Goal: Book appointment/travel/reservation

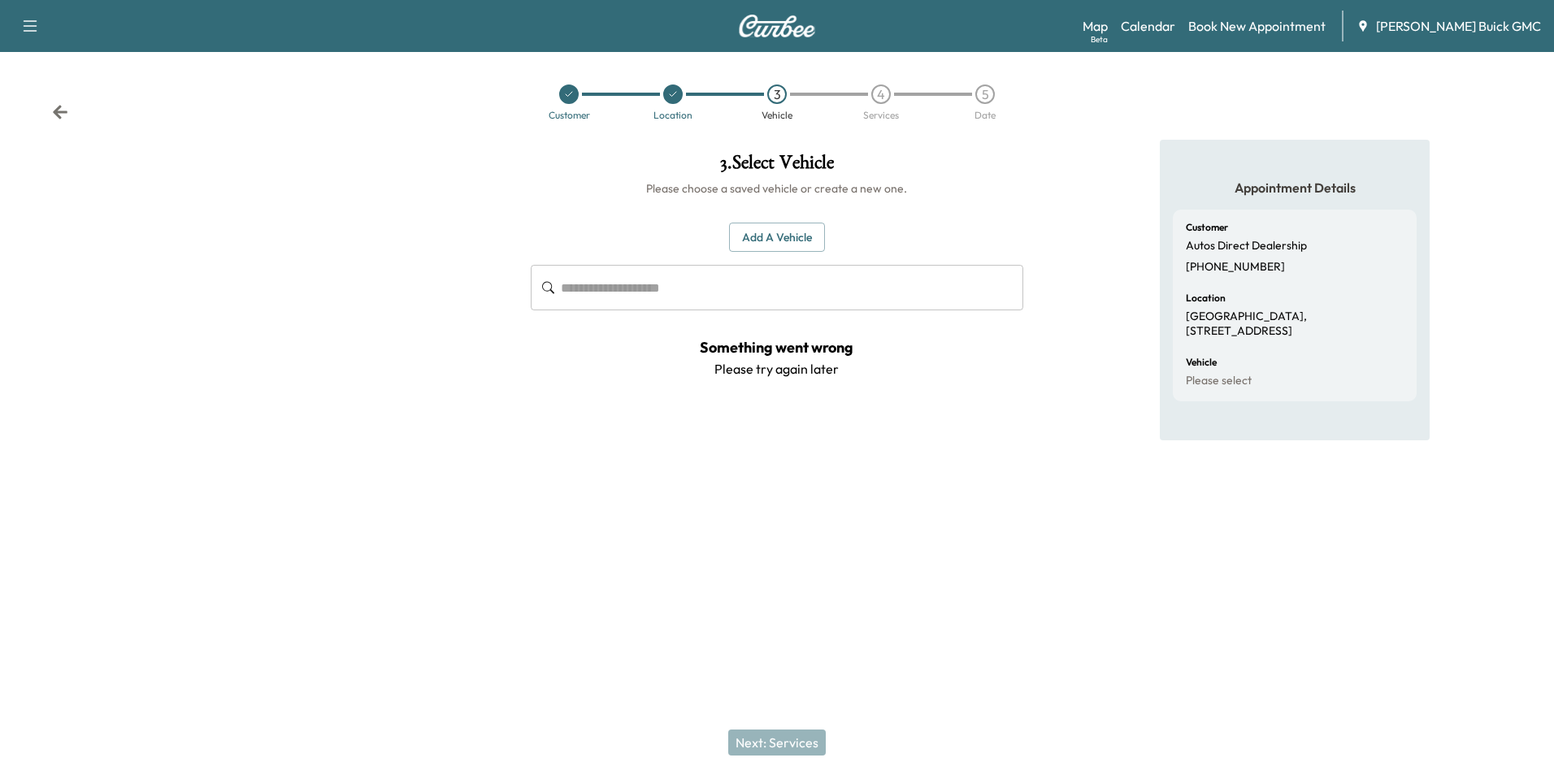
click at [1125, 454] on div "Appointment Details Customer Autos Direct Dealership +15403004540 Location Hist…" at bounding box center [1295, 334] width 518 height 388
drag, startPoint x: 954, startPoint y: 407, endPoint x: 962, endPoint y: 400, distance: 10.9
click at [954, 406] on div "**********" at bounding box center [777, 279] width 518 height 278
click at [897, 230] on div "Add a Vehicle ​" at bounding box center [777, 267] width 492 height 89
click at [1014, 166] on h1 "3 . Select Vehicle" at bounding box center [777, 167] width 492 height 28
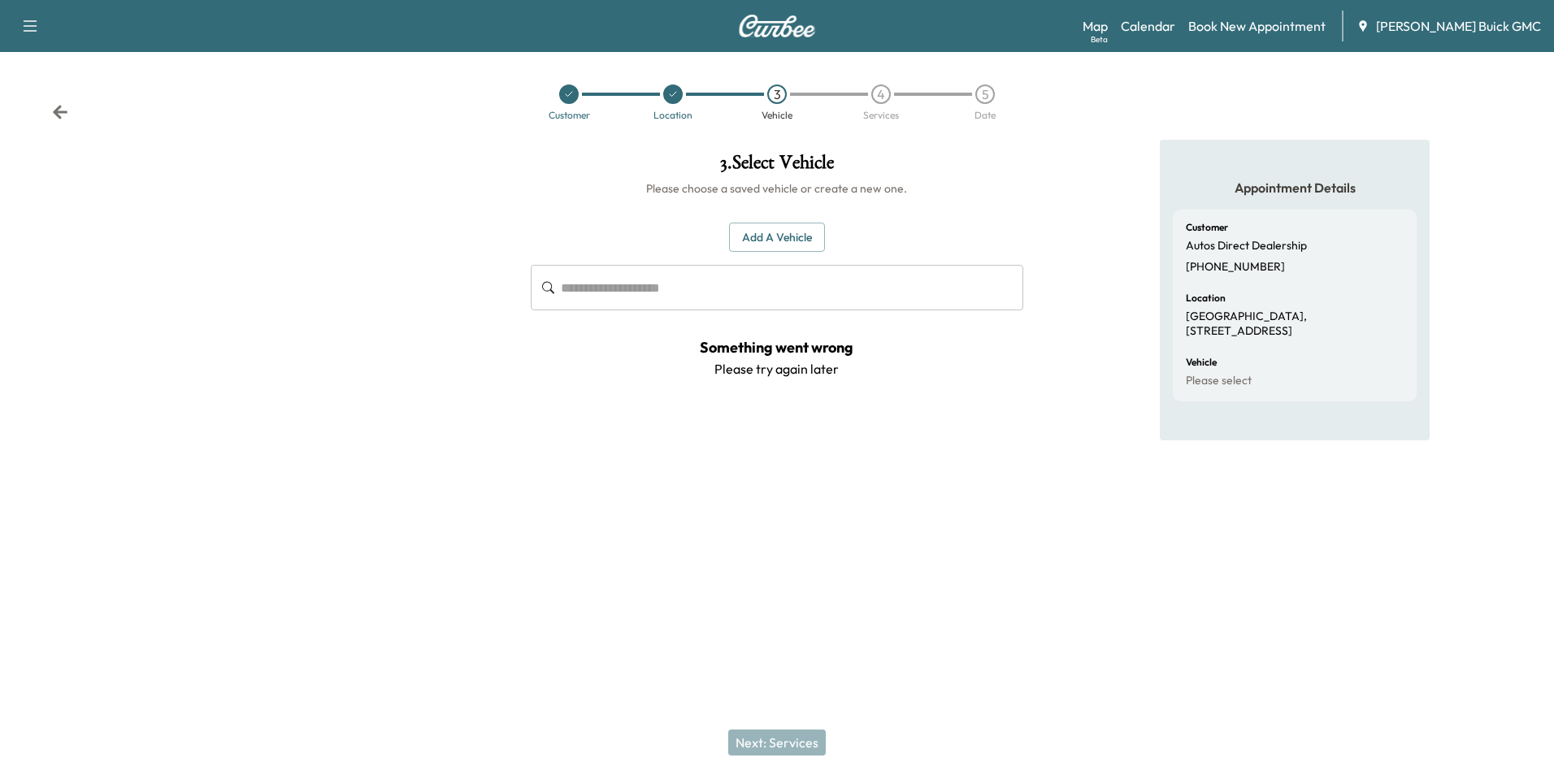
click at [1019, 162] on h1 "3 . Select Vehicle" at bounding box center [777, 167] width 492 height 28
click at [1018, 162] on h1 "3 . Select Vehicle" at bounding box center [777, 167] width 492 height 28
click at [1013, 171] on h1 "3 . Select Vehicle" at bounding box center [777, 167] width 492 height 28
click at [571, 93] on icon at bounding box center [569, 94] width 7 height 5
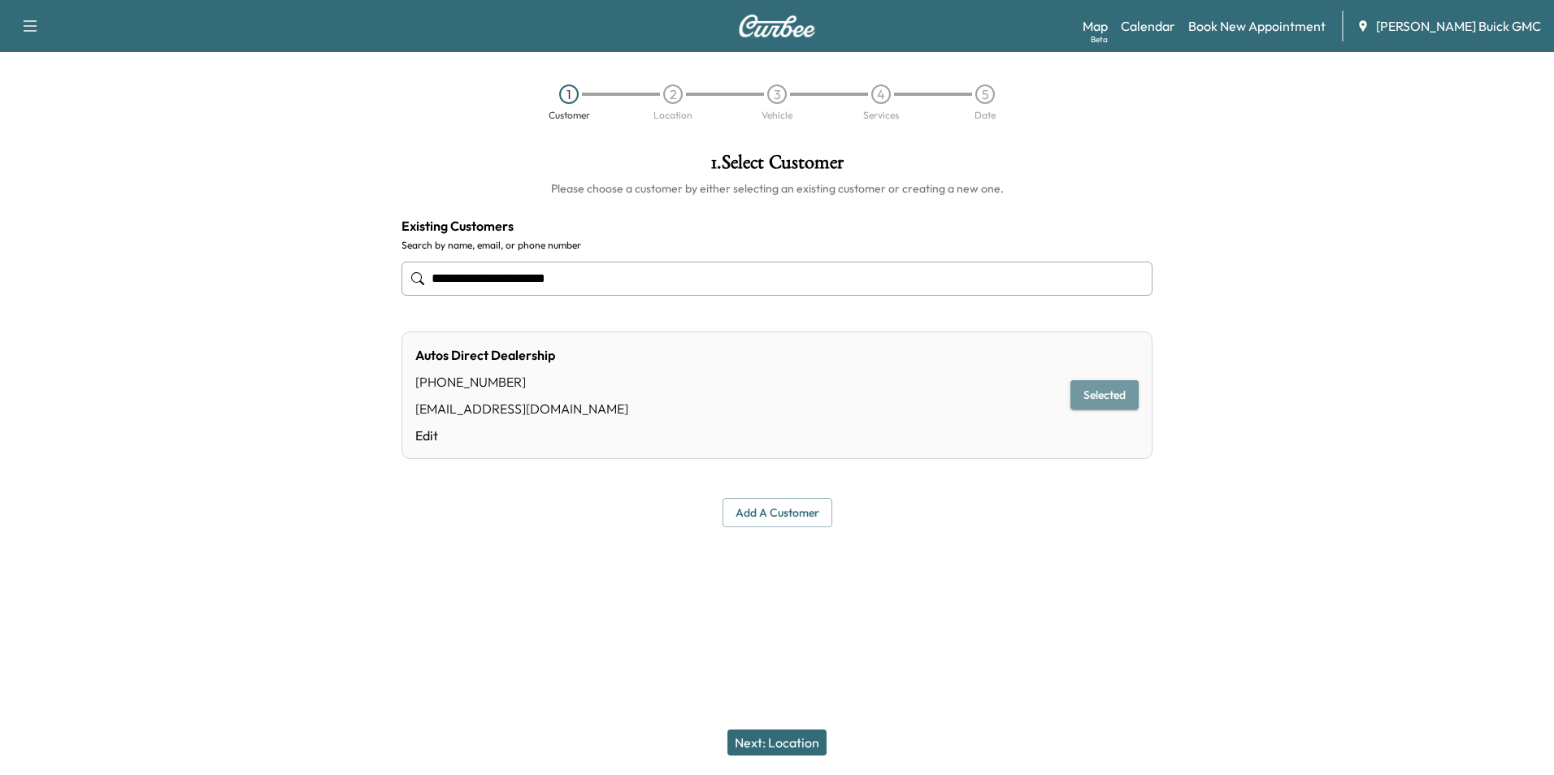
click at [1103, 388] on button "Selected" at bounding box center [1105, 395] width 68 height 30
click at [914, 552] on div at bounding box center [777, 567] width 1554 height 52
click at [675, 93] on div "2" at bounding box center [673, 95] width 20 height 20
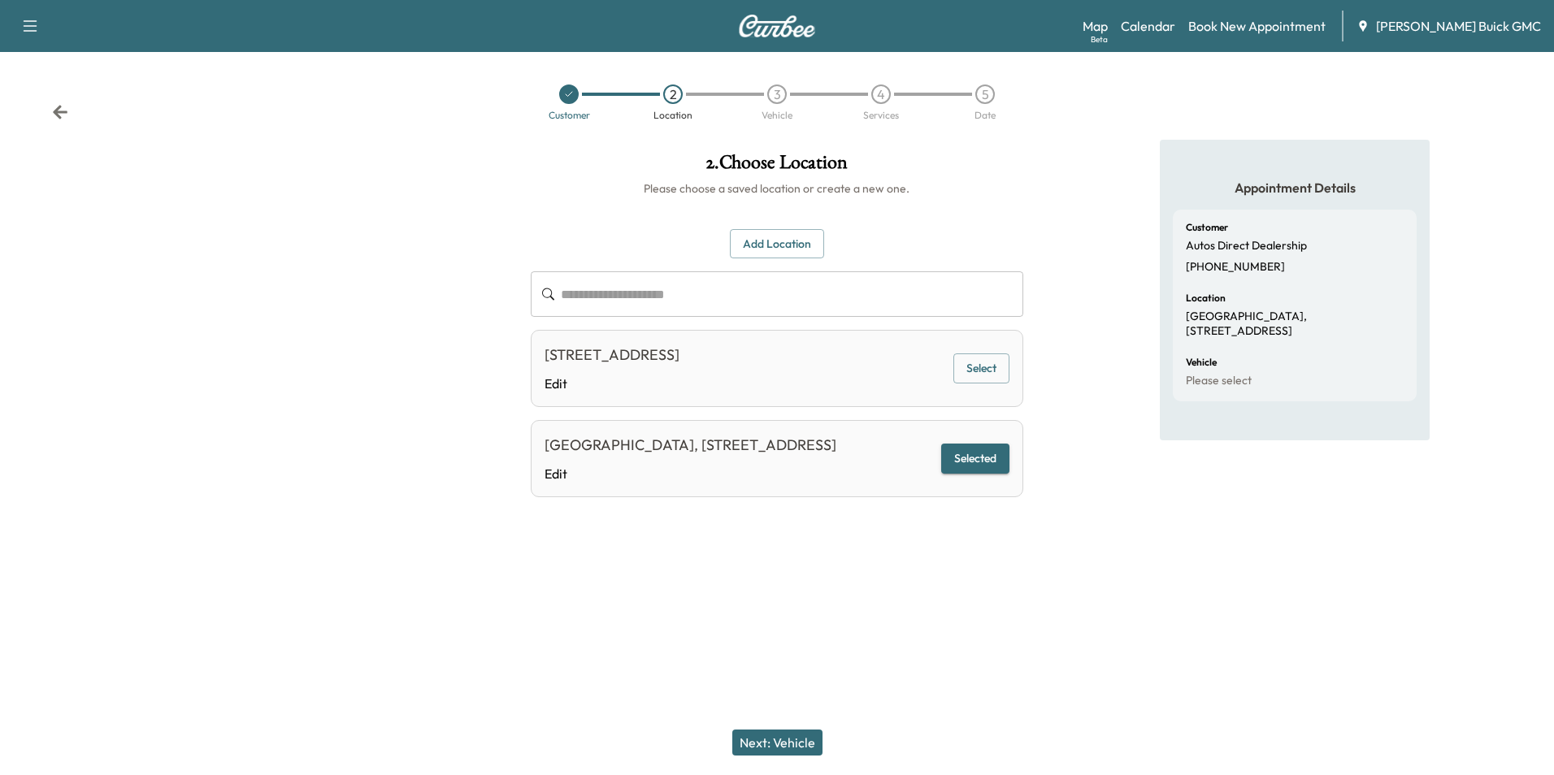
click at [923, 582] on div at bounding box center [777, 569] width 1554 height 52
click at [379, 179] on div at bounding box center [259, 341] width 518 height 403
drag, startPoint x: 379, startPoint y: 172, endPoint x: 389, endPoint y: 163, distance: 13.8
click at [380, 171] on div at bounding box center [259, 341] width 518 height 403
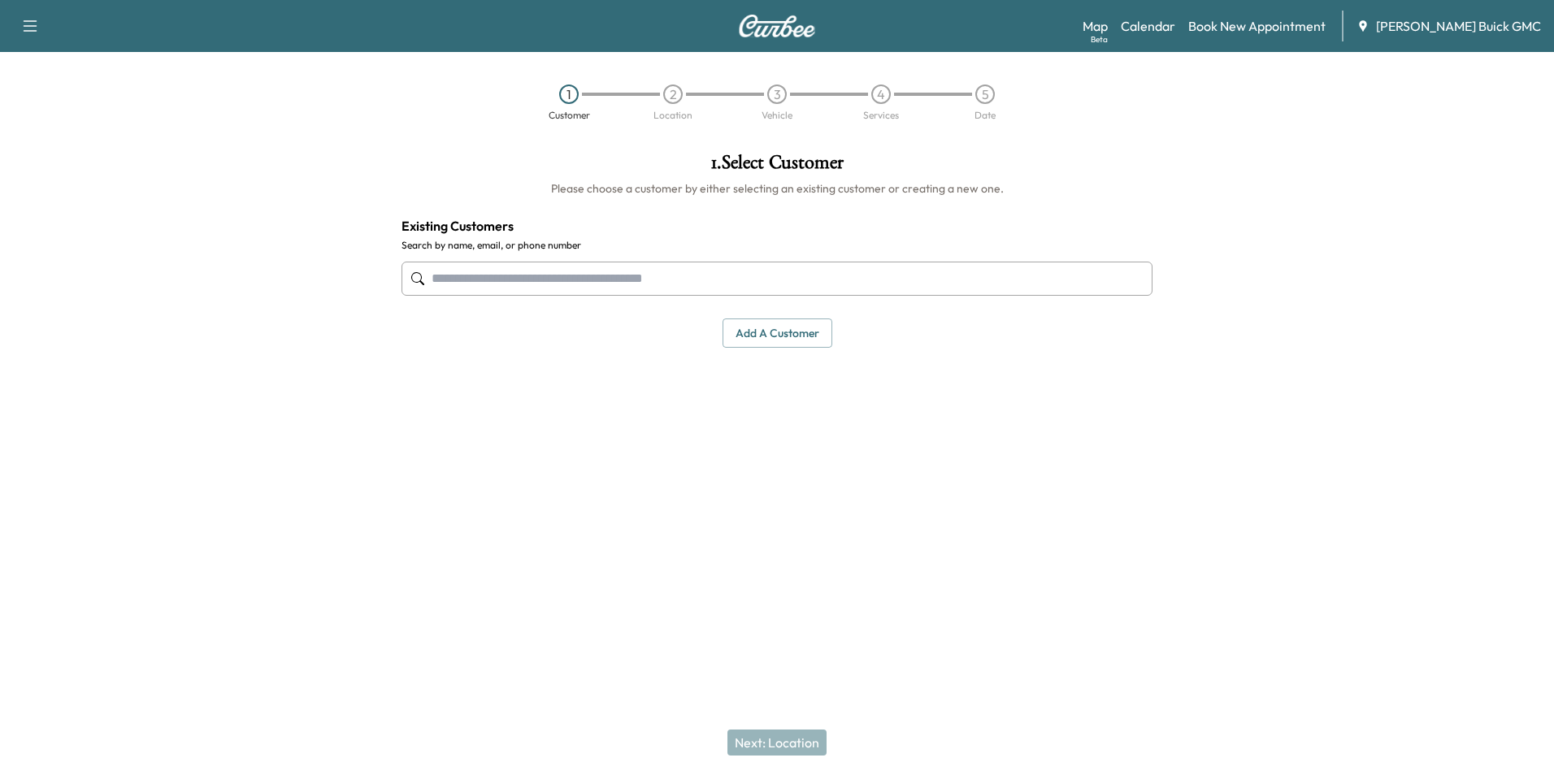
click at [793, 414] on div "1 . Select Customer Please choose a customer by either selecting an existing cu…" at bounding box center [777, 334] width 777 height 388
click at [507, 409] on div "1 . Select Customer Please choose a customer by either selecting an existing cu…" at bounding box center [777, 334] width 777 height 388
click at [537, 397] on div "1 . Select Customer Please choose a customer by either selecting an existing cu…" at bounding box center [777, 334] width 777 height 388
click at [523, 277] on input "text" at bounding box center [777, 279] width 751 height 34
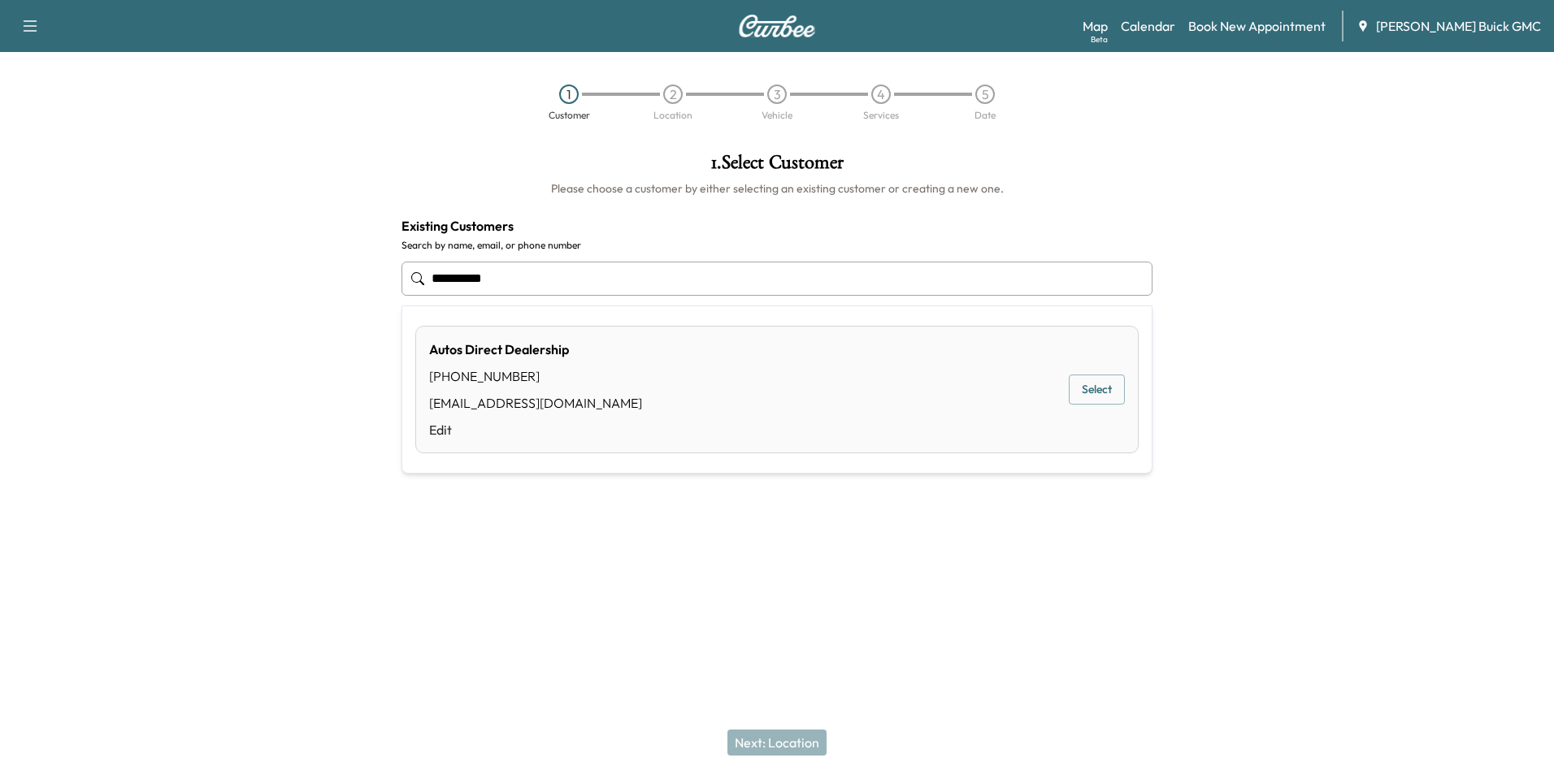
click at [1104, 385] on button "Select" at bounding box center [1097, 390] width 56 height 30
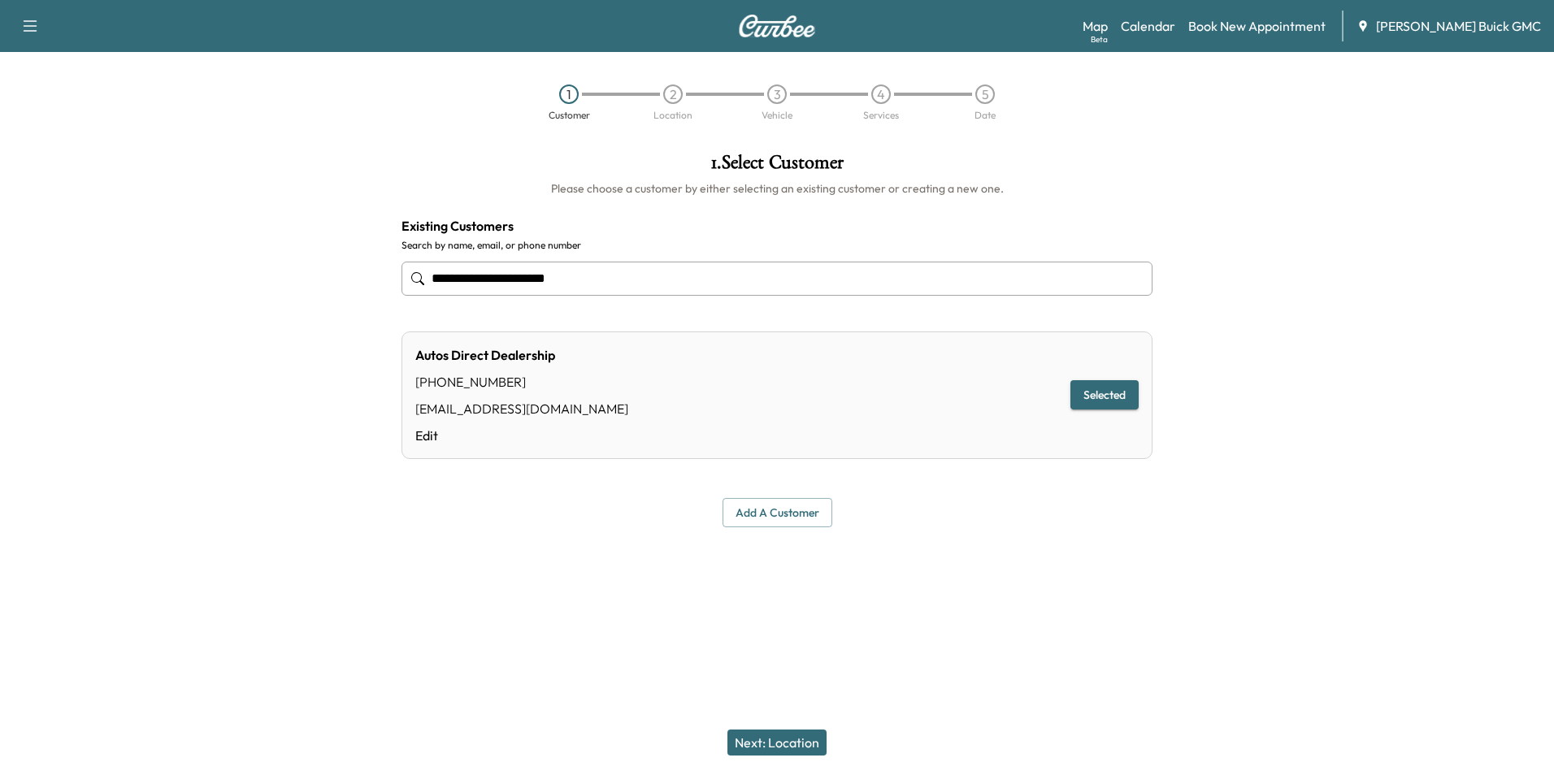
type input "**********"
click at [779, 735] on button "Next: Location" at bounding box center [777, 743] width 99 height 26
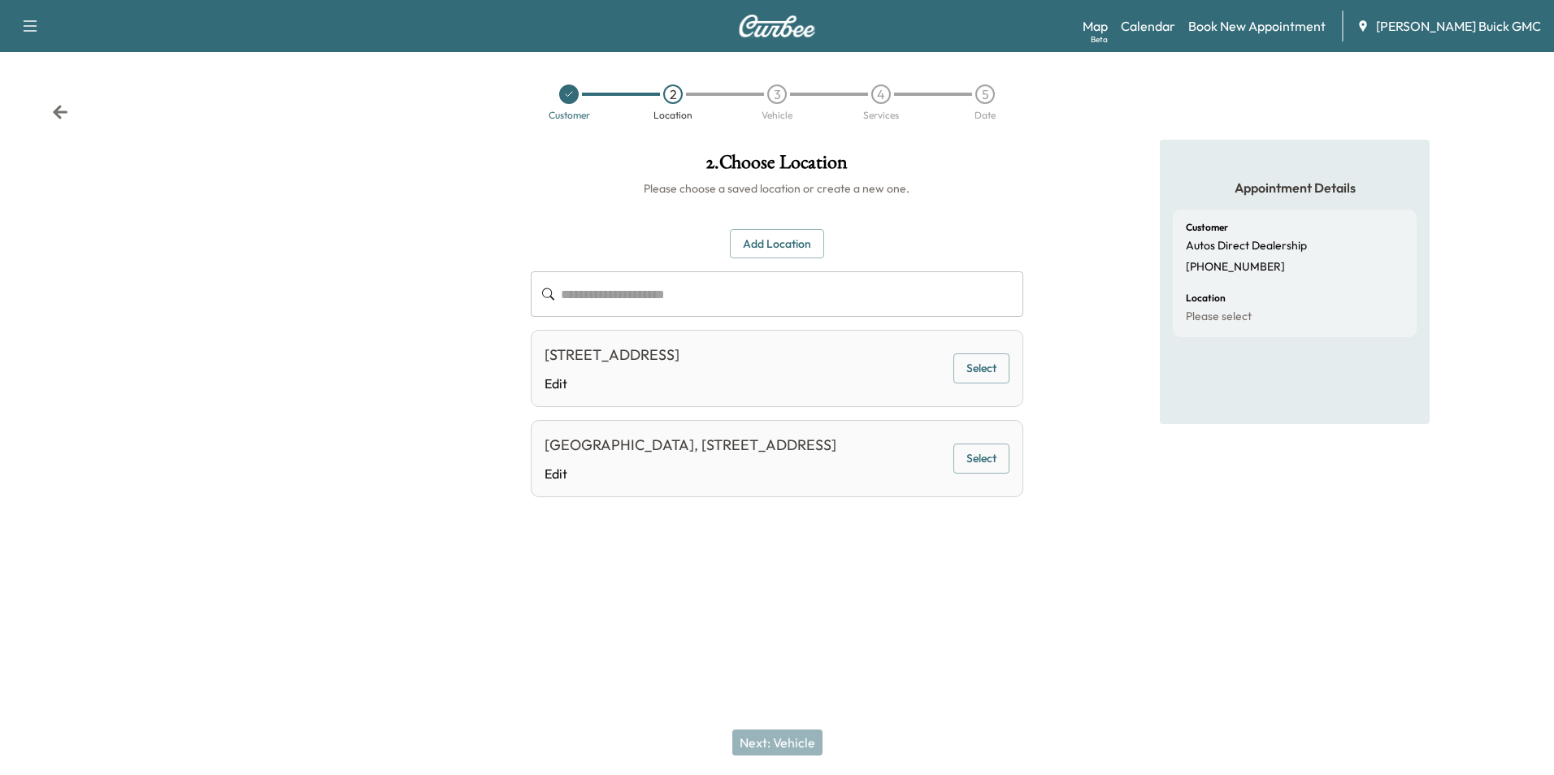
click at [680, 361] on div "[STREET_ADDRESS]" at bounding box center [612, 355] width 135 height 23
click at [975, 367] on button "Select" at bounding box center [981, 369] width 56 height 30
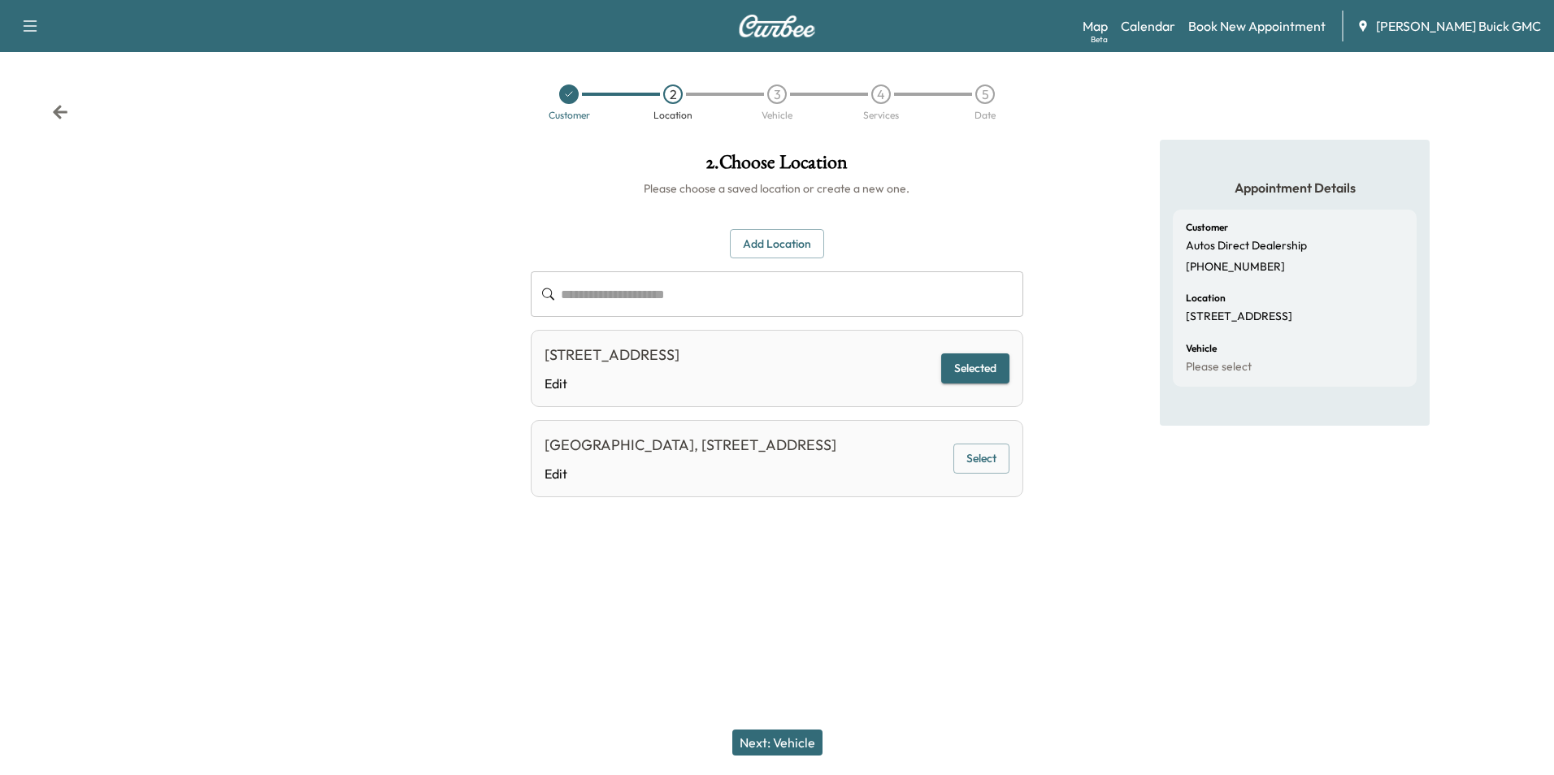
click at [778, 741] on button "Next: Vehicle" at bounding box center [777, 743] width 90 height 26
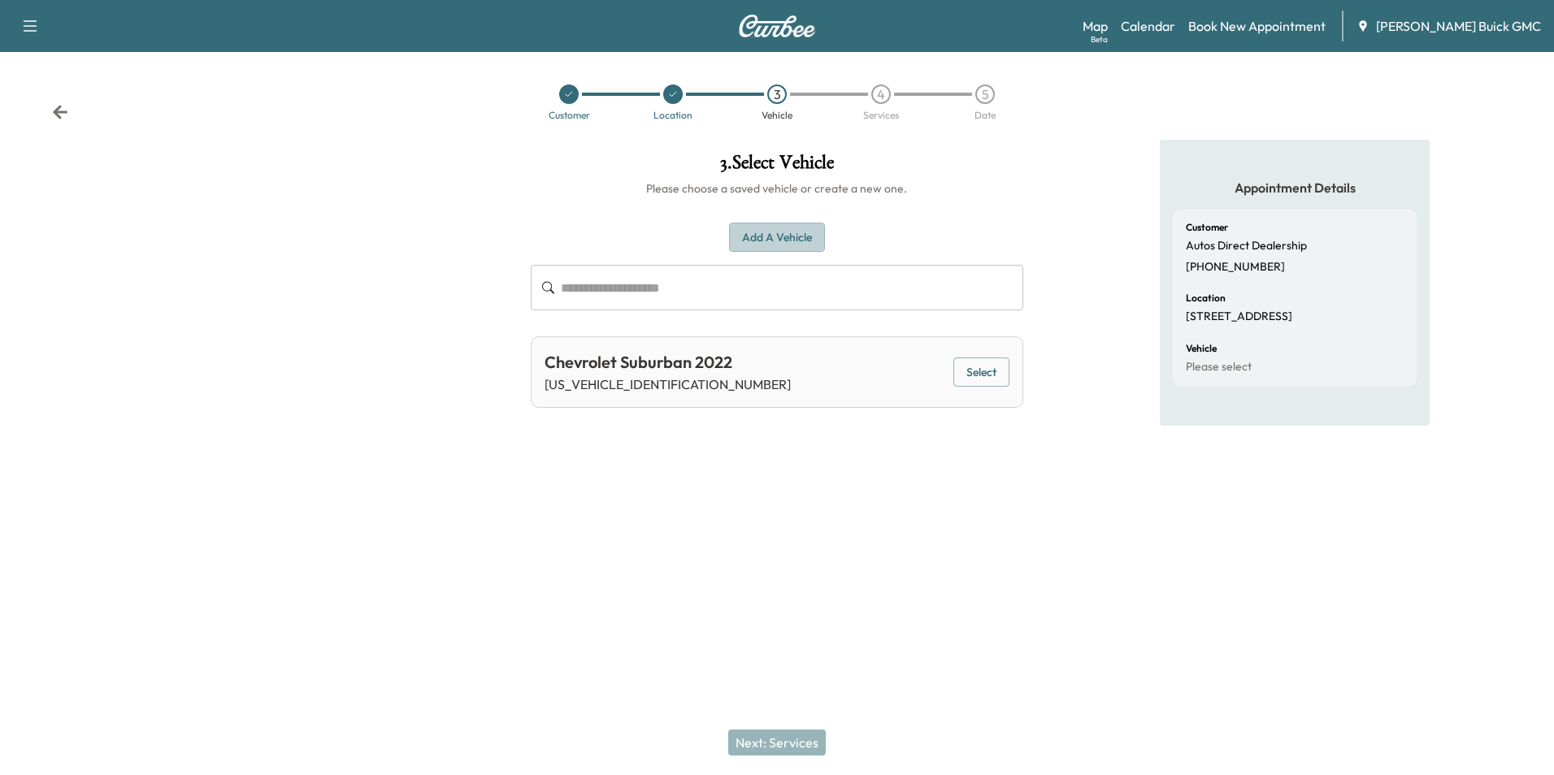
click at [789, 234] on button "Add a Vehicle" at bounding box center [777, 238] width 96 height 30
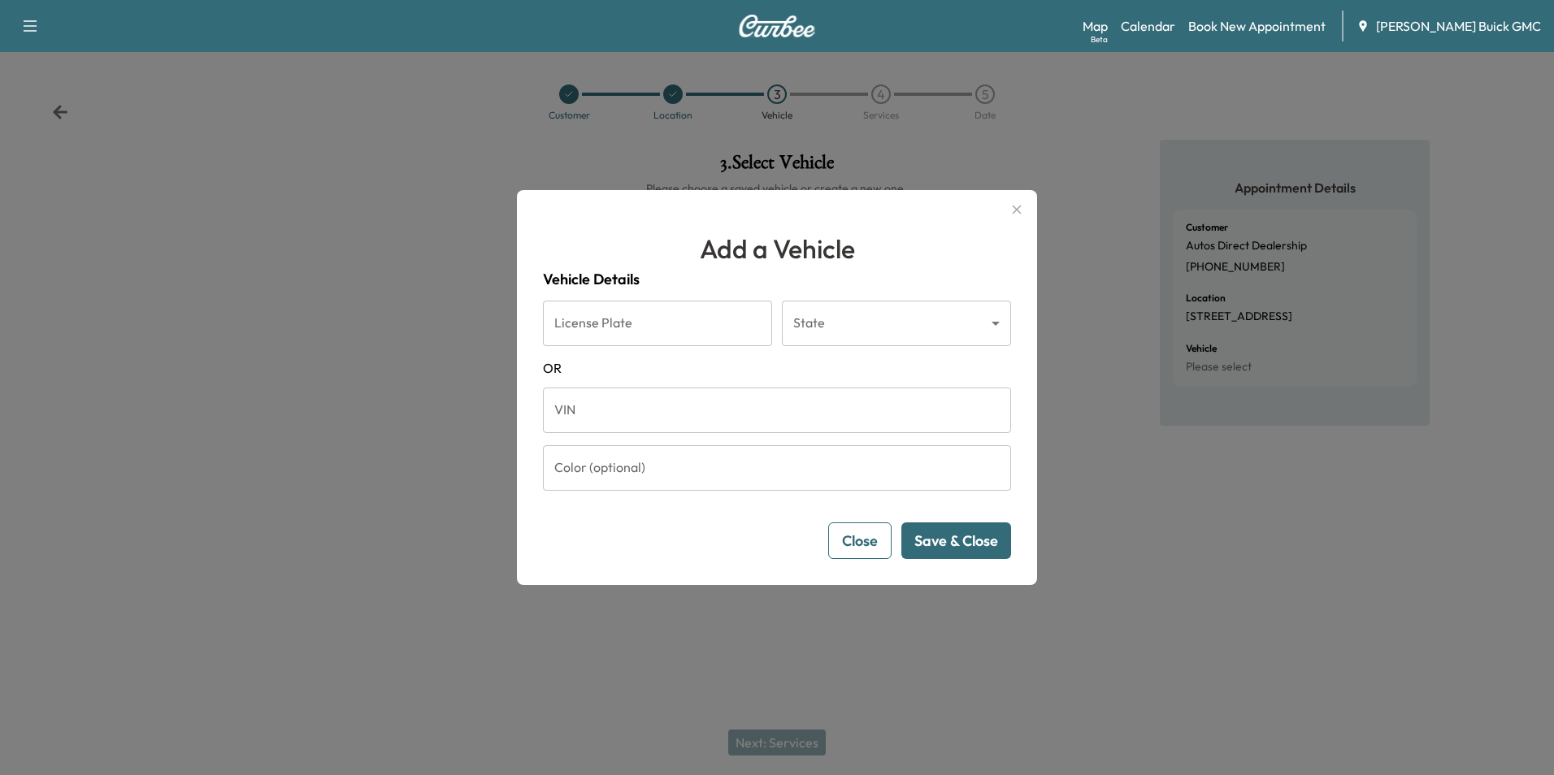
click at [665, 406] on input "VIN" at bounding box center [777, 411] width 468 height 46
type input "**********"
click at [979, 536] on button "Save & Close" at bounding box center [956, 541] width 110 height 37
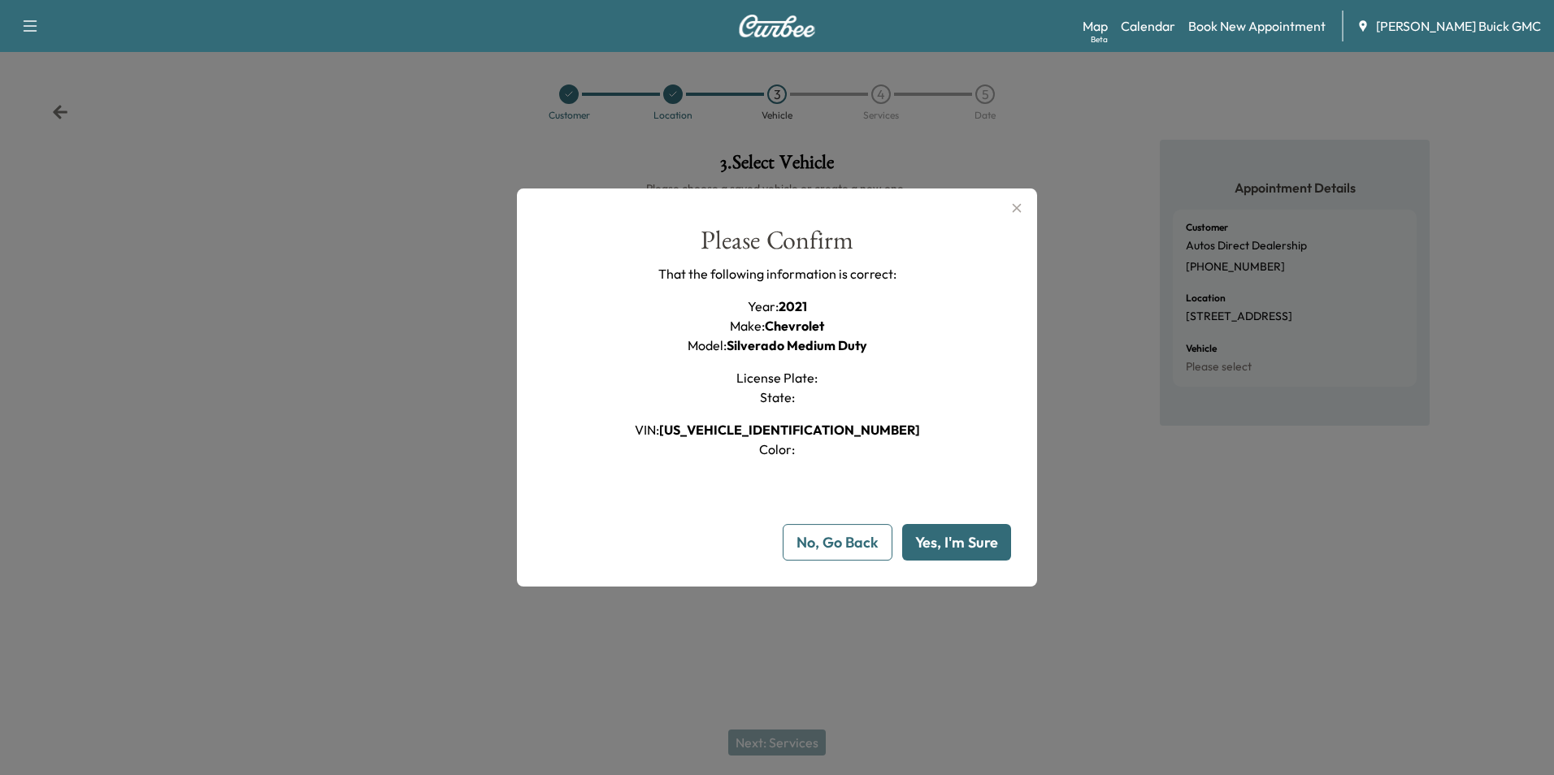
click at [977, 536] on button "Yes, I'm Sure" at bounding box center [956, 542] width 109 height 37
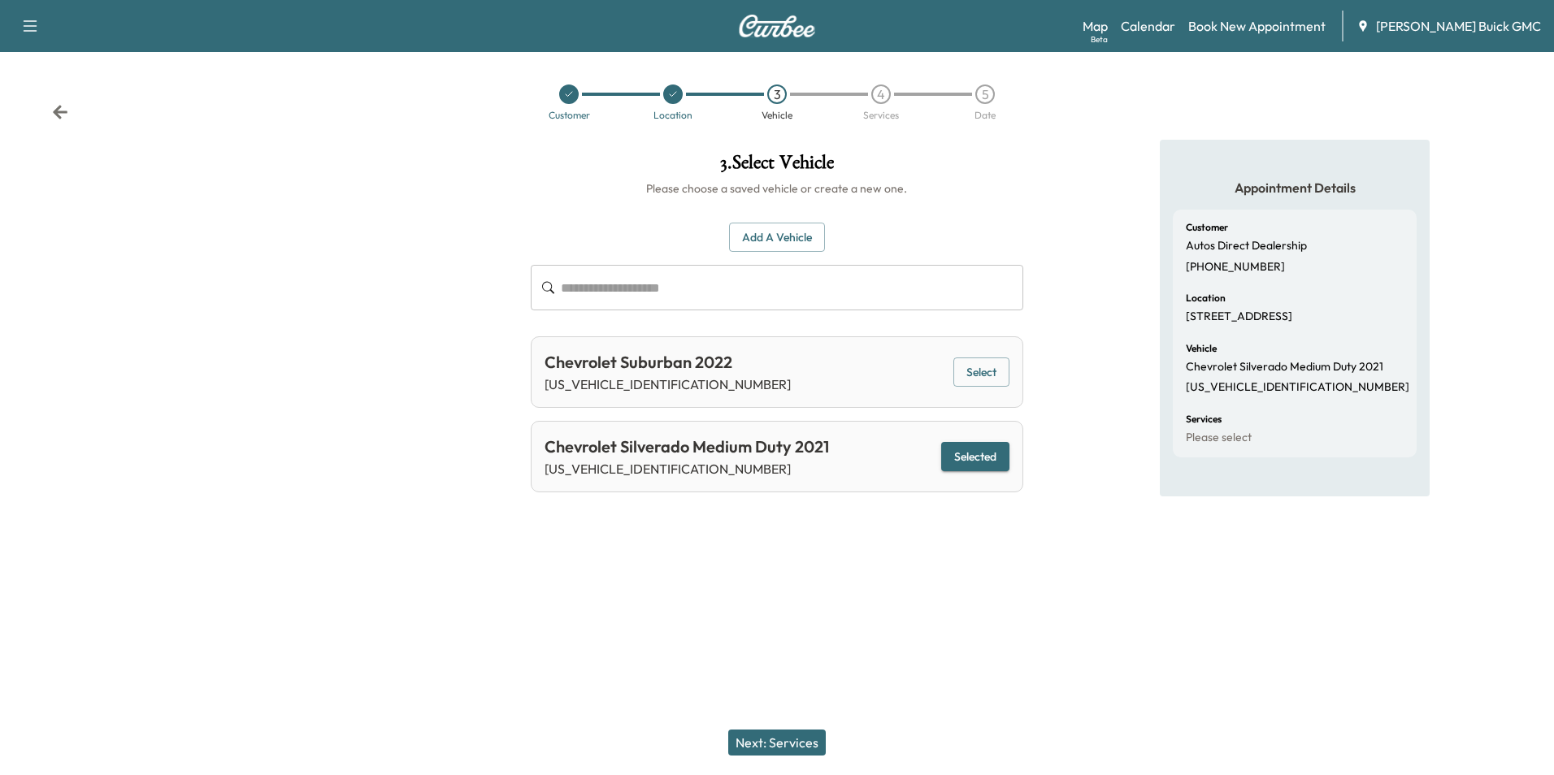
click at [788, 745] on button "Next: Services" at bounding box center [777, 743] width 98 height 26
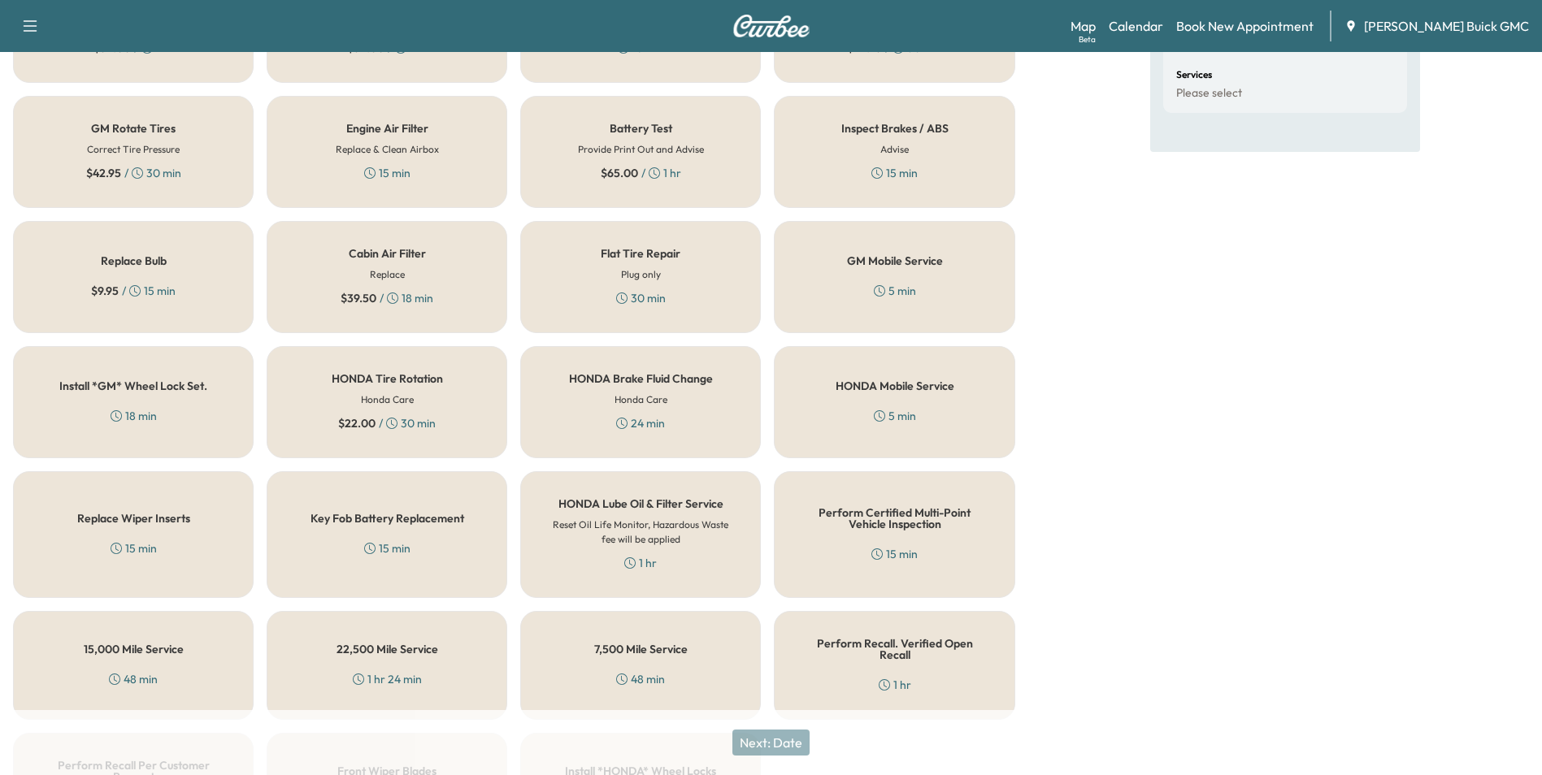
scroll to position [465, 0]
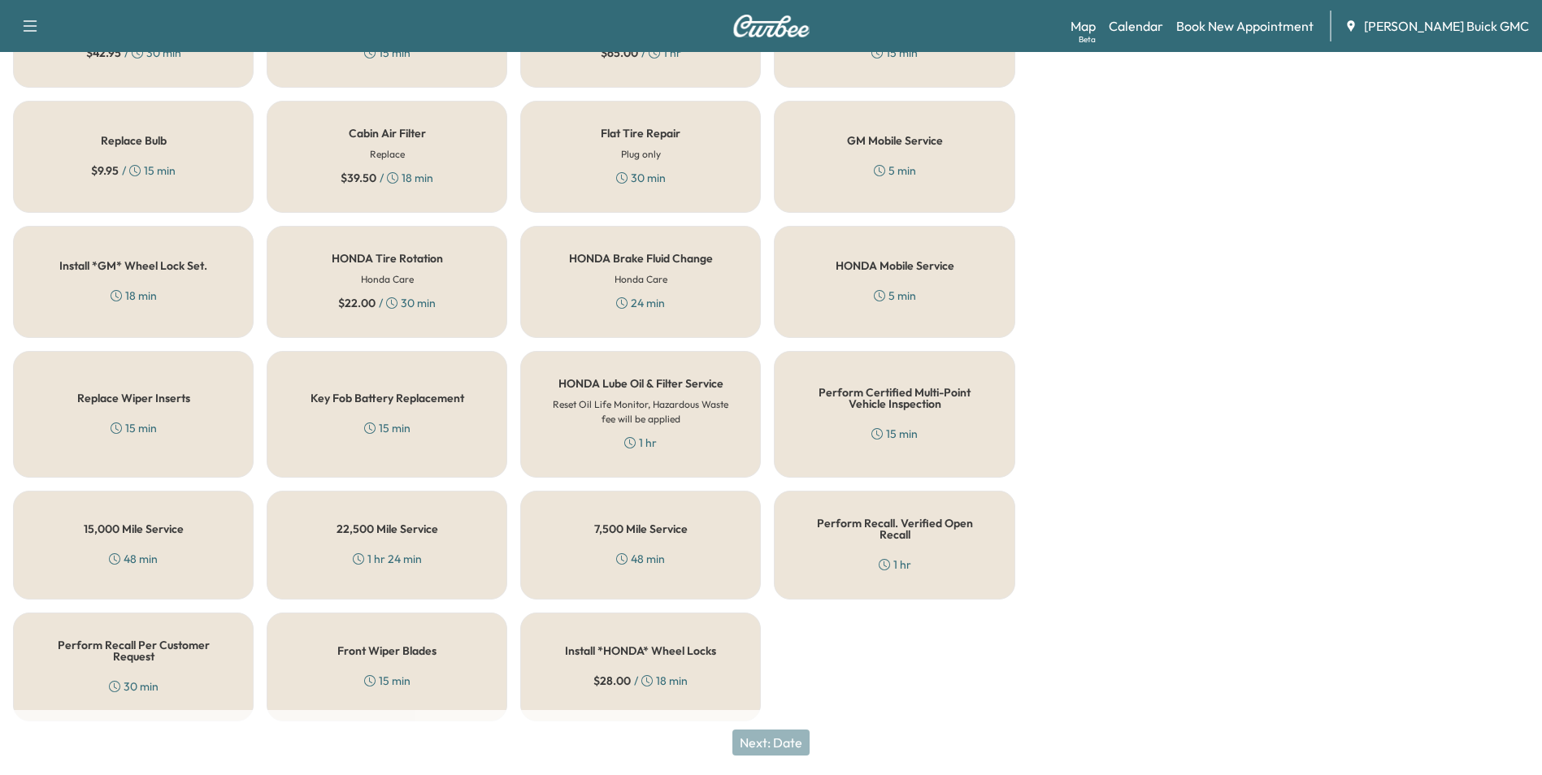
click at [858, 538] on div "Perform Recall. Verified Open Recall 1 hr" at bounding box center [894, 545] width 241 height 109
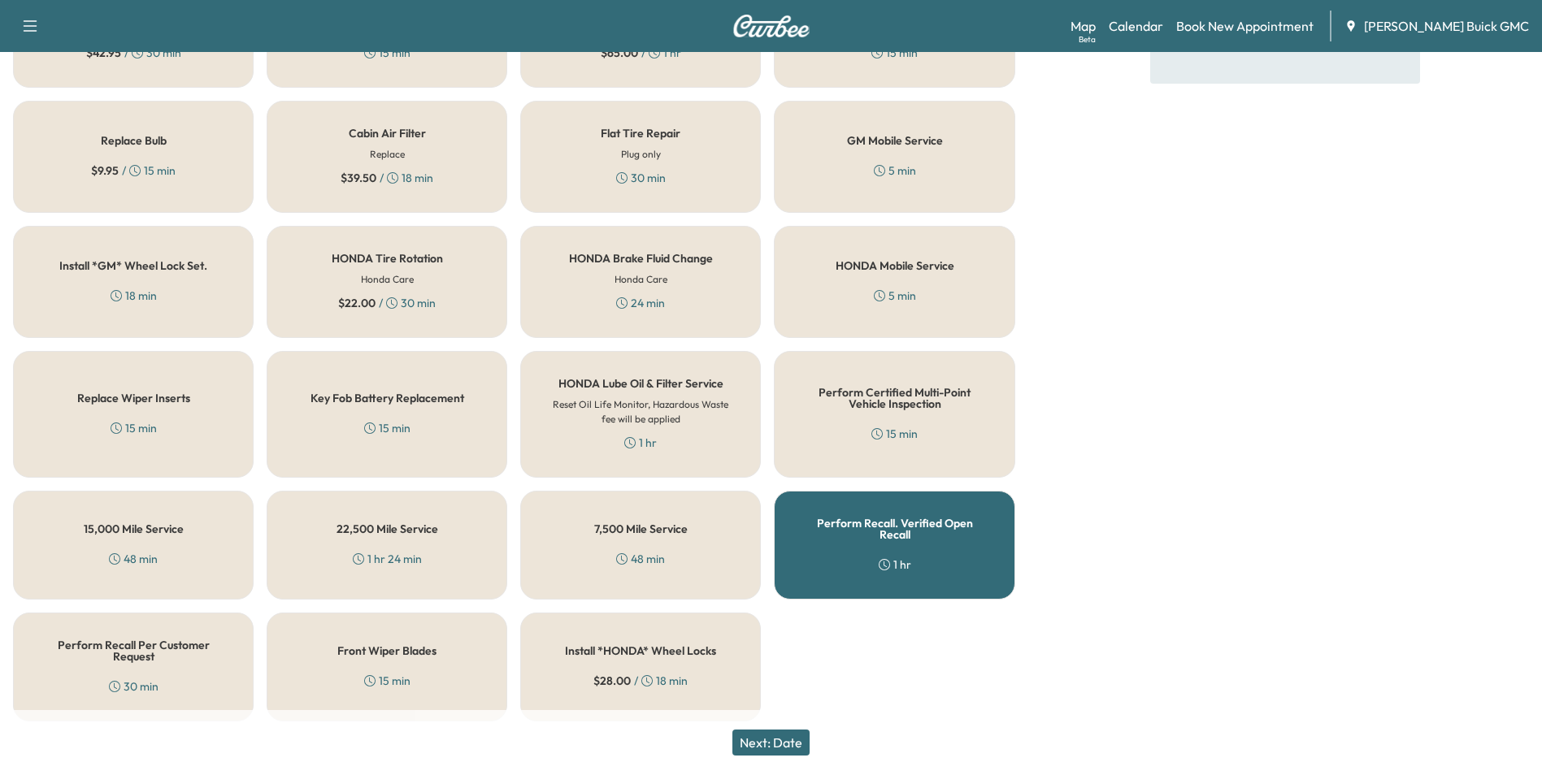
click at [780, 738] on button "Next: Date" at bounding box center [770, 743] width 77 height 26
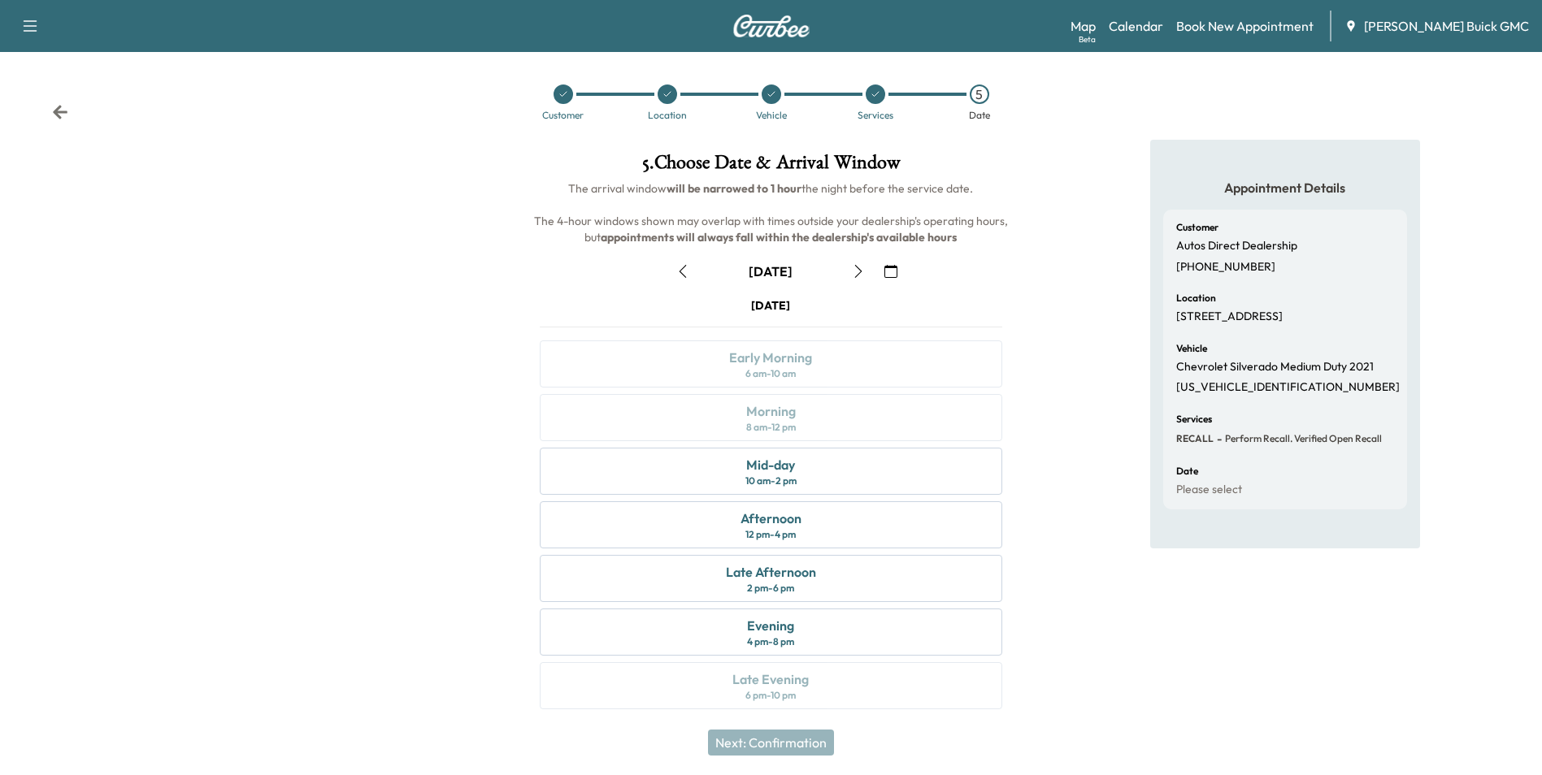
click at [1070, 406] on div "Appointment Details Customer Autos Direct Dealership (540) 300-4540 Location 45…" at bounding box center [1285, 434] width 514 height 589
click at [814, 474] on div "Mid-day 10 am - 2 pm" at bounding box center [771, 471] width 462 height 47
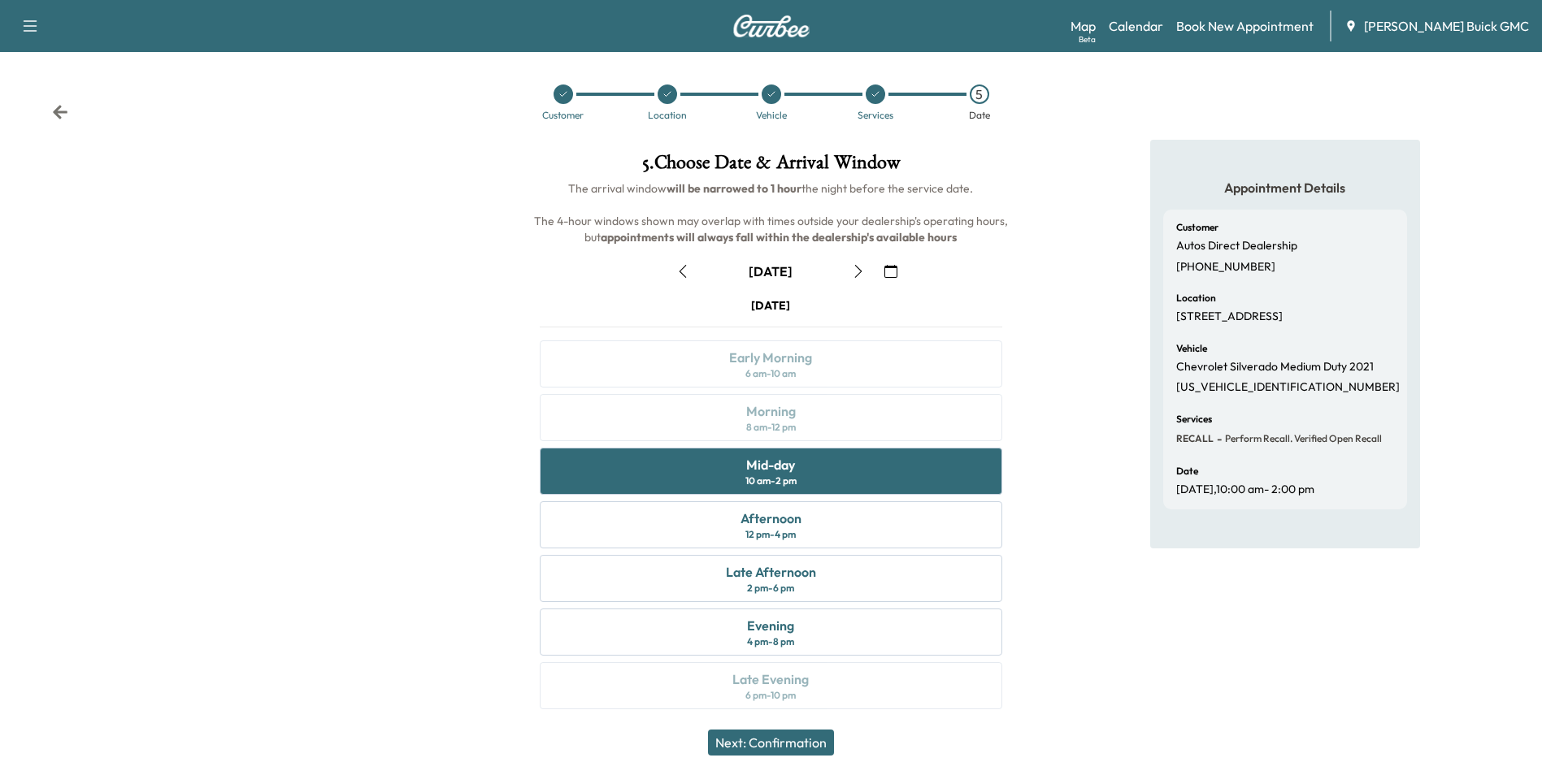
click at [788, 741] on button "Next: Confirmation" at bounding box center [771, 743] width 126 height 26
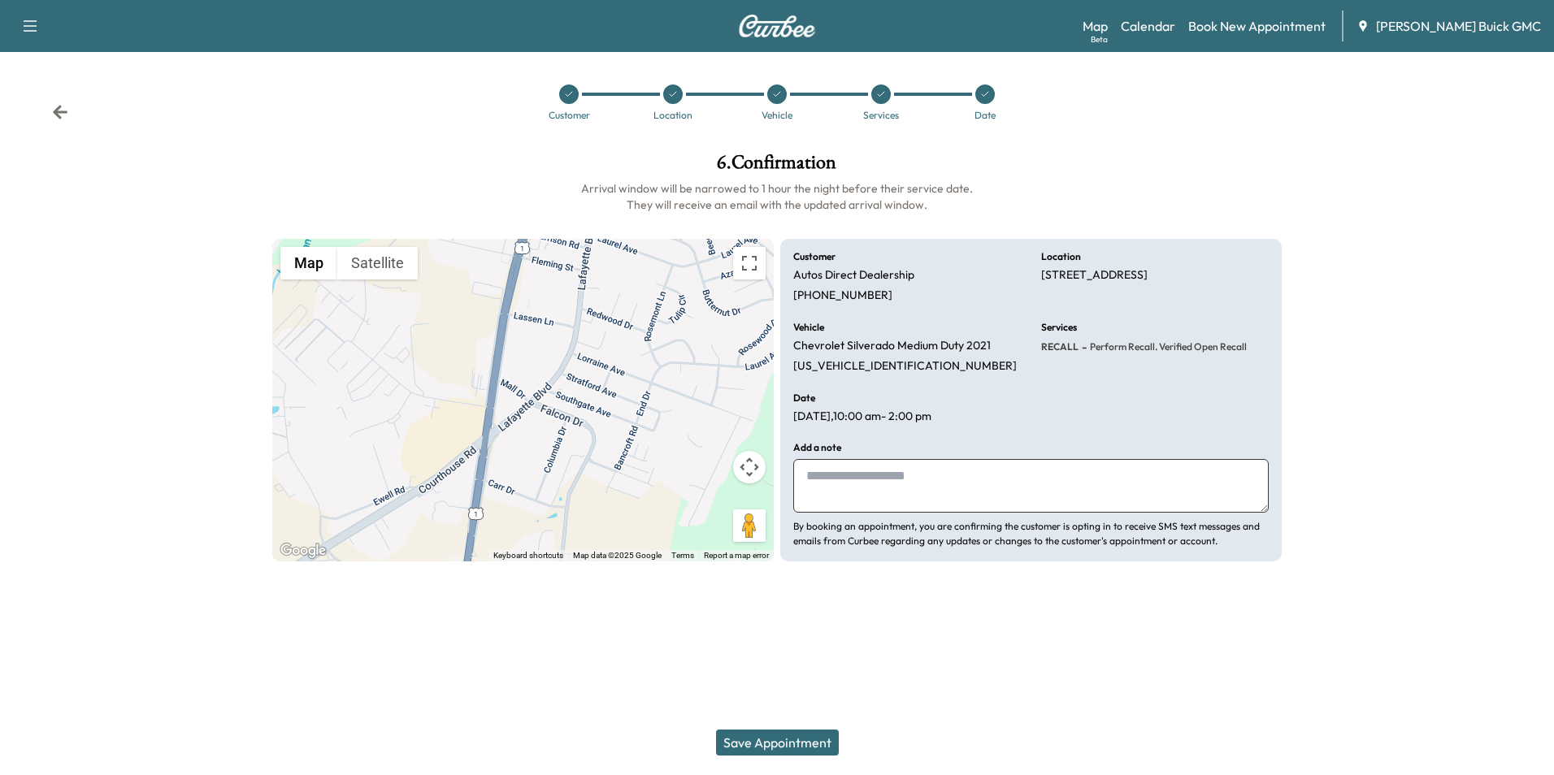
click at [863, 477] on textarea at bounding box center [1031, 486] width 476 height 54
type textarea "**********"
click at [793, 741] on button "Save Appointment" at bounding box center [777, 743] width 123 height 26
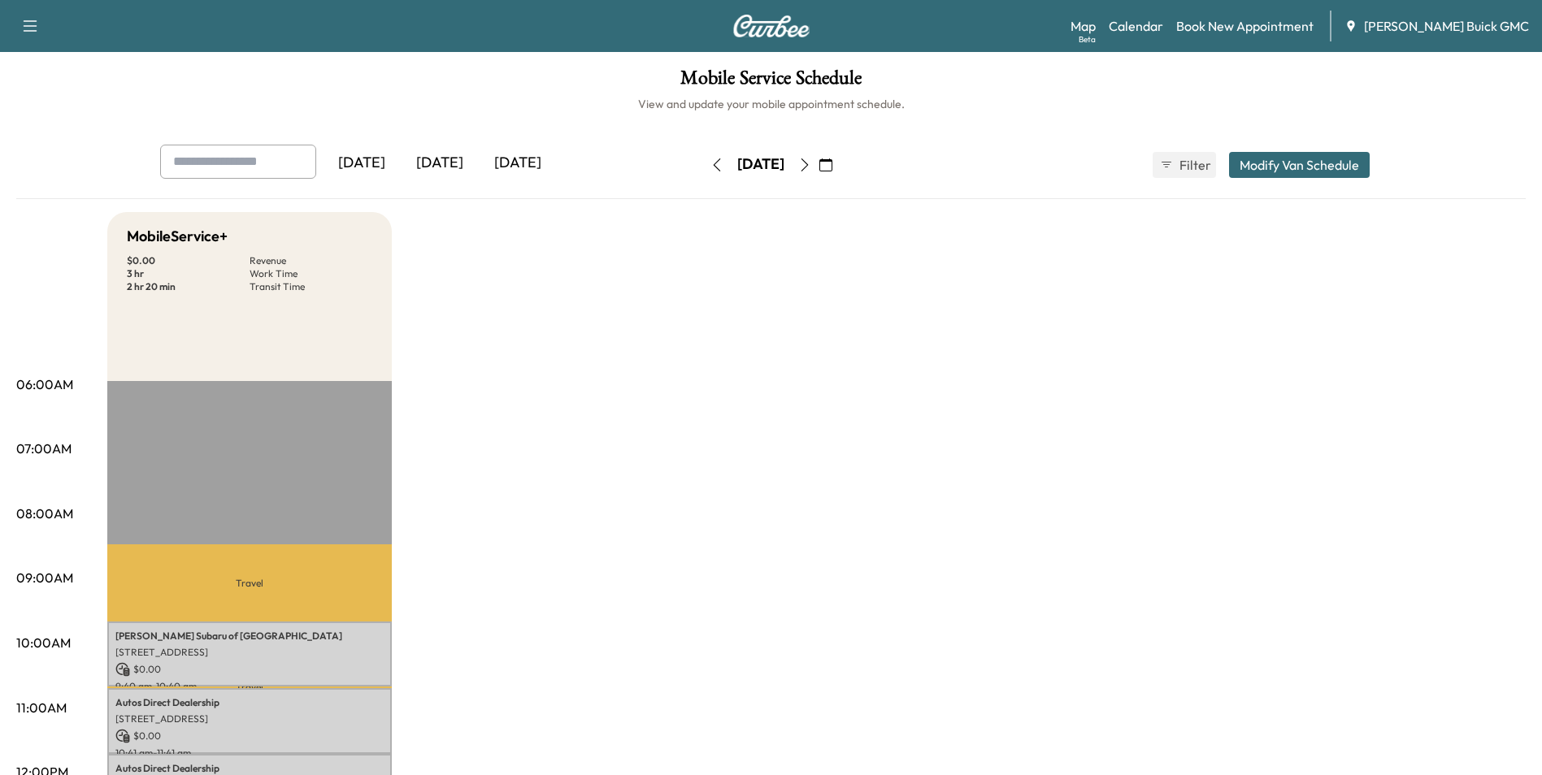
drag, startPoint x: 831, startPoint y: 377, endPoint x: 839, endPoint y: 371, distance: 10.4
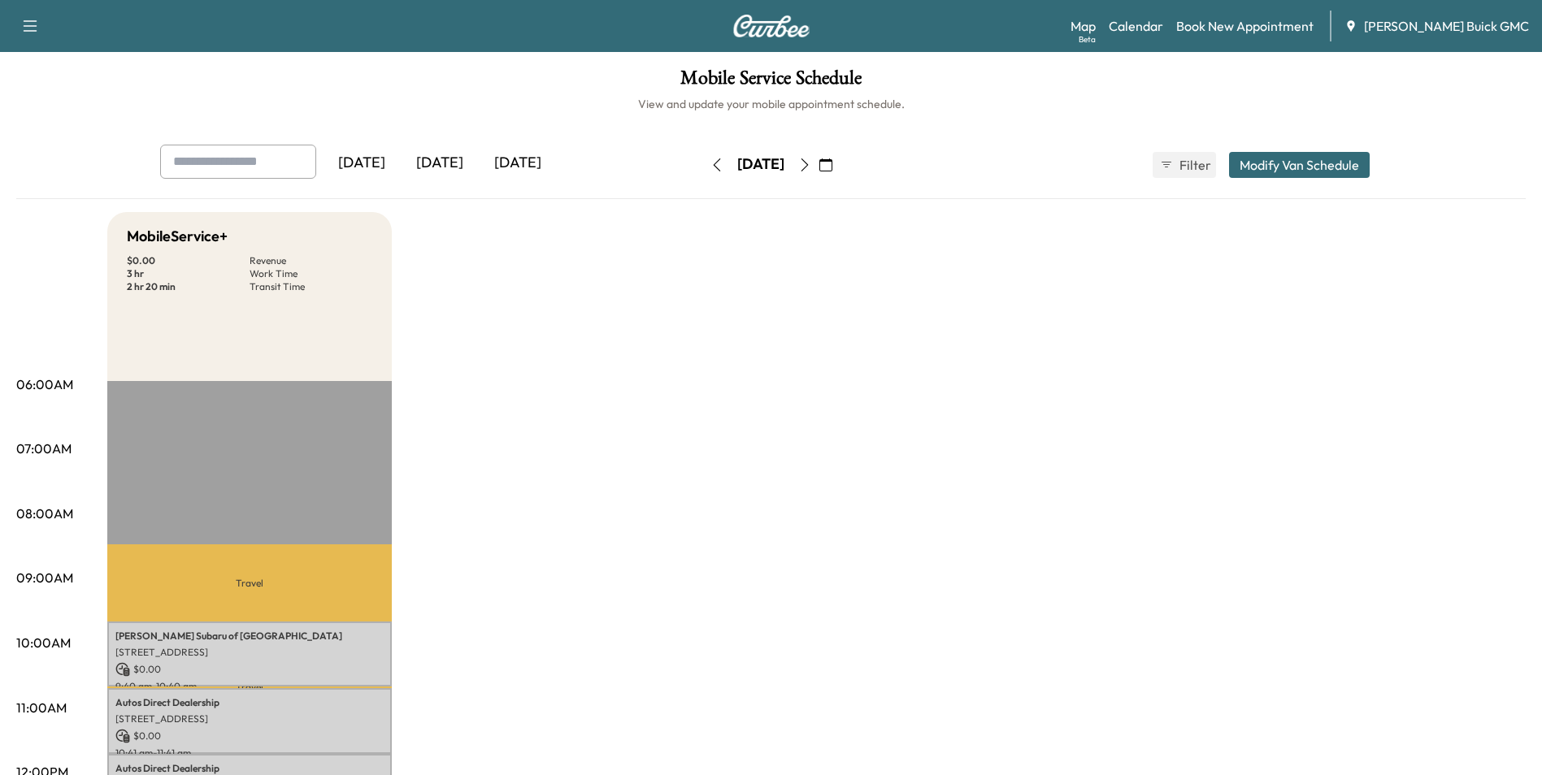
click at [1251, 23] on link "Book New Appointment" at bounding box center [1244, 26] width 137 height 20
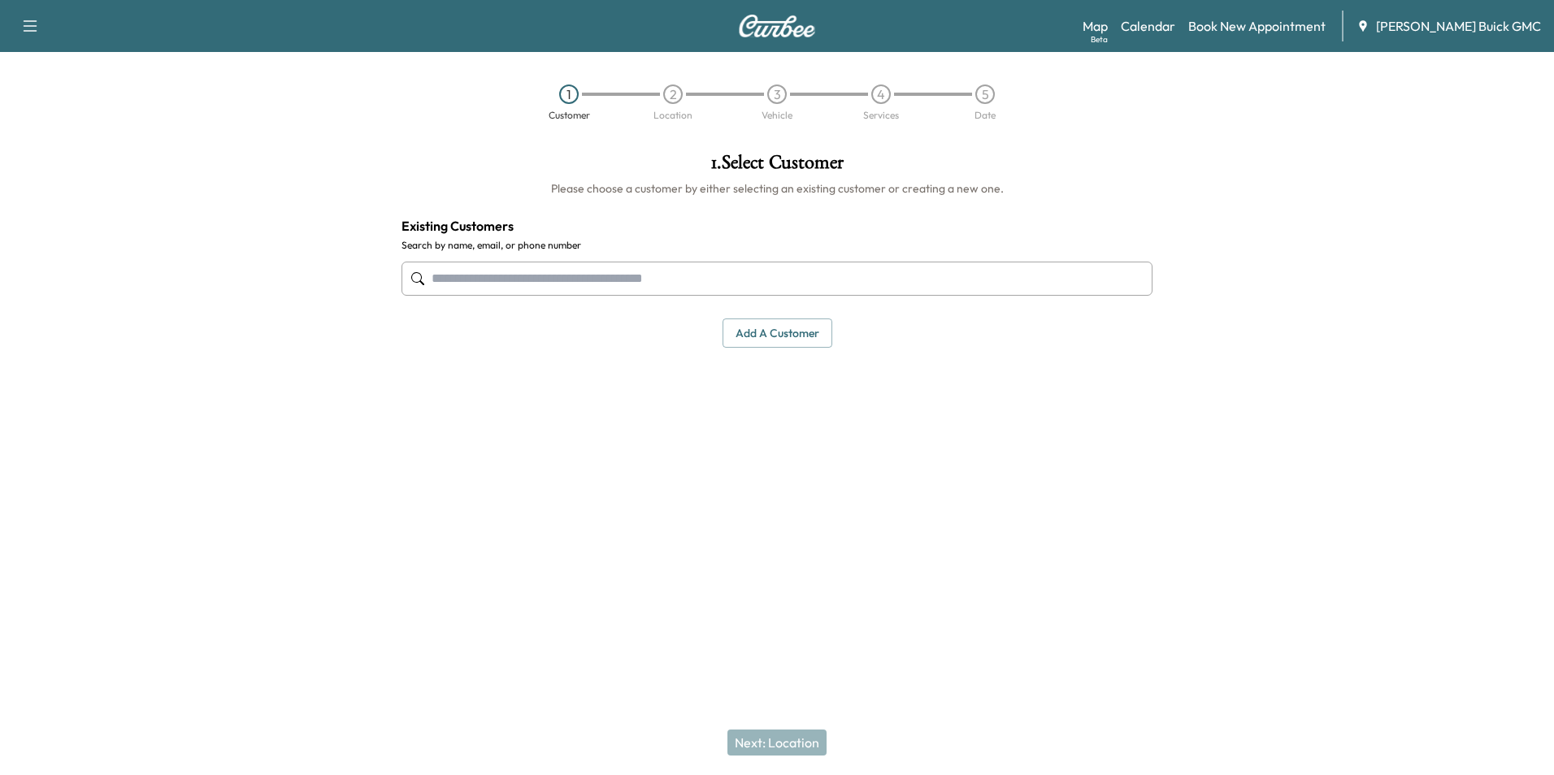
click at [553, 280] on input "text" at bounding box center [777, 279] width 751 height 34
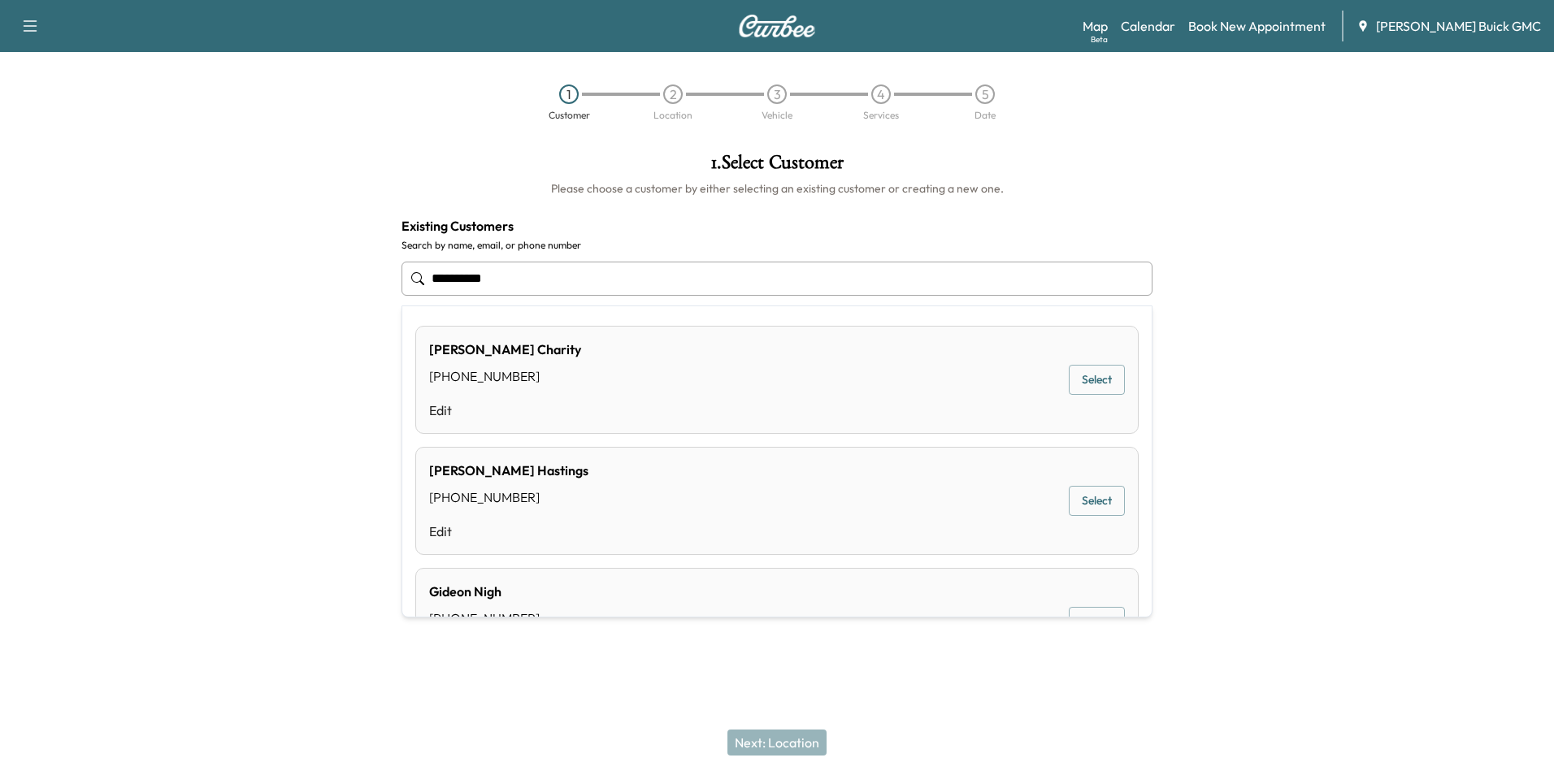
drag, startPoint x: 619, startPoint y: 277, endPoint x: 602, endPoint y: 273, distance: 16.8
click at [622, 276] on input "**********" at bounding box center [777, 279] width 751 height 34
type input "*"
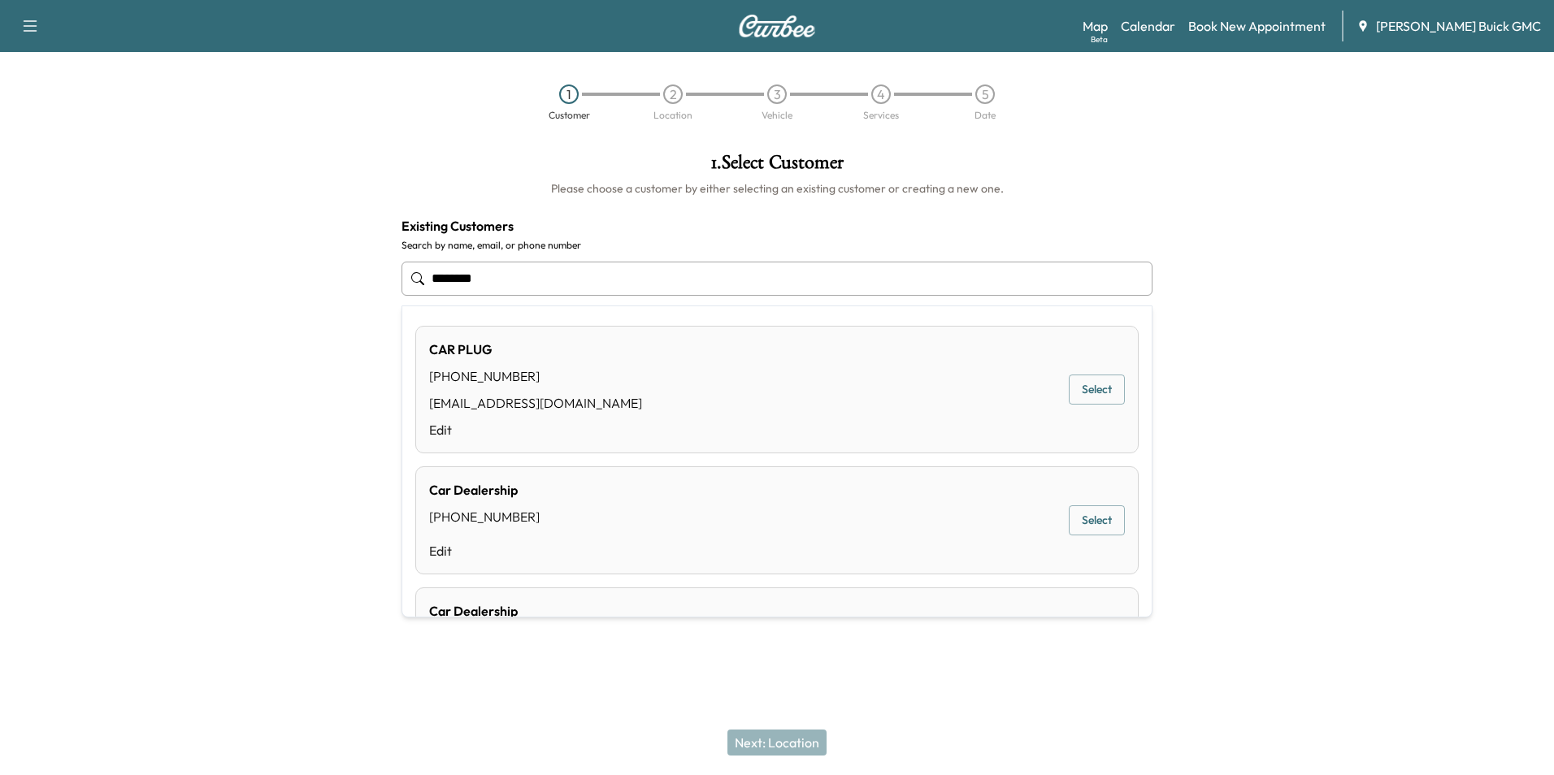
drag, startPoint x: 465, startPoint y: 277, endPoint x: 376, endPoint y: 293, distance: 90.1
click at [423, 280] on div "********" at bounding box center [777, 279] width 751 height 54
type input "********"
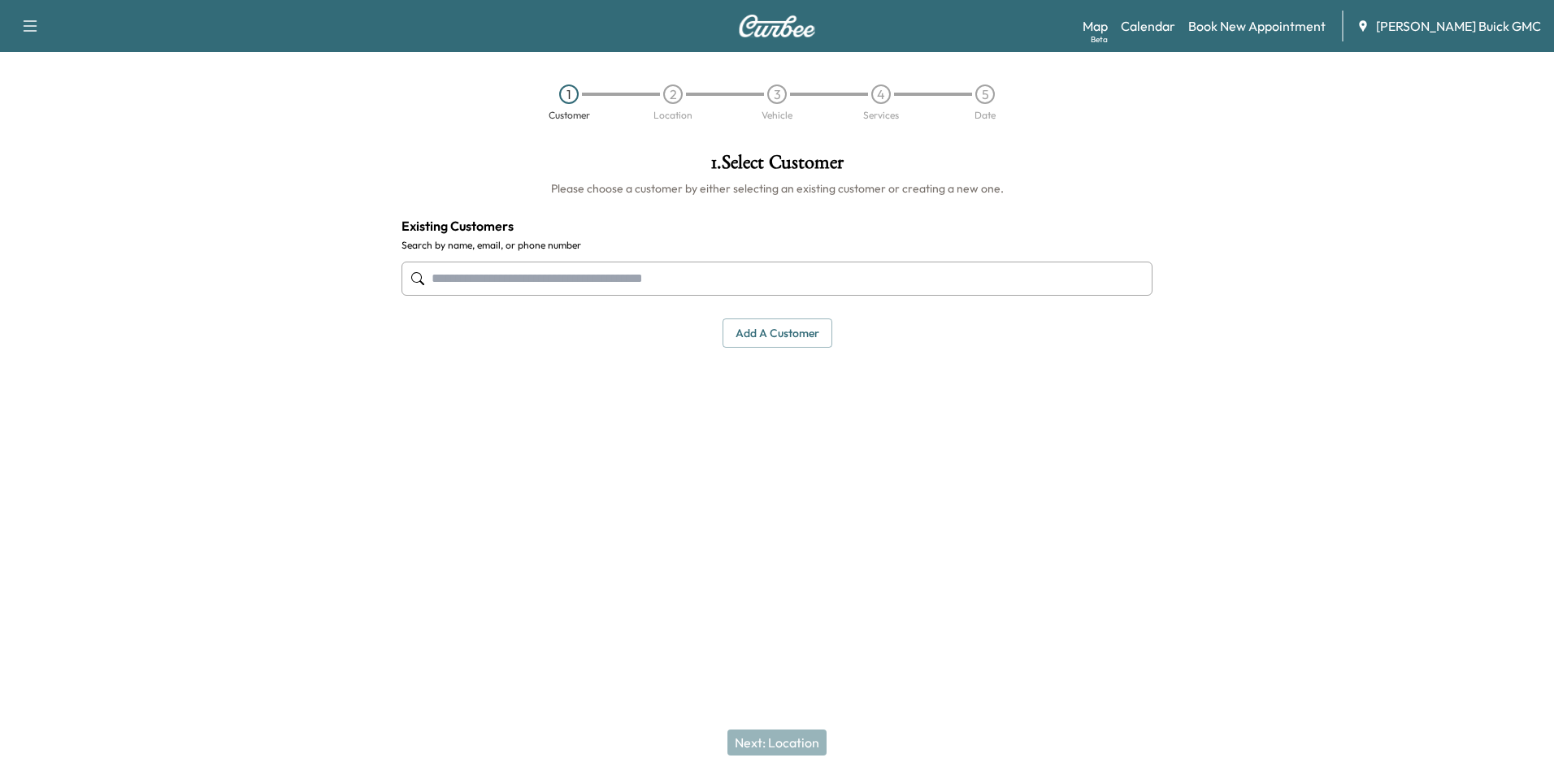
click at [613, 146] on div "1 . Select Customer Please choose a customer by either selecting an existing cu…" at bounding box center [777, 250] width 777 height 221
click at [776, 331] on button "Add a customer" at bounding box center [778, 334] width 110 height 30
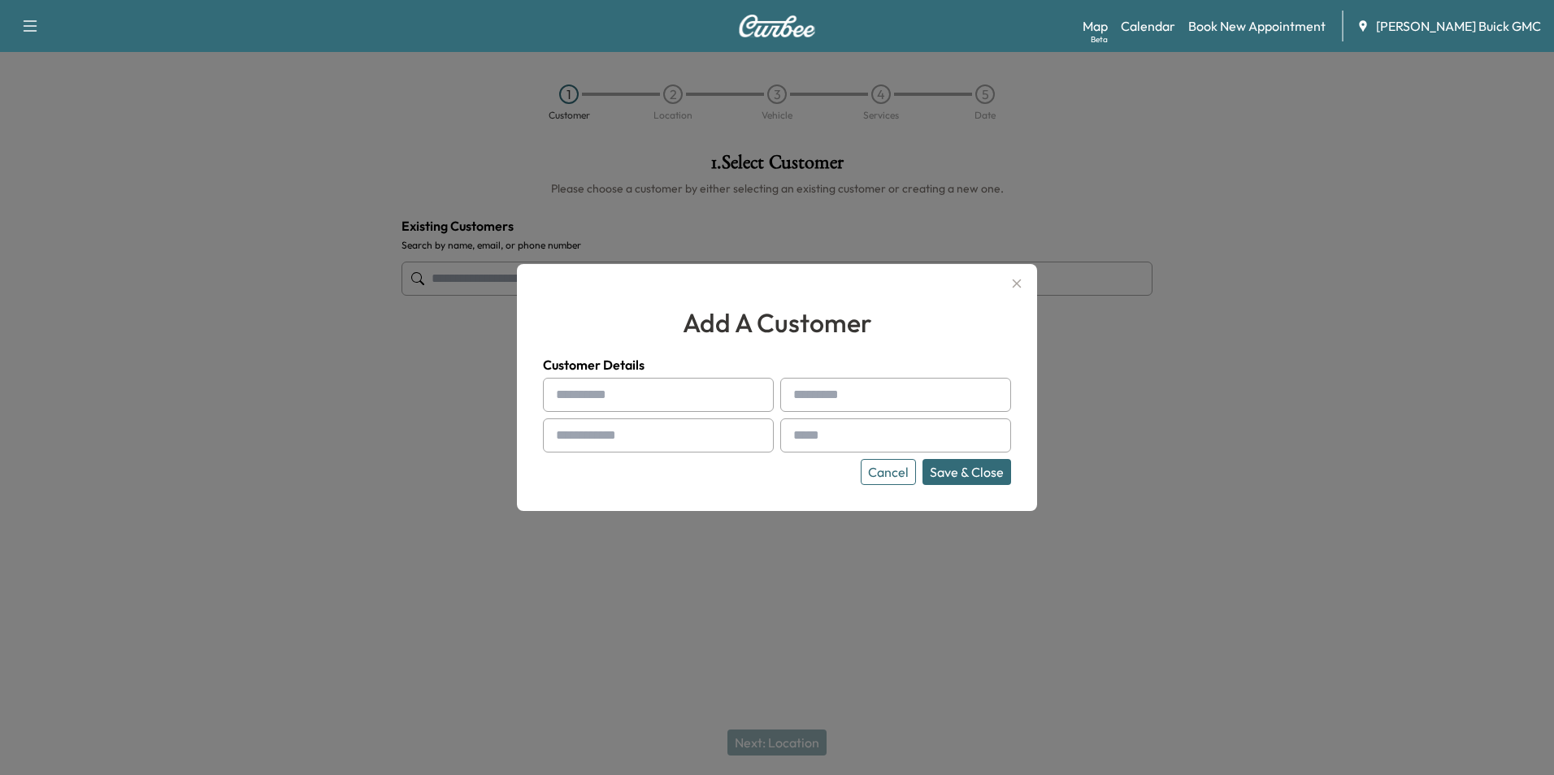
click at [649, 398] on input "text" at bounding box center [658, 395] width 231 height 34
paste input "********"
type input "**********"
click at [595, 428] on input "text" at bounding box center [658, 436] width 231 height 34
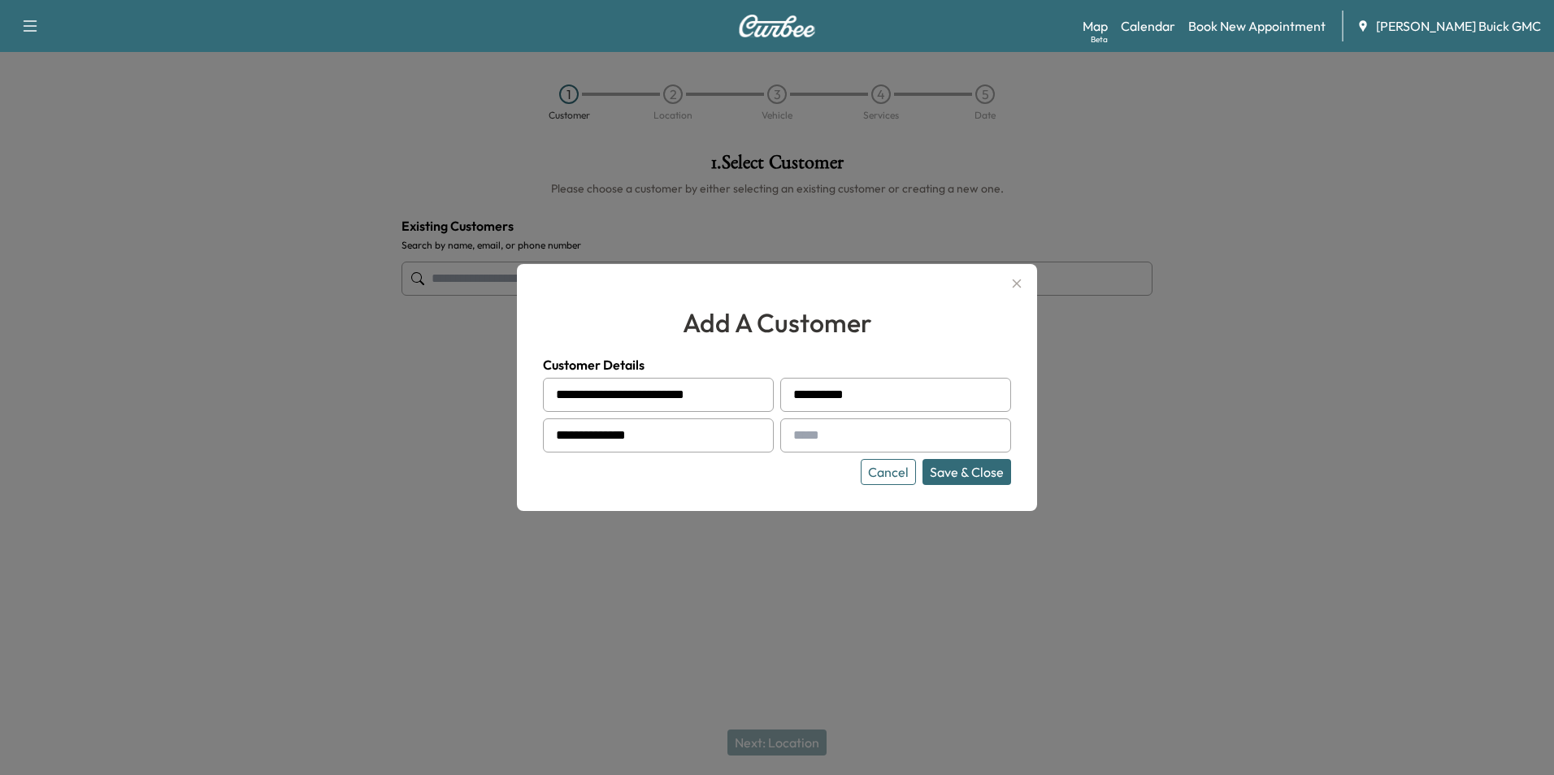
type input "**********"
click at [941, 419] on input "text" at bounding box center [895, 436] width 231 height 34
type input "**********"
click at [962, 466] on button "Save & Close" at bounding box center [967, 472] width 89 height 26
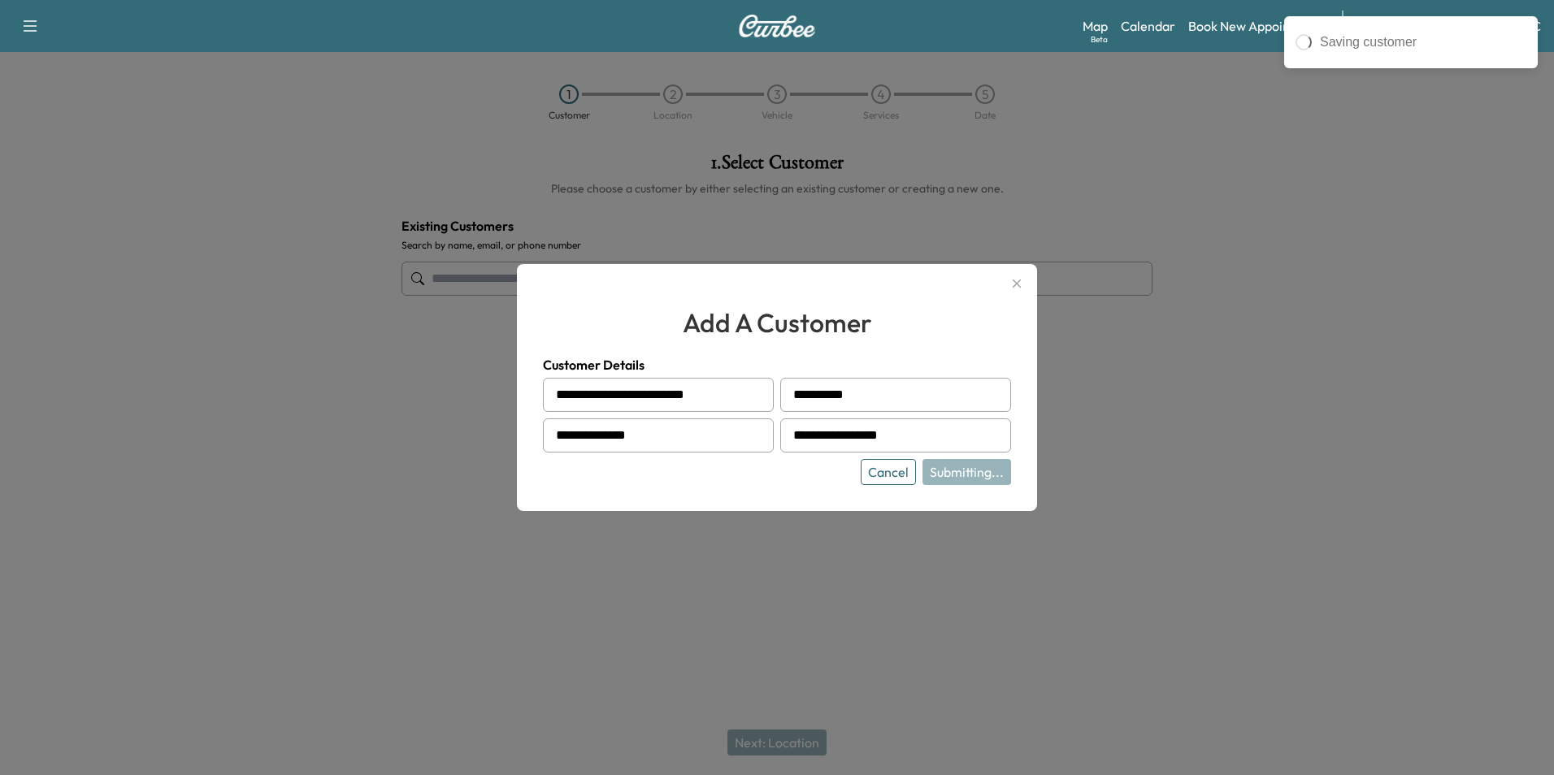
type input "**********"
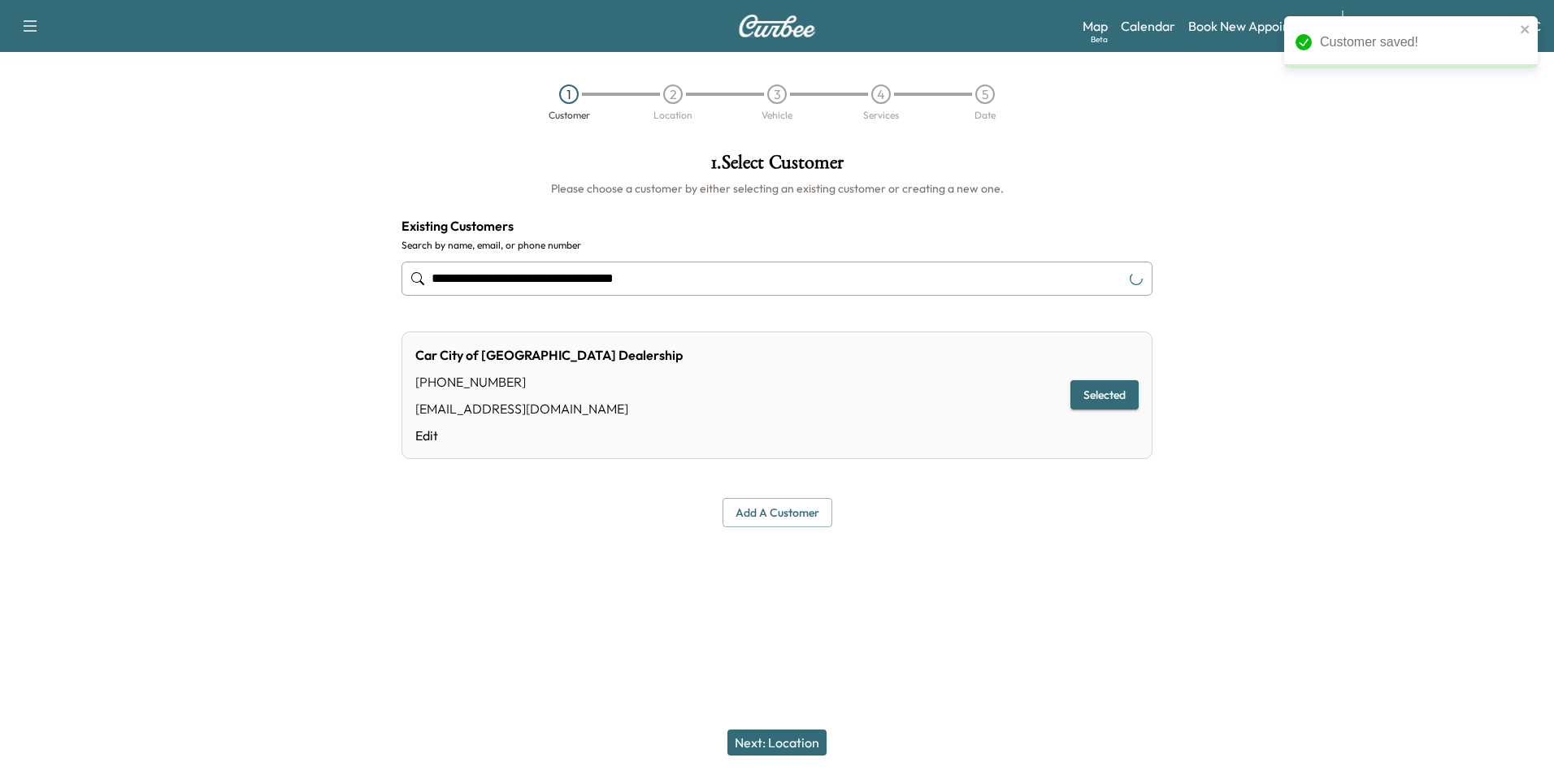
click at [975, 519] on div "Add a customer" at bounding box center [777, 513] width 751 height 30
click at [762, 737] on button "Next: Location" at bounding box center [777, 743] width 99 height 26
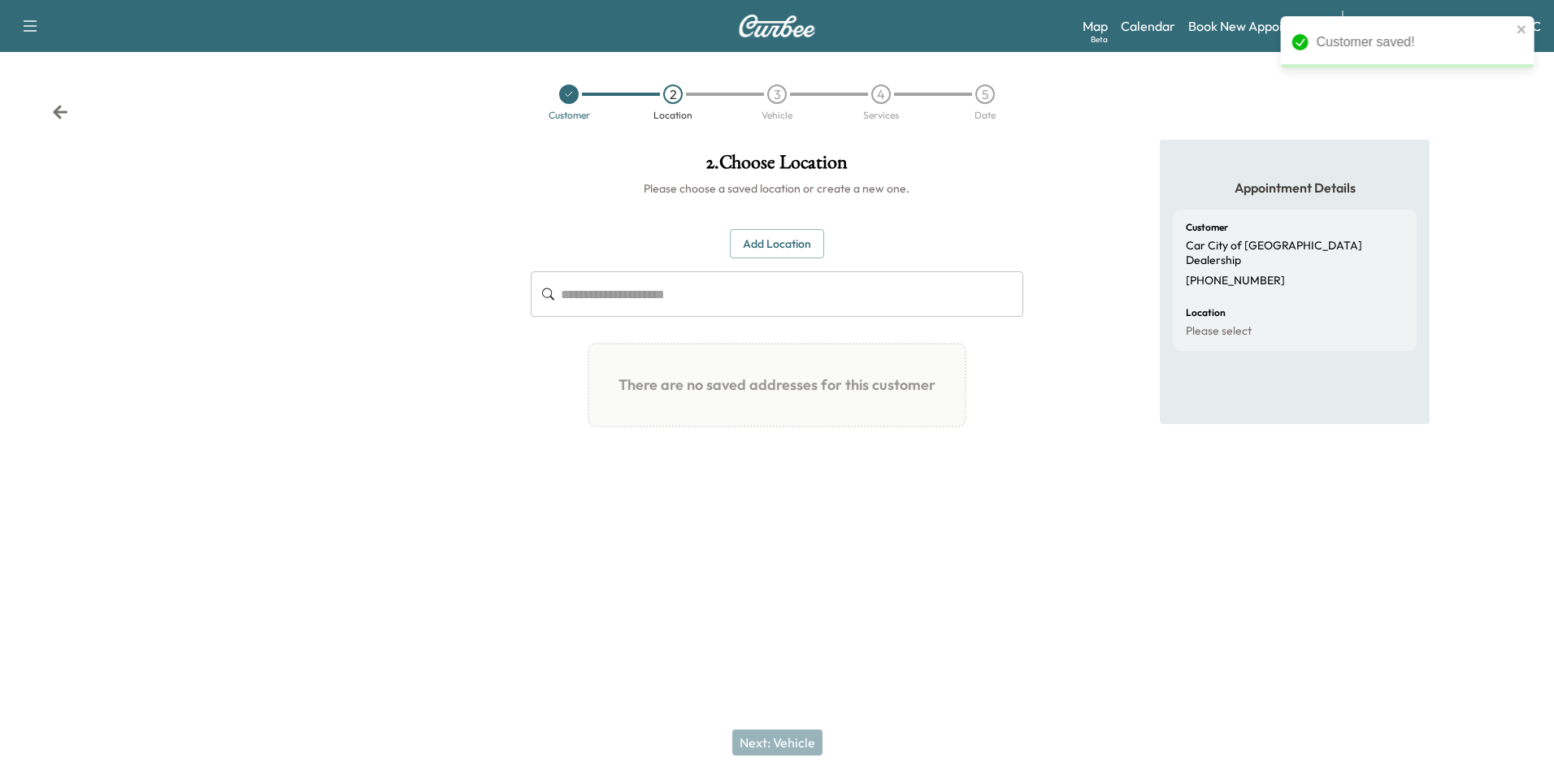
click at [784, 238] on button "Add Location" at bounding box center [777, 244] width 94 height 30
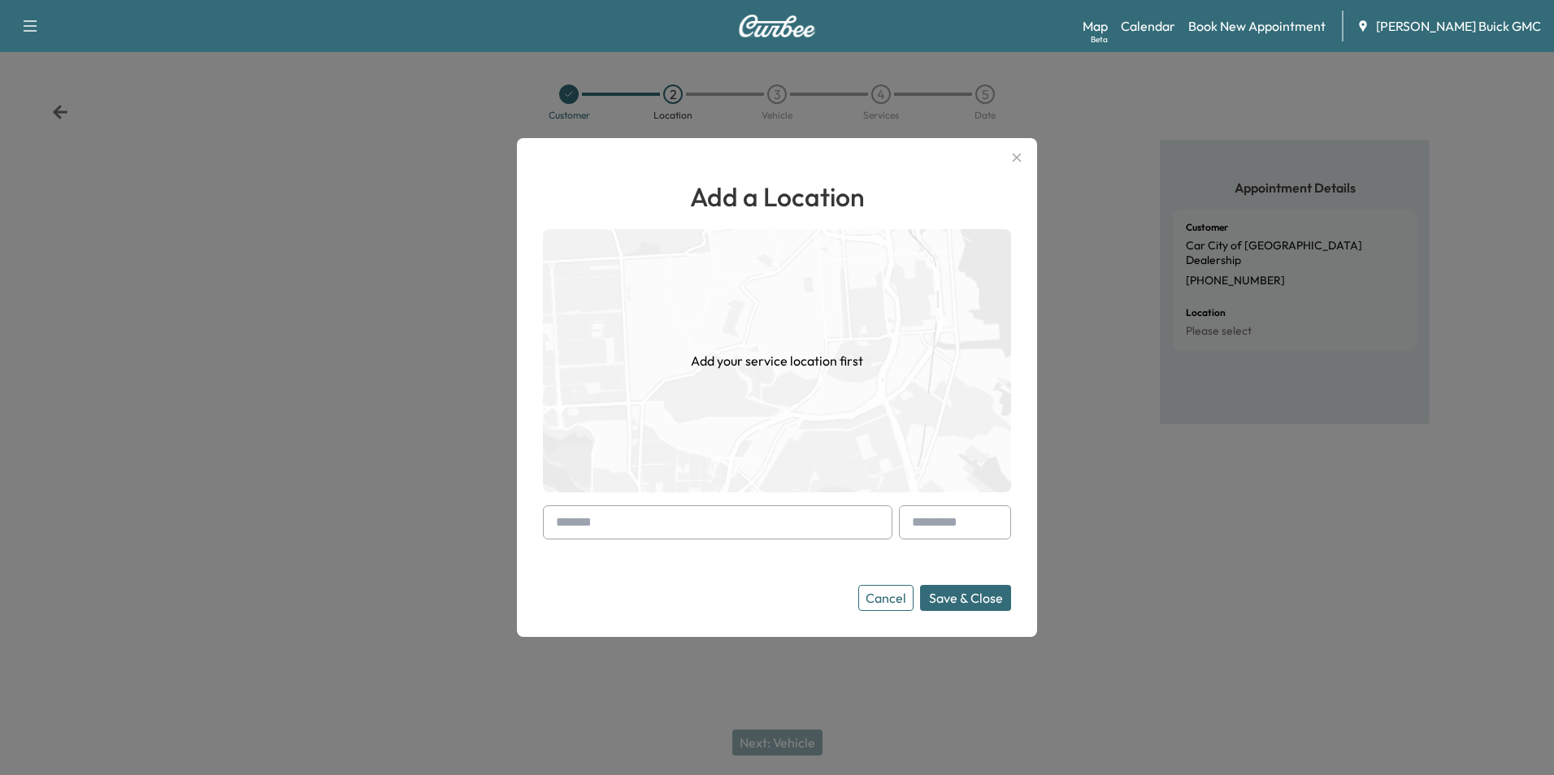
drag, startPoint x: 654, startPoint y: 521, endPoint x: 667, endPoint y: 516, distance: 13.9
click at [654, 521] on input "text" at bounding box center [718, 523] width 350 height 34
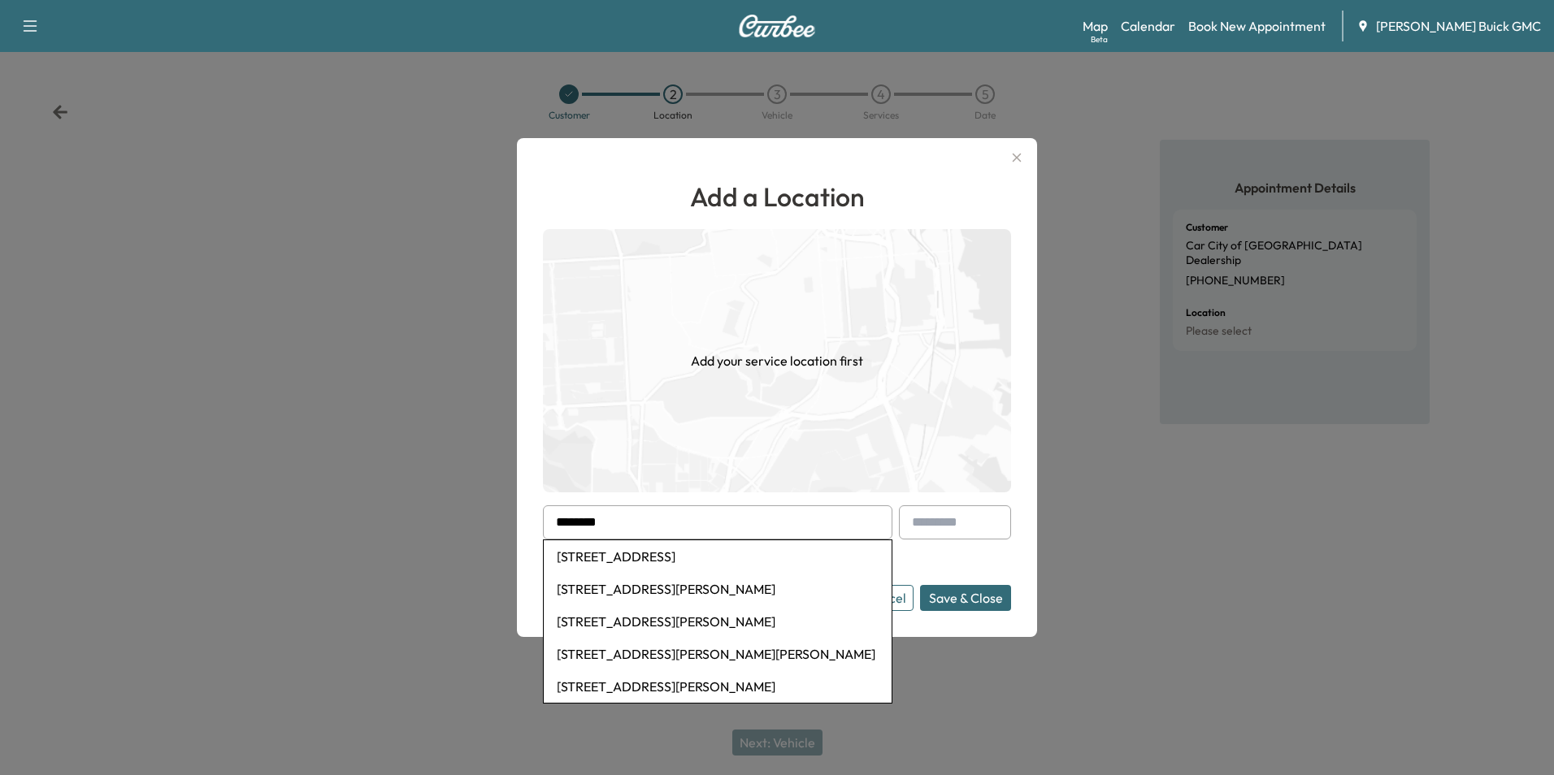
click at [697, 555] on li "347 Warrenton Road, Fredericksburg, VA, USA" at bounding box center [718, 557] width 348 height 33
type input "**********"
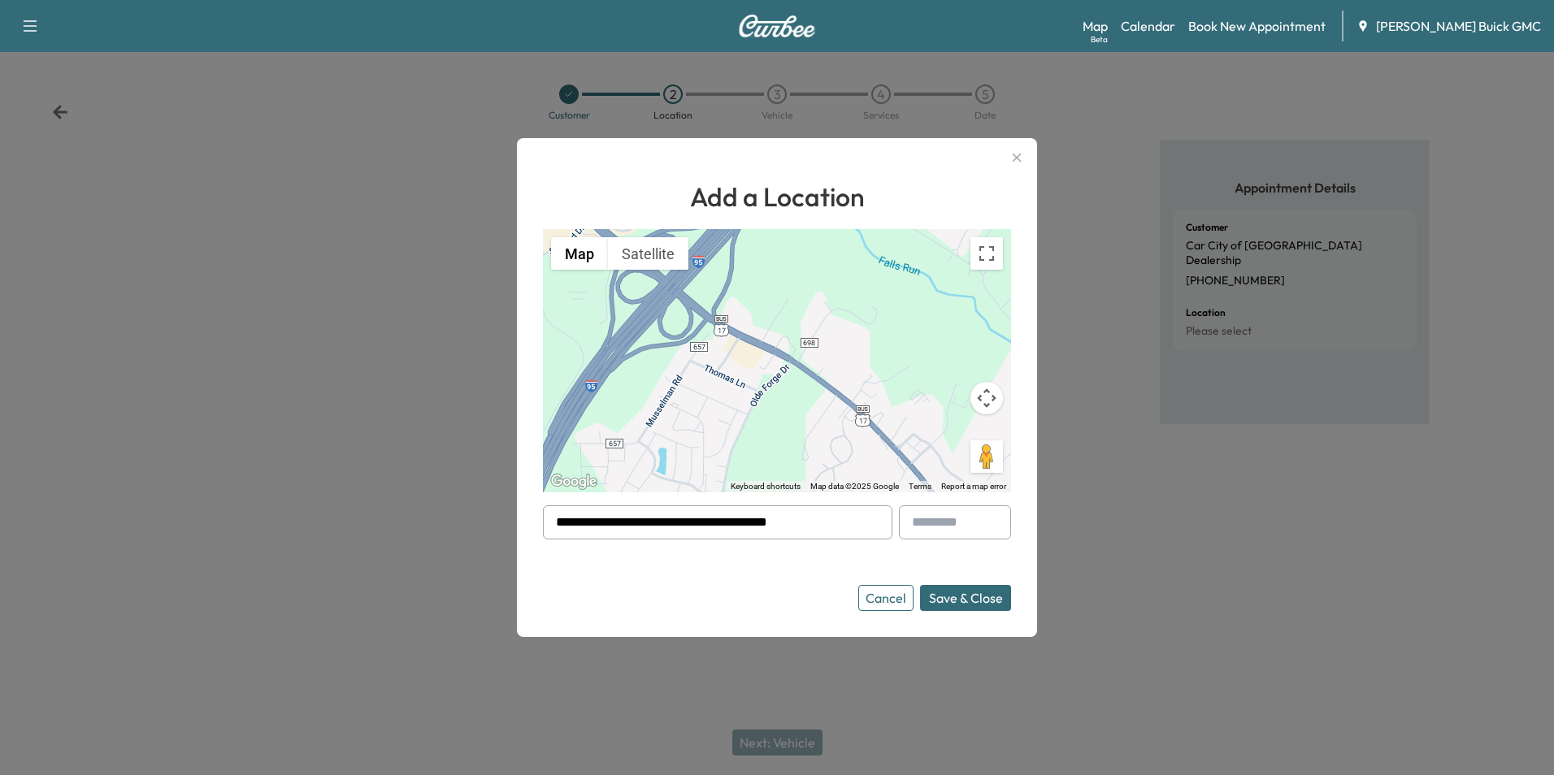
click at [972, 600] on button "Save & Close" at bounding box center [965, 598] width 91 height 26
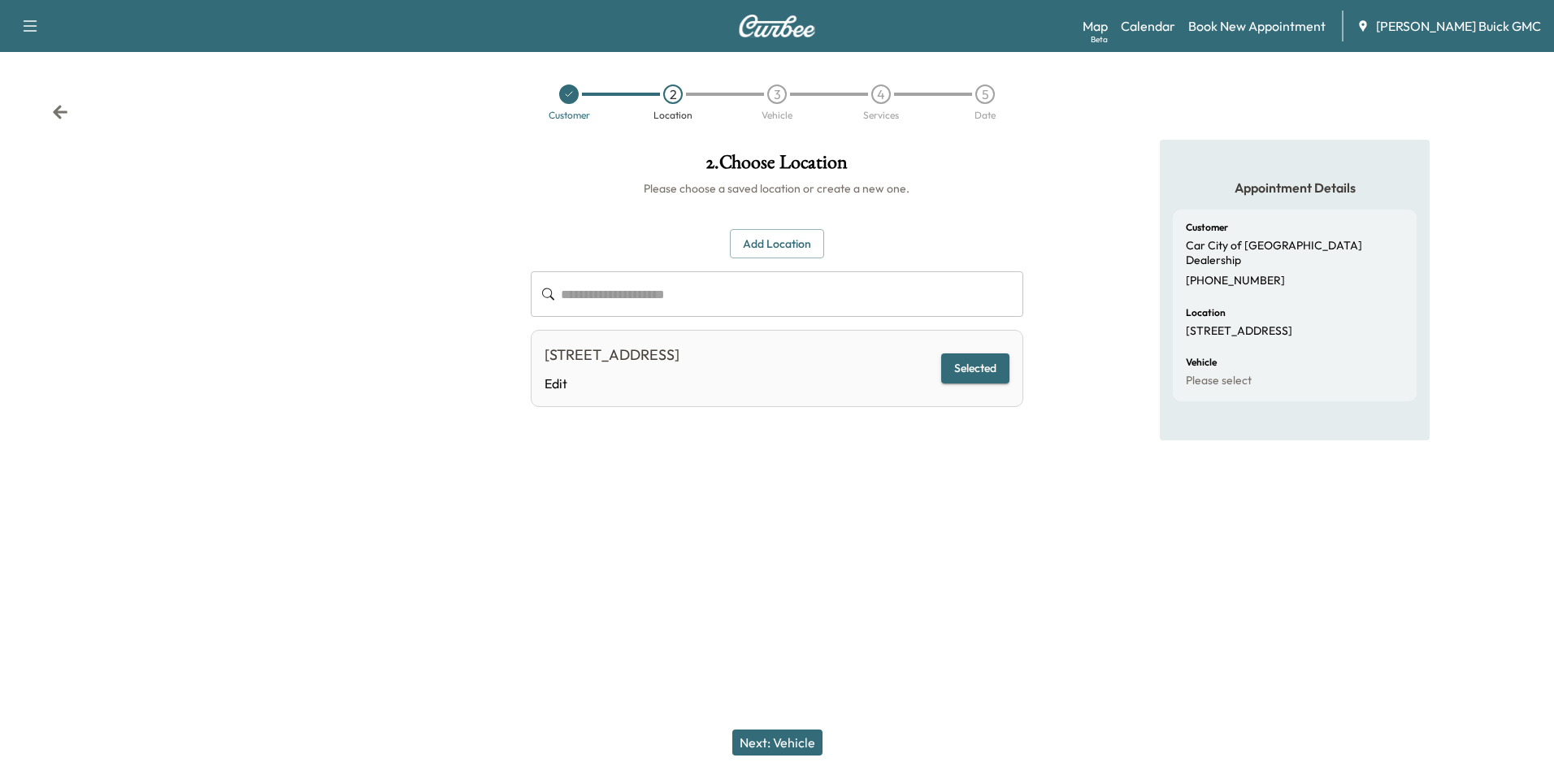
click at [966, 510] on div "**********" at bounding box center [777, 334] width 518 height 388
click at [795, 738] on button "Next: Vehicle" at bounding box center [777, 743] width 90 height 26
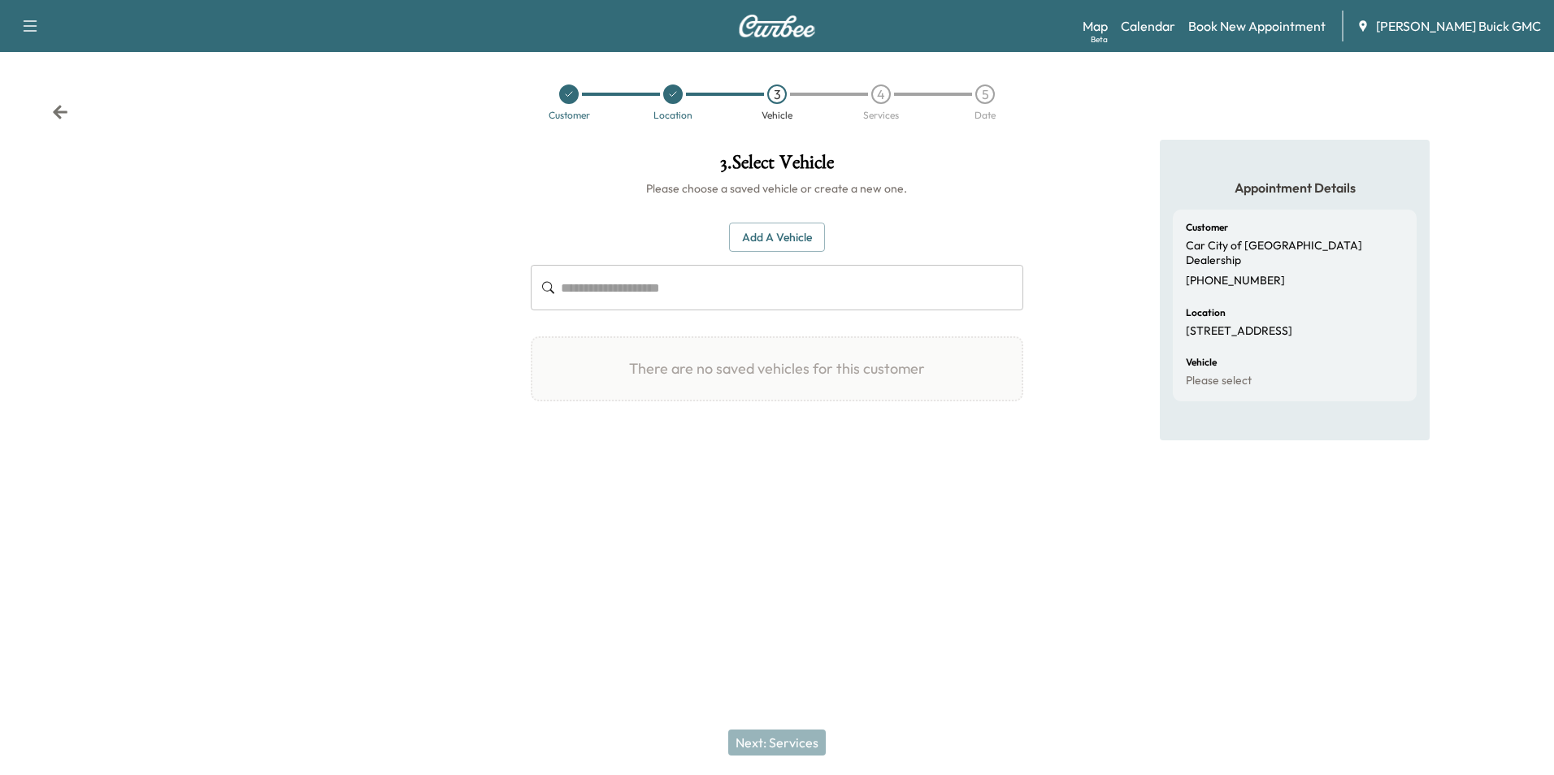
click at [776, 232] on button "Add a Vehicle" at bounding box center [777, 238] width 96 height 30
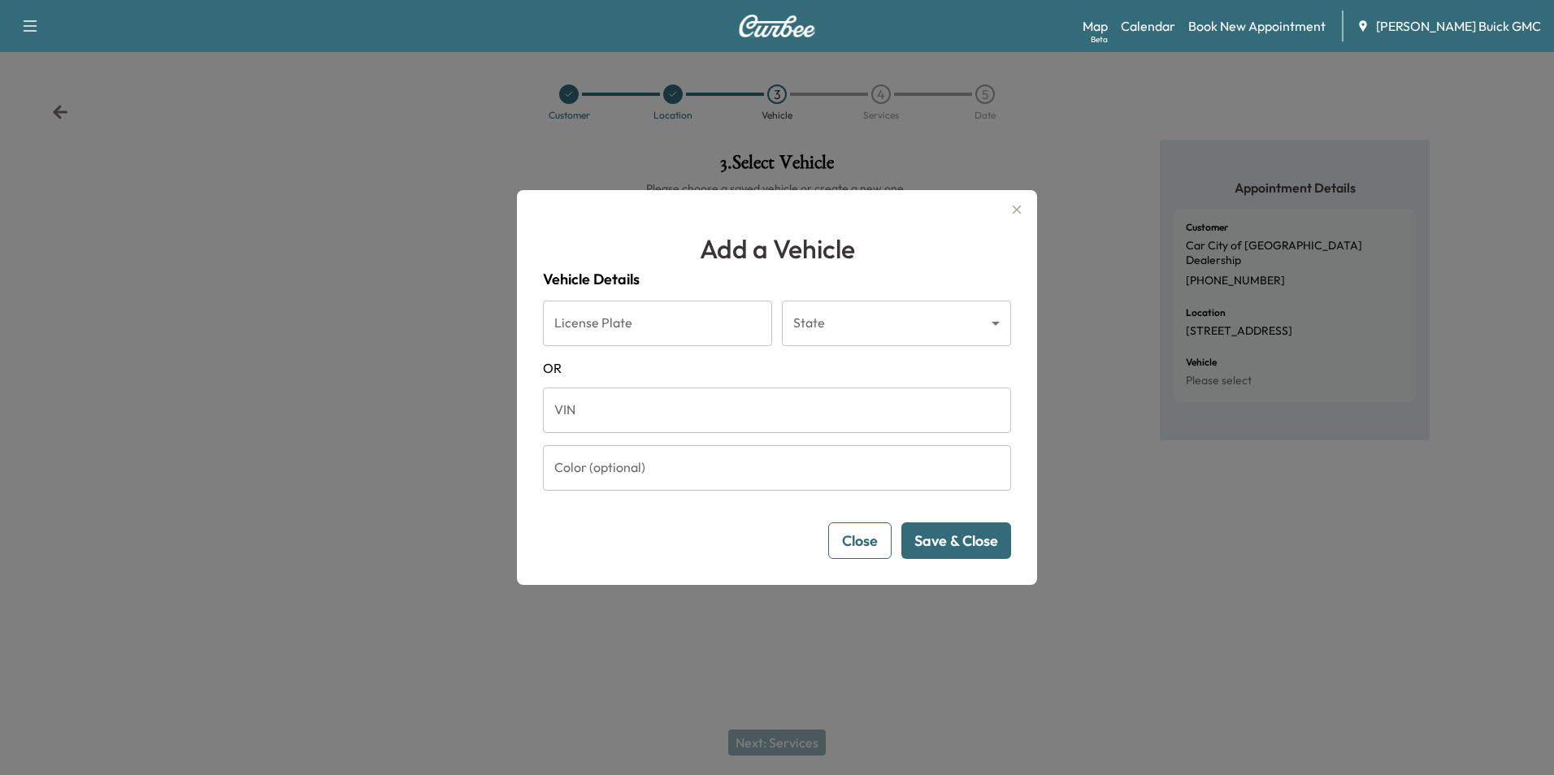
click at [638, 416] on input "VIN" at bounding box center [777, 411] width 468 height 46
type input "**********"
click at [943, 536] on button "Save & Close" at bounding box center [956, 541] width 110 height 37
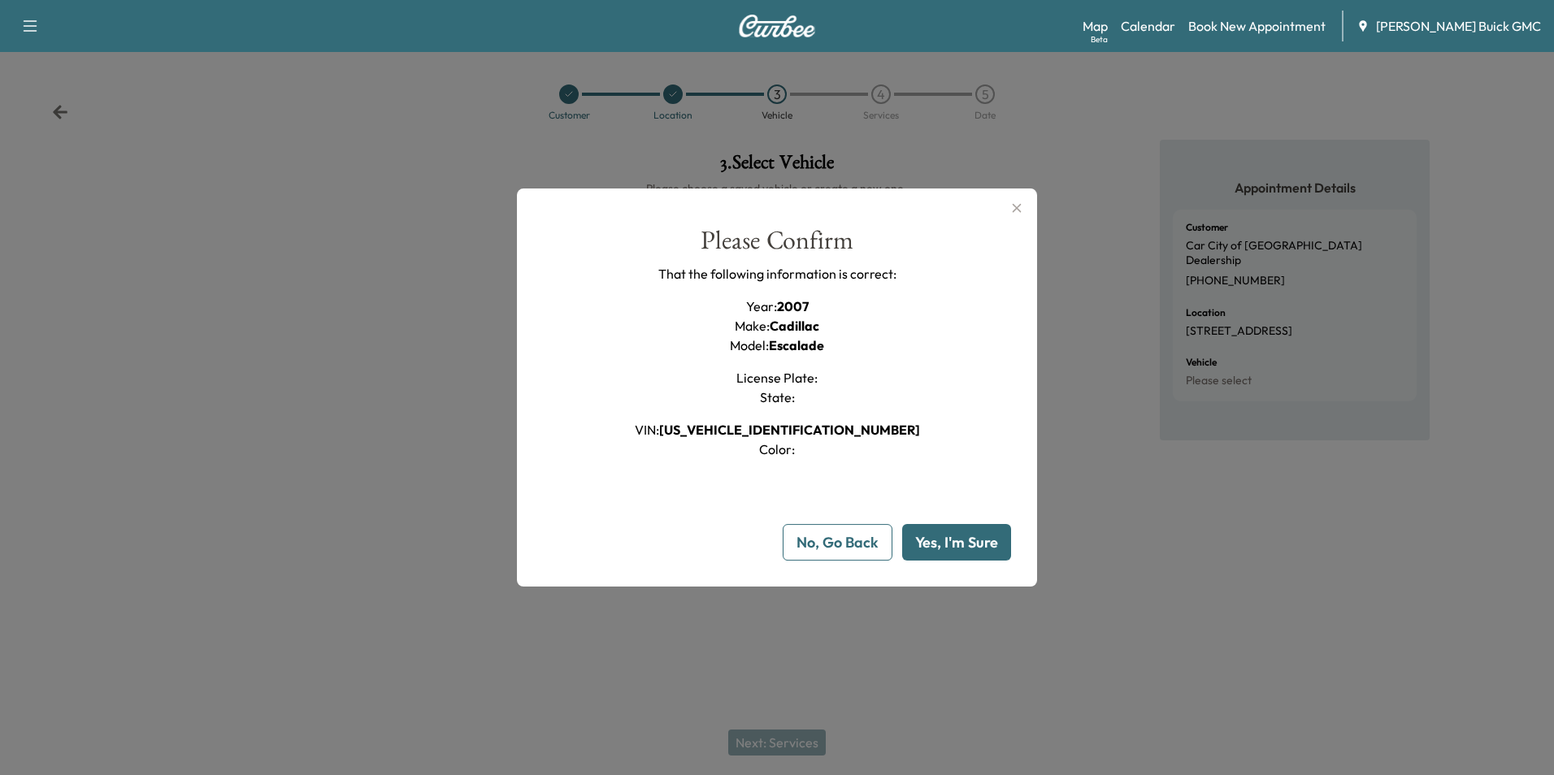
click at [970, 535] on button "Yes, I'm Sure" at bounding box center [956, 542] width 109 height 37
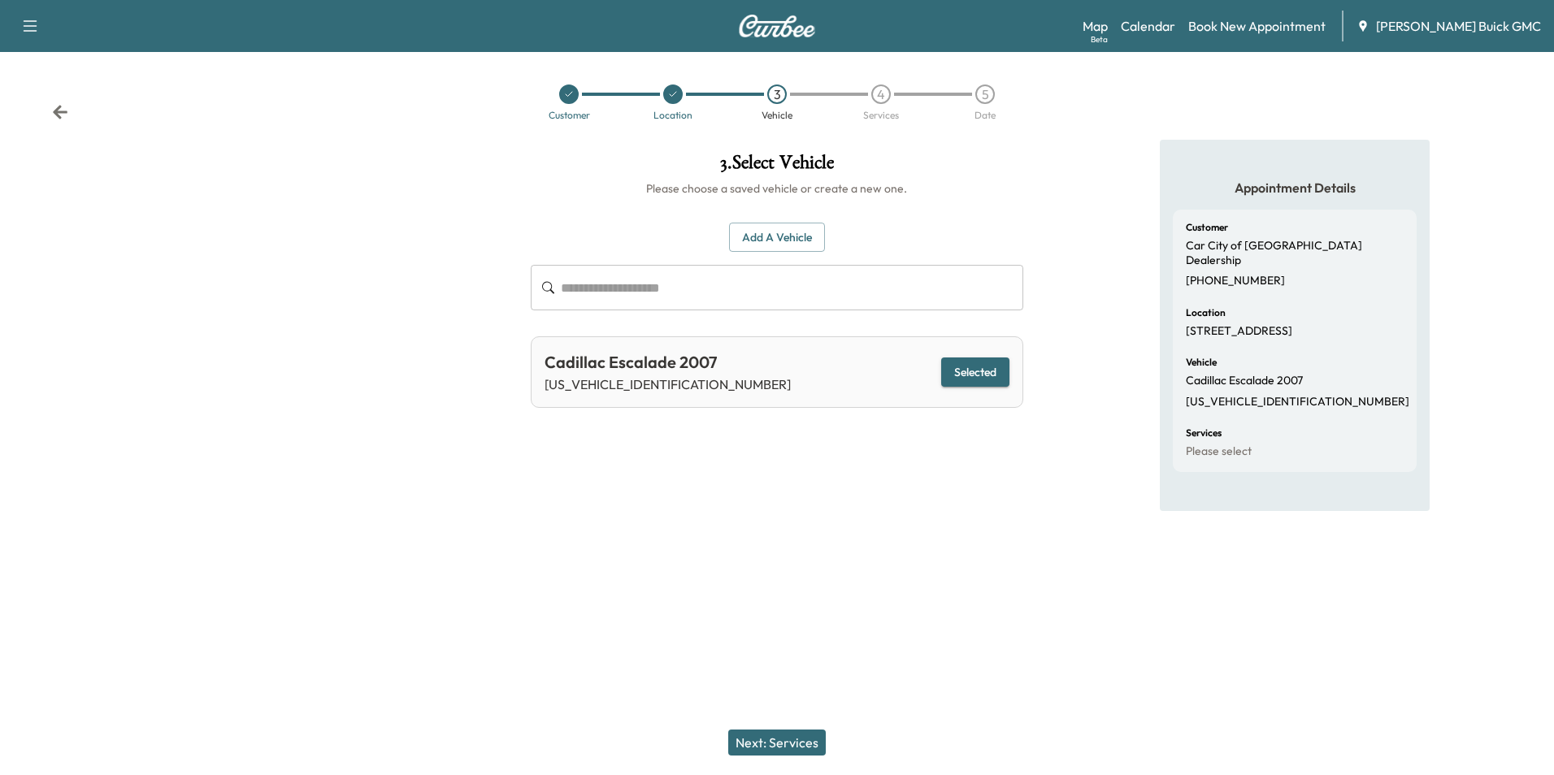
click at [781, 738] on button "Next: Services" at bounding box center [777, 743] width 98 height 26
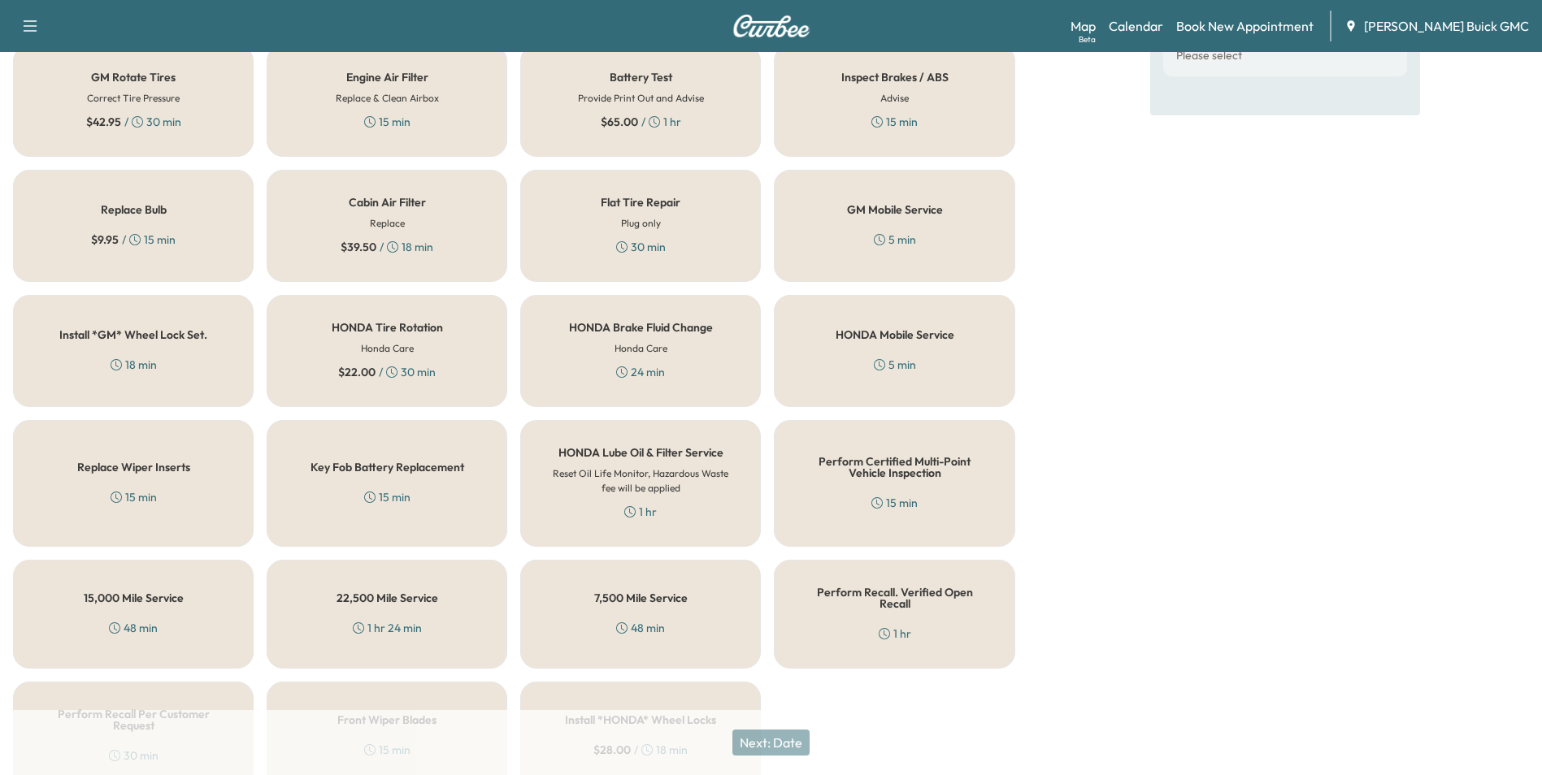
scroll to position [465, 0]
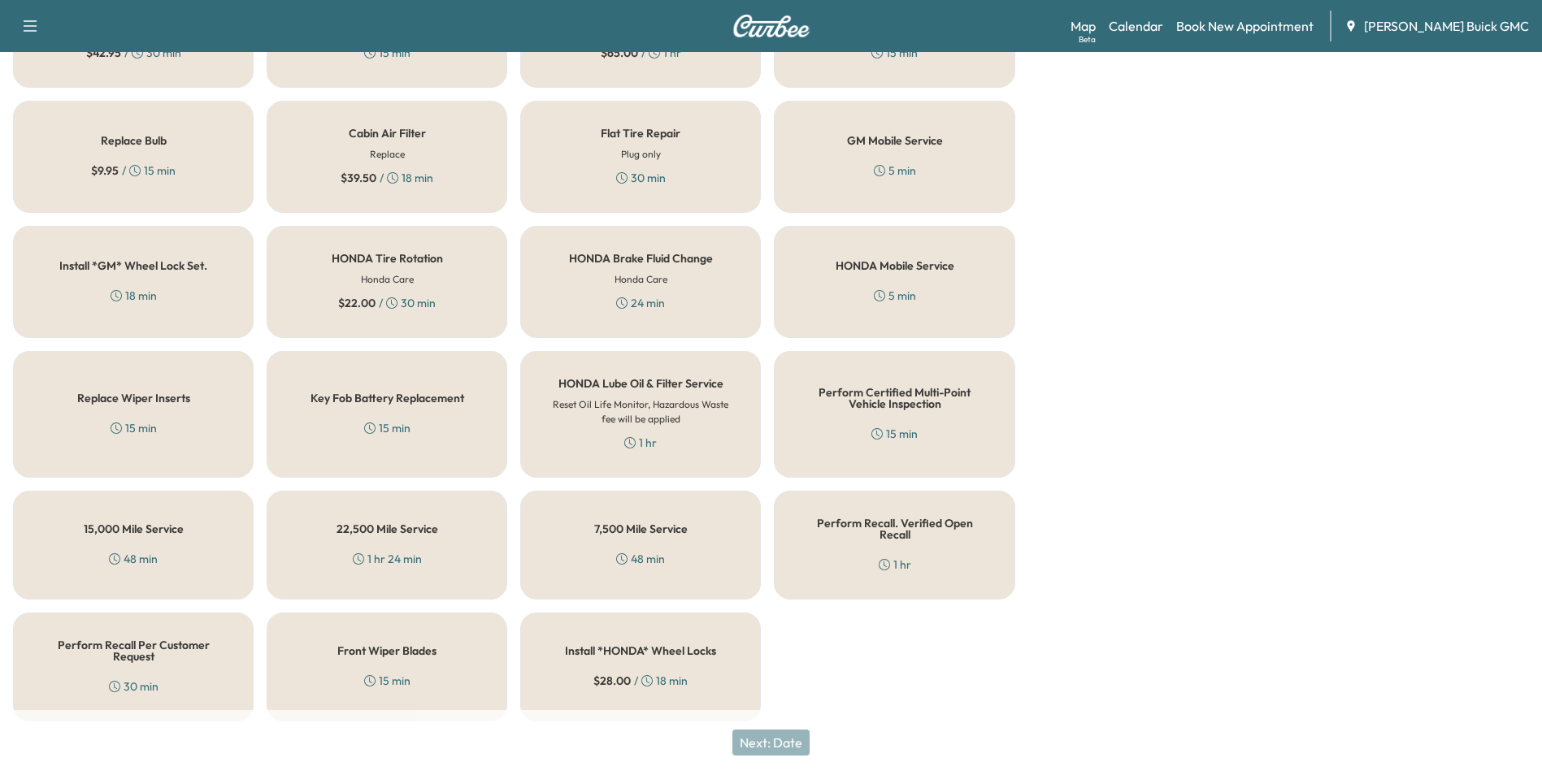
click at [900, 536] on div "Perform Recall. Verified Open Recall 1 hr" at bounding box center [894, 545] width 241 height 109
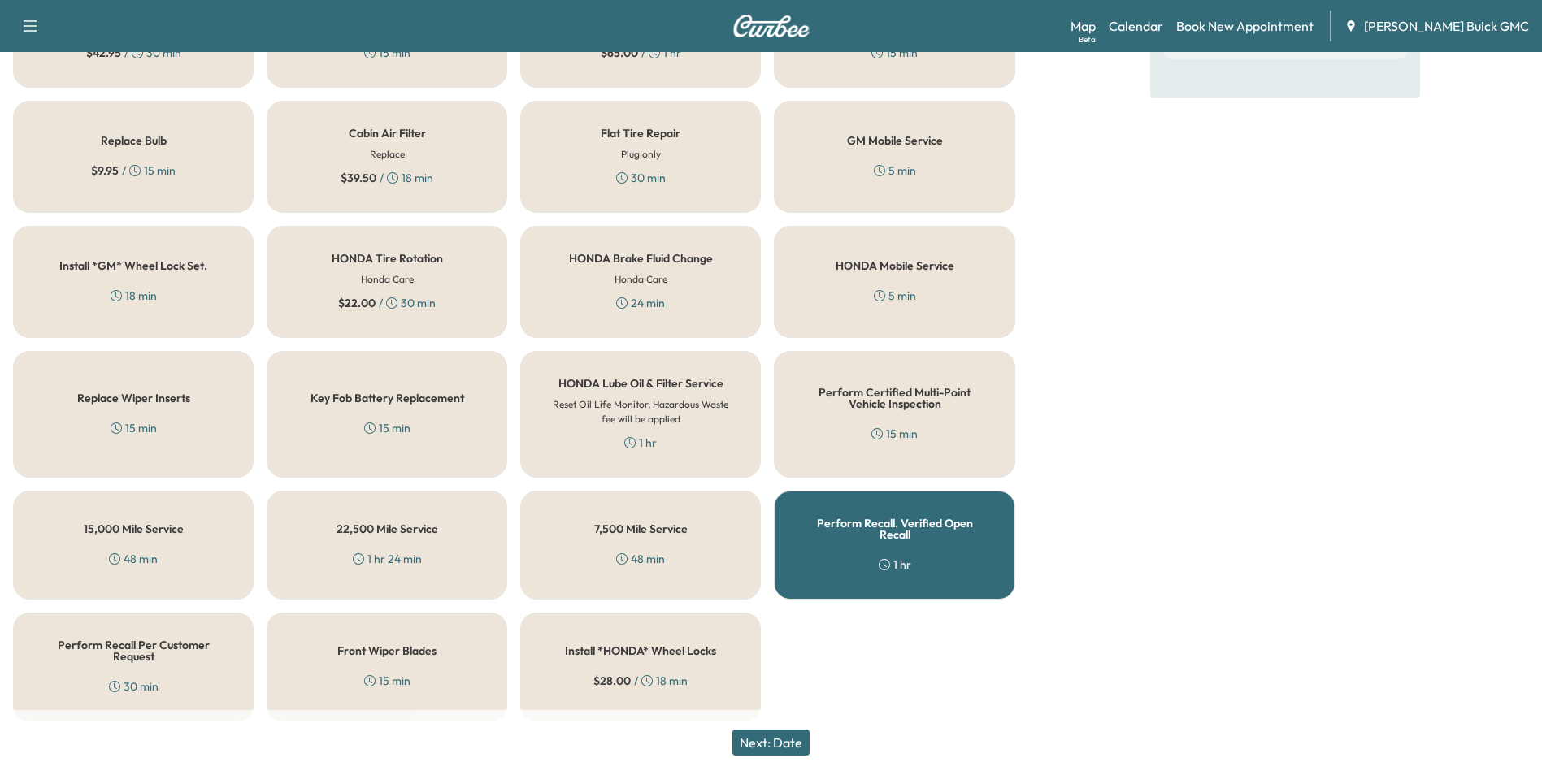
click at [770, 739] on button "Next: Date" at bounding box center [770, 743] width 77 height 26
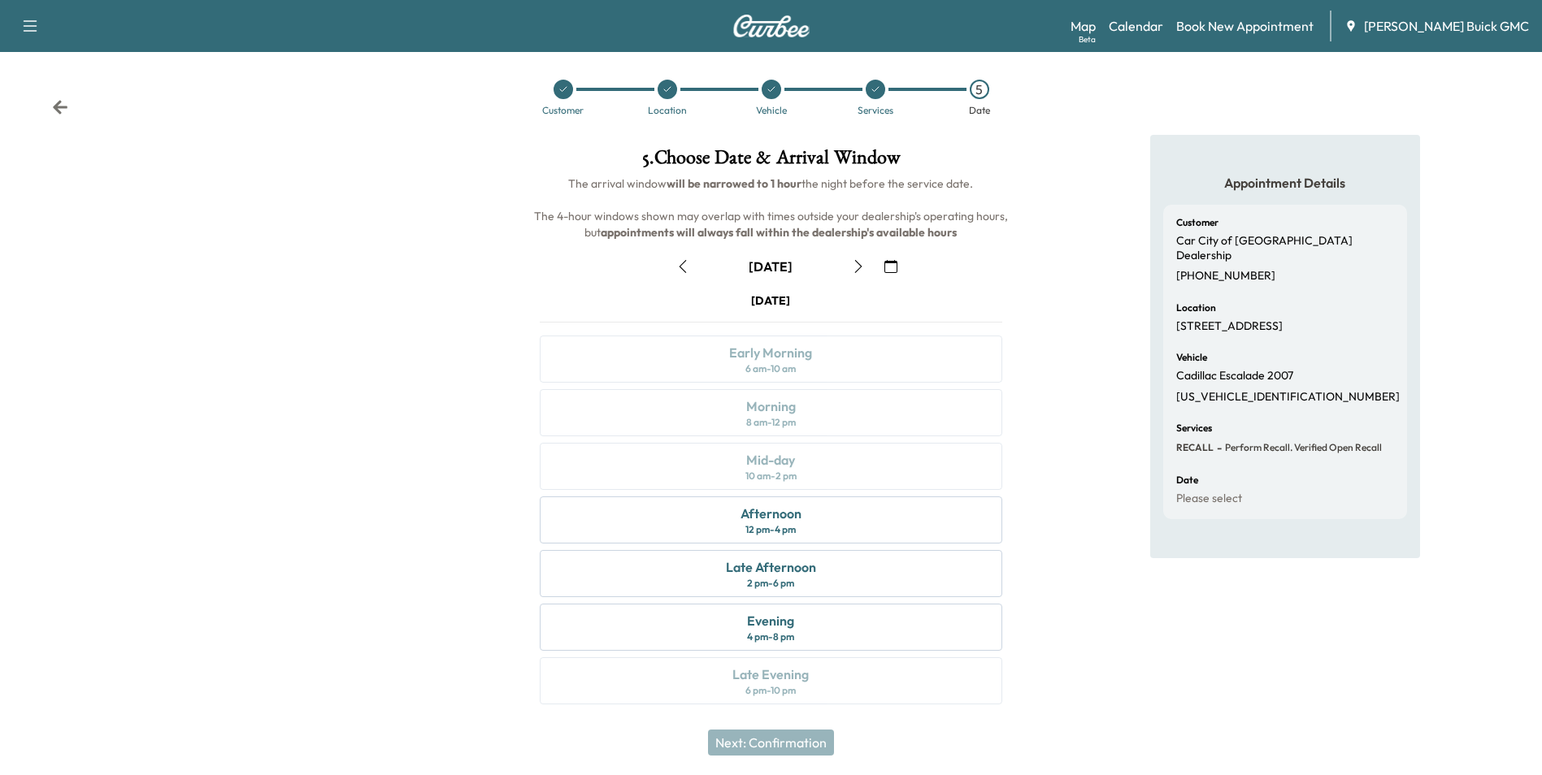
scroll to position [6, 0]
click at [804, 523] on div "Afternoon 12 pm - 4 pm" at bounding box center [771, 519] width 462 height 47
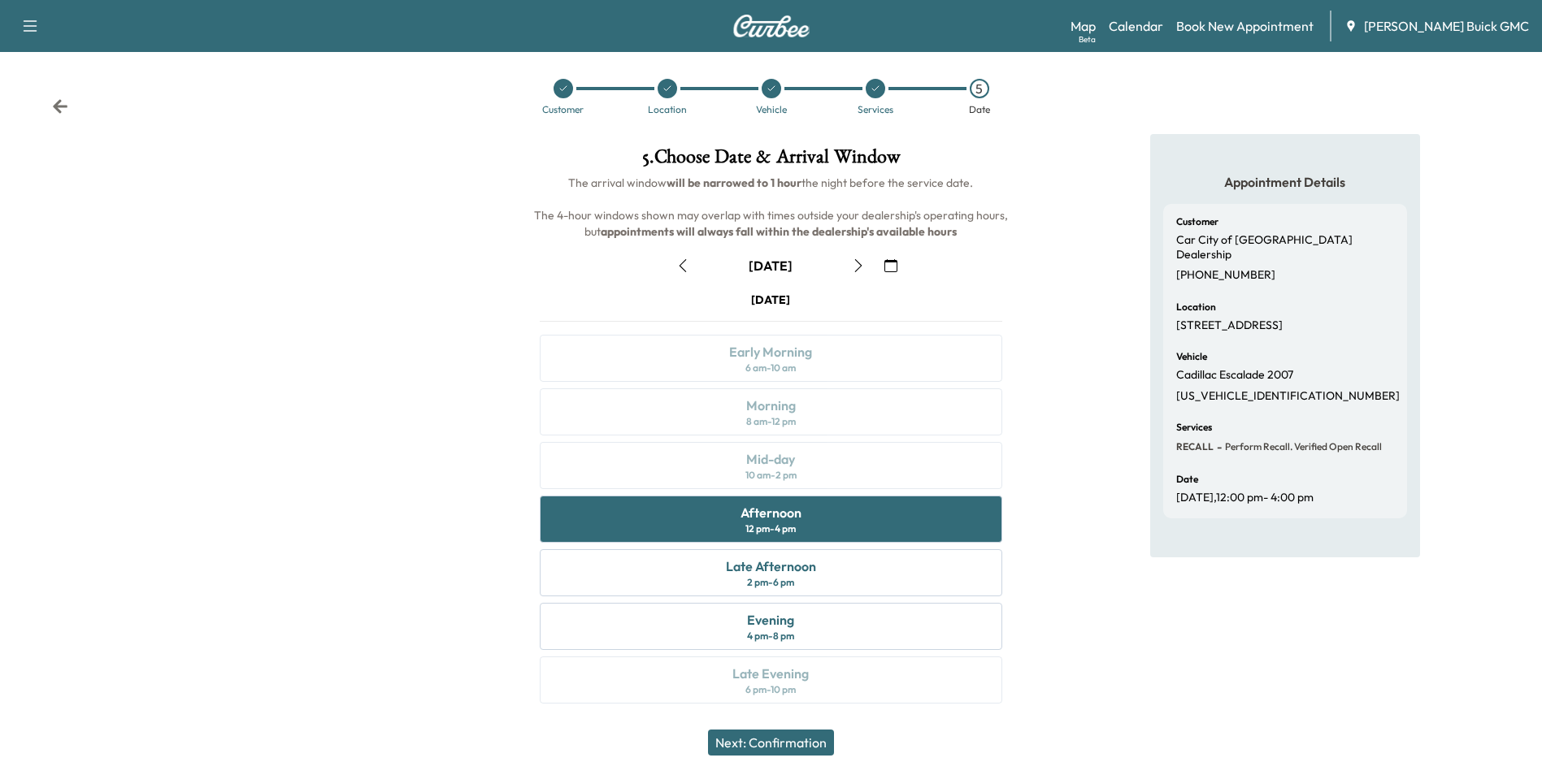
click at [808, 741] on button "Next: Confirmation" at bounding box center [771, 743] width 126 height 26
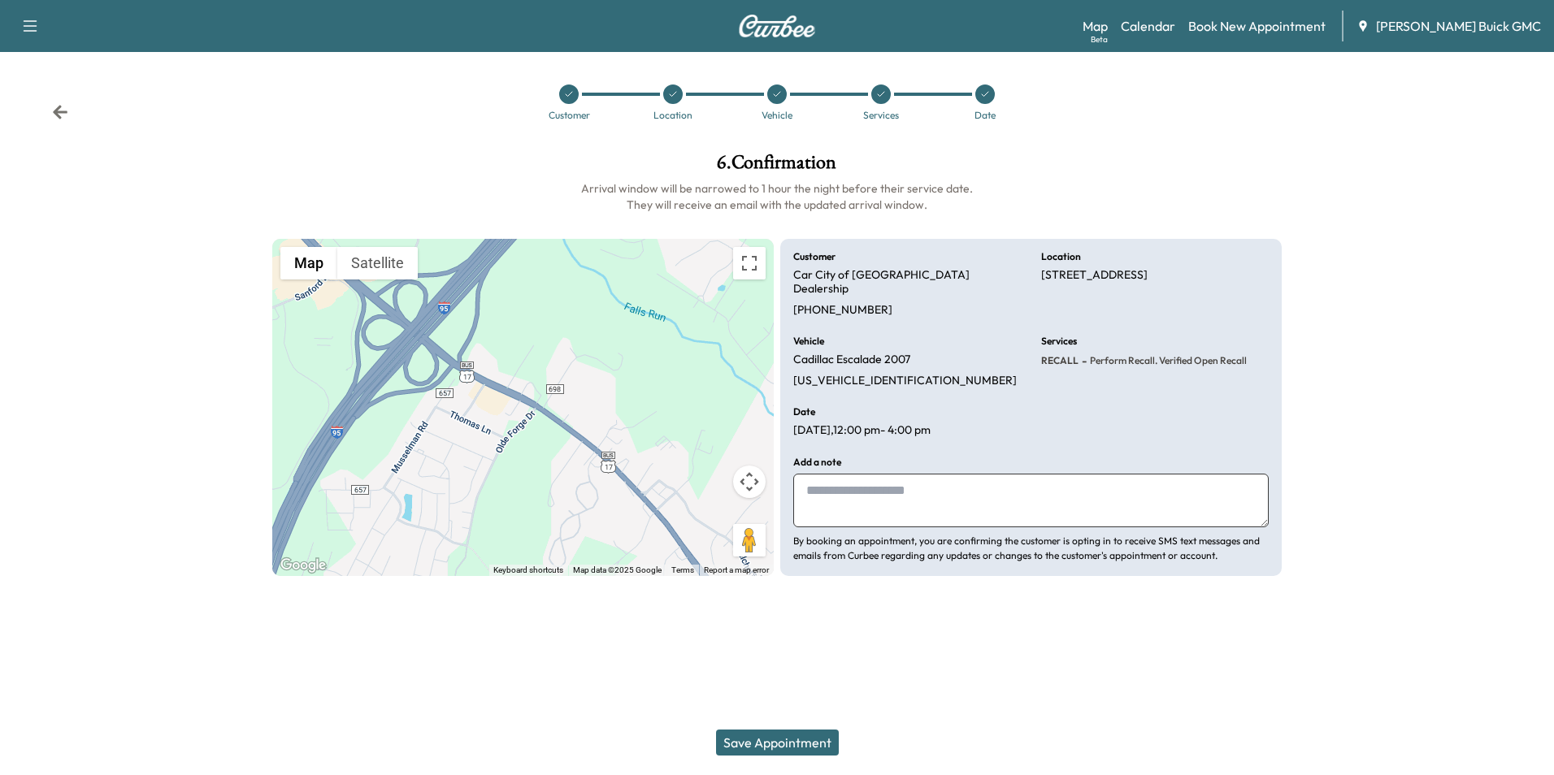
click at [909, 489] on textarea at bounding box center [1031, 501] width 476 height 54
type textarea "**********"
click at [790, 740] on button "Save Appointment" at bounding box center [777, 743] width 123 height 26
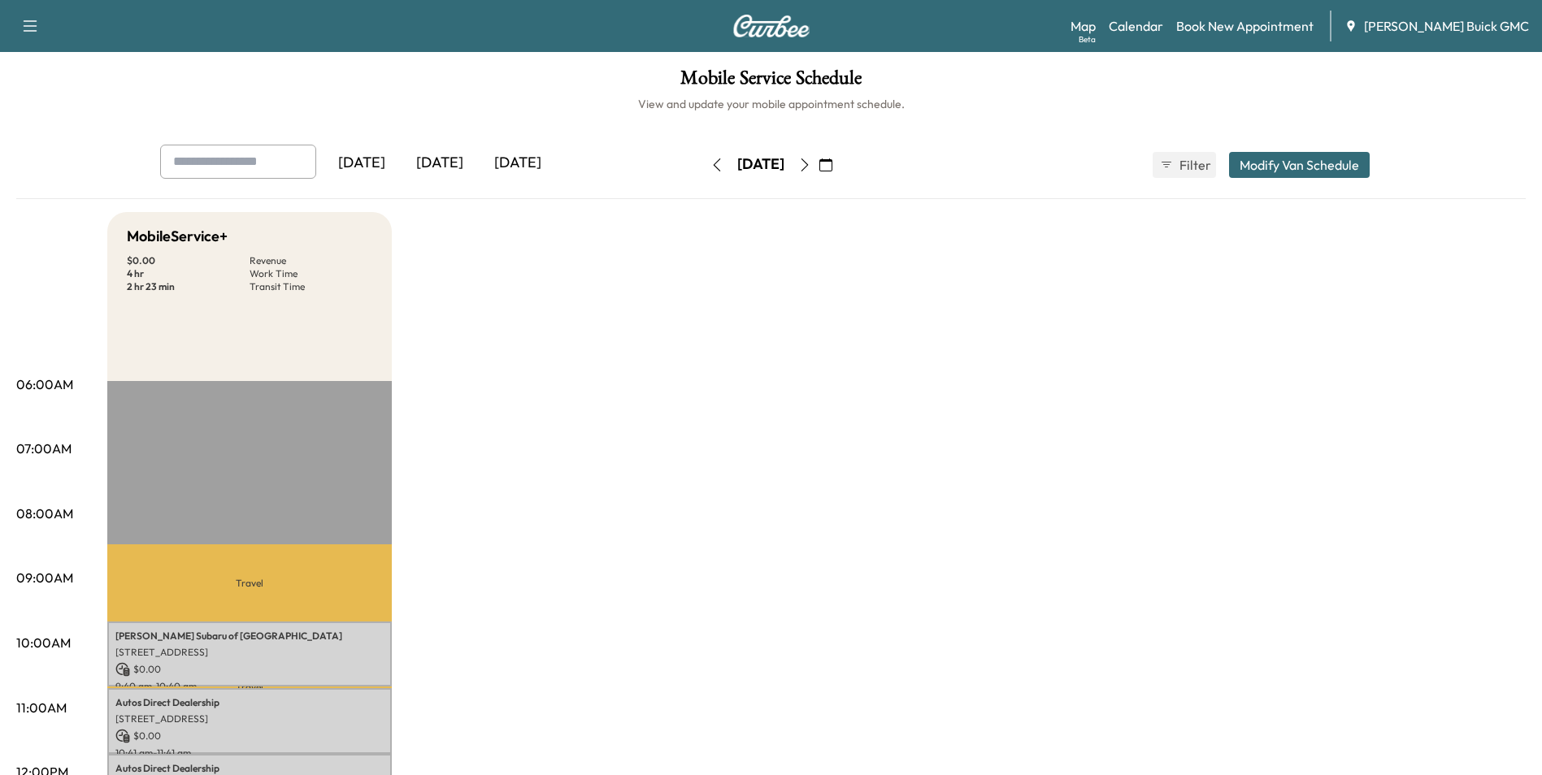
click at [1273, 24] on link "Book New Appointment" at bounding box center [1244, 26] width 137 height 20
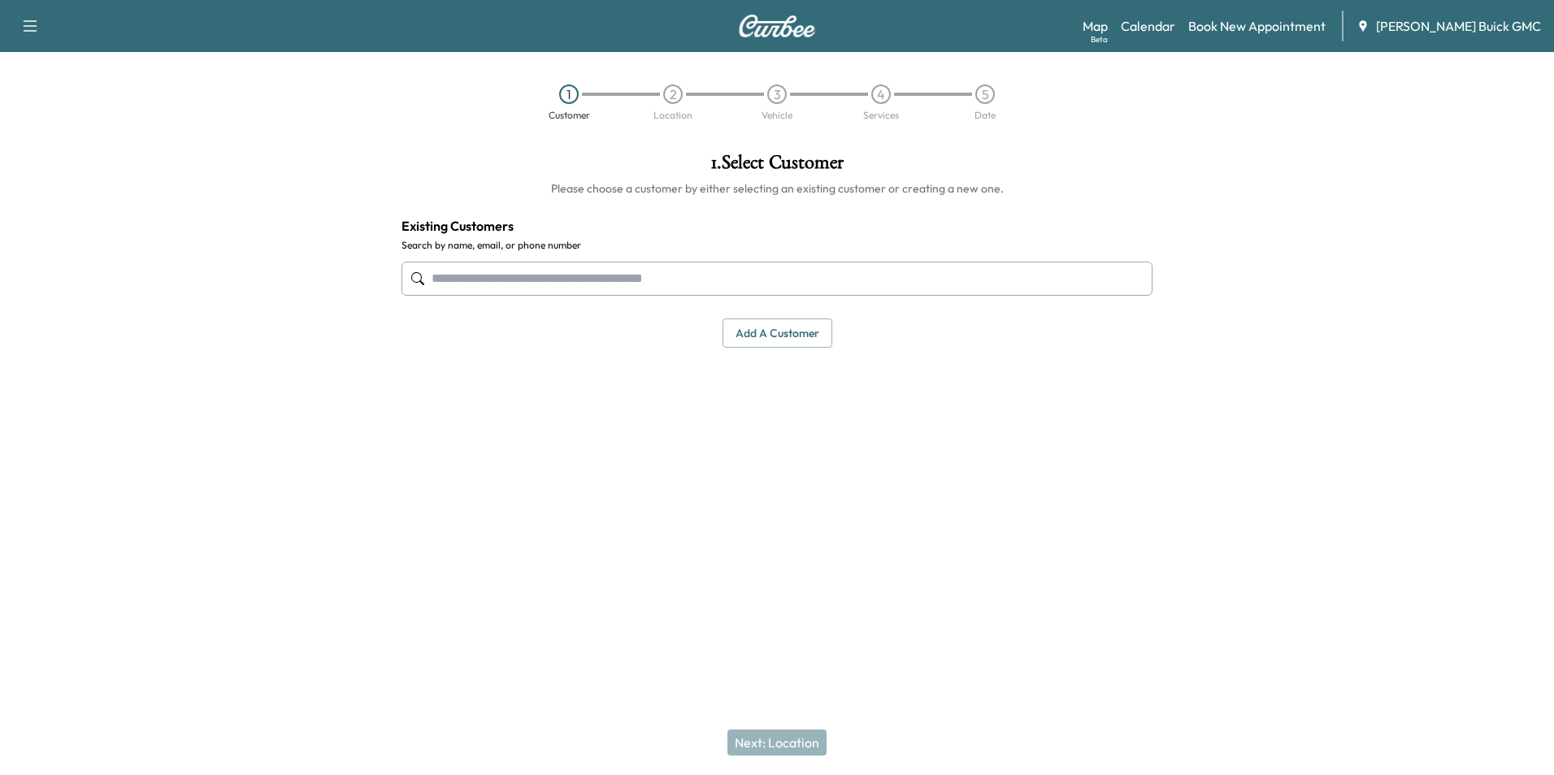
click at [668, 273] on input "text" at bounding box center [777, 279] width 751 height 34
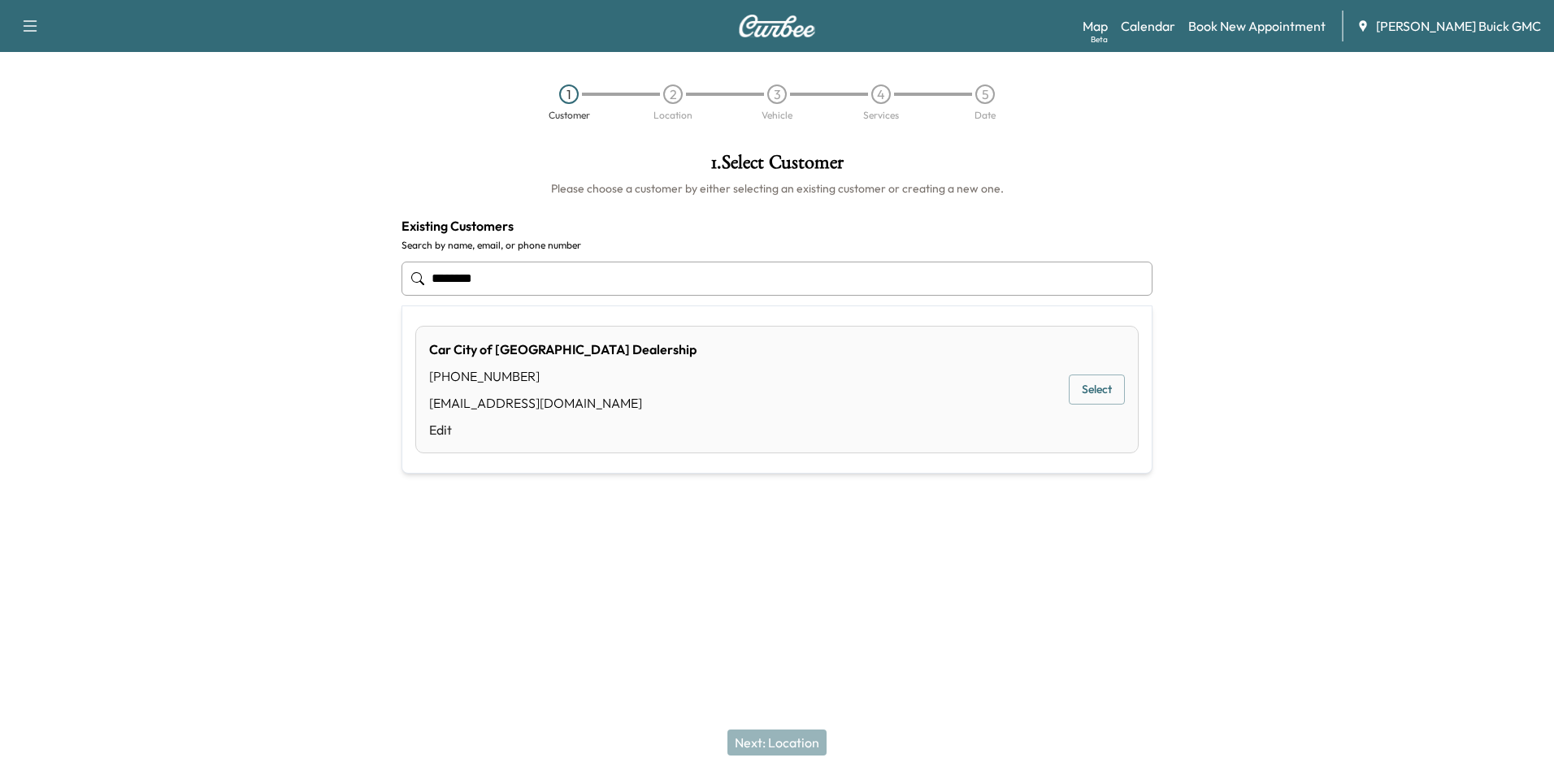
click at [1086, 385] on button "Select" at bounding box center [1097, 390] width 56 height 30
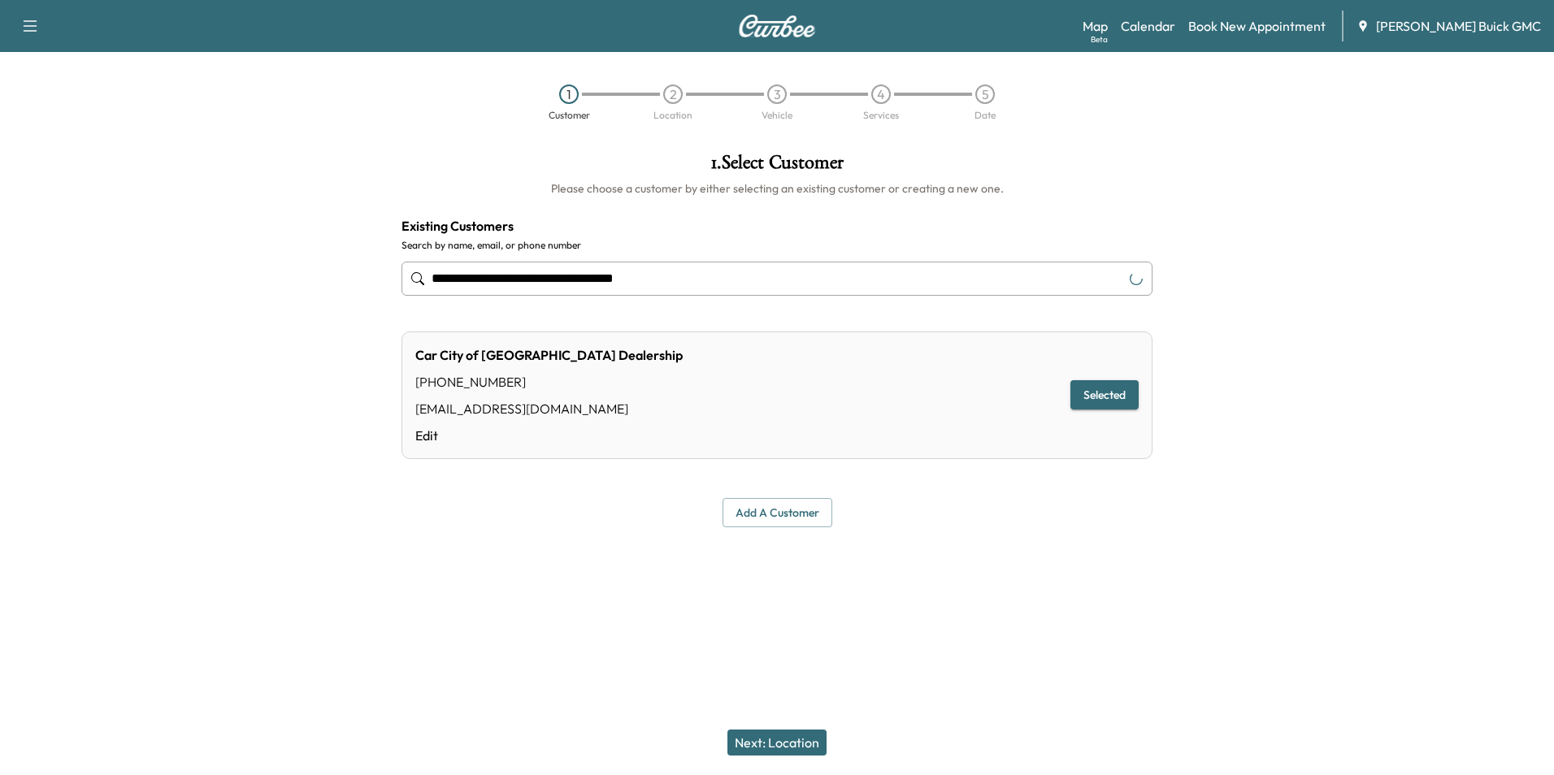
type input "**********"
click at [778, 740] on button "Next: Location" at bounding box center [777, 743] width 99 height 26
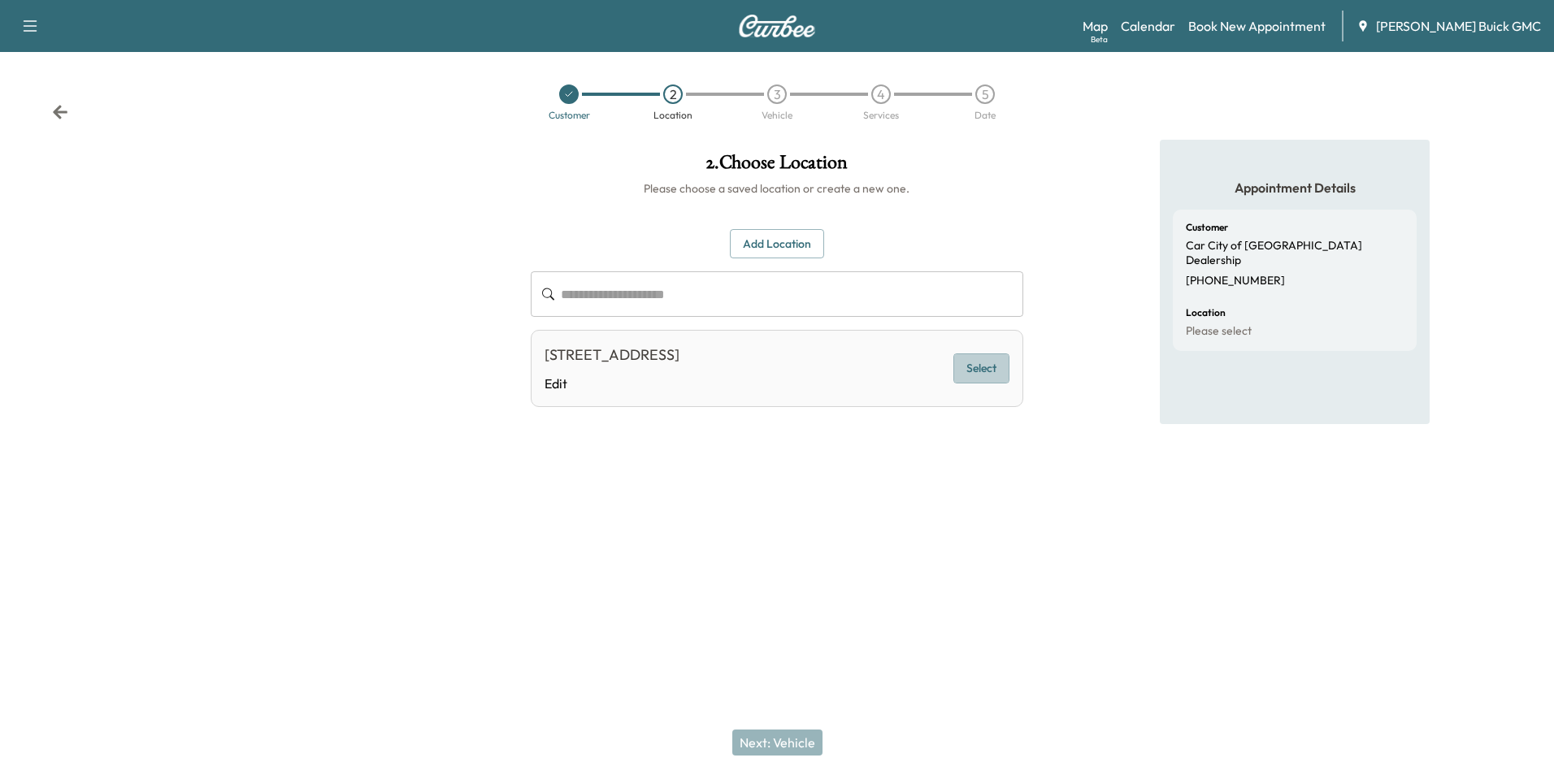
click at [982, 363] on button "Select" at bounding box center [981, 369] width 56 height 30
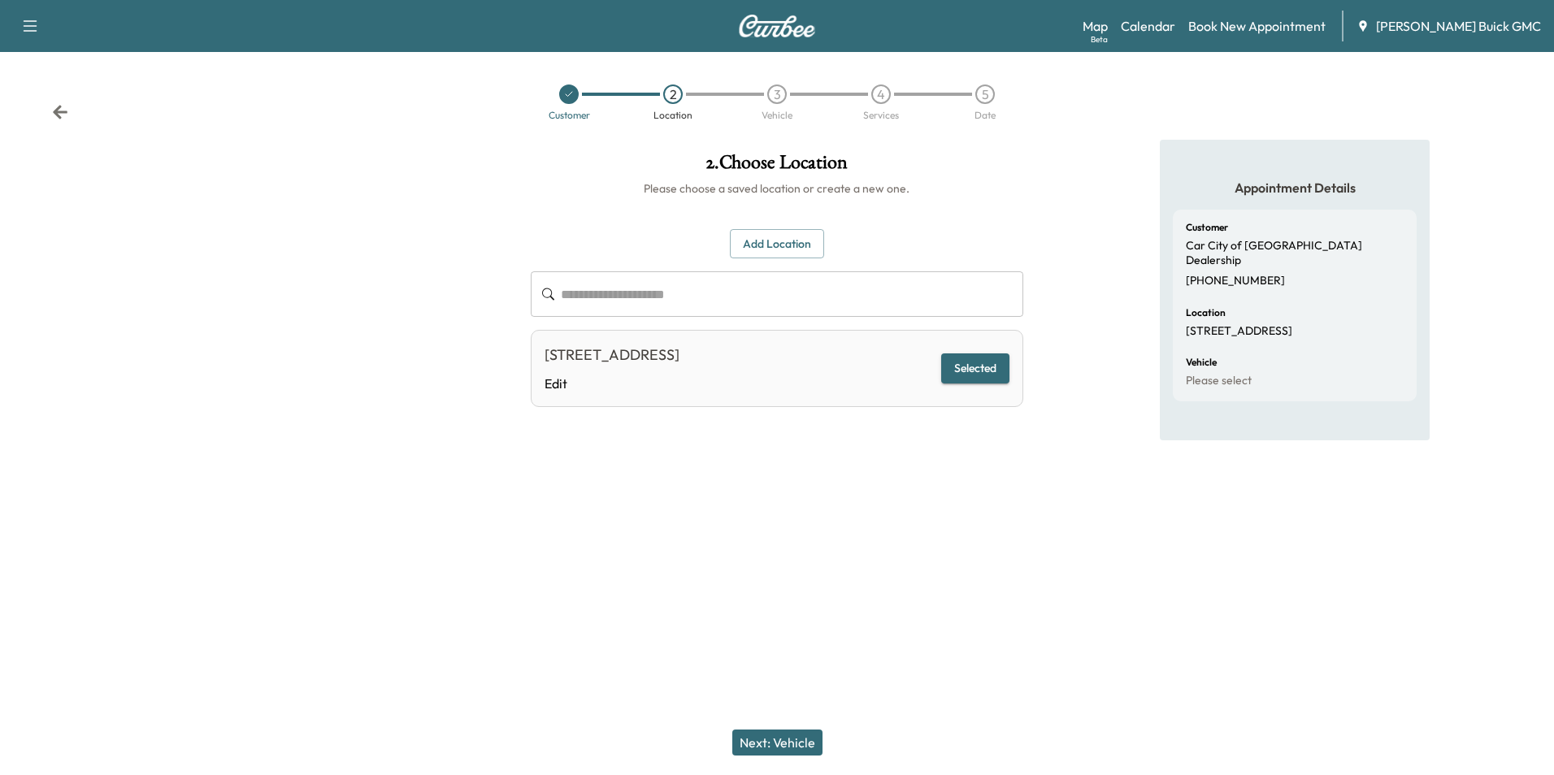
click at [789, 736] on button "Next: Vehicle" at bounding box center [777, 743] width 90 height 26
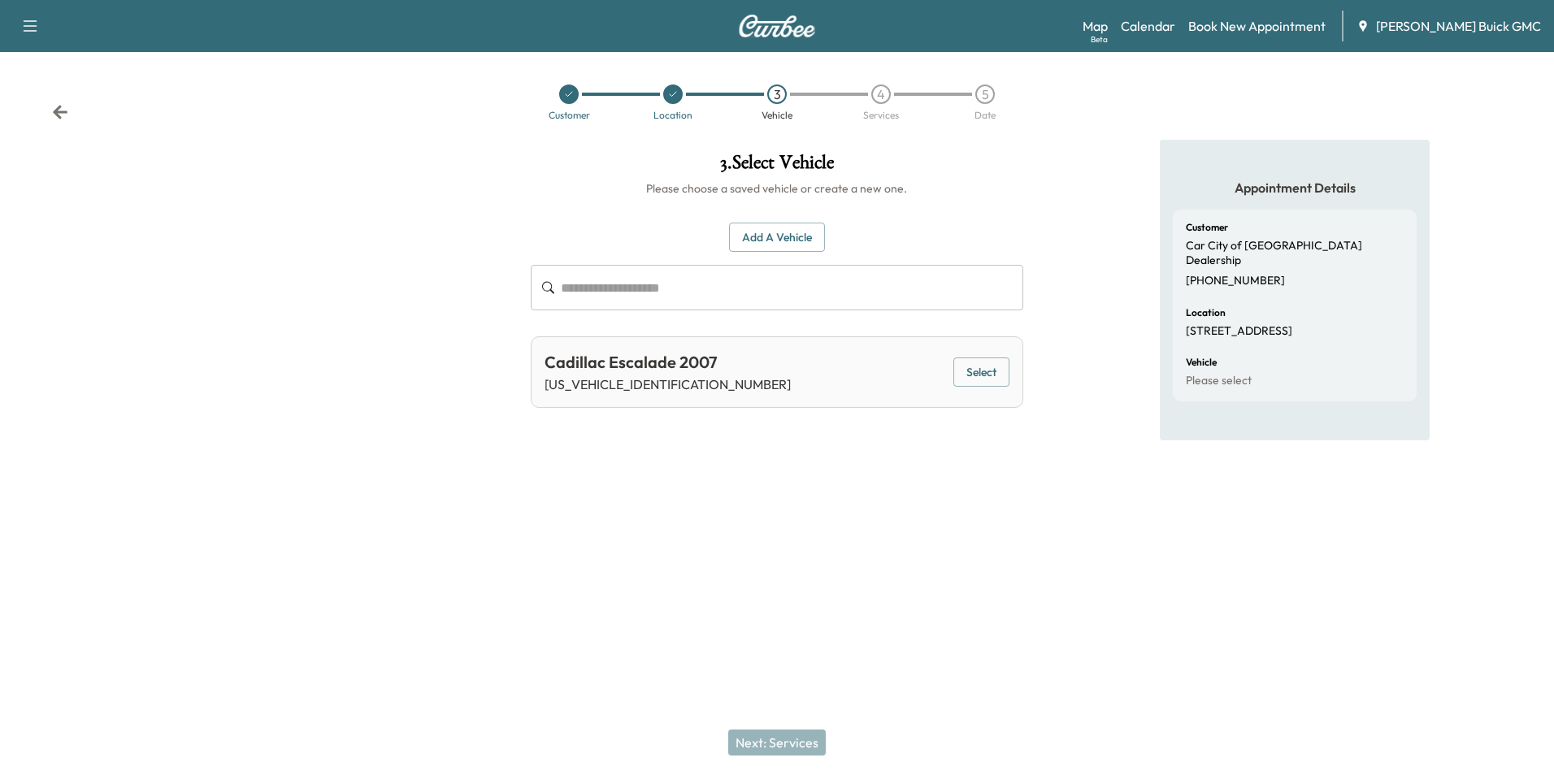
click at [766, 230] on button "Add a Vehicle" at bounding box center [777, 238] width 96 height 30
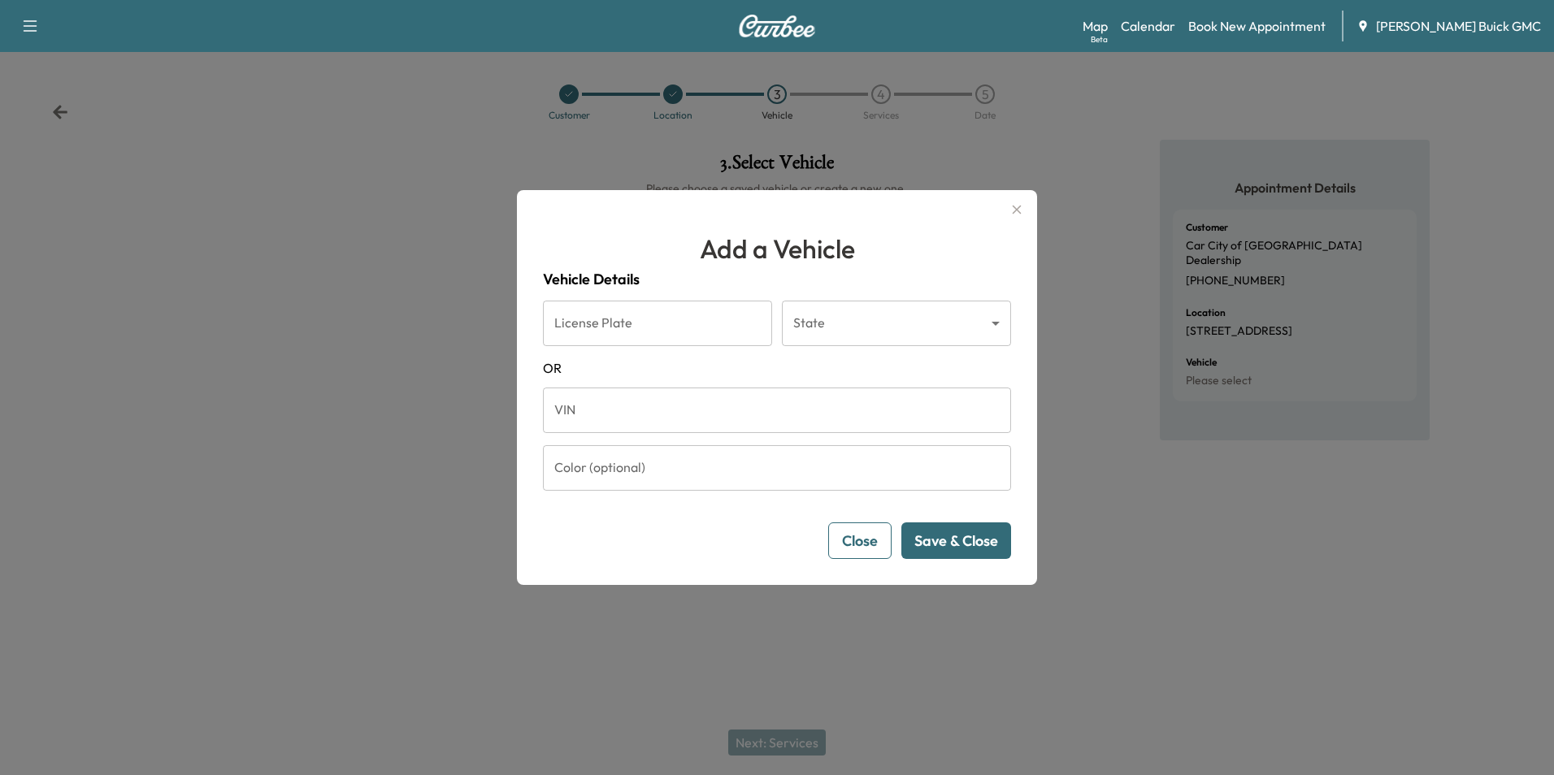
click at [662, 418] on input "VIN" at bounding box center [777, 411] width 468 height 46
type input "**********"
click at [983, 534] on button "Save & Close" at bounding box center [956, 541] width 110 height 37
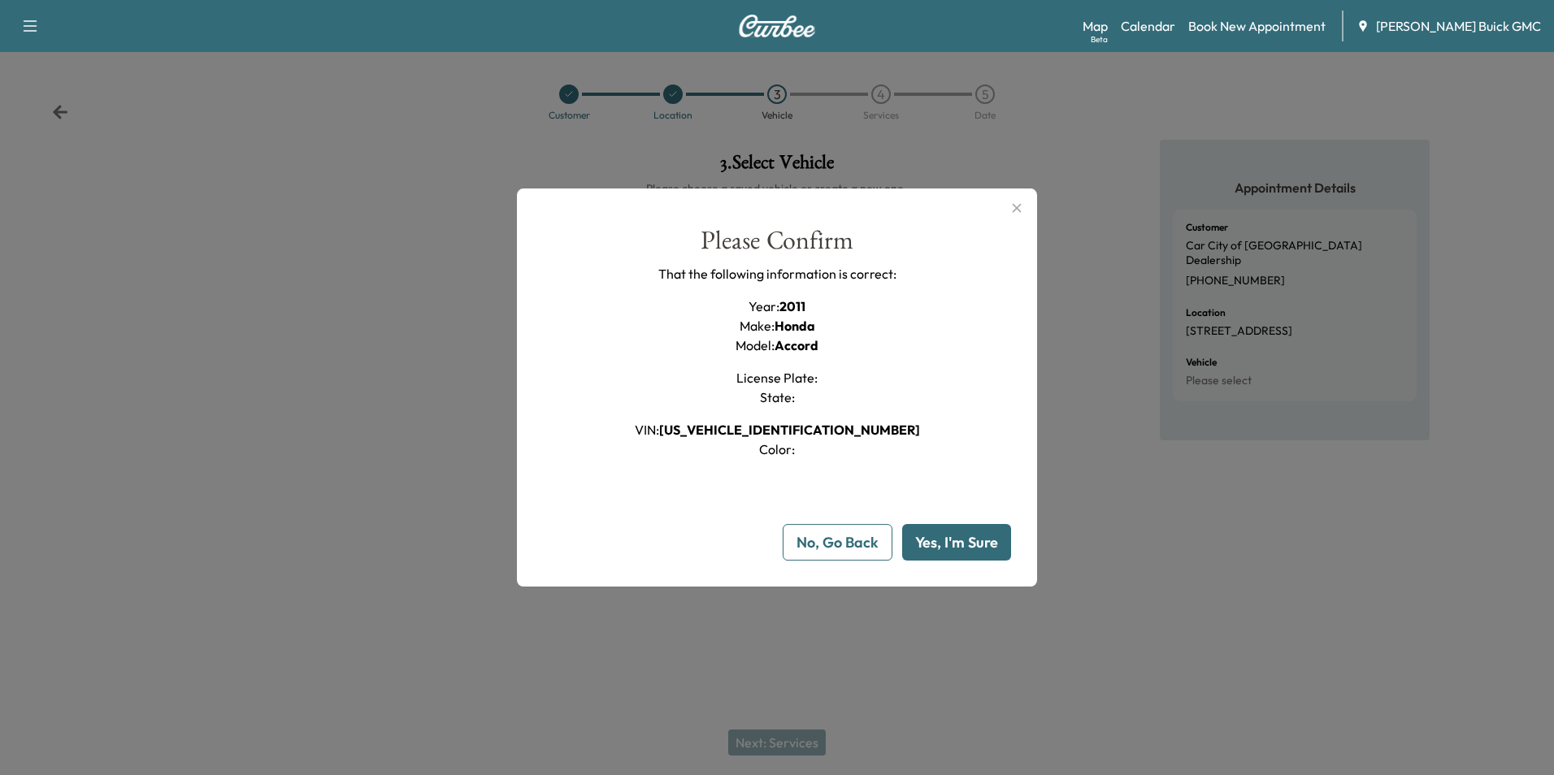
click at [972, 539] on button "Yes, I'm Sure" at bounding box center [956, 542] width 109 height 37
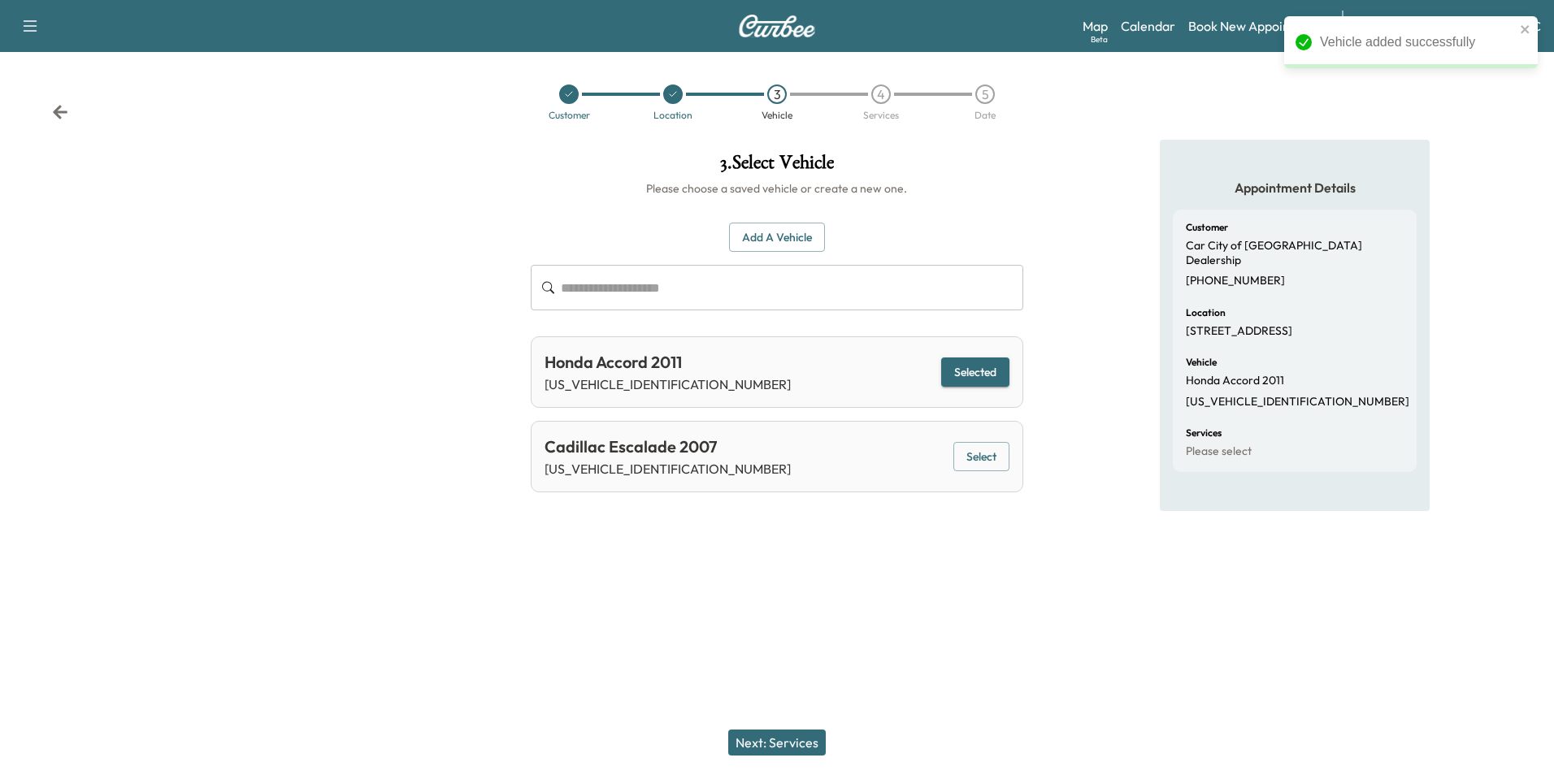
click at [996, 516] on div "3 . Select Vehicle Please choose a saved vehicle or create a new one. Add a Veh…" at bounding box center [777, 334] width 518 height 388
click at [797, 743] on button "Next: Services" at bounding box center [777, 743] width 98 height 26
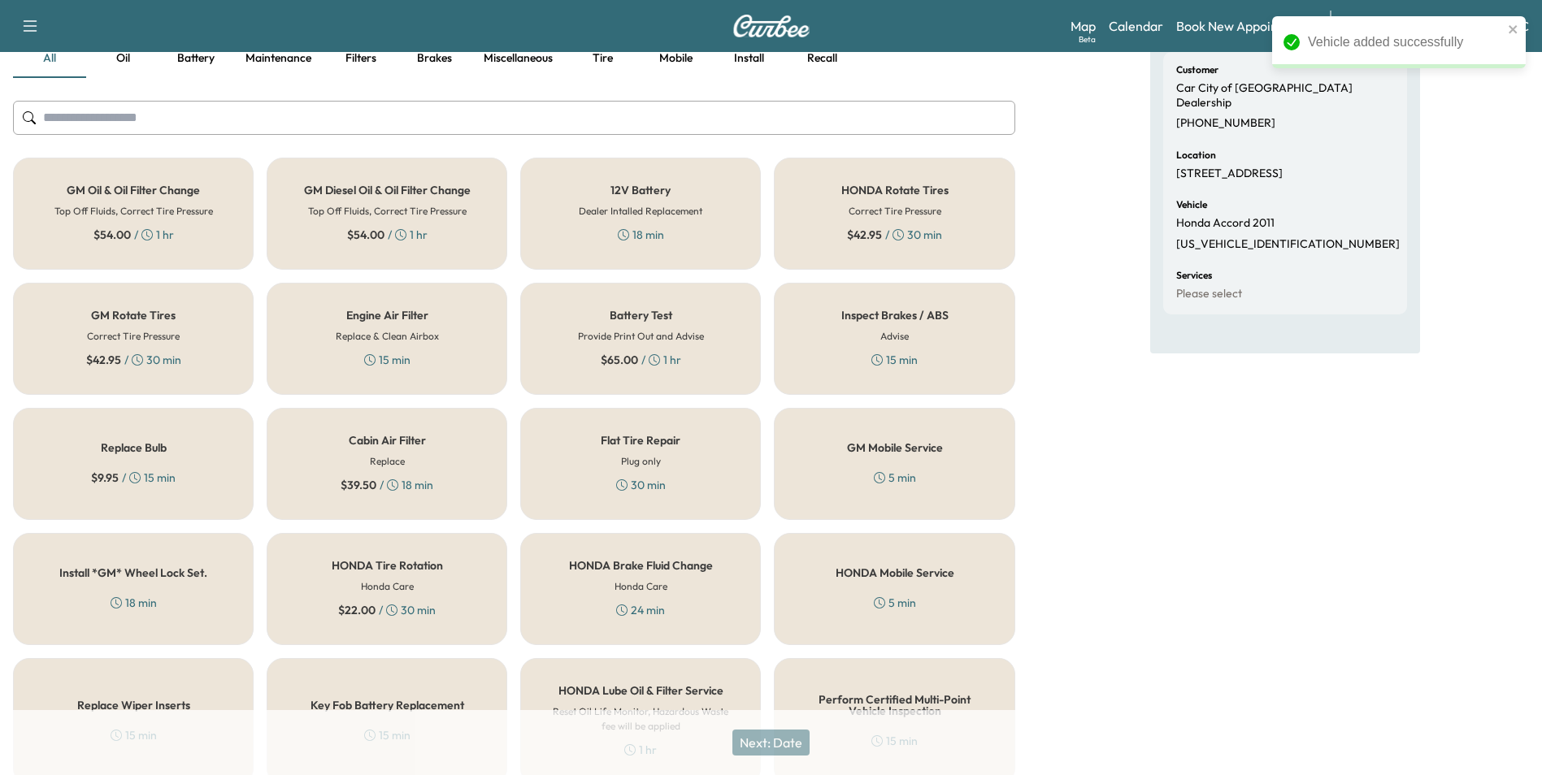
scroll to position [465, 0]
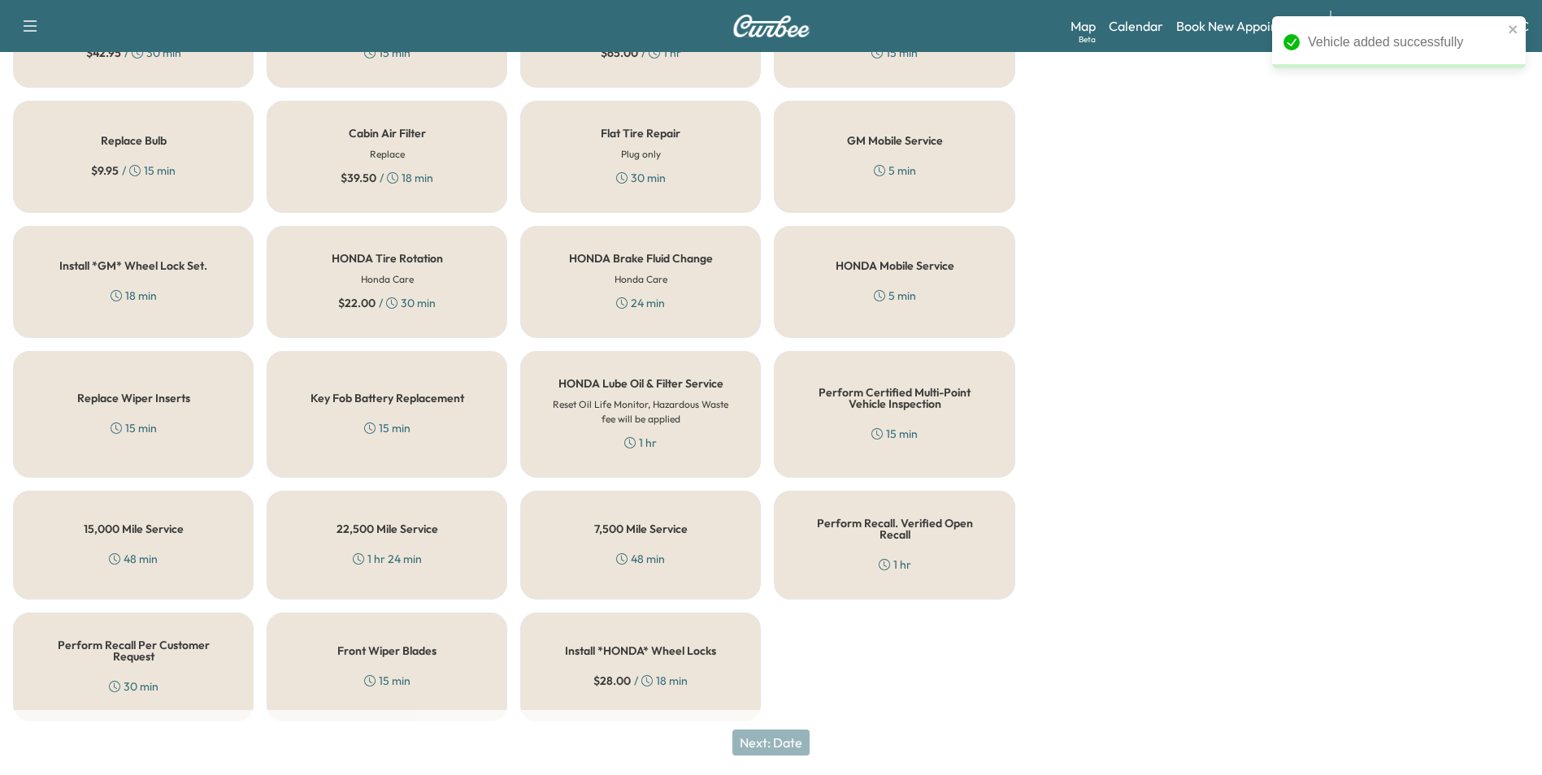
click at [911, 532] on div "Perform Recall. Verified Open Recall 1 hr" at bounding box center [894, 545] width 241 height 109
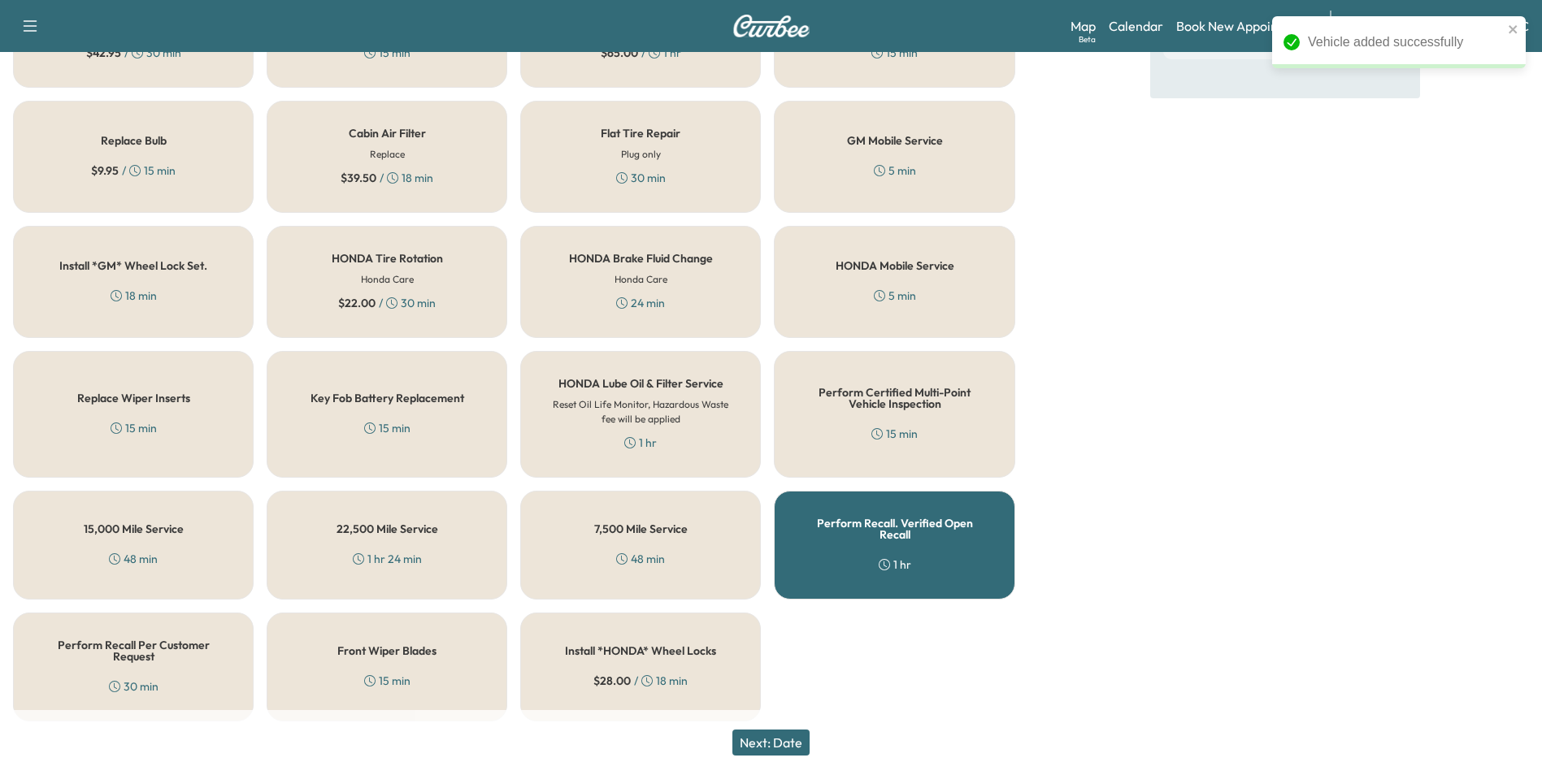
click at [784, 742] on button "Next: Date" at bounding box center [770, 743] width 77 height 26
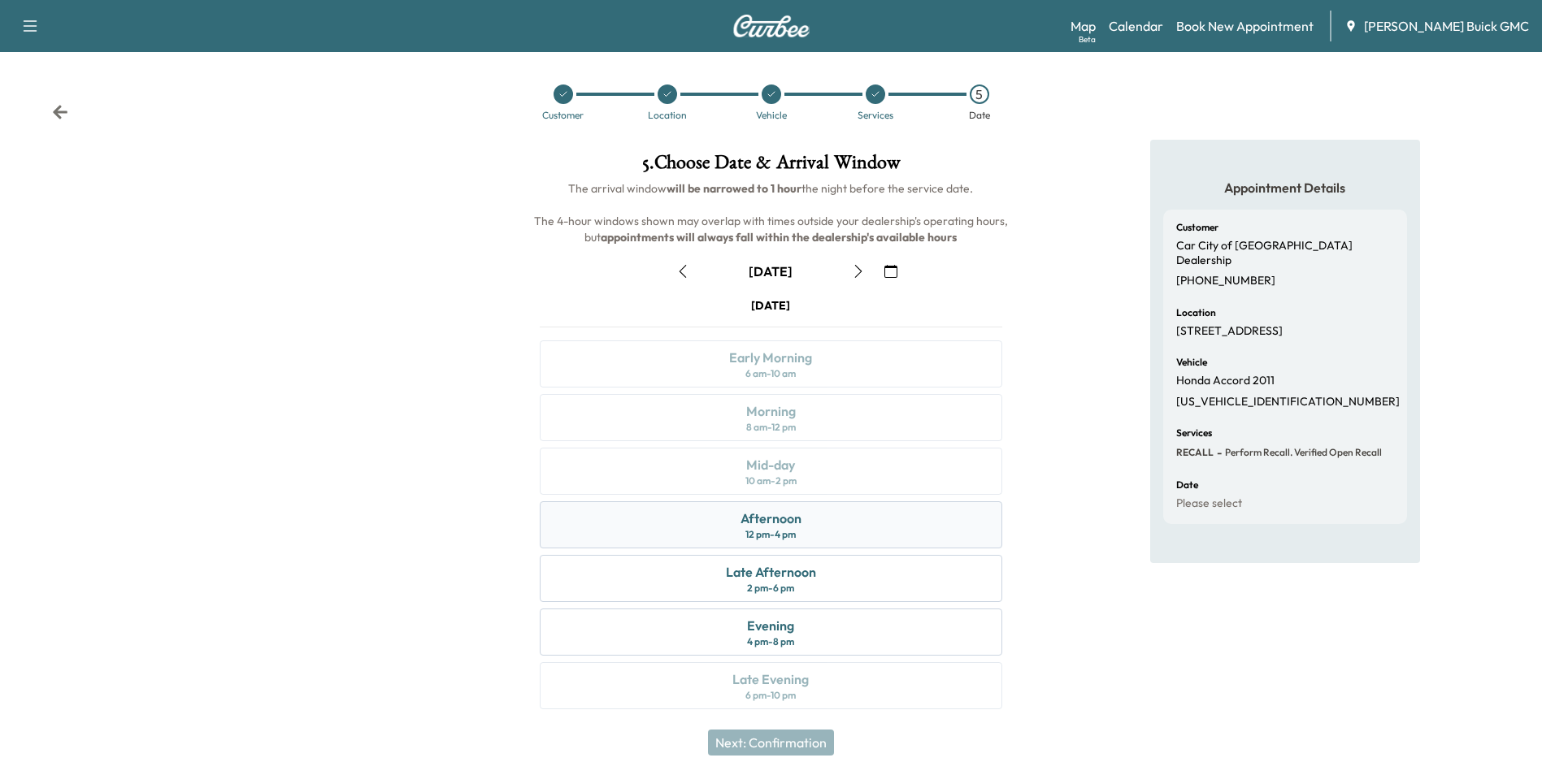
click at [848, 523] on div "Afternoon 12 pm - 4 pm" at bounding box center [771, 525] width 462 height 47
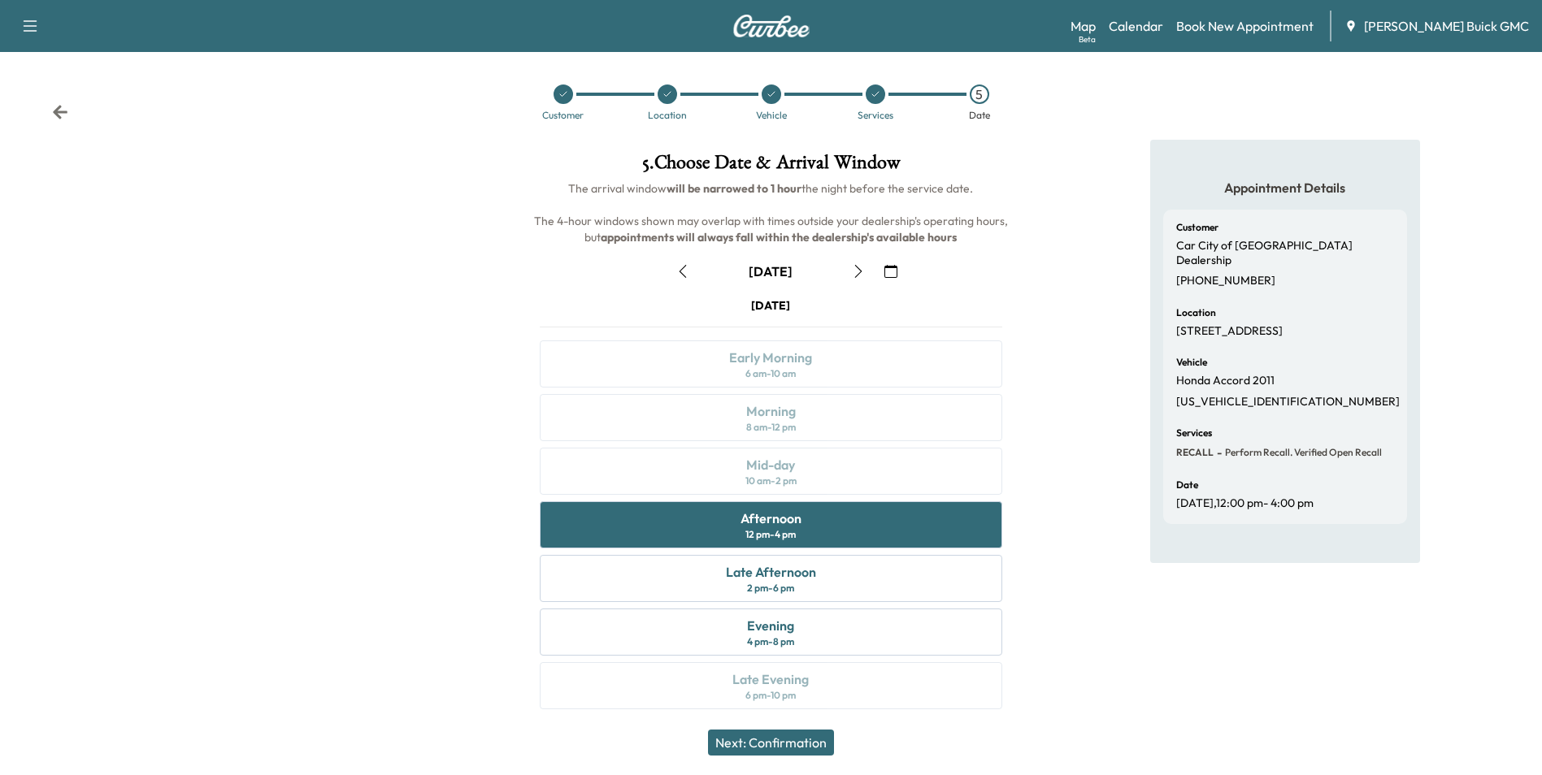
click at [806, 742] on button "Next: Confirmation" at bounding box center [771, 743] width 126 height 26
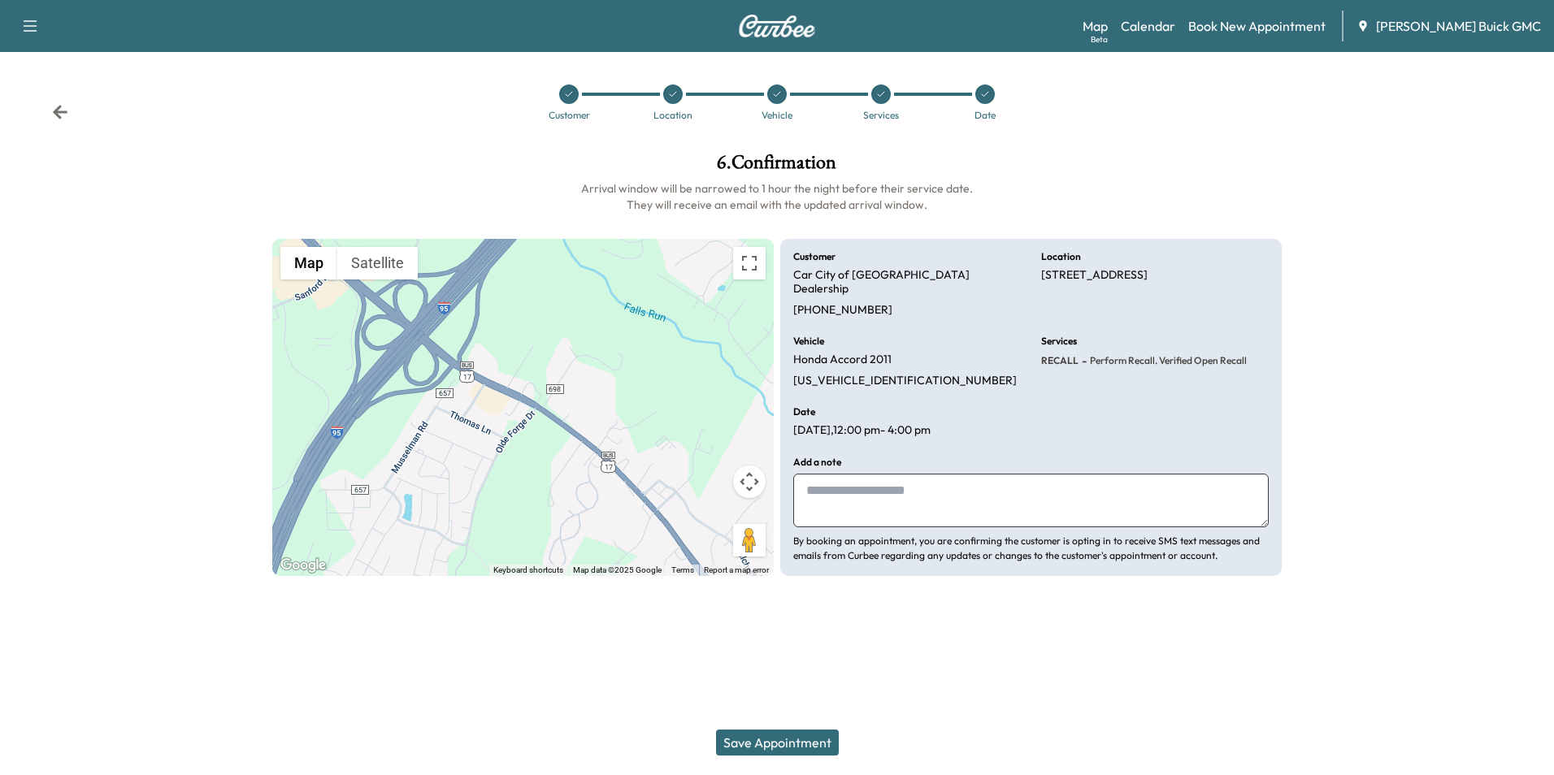
click at [912, 476] on textarea at bounding box center [1031, 501] width 476 height 54
type textarea "**********"
click at [876, 611] on div at bounding box center [777, 615] width 1554 height 52
click at [785, 740] on button "Save Appointment" at bounding box center [777, 743] width 123 height 26
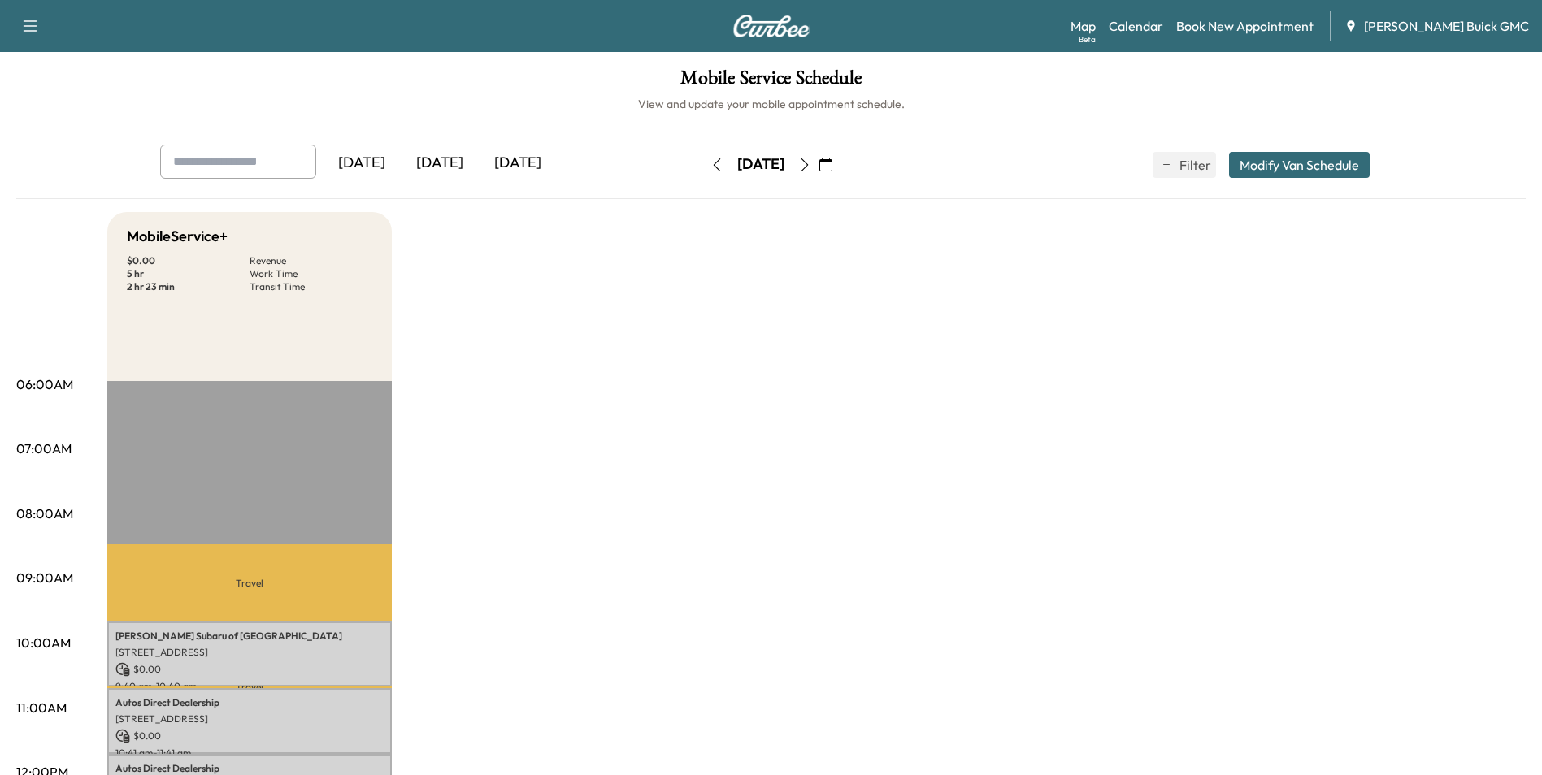
click at [1237, 25] on link "Book New Appointment" at bounding box center [1244, 26] width 137 height 20
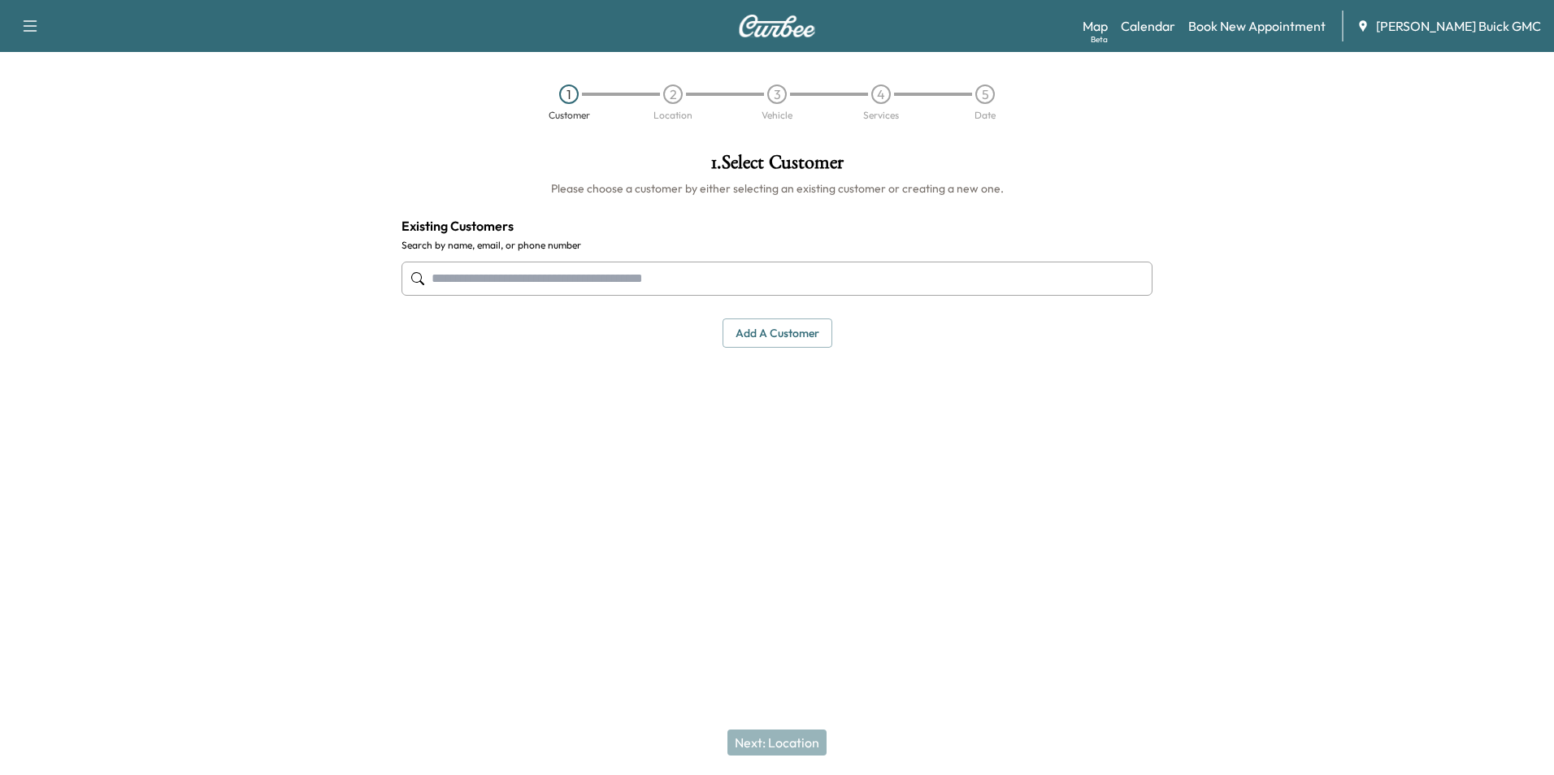
click at [648, 268] on input "text" at bounding box center [777, 279] width 751 height 34
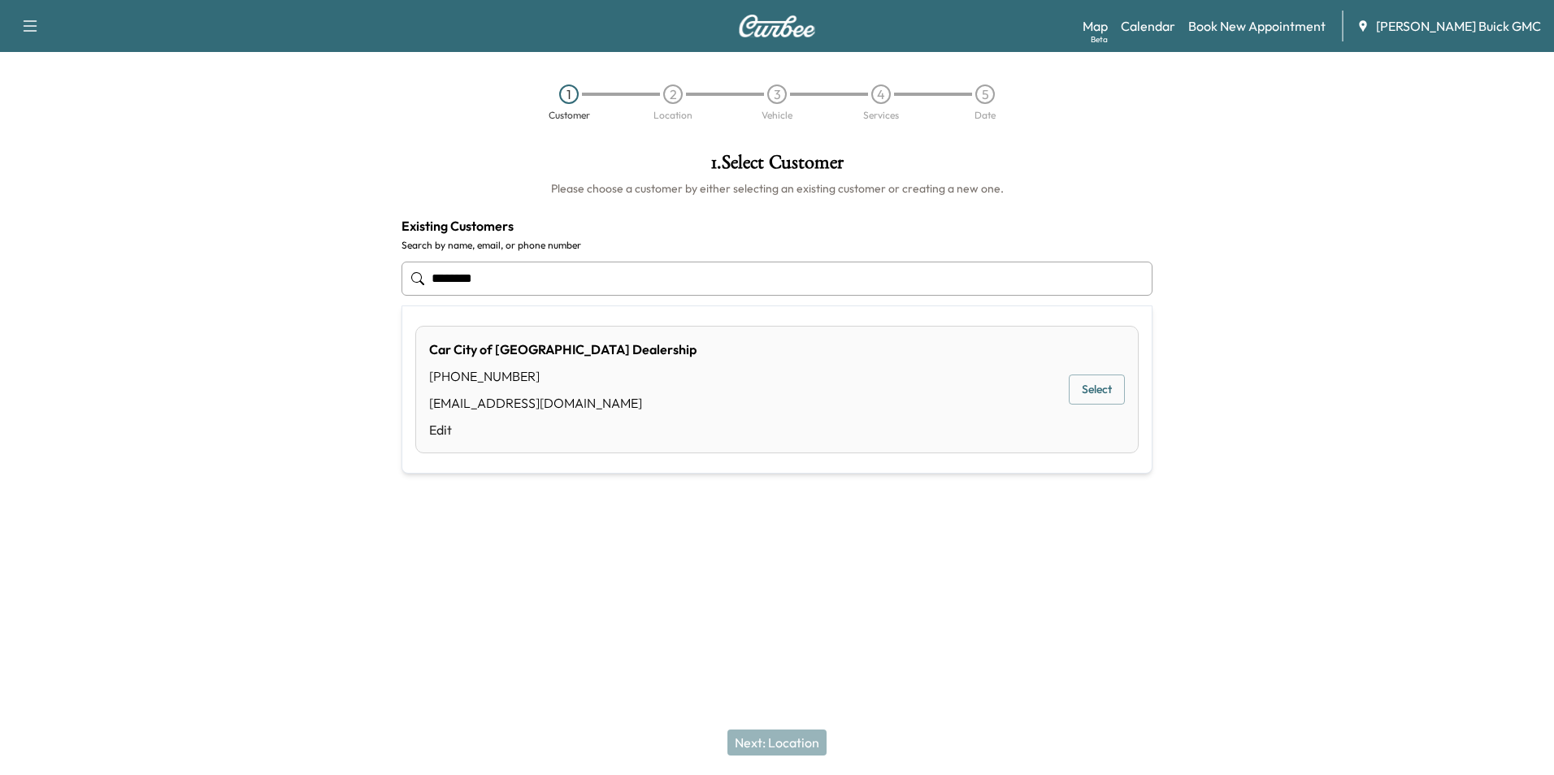
click at [1079, 387] on button "Select" at bounding box center [1097, 390] width 56 height 30
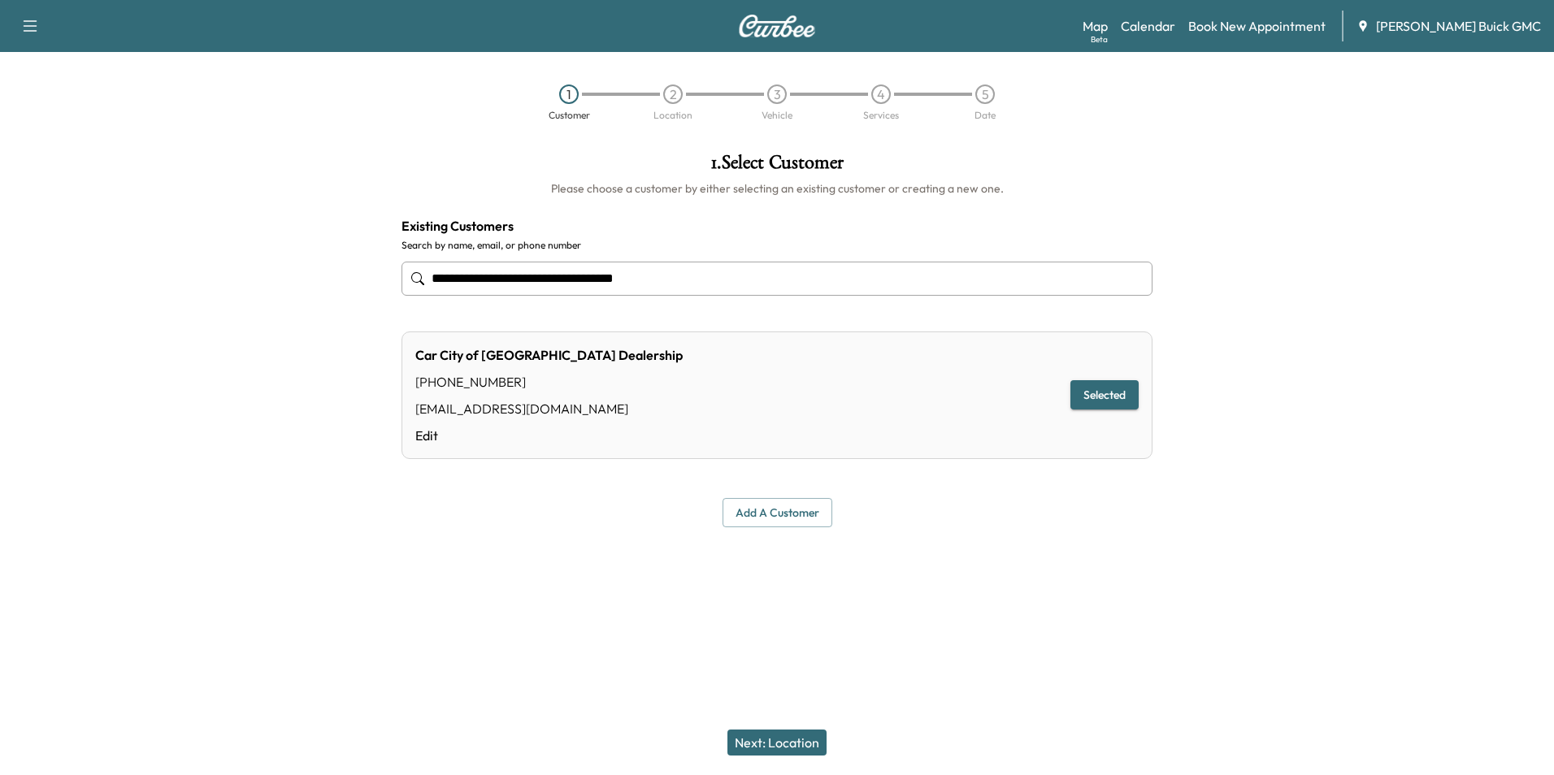
type input "**********"
click at [802, 738] on button "Next: Location" at bounding box center [777, 743] width 99 height 26
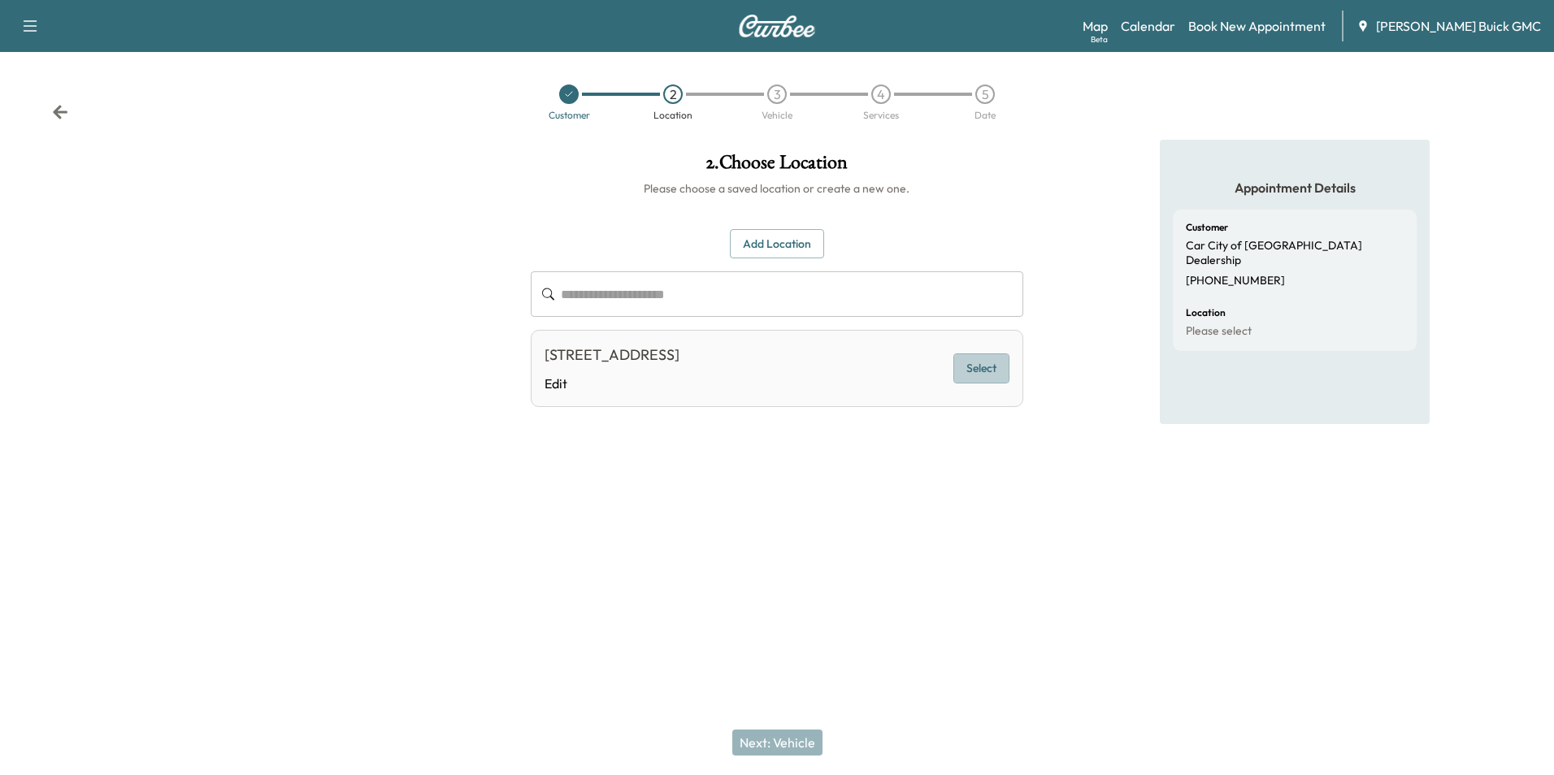
click at [991, 371] on button "Select" at bounding box center [981, 369] width 56 height 30
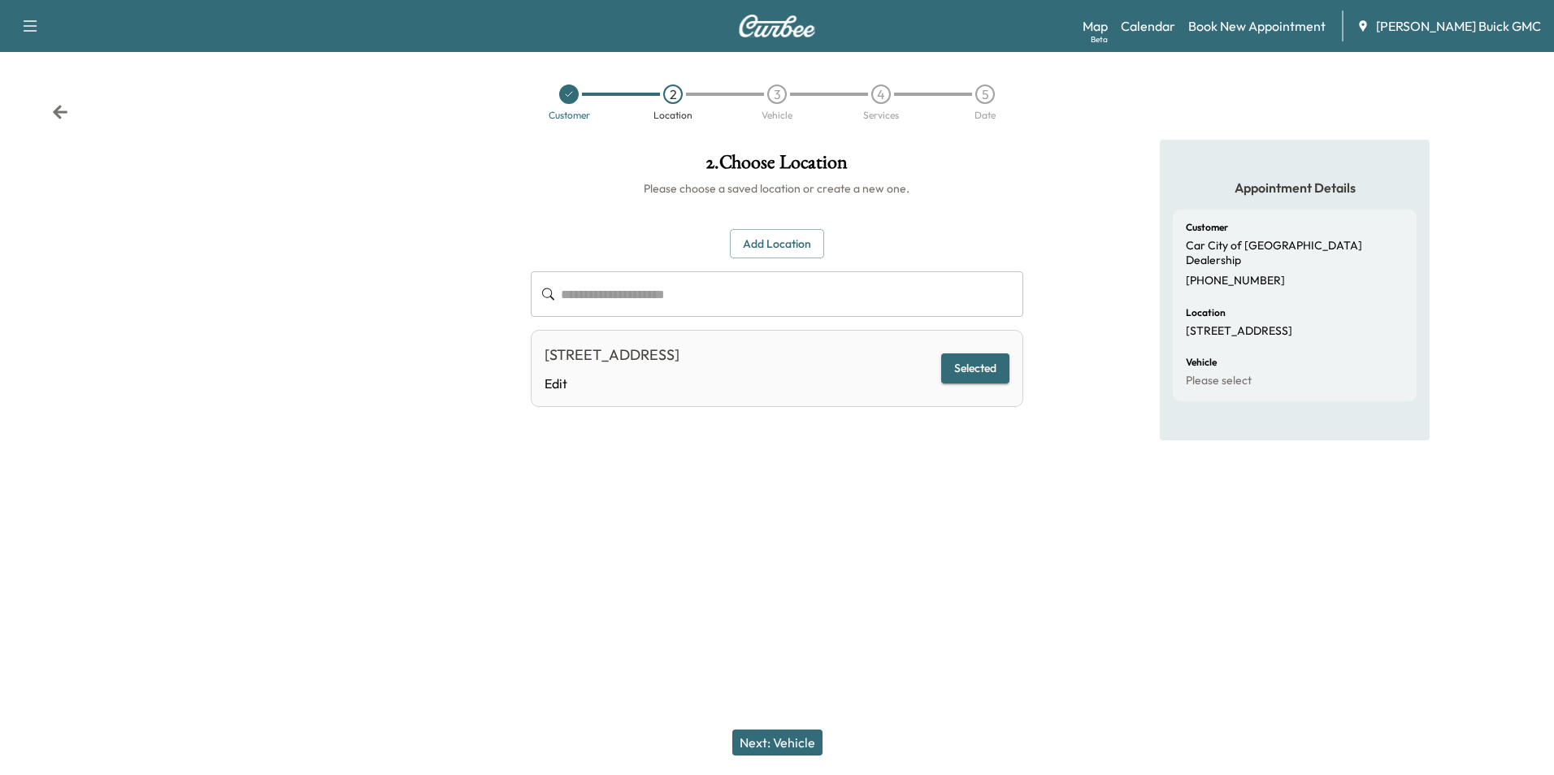
click at [794, 742] on button "Next: Vehicle" at bounding box center [777, 743] width 90 height 26
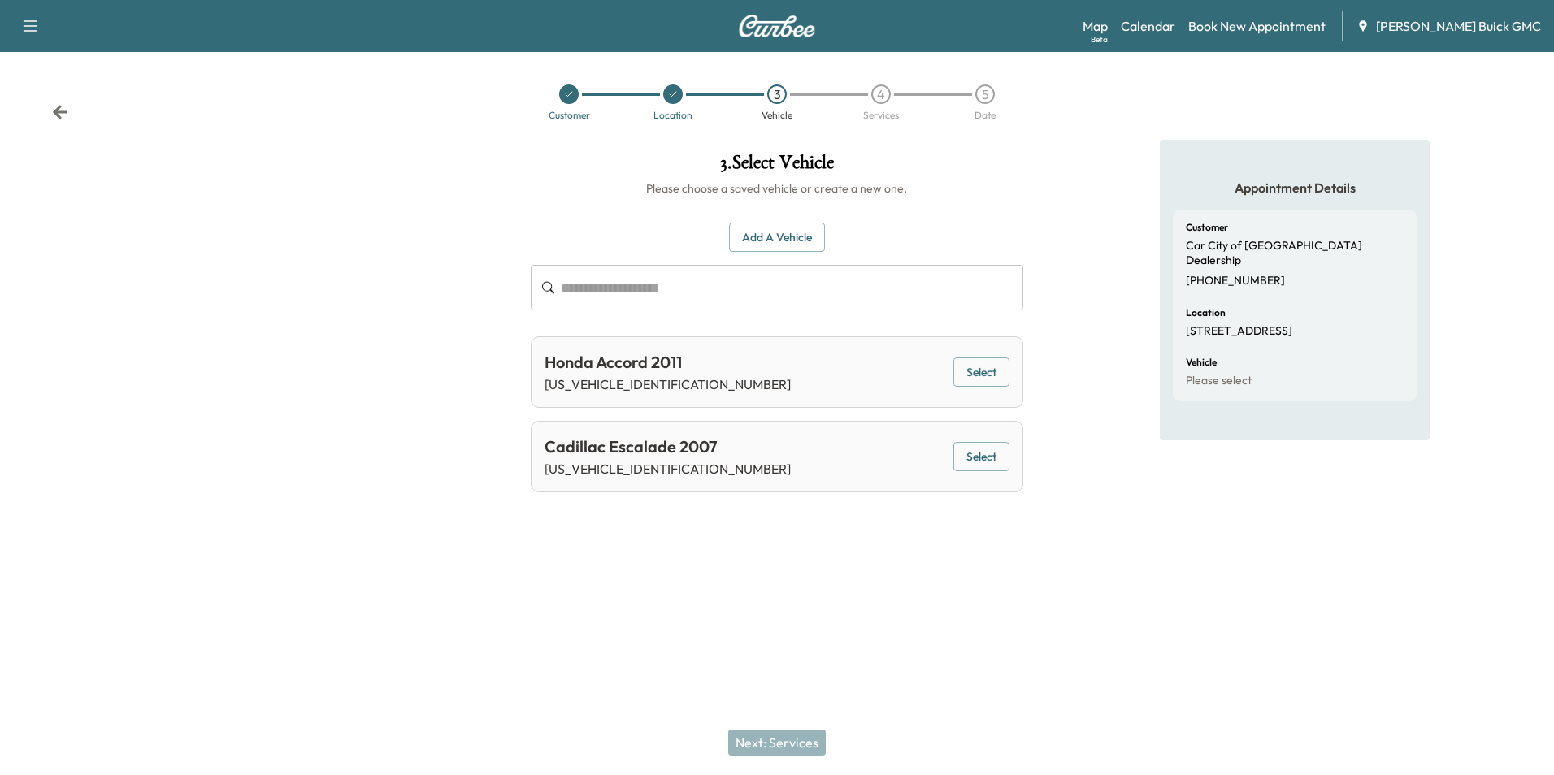
click at [801, 591] on div "Support Log Out Map Beta Calendar Book New Appointment Joyce Koons Buick GMC Cu…" at bounding box center [777, 387] width 1554 height 775
click at [777, 237] on button "Add a Vehicle" at bounding box center [777, 238] width 96 height 30
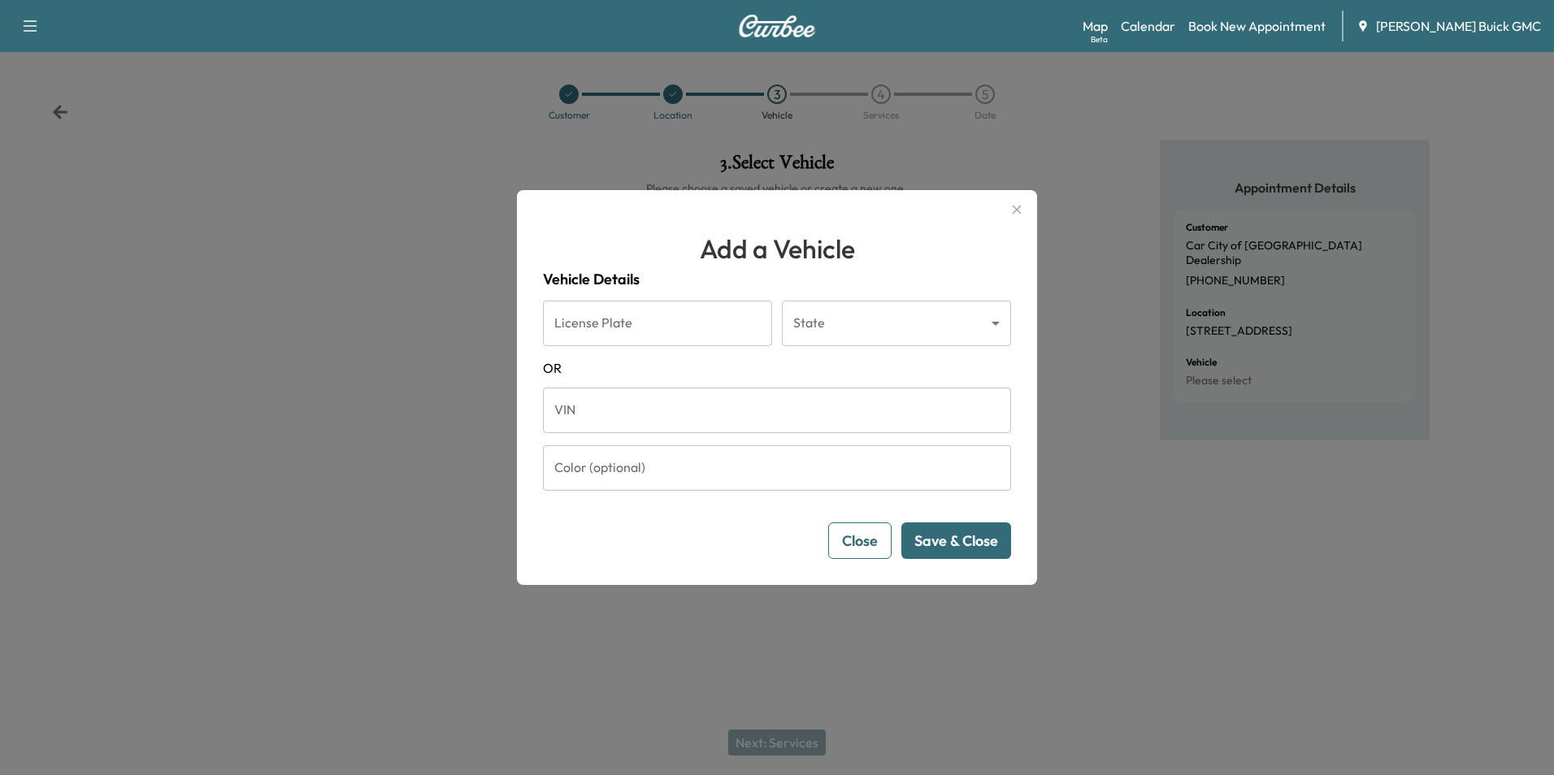
click at [660, 410] on input "VIN" at bounding box center [777, 411] width 468 height 46
type input "**********"
click at [962, 539] on button "Save & Close" at bounding box center [956, 541] width 110 height 37
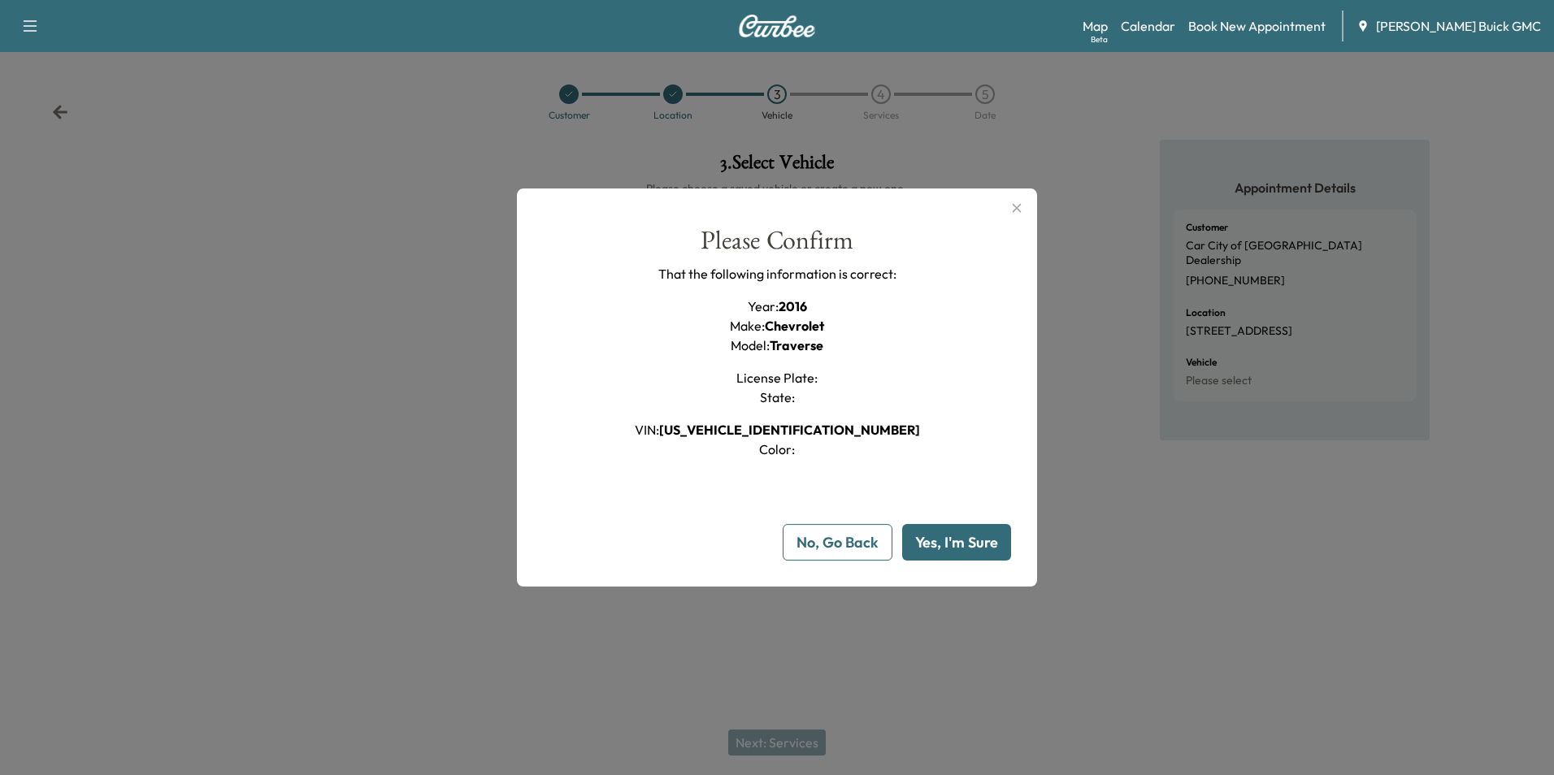
click at [963, 537] on button "Yes, I'm Sure" at bounding box center [956, 542] width 109 height 37
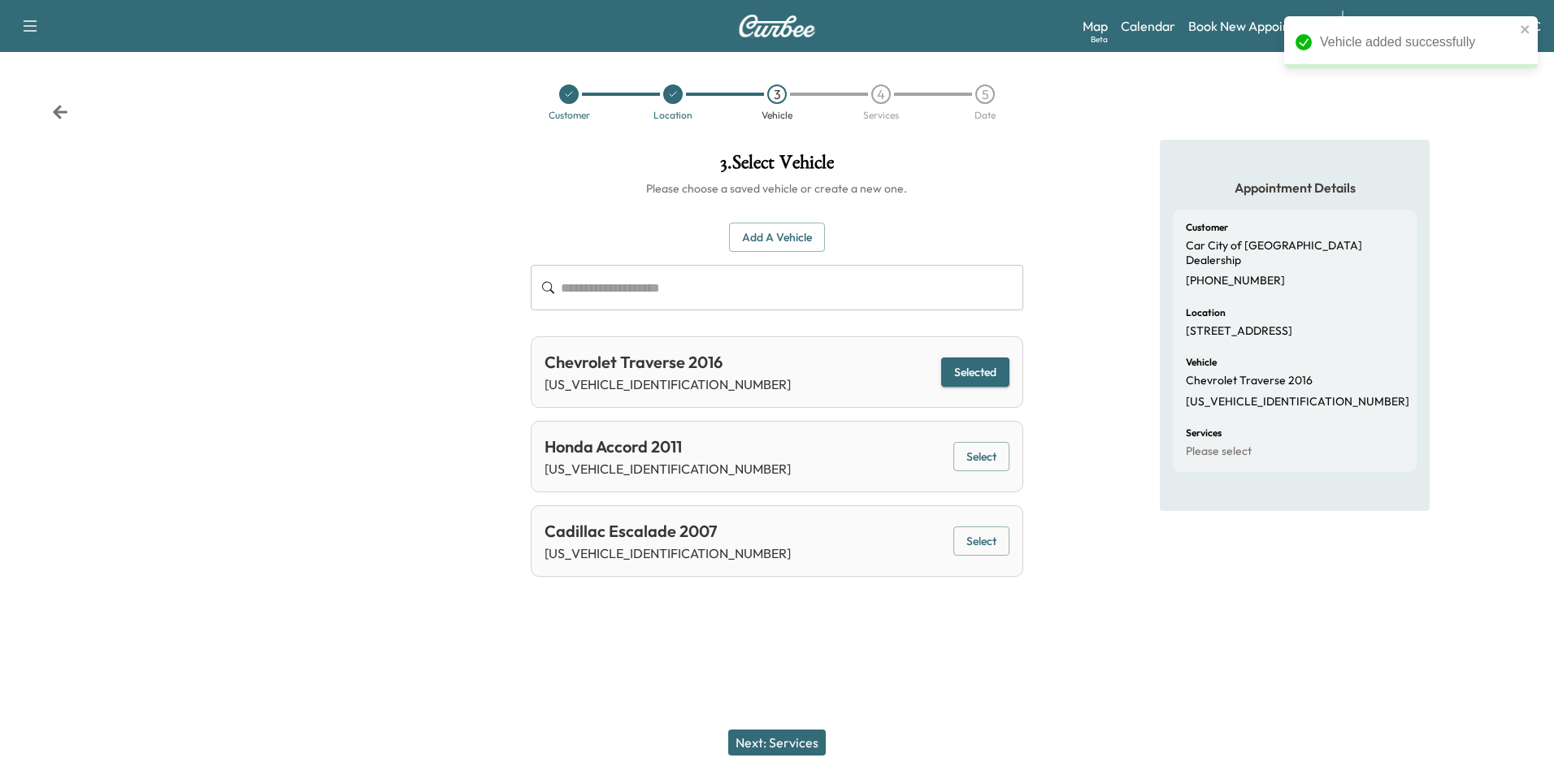
click at [801, 744] on button "Next: Services" at bounding box center [777, 743] width 98 height 26
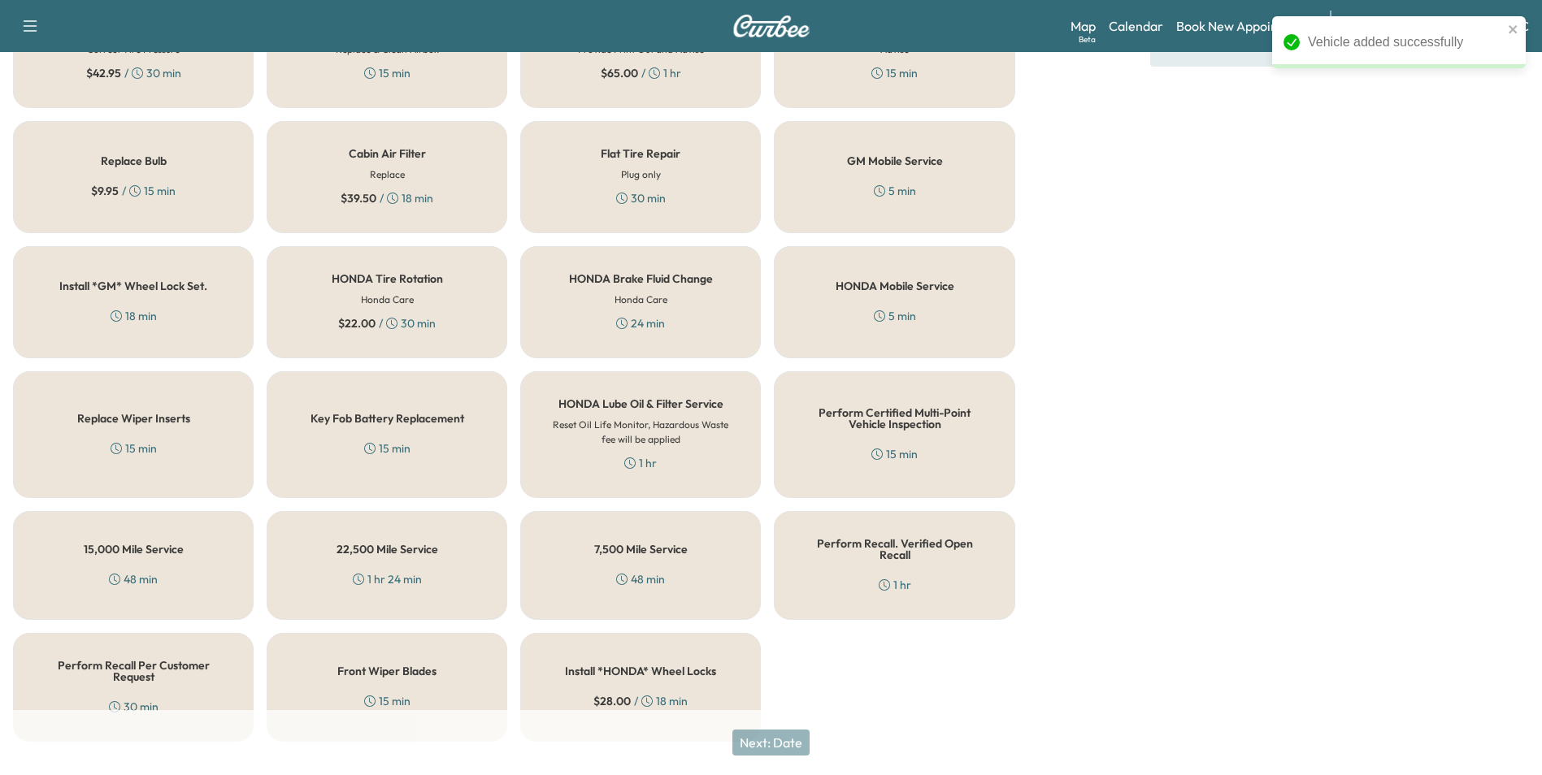
scroll to position [465, 0]
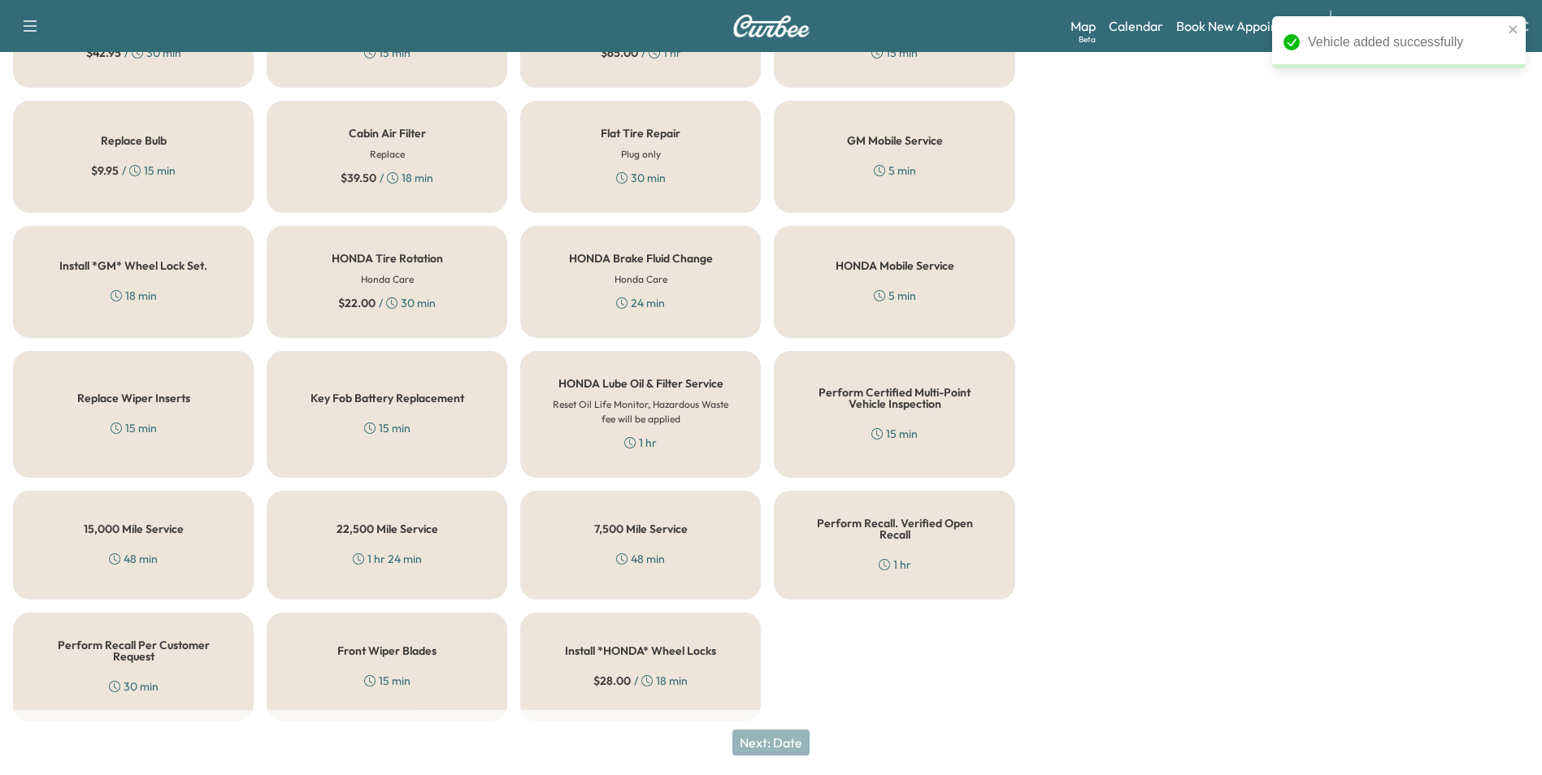
click at [895, 540] on div "Perform Recall. Verified Open Recall 1 hr" at bounding box center [894, 545] width 241 height 109
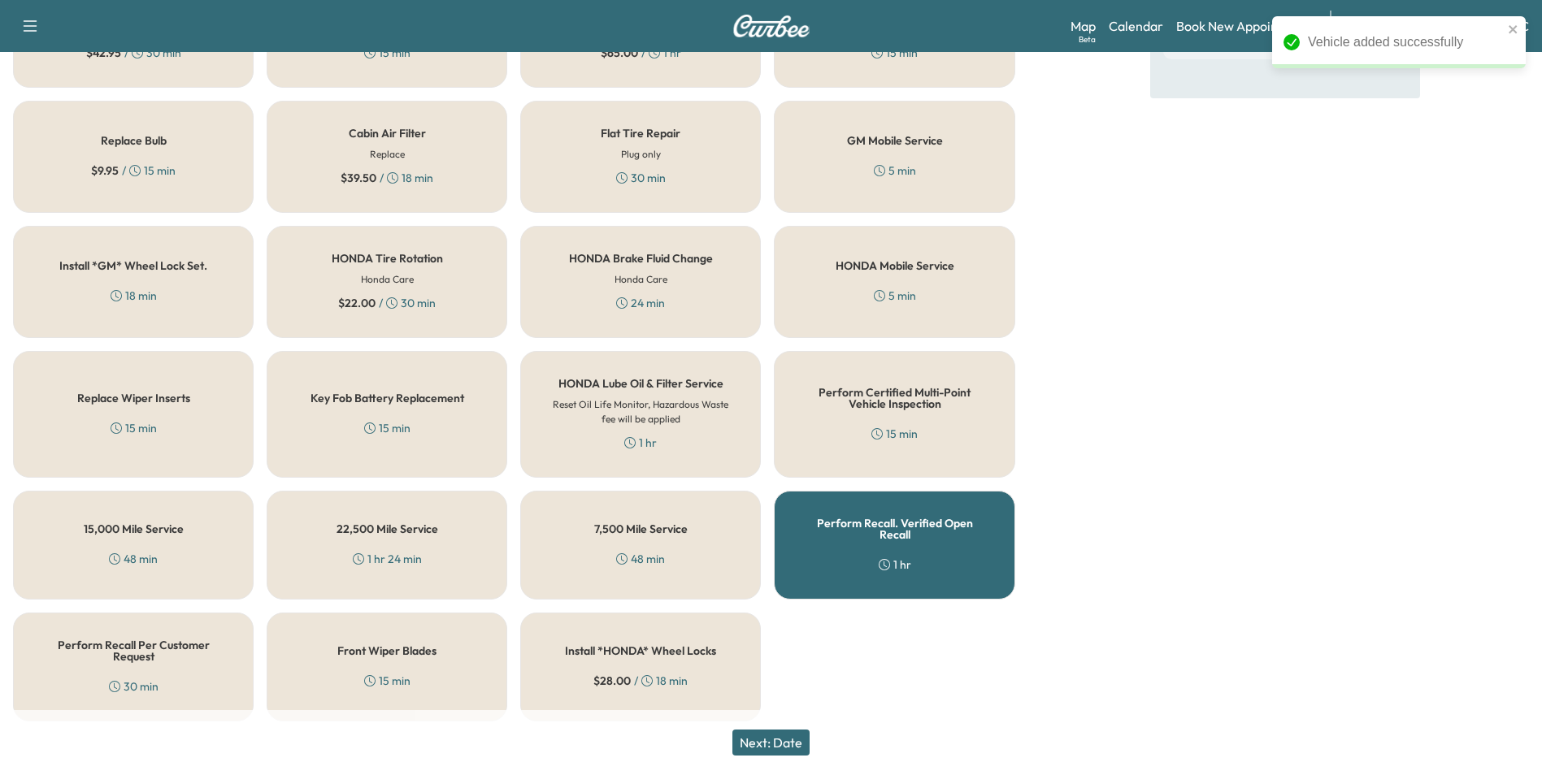
click at [796, 744] on button "Next: Date" at bounding box center [770, 743] width 77 height 26
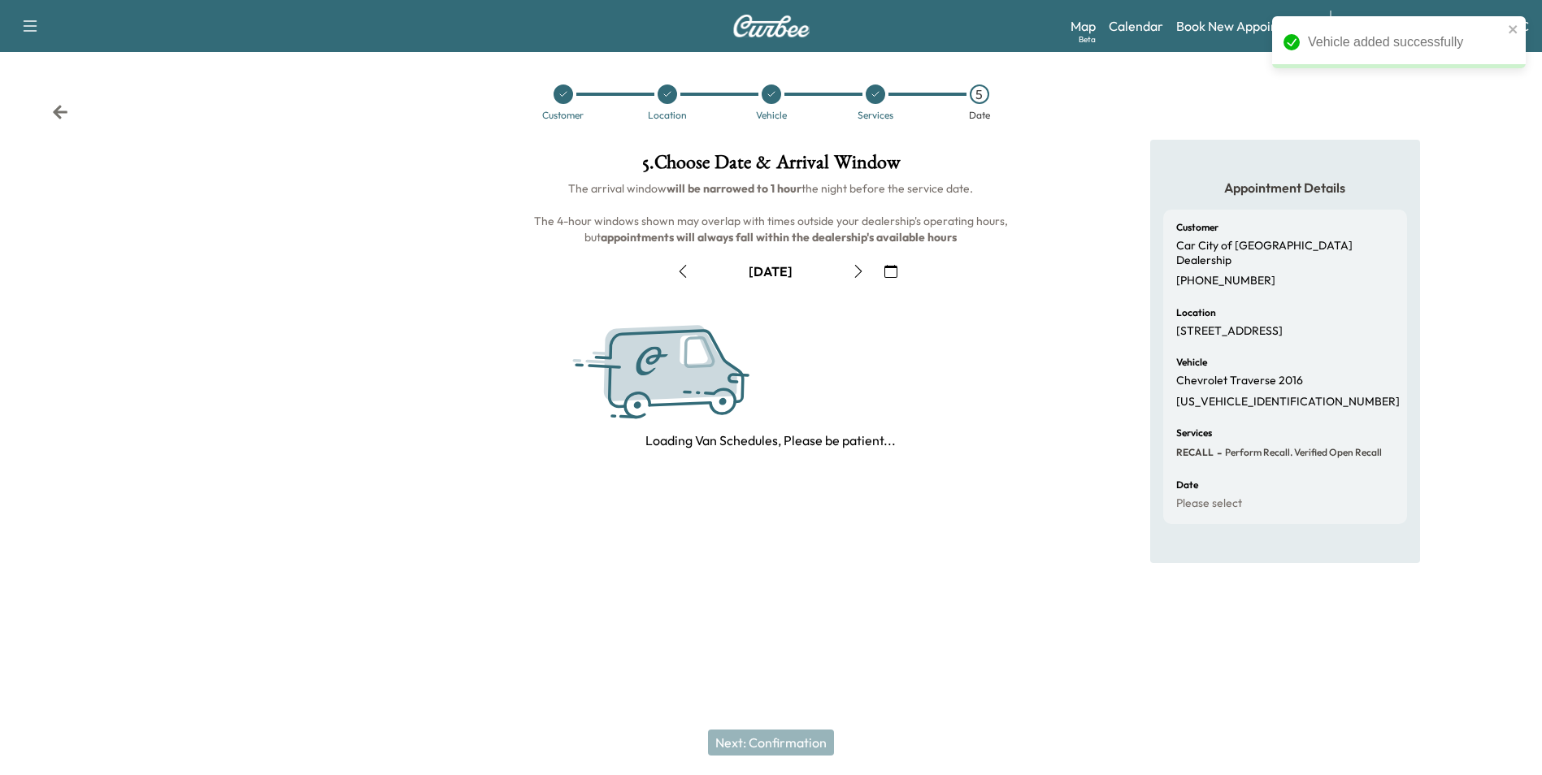
scroll to position [0, 0]
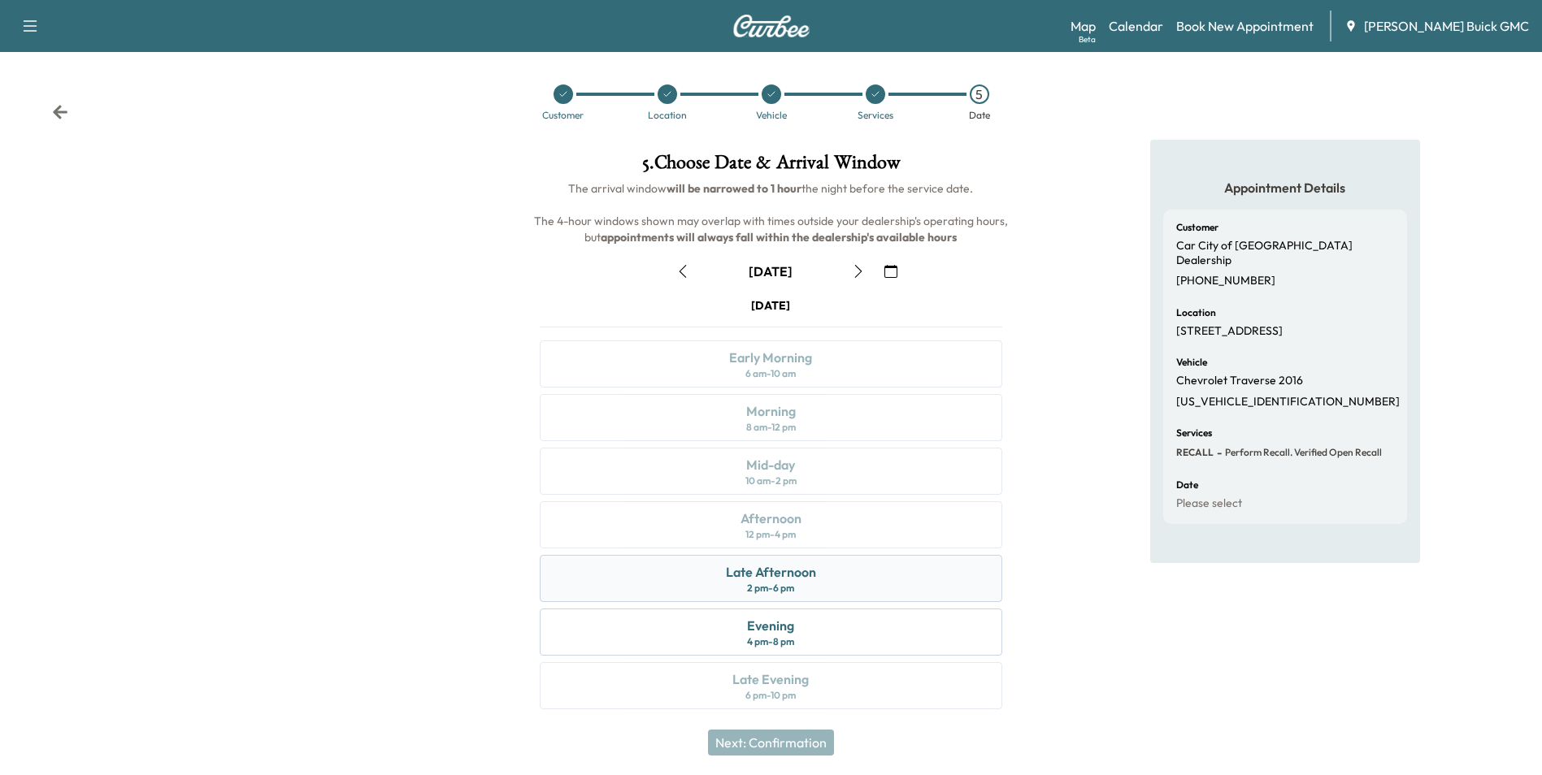
click at [811, 575] on div "Late Afternoon" at bounding box center [771, 573] width 90 height 20
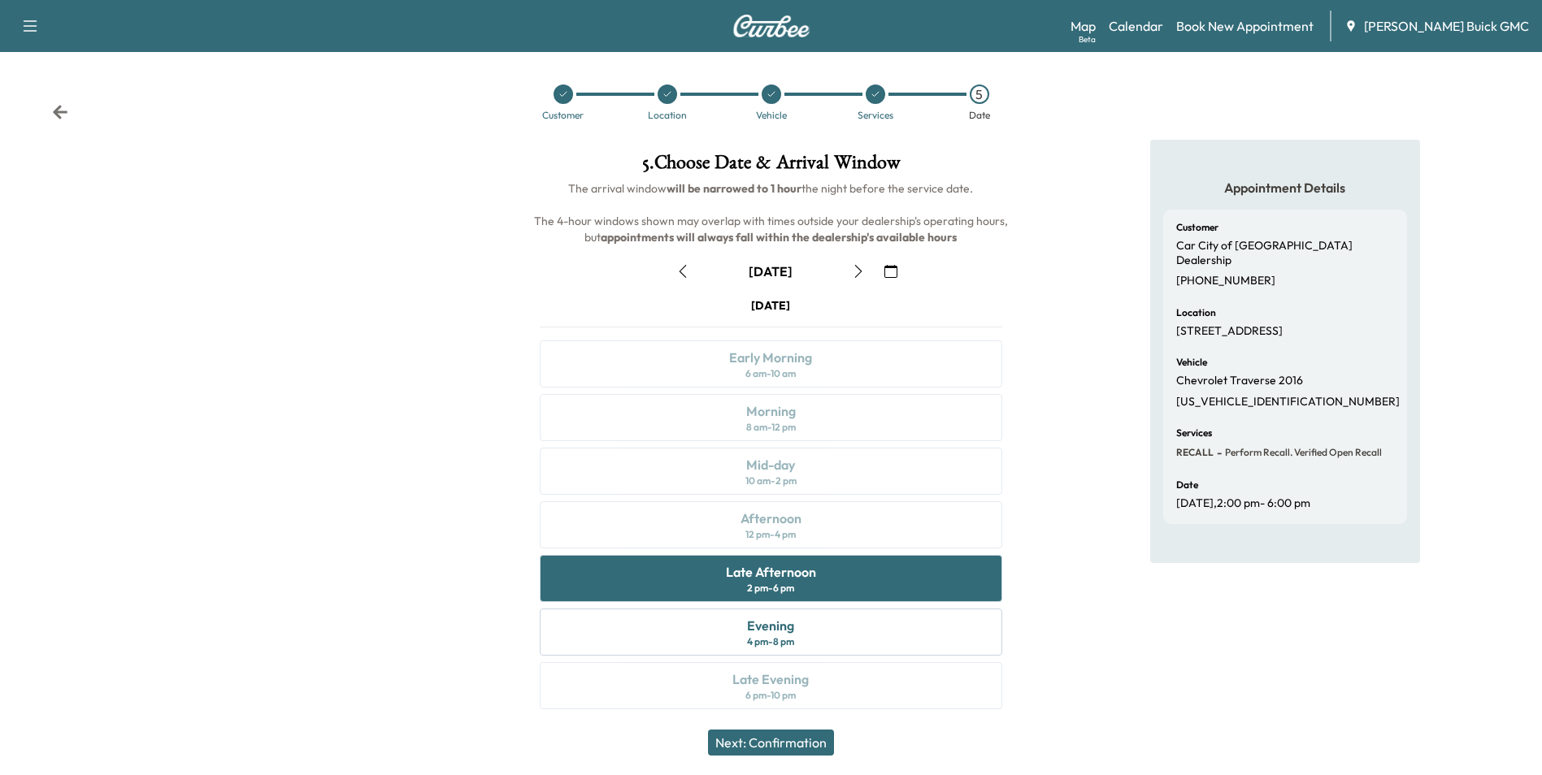
click at [777, 736] on button "Next: Confirmation" at bounding box center [771, 743] width 126 height 26
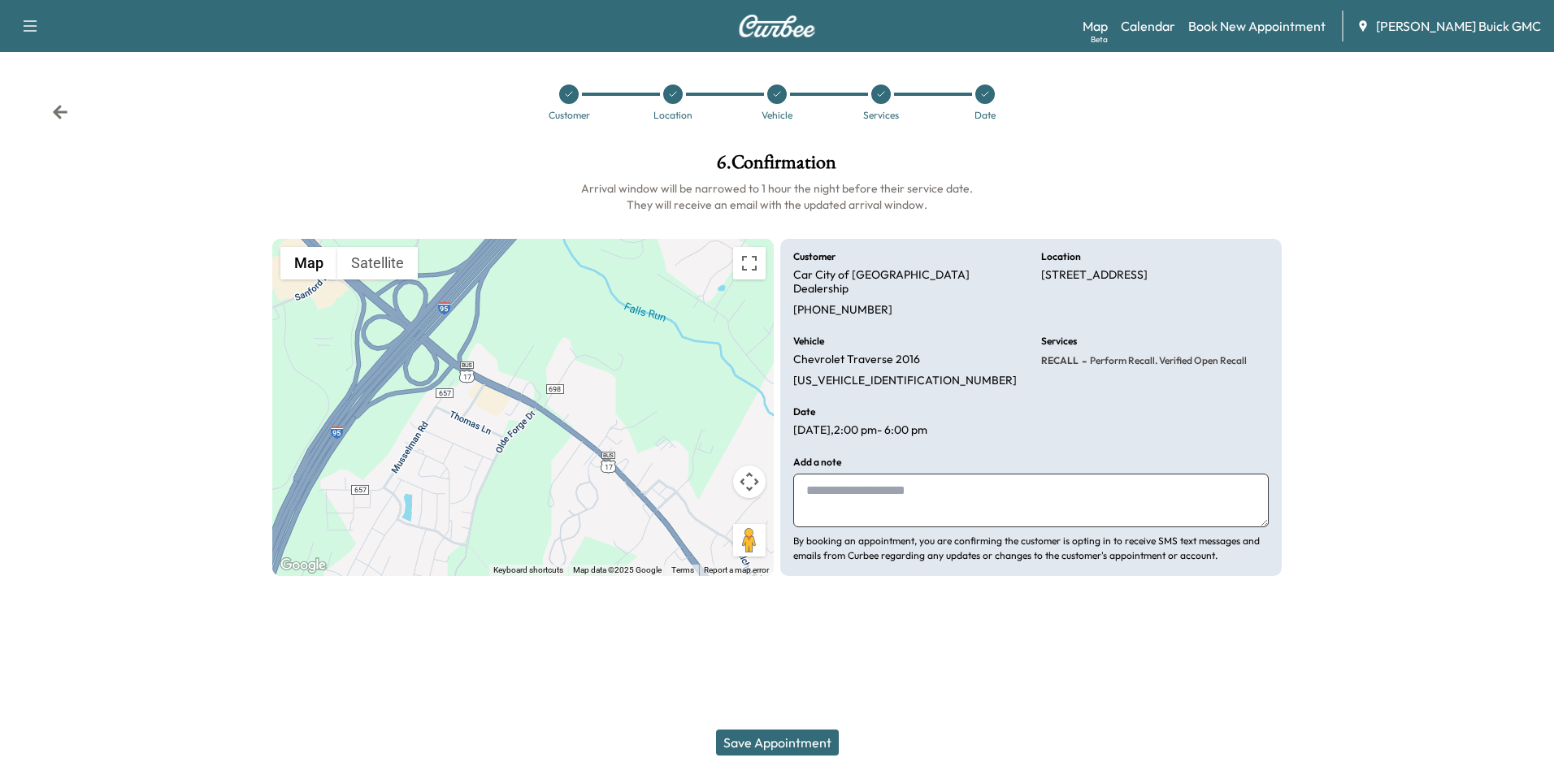
click at [896, 487] on textarea at bounding box center [1031, 501] width 476 height 54
type textarea "**********"
click at [805, 739] on button "Save Appointment" at bounding box center [777, 743] width 123 height 26
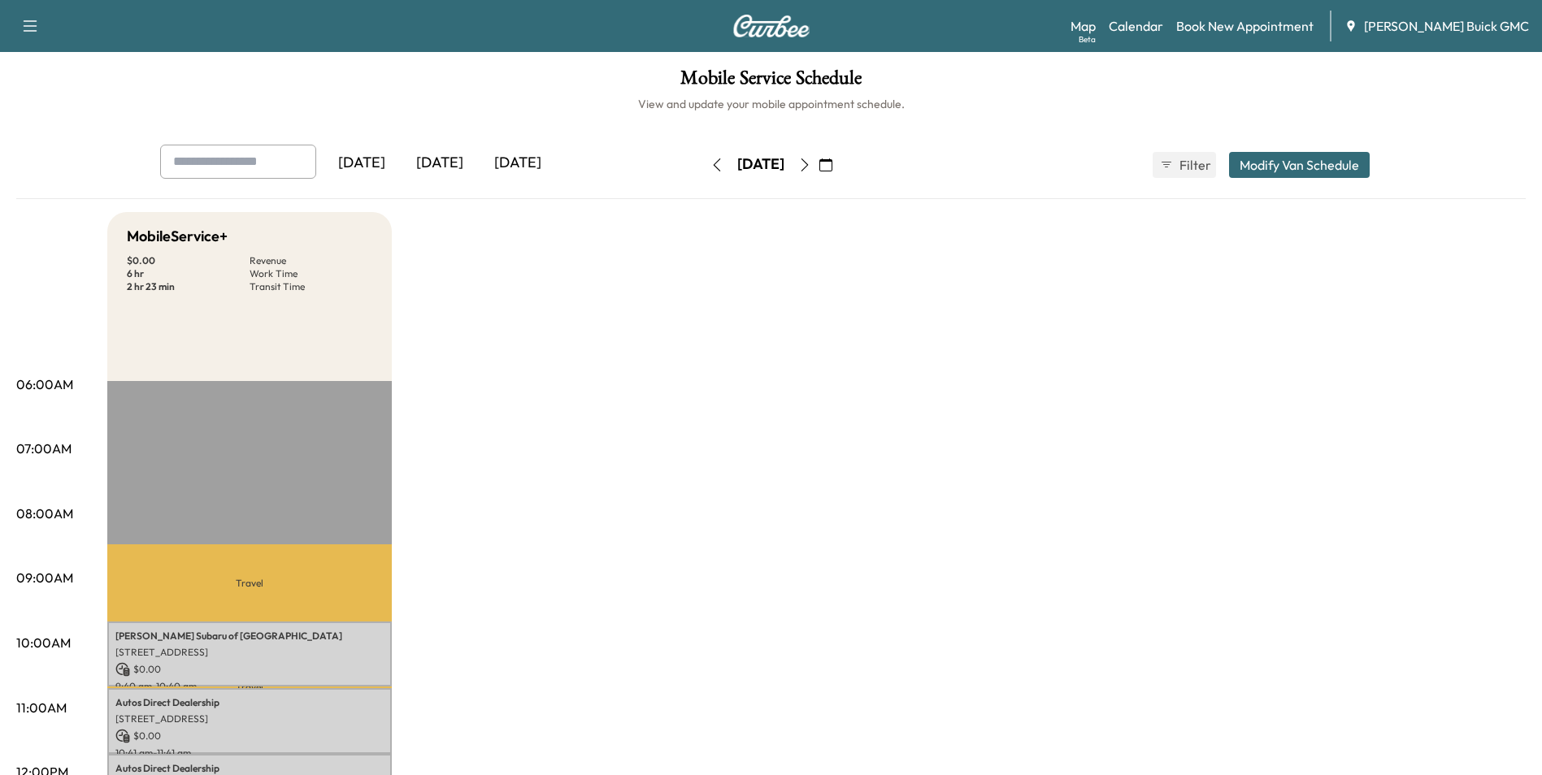
click at [1282, 24] on link "Book New Appointment" at bounding box center [1244, 26] width 137 height 20
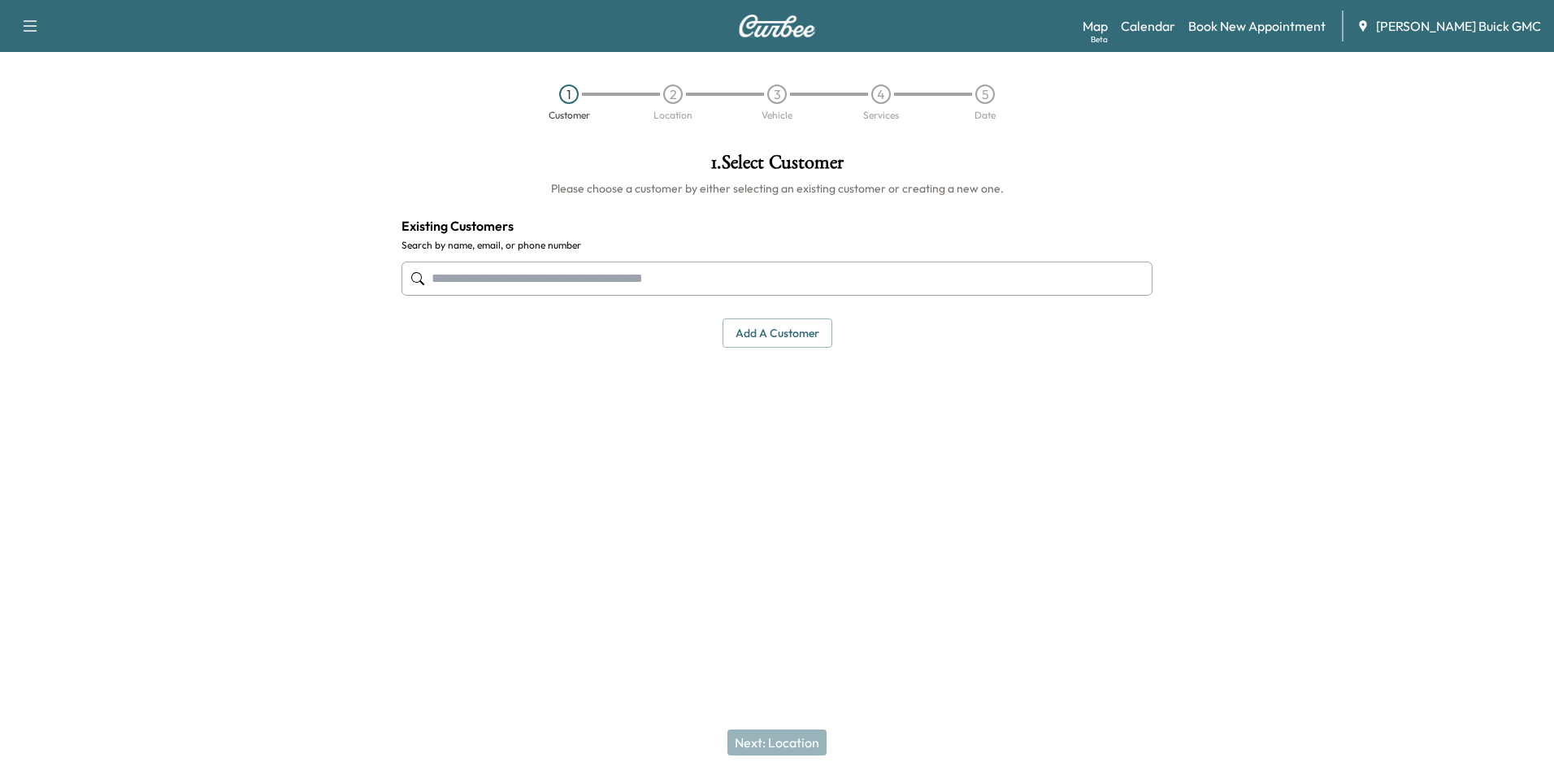
drag, startPoint x: 552, startPoint y: 274, endPoint x: 762, endPoint y: 289, distance: 211.1
click at [553, 274] on input "text" at bounding box center [777, 279] width 751 height 34
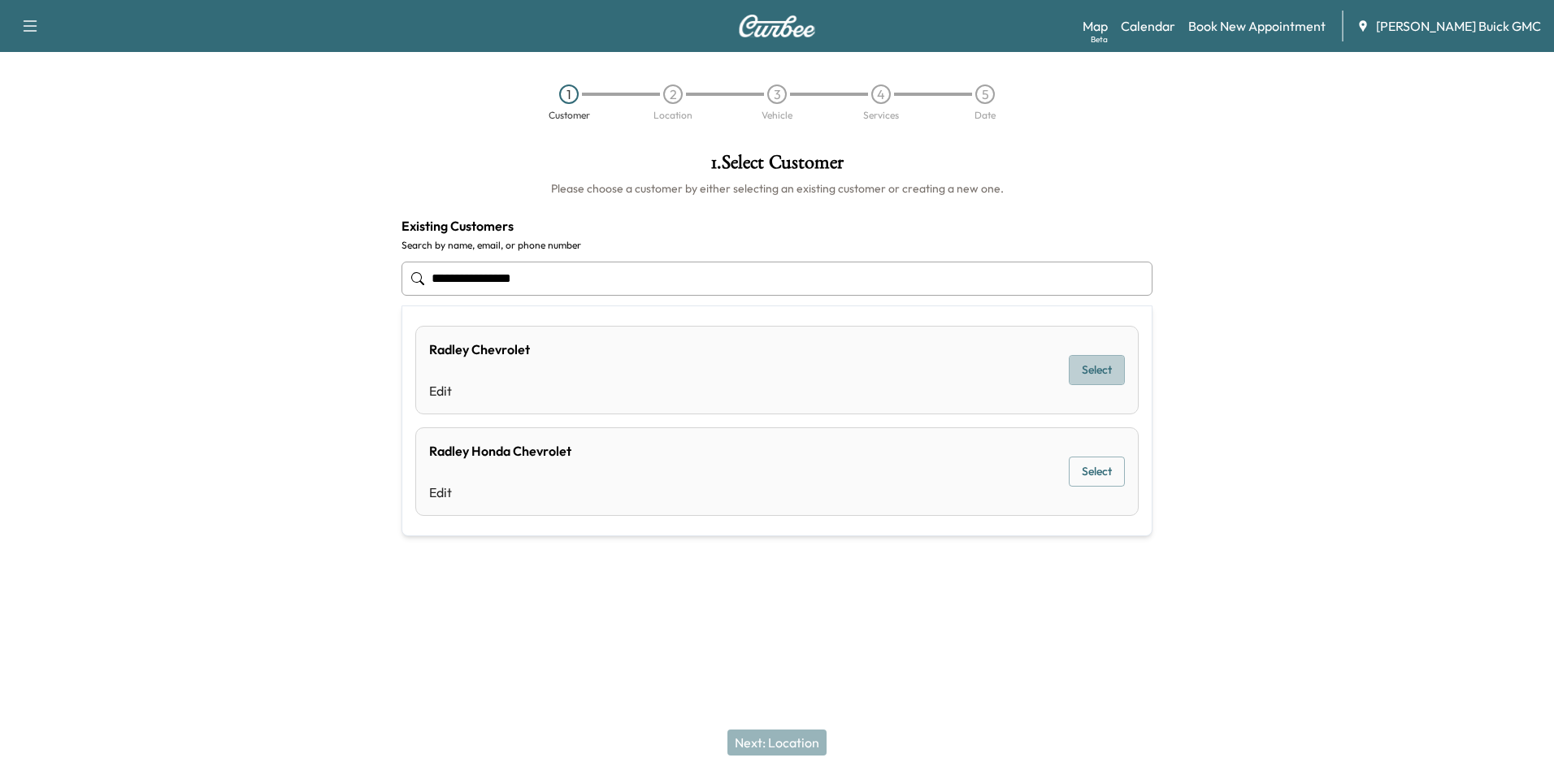
click at [1079, 365] on button "Select" at bounding box center [1097, 370] width 56 height 30
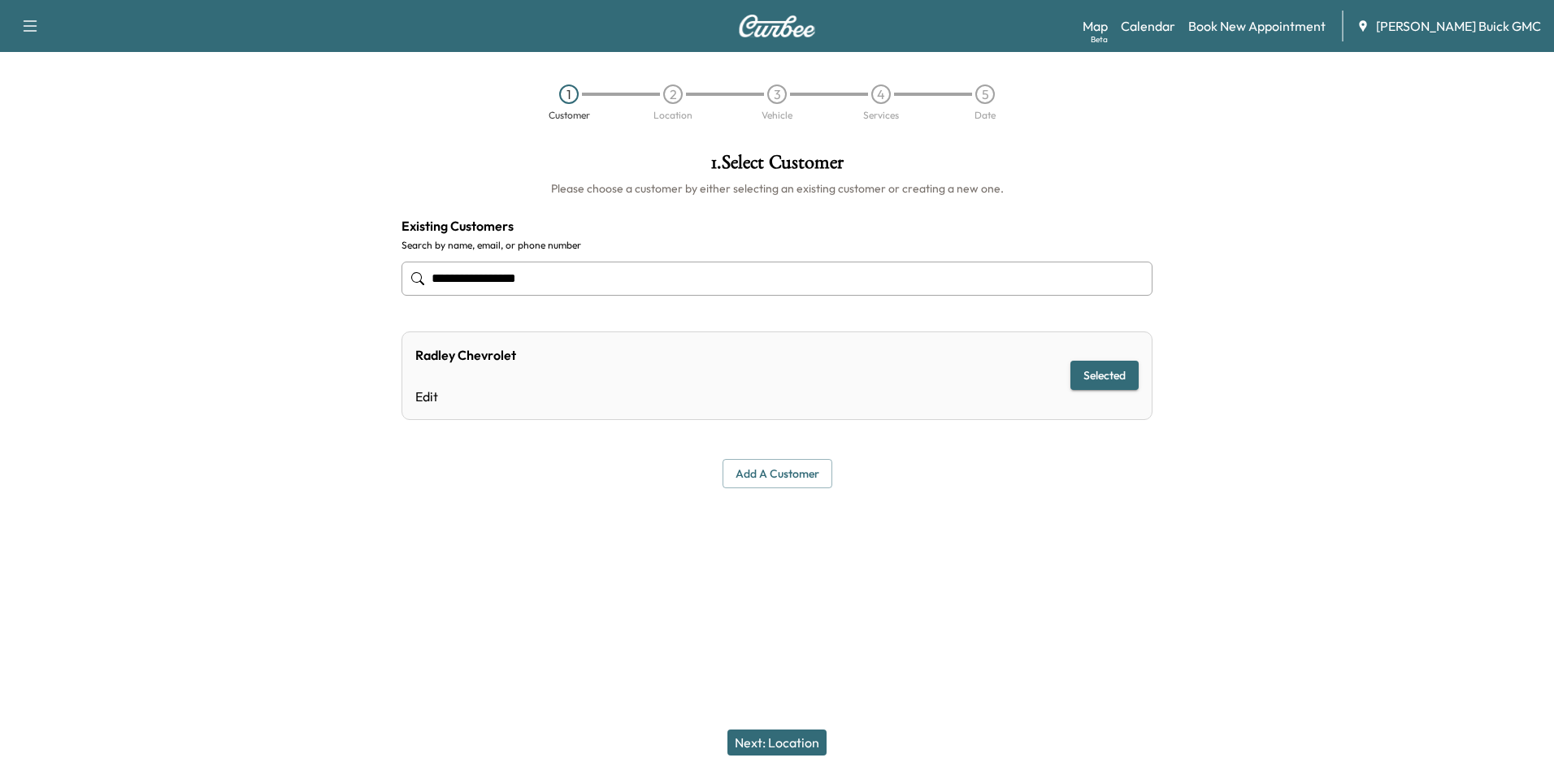
type input "**********"
click at [784, 737] on button "Next: Location" at bounding box center [777, 743] width 99 height 26
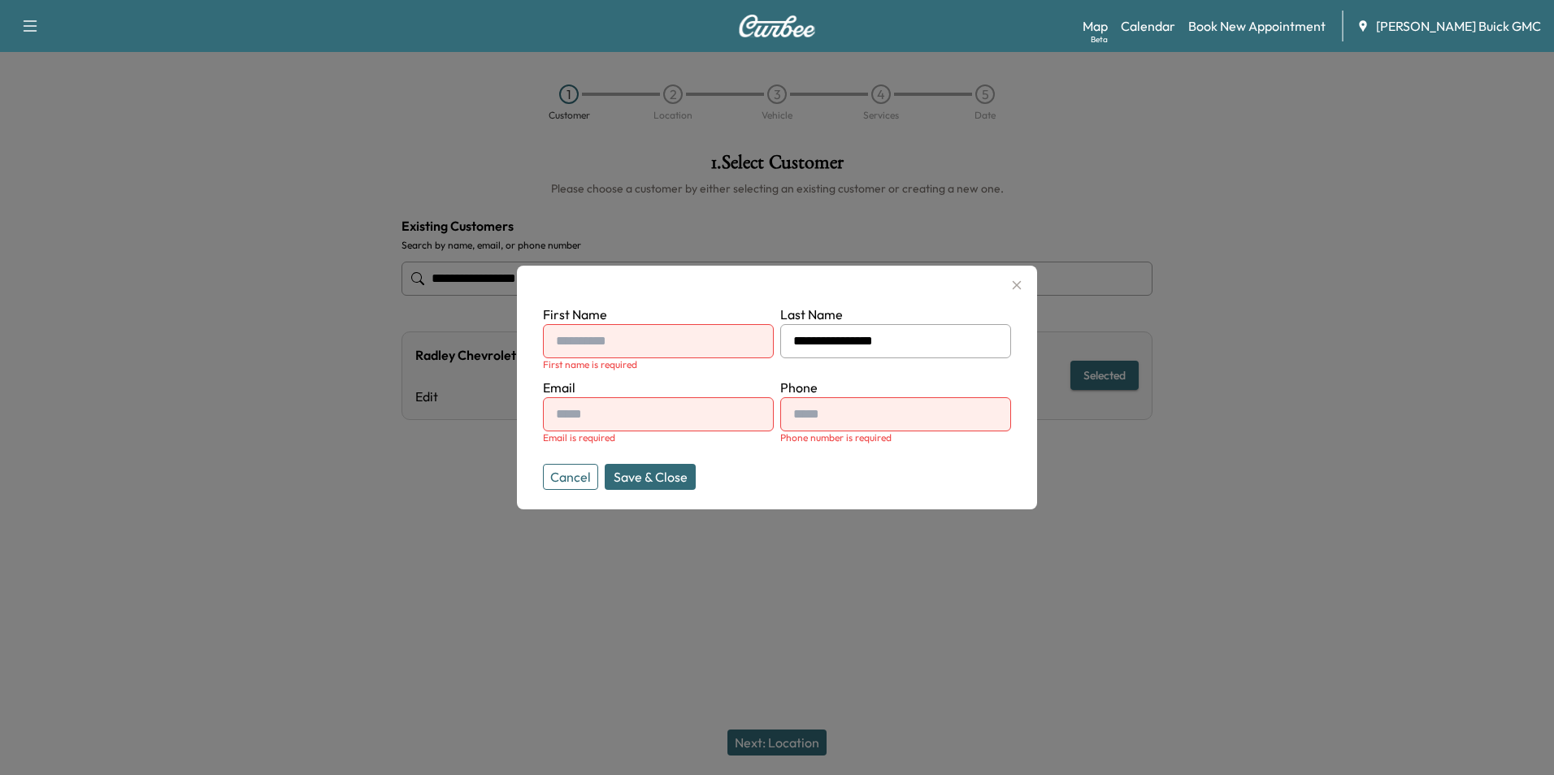
click at [1003, 589] on div at bounding box center [777, 387] width 1554 height 775
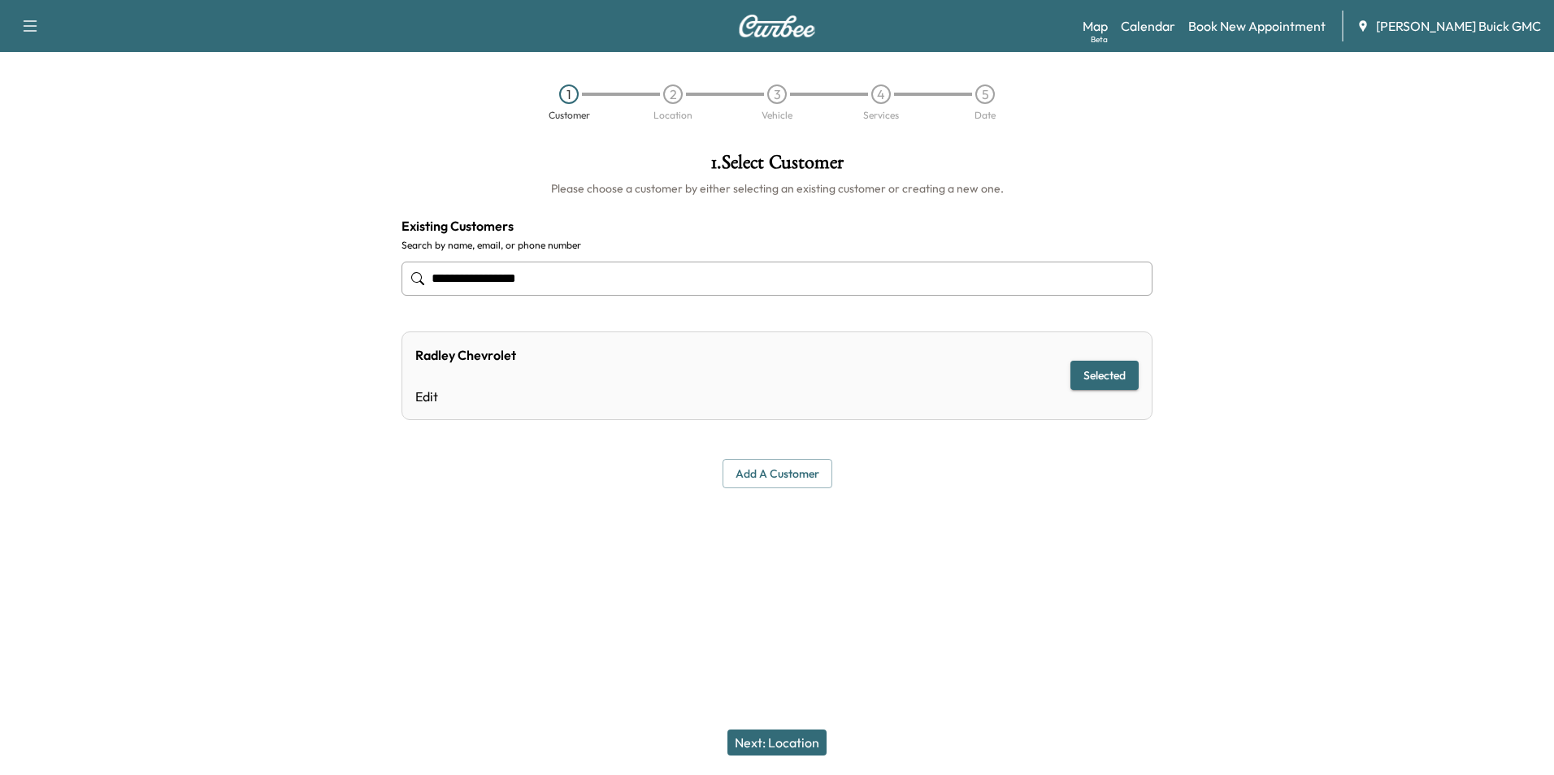
click at [781, 493] on div "**********" at bounding box center [777, 321] width 777 height 362
click at [788, 530] on div at bounding box center [777, 554] width 1554 height 52
click at [854, 516] on div "**********" at bounding box center [777, 334] width 777 height 388
click at [1108, 367] on button "Selected" at bounding box center [1105, 376] width 68 height 30
click at [797, 742] on button "Next: Location" at bounding box center [777, 743] width 99 height 26
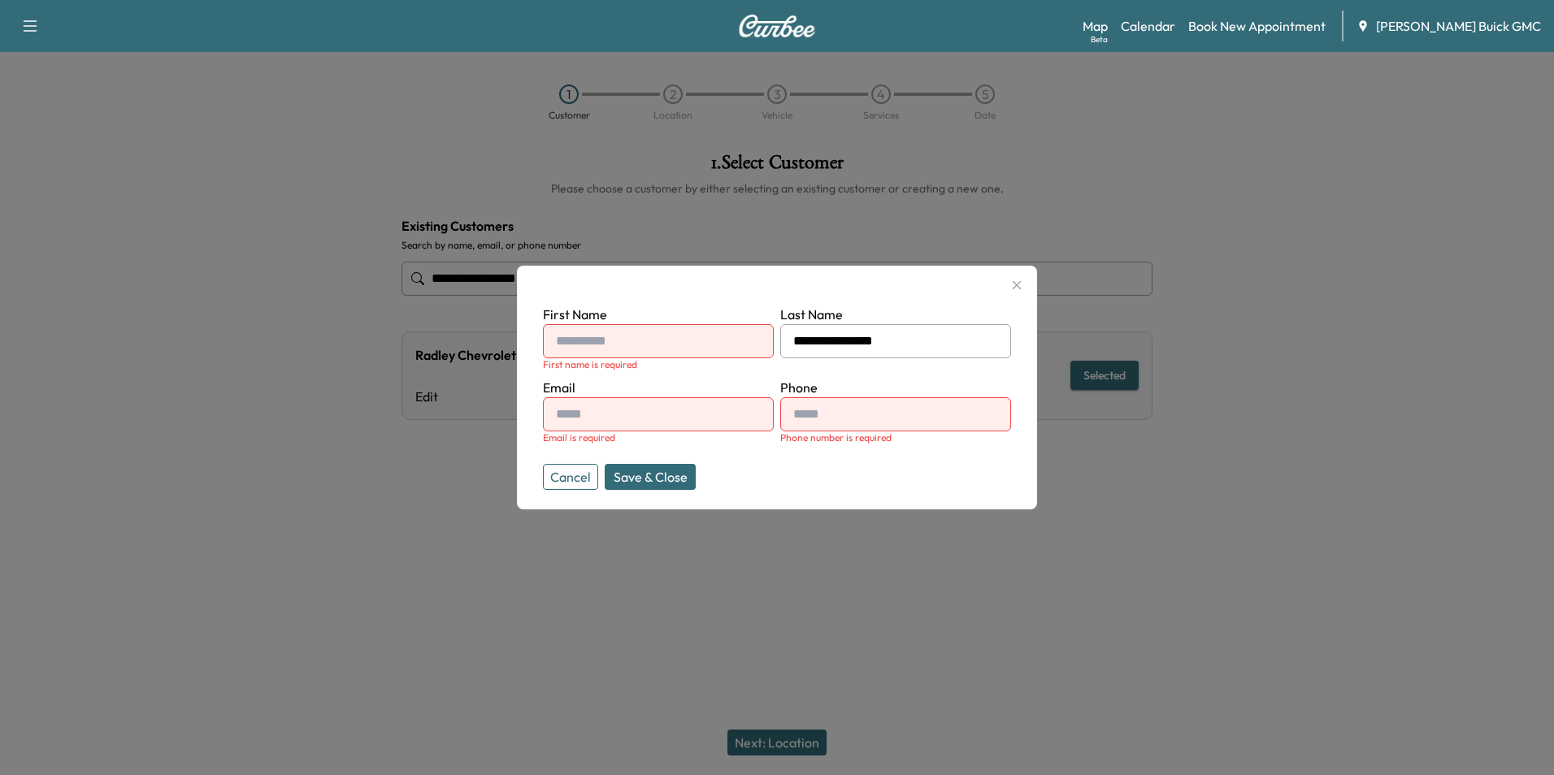
click at [612, 335] on input "text" at bounding box center [658, 341] width 231 height 34
type input "**********"
click at [659, 415] on input "text" at bounding box center [658, 414] width 231 height 34
click at [697, 417] on input "**" at bounding box center [658, 414] width 231 height 34
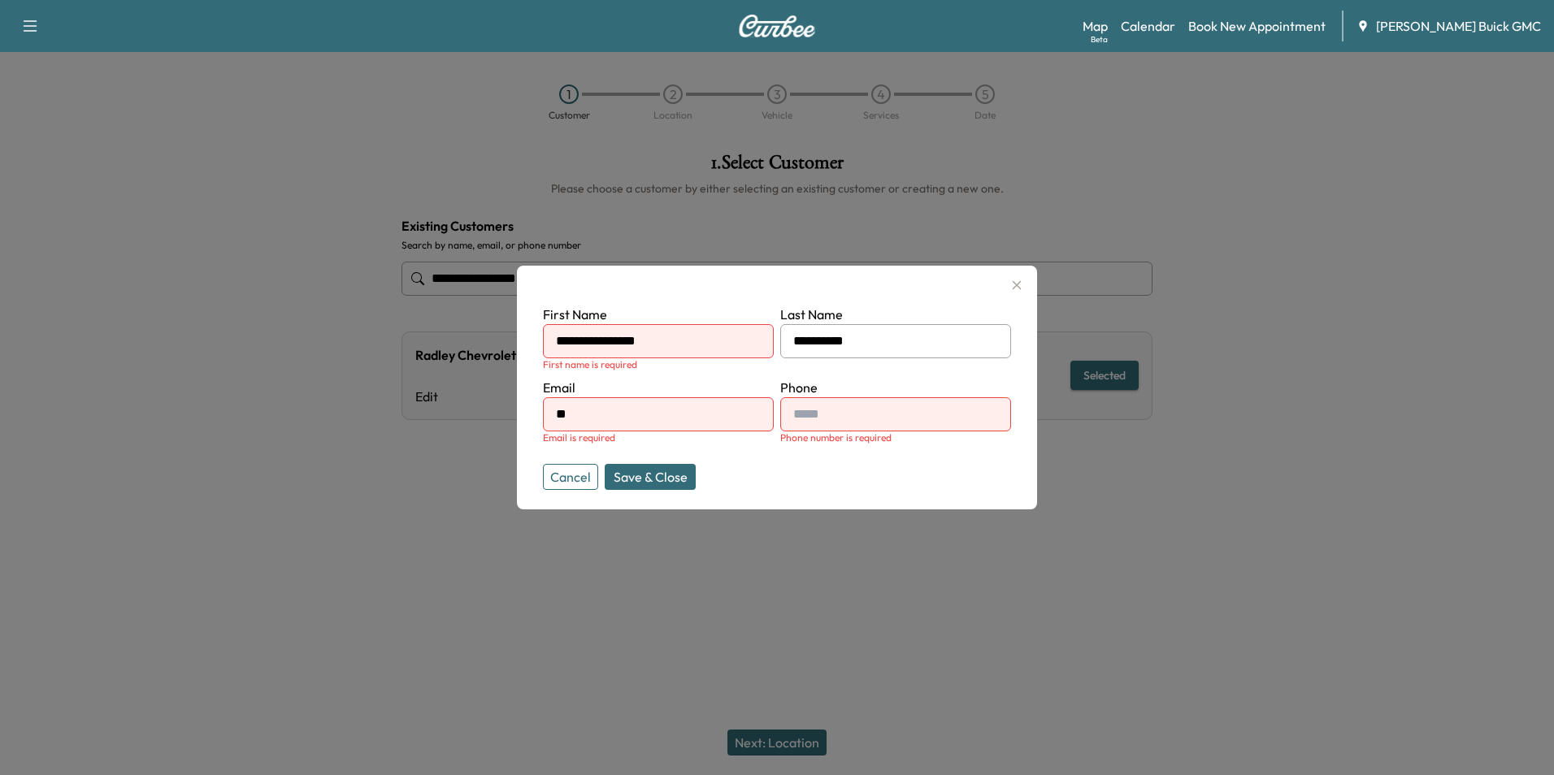
click at [840, 415] on input "text" at bounding box center [895, 414] width 231 height 34
click at [605, 410] on input "**" at bounding box center [658, 414] width 231 height 34
click at [610, 416] on input "**" at bounding box center [658, 414] width 231 height 34
type input "**********"
click at [904, 411] on input "**********" at bounding box center [895, 414] width 231 height 34
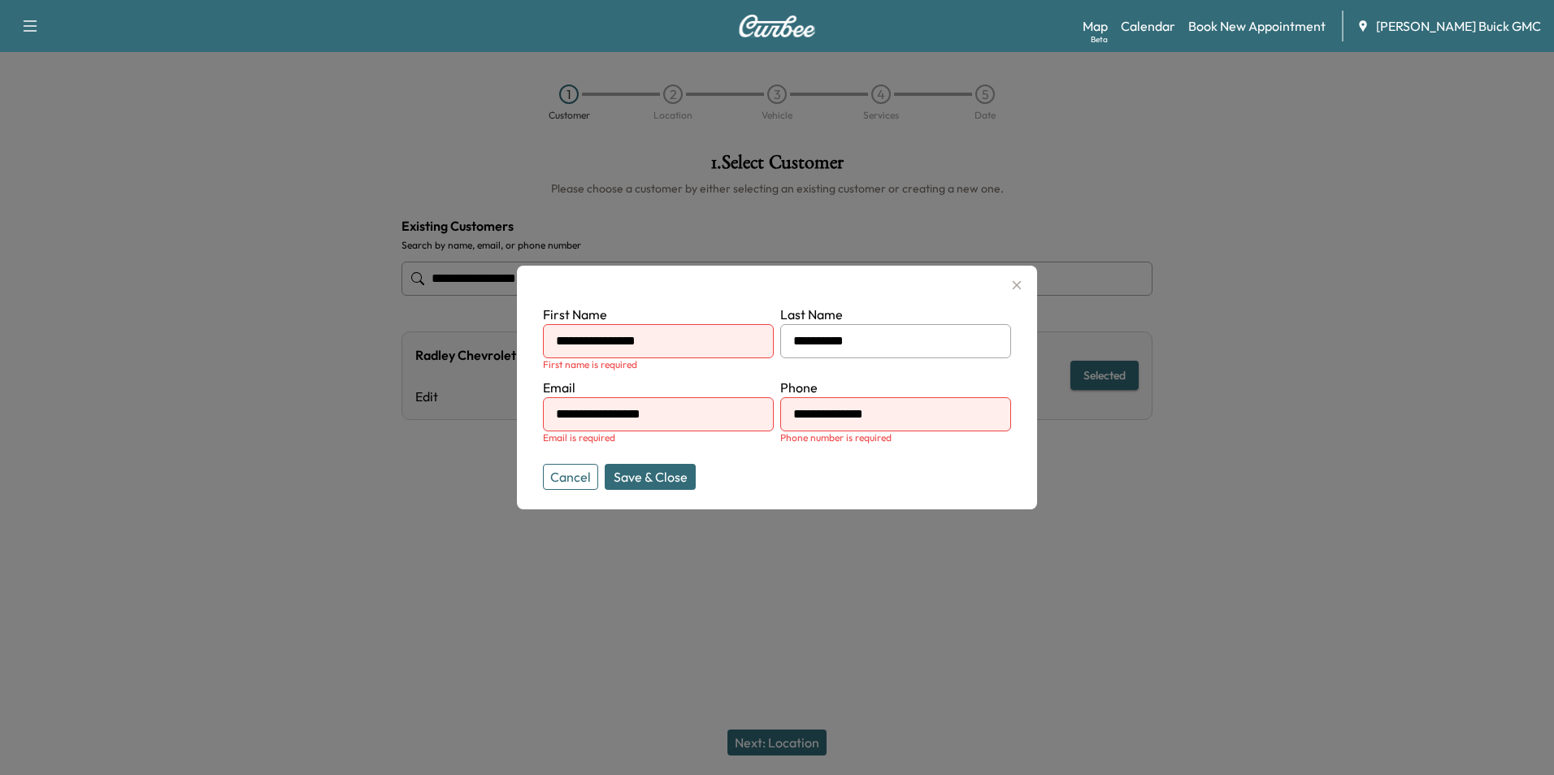
type input "**********"
click at [746, 467] on div "Cancel Save & Close" at bounding box center [658, 477] width 231 height 26
click at [714, 422] on input "**********" at bounding box center [658, 414] width 231 height 34
click at [870, 472] on form "**********" at bounding box center [777, 394] width 468 height 179
click at [624, 472] on button "Save & Close" at bounding box center [650, 477] width 91 height 26
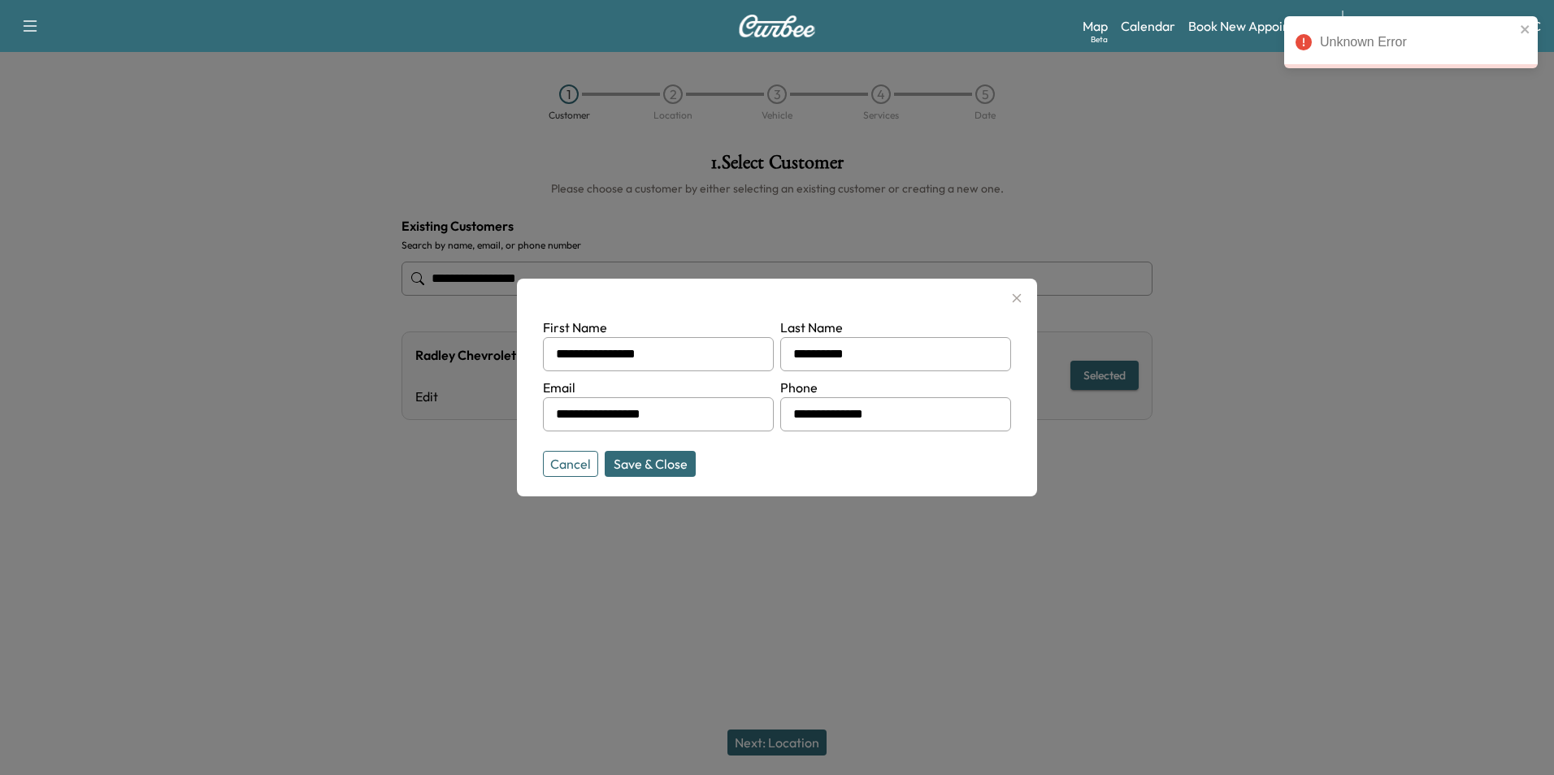
click at [631, 461] on button "Save & Close" at bounding box center [650, 464] width 91 height 26
click at [1525, 24] on icon "close" at bounding box center [1525, 29] width 11 height 13
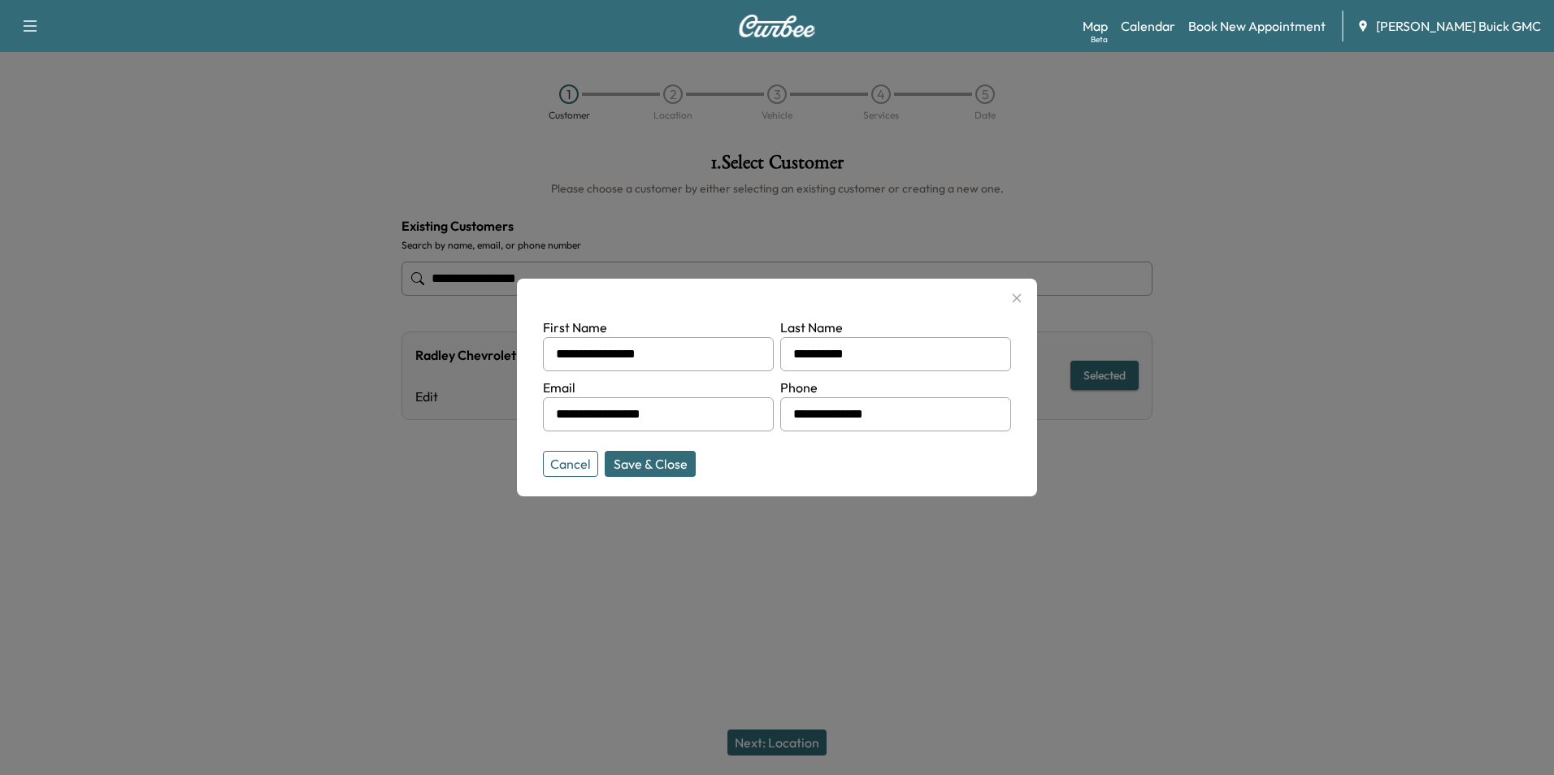
click at [1376, 271] on div at bounding box center [777, 387] width 1554 height 775
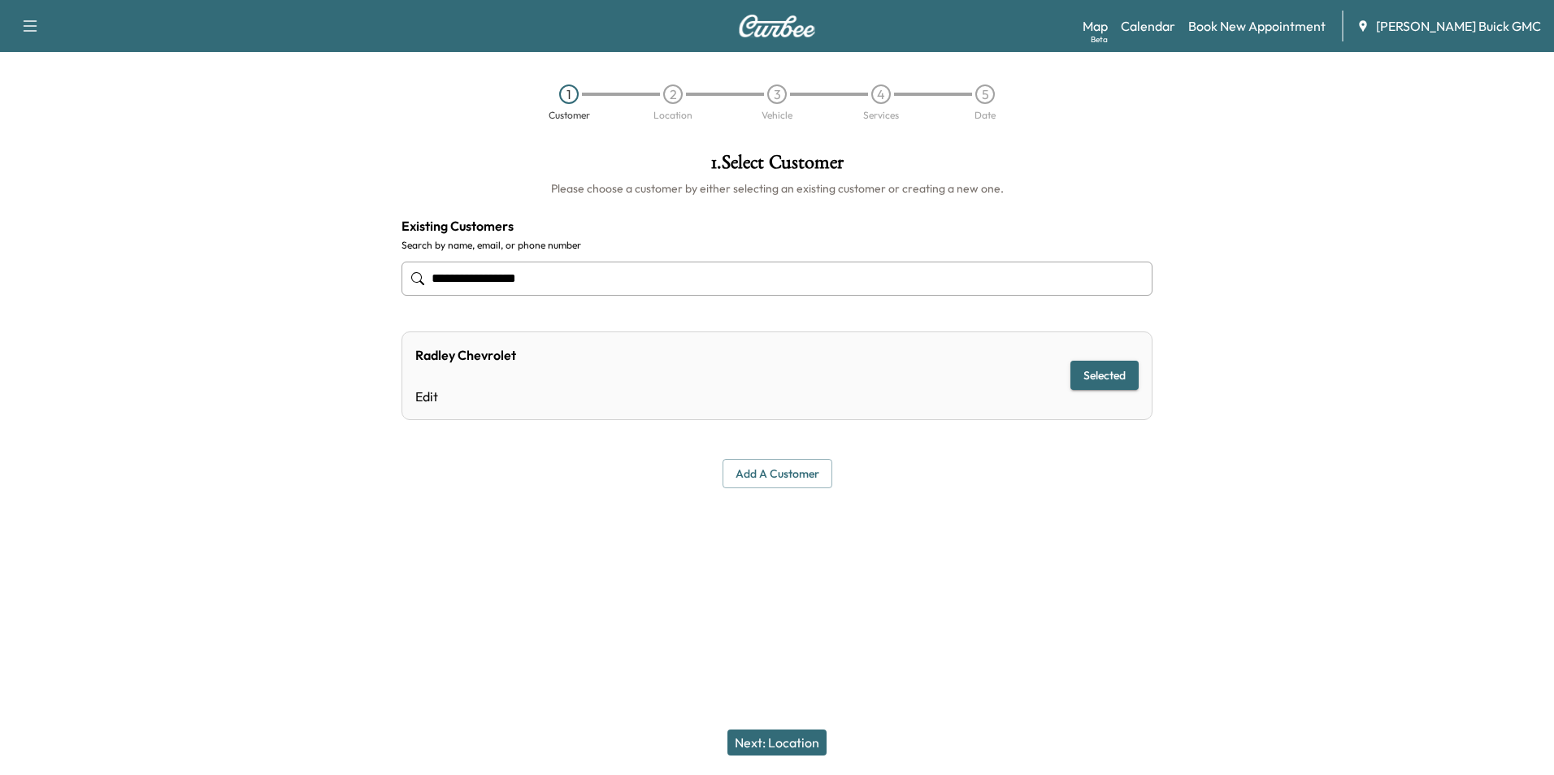
click at [993, 493] on div "**********" at bounding box center [777, 321] width 777 height 362
click at [775, 740] on button "Next: Location" at bounding box center [777, 743] width 99 height 26
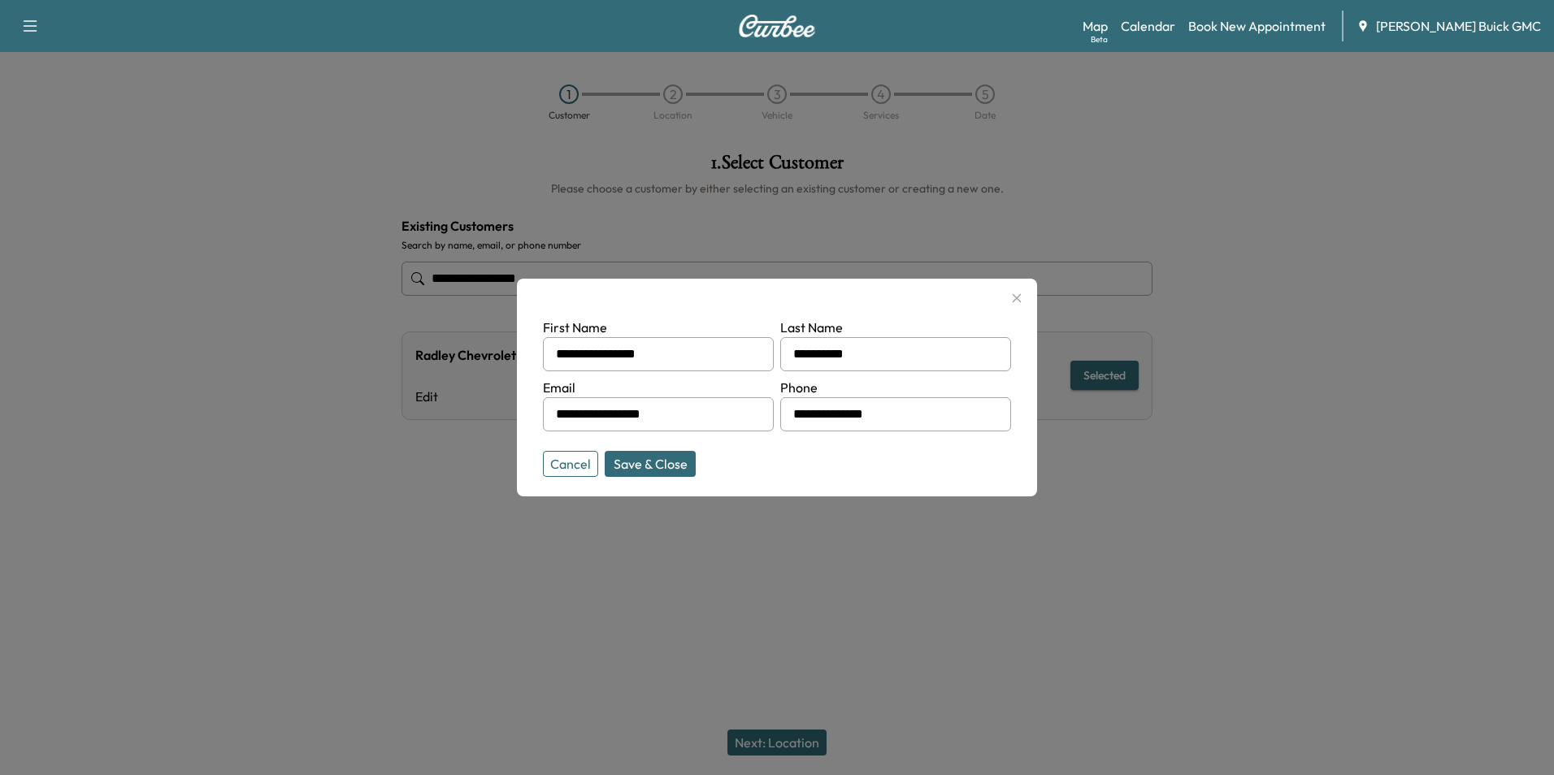
click at [575, 467] on button "Cancel" at bounding box center [570, 464] width 55 height 26
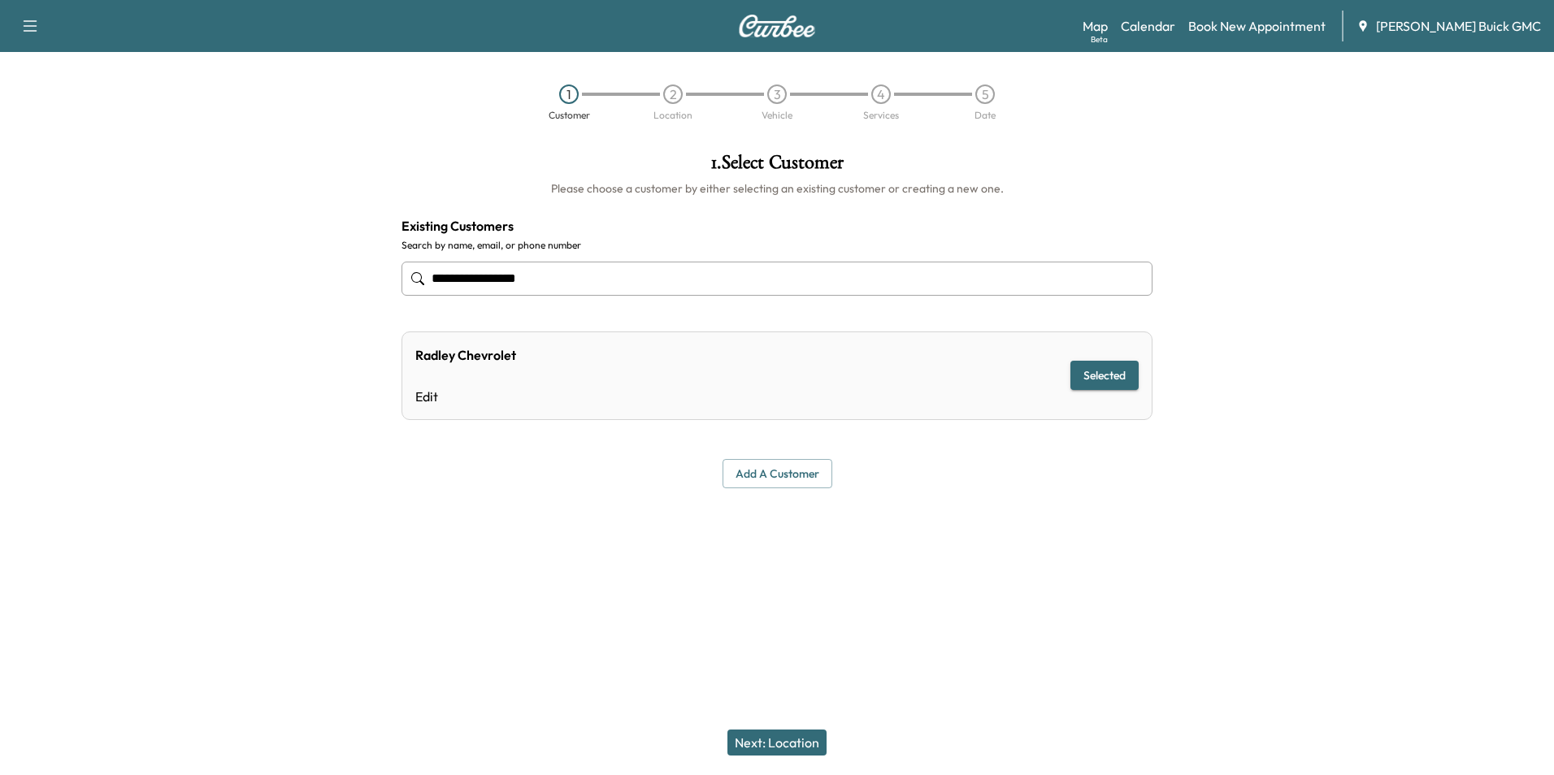
click at [788, 747] on button "Next: Location" at bounding box center [777, 743] width 99 height 26
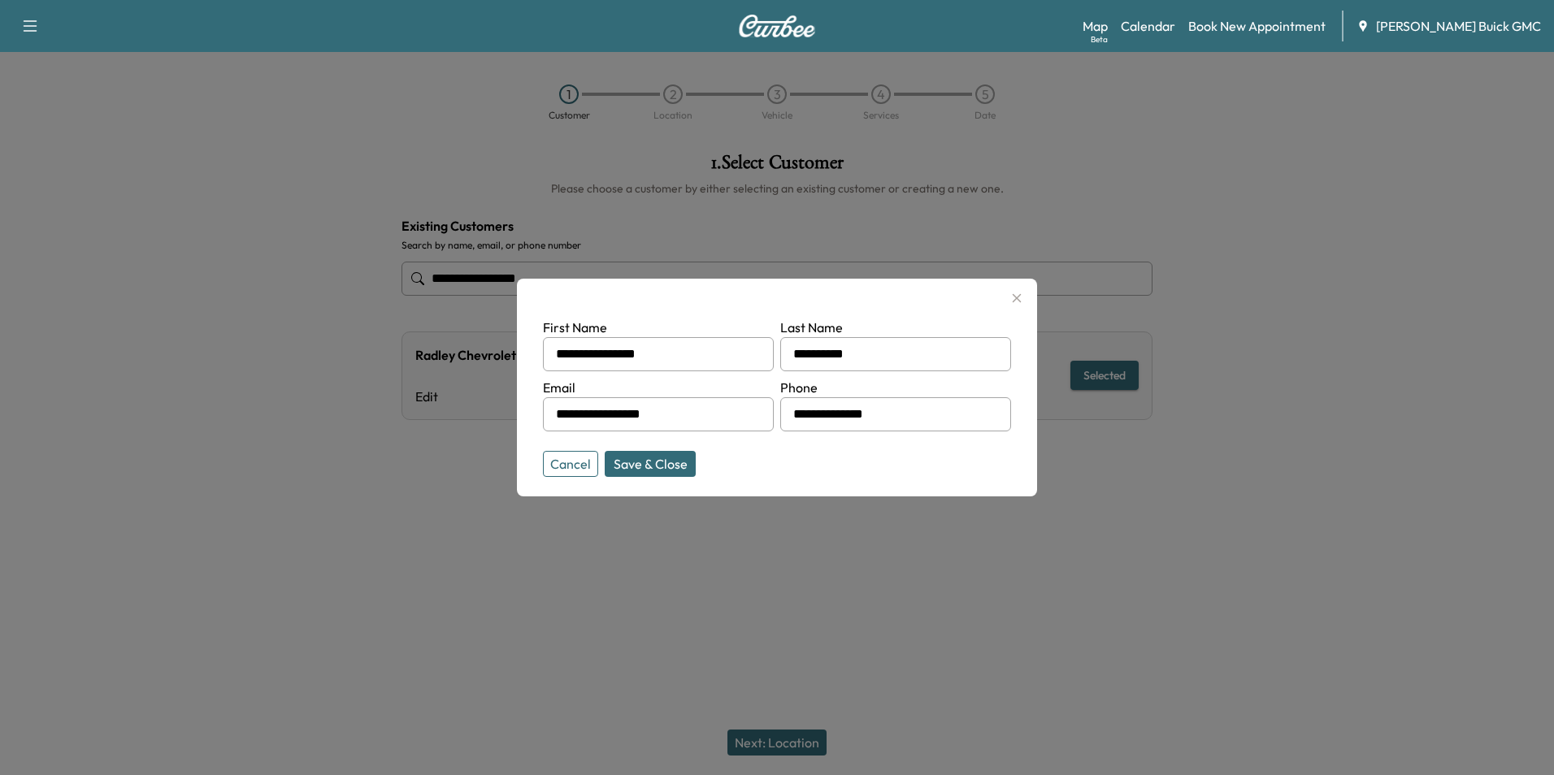
click at [658, 458] on button "Save & Close" at bounding box center [650, 464] width 91 height 26
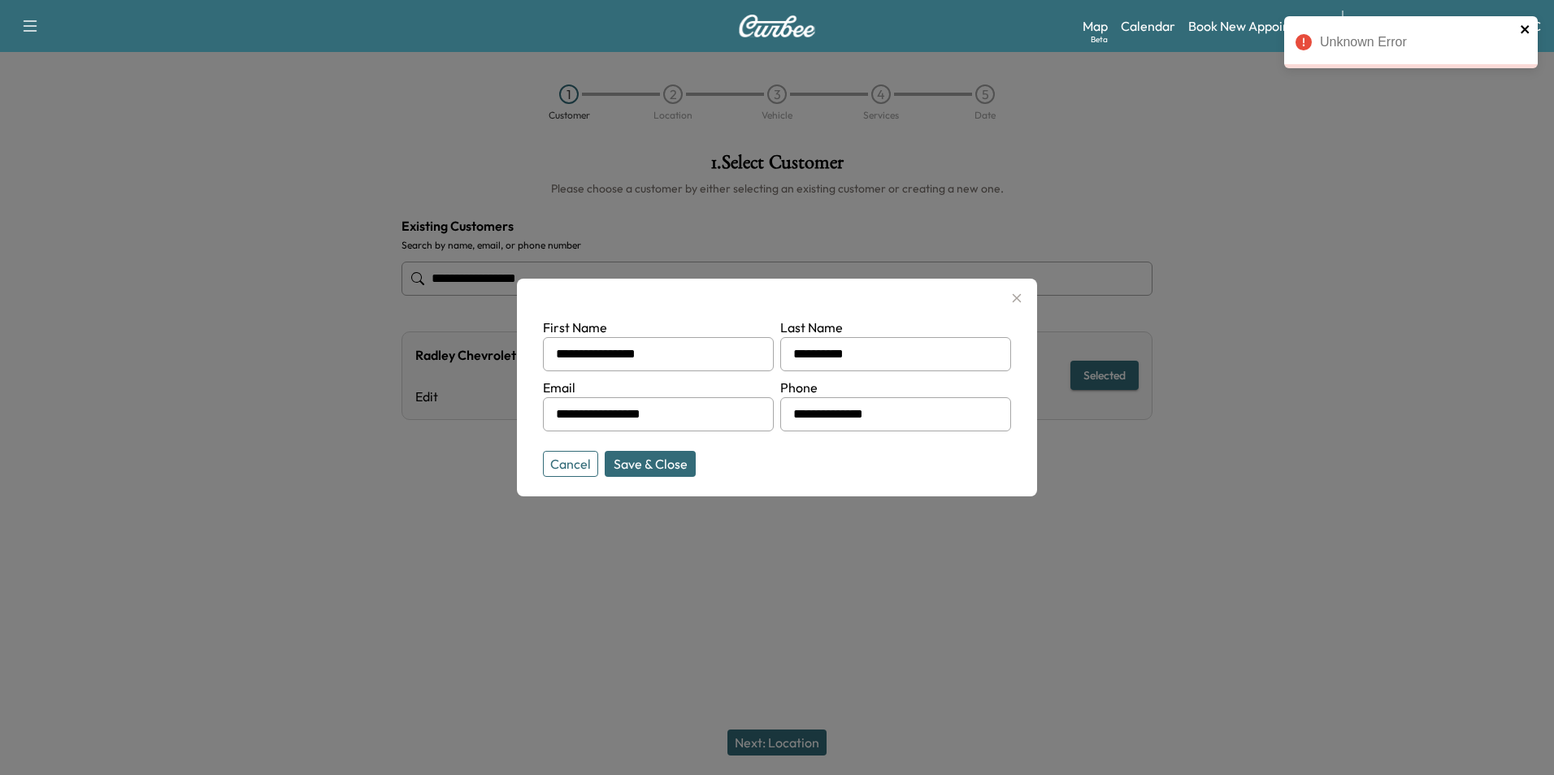
click at [1527, 24] on icon "close" at bounding box center [1525, 29] width 11 height 13
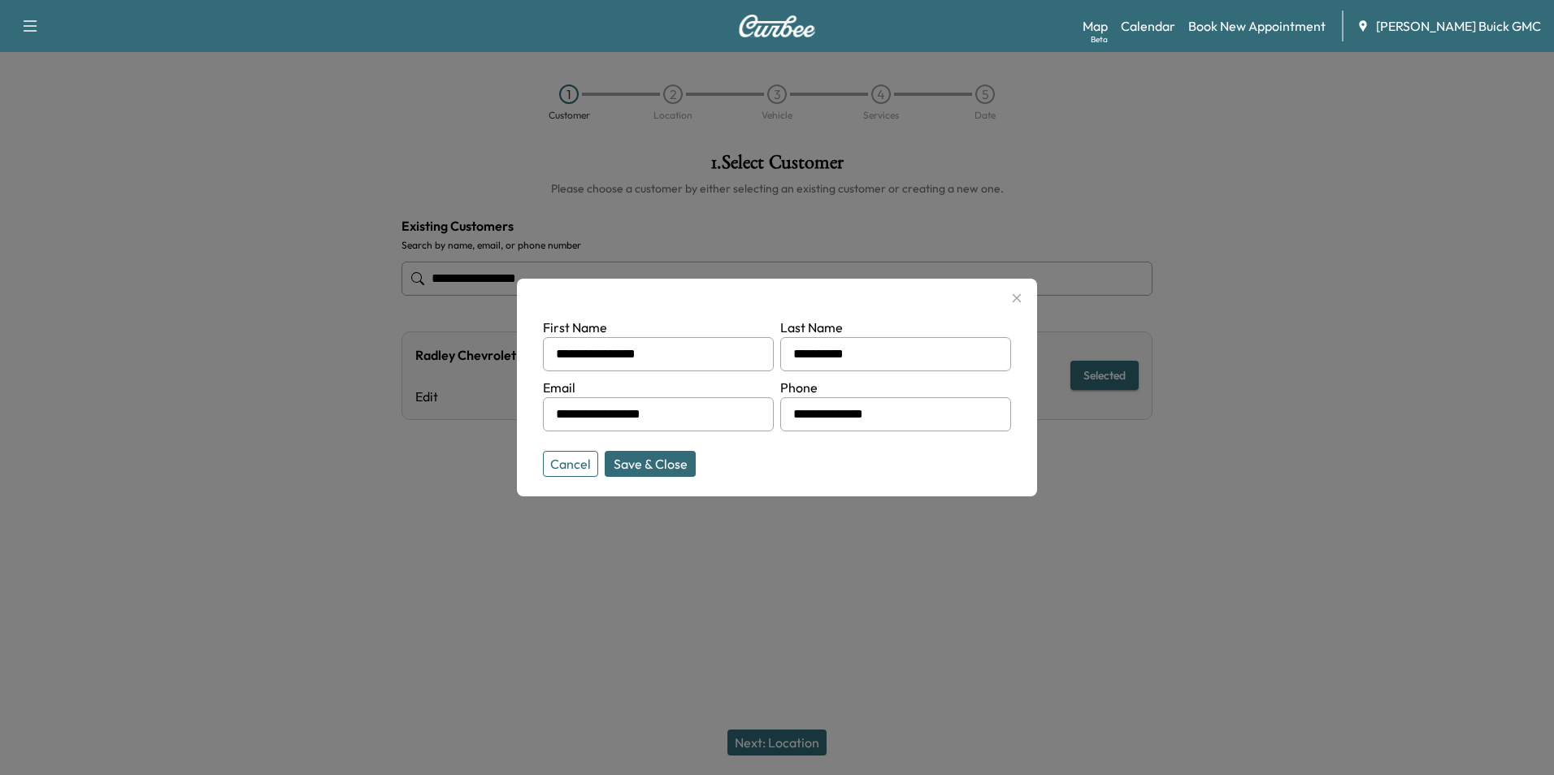
click at [1323, 376] on div at bounding box center [777, 387] width 1554 height 775
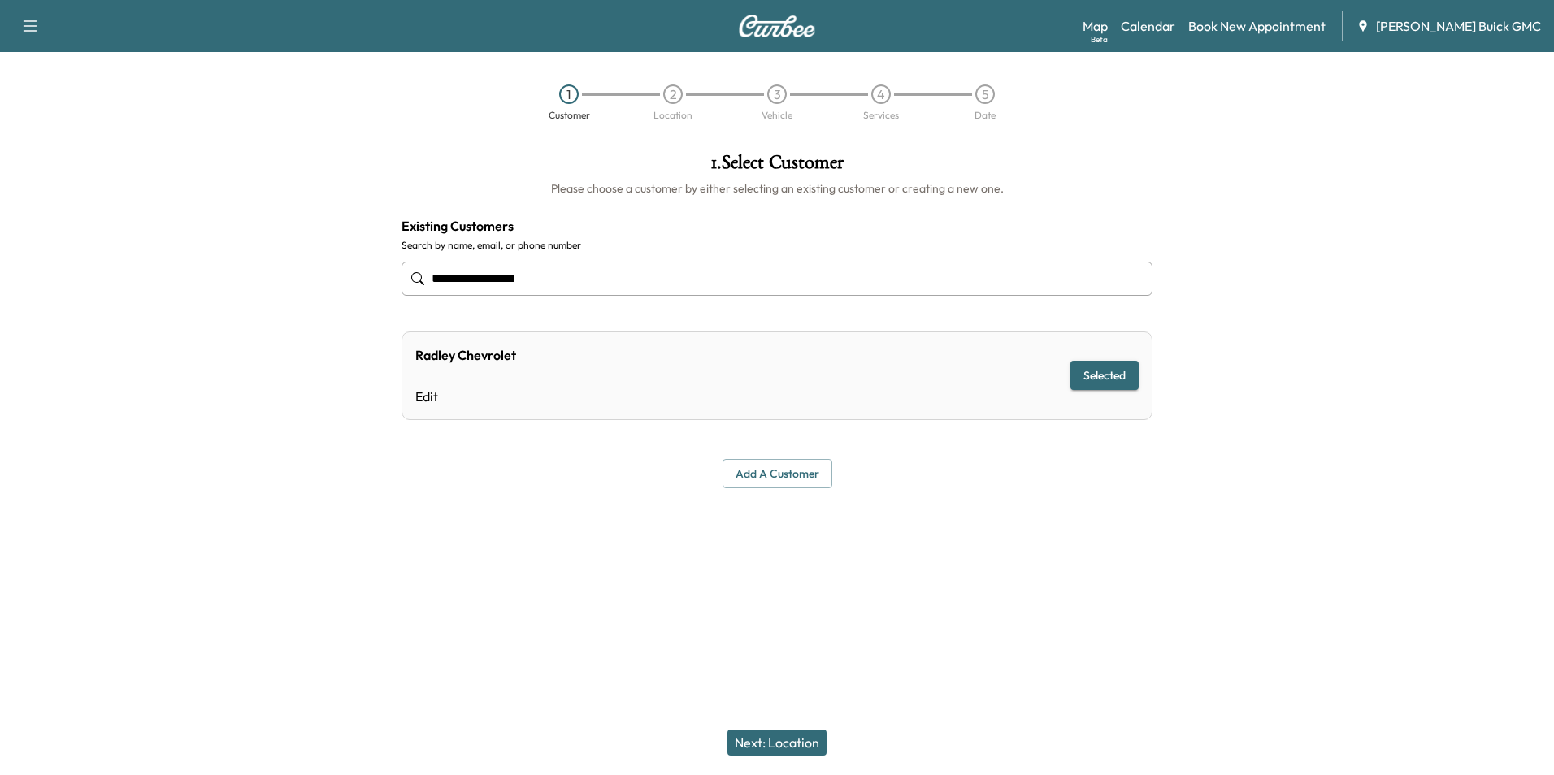
click at [1279, 211] on div at bounding box center [1360, 334] width 389 height 388
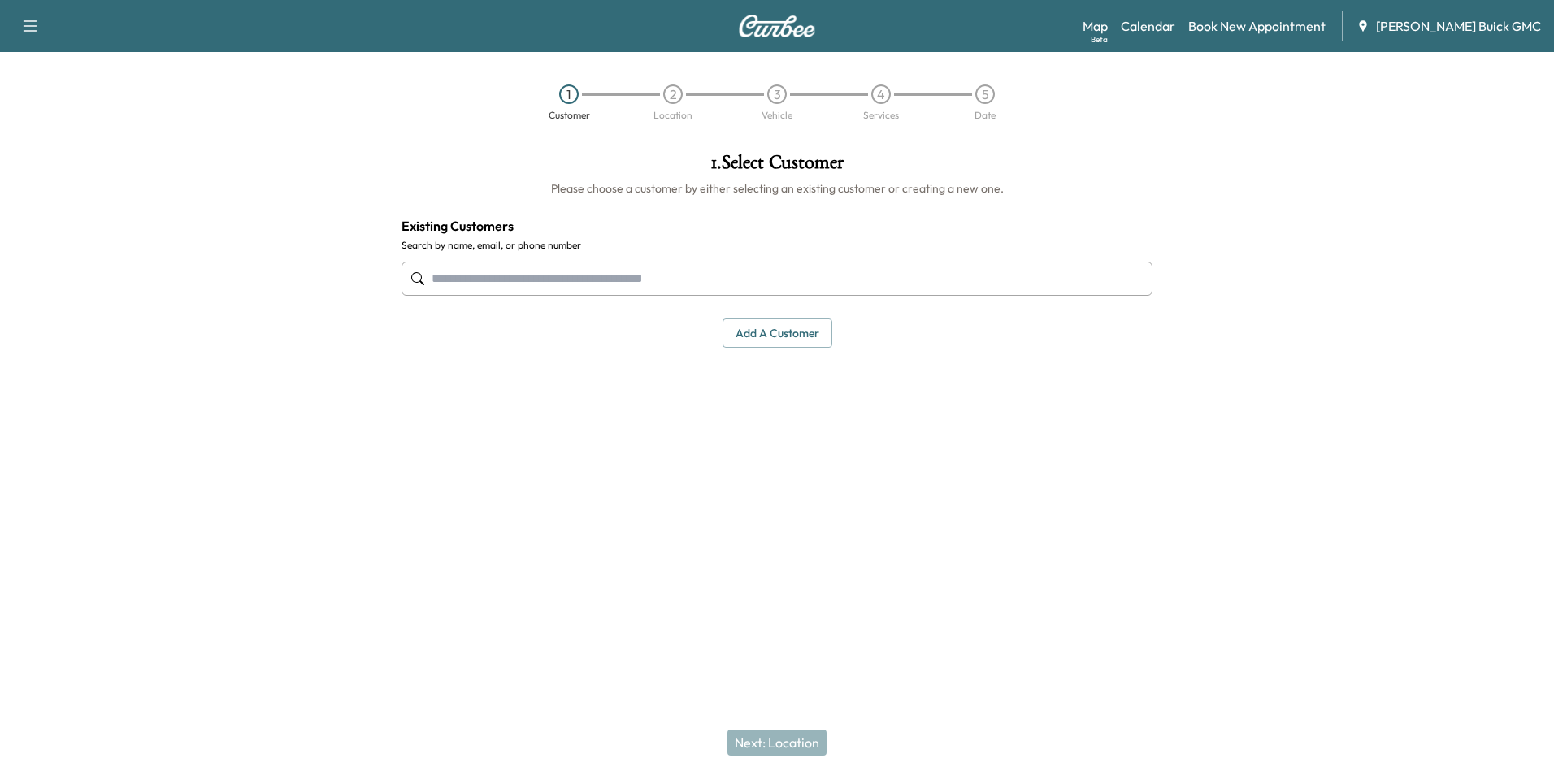
click at [612, 276] on input "text" at bounding box center [777, 279] width 751 height 34
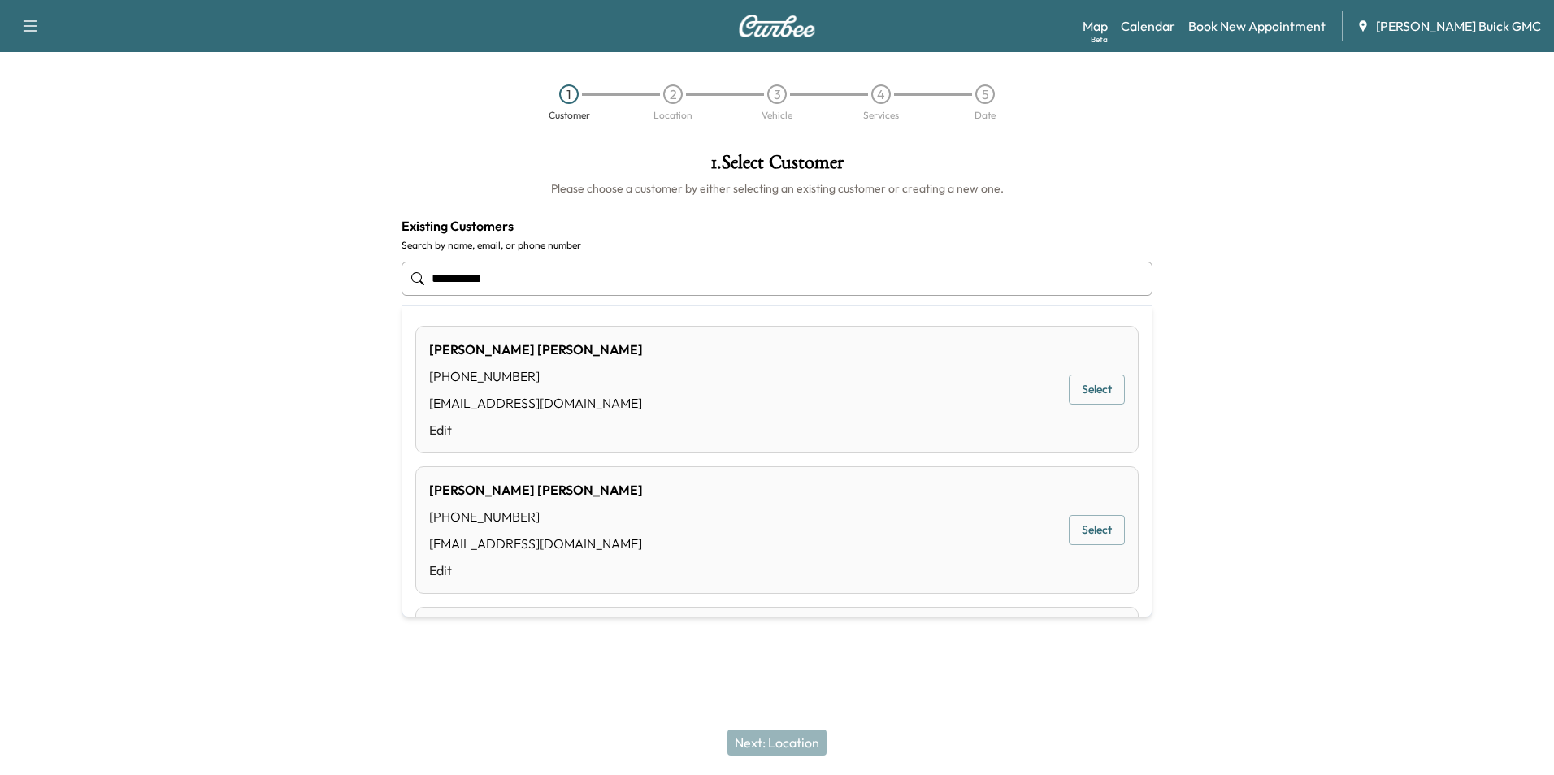
click at [560, 275] on input "**********" at bounding box center [777, 279] width 751 height 34
type input "*"
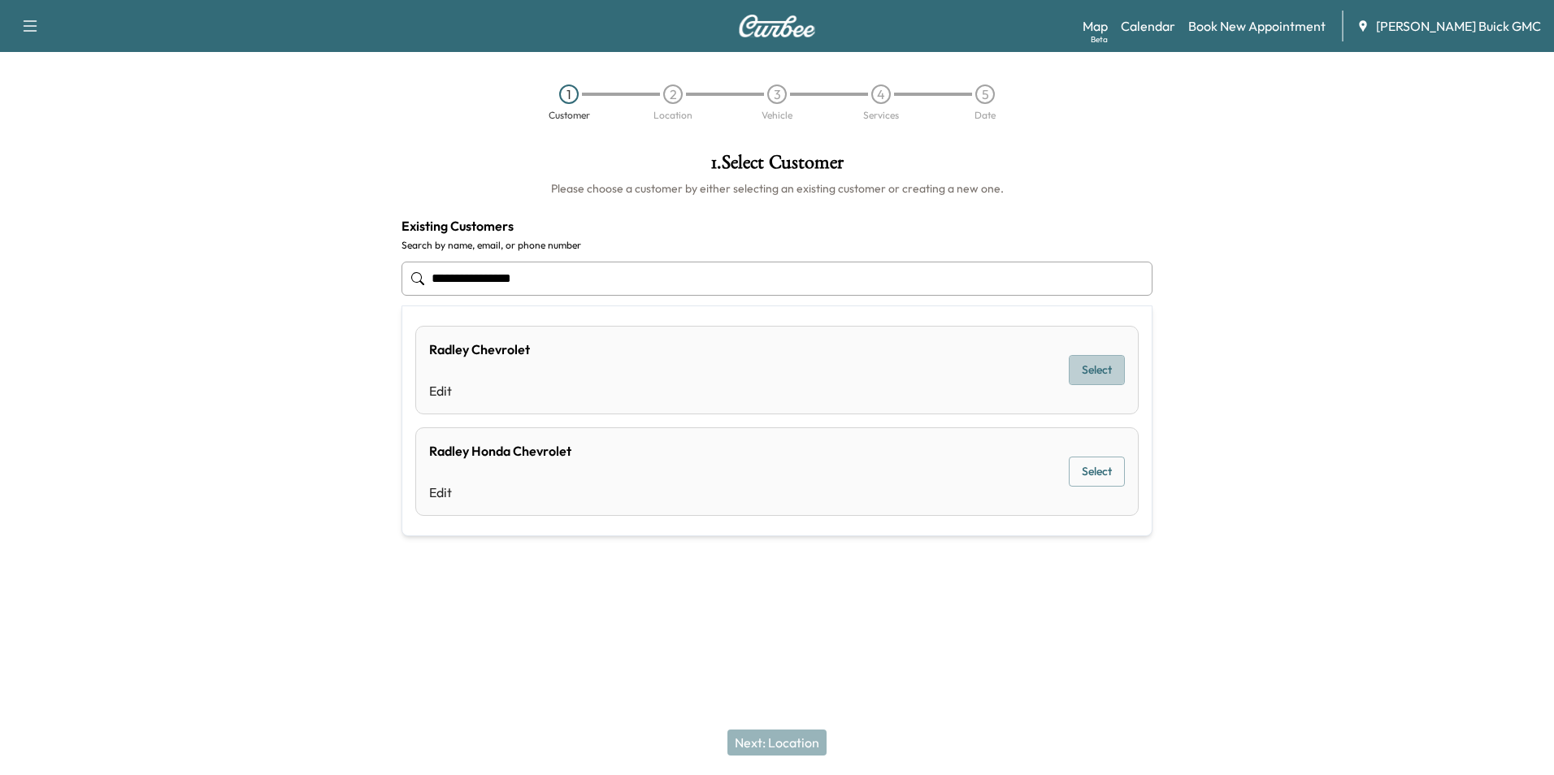
click at [1097, 363] on button "Select" at bounding box center [1097, 370] width 56 height 30
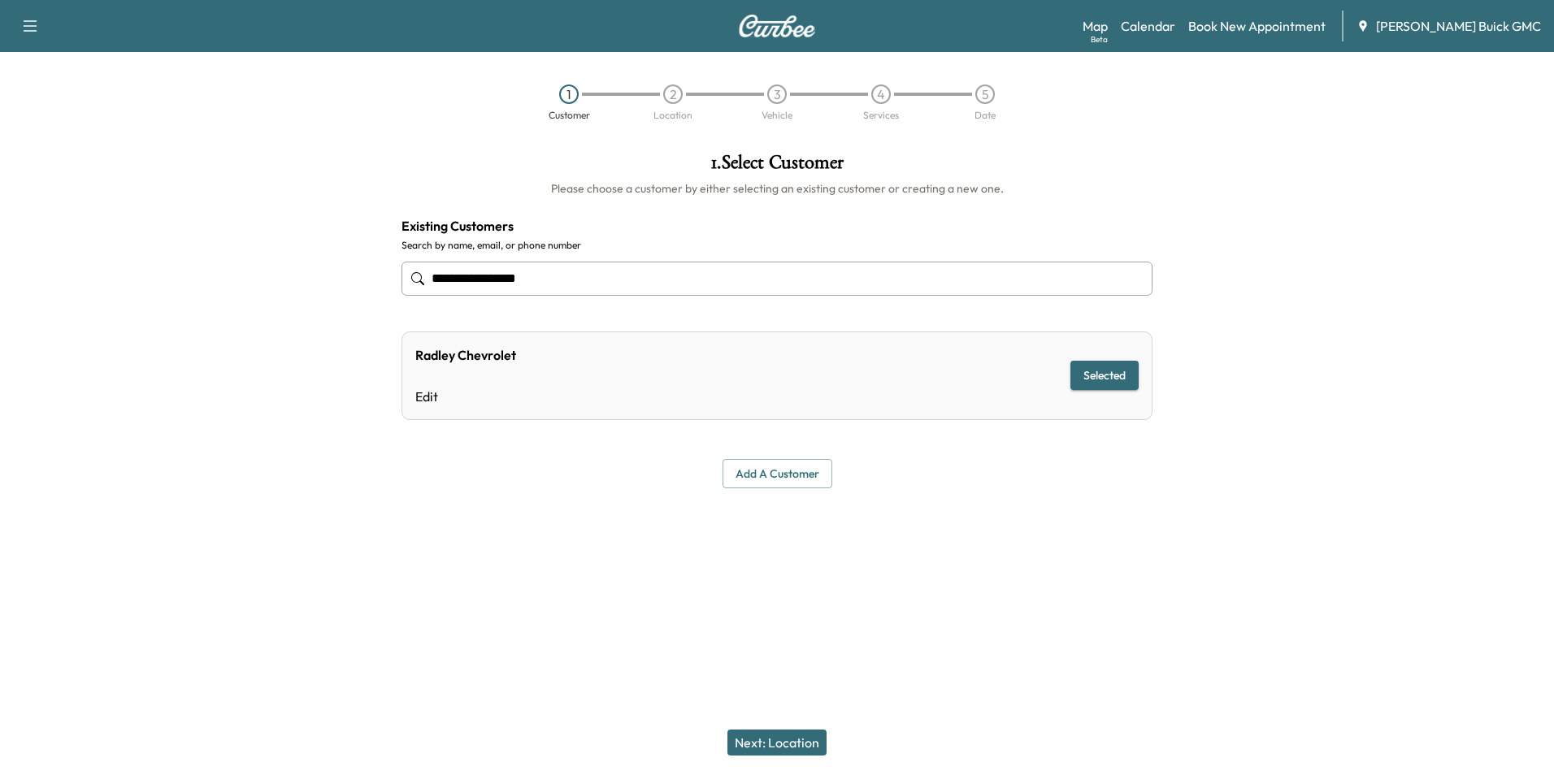
type input "**********"
click at [1092, 371] on button "Selected" at bounding box center [1105, 376] width 68 height 30
click at [787, 741] on button "Next: Location" at bounding box center [777, 743] width 99 height 26
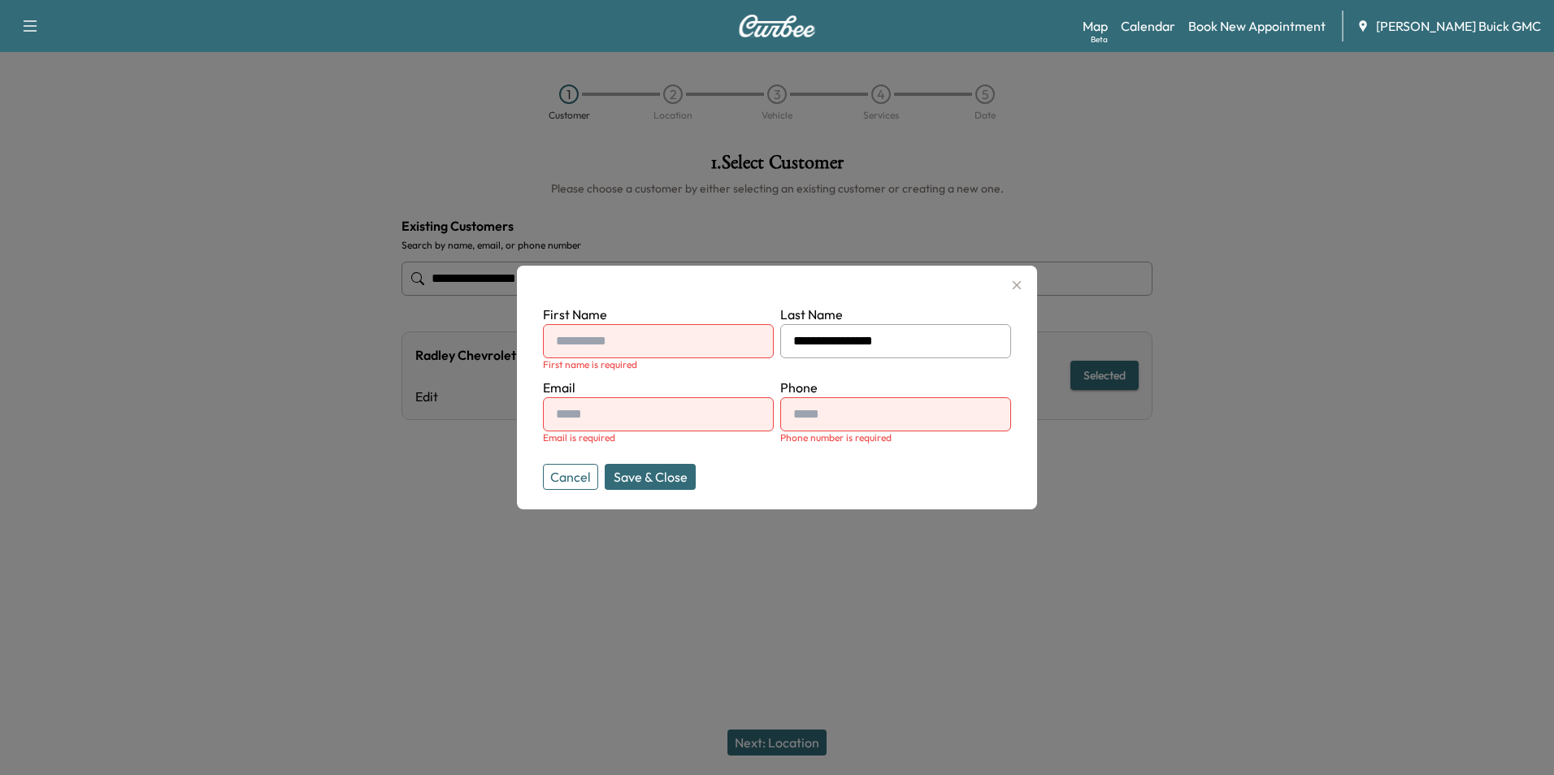
click at [637, 419] on input "text" at bounding box center [658, 414] width 231 height 34
click at [645, 332] on input "text" at bounding box center [658, 341] width 231 height 34
type input "**********"
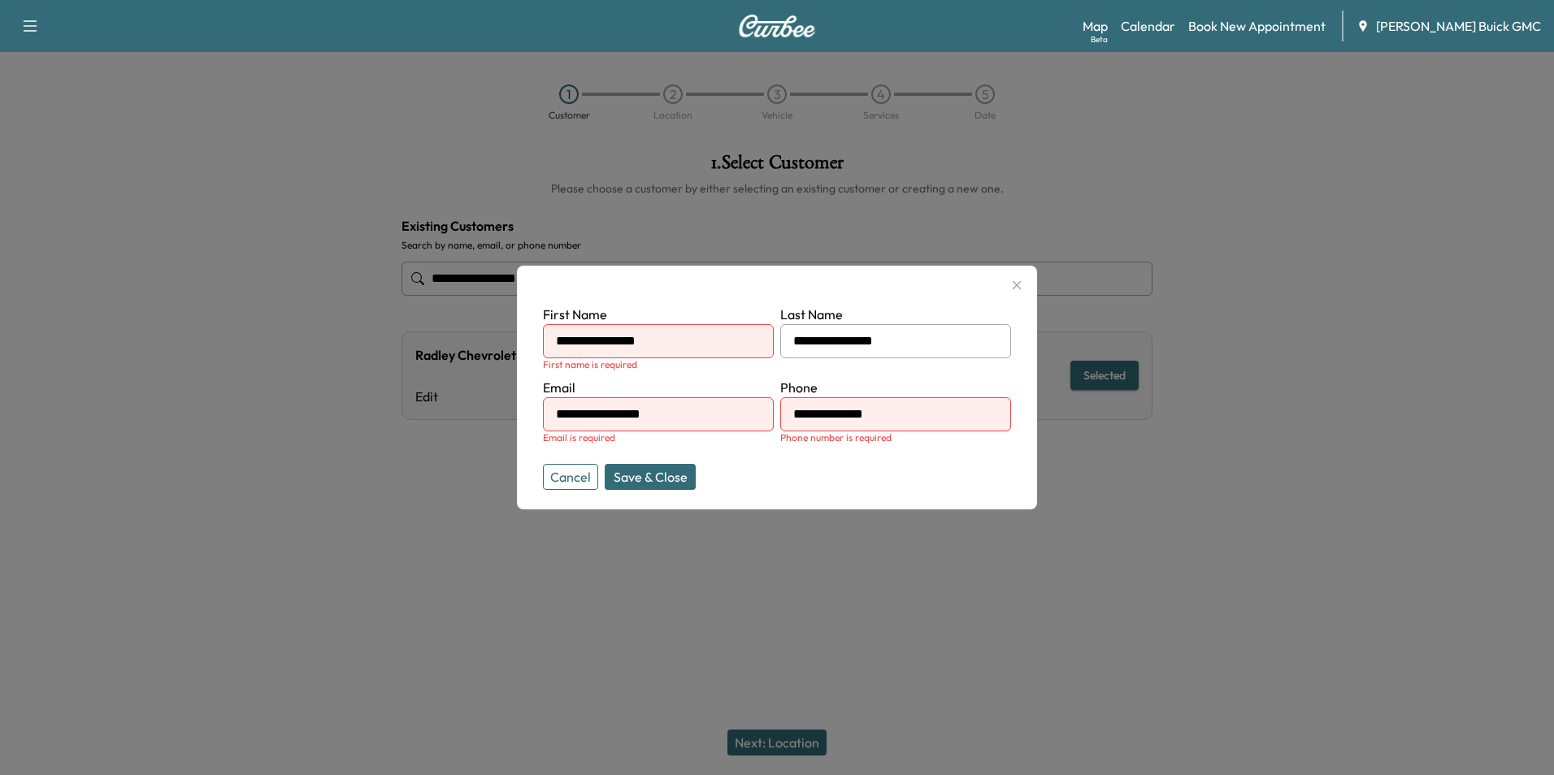
click at [940, 467] on form "**********" at bounding box center [777, 394] width 468 height 179
click at [650, 472] on button "Save & Close" at bounding box center [650, 477] width 91 height 26
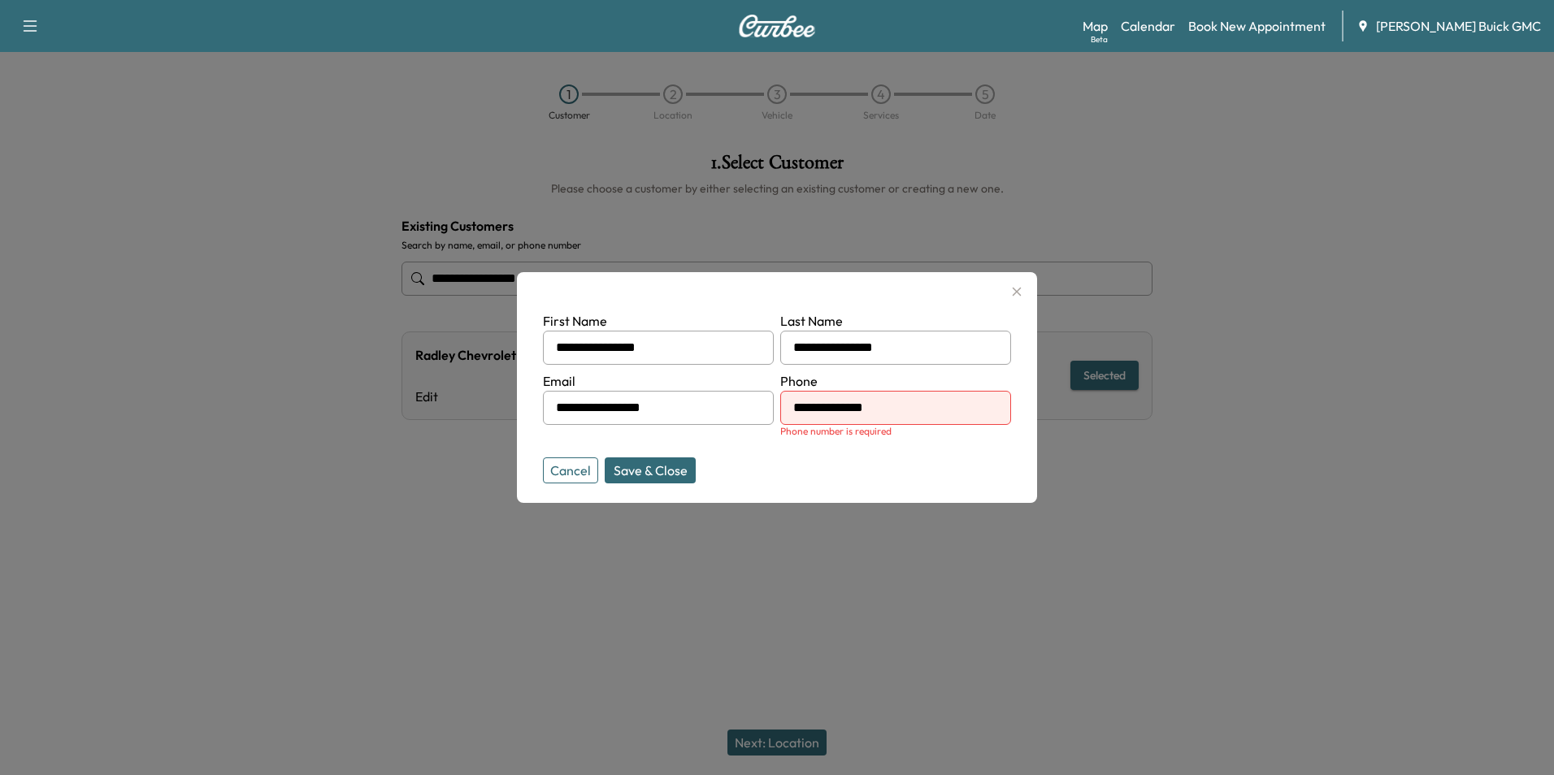
click at [658, 467] on button "Save & Close" at bounding box center [650, 471] width 91 height 26
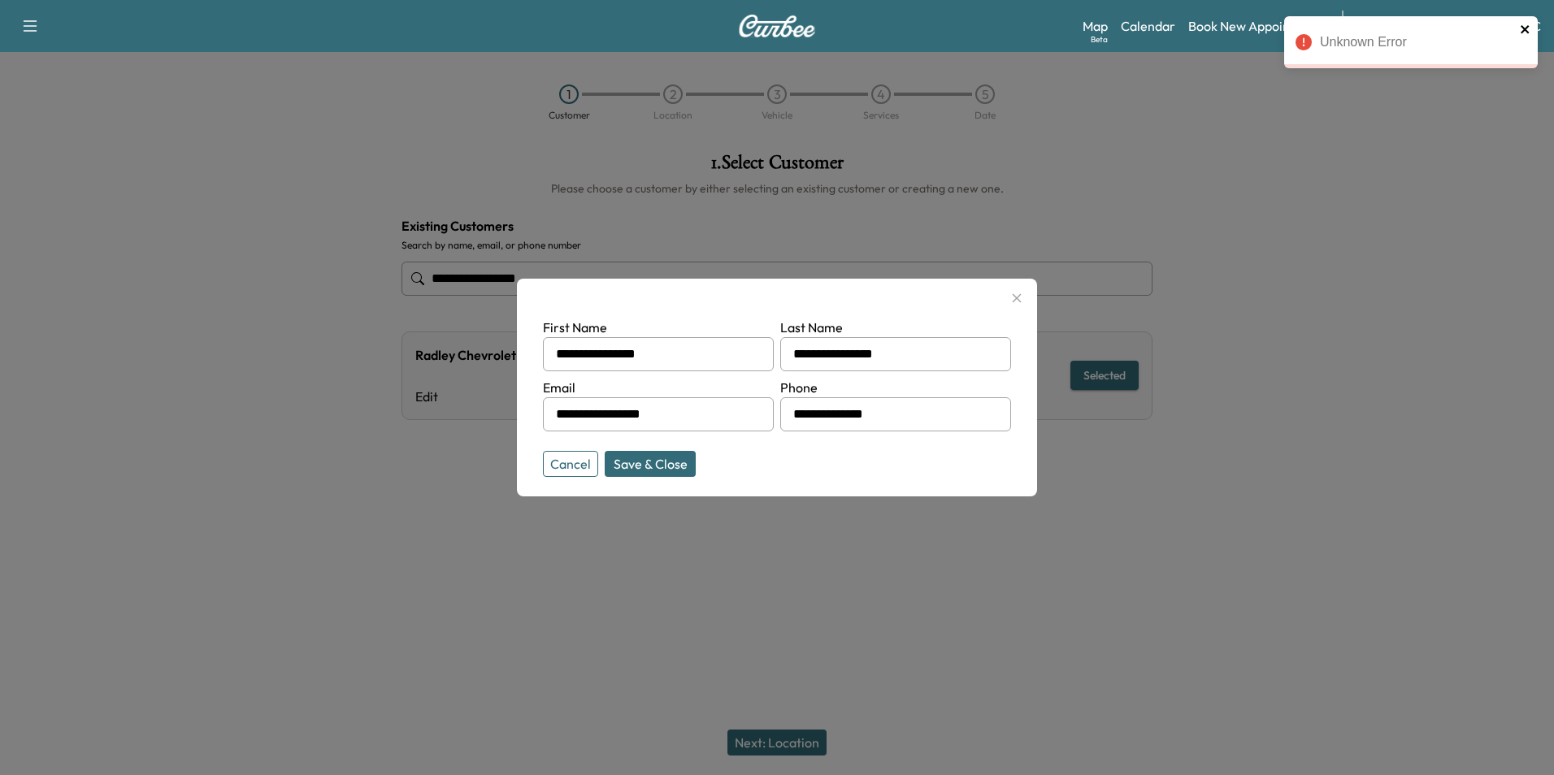
click at [1525, 27] on icon "close" at bounding box center [1525, 29] width 11 height 13
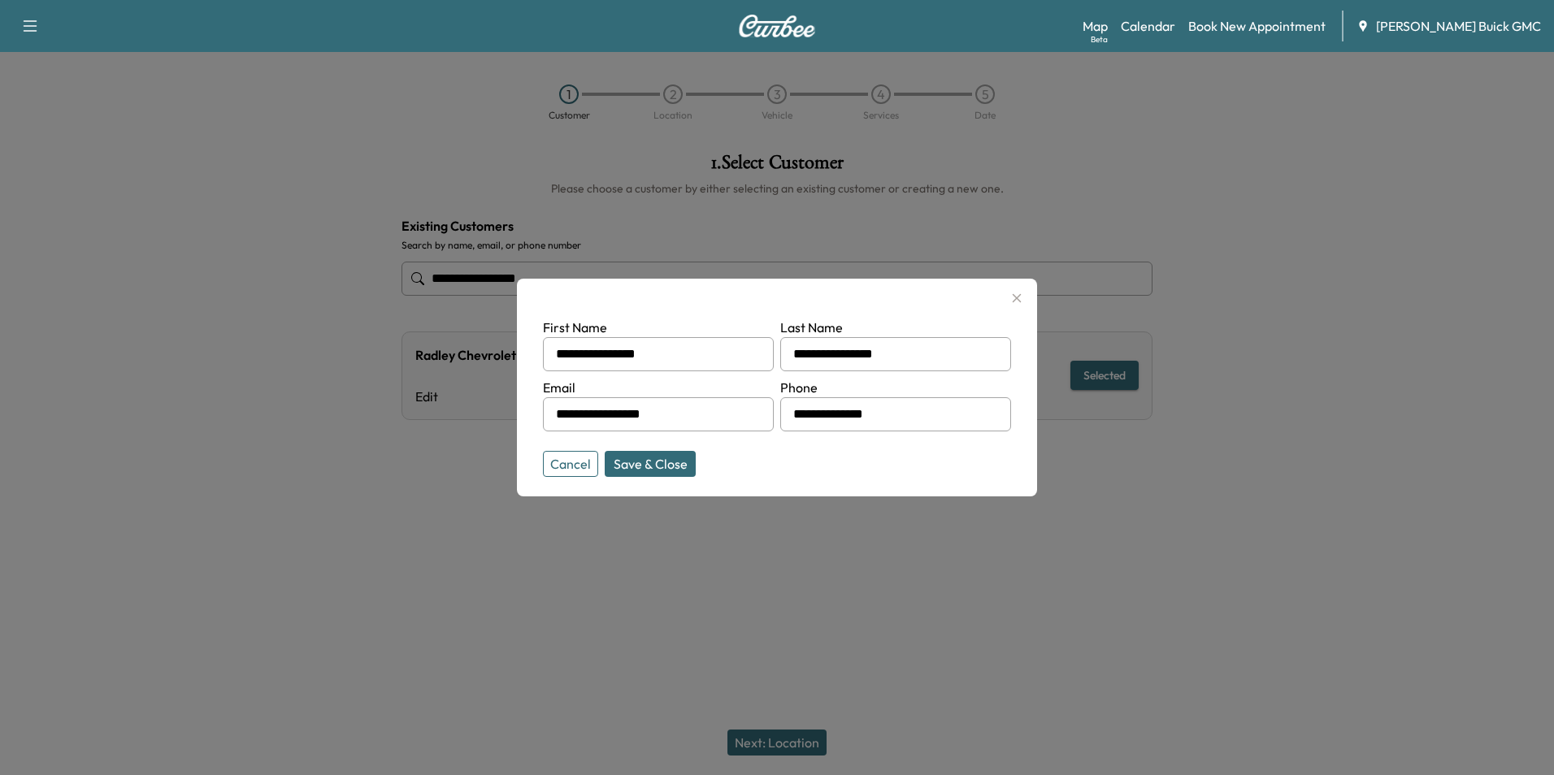
click at [919, 354] on input "**********" at bounding box center [895, 354] width 231 height 34
type input "*"
type input "**********"
click at [926, 614] on div at bounding box center [777, 387] width 1554 height 775
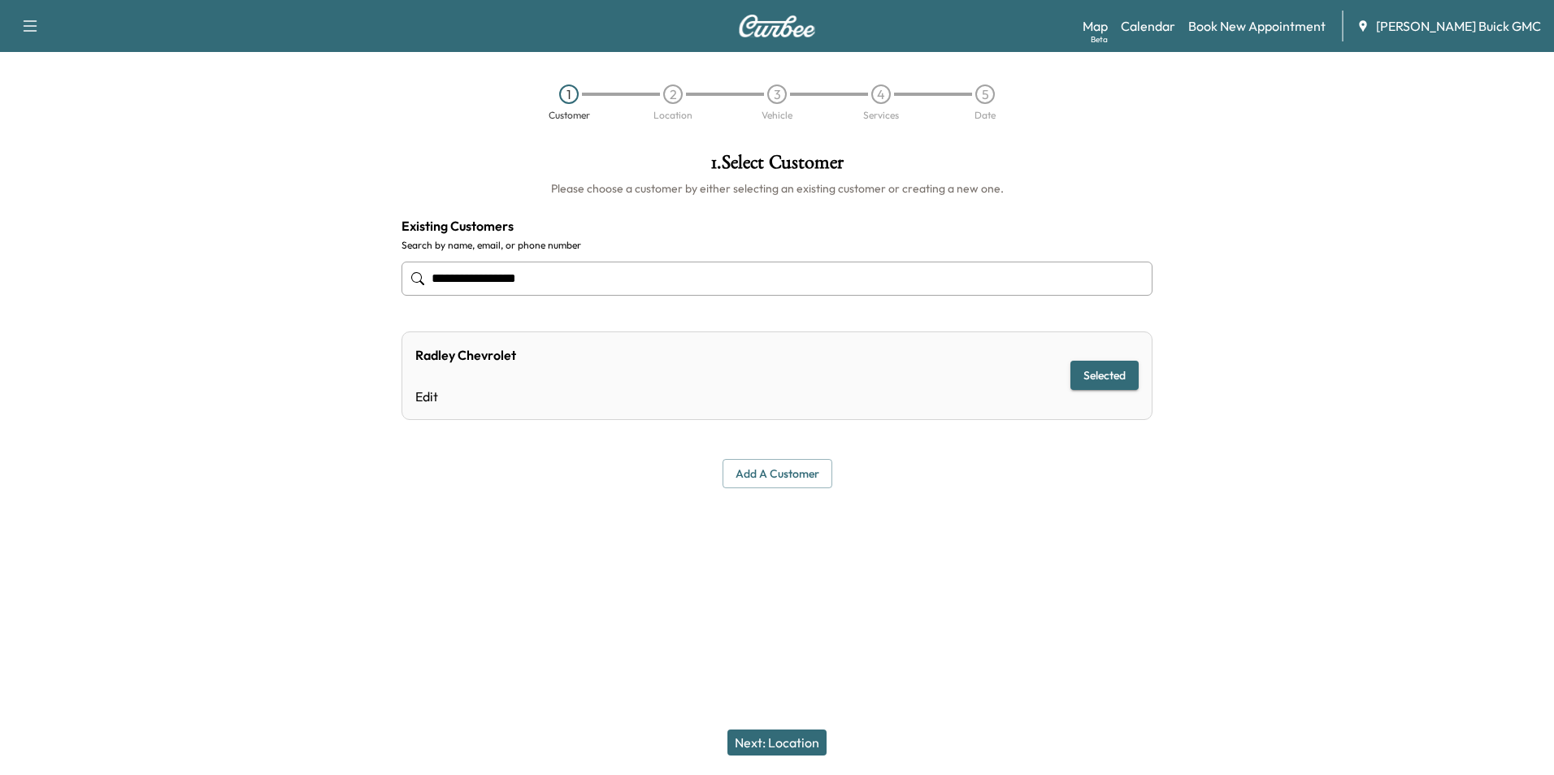
drag, startPoint x: 1227, startPoint y: 458, endPoint x: 1201, endPoint y: 458, distance: 26.0
click at [1227, 454] on div at bounding box center [1360, 334] width 389 height 388
click at [796, 738] on button "Next: Location" at bounding box center [777, 743] width 99 height 26
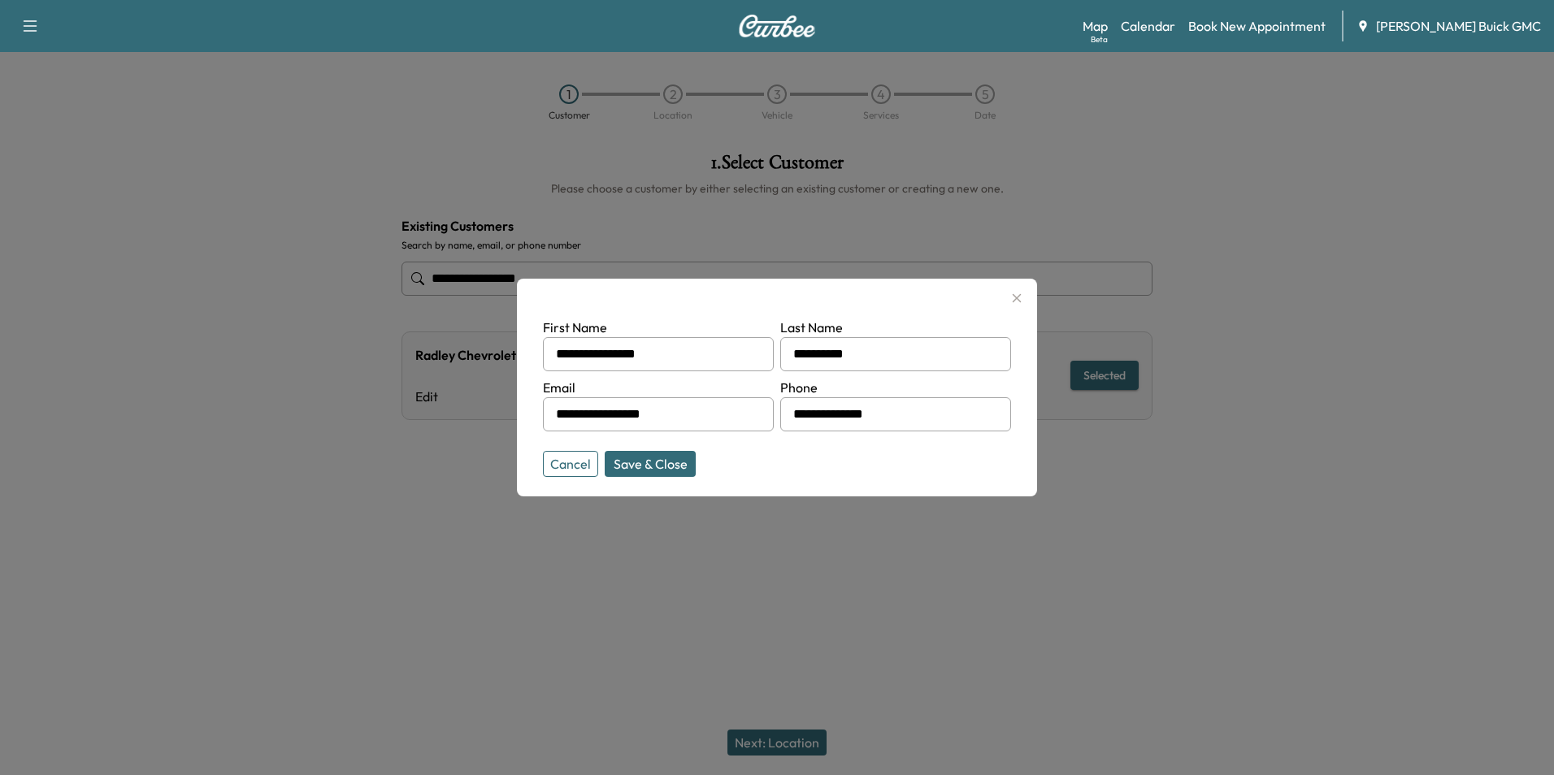
click at [643, 463] on button "Save & Close" at bounding box center [650, 464] width 91 height 26
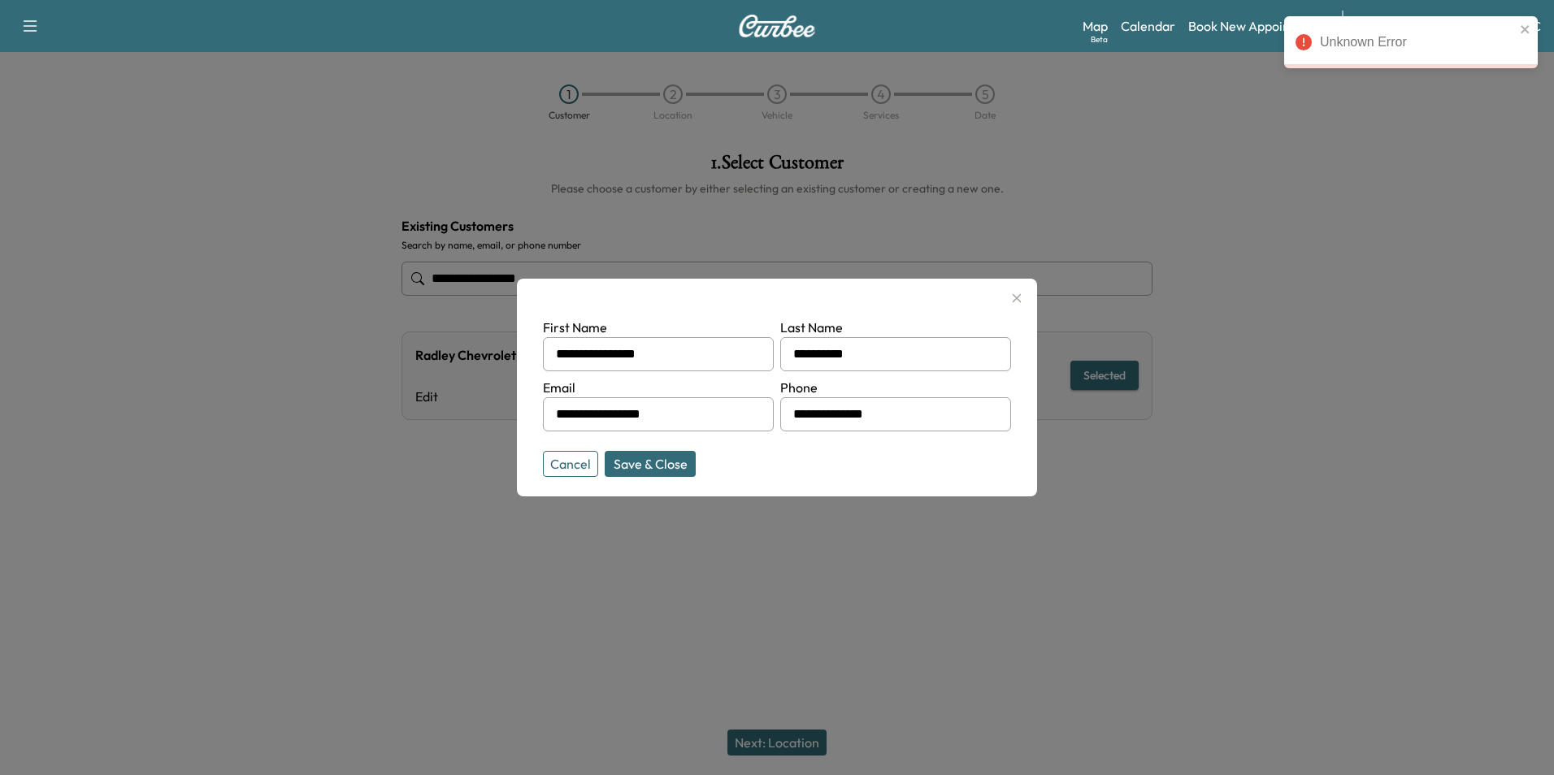
click at [1252, 161] on div at bounding box center [777, 387] width 1554 height 775
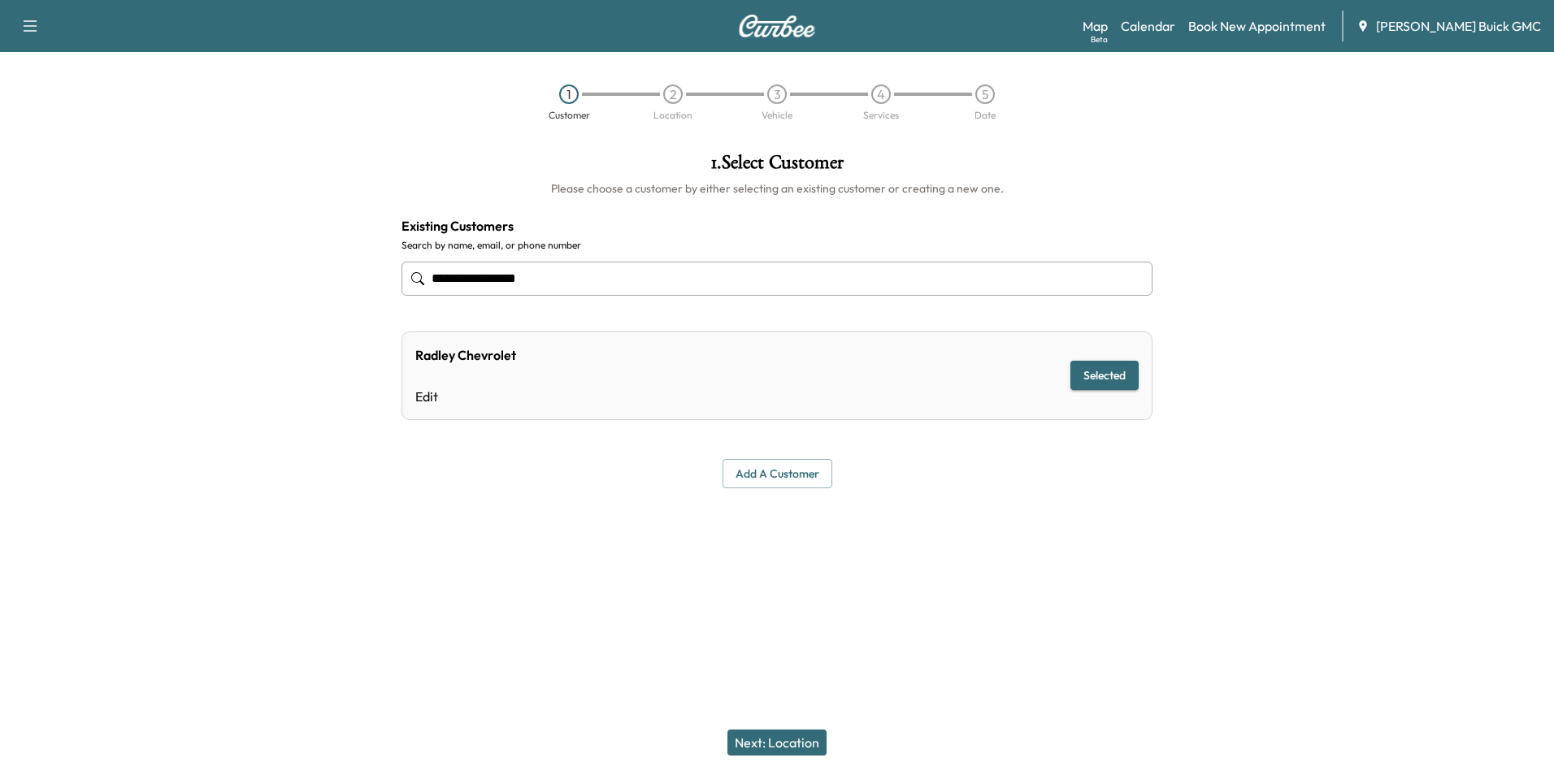
click at [1283, 232] on div at bounding box center [1360, 334] width 389 height 388
click at [424, 396] on link "Edit" at bounding box center [465, 397] width 101 height 20
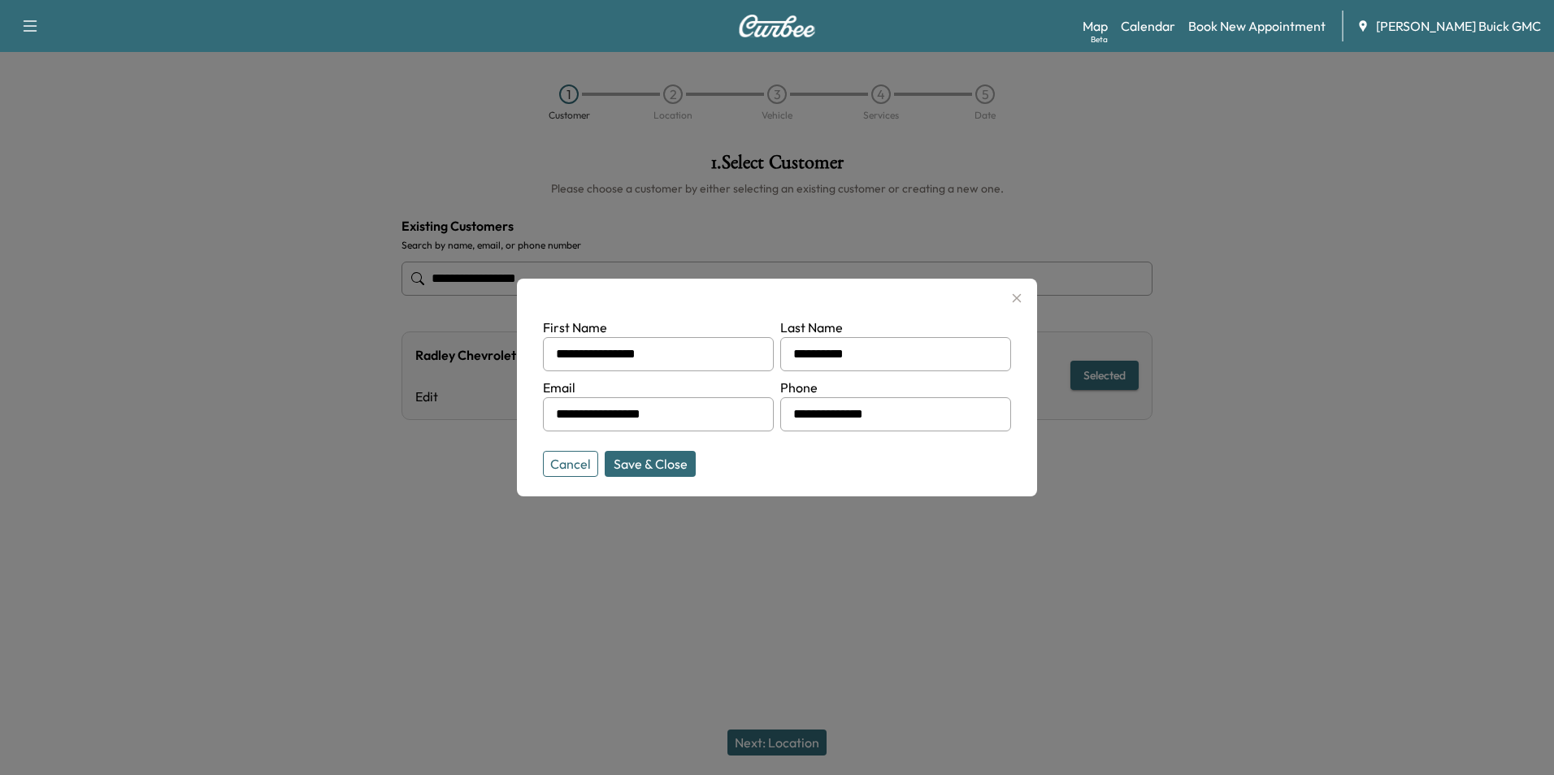
click at [681, 355] on input "**********" at bounding box center [658, 354] width 231 height 34
click at [1104, 448] on div at bounding box center [777, 387] width 1554 height 775
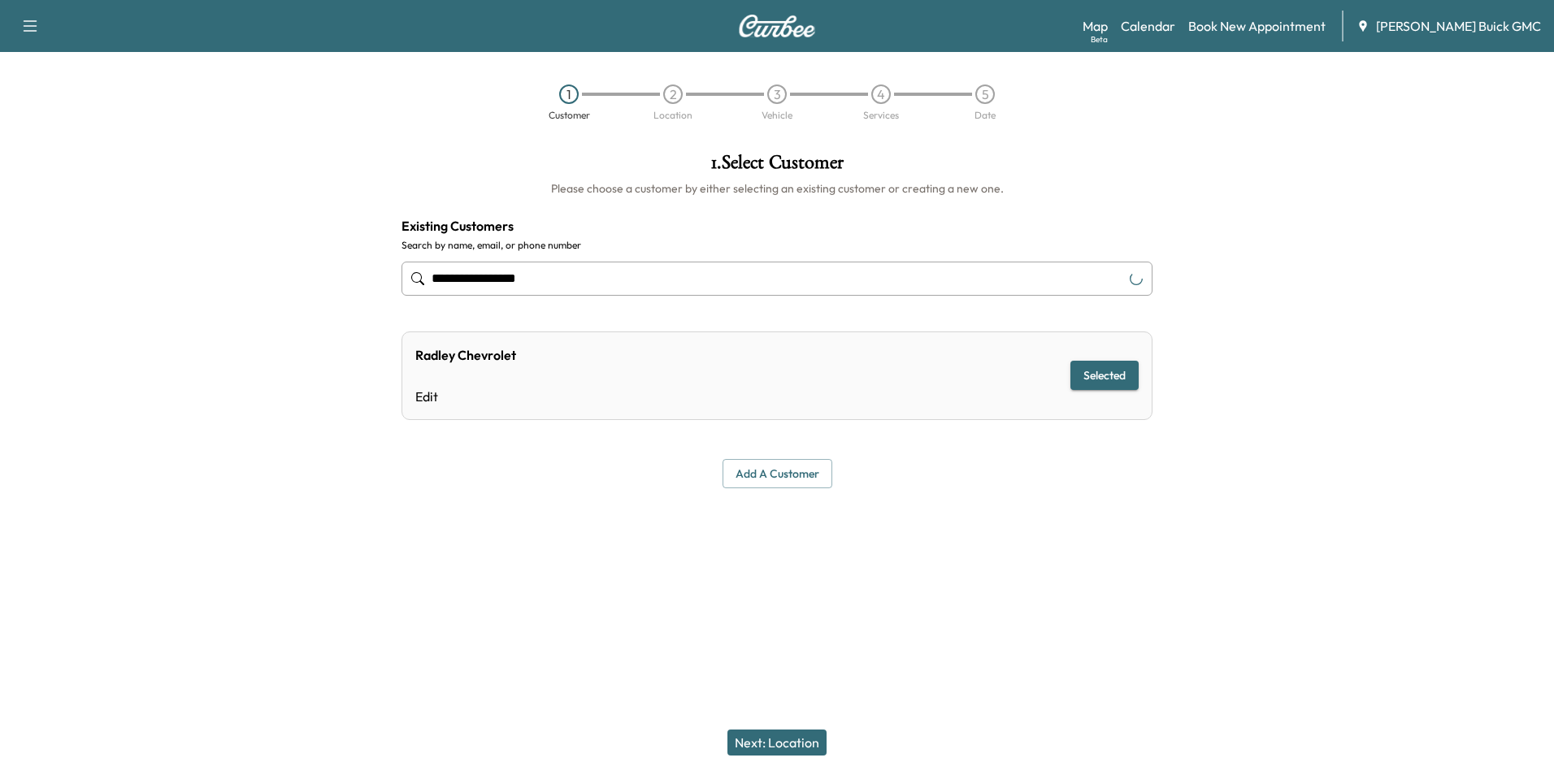
click at [1001, 498] on div "**********" at bounding box center [777, 321] width 777 height 362
click at [1097, 367] on button "Selected" at bounding box center [1105, 376] width 68 height 30
click at [783, 476] on button "Add a customer" at bounding box center [778, 474] width 110 height 30
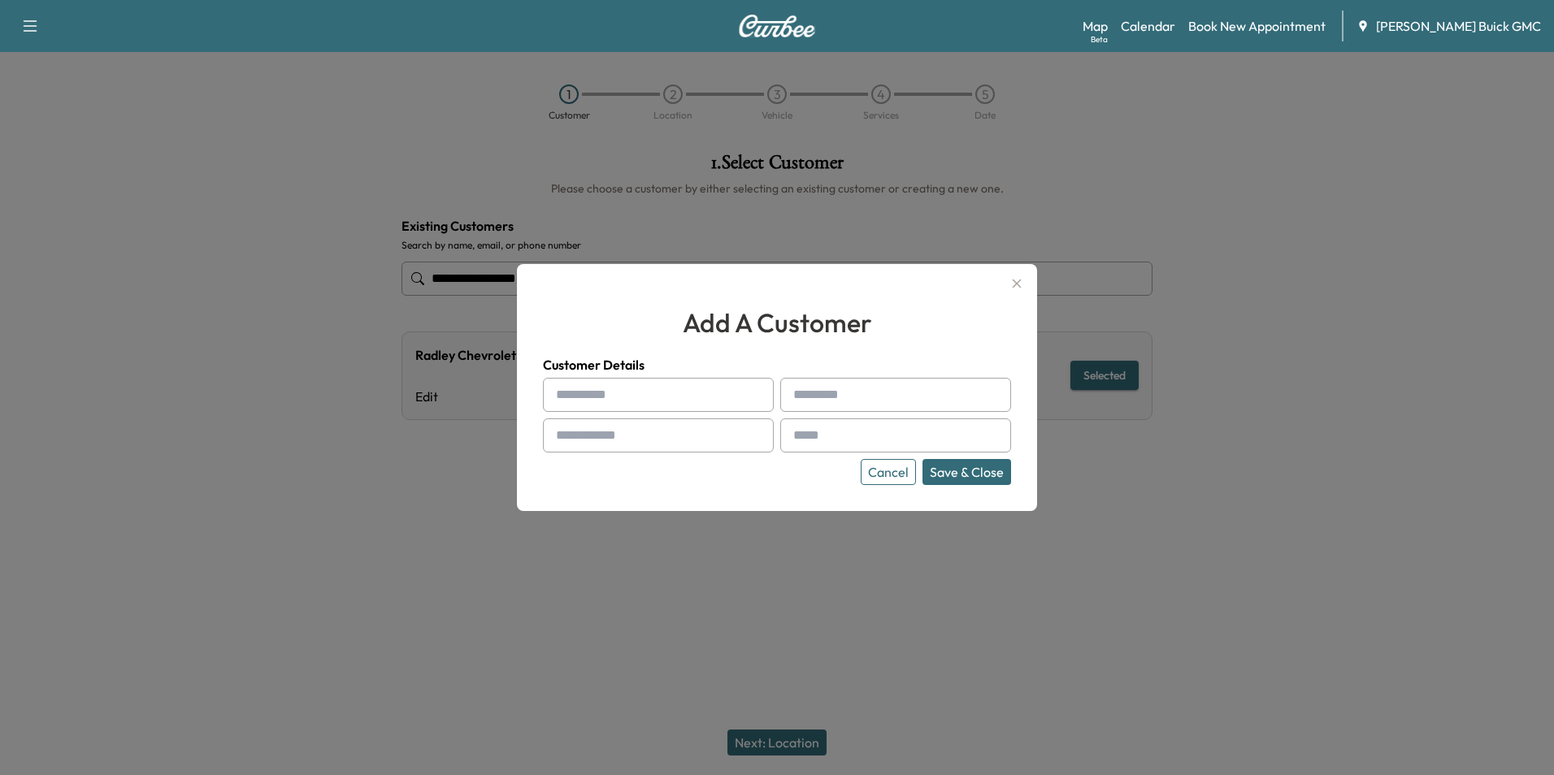
click at [642, 386] on input "text" at bounding box center [658, 395] width 231 height 34
type input "**********"
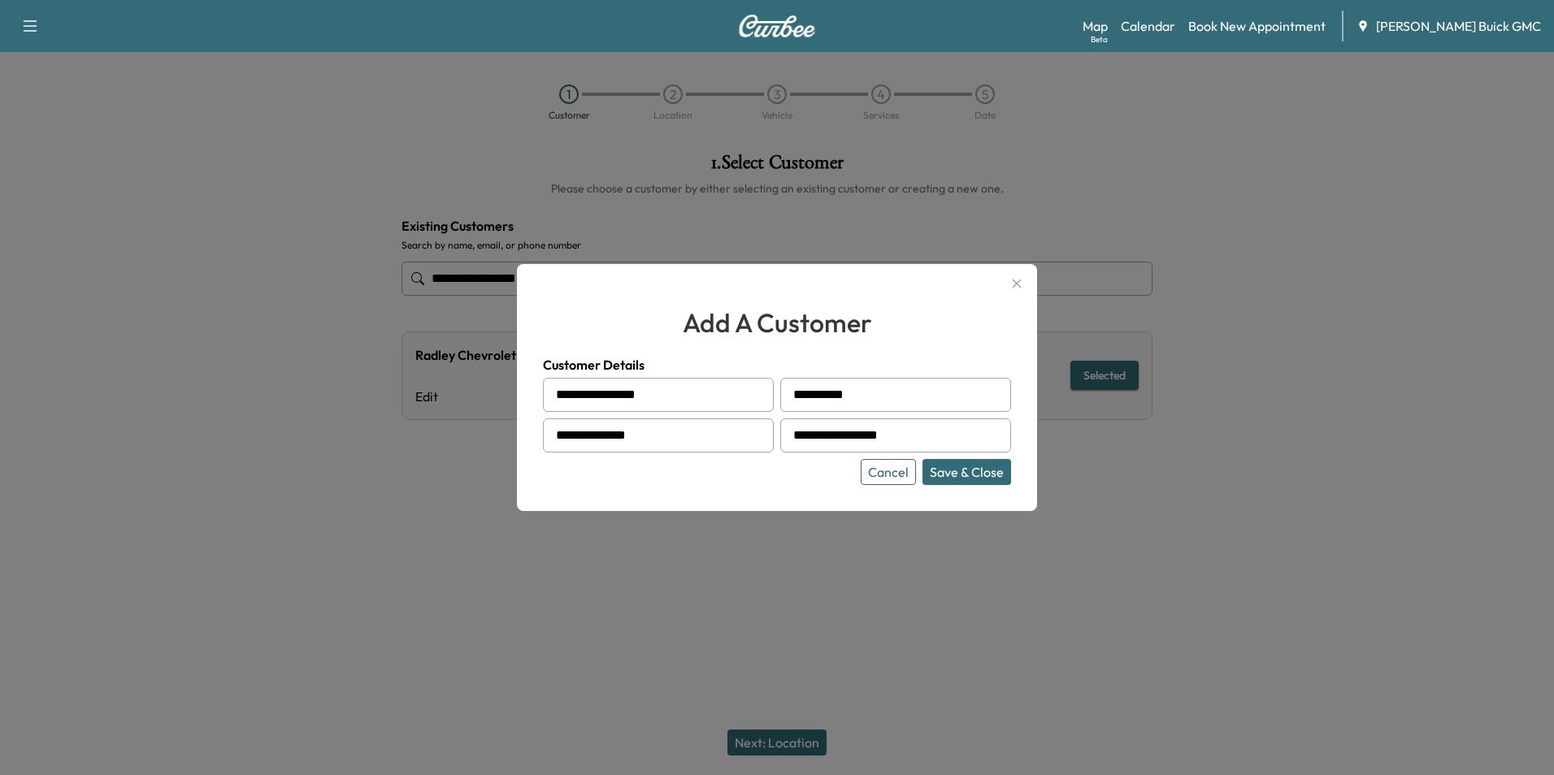
click at [803, 478] on div "Cancel Save & Close" at bounding box center [777, 472] width 468 height 26
click at [957, 468] on button "Save & Close" at bounding box center [967, 472] width 89 height 26
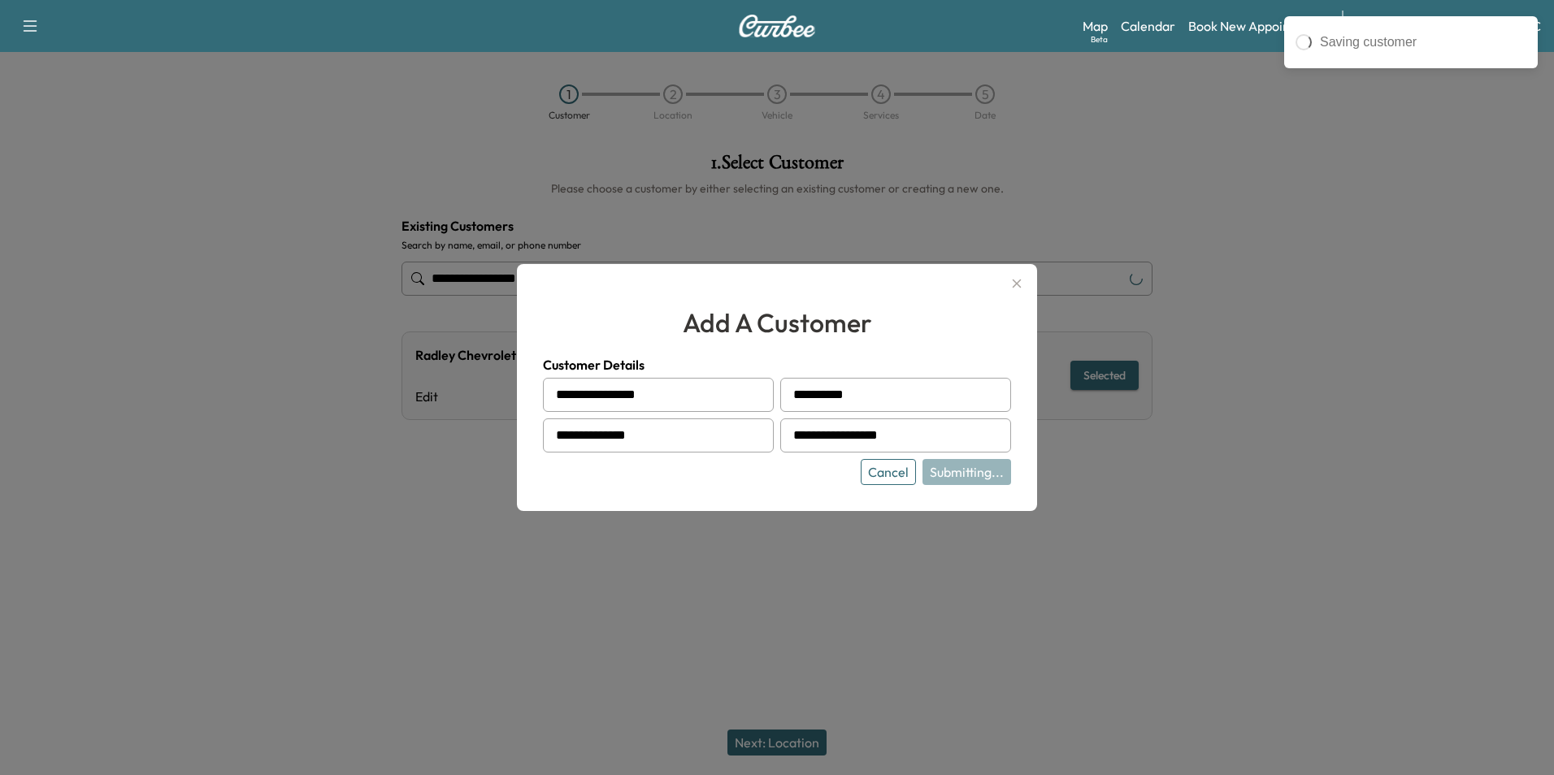
type input "**********"
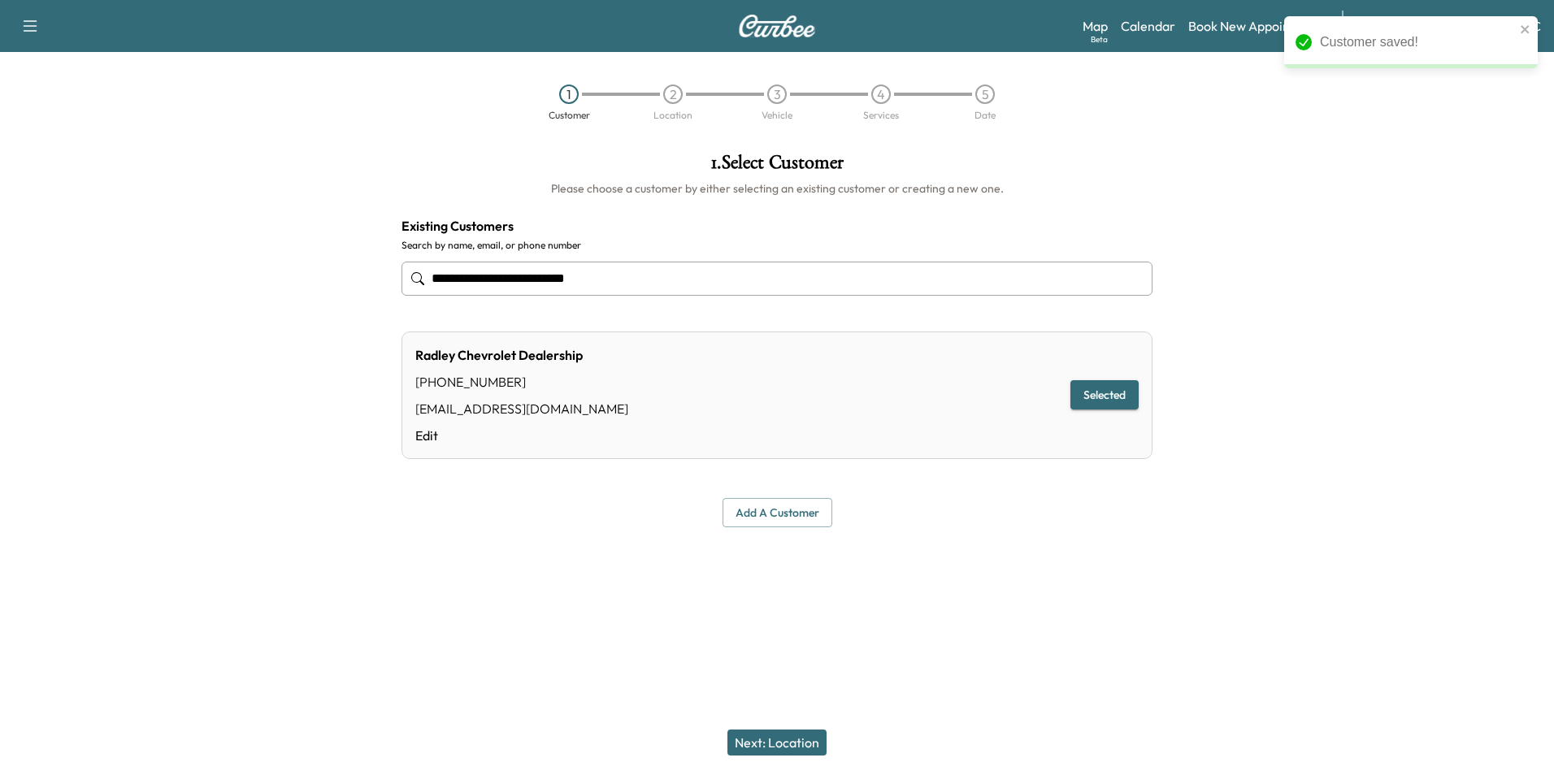
drag, startPoint x: 1207, startPoint y: 234, endPoint x: 1213, endPoint y: 211, distance: 23.5
click at [1206, 231] on div at bounding box center [1360, 340] width 389 height 401
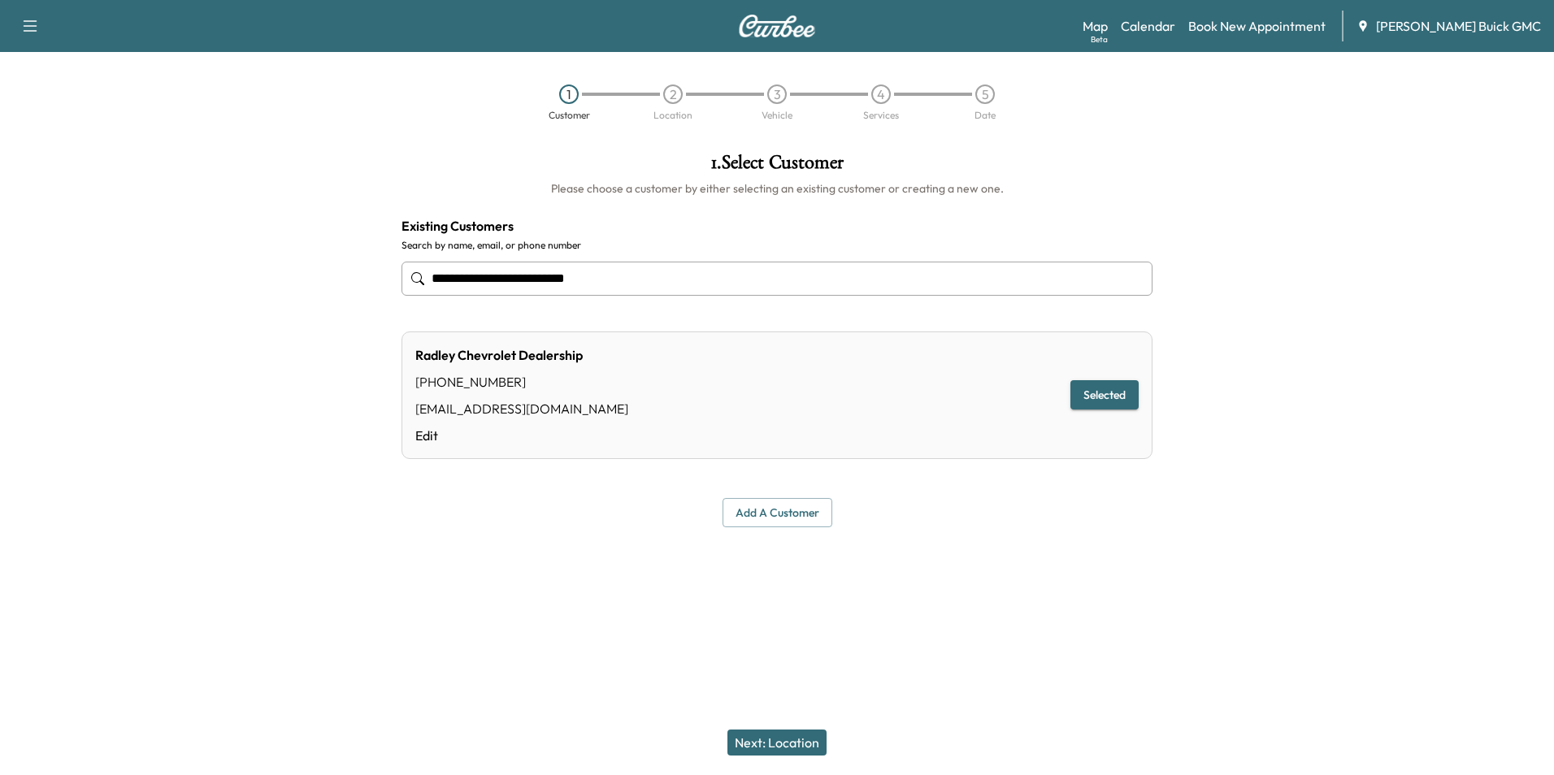
click at [766, 741] on button "Next: Location" at bounding box center [777, 743] width 99 height 26
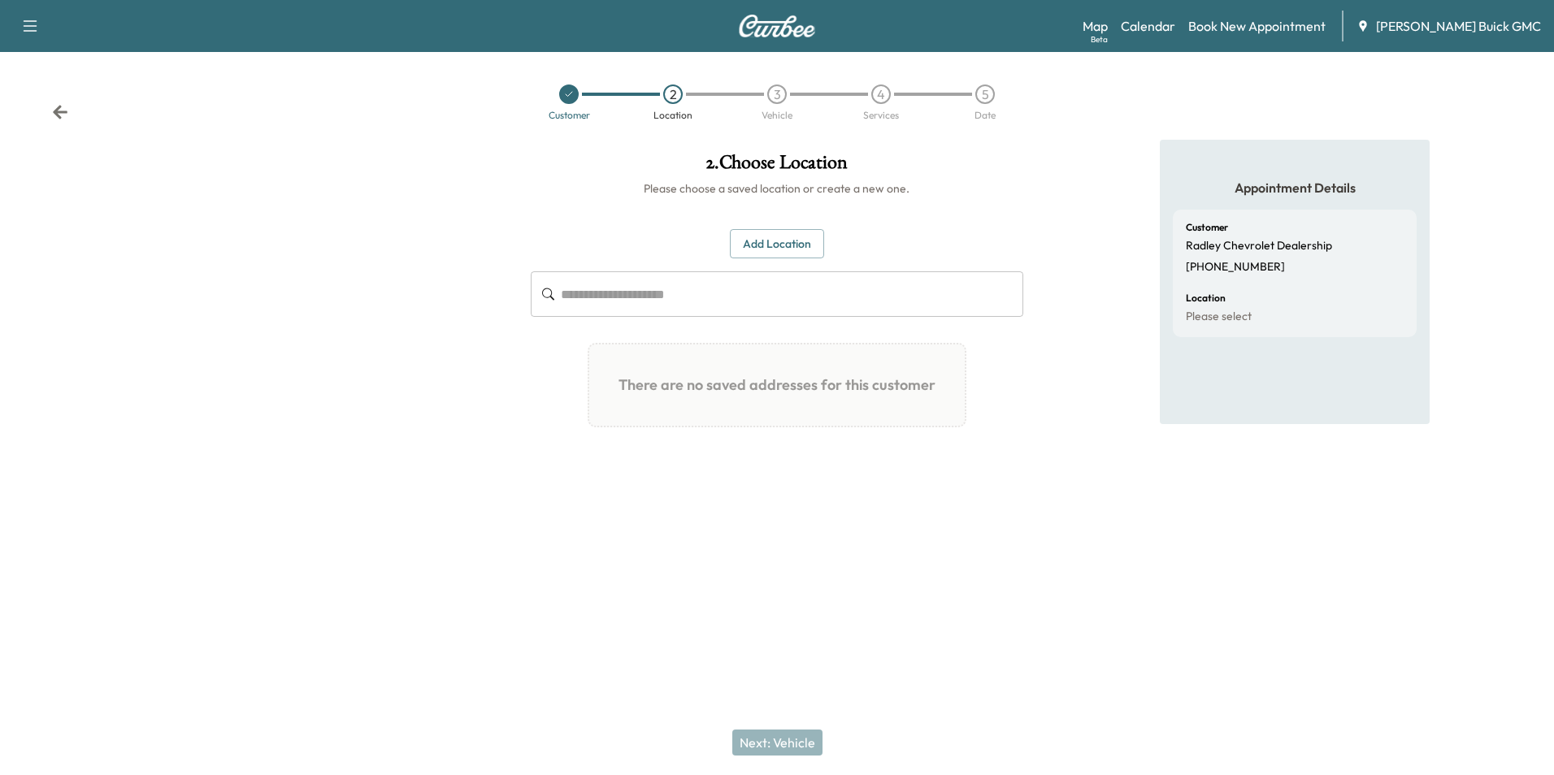
click at [751, 237] on button "Add Location" at bounding box center [777, 244] width 94 height 30
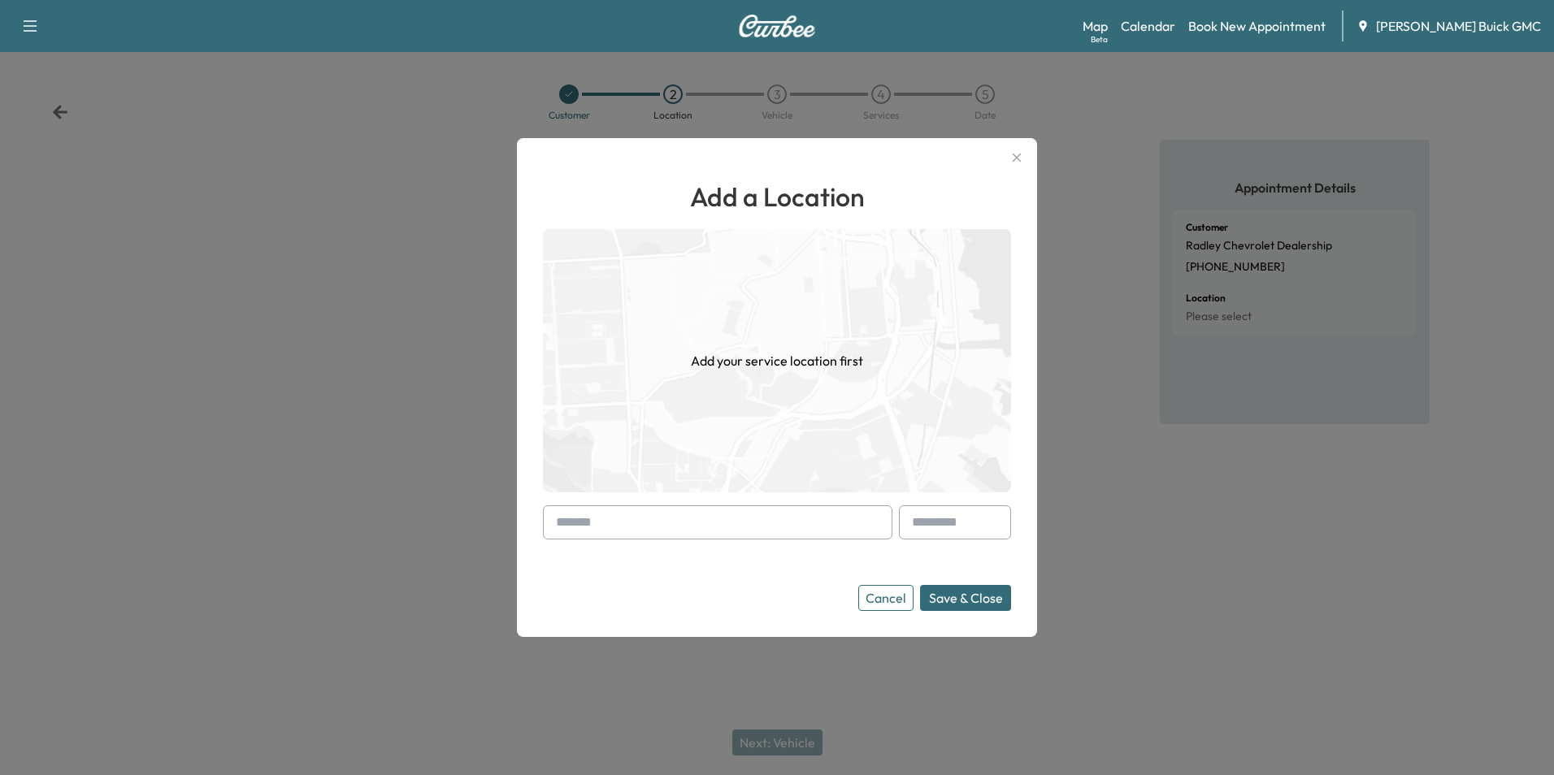
click at [648, 530] on input "text" at bounding box center [718, 523] width 350 height 34
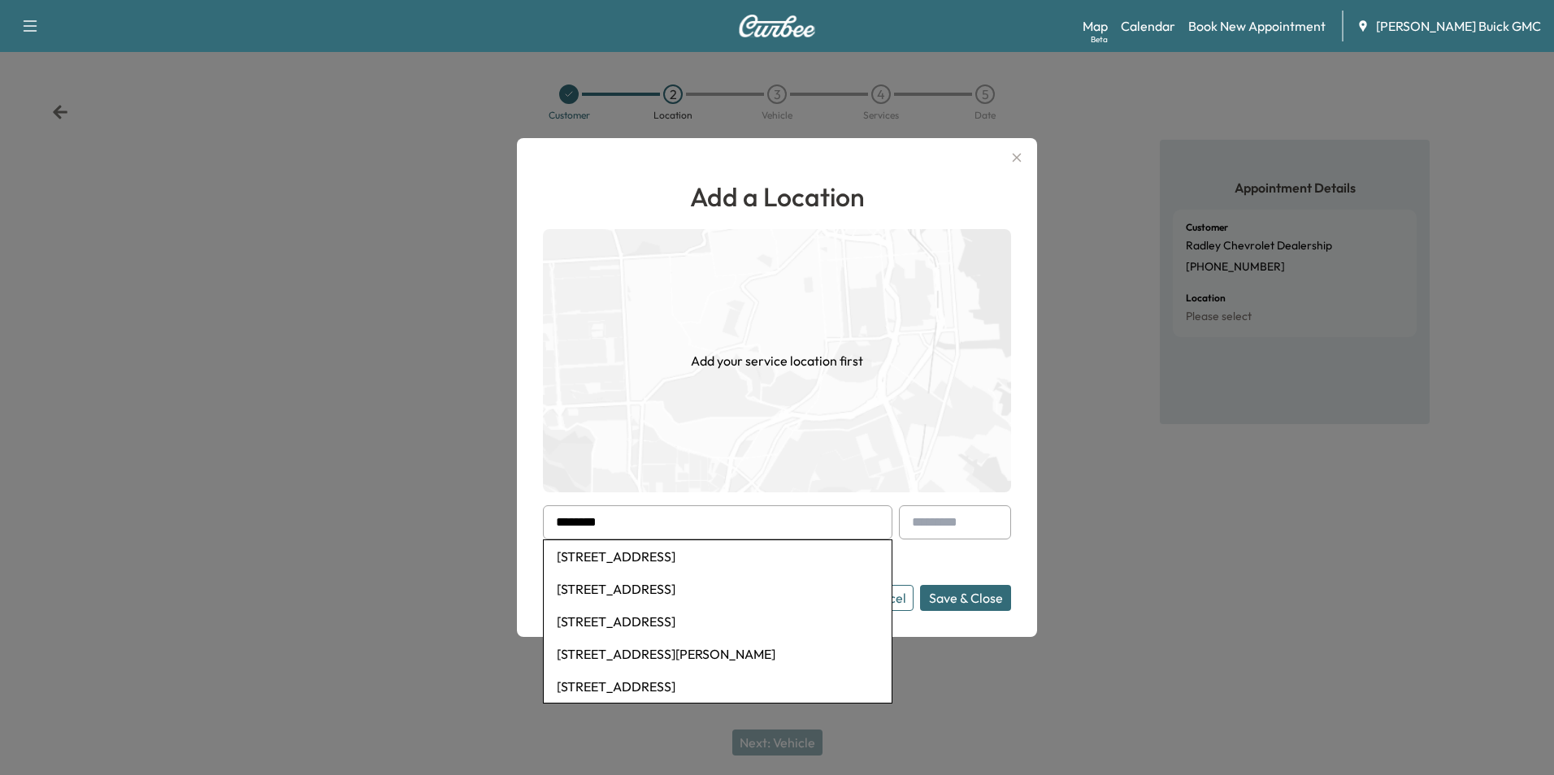
click at [713, 587] on li "[STREET_ADDRESS]" at bounding box center [718, 589] width 348 height 33
type input "**********"
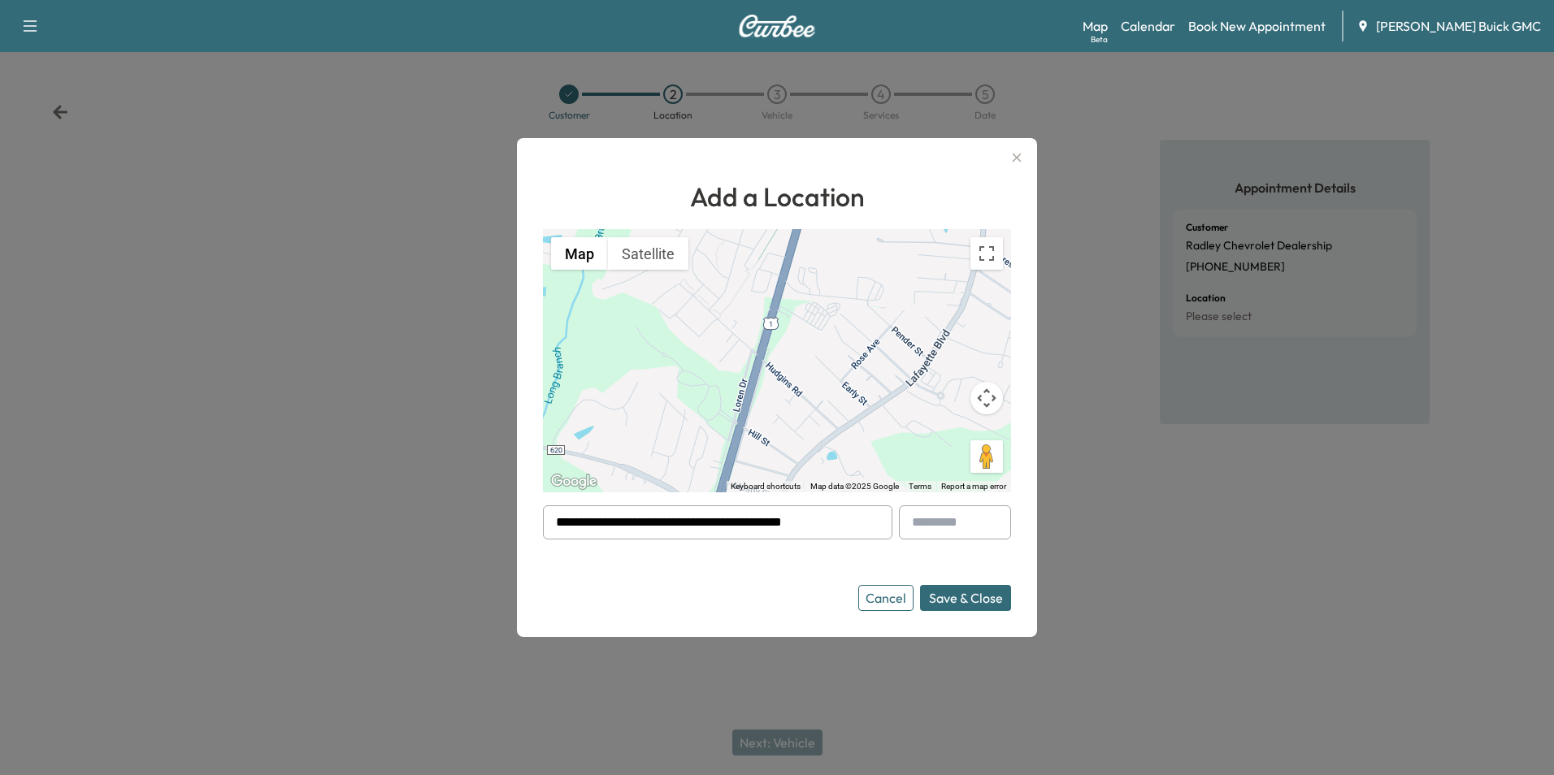
click at [958, 594] on button "Save & Close" at bounding box center [965, 598] width 91 height 26
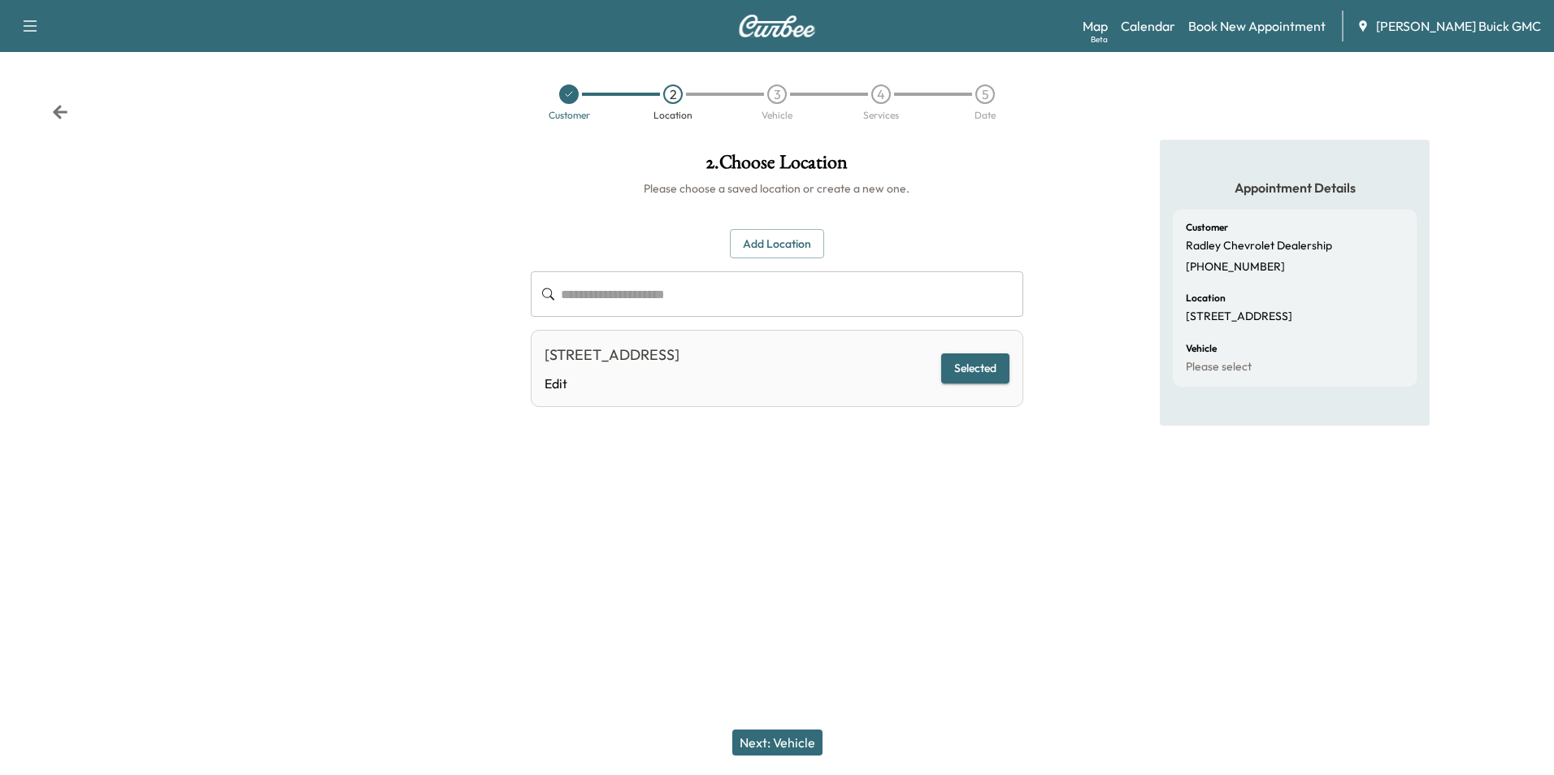
click at [992, 533] on div at bounding box center [777, 554] width 1554 height 52
click at [797, 741] on button "Next: Vehicle" at bounding box center [777, 743] width 90 height 26
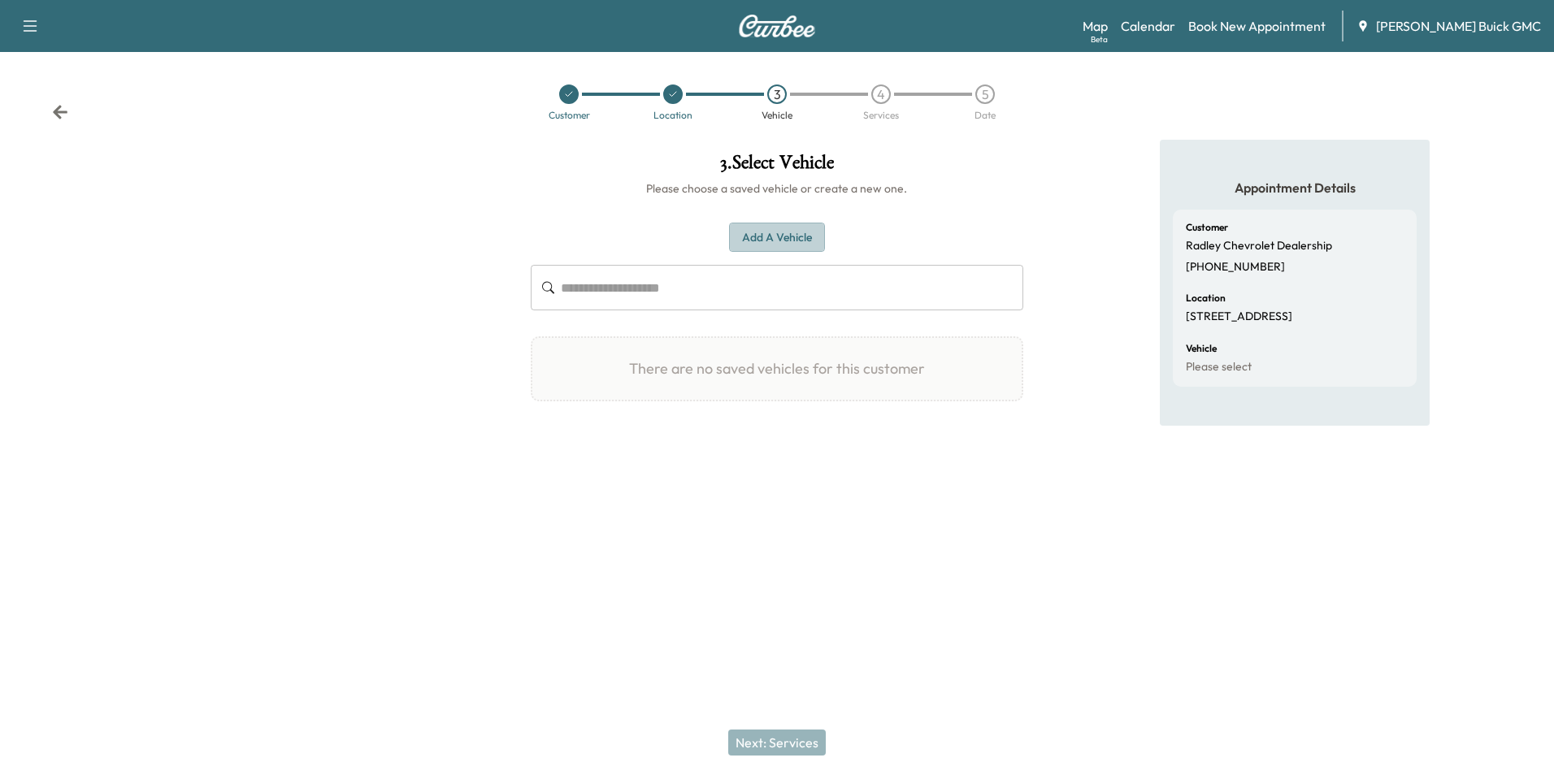
click at [767, 233] on button "Add a Vehicle" at bounding box center [777, 238] width 96 height 30
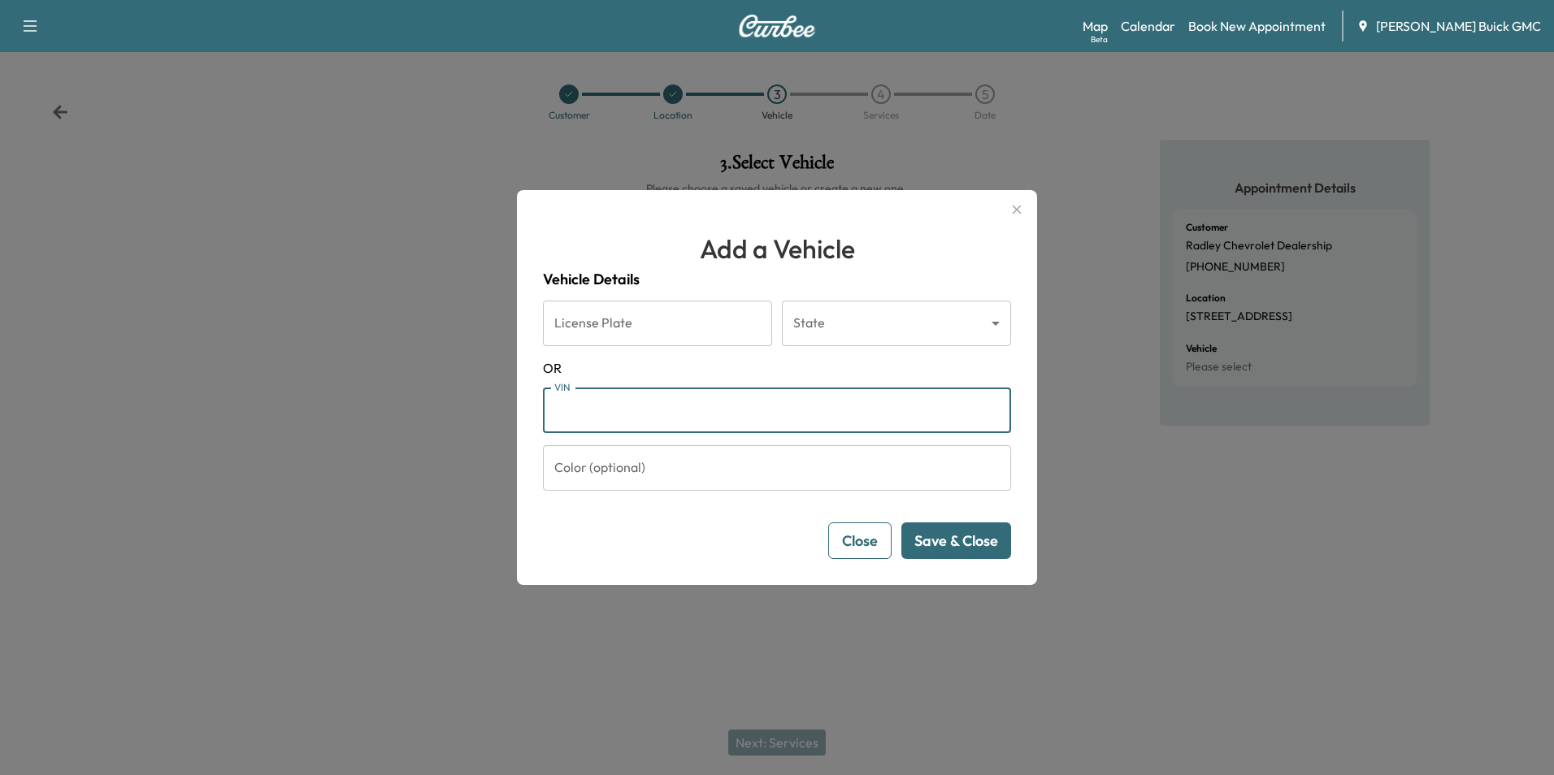
click at [613, 412] on input "VIN" at bounding box center [777, 411] width 468 height 46
type input "**********"
click at [963, 532] on button "Save & Close" at bounding box center [956, 541] width 110 height 37
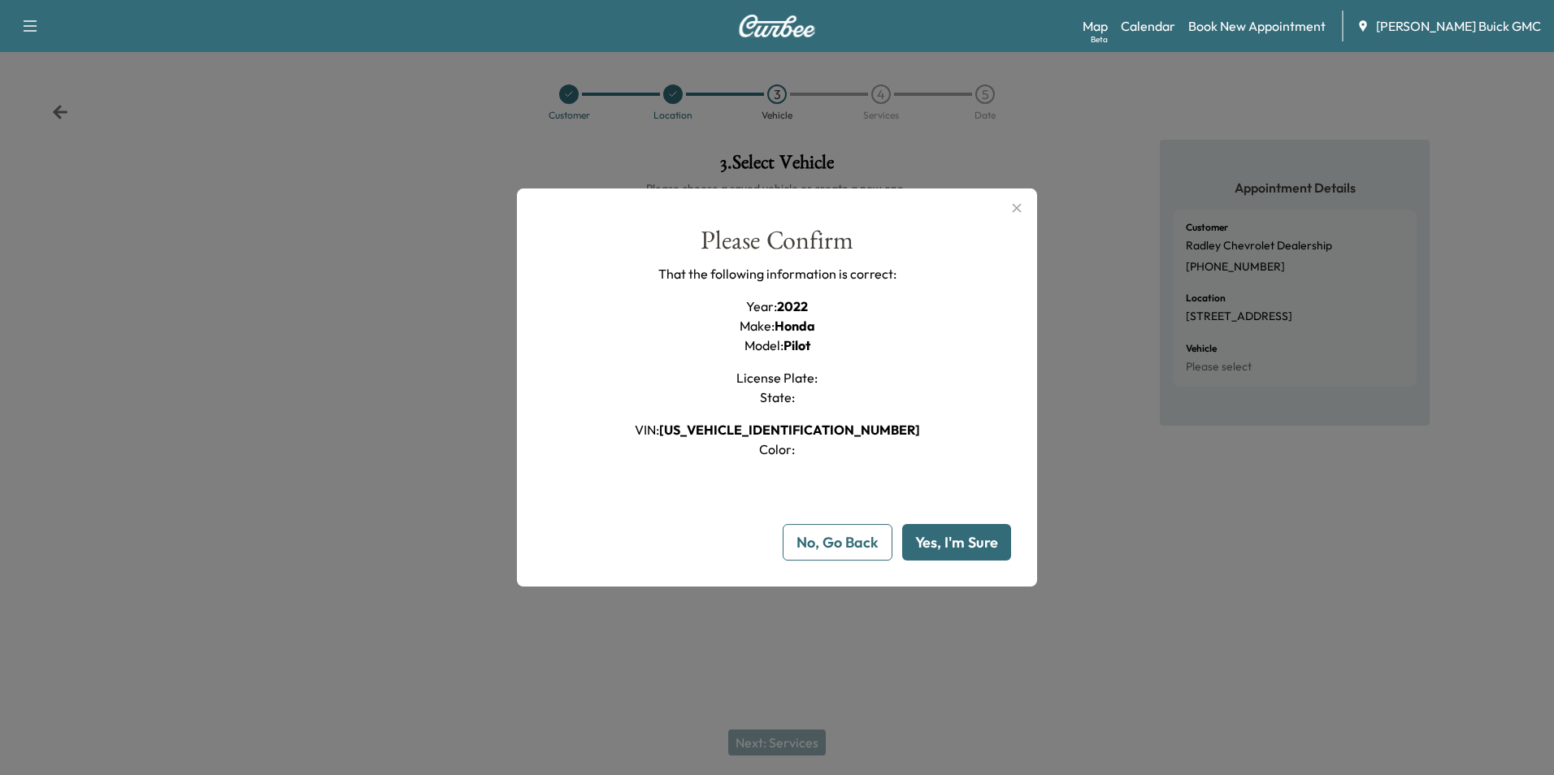
click at [948, 545] on button "Yes, I'm Sure" at bounding box center [956, 542] width 109 height 37
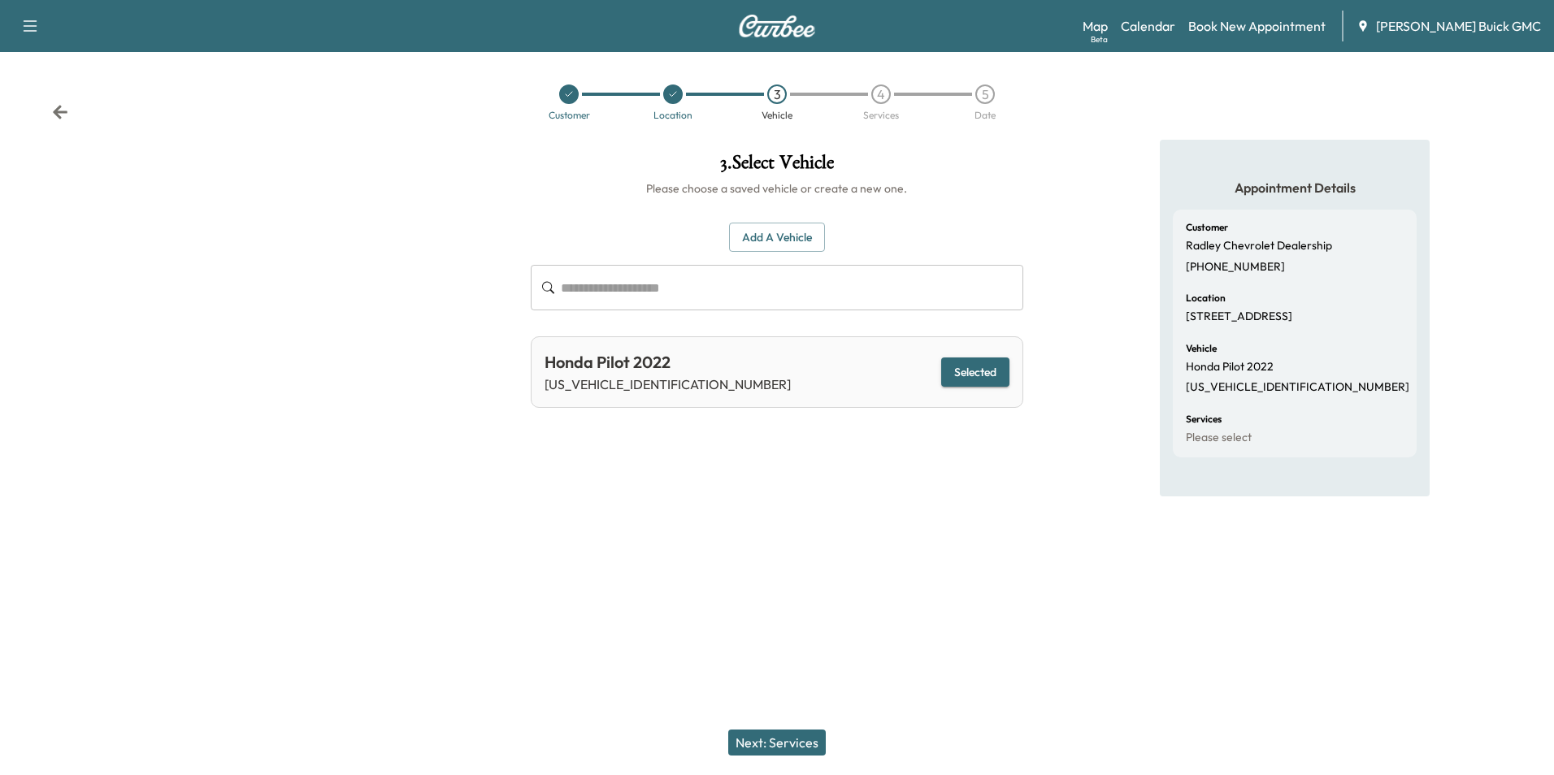
click at [793, 737] on button "Next: Services" at bounding box center [777, 743] width 98 height 26
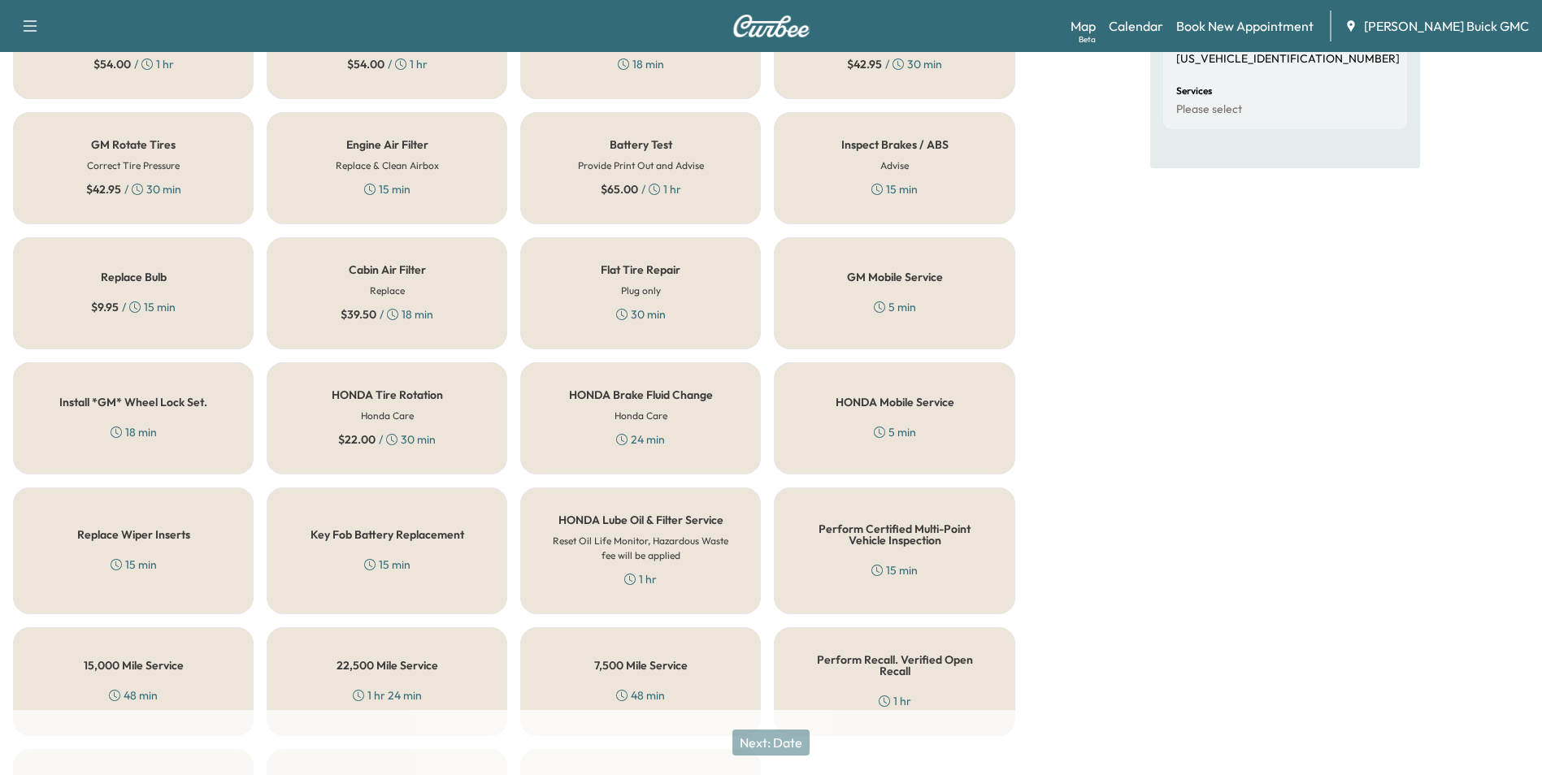
scroll to position [465, 0]
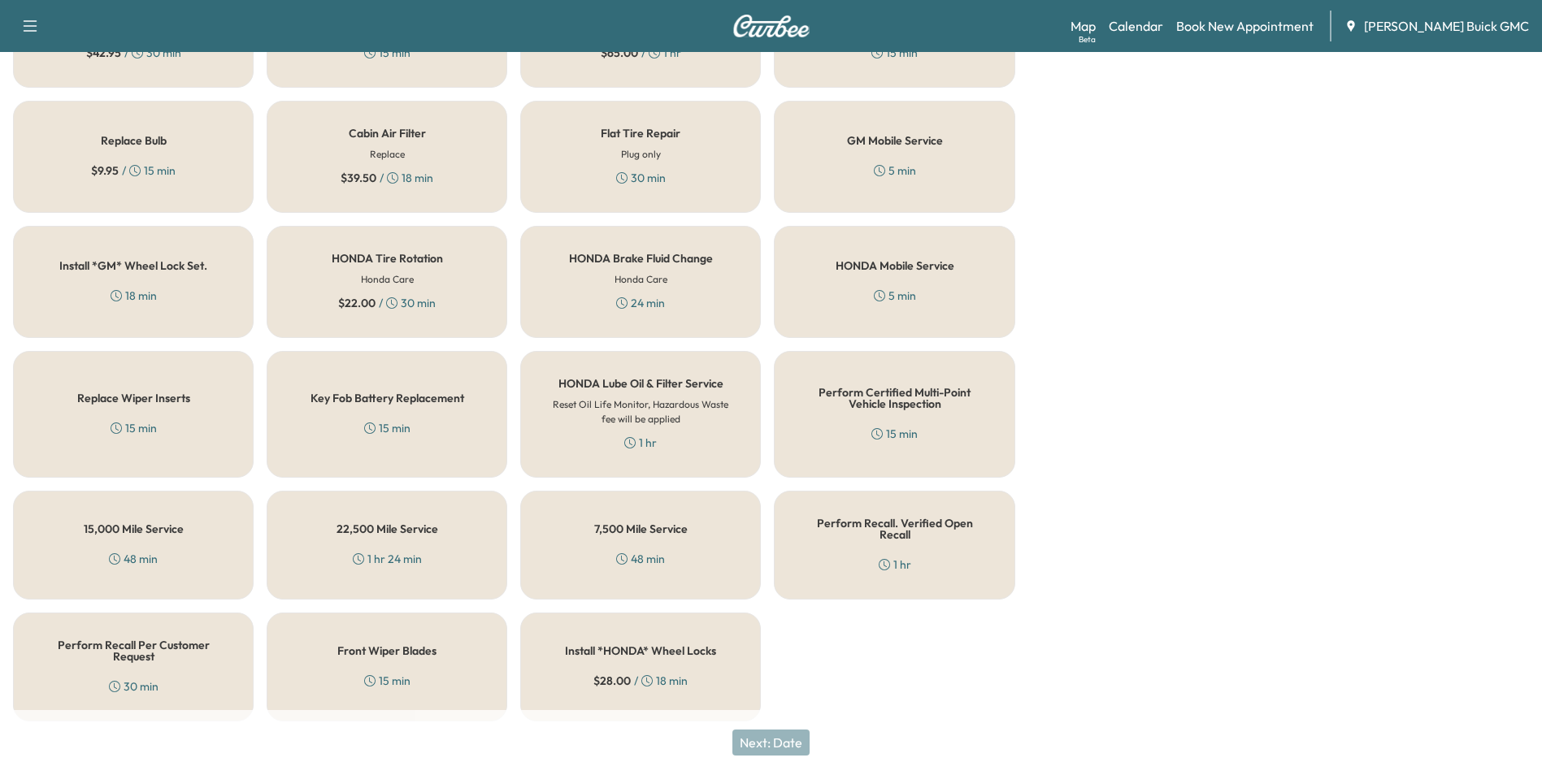
click at [919, 542] on div "Perform Recall. Verified Open Recall 1 hr" at bounding box center [894, 545] width 241 height 109
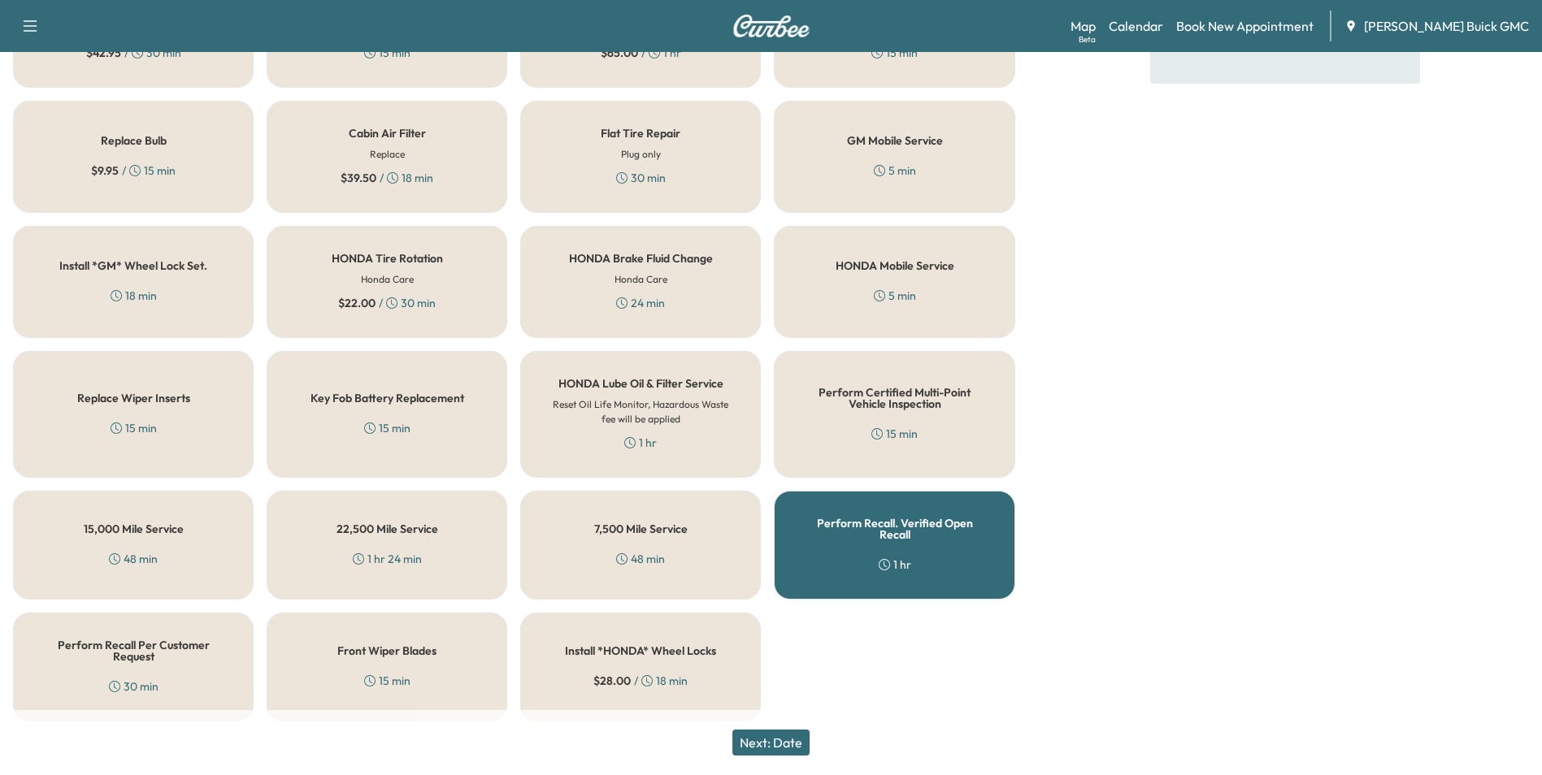
click at [771, 742] on button "Next: Date" at bounding box center [770, 743] width 77 height 26
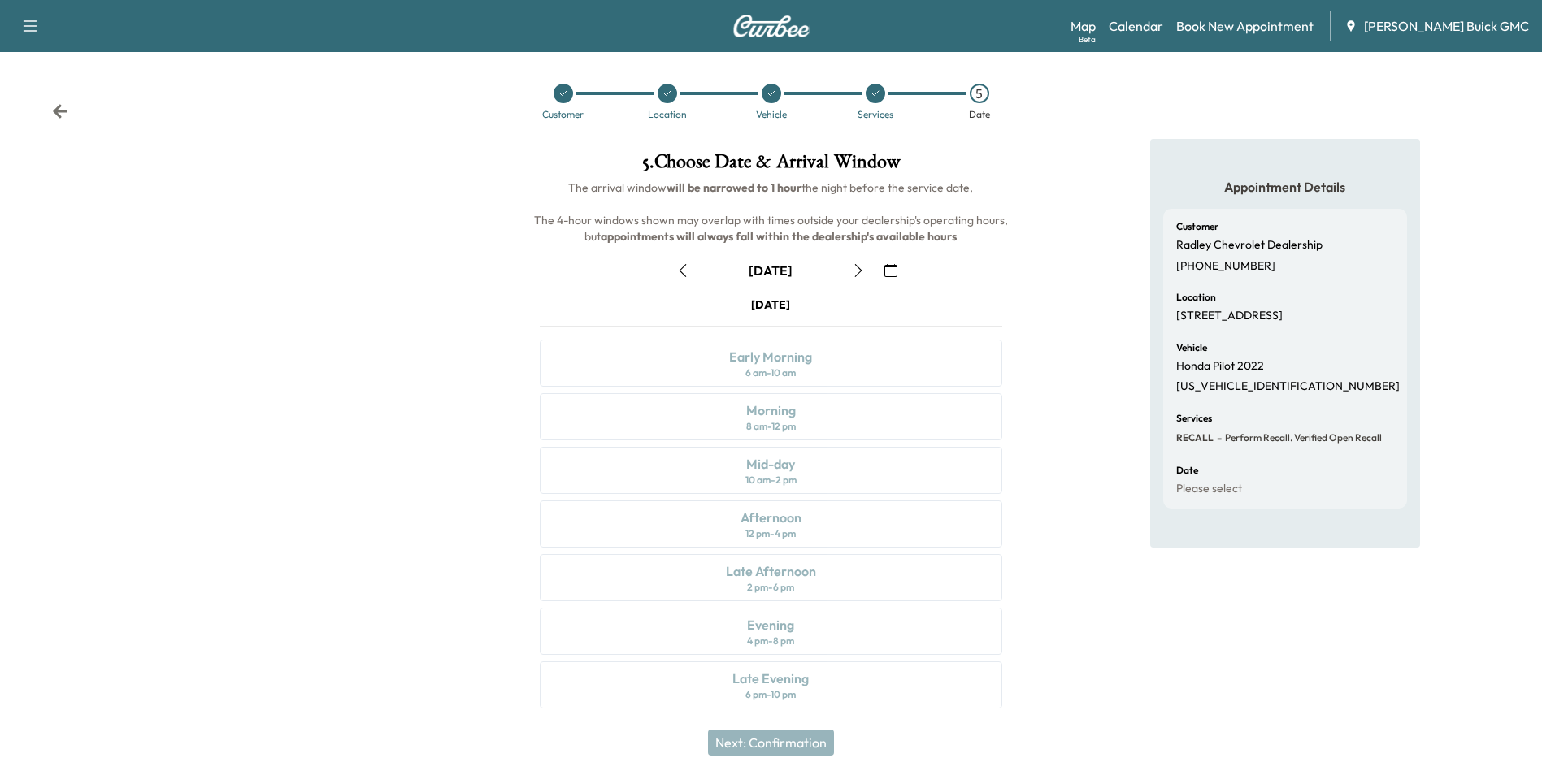
scroll to position [0, 0]
click at [1073, 328] on div "Appointment Details Customer Radley Chevrolet Dealership [PHONE_NUMBER] Locatio…" at bounding box center [1285, 434] width 514 height 589
click at [1084, 369] on div "Appointment Details Customer Radley Chevrolet Dealership [PHONE_NUMBER] Locatio…" at bounding box center [1285, 434] width 514 height 589
click at [1062, 380] on div "Appointment Details Customer Radley Chevrolet Dealership [PHONE_NUMBER] Locatio…" at bounding box center [1285, 434] width 514 height 589
click at [1163, 27] on link "Calendar" at bounding box center [1136, 26] width 54 height 20
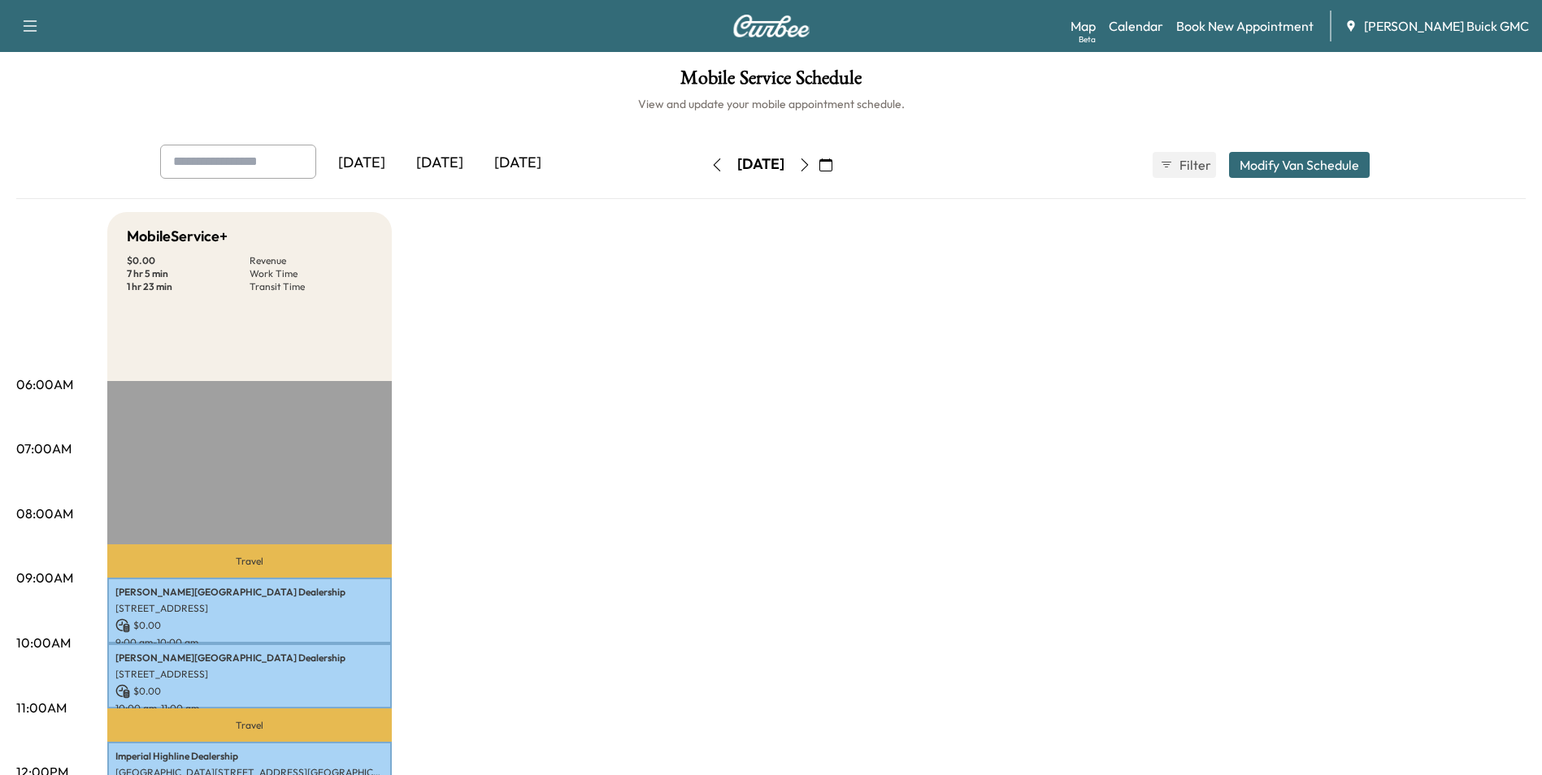
click at [832, 162] on icon "button" at bounding box center [825, 165] width 13 height 13
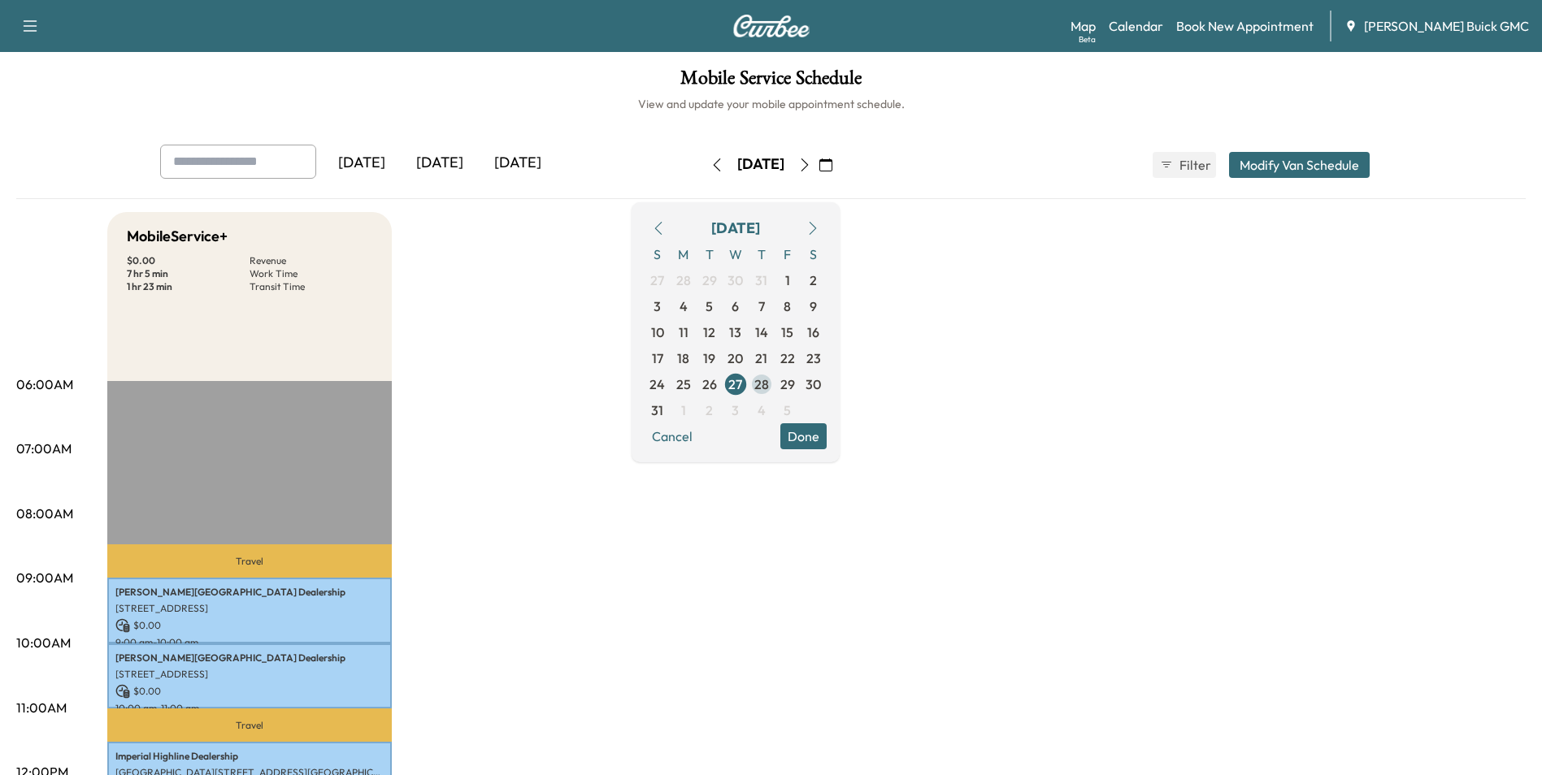
click at [769, 381] on span "28" at bounding box center [761, 385] width 15 height 20
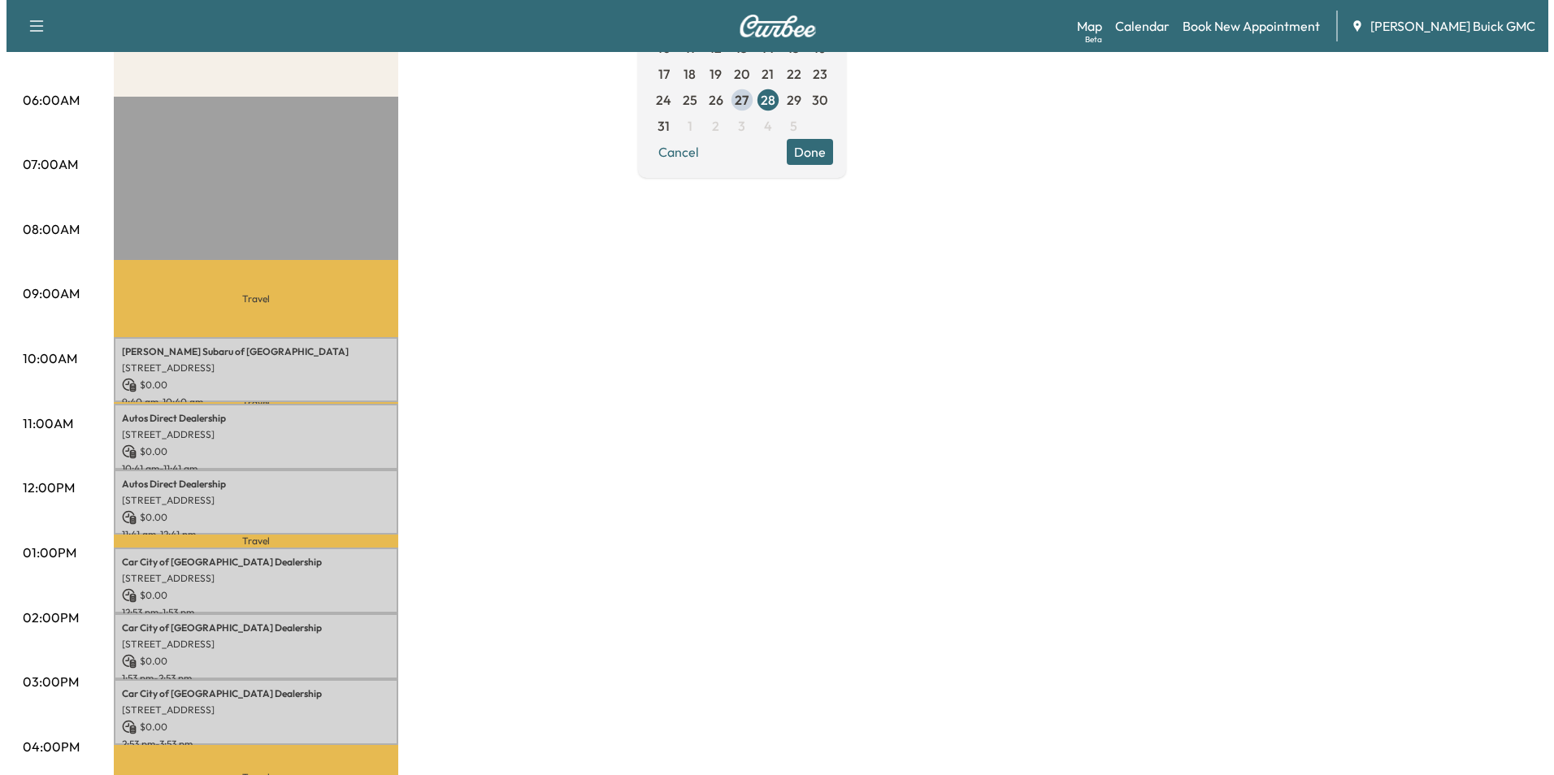
scroll to position [244, 0]
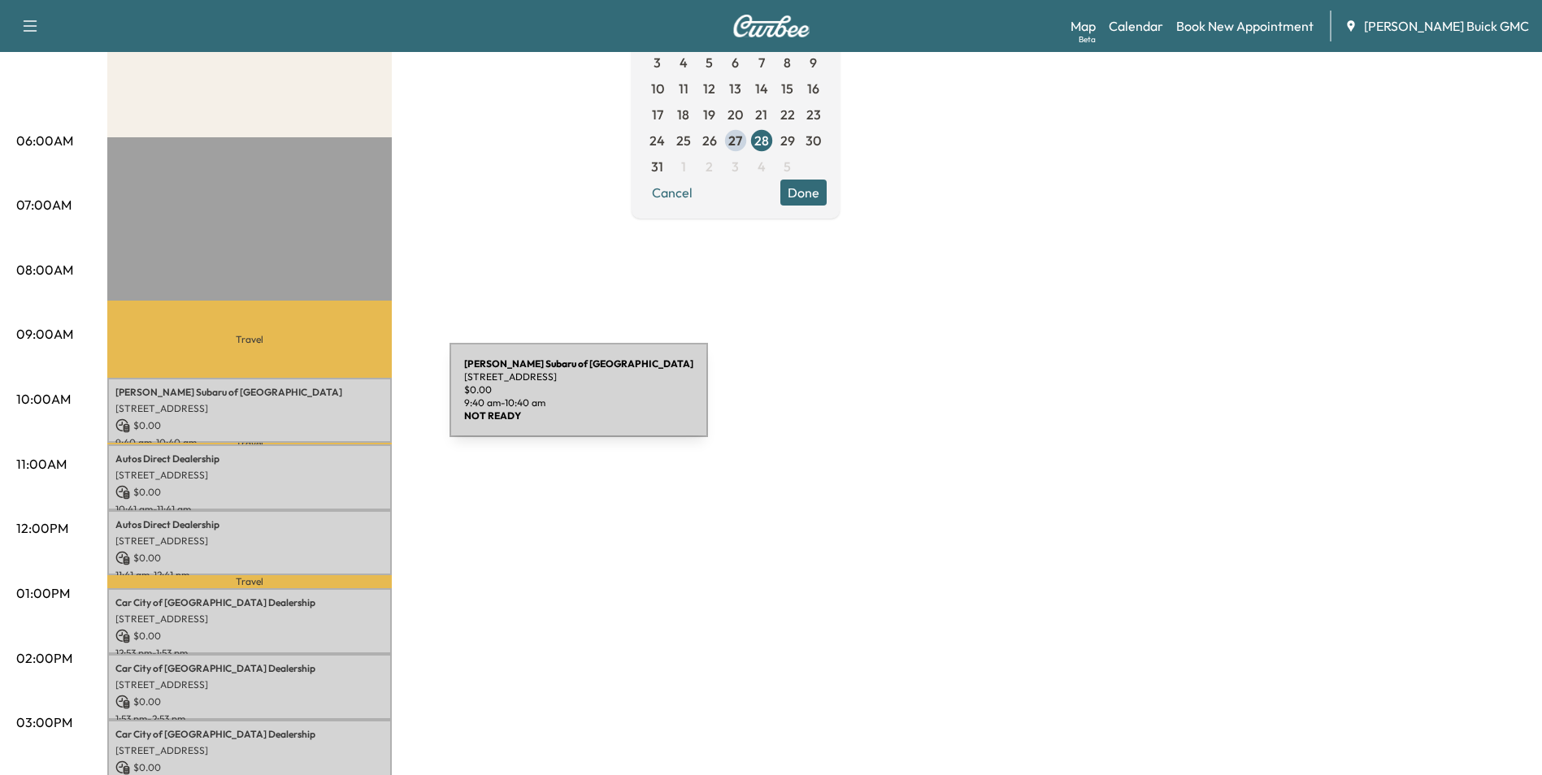
click at [328, 402] on p "[STREET_ADDRESS]" at bounding box center [249, 408] width 268 height 13
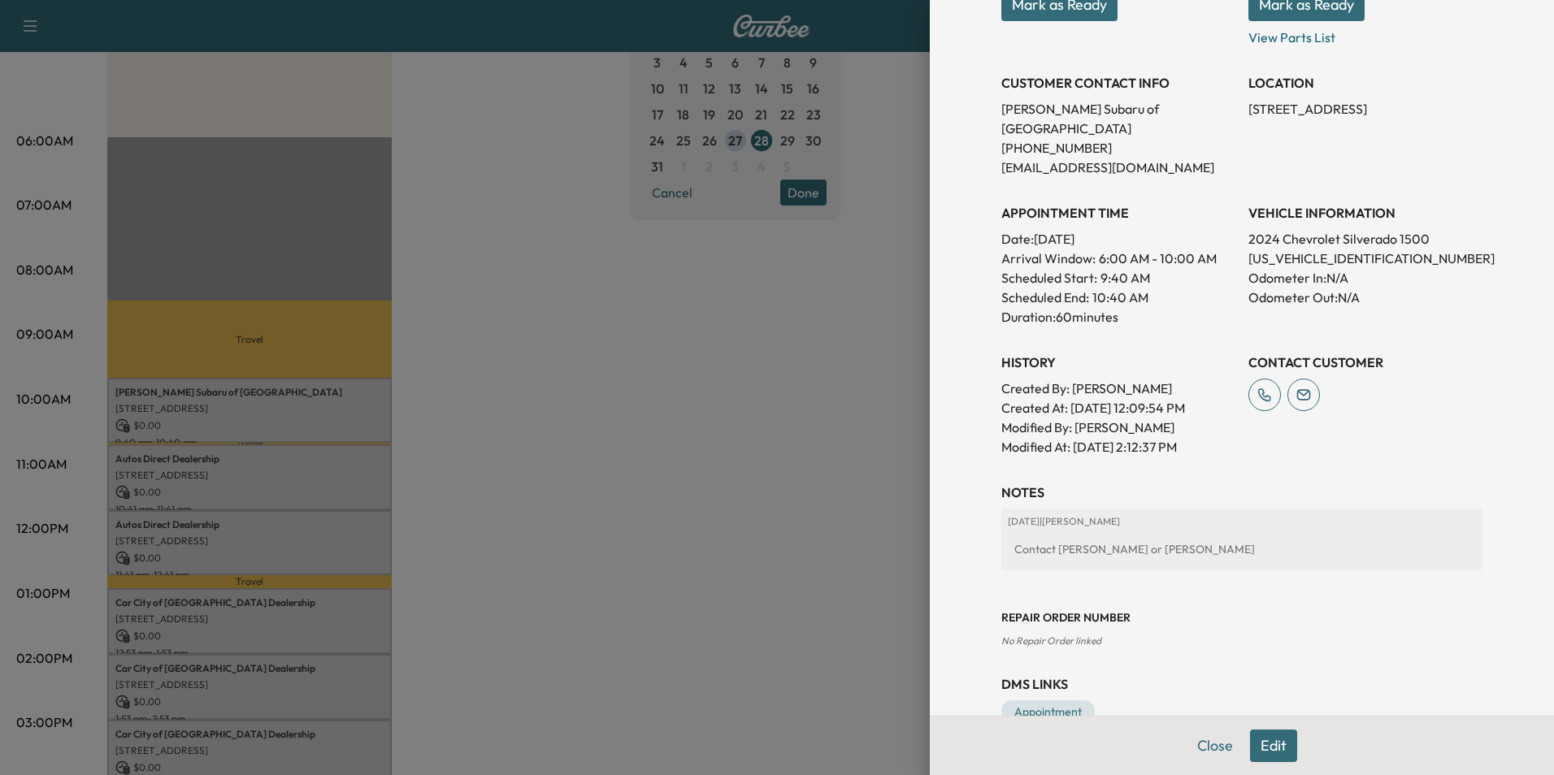
scroll to position [301, 0]
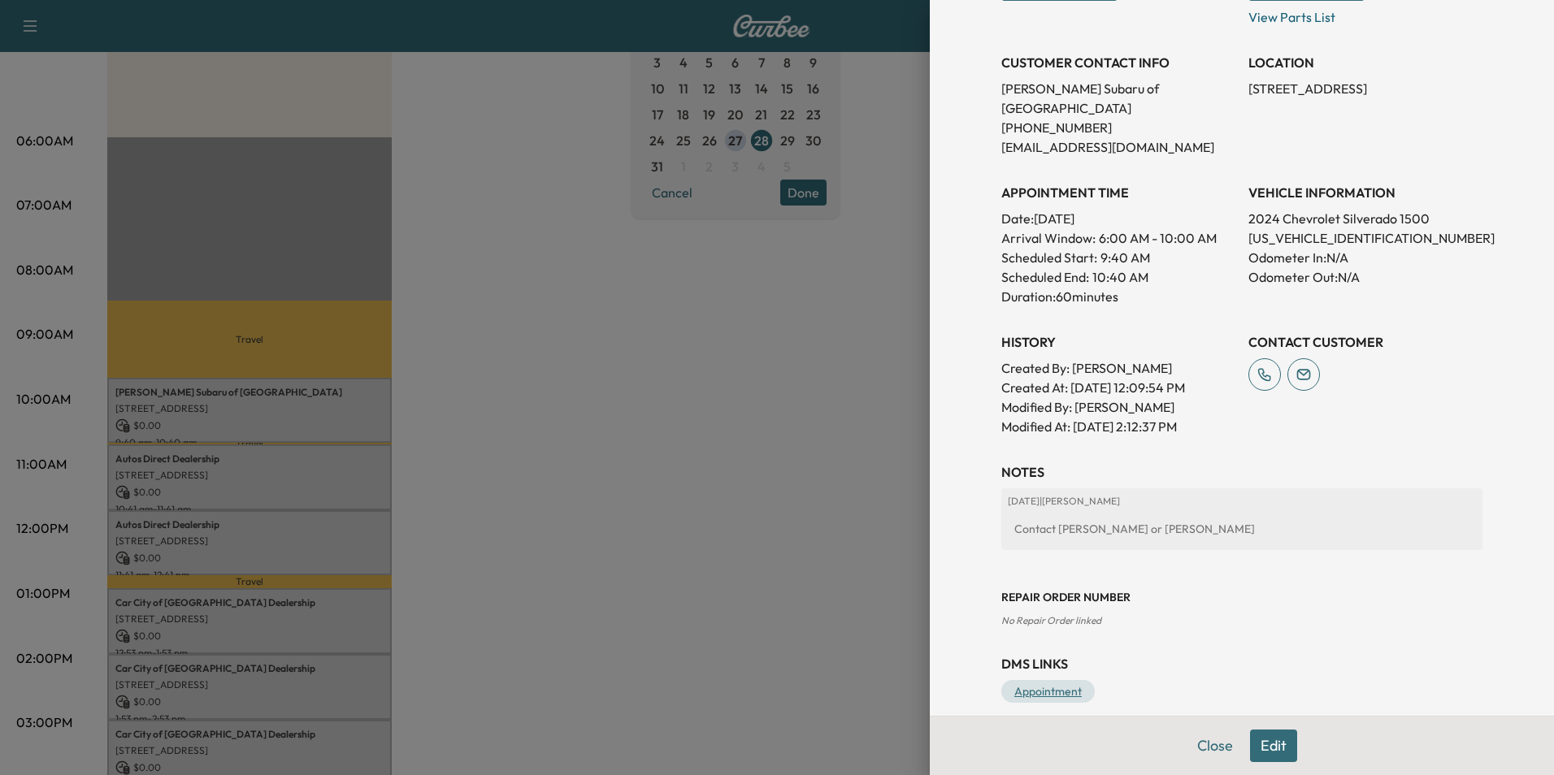
click at [1029, 680] on link "Appointment" at bounding box center [1047, 691] width 93 height 23
click at [1266, 746] on button "Edit" at bounding box center [1273, 746] width 47 height 33
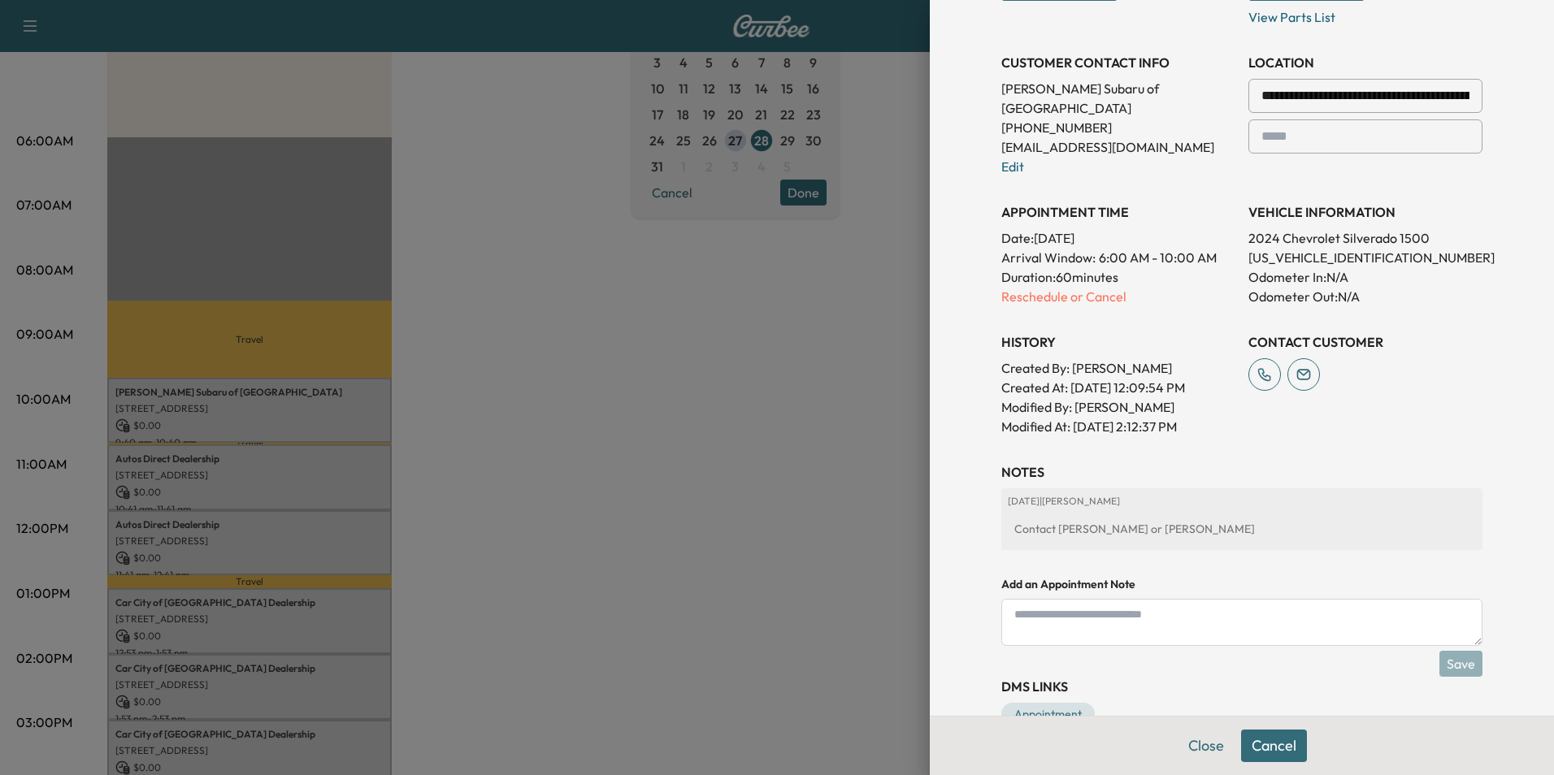
scroll to position [254, 0]
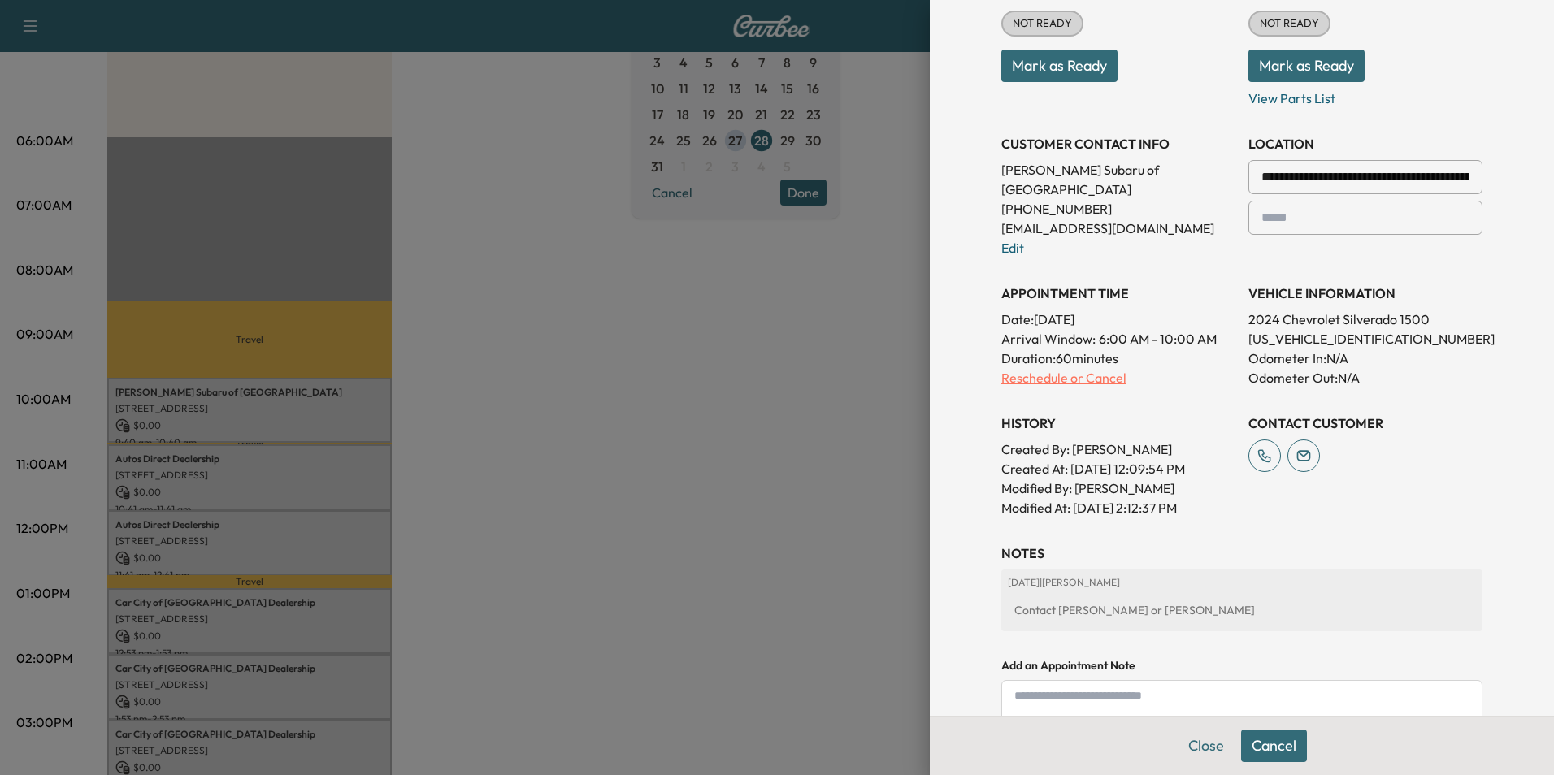
click at [1027, 368] on p "Reschedule or Cancel" at bounding box center [1118, 378] width 234 height 20
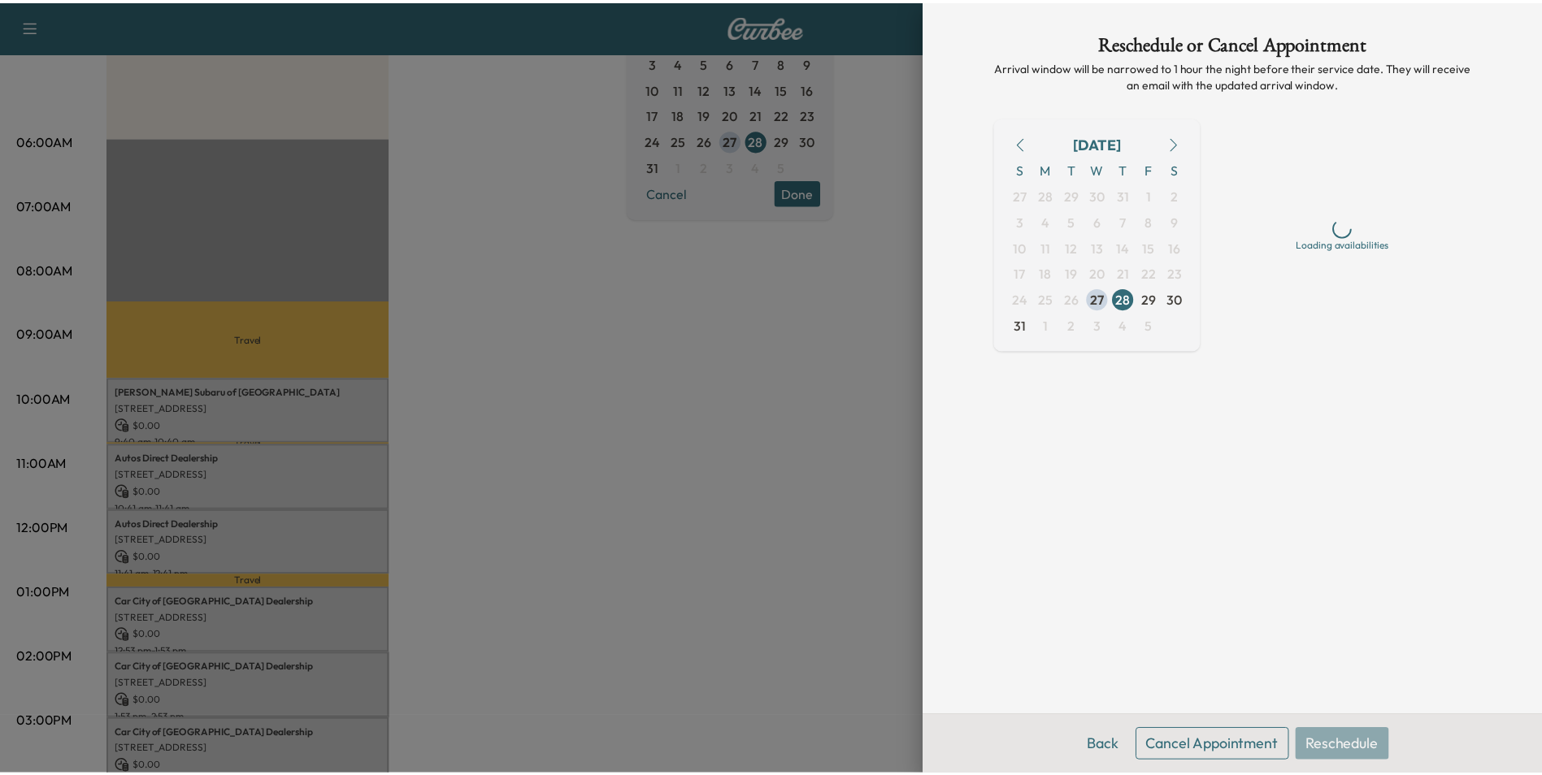
scroll to position [0, 0]
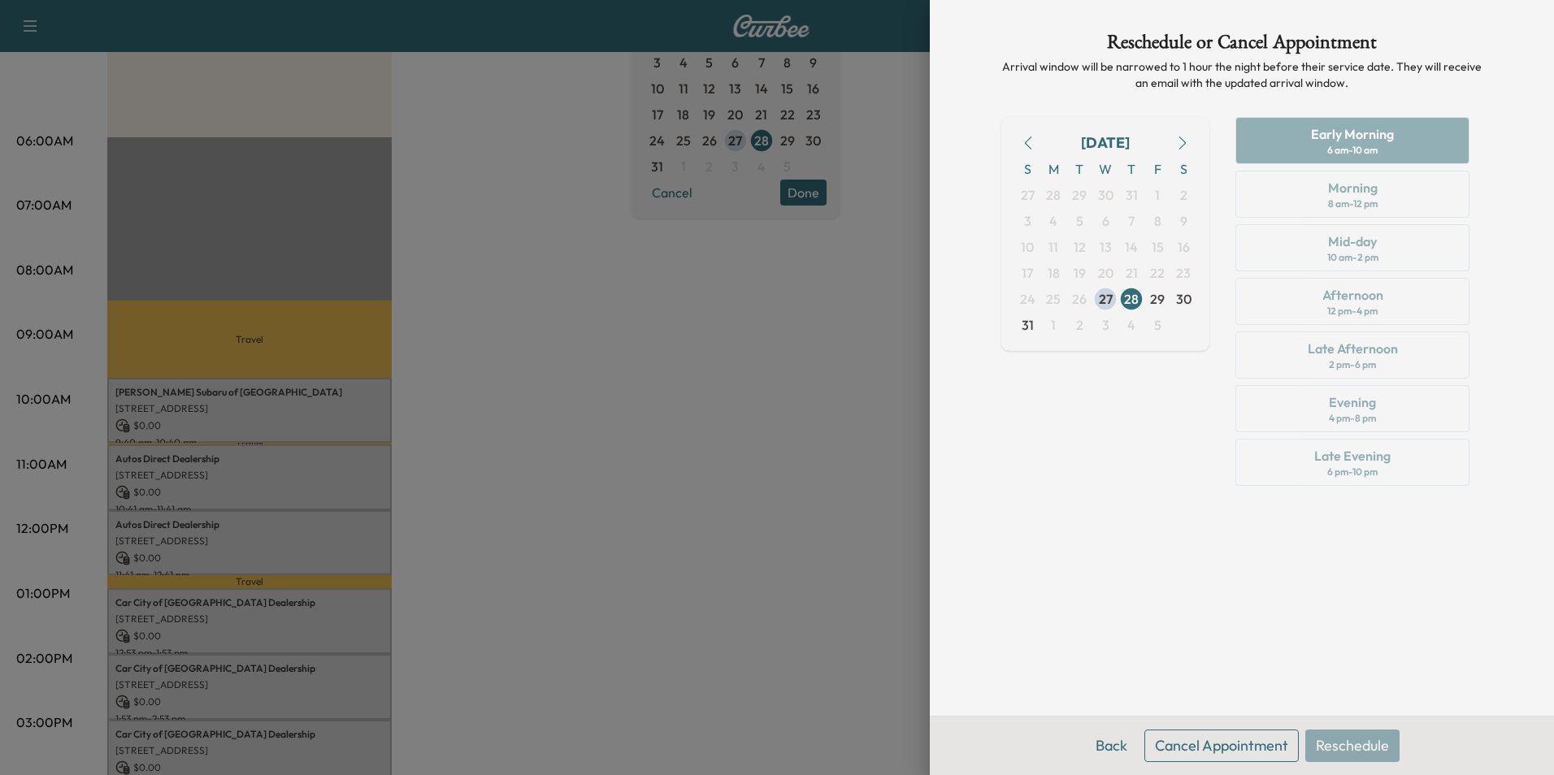
click at [1126, 441] on div "[DATE] S M T W T F S 27 28 29 30 31 1 2 3 4 5 6 7 8 9 10 11 12 13 14 15 16 17 1…" at bounding box center [1105, 305] width 208 height 376
click at [797, 377] on div at bounding box center [777, 387] width 1554 height 775
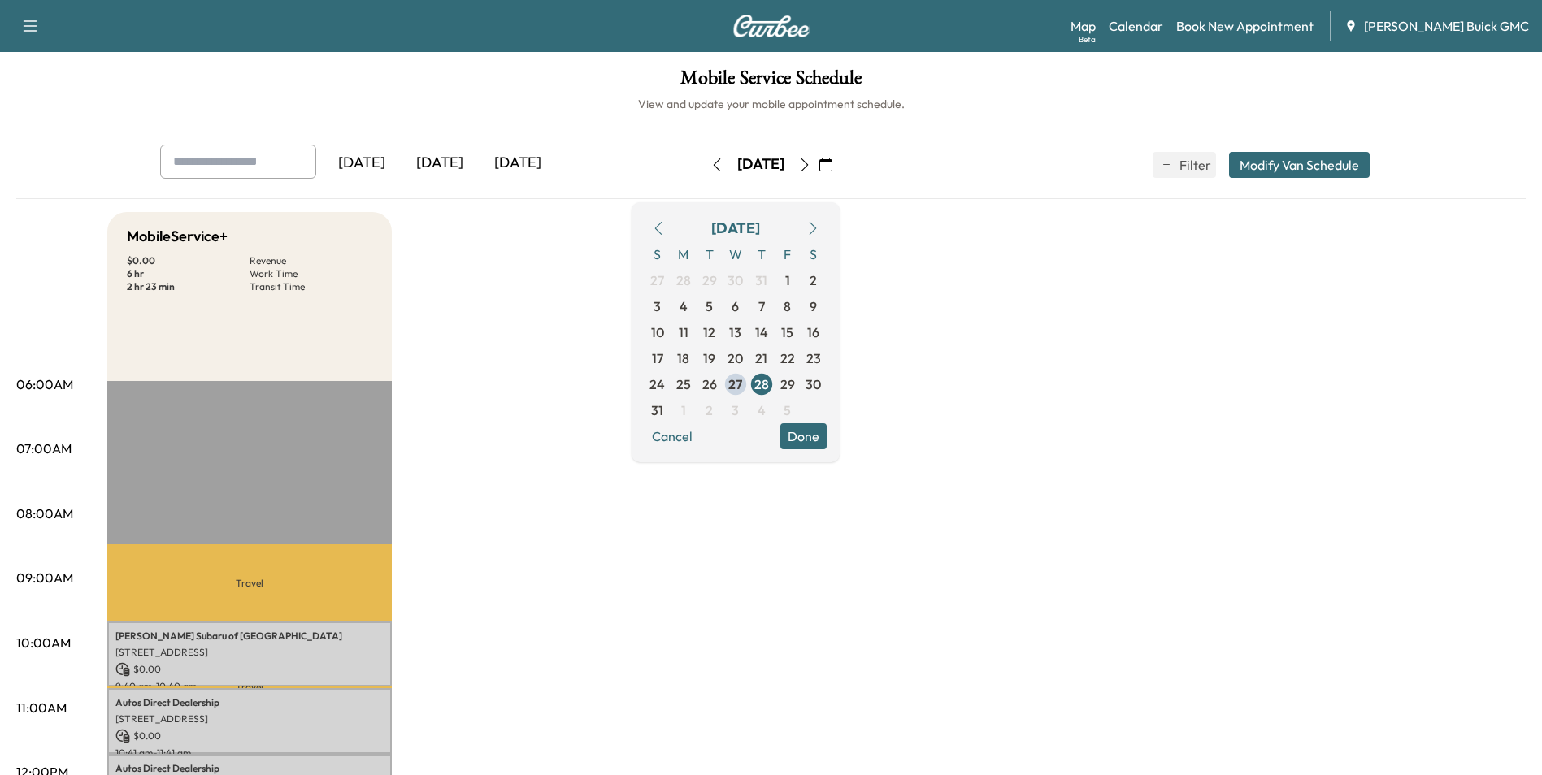
click at [827, 432] on button "Done" at bounding box center [803, 437] width 46 height 26
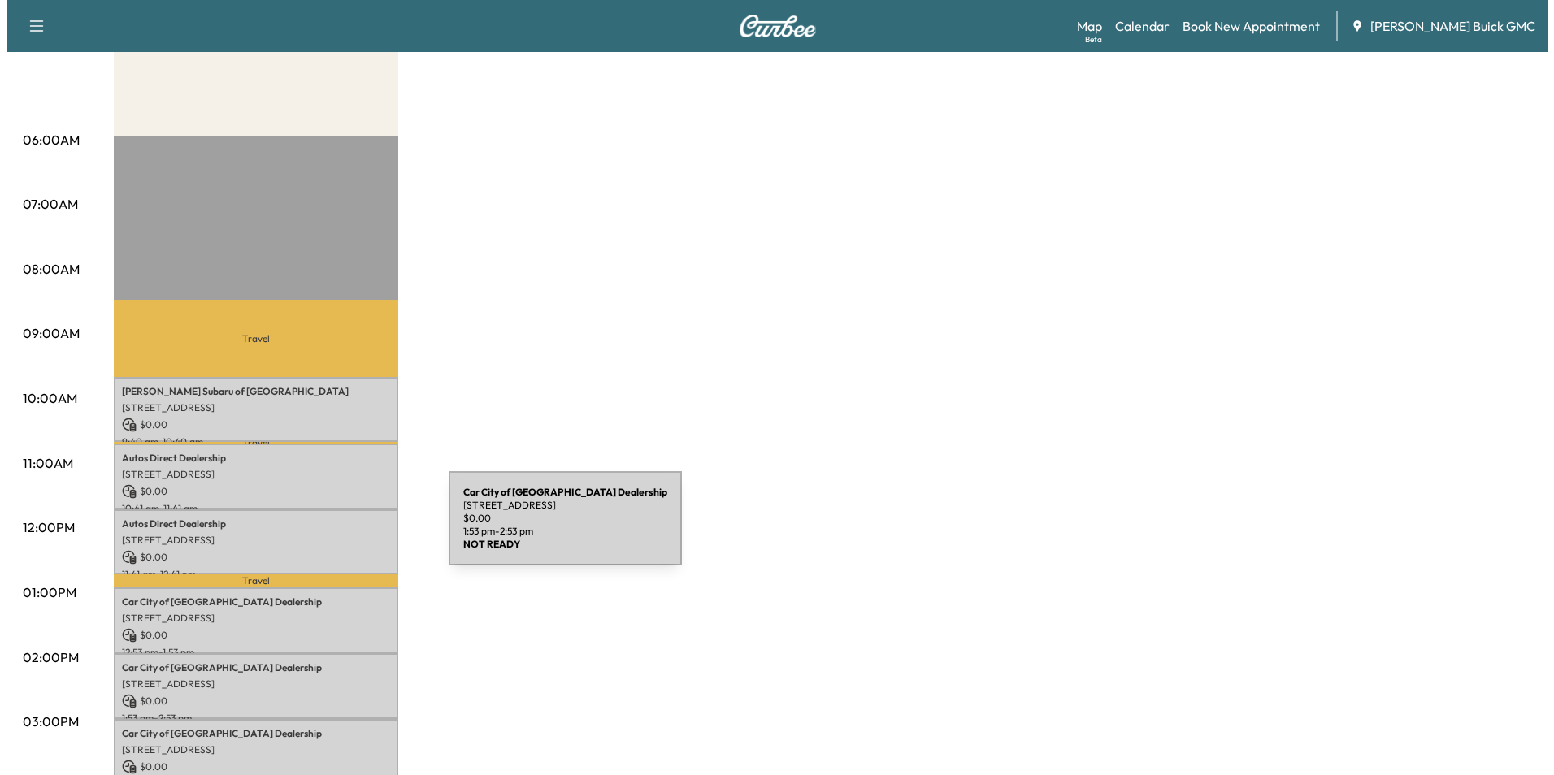
scroll to position [244, 0]
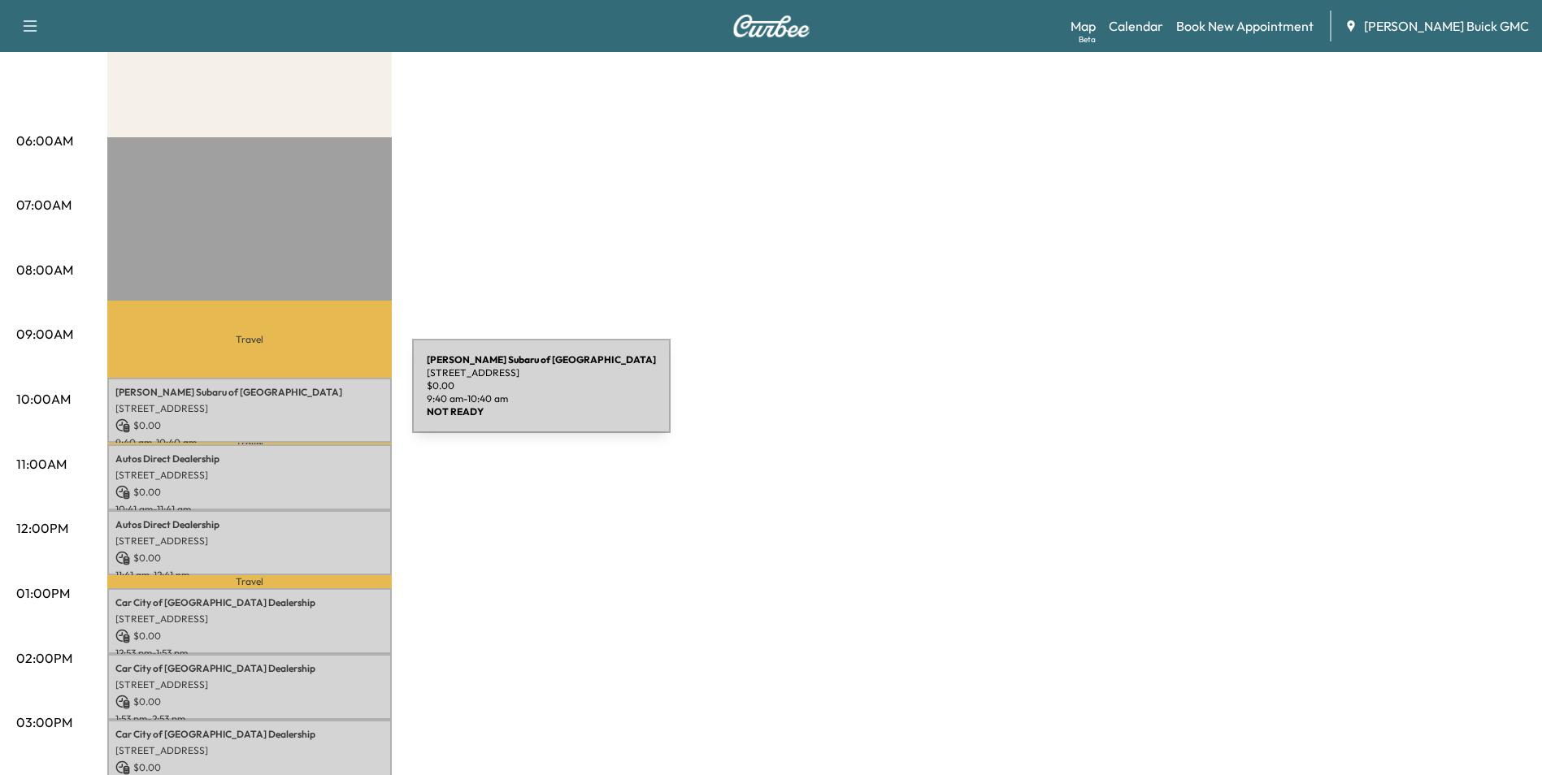
click at [290, 396] on p "[PERSON_NAME] of [GEOGRAPHIC_DATA]" at bounding box center [249, 392] width 268 height 13
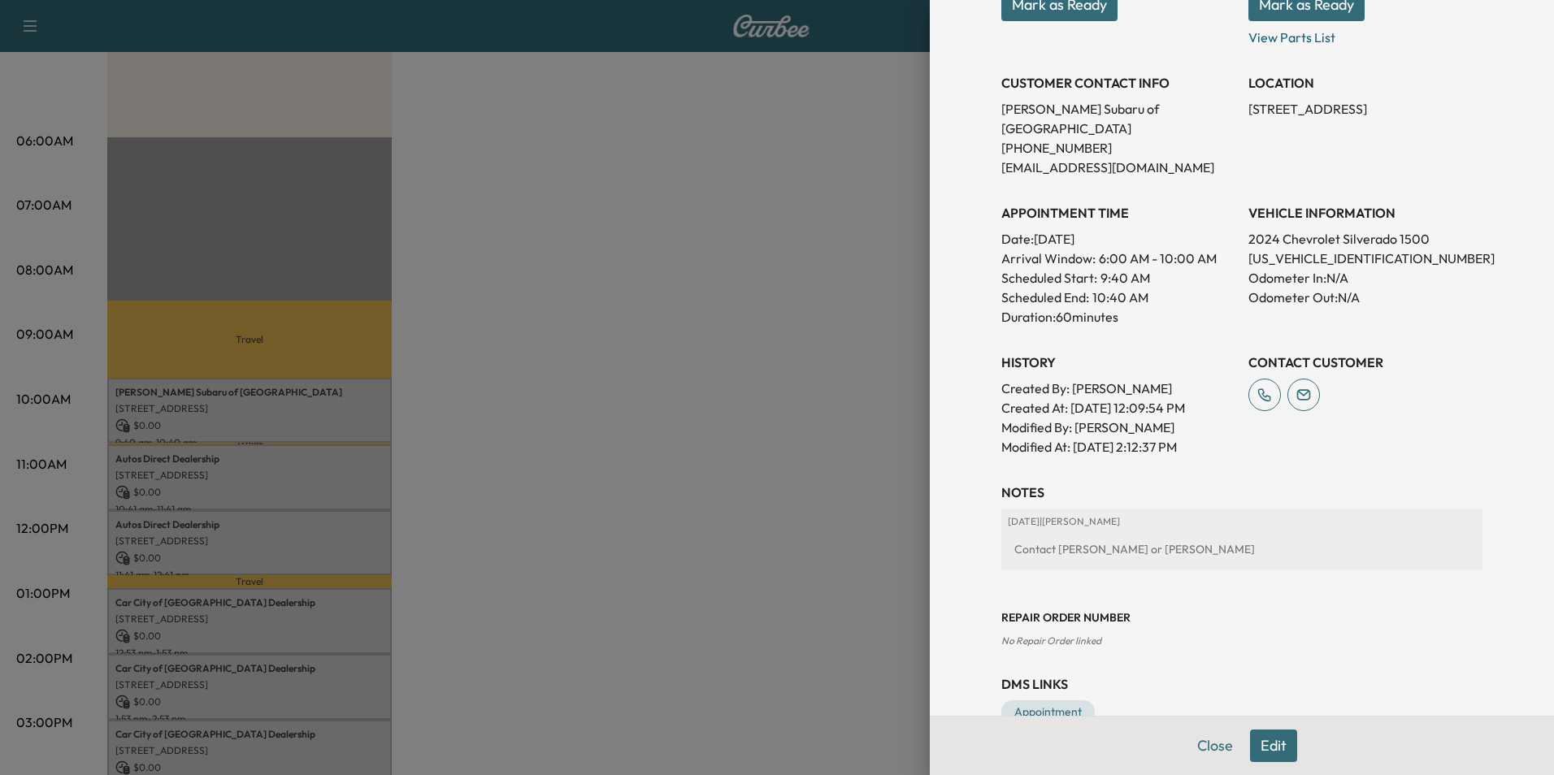
scroll to position [301, 0]
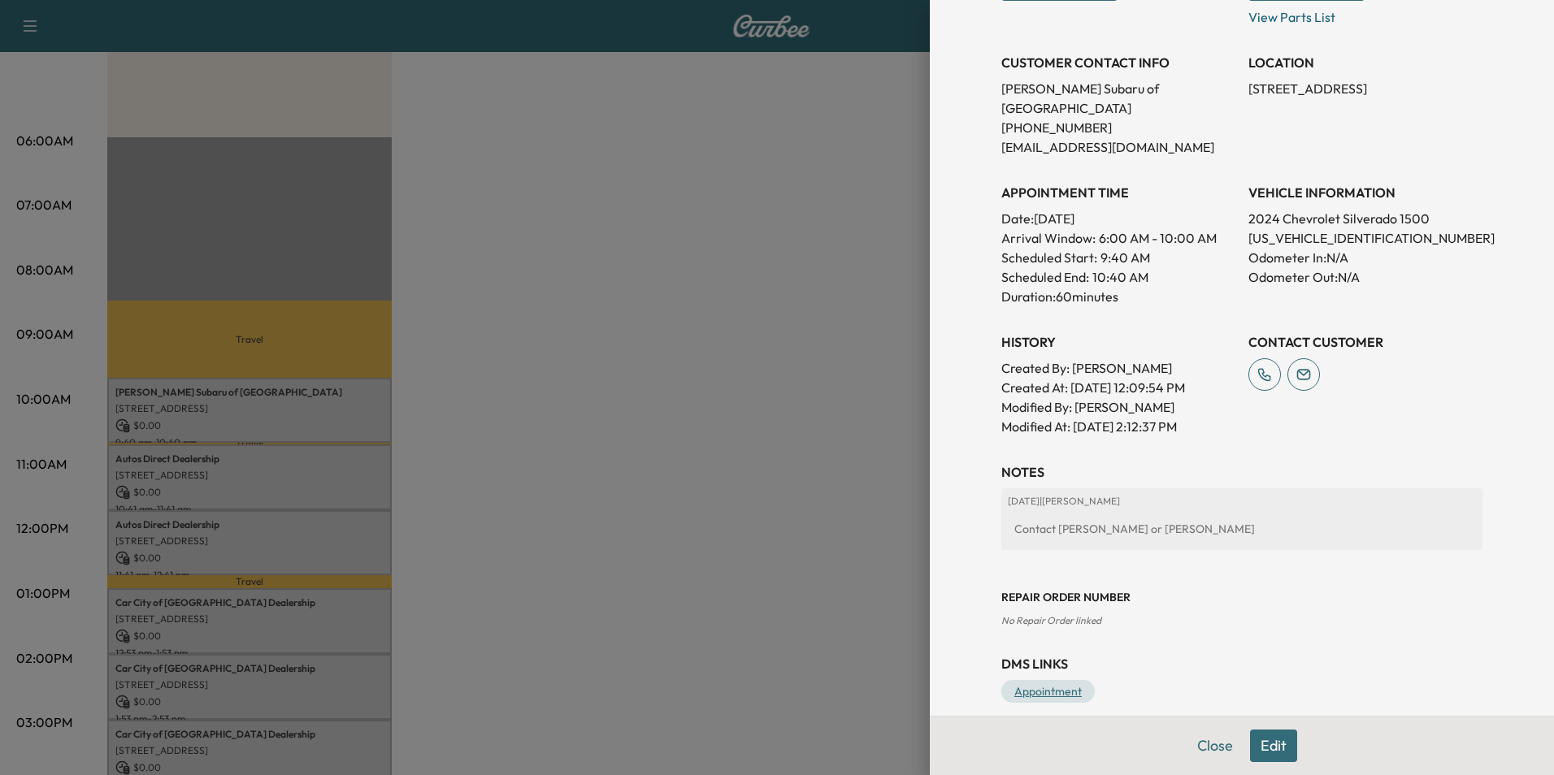
click at [1045, 680] on link "Appointment" at bounding box center [1047, 691] width 93 height 23
click at [1256, 745] on button "Edit" at bounding box center [1273, 746] width 47 height 33
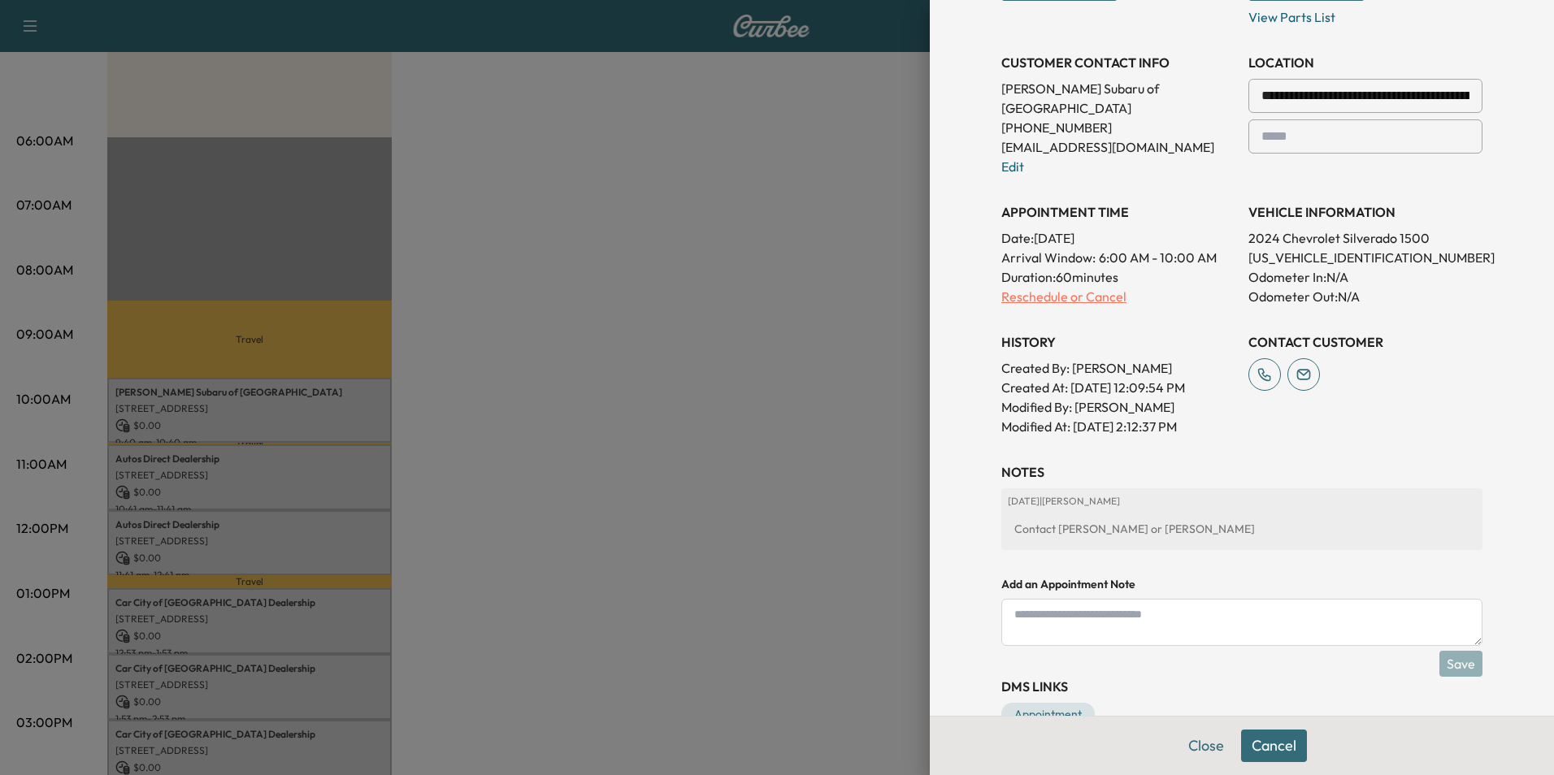
click at [1092, 287] on p "Reschedule or Cancel" at bounding box center [1118, 297] width 234 height 20
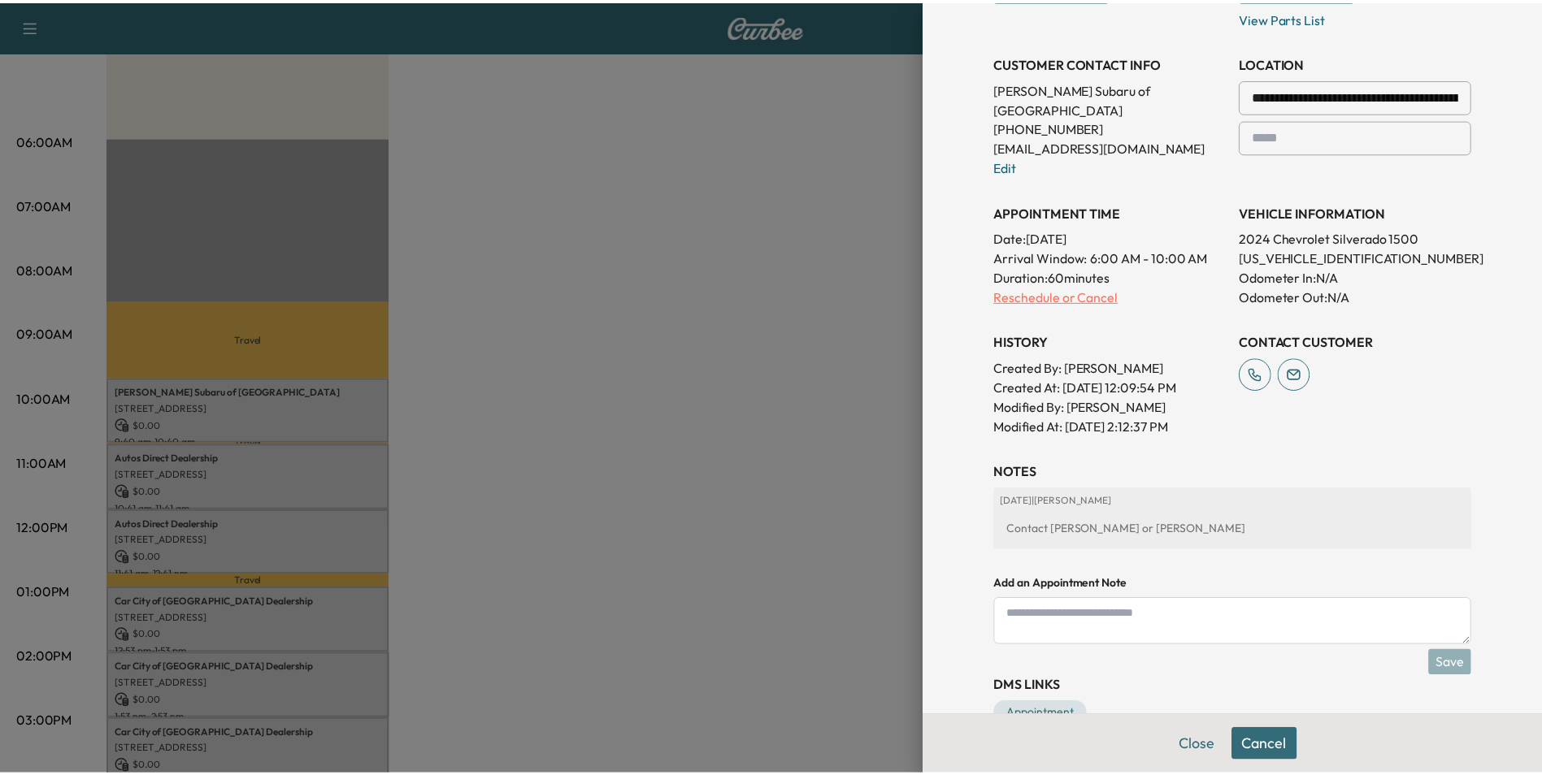
scroll to position [0, 0]
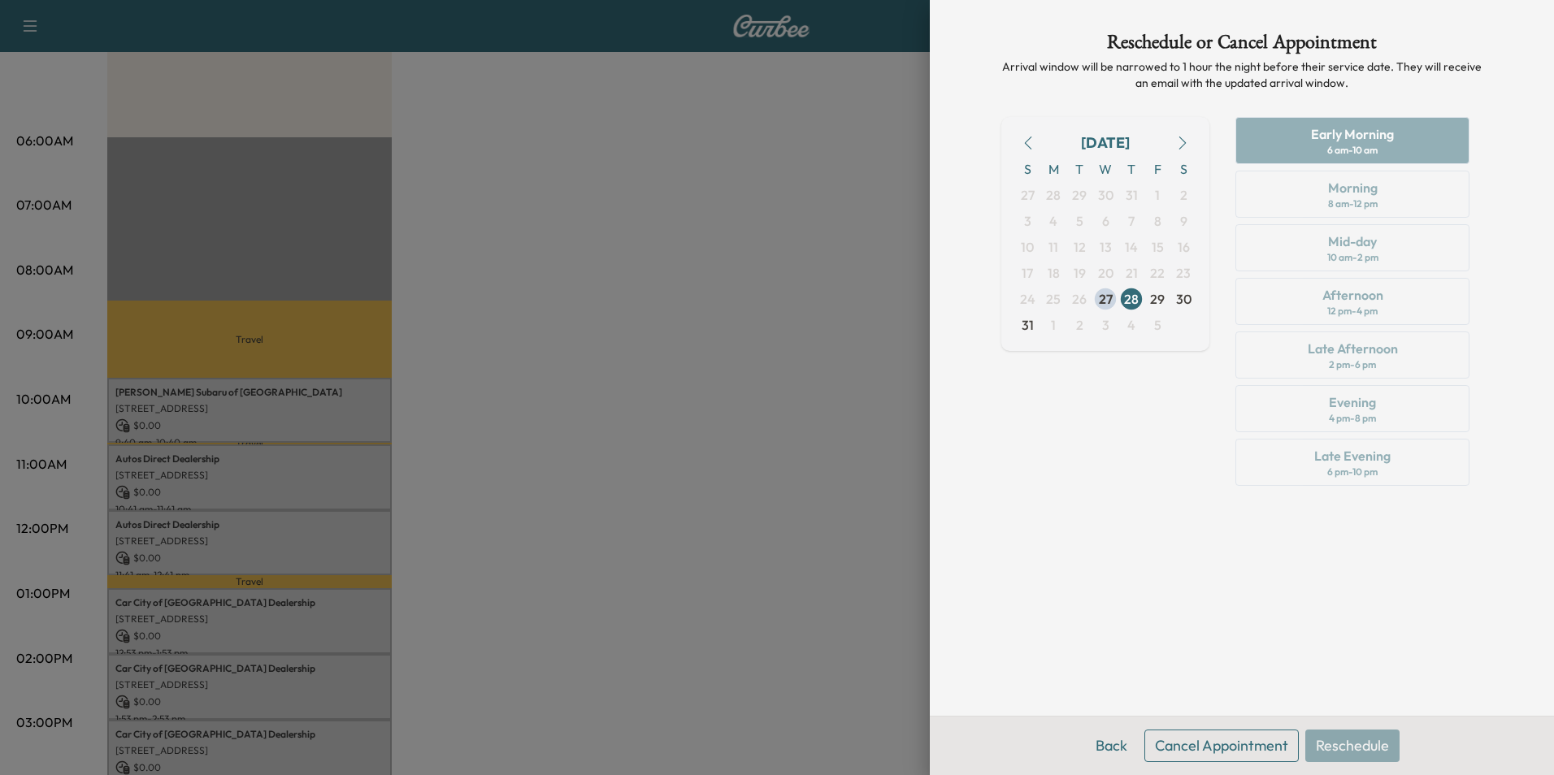
click at [1224, 741] on button "Cancel Appointment" at bounding box center [1222, 746] width 154 height 33
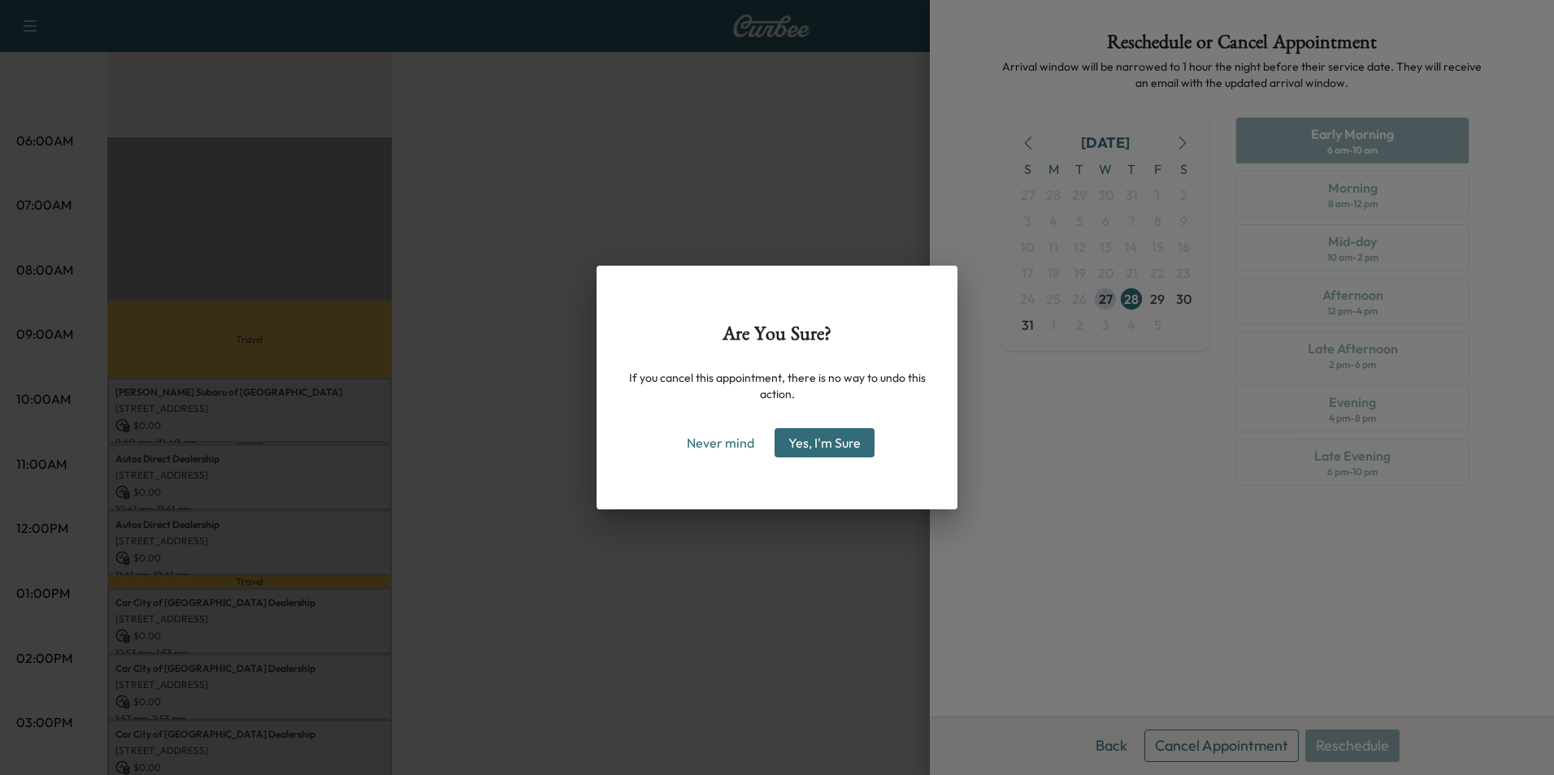
click at [830, 438] on button "Yes, I'm Sure" at bounding box center [825, 442] width 100 height 29
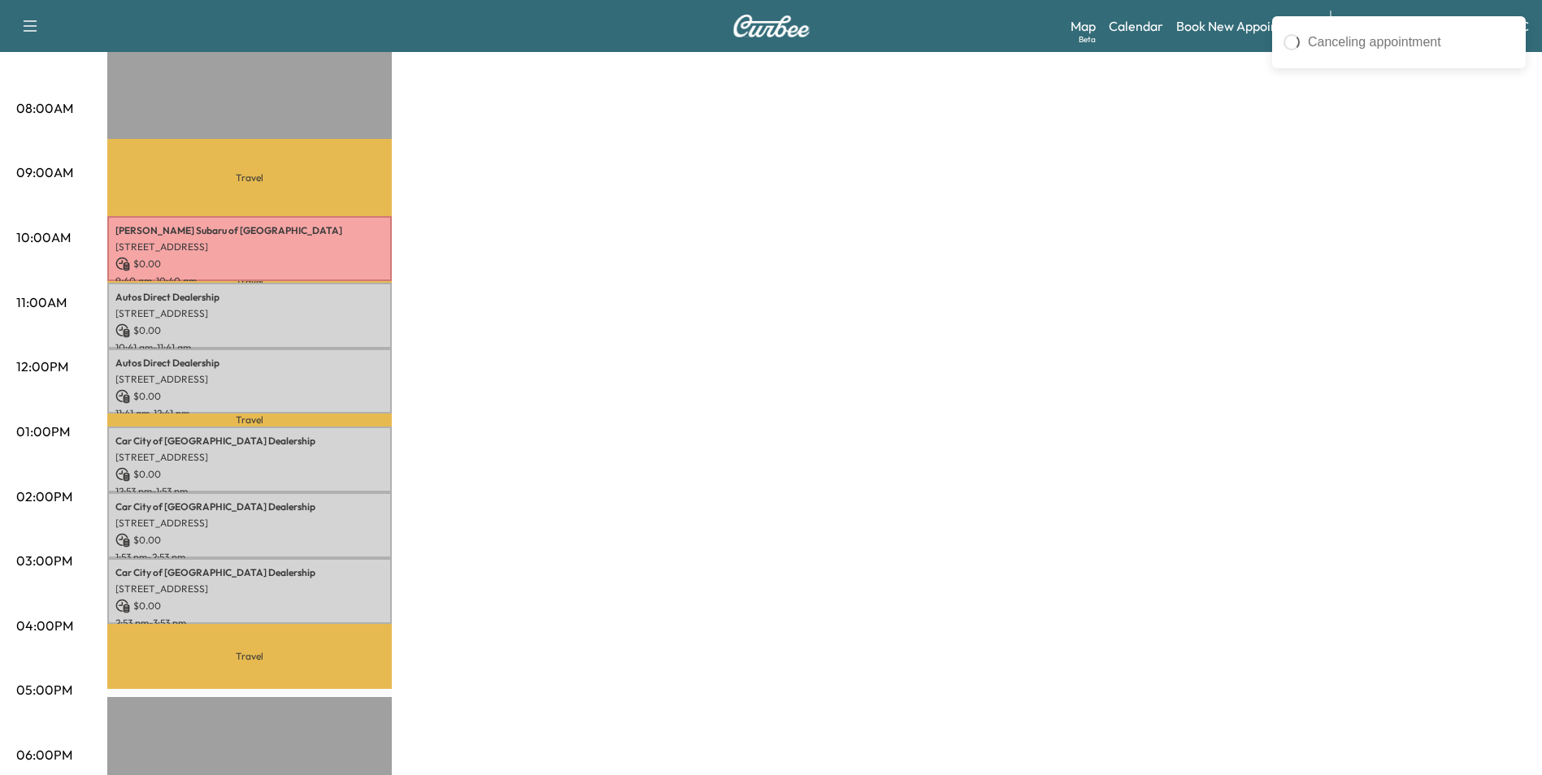
scroll to position [406, 0]
click at [776, 418] on div "MobileService+ $ 0.00 Revenue 6 hr Work Time 2 hr 23 min Transit Time Travel [P…" at bounding box center [816, 415] width 1418 height 1219
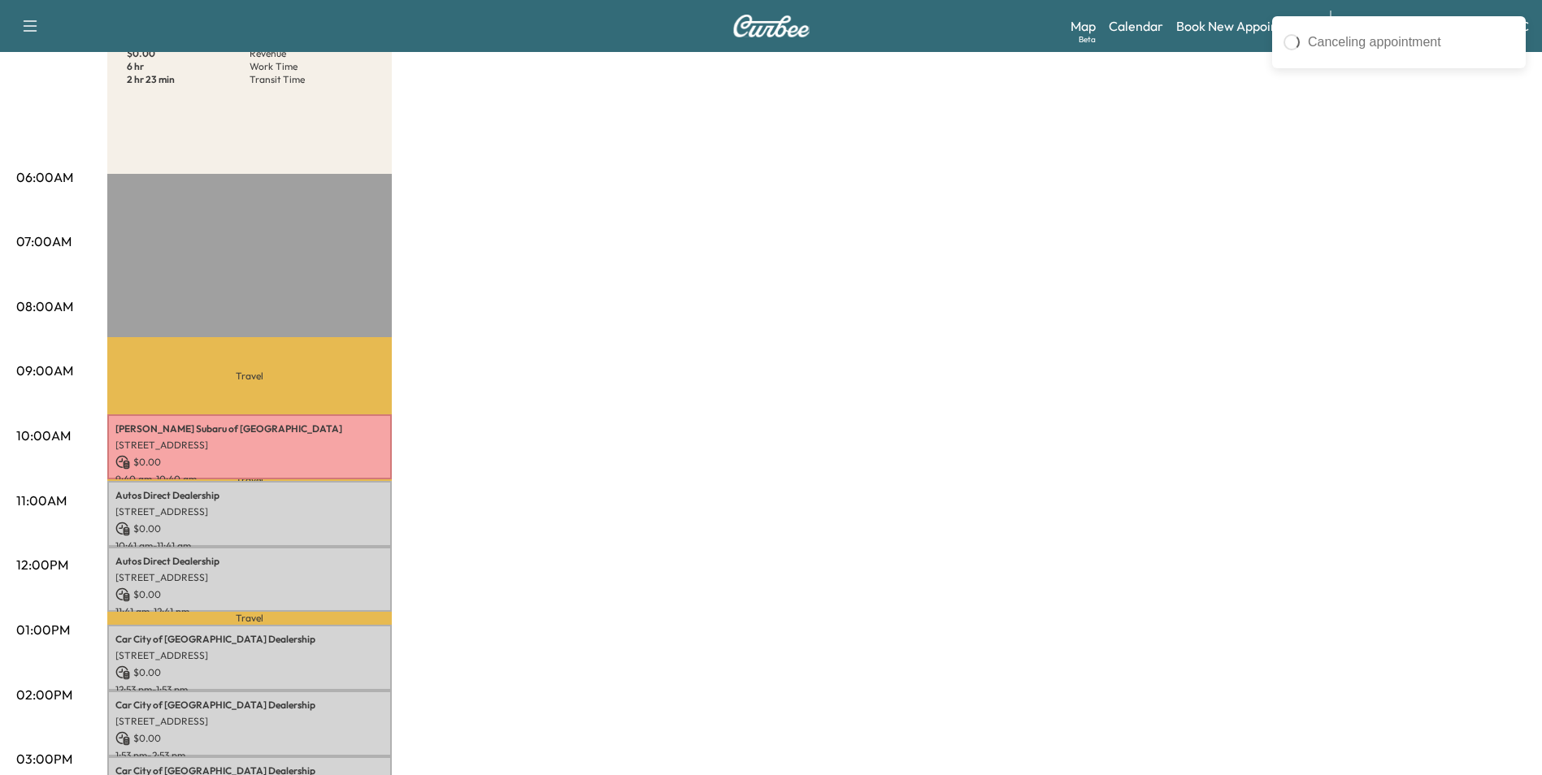
scroll to position [0, 0]
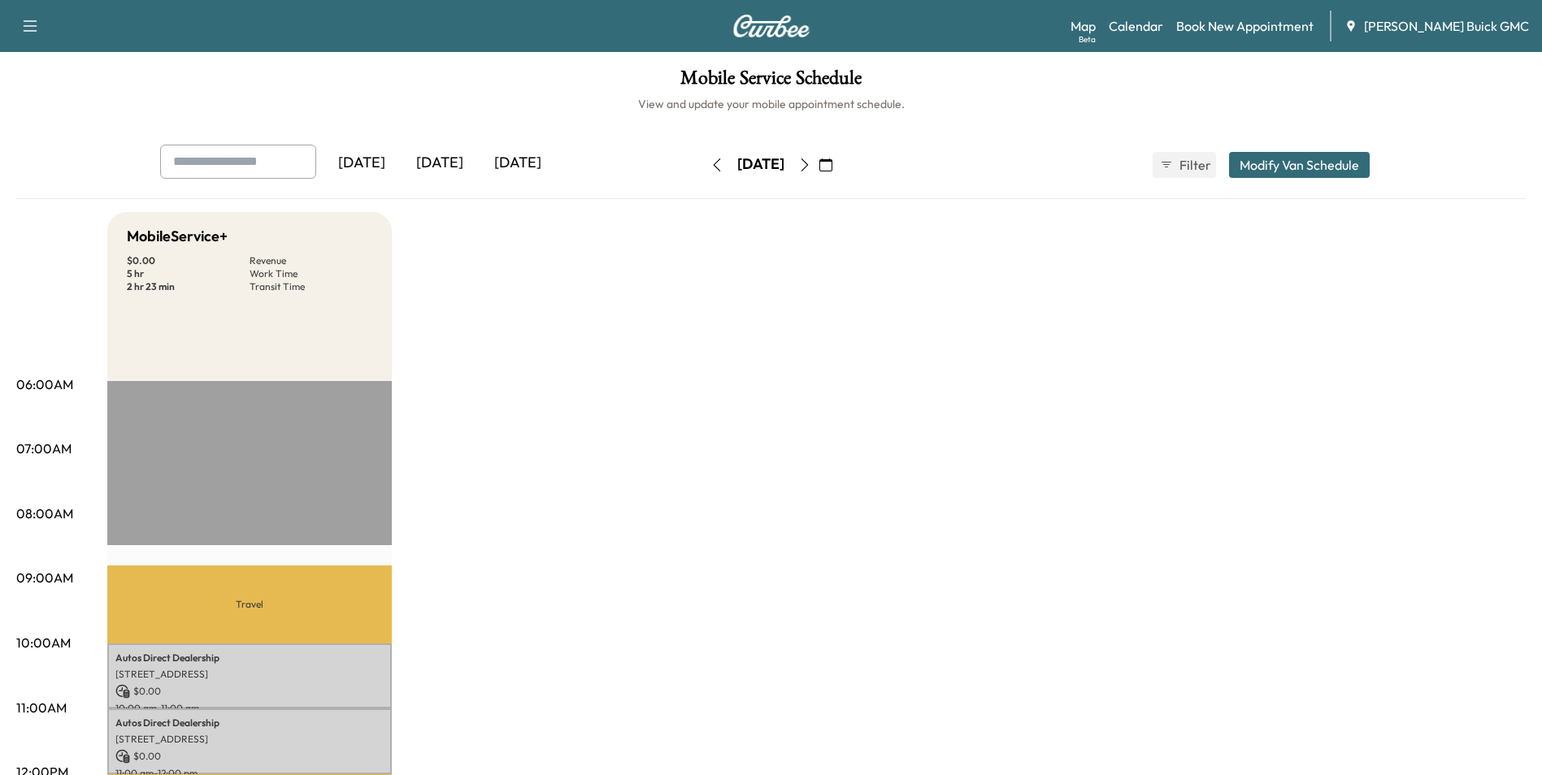
click at [1293, 23] on link "Book New Appointment" at bounding box center [1244, 26] width 137 height 20
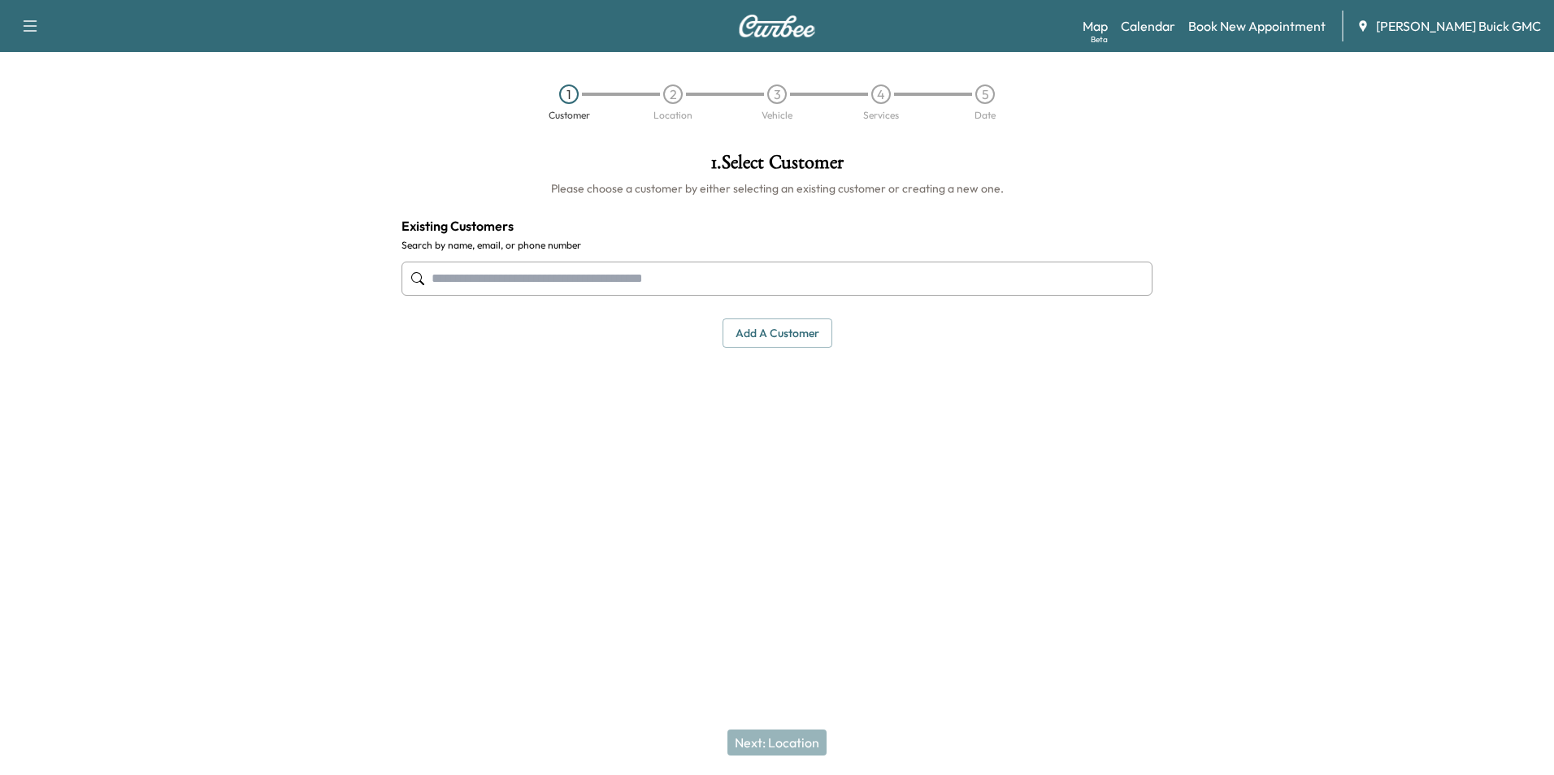
click at [568, 280] on input "text" at bounding box center [777, 279] width 751 height 34
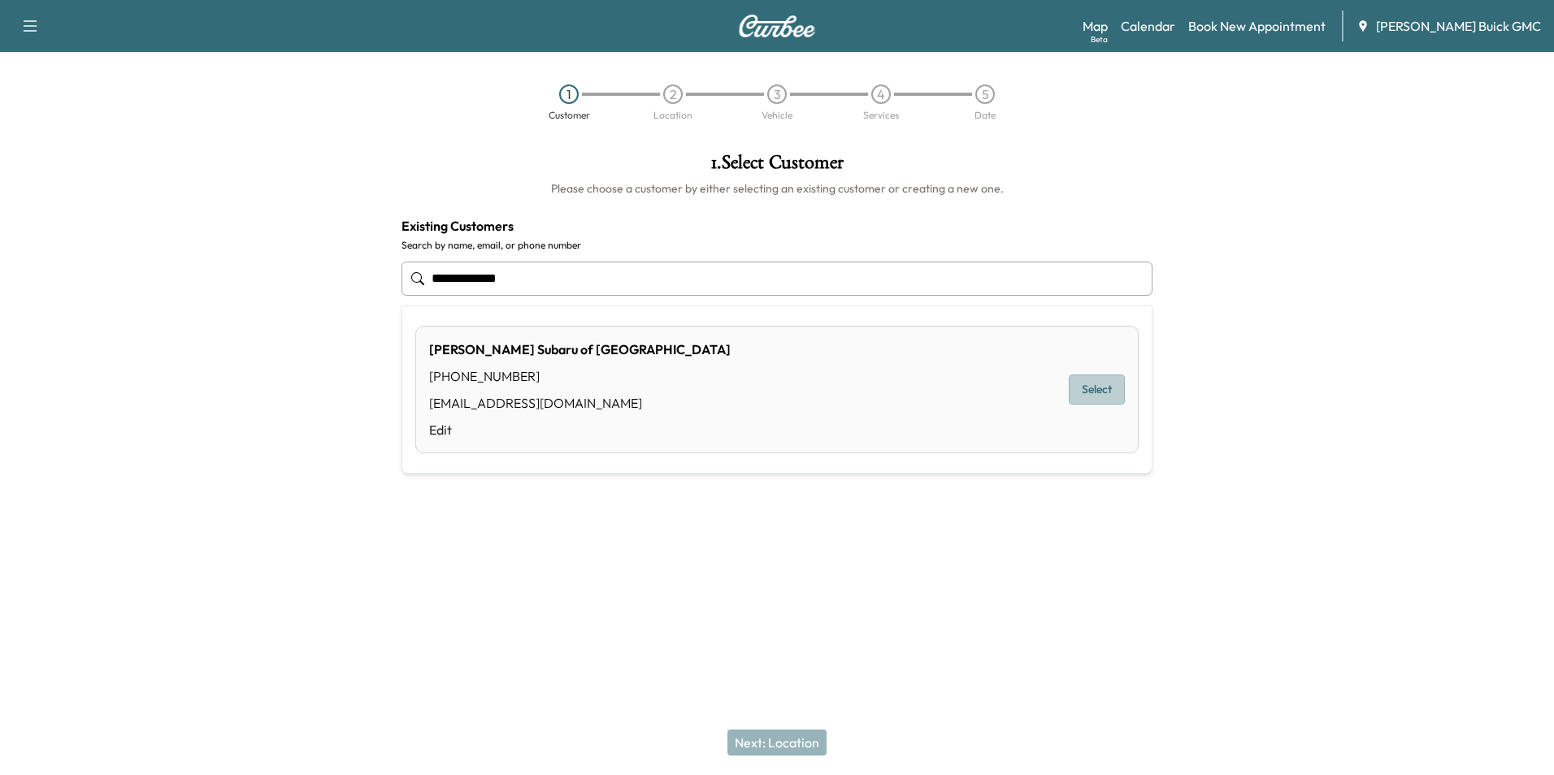
click at [1097, 390] on button "Select" at bounding box center [1097, 390] width 56 height 30
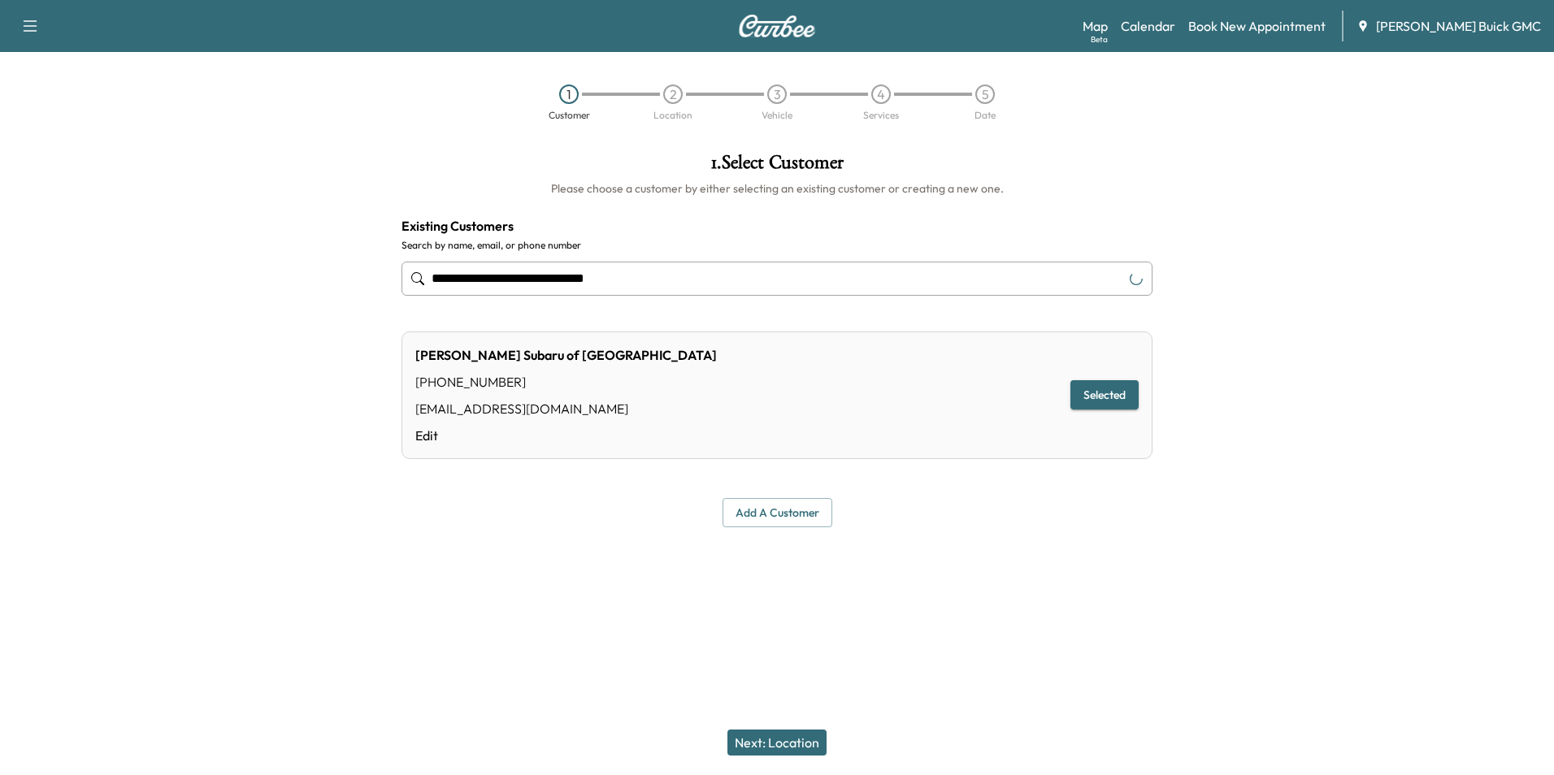
type input "**********"
click at [775, 741] on button "Next: Location" at bounding box center [777, 743] width 99 height 26
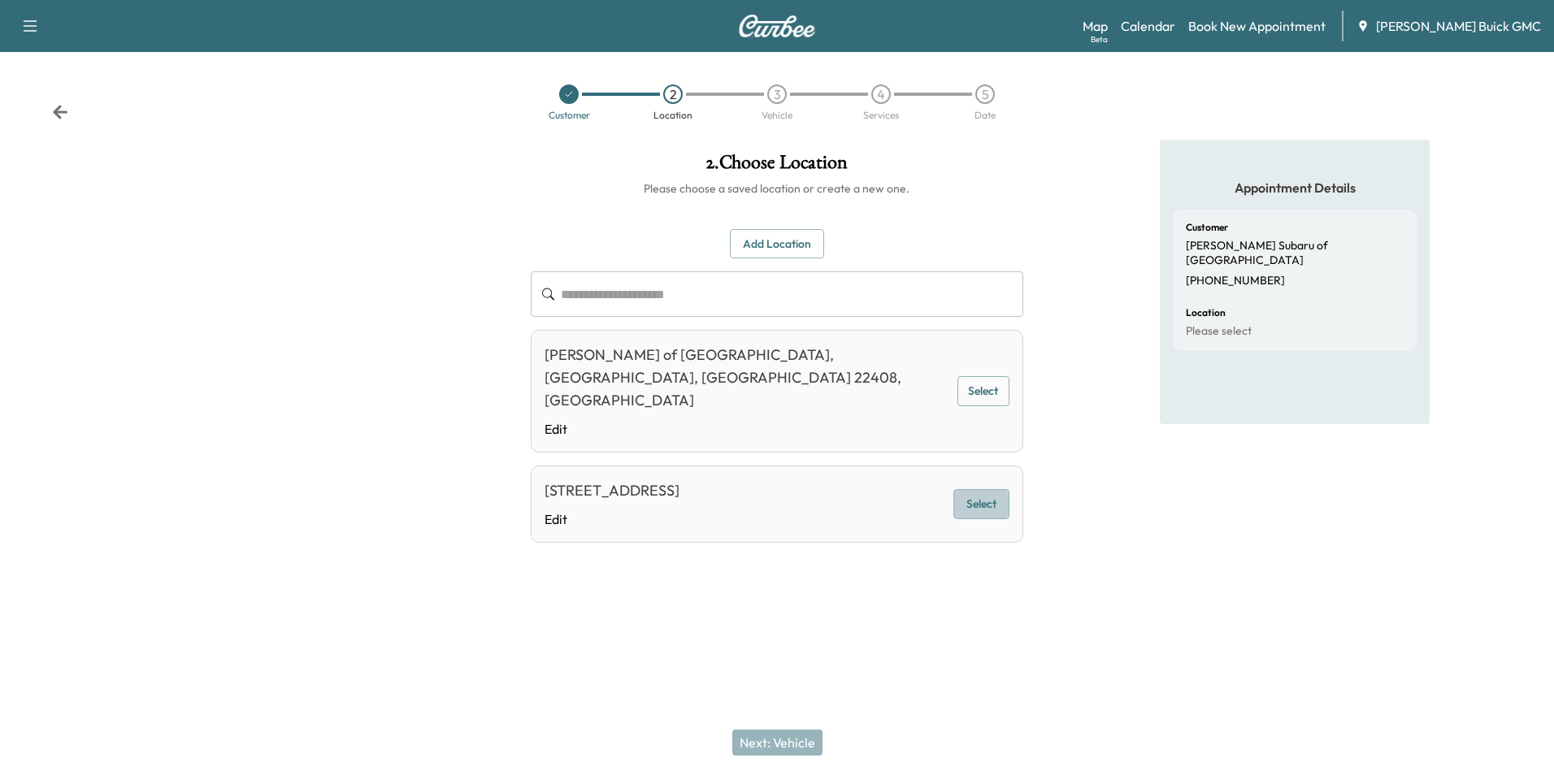
click at [962, 489] on button "Select" at bounding box center [981, 504] width 56 height 30
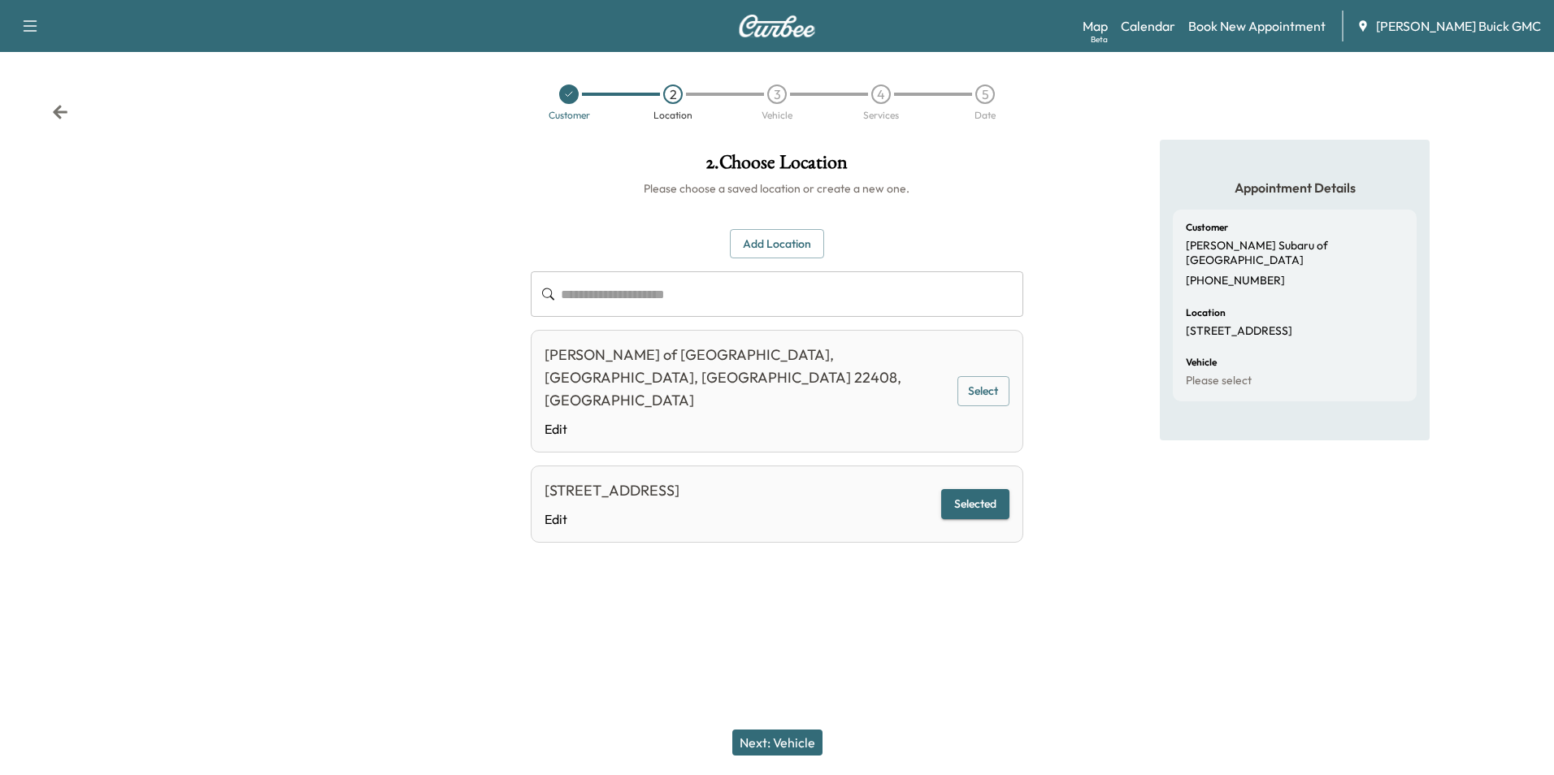
click at [784, 742] on button "Next: Vehicle" at bounding box center [777, 743] width 90 height 26
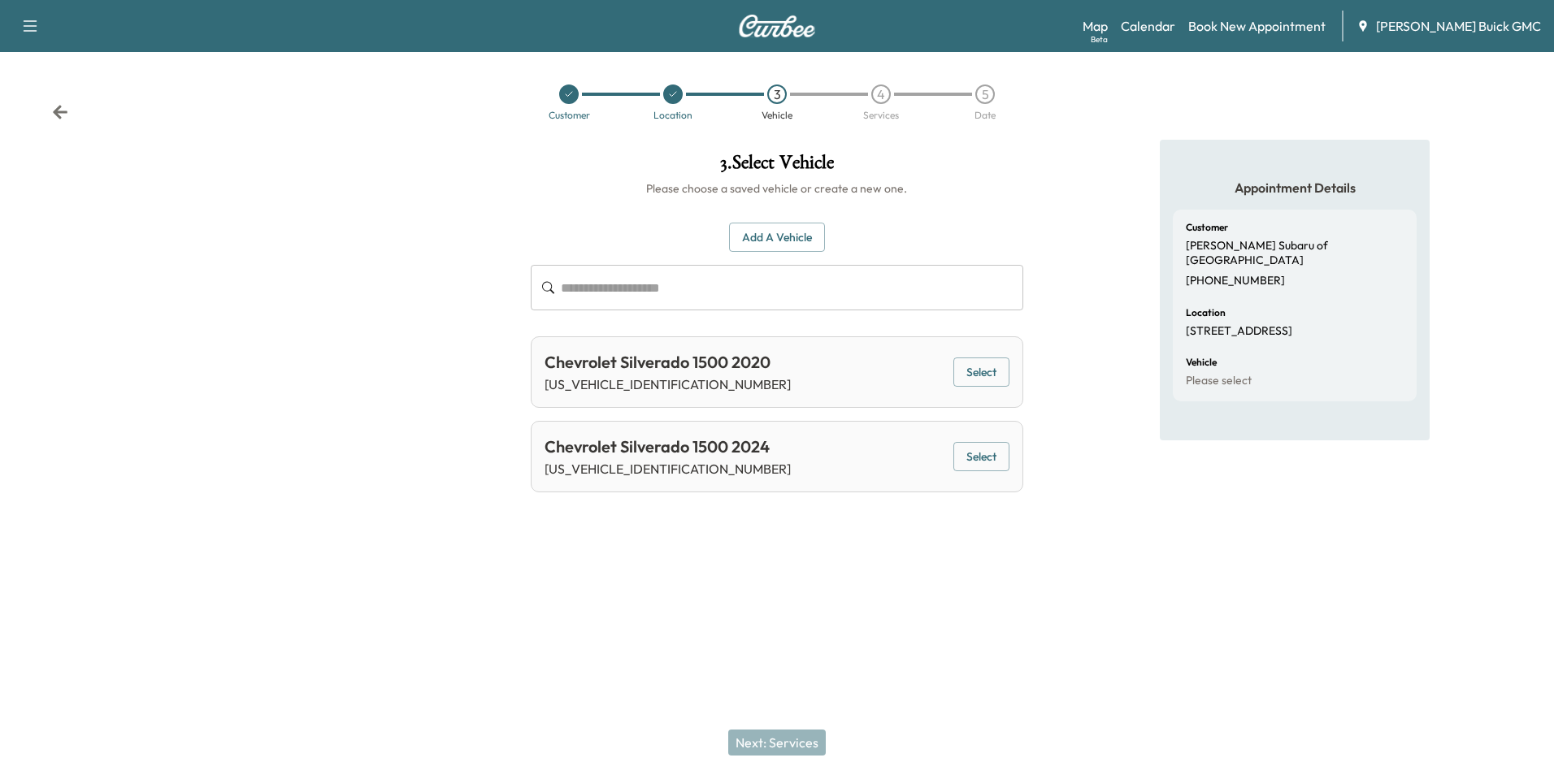
click at [981, 456] on button "Select" at bounding box center [981, 457] width 56 height 30
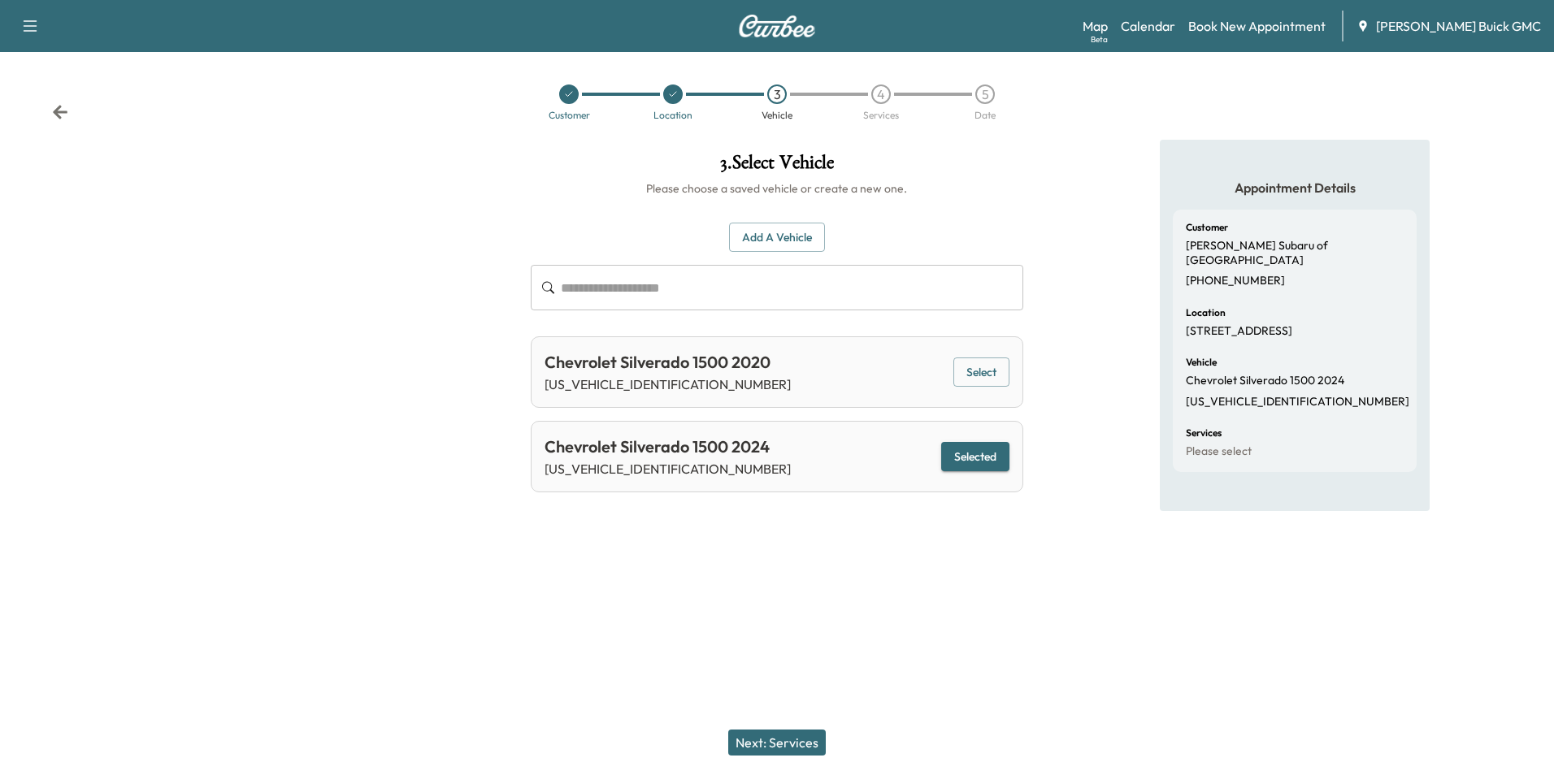
click at [785, 741] on button "Next: Services" at bounding box center [777, 743] width 98 height 26
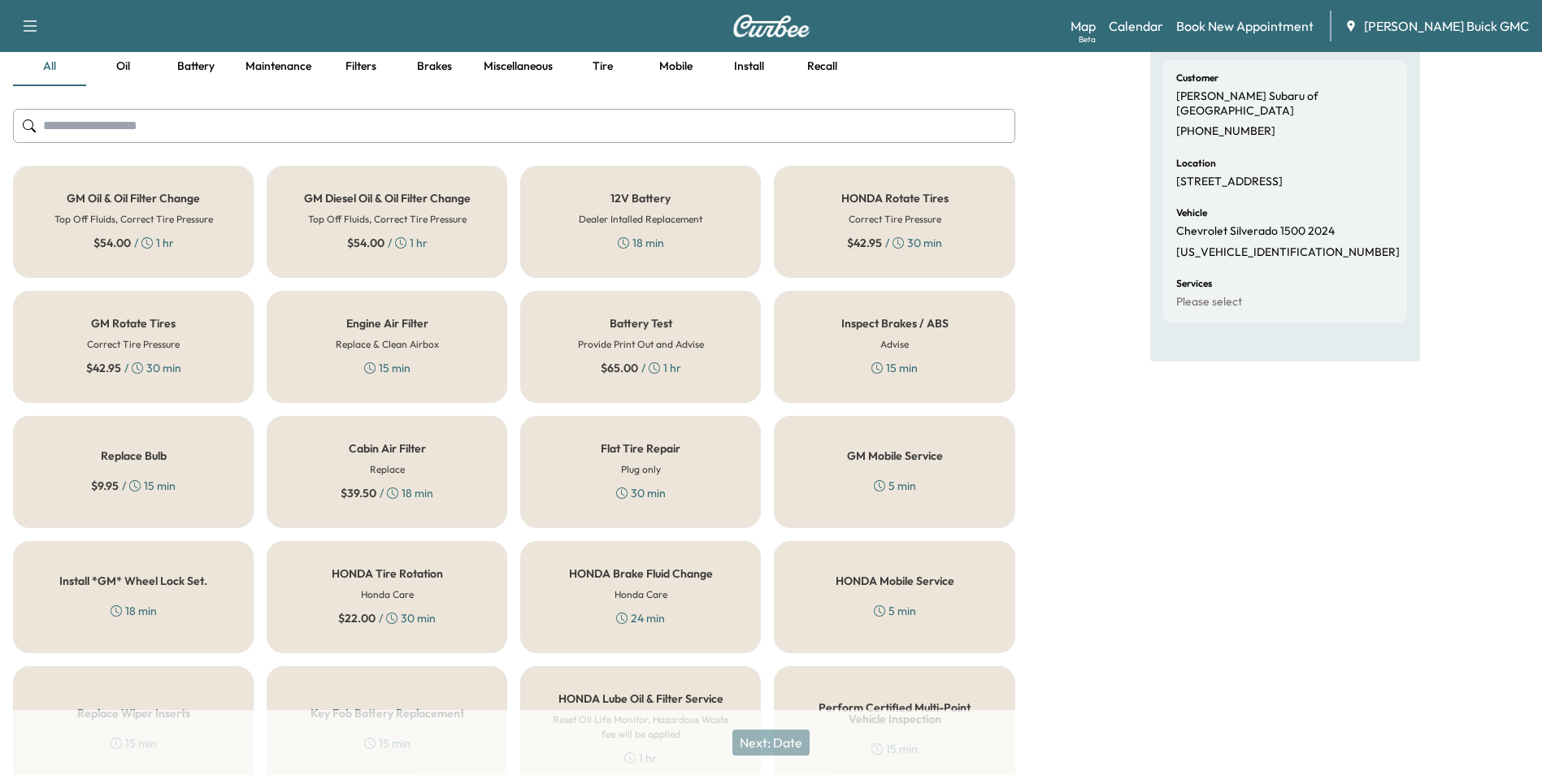
scroll to position [406, 0]
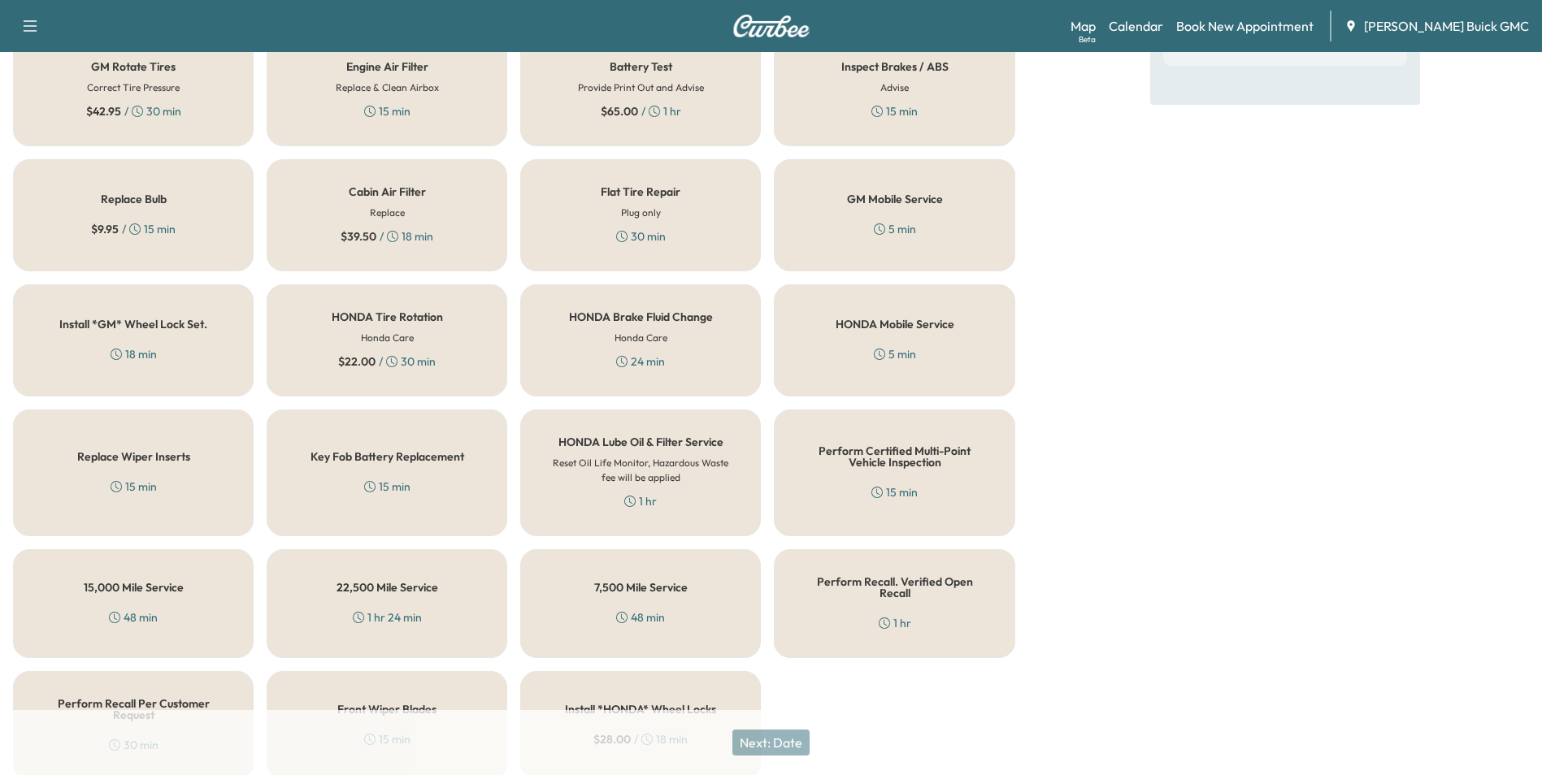
click at [878, 342] on div "HONDA Mobile Service 5 min" at bounding box center [894, 341] width 241 height 112
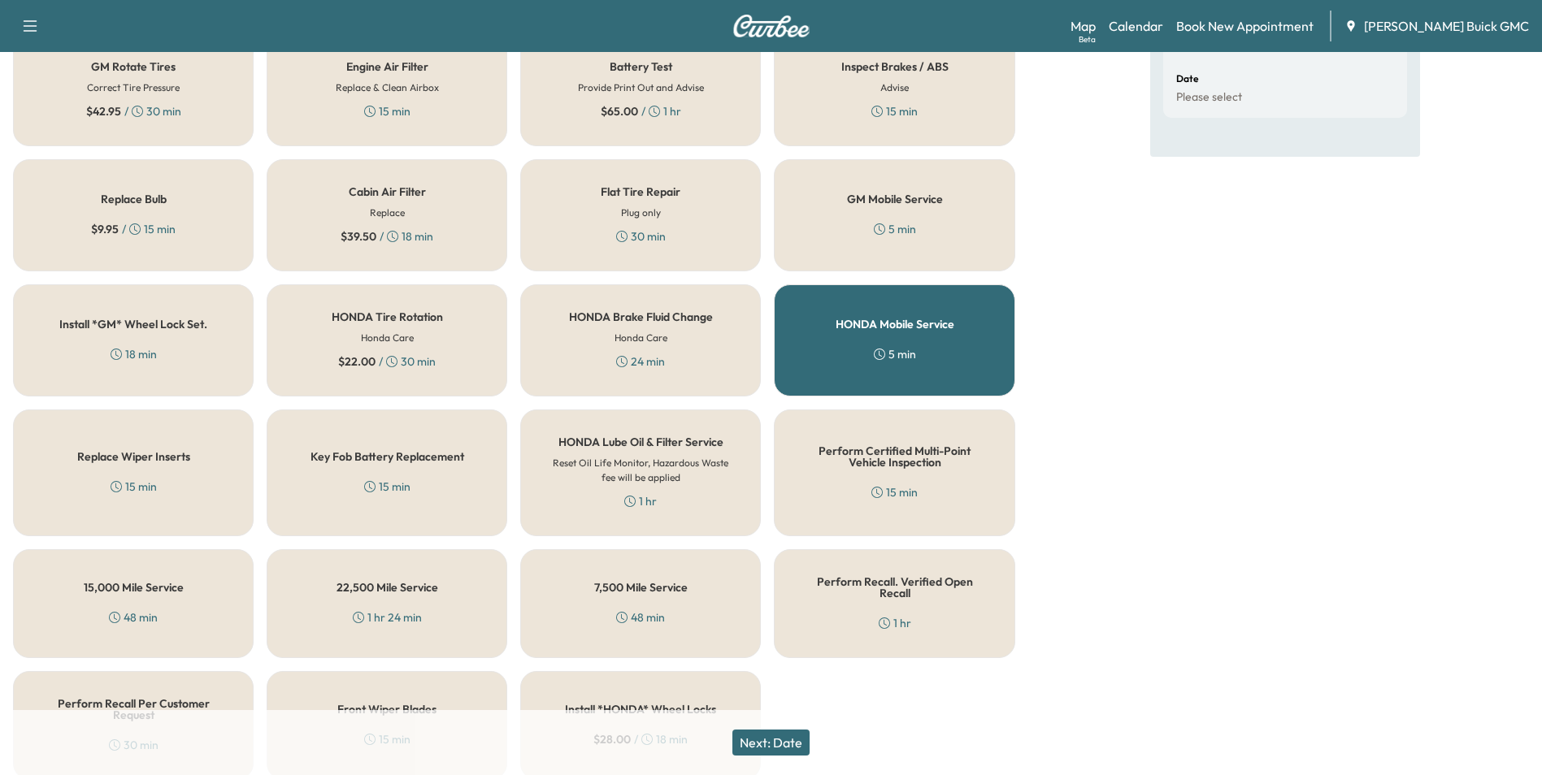
click at [892, 222] on div "5 min" at bounding box center [895, 229] width 42 height 16
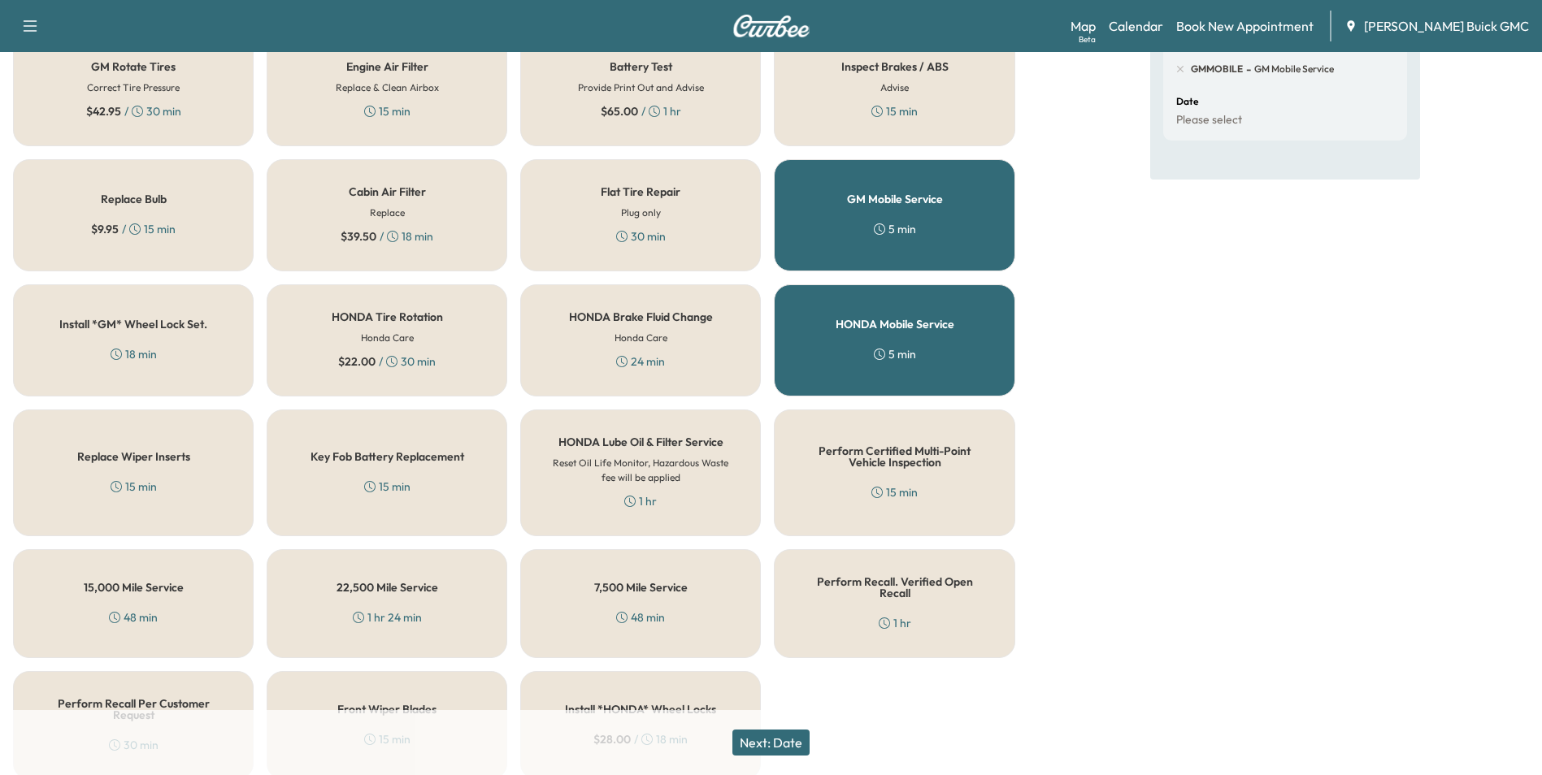
click at [793, 741] on button "Next: Date" at bounding box center [770, 743] width 77 height 26
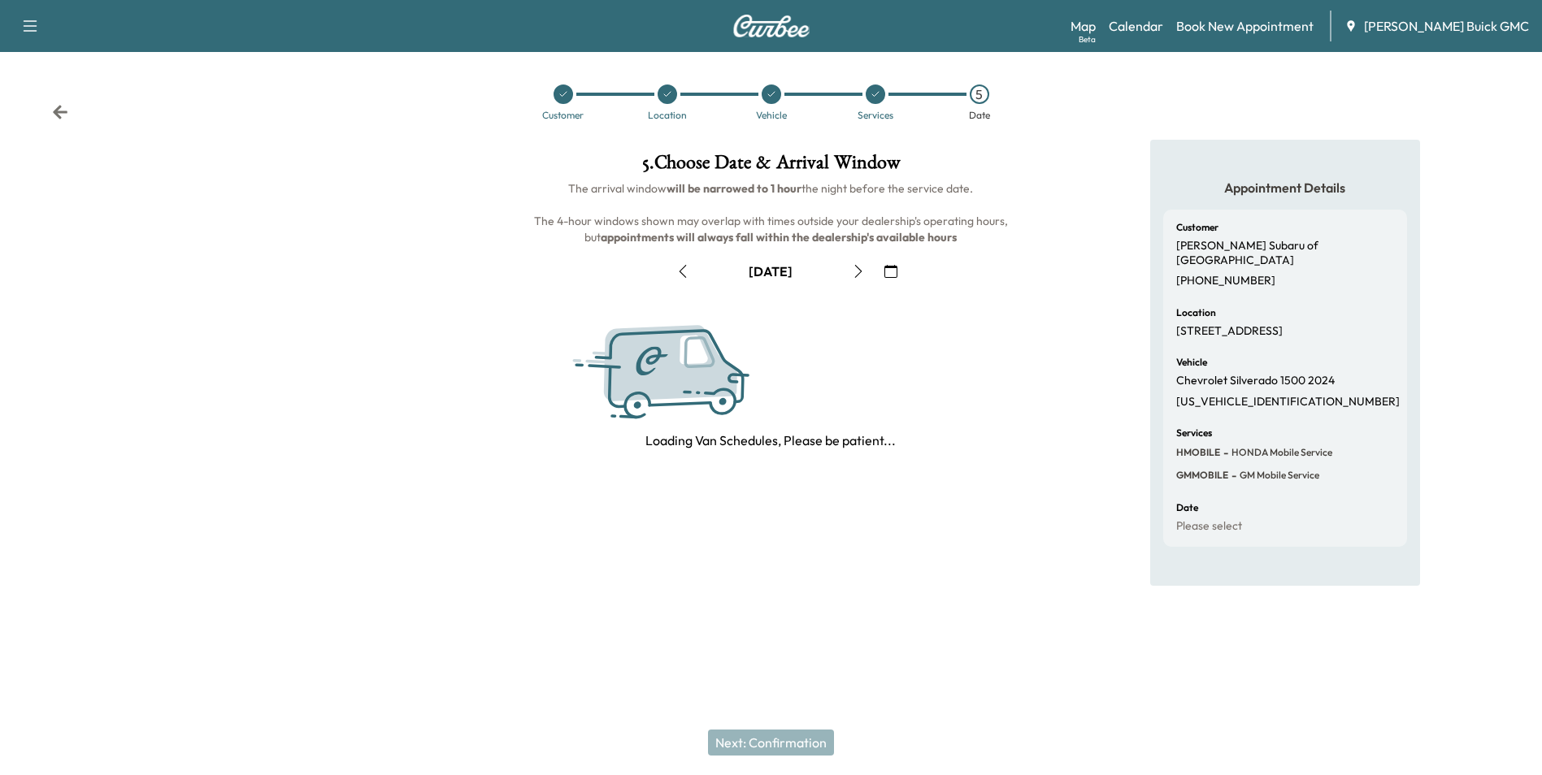
scroll to position [0, 0]
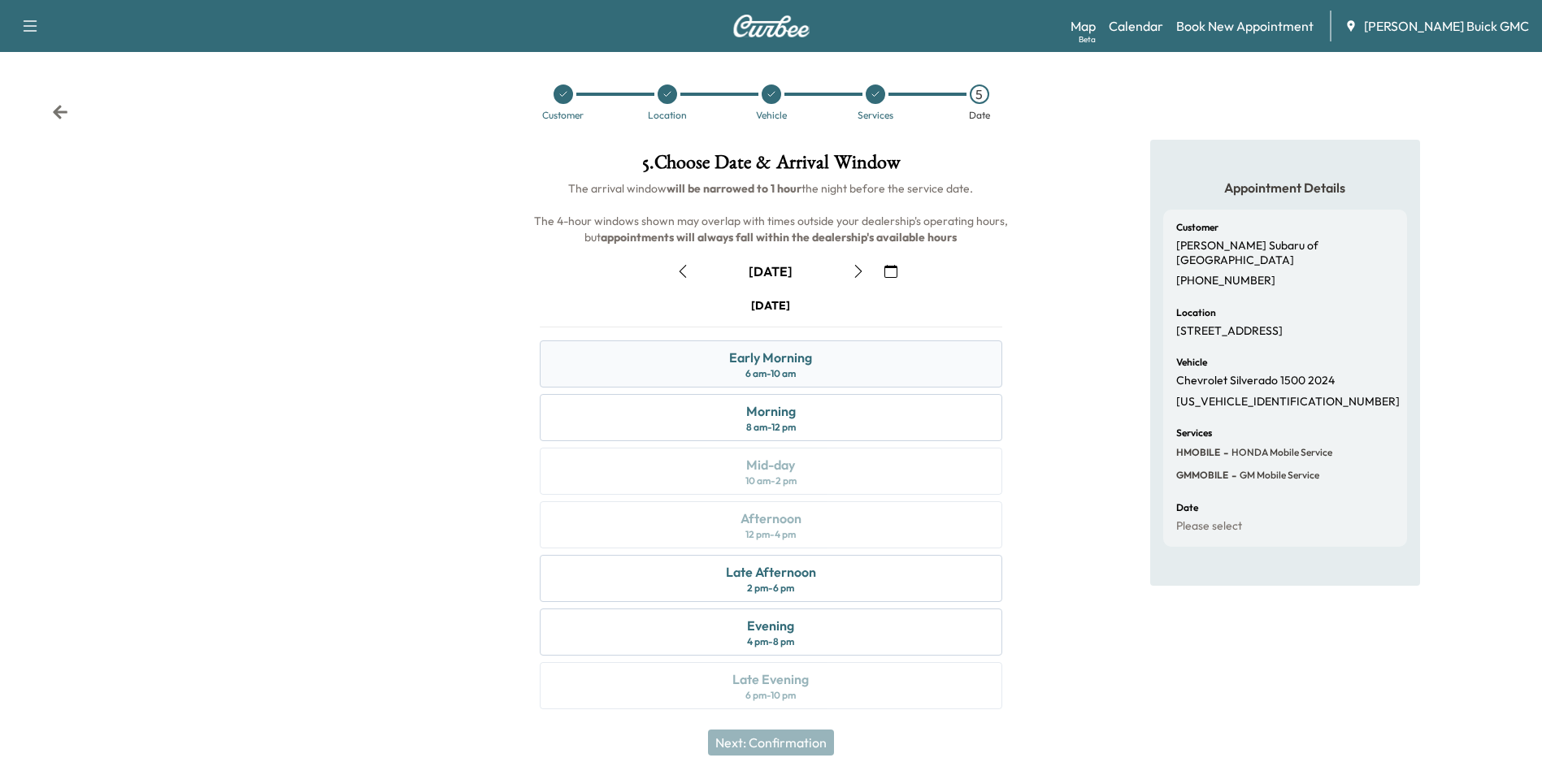
click at [811, 364] on div "Early Morning" at bounding box center [770, 358] width 83 height 20
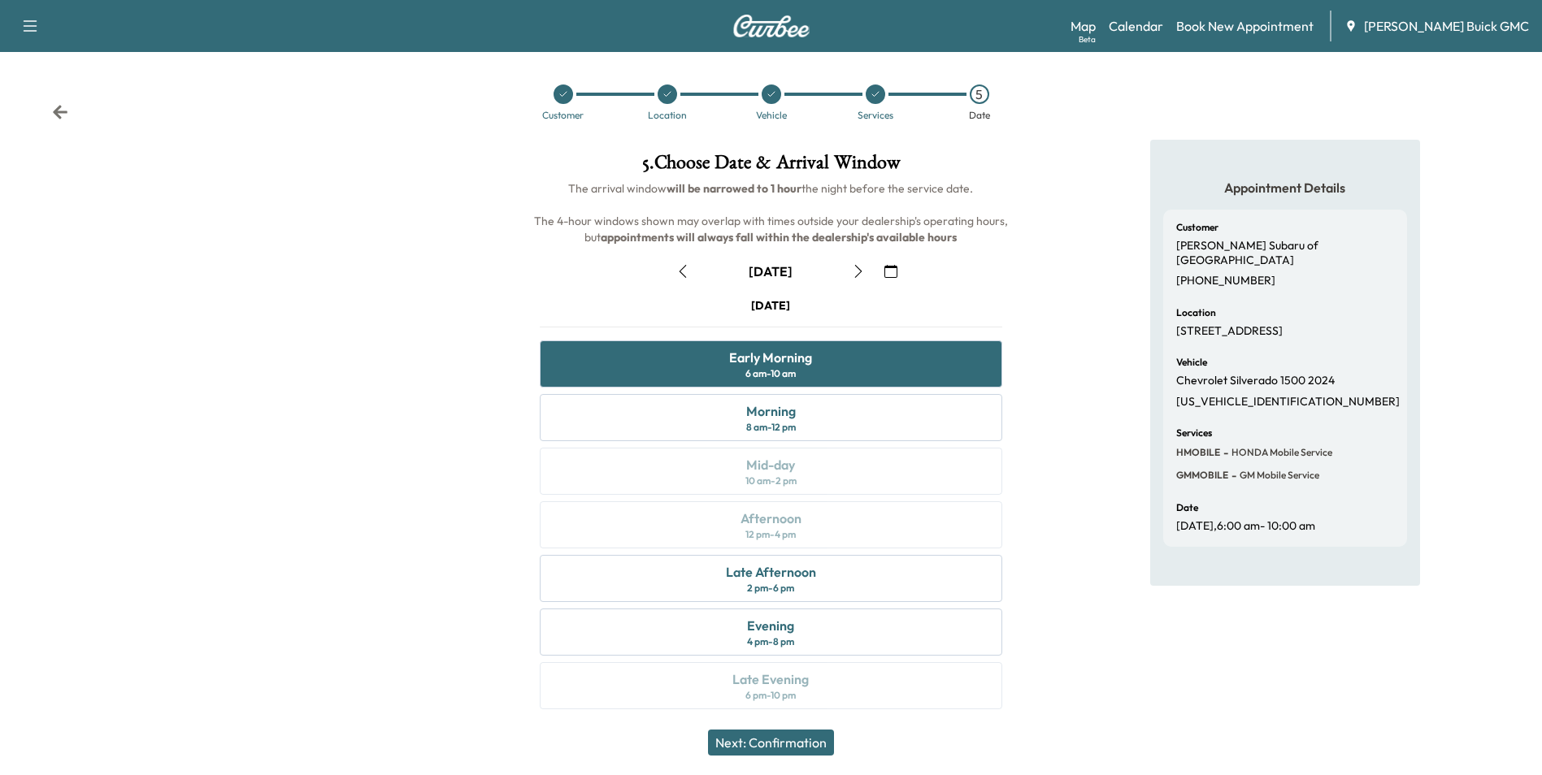
click at [805, 738] on button "Next: Confirmation" at bounding box center [771, 743] width 126 height 26
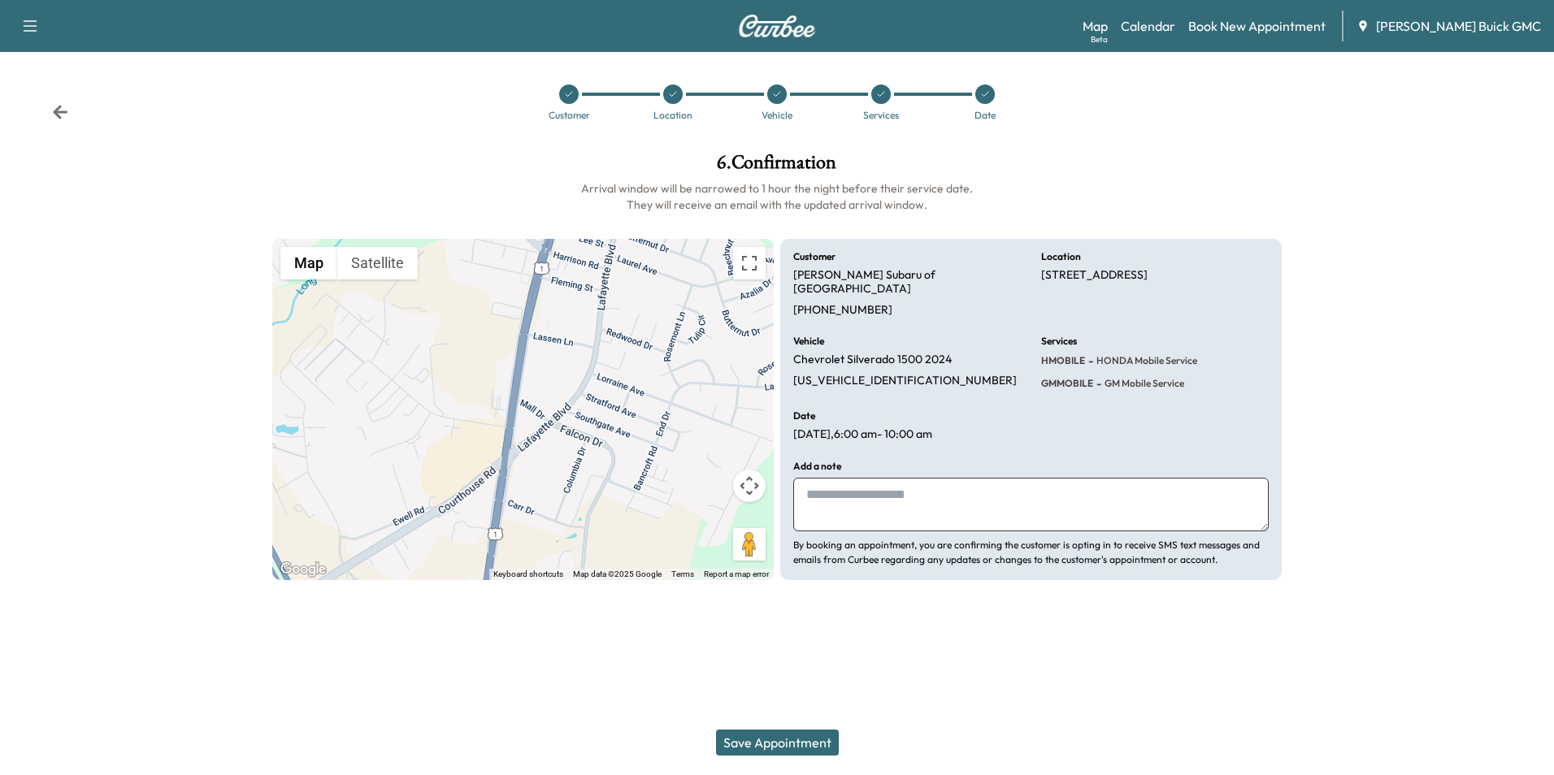
click at [893, 483] on textarea at bounding box center [1031, 505] width 476 height 54
type textarea "**********"
click at [788, 739] on button "Save Appointment" at bounding box center [777, 743] width 123 height 26
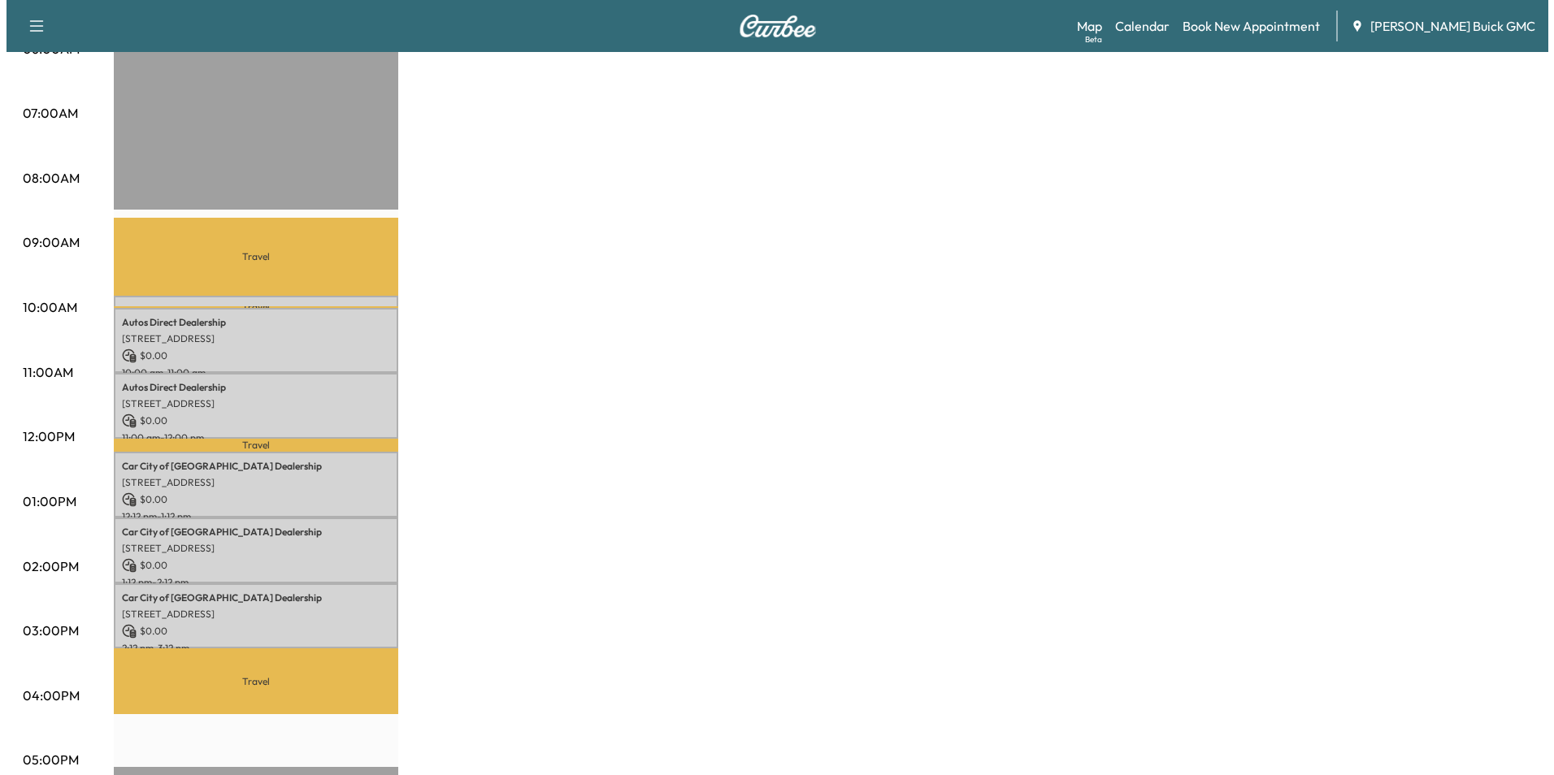
scroll to position [325, 0]
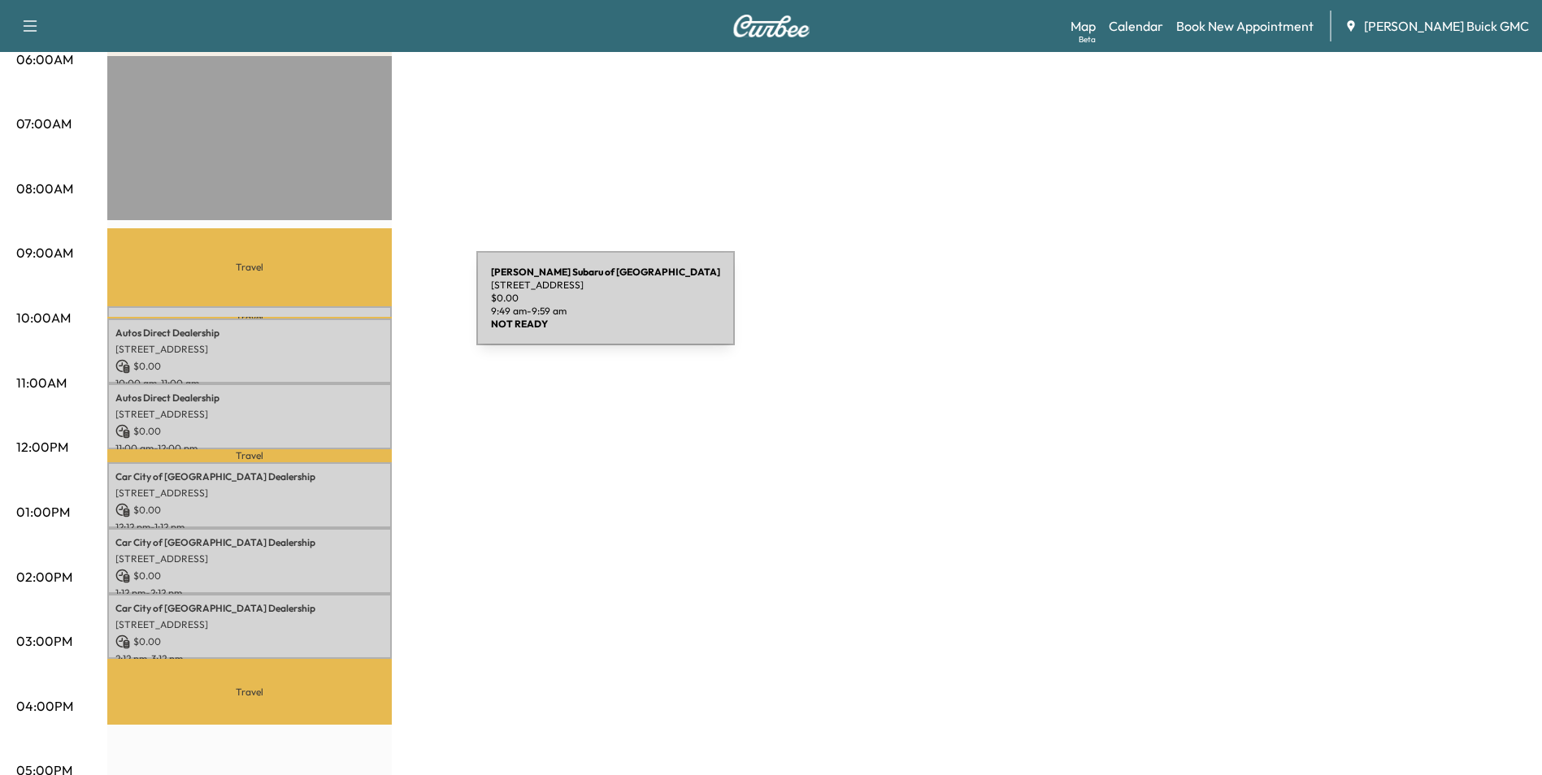
click at [354, 308] on div "[PERSON_NAME] of Fredericksburg [STREET_ADDRESS] $ 0.00 9:49 am - 9:59 am" at bounding box center [249, 314] width 285 height 16
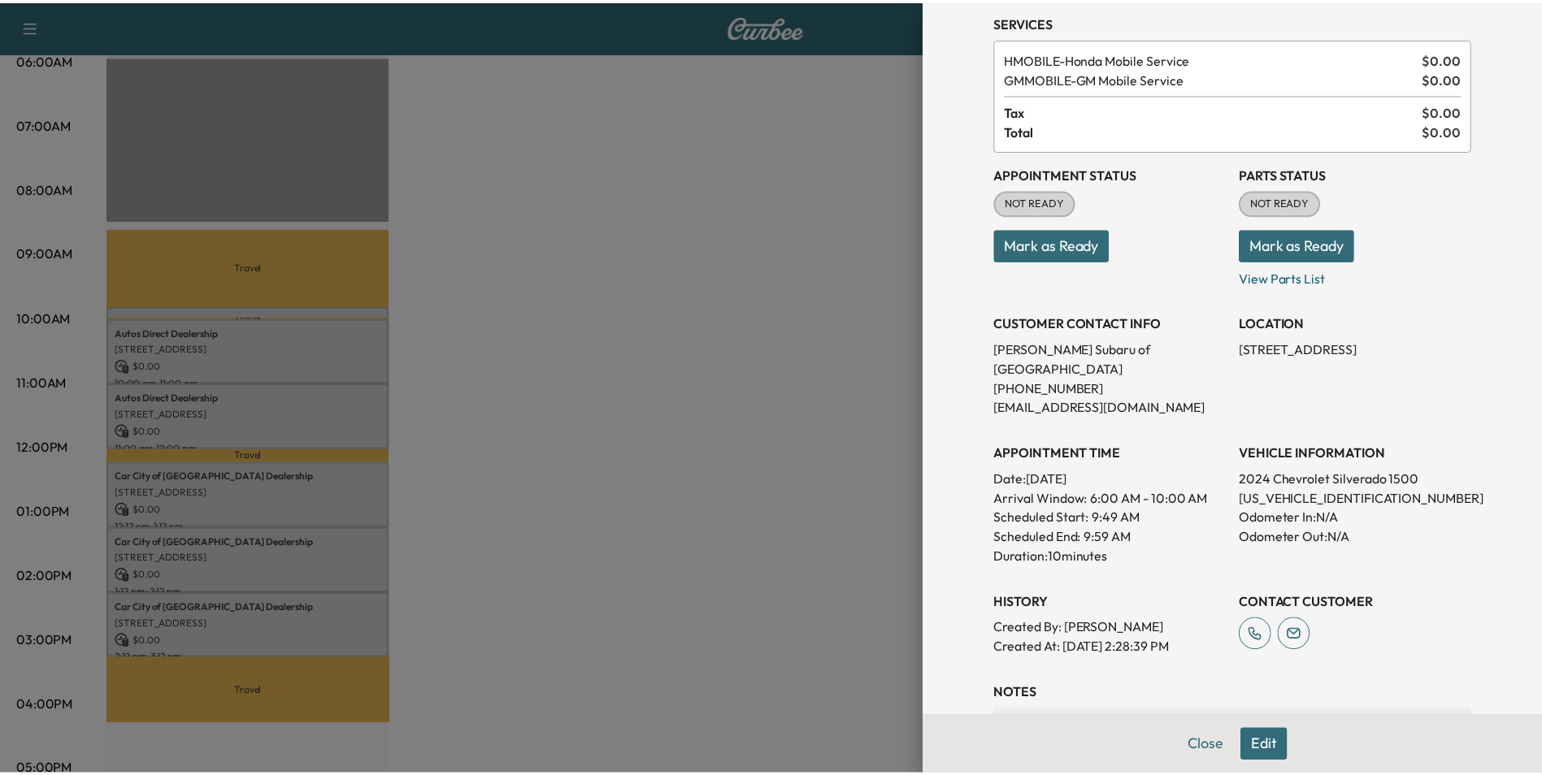
scroll to position [0, 0]
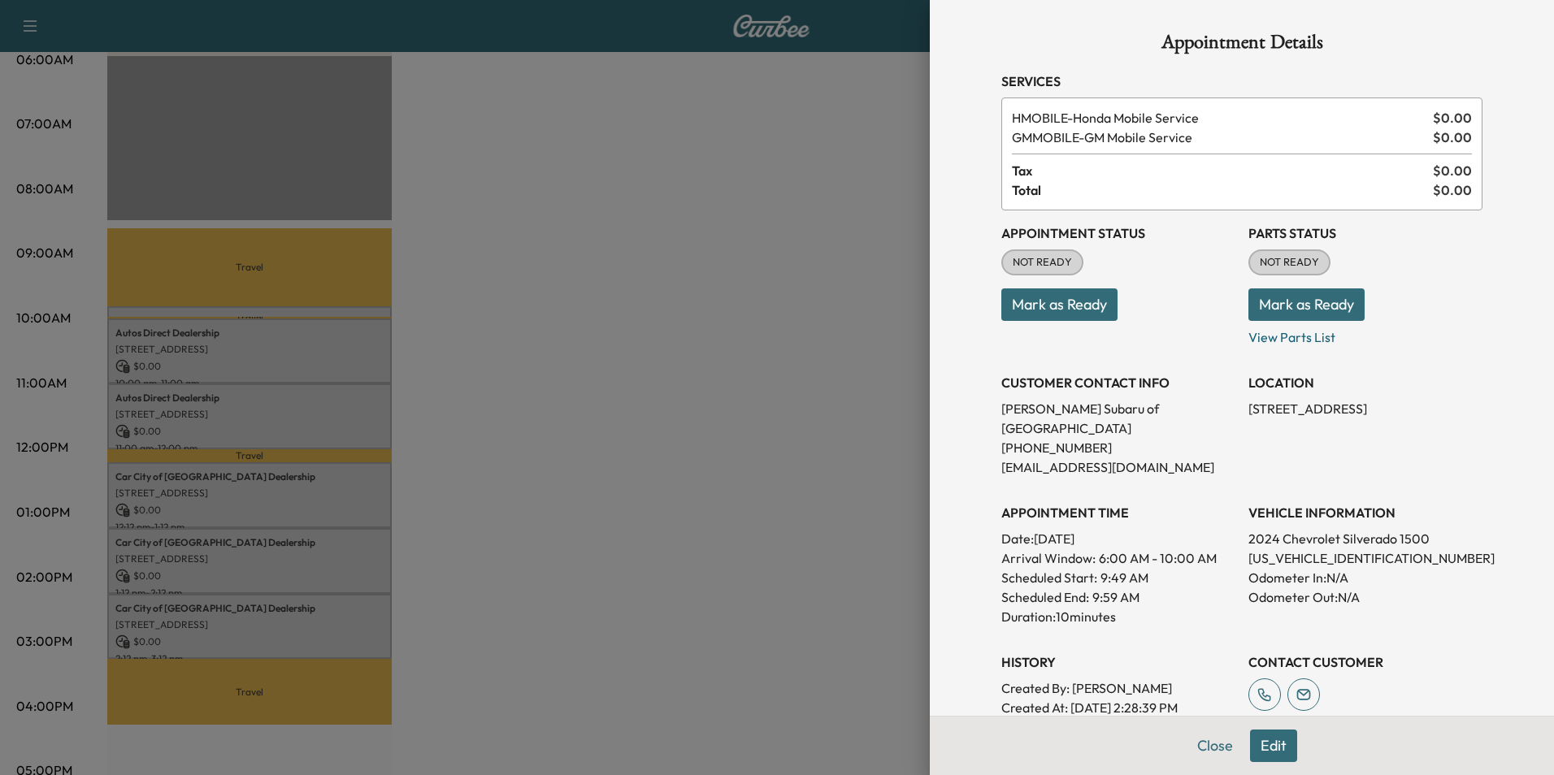
click at [853, 298] on div at bounding box center [777, 387] width 1554 height 775
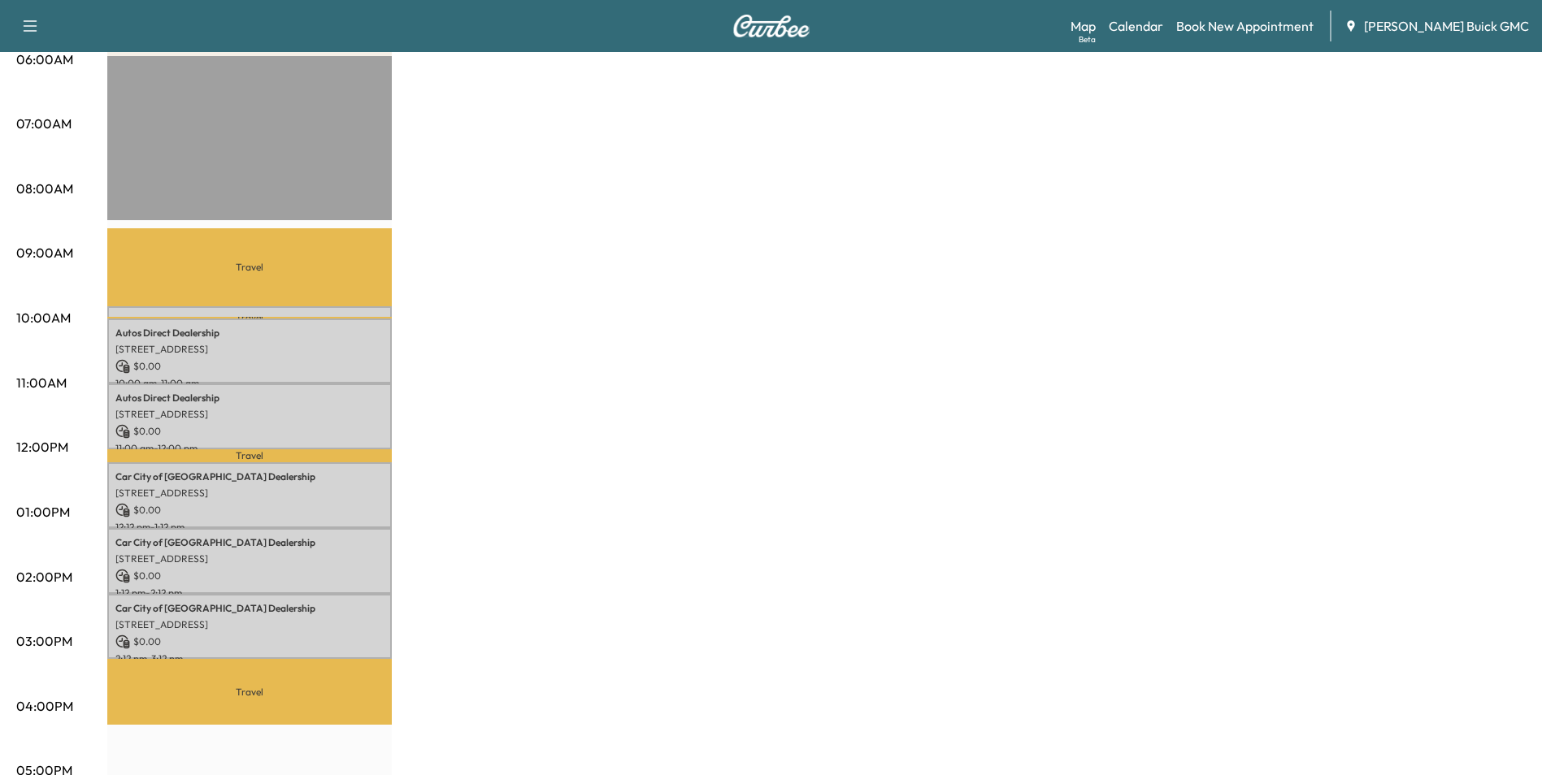
click at [714, 170] on div "MobileService+ $ 0.00 Revenue 5 hr 10 min Work Time 2 hr 24 min Transit Time Tr…" at bounding box center [816, 496] width 1418 height 1219
click at [736, 183] on div "MobileService+ $ 0.00 Revenue 5 hr 10 min Work Time 2 hr 24 min Transit Time Tr…" at bounding box center [816, 496] width 1418 height 1219
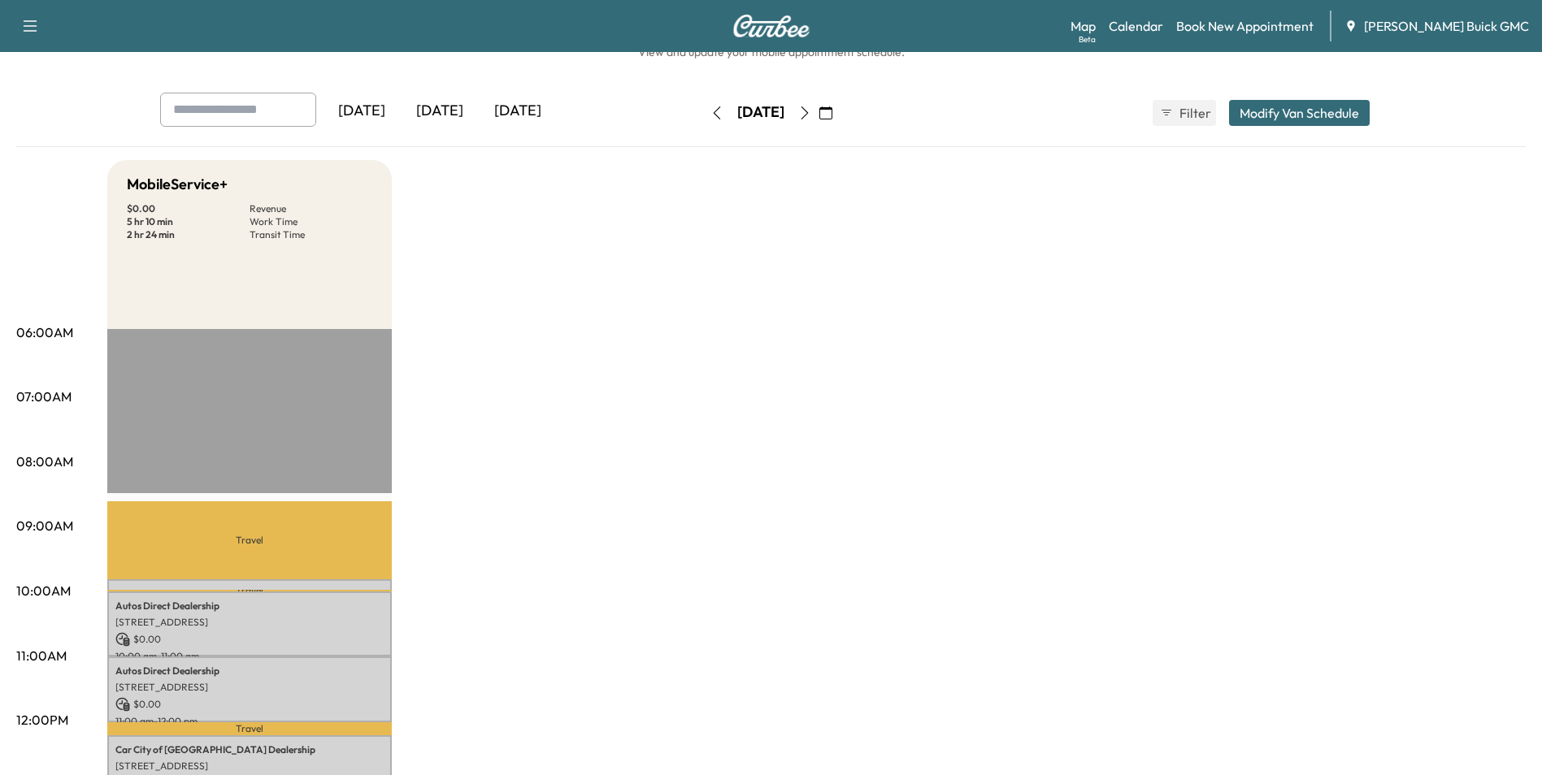
scroll to position [81, 0]
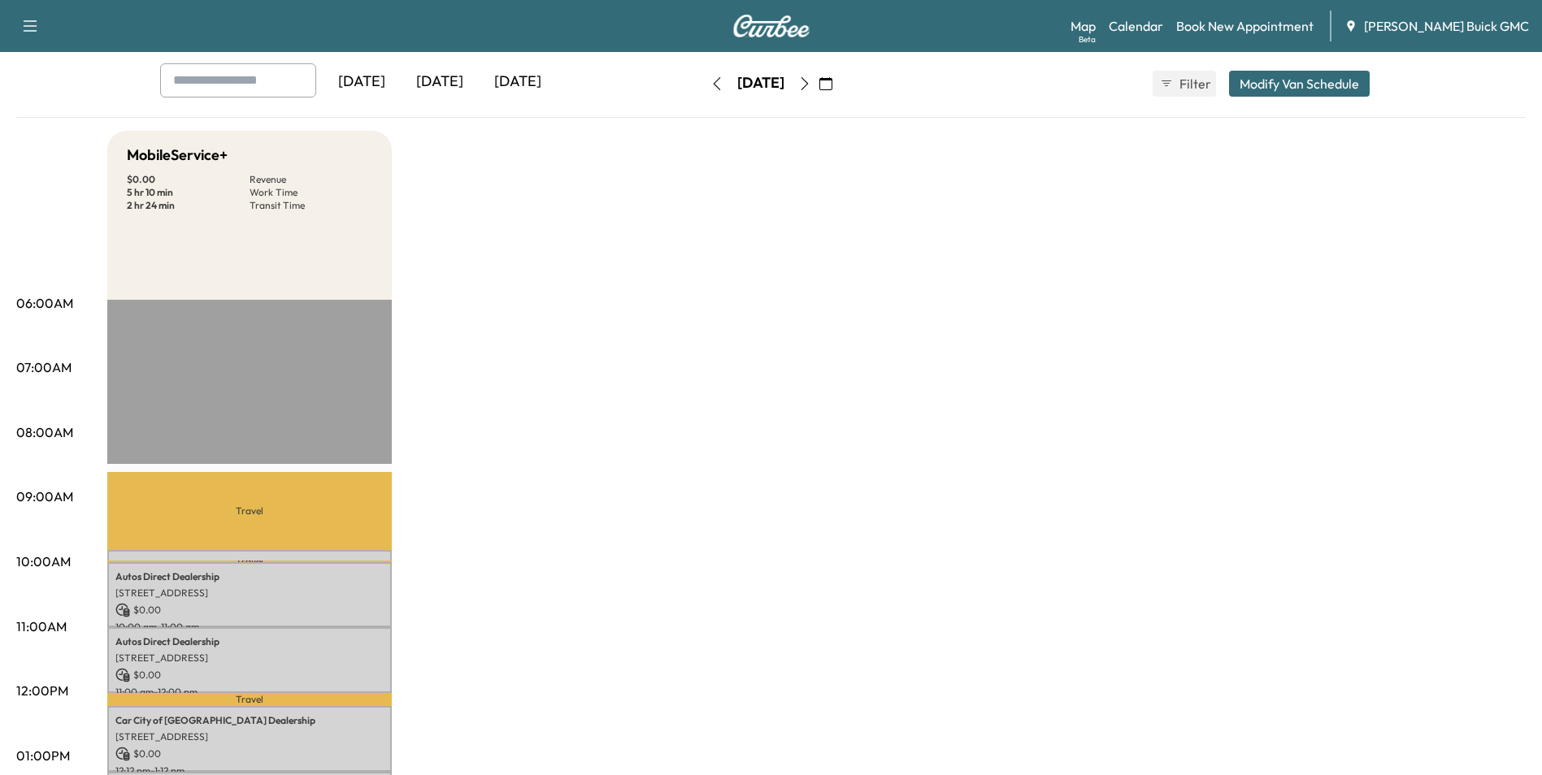
drag, startPoint x: 753, startPoint y: 374, endPoint x: 731, endPoint y: 374, distance: 21.9
click at [751, 371] on div "MobileService+ $ 0.00 Revenue 5 hr 10 min Work Time 2 hr 24 min Transit Time Tr…" at bounding box center [816, 740] width 1418 height 1219
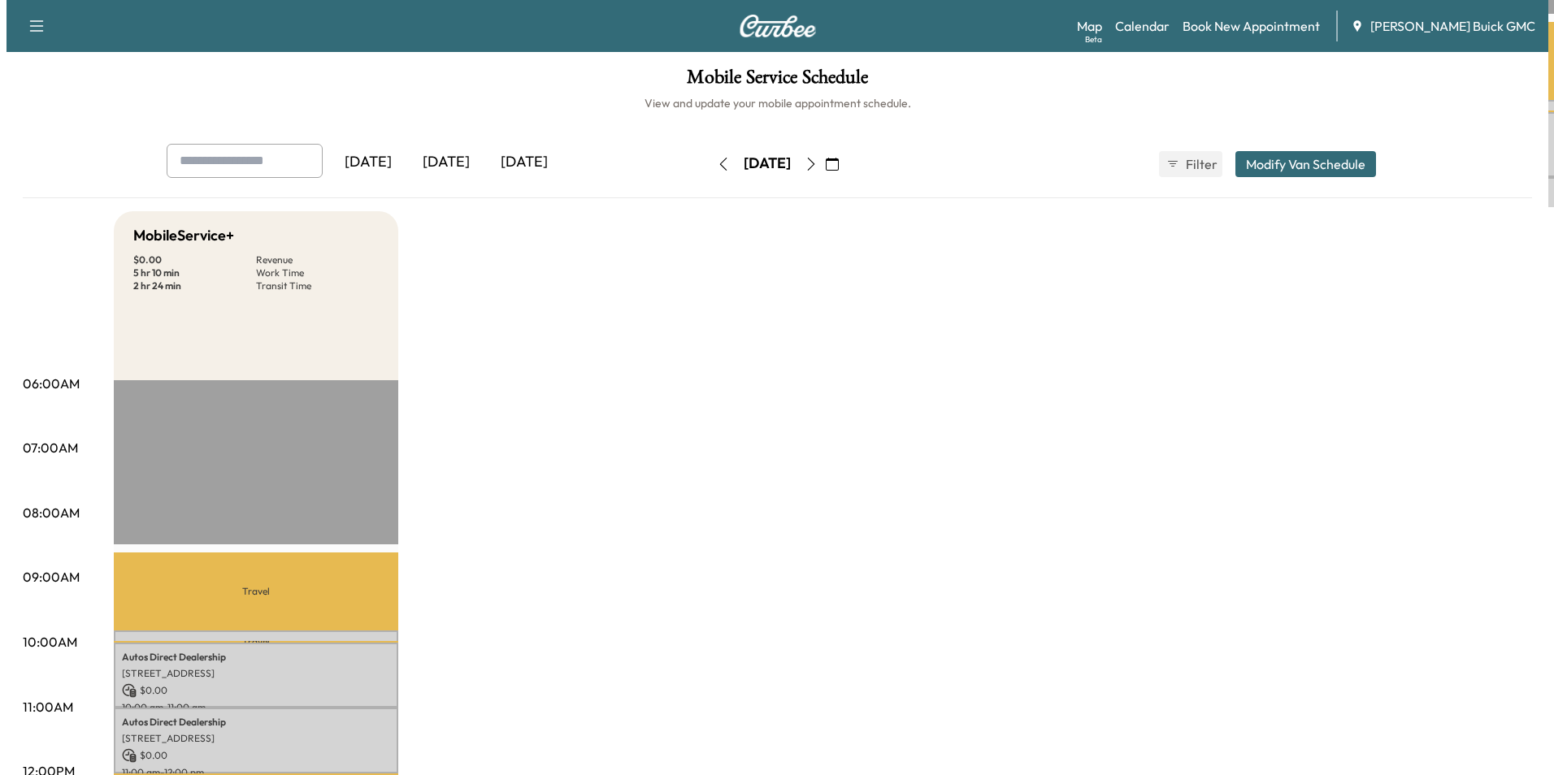
scroll to position [0, 0]
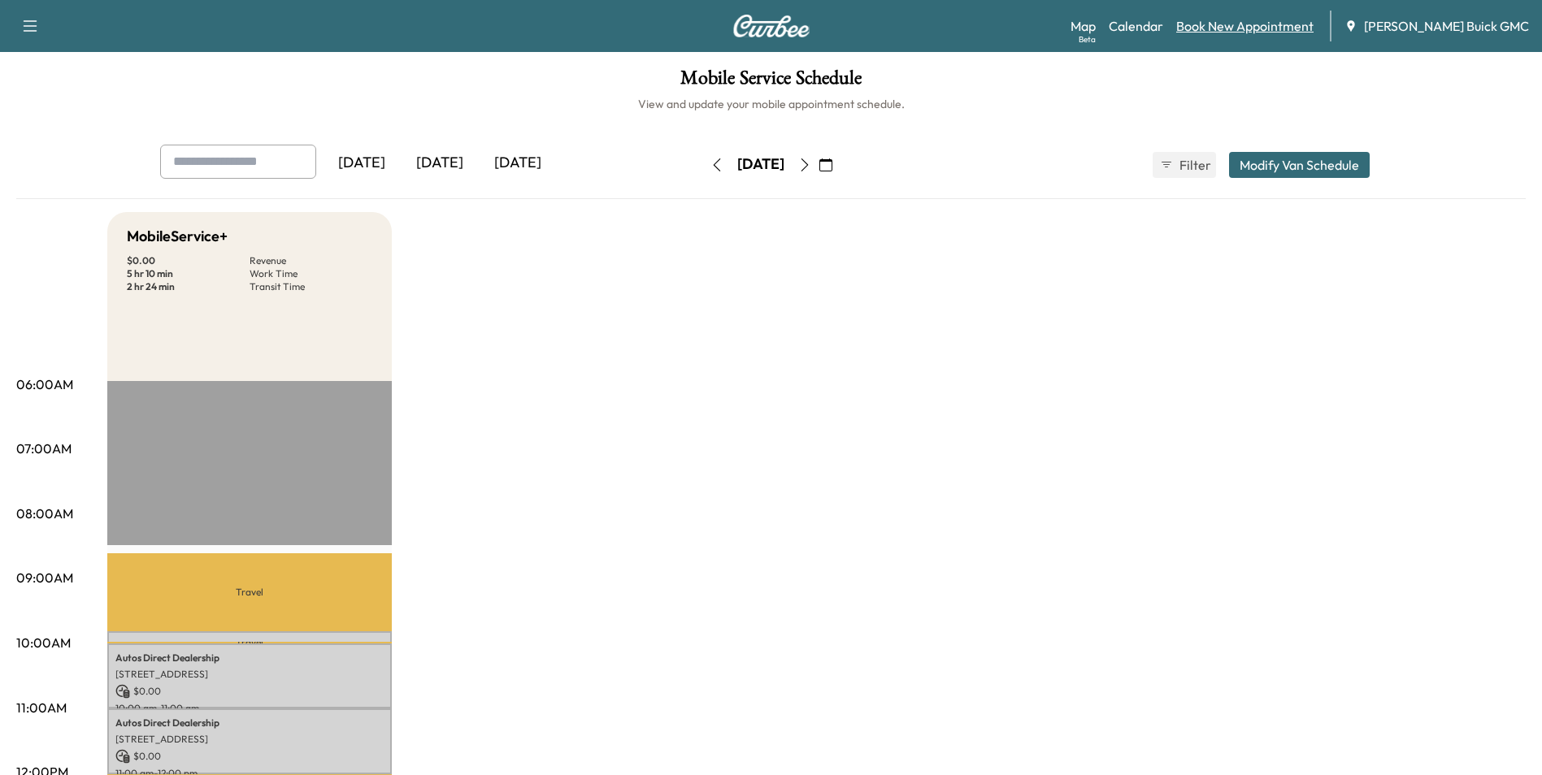
click at [1288, 22] on link "Book New Appointment" at bounding box center [1244, 26] width 137 height 20
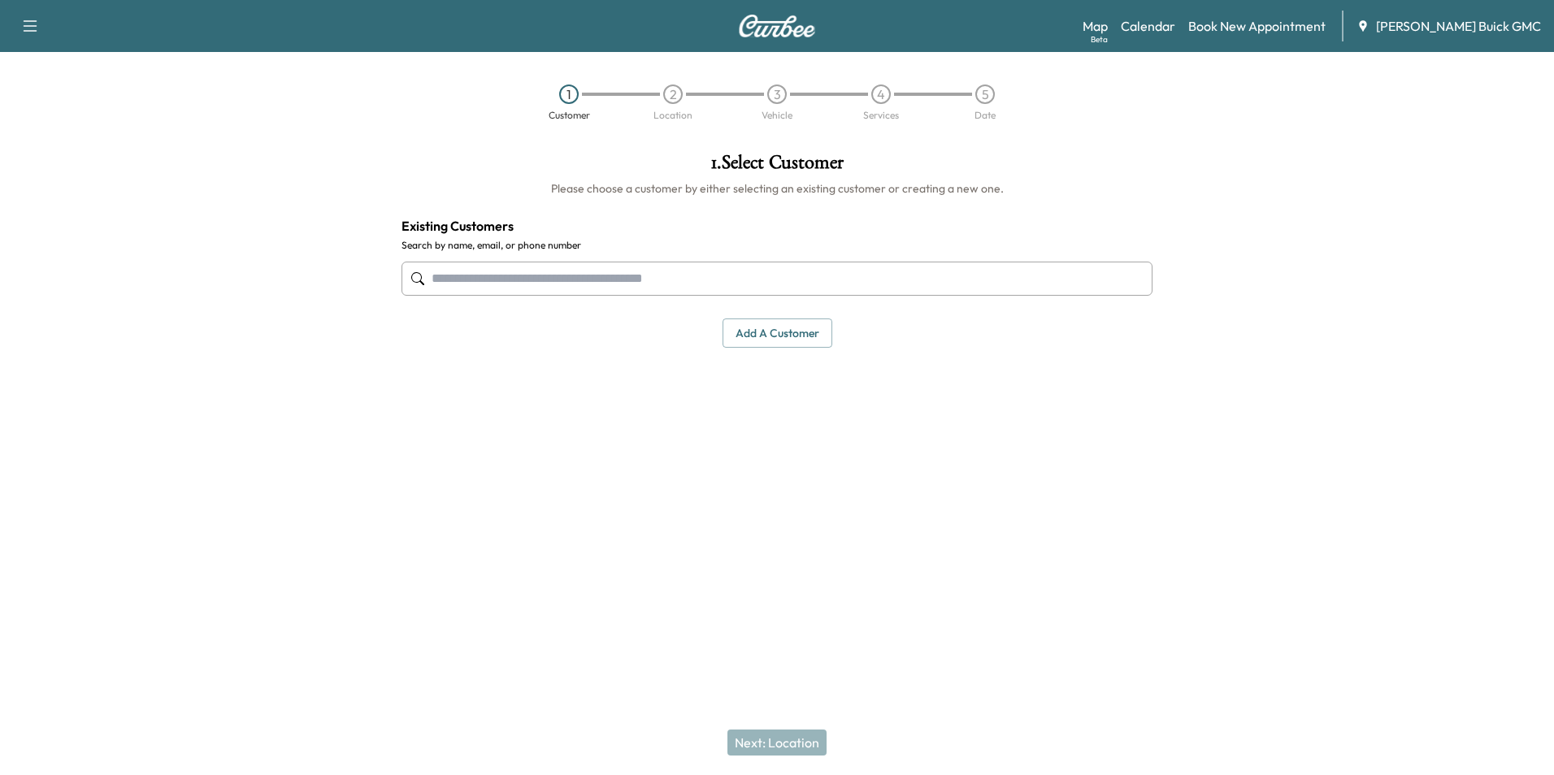
click at [596, 276] on input "text" at bounding box center [777, 279] width 751 height 34
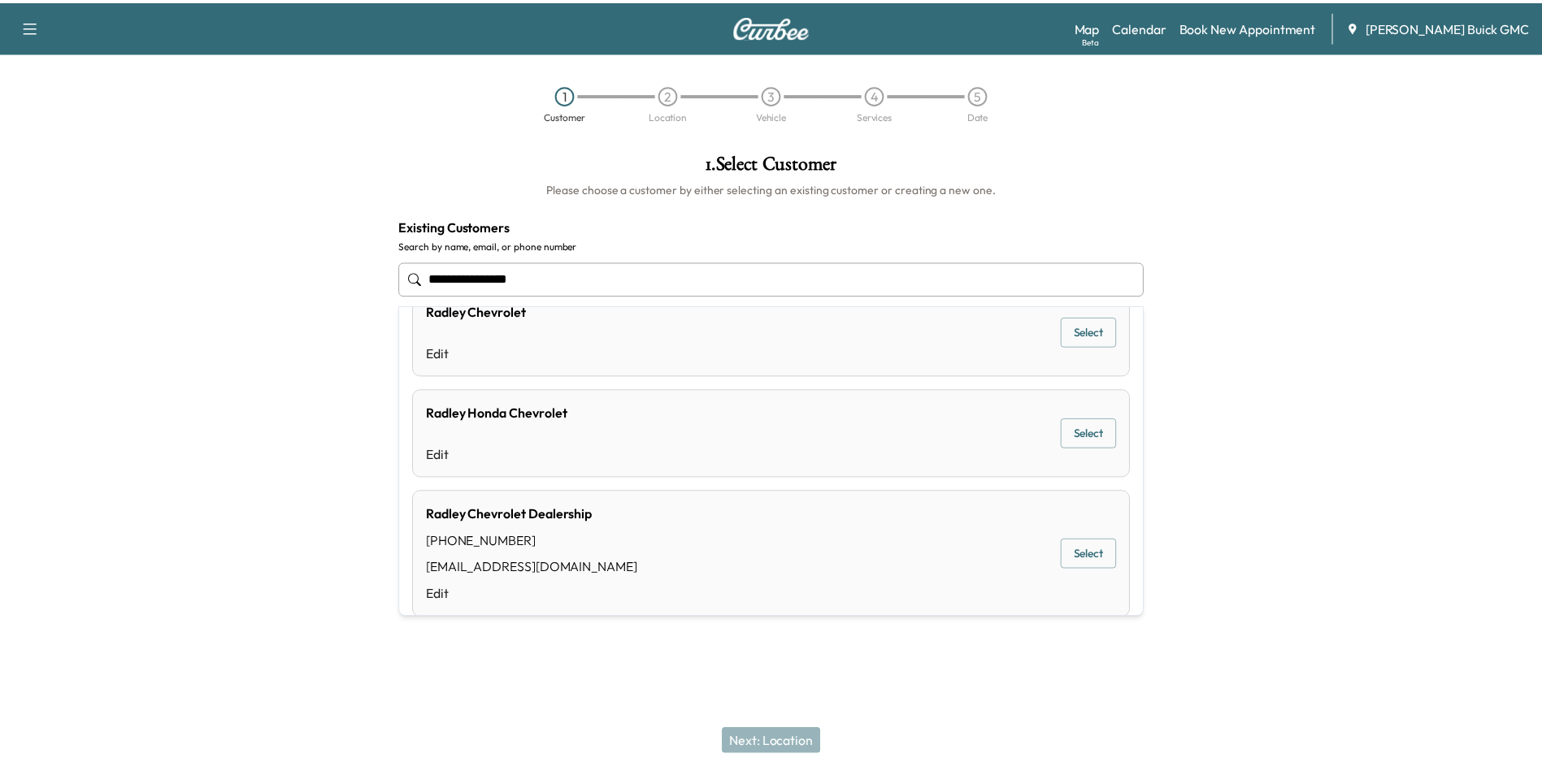
scroll to position [59, 0]
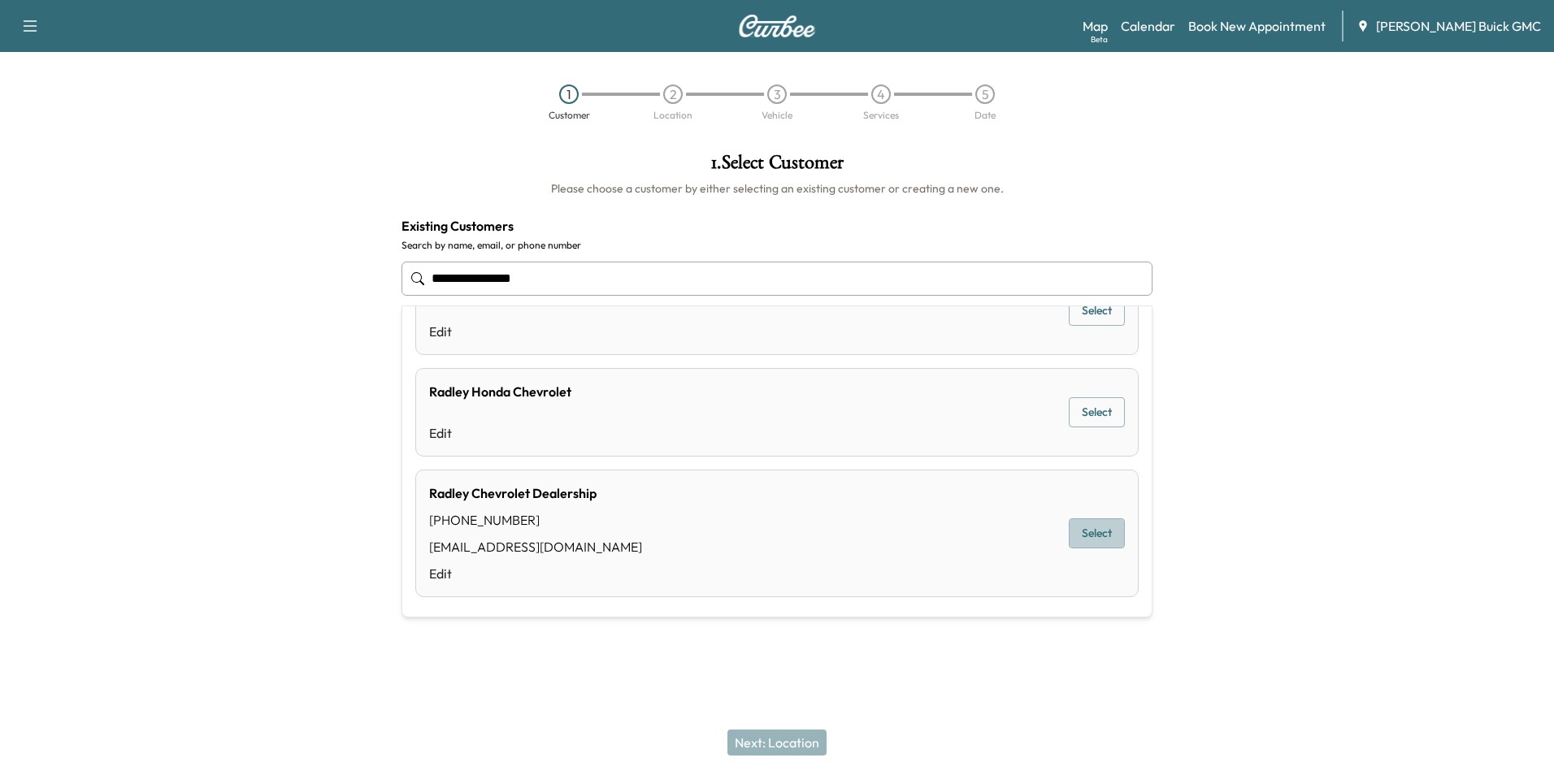
click at [1079, 532] on button "Select" at bounding box center [1097, 534] width 56 height 30
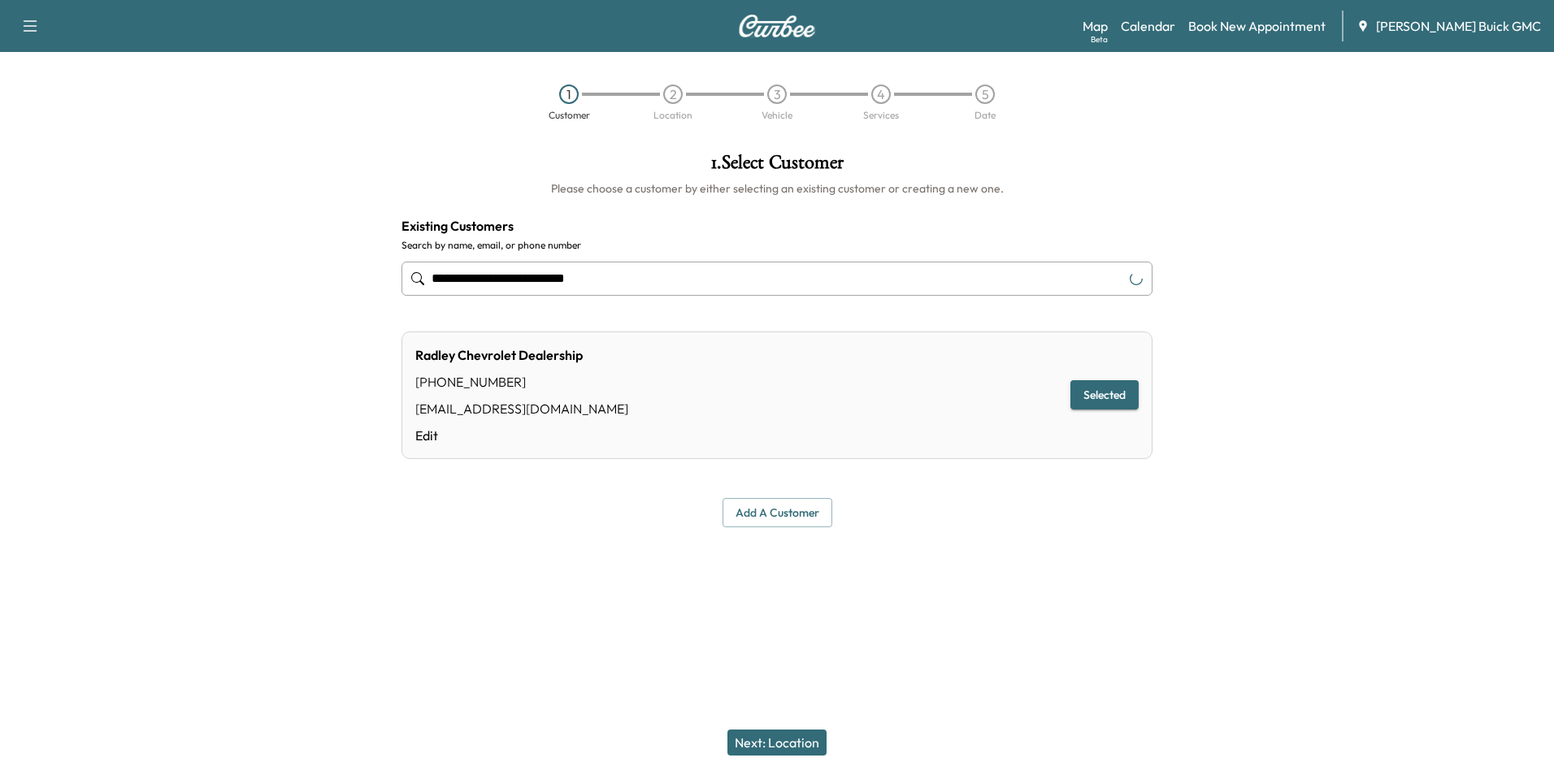
type input "**********"
click at [773, 740] on button "Next: Location" at bounding box center [777, 743] width 99 height 26
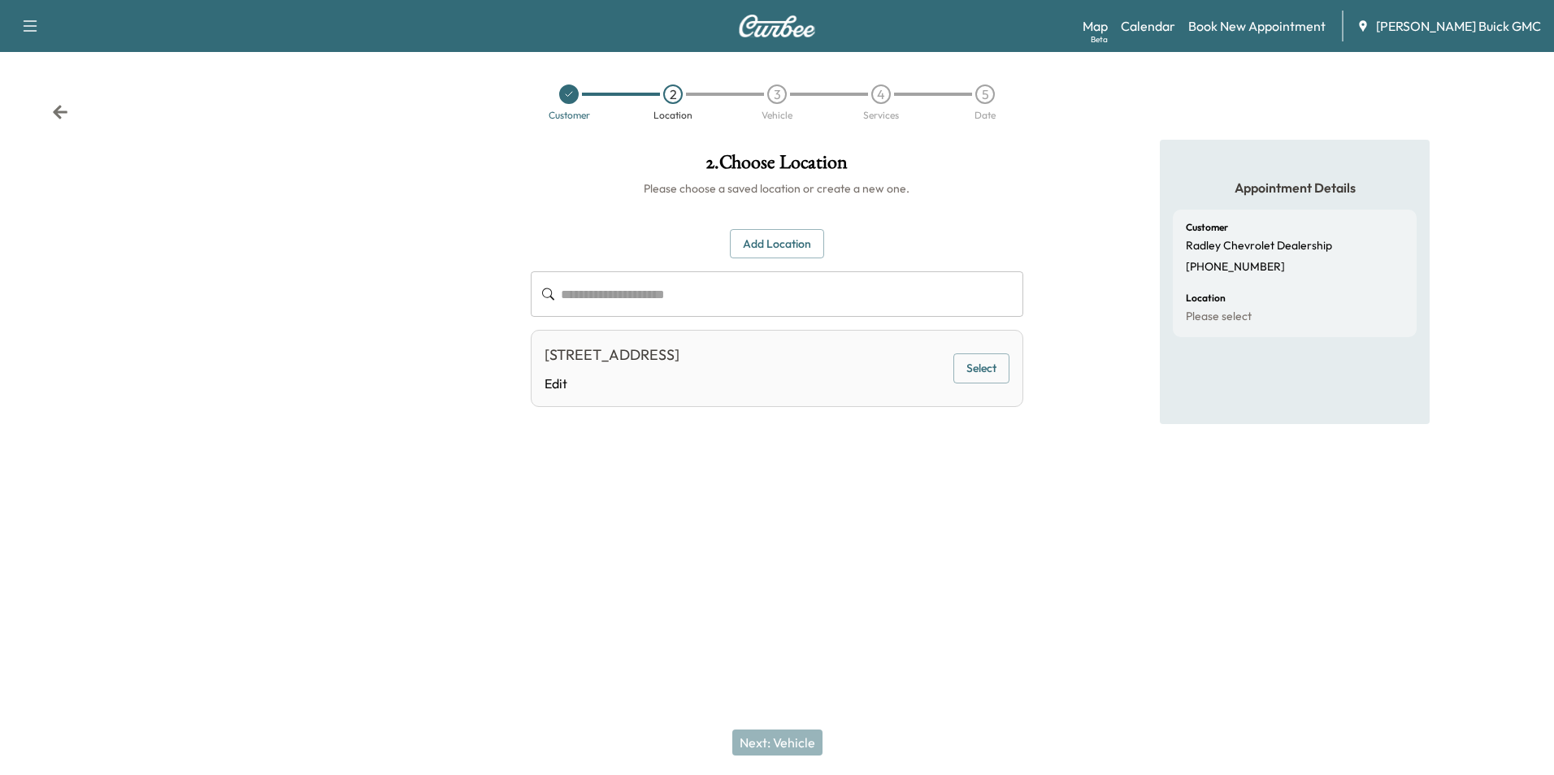
click at [976, 363] on button "Select" at bounding box center [981, 369] width 56 height 30
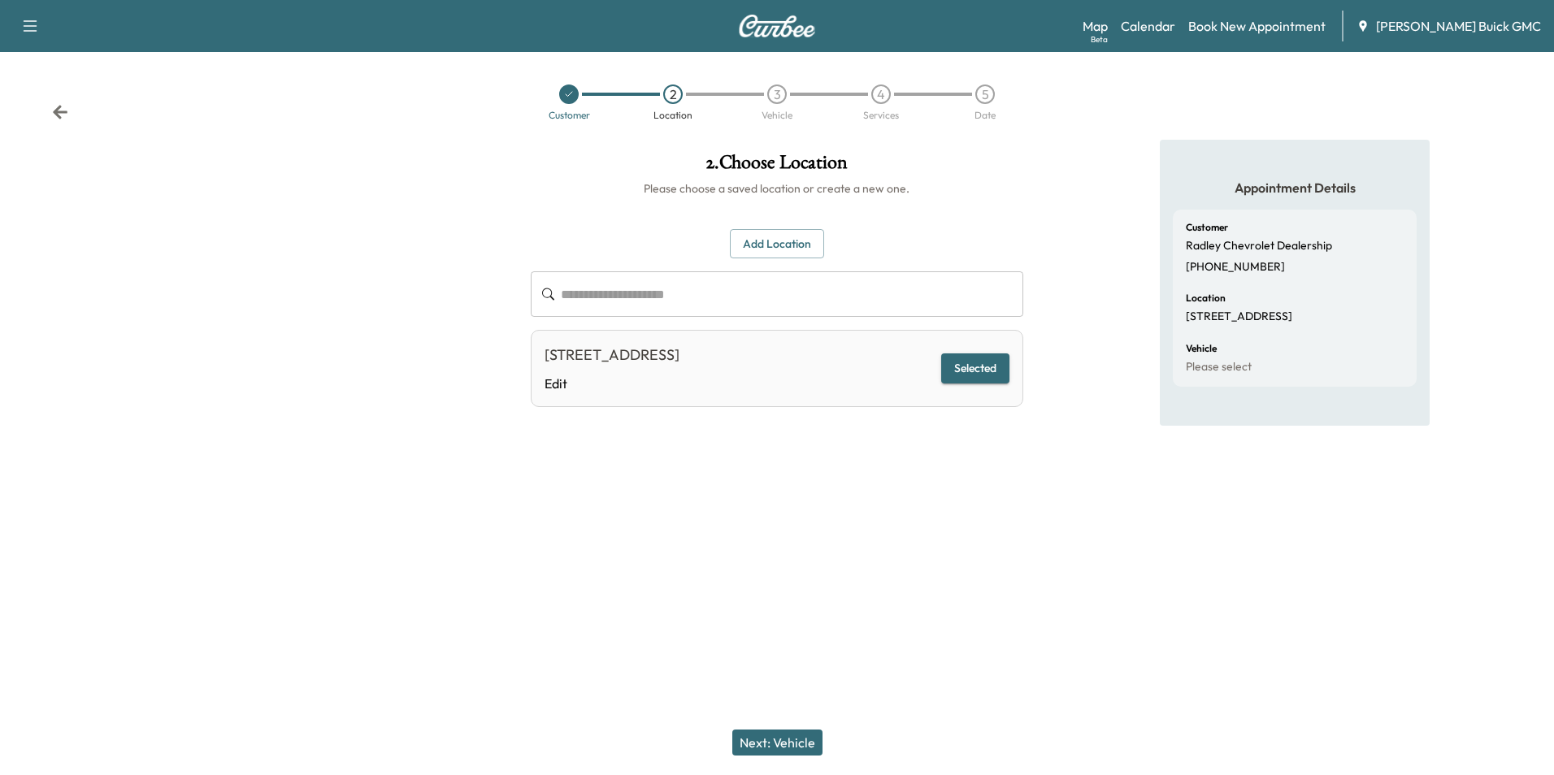
click at [786, 737] on button "Next: Vehicle" at bounding box center [777, 743] width 90 height 26
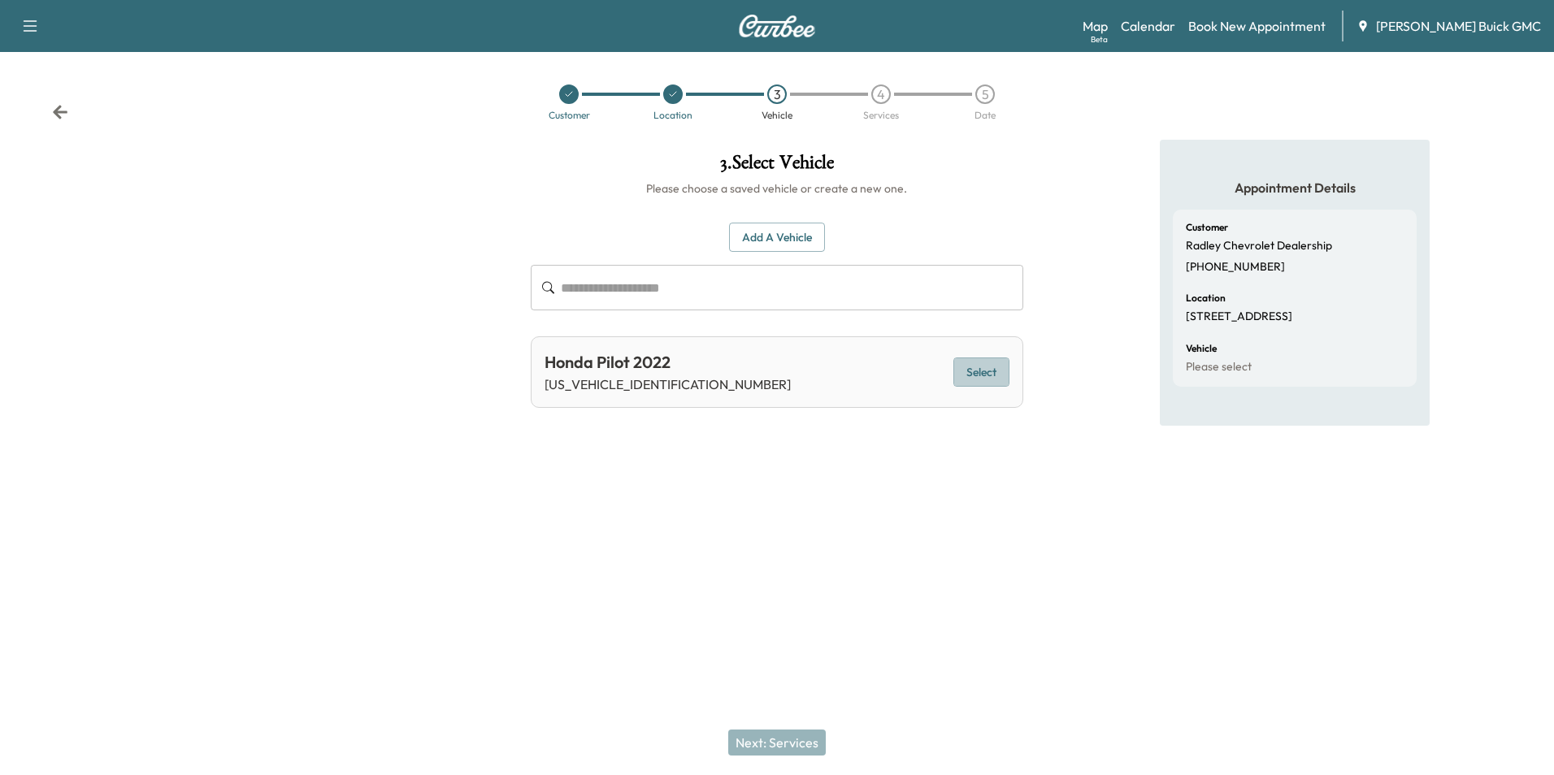
click at [975, 370] on button "Select" at bounding box center [981, 373] width 56 height 30
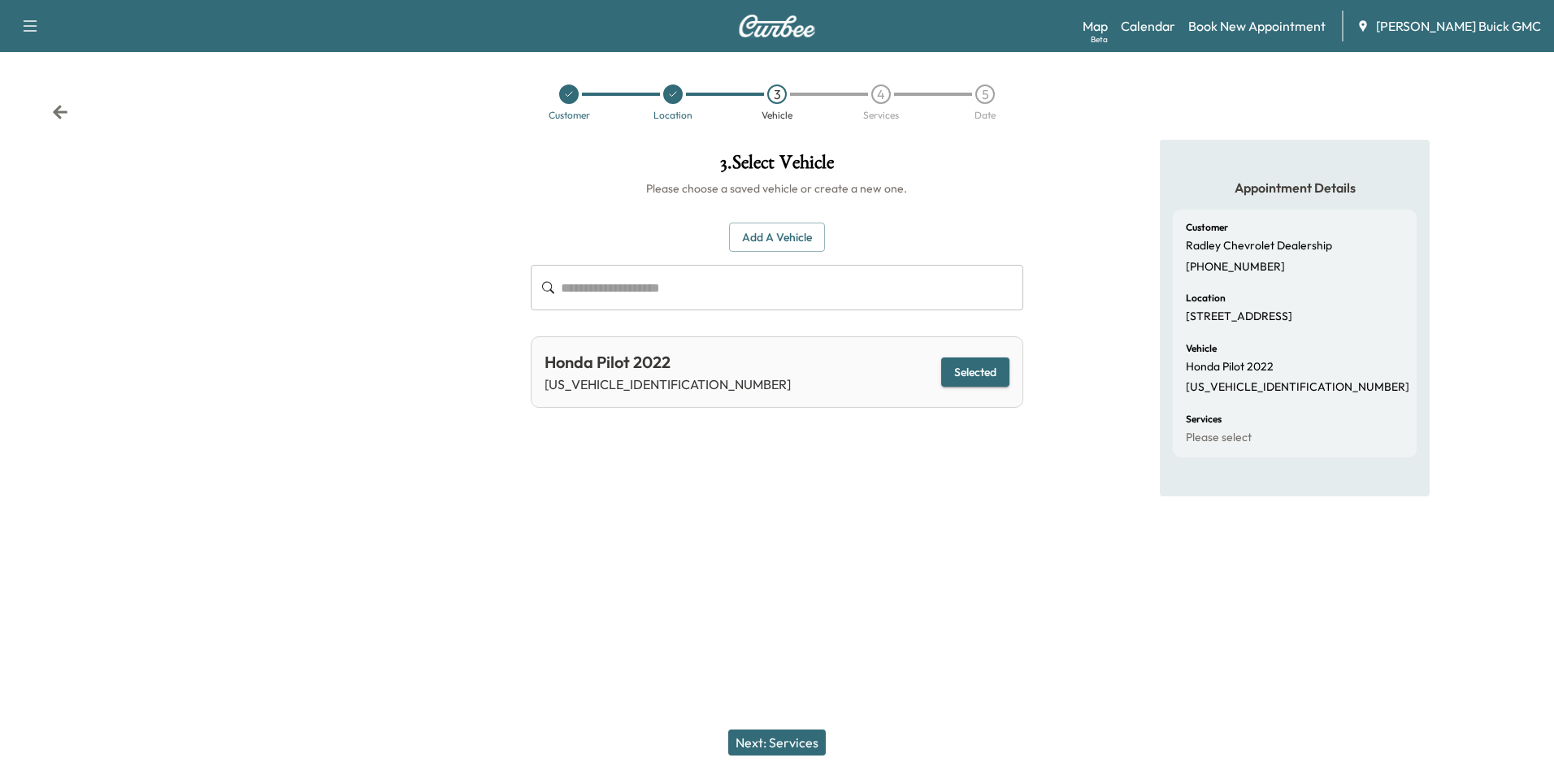
click at [803, 739] on button "Next: Services" at bounding box center [777, 743] width 98 height 26
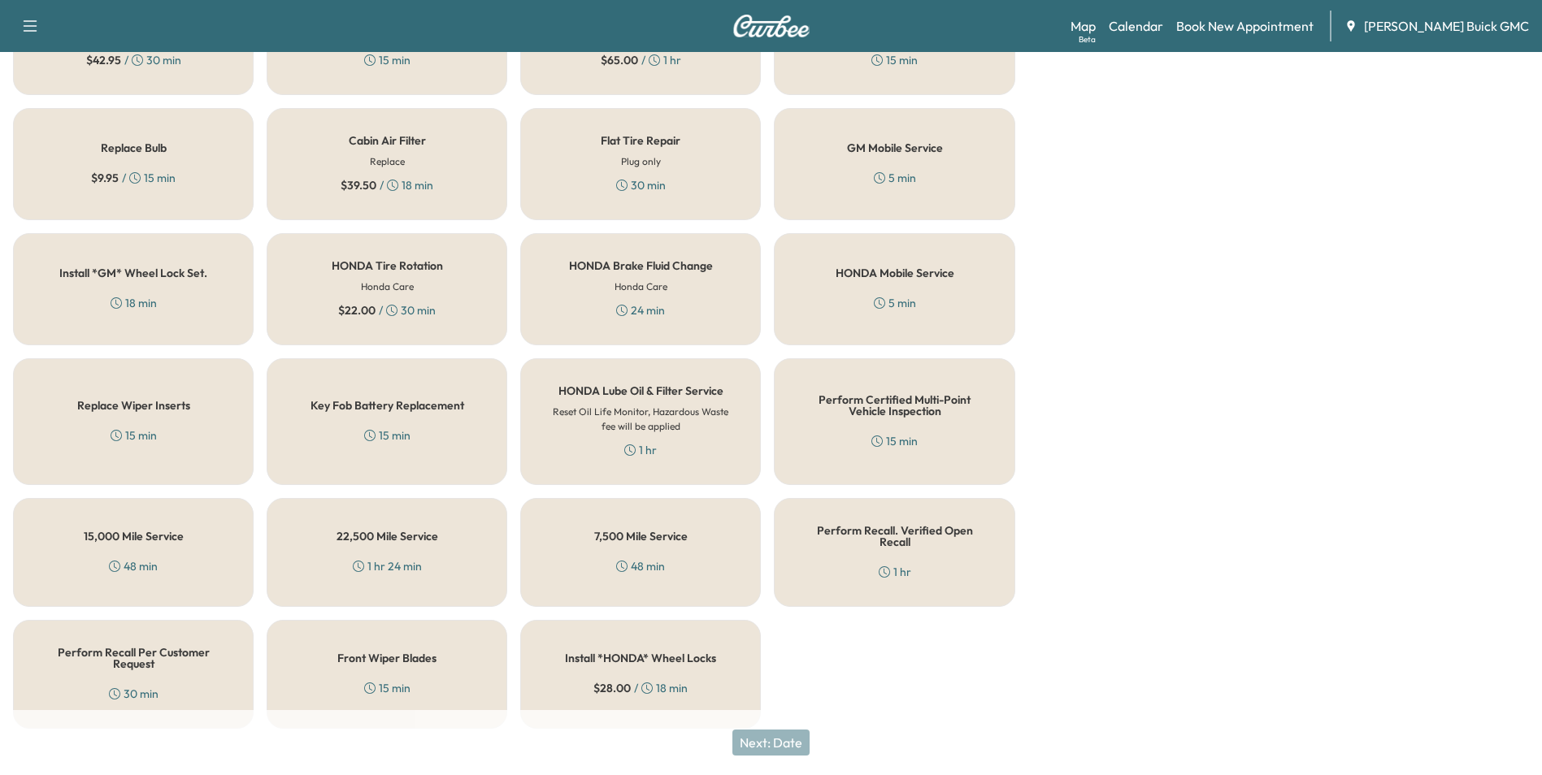
scroll to position [465, 0]
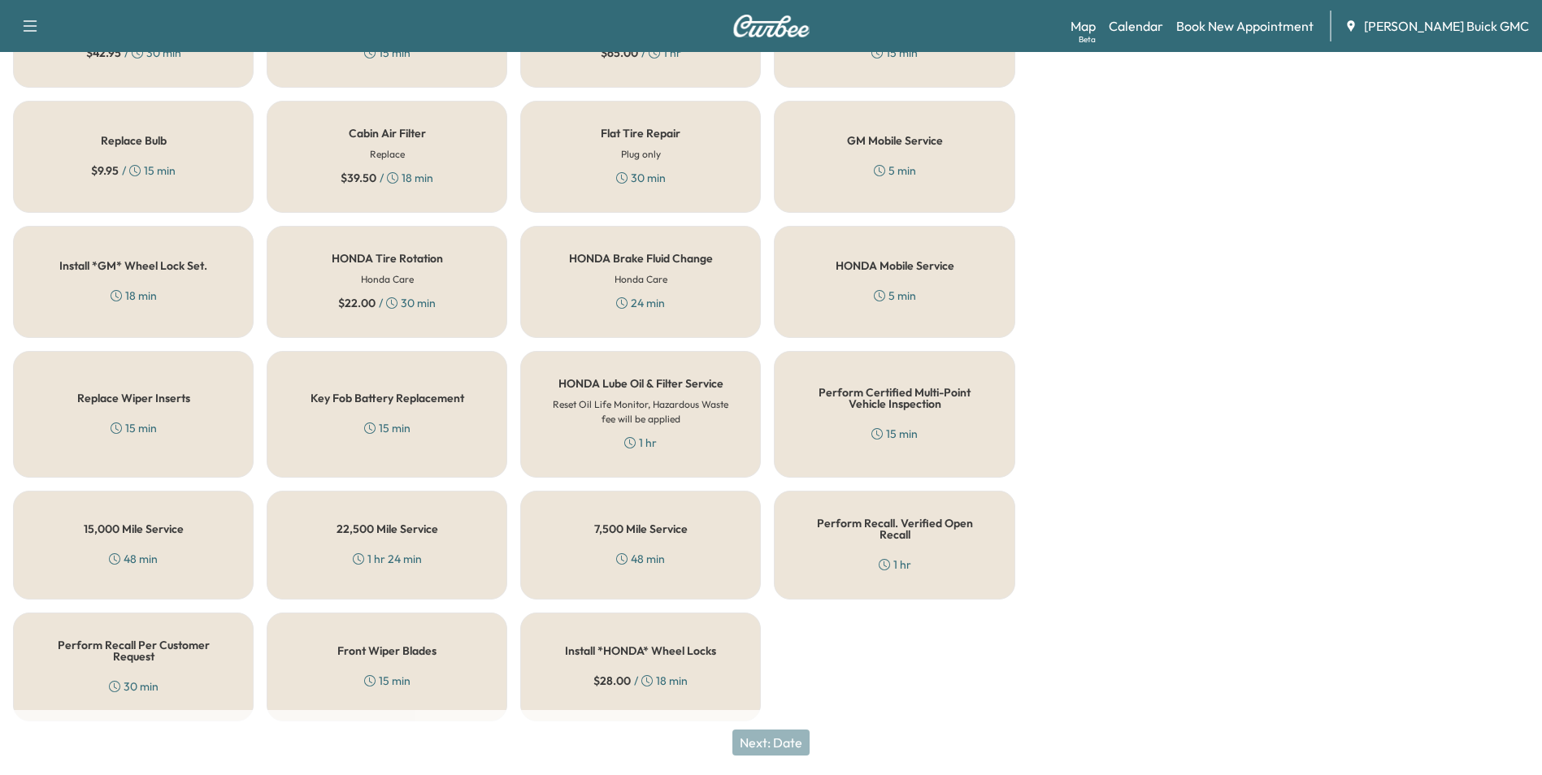
click at [888, 541] on div "Perform Recall. Verified Open Recall 1 hr" at bounding box center [894, 545] width 241 height 109
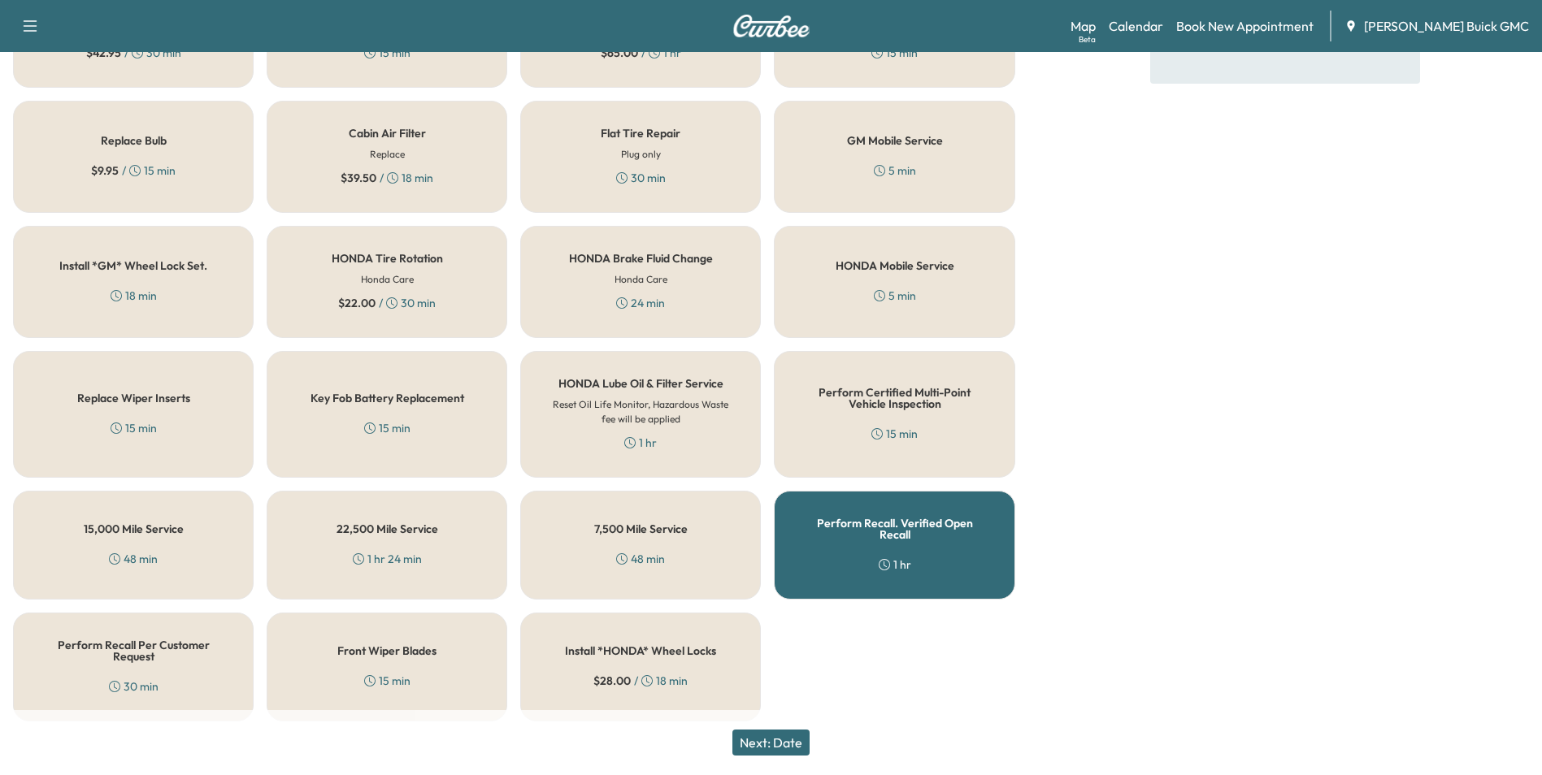
click at [780, 742] on button "Next: Date" at bounding box center [770, 743] width 77 height 26
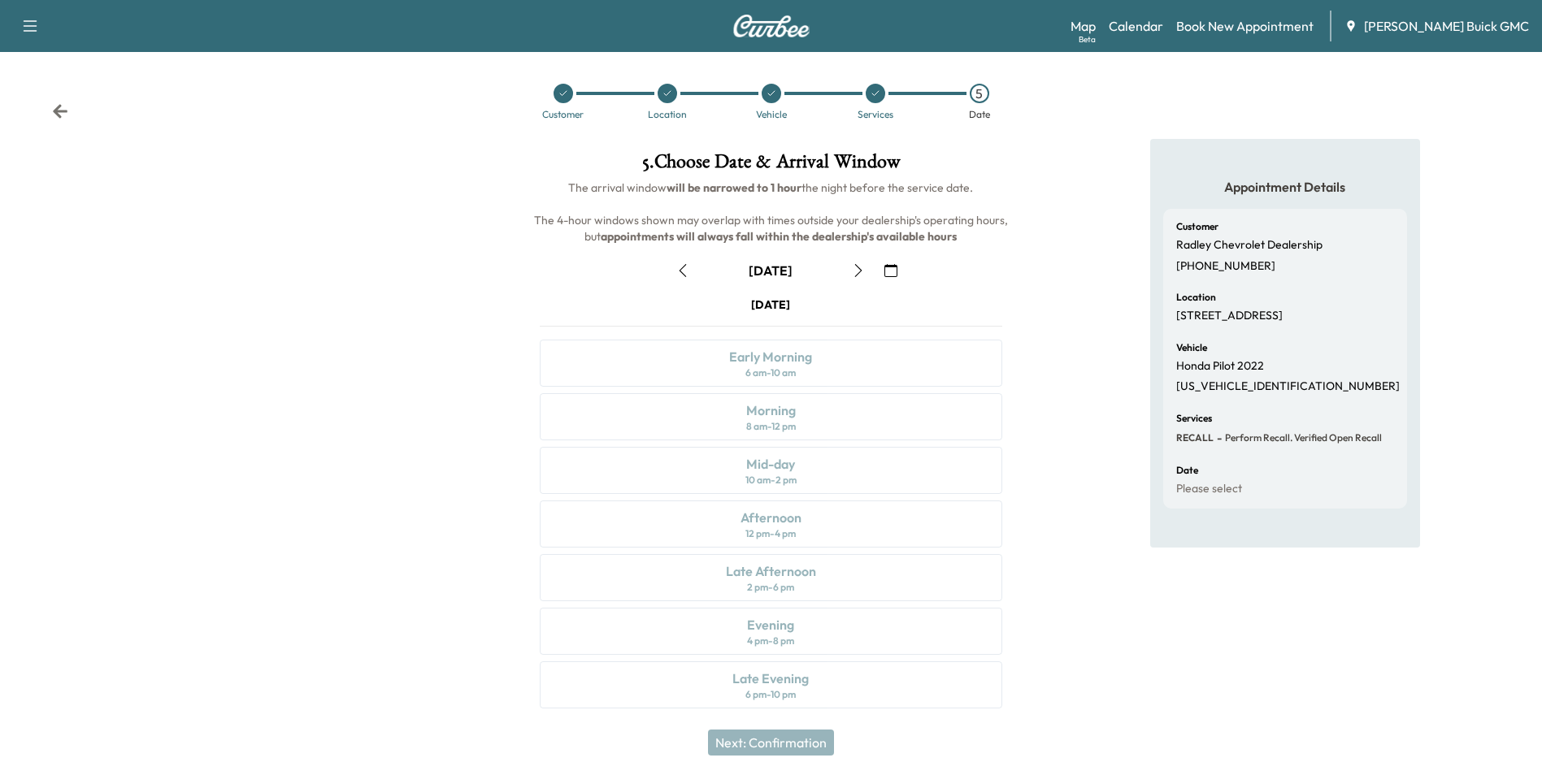
scroll to position [0, 0]
click at [58, 107] on icon at bounding box center [60, 112] width 15 height 14
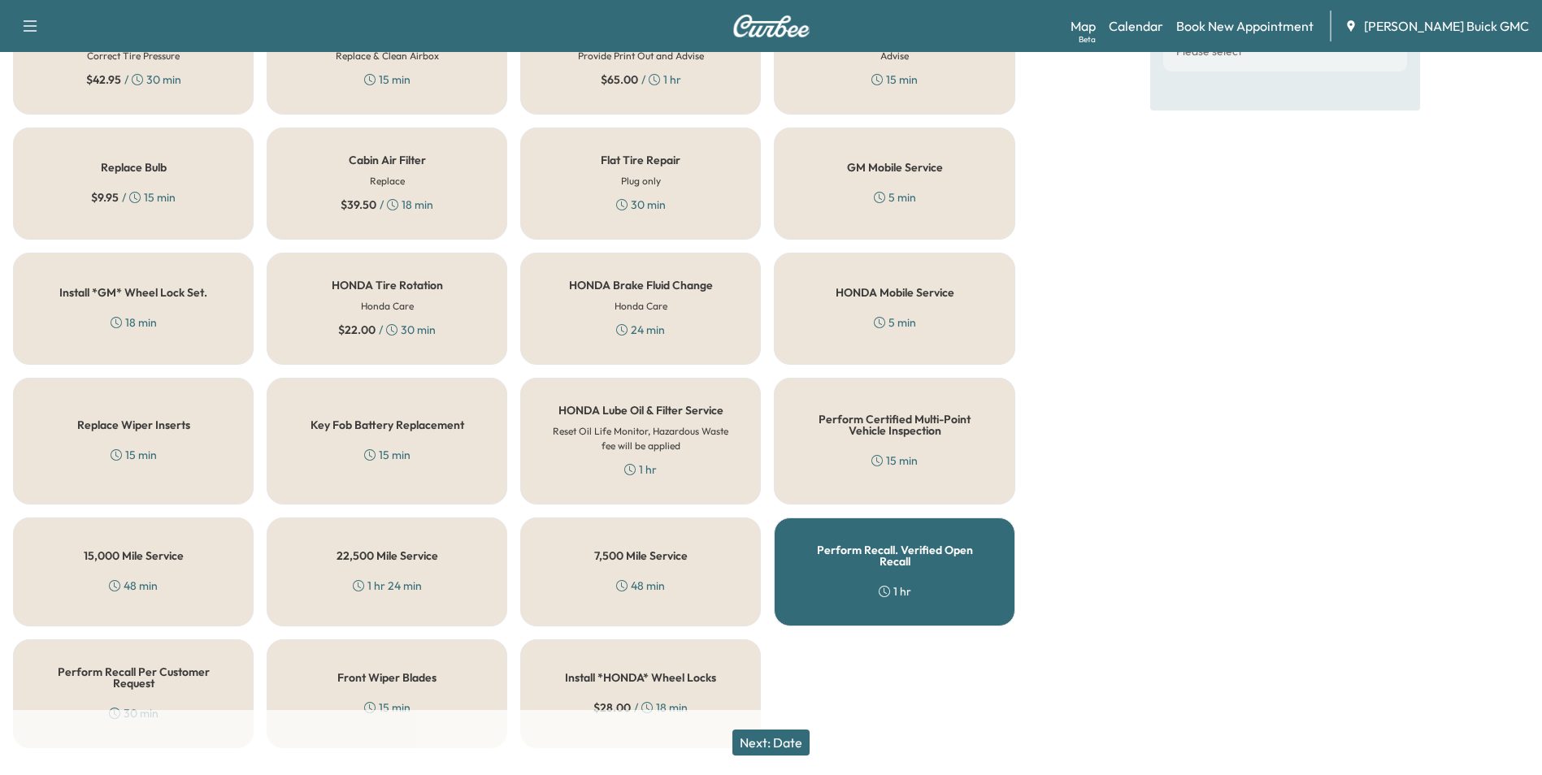
scroll to position [465, 0]
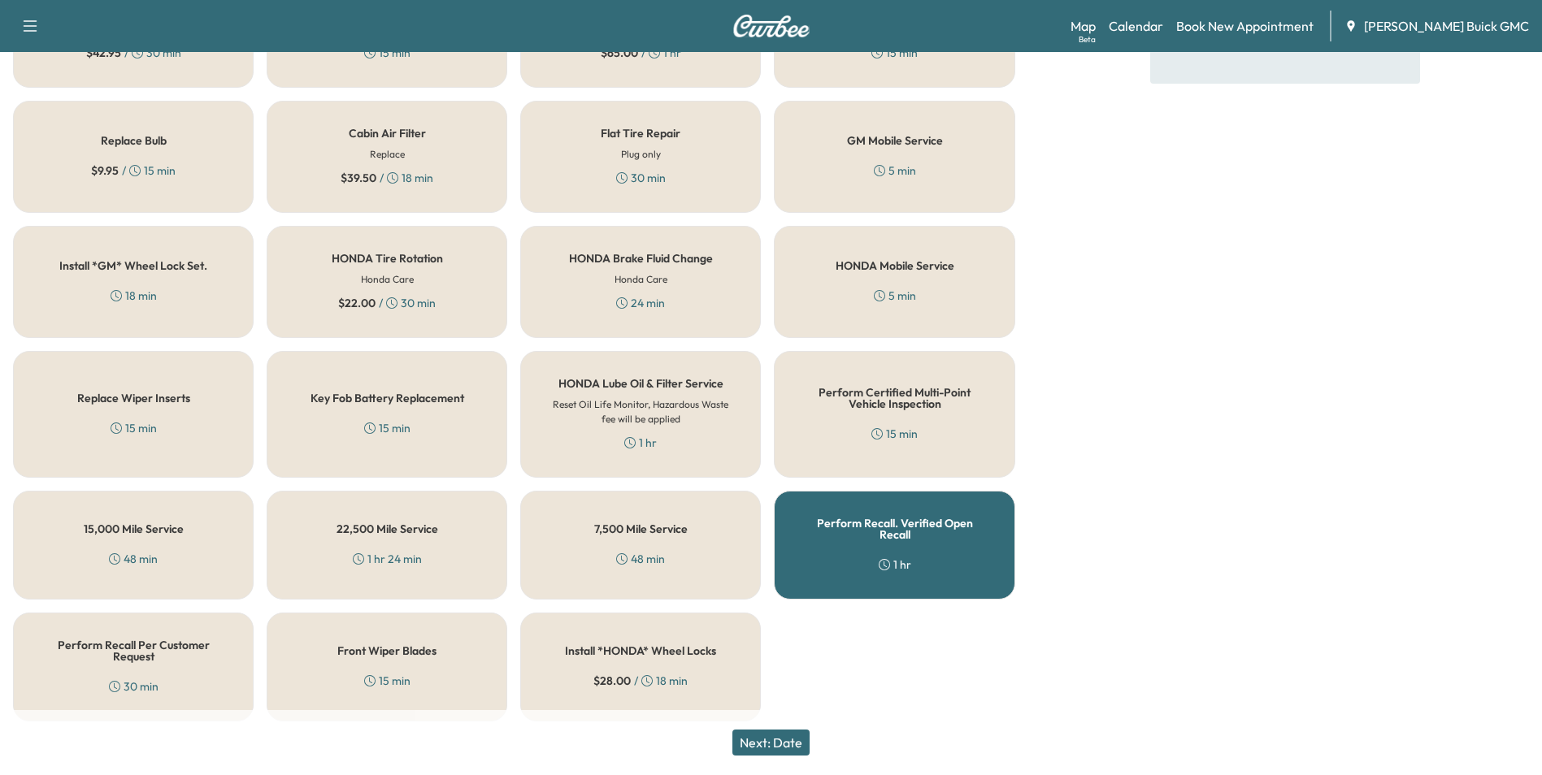
click at [873, 275] on div "HONDA Mobile Service 5 min" at bounding box center [894, 282] width 241 height 112
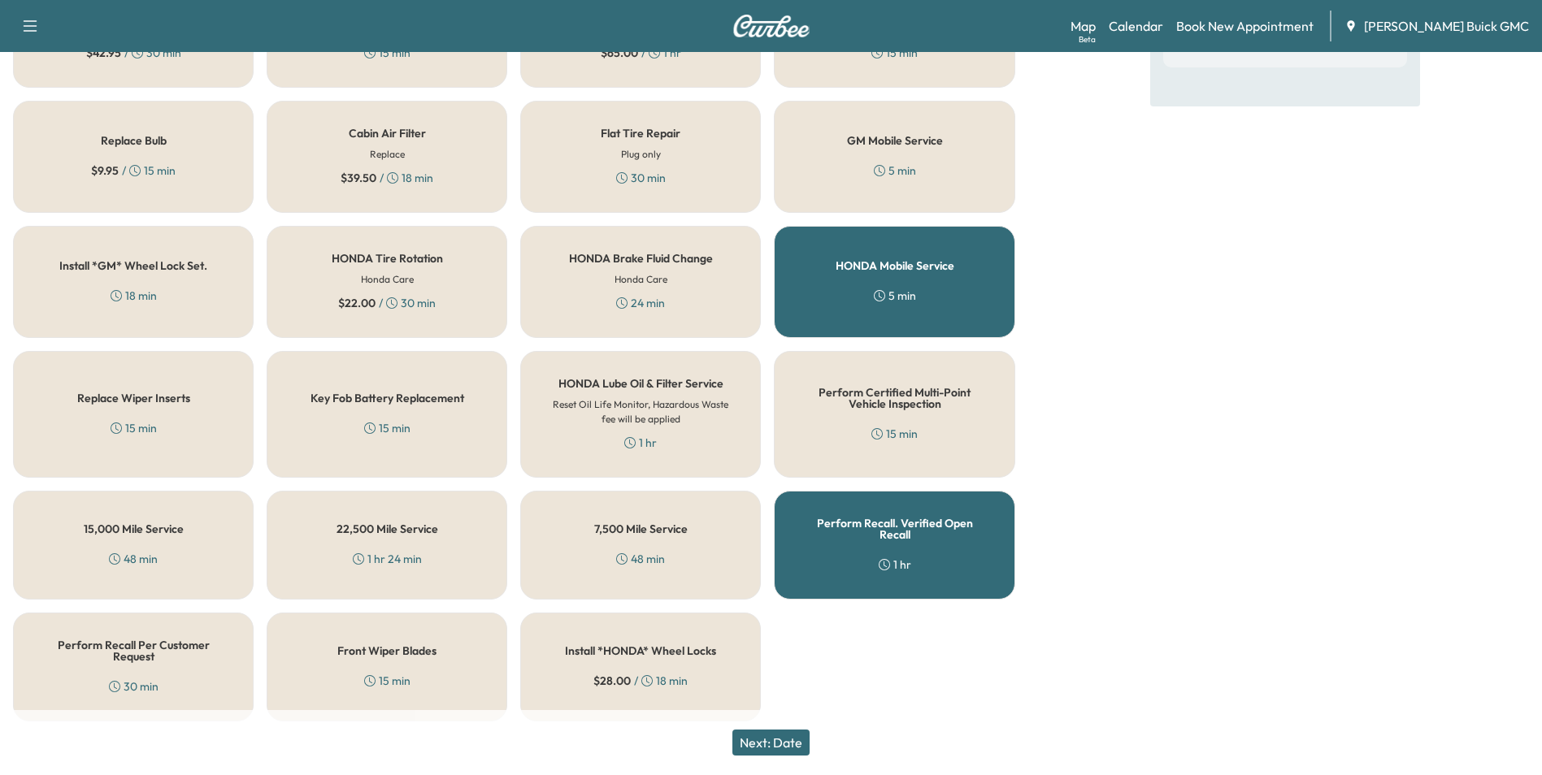
click at [906, 543] on div "Perform Recall. Verified Open Recall 1 hr" at bounding box center [894, 545] width 241 height 109
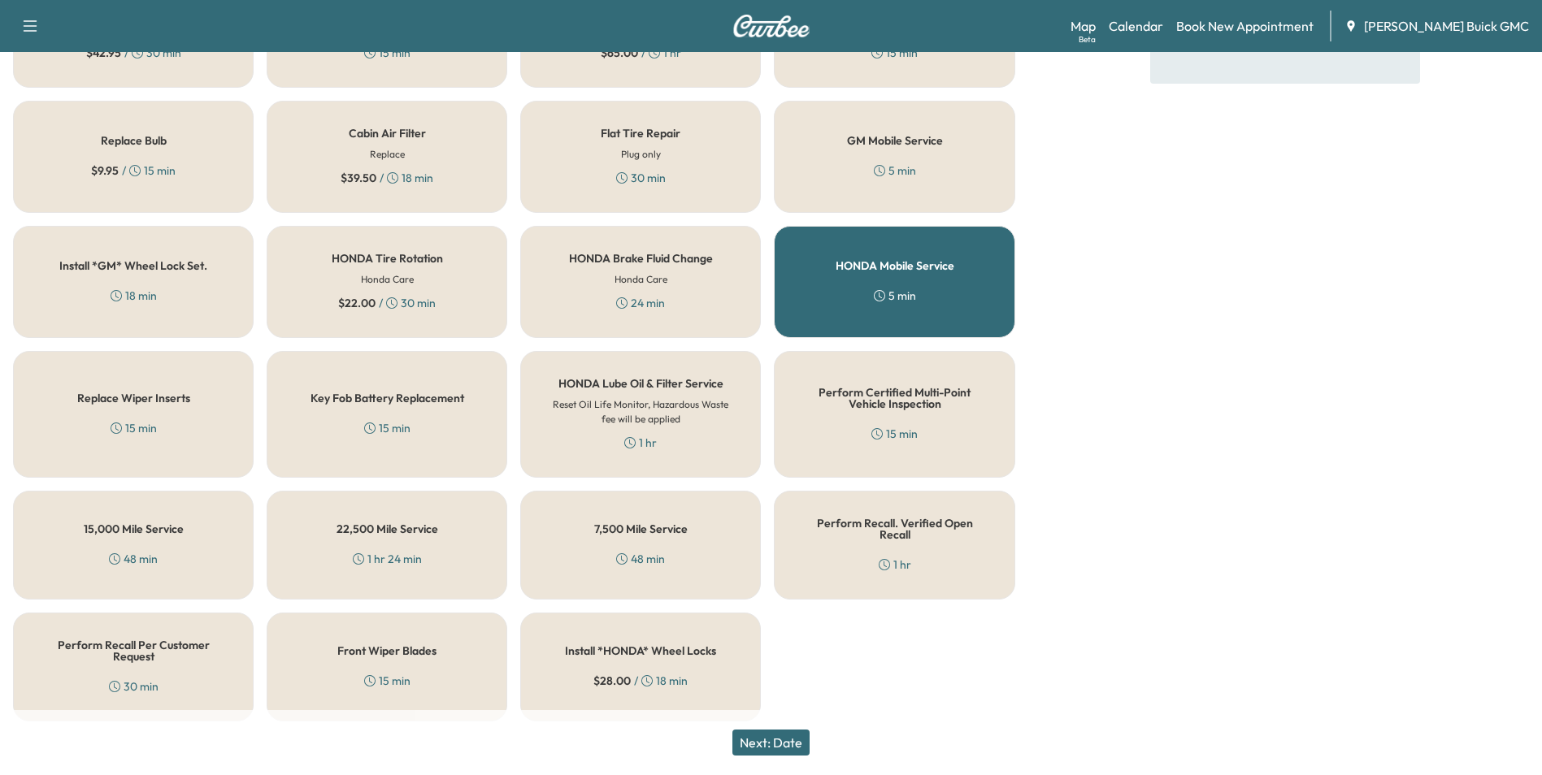
click at [794, 737] on button "Next: Date" at bounding box center [770, 743] width 77 height 26
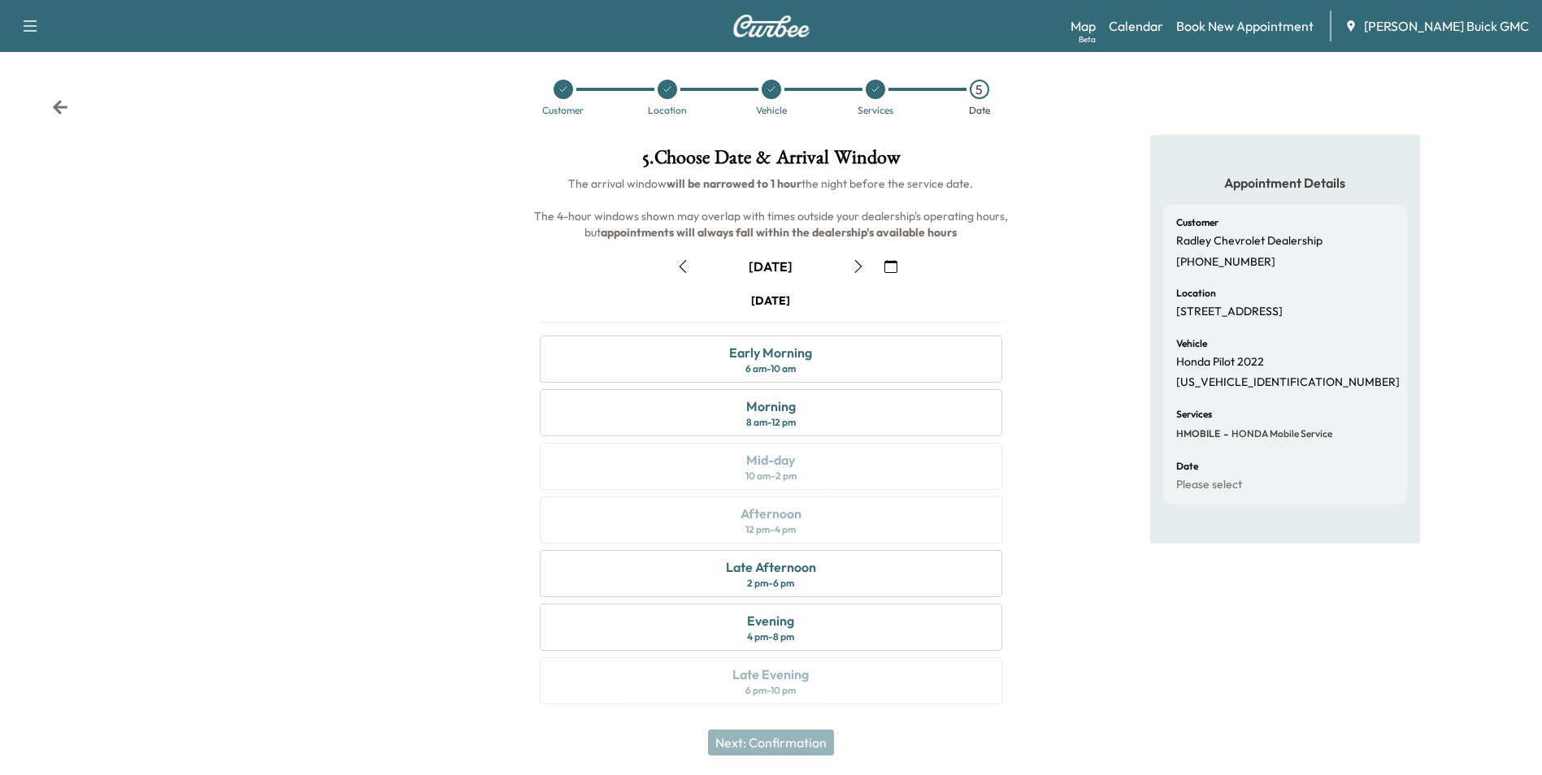
scroll to position [6, 0]
click at [846, 355] on div "Early Morning 6 am - 10 am" at bounding box center [771, 358] width 462 height 47
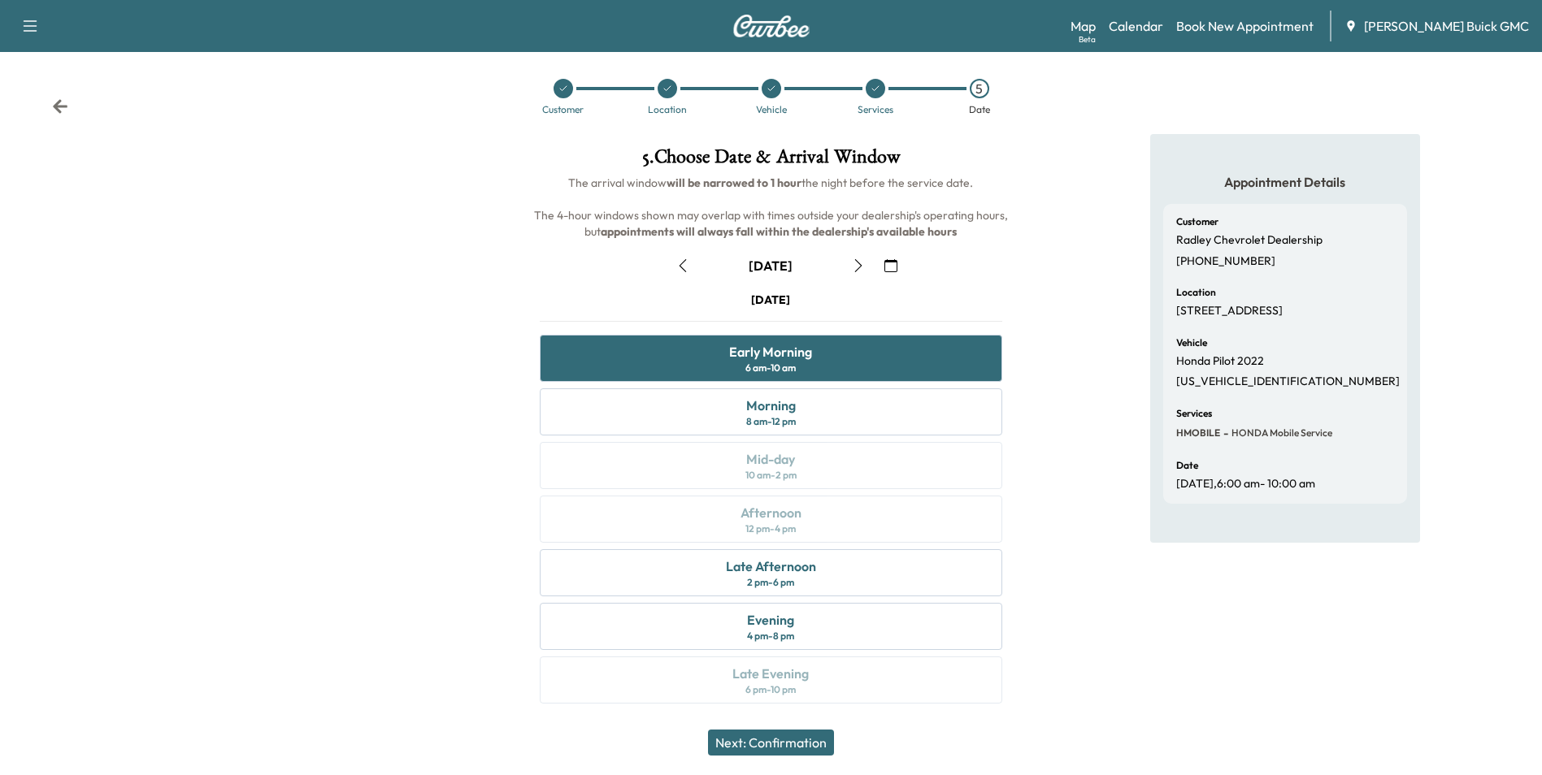
click at [788, 739] on button "Next: Confirmation" at bounding box center [771, 743] width 126 height 26
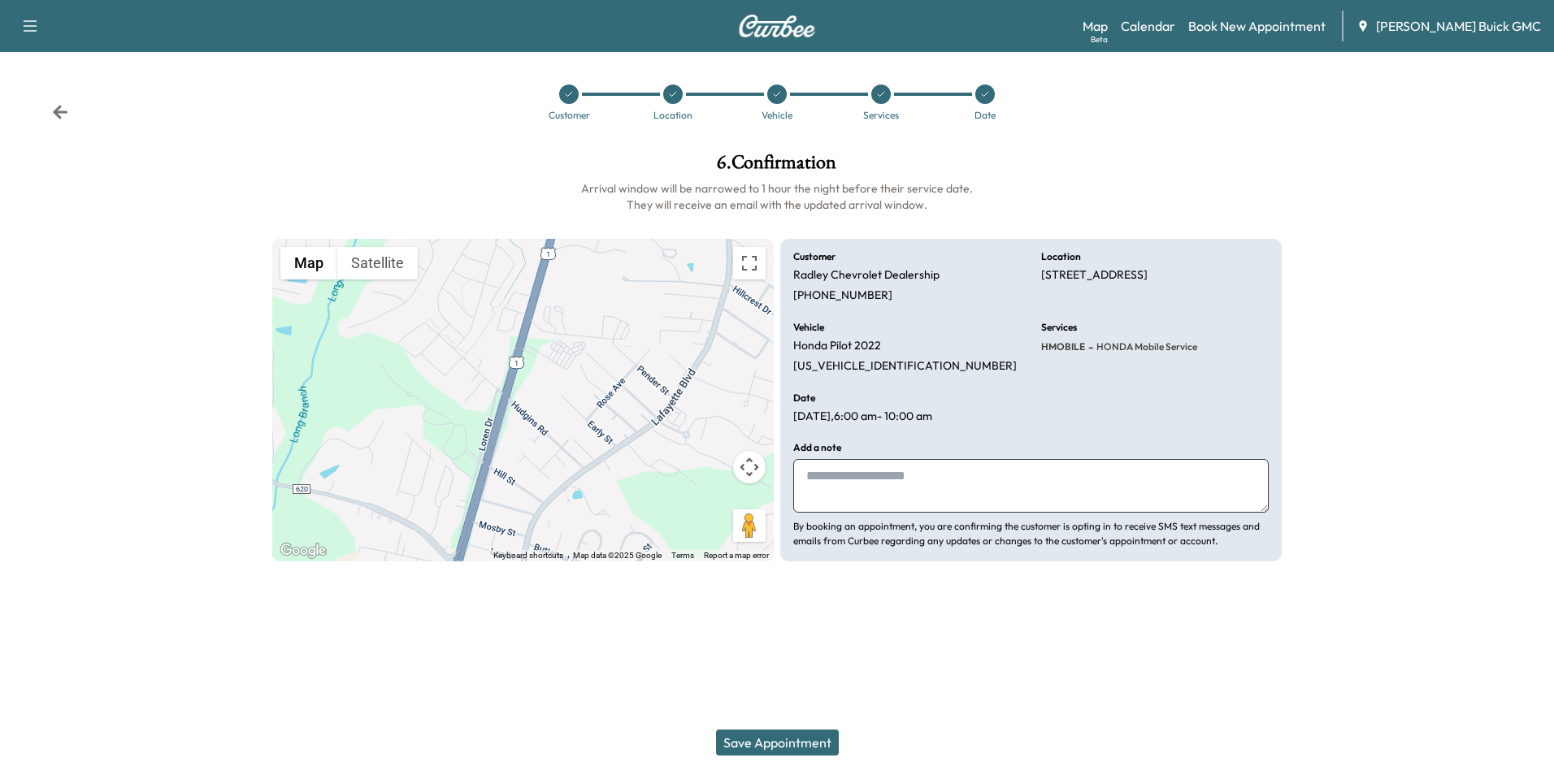
click at [923, 482] on textarea at bounding box center [1031, 486] width 476 height 54
type textarea "**********"
click at [802, 739] on button "Save Appointment" at bounding box center [777, 743] width 123 height 26
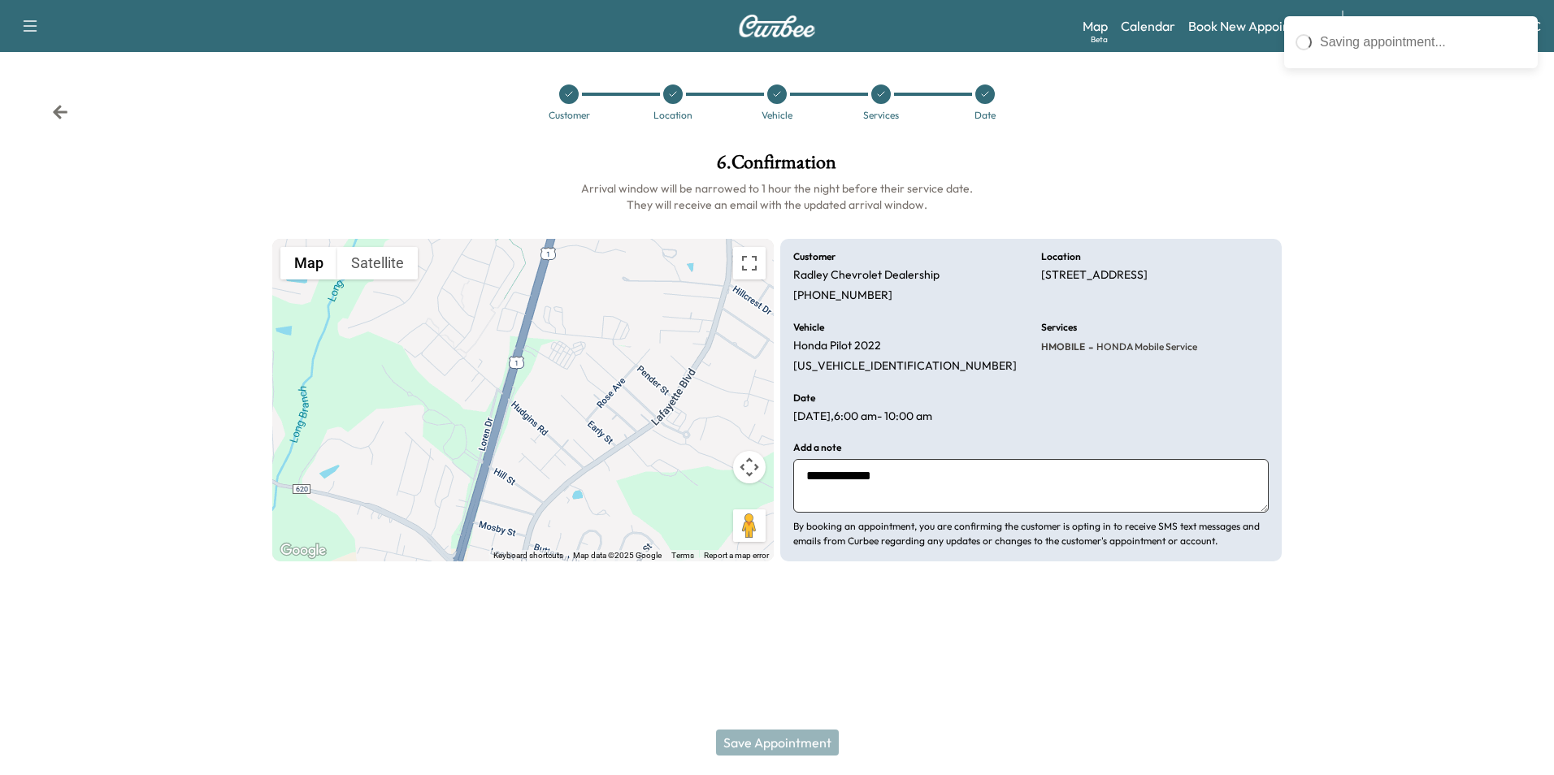
click at [1459, 150] on div at bounding box center [1424, 357] width 259 height 435
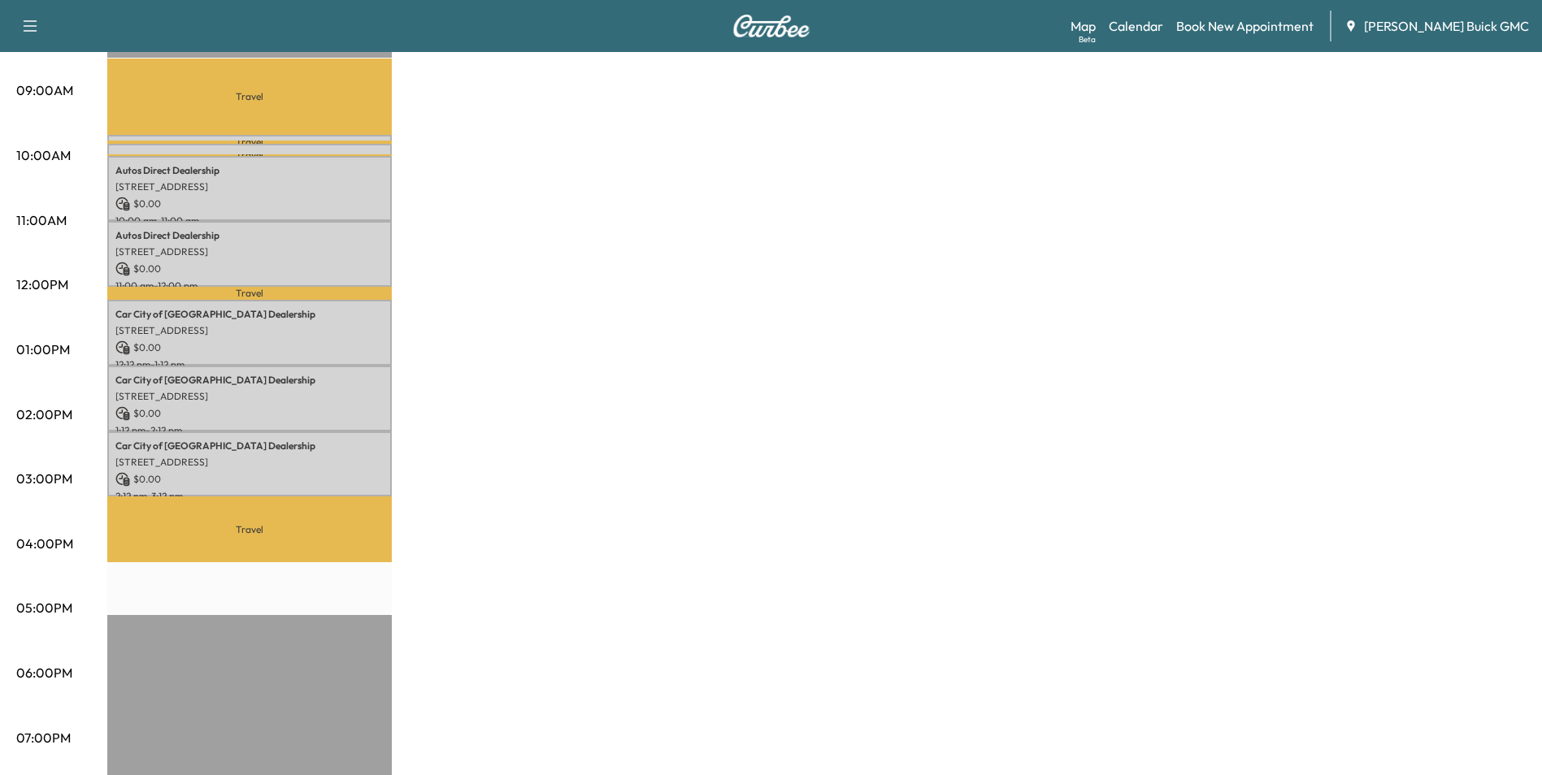
scroll to position [325, 0]
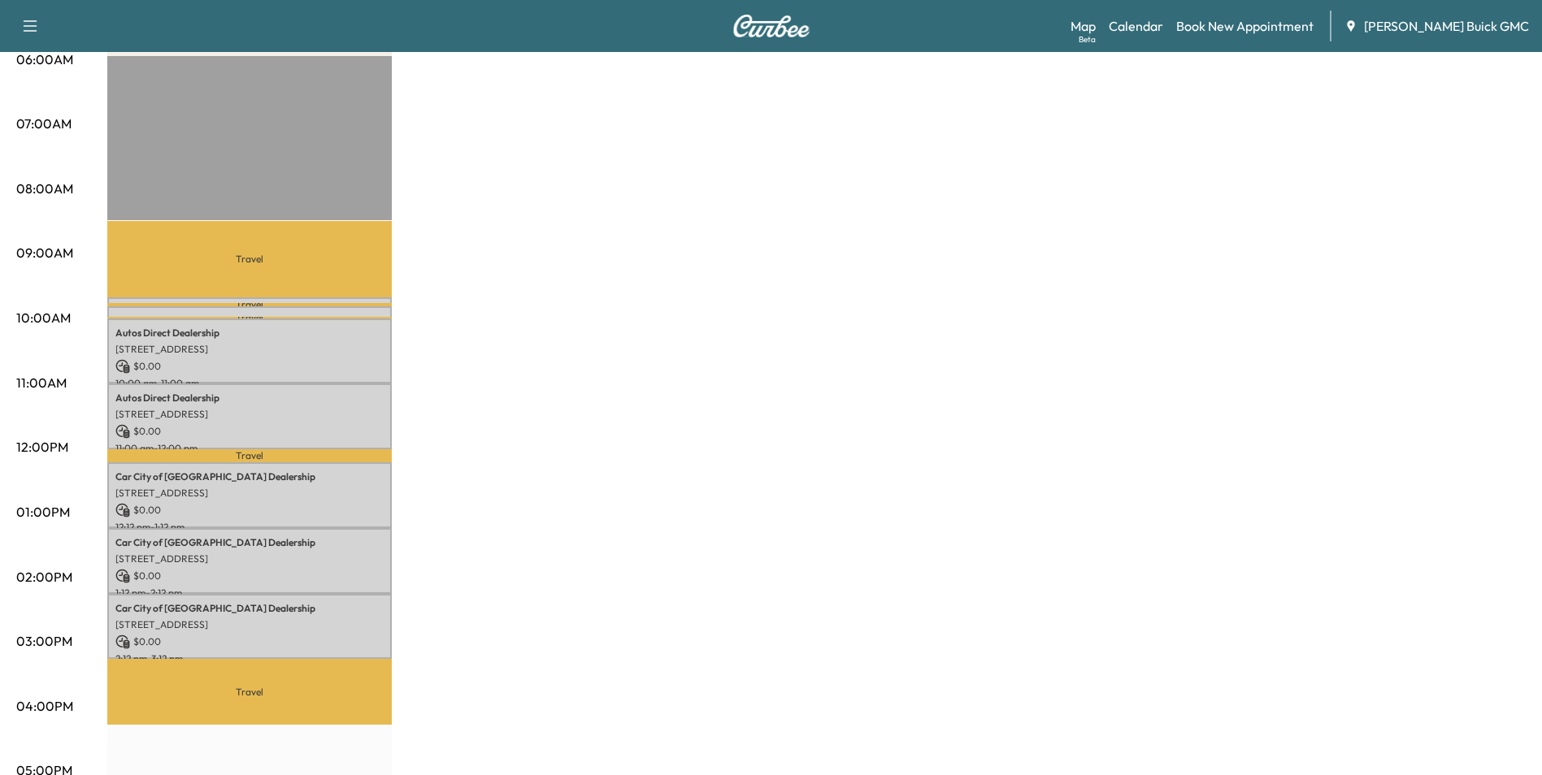
drag, startPoint x: 1000, startPoint y: 352, endPoint x: 1008, endPoint y: 354, distance: 8.5
click at [1007, 354] on div "MobileService+ $ 0.00 Revenue 5 hr 15 min Work Time 2 hr 26 min Transit Time Tr…" at bounding box center [816, 496] width 1418 height 1219
click at [806, 231] on div "MobileService+ $ 0.00 Revenue 5 hr 15 min Work Time 2 hr 26 min Transit Time Tr…" at bounding box center [816, 496] width 1418 height 1219
click at [1021, 350] on div "MobileService+ $ 0.00 Revenue 5 hr 15 min Work Time 2 hr 26 min Transit Time Tr…" at bounding box center [816, 496] width 1418 height 1219
click at [1001, 347] on div "MobileService+ $ 0.00 Revenue 5 hr 15 min Work Time 2 hr 26 min Transit Time Tr…" at bounding box center [816, 496] width 1418 height 1219
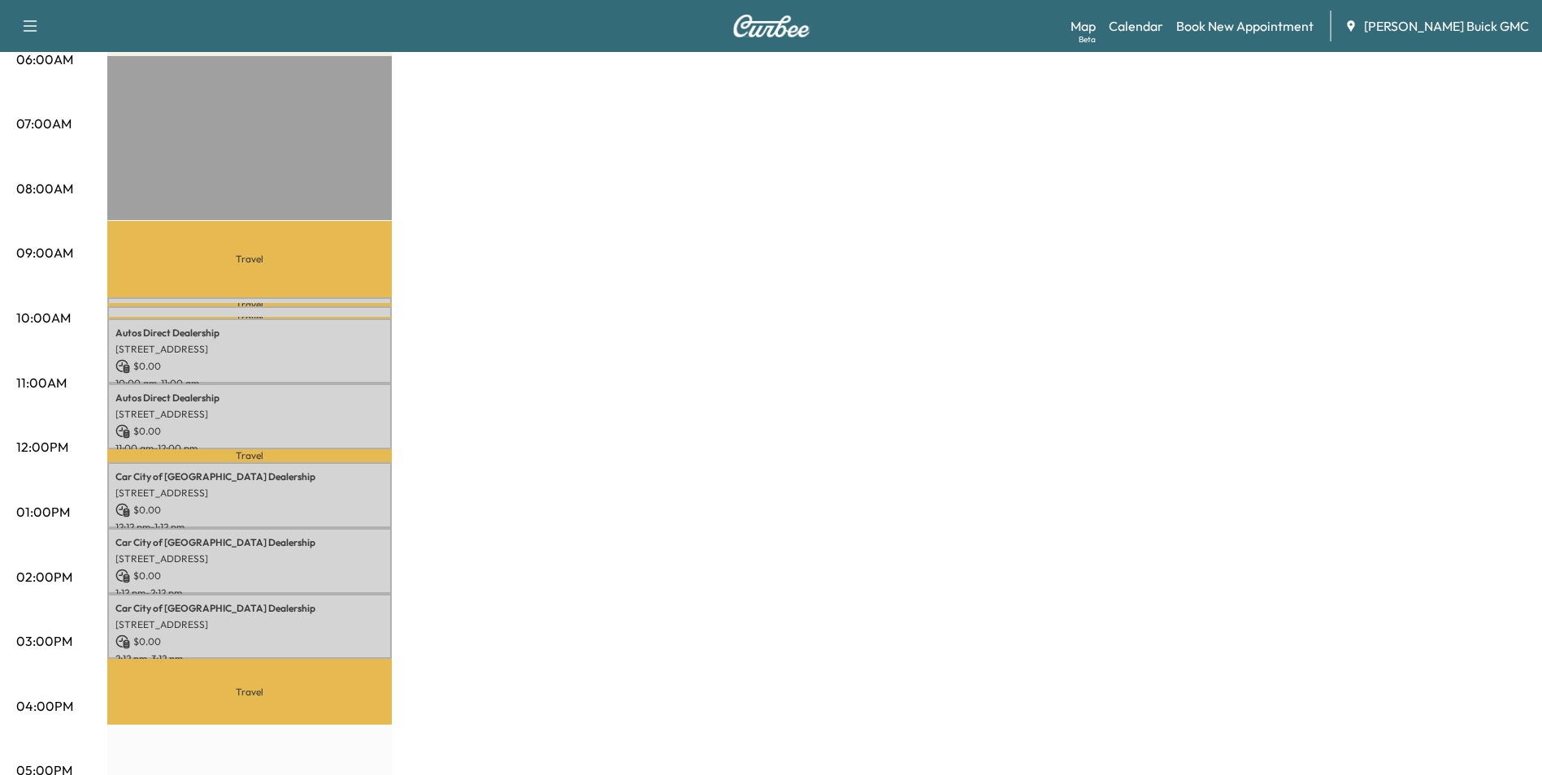
click at [796, 395] on div "MobileService+ $ 0.00 Revenue 5 hr 15 min Work Time 2 hr 26 min Transit Time Tr…" at bounding box center [816, 496] width 1418 height 1219
drag, startPoint x: 829, startPoint y: 325, endPoint x: 867, endPoint y: 317, distance: 38.3
click at [829, 324] on div "MobileService+ $ 0.00 Revenue 5 hr 15 min Work Time 2 hr 26 min Transit Time Tr…" at bounding box center [816, 496] width 1418 height 1219
click at [871, 280] on div "MobileService+ $ 0.00 Revenue 5 hr 15 min Work Time 2 hr 26 min Transit Time Tr…" at bounding box center [816, 496] width 1418 height 1219
click at [861, 271] on div "MobileService+ $ 0.00 Revenue 5 hr 15 min Work Time 2 hr 26 min Transit Time Tr…" at bounding box center [816, 496] width 1418 height 1219
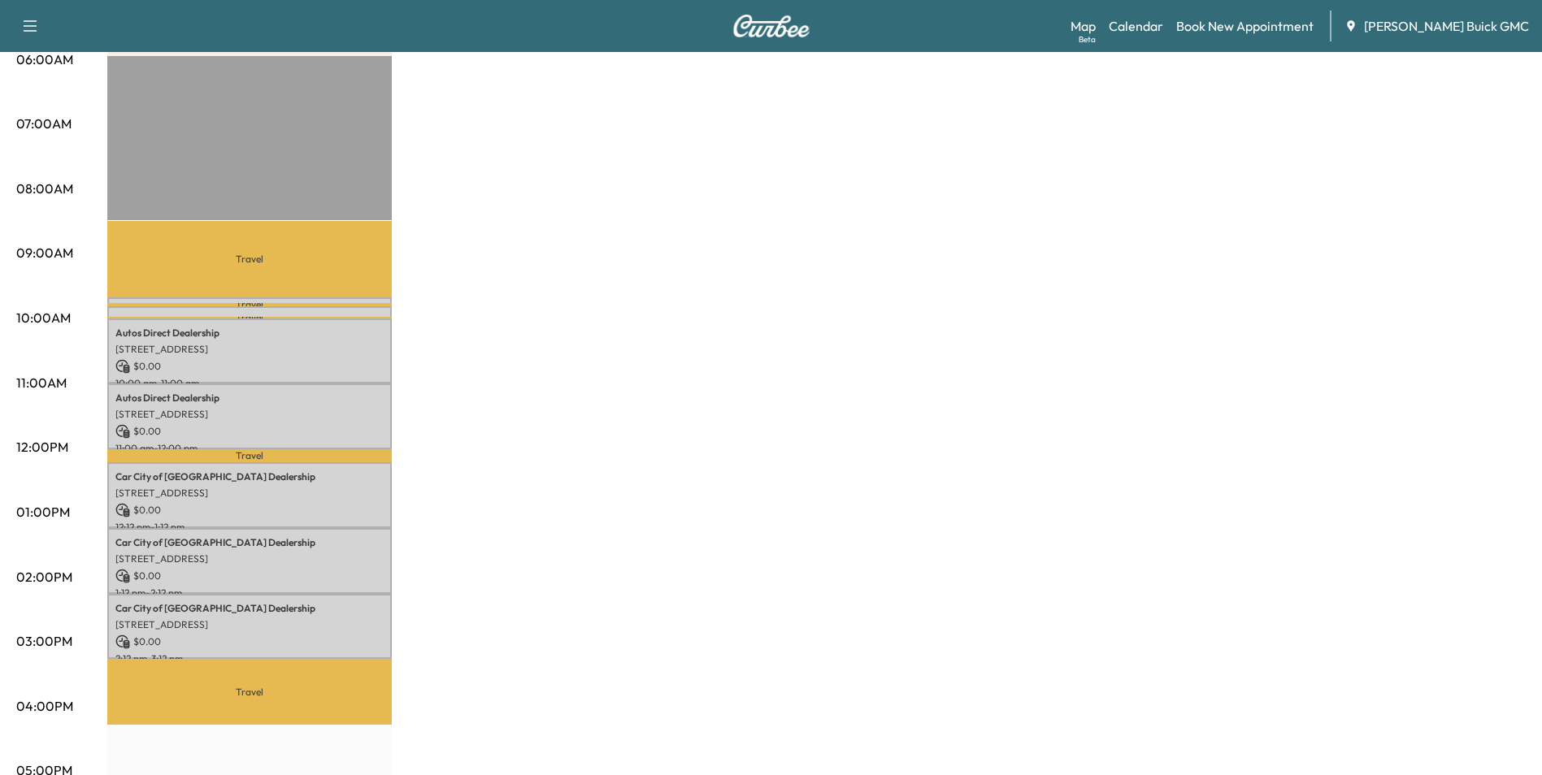
click at [1091, 215] on div "MobileService+ $ 0.00 Revenue 5 hr 15 min Work Time 2 hr 26 min Transit Time Tr…" at bounding box center [816, 496] width 1418 height 1219
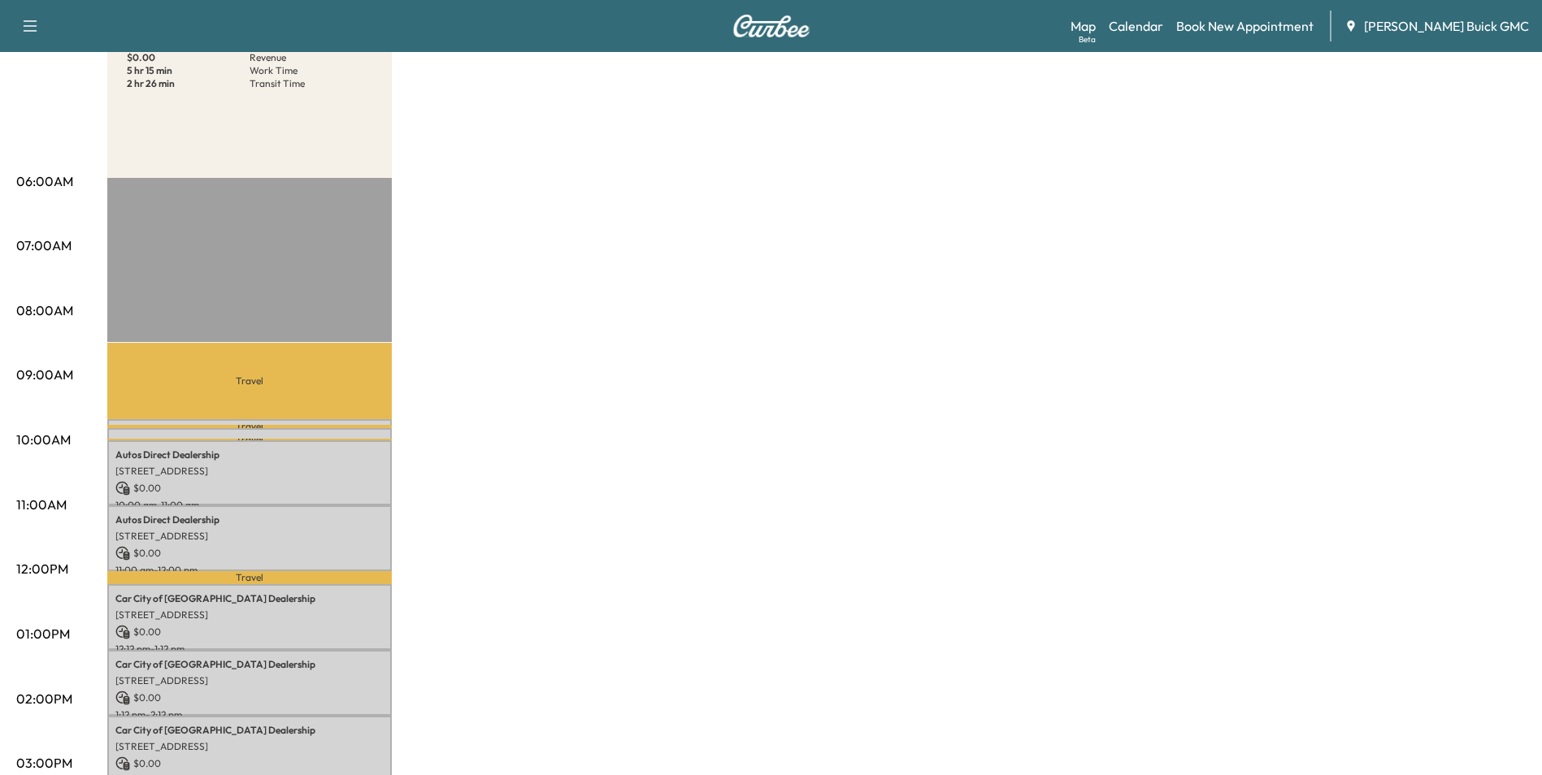
scroll to position [0, 0]
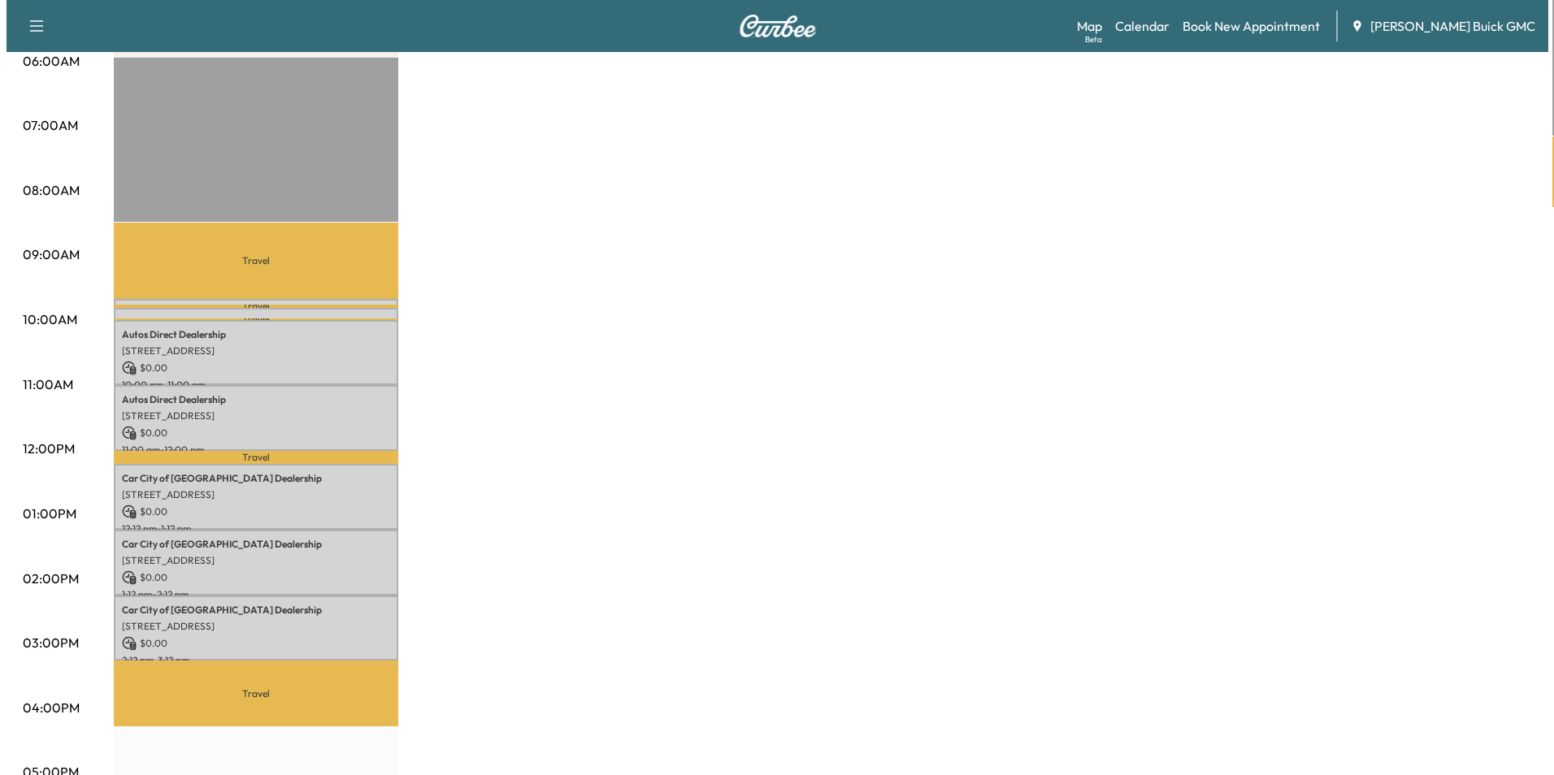
scroll to position [325, 0]
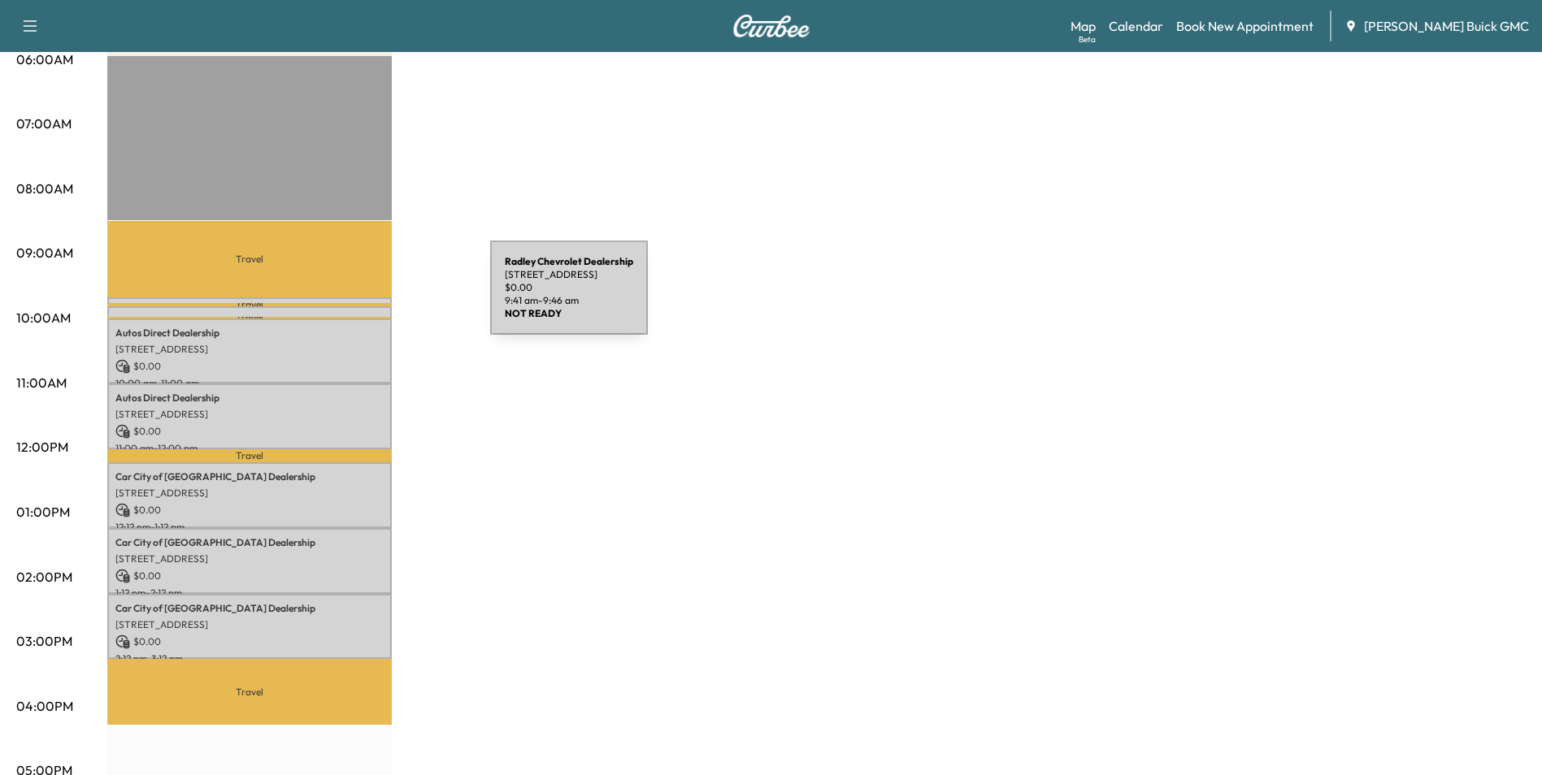
click at [368, 298] on div "Radley Chevrolet Dealership [STREET_ADDRESS] $ 0.00 9:41 am - 9:46 am" at bounding box center [249, 306] width 285 height 16
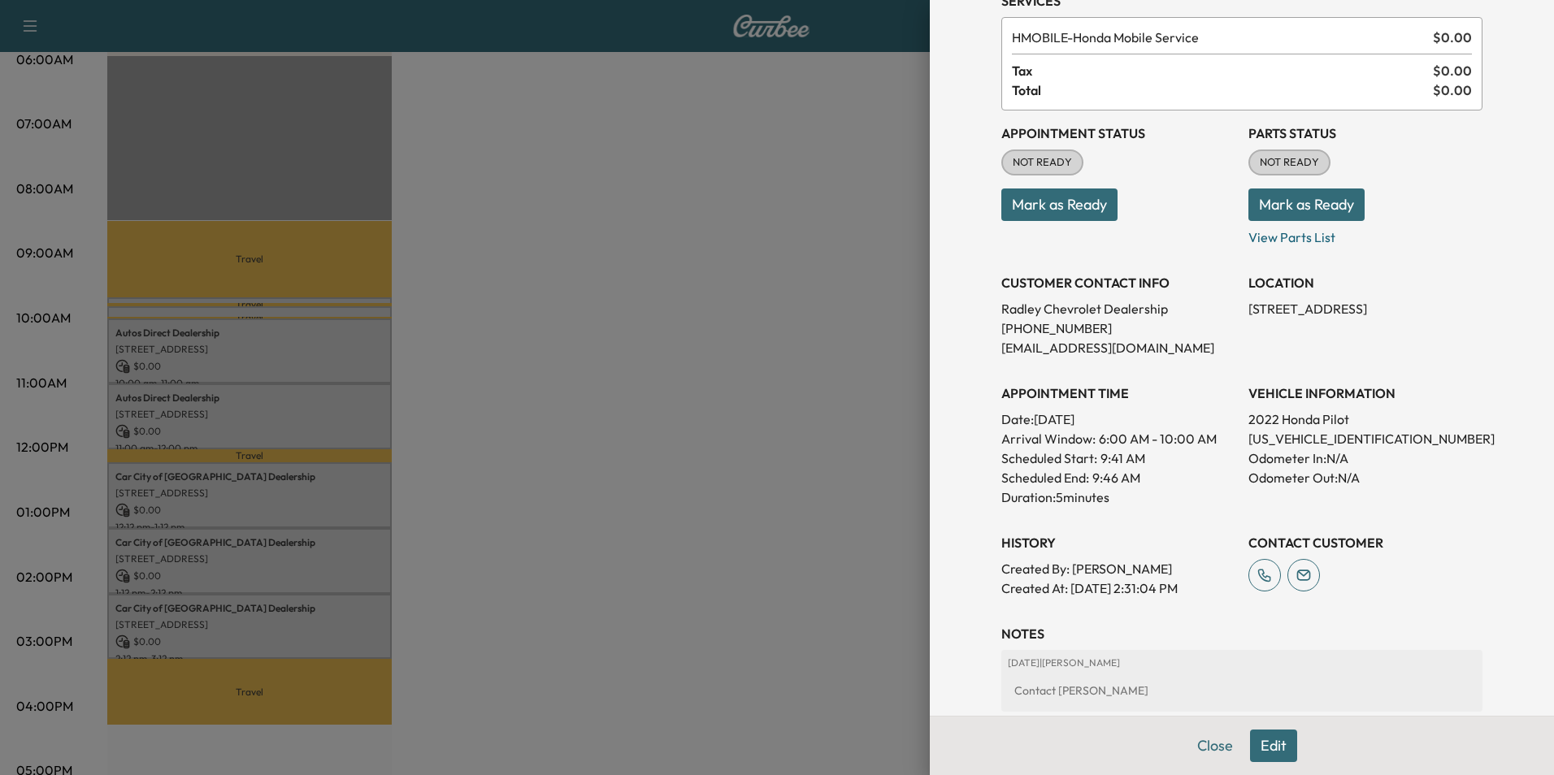
scroll to position [0, 0]
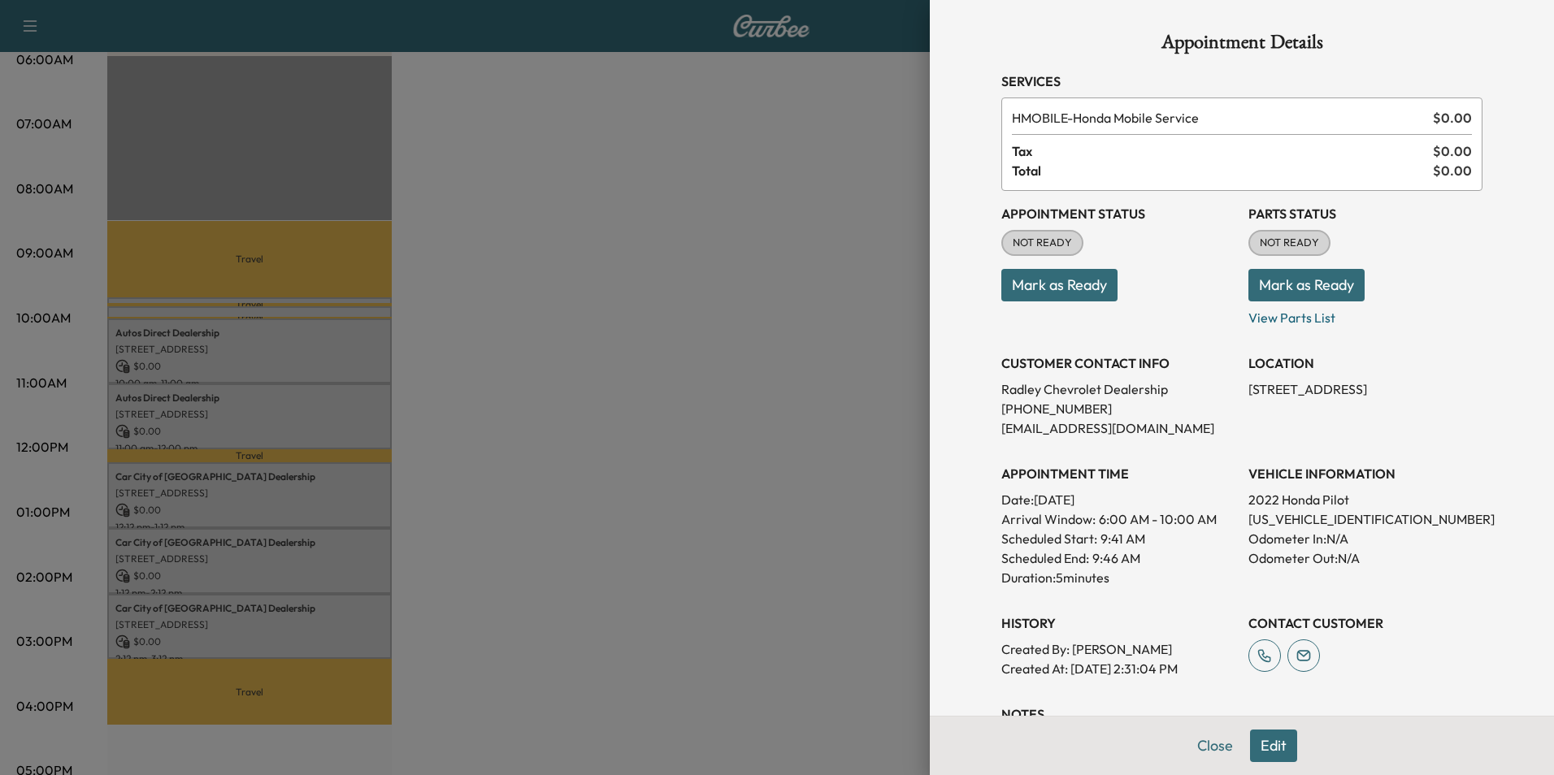
click at [636, 253] on div at bounding box center [777, 387] width 1554 height 775
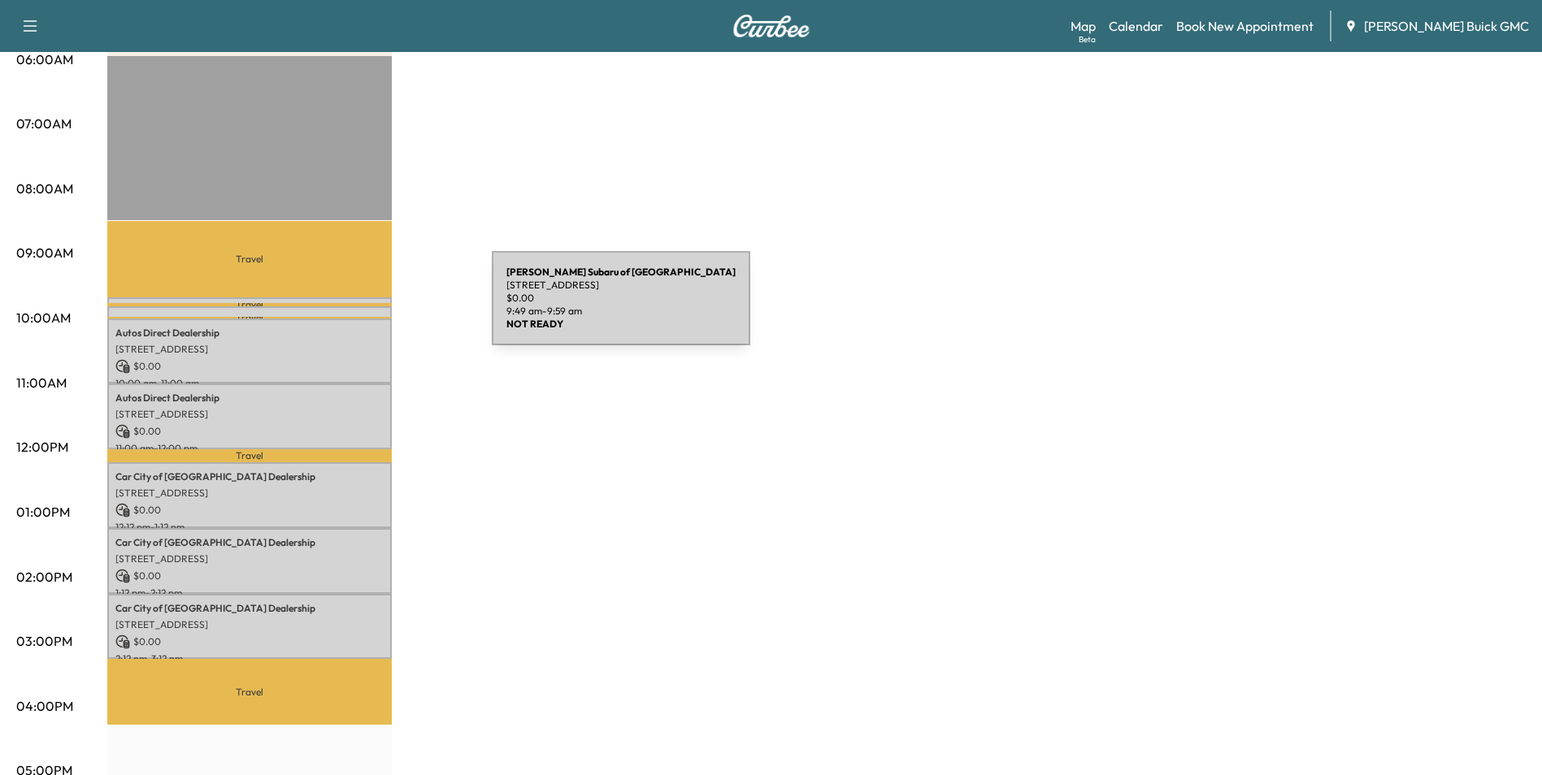
click at [370, 308] on div "[PERSON_NAME] of Fredericksburg [STREET_ADDRESS] $ 0.00 9:49 am - 9:59 am" at bounding box center [249, 314] width 285 height 16
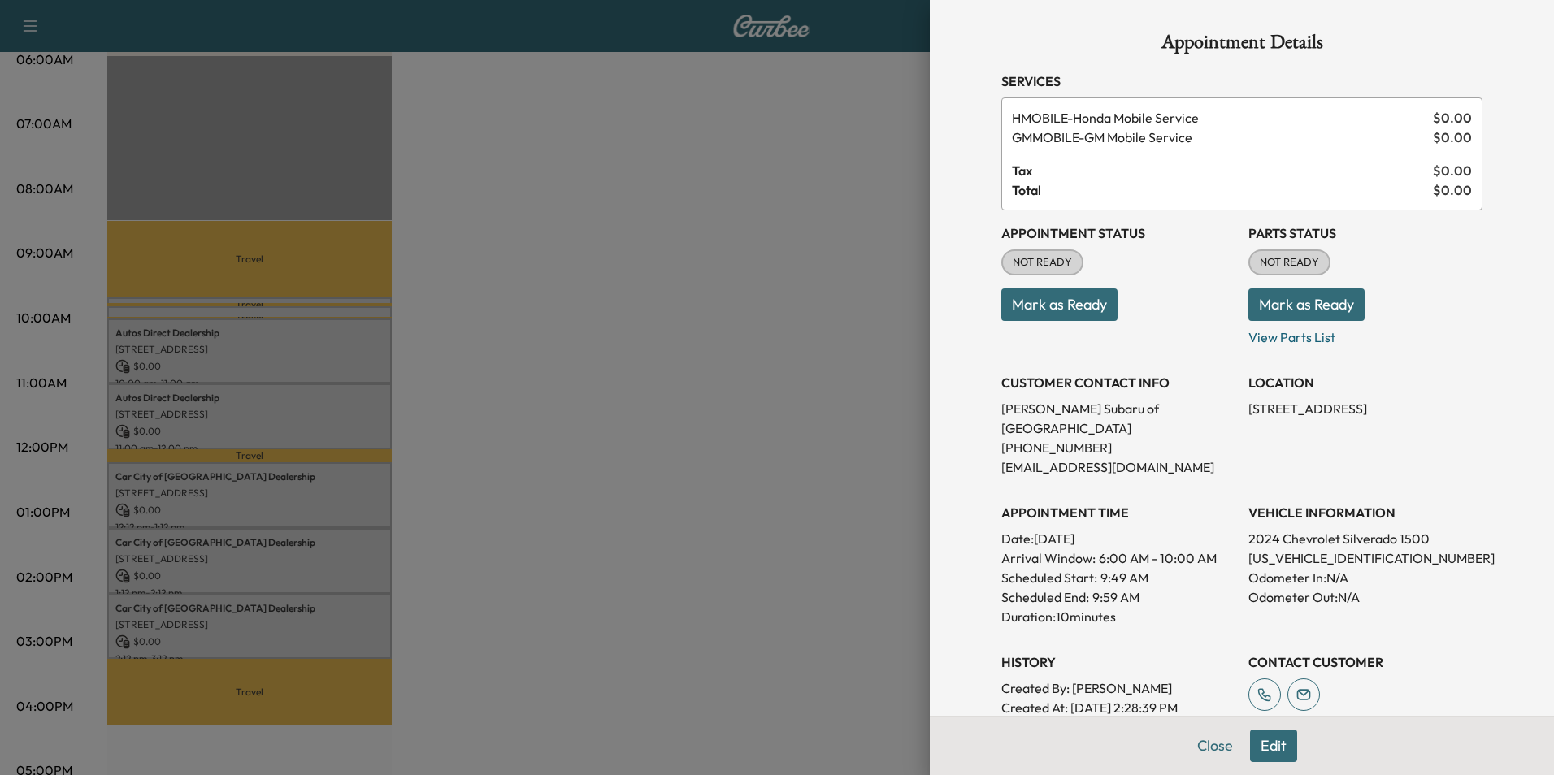
click at [538, 339] on div at bounding box center [777, 387] width 1554 height 775
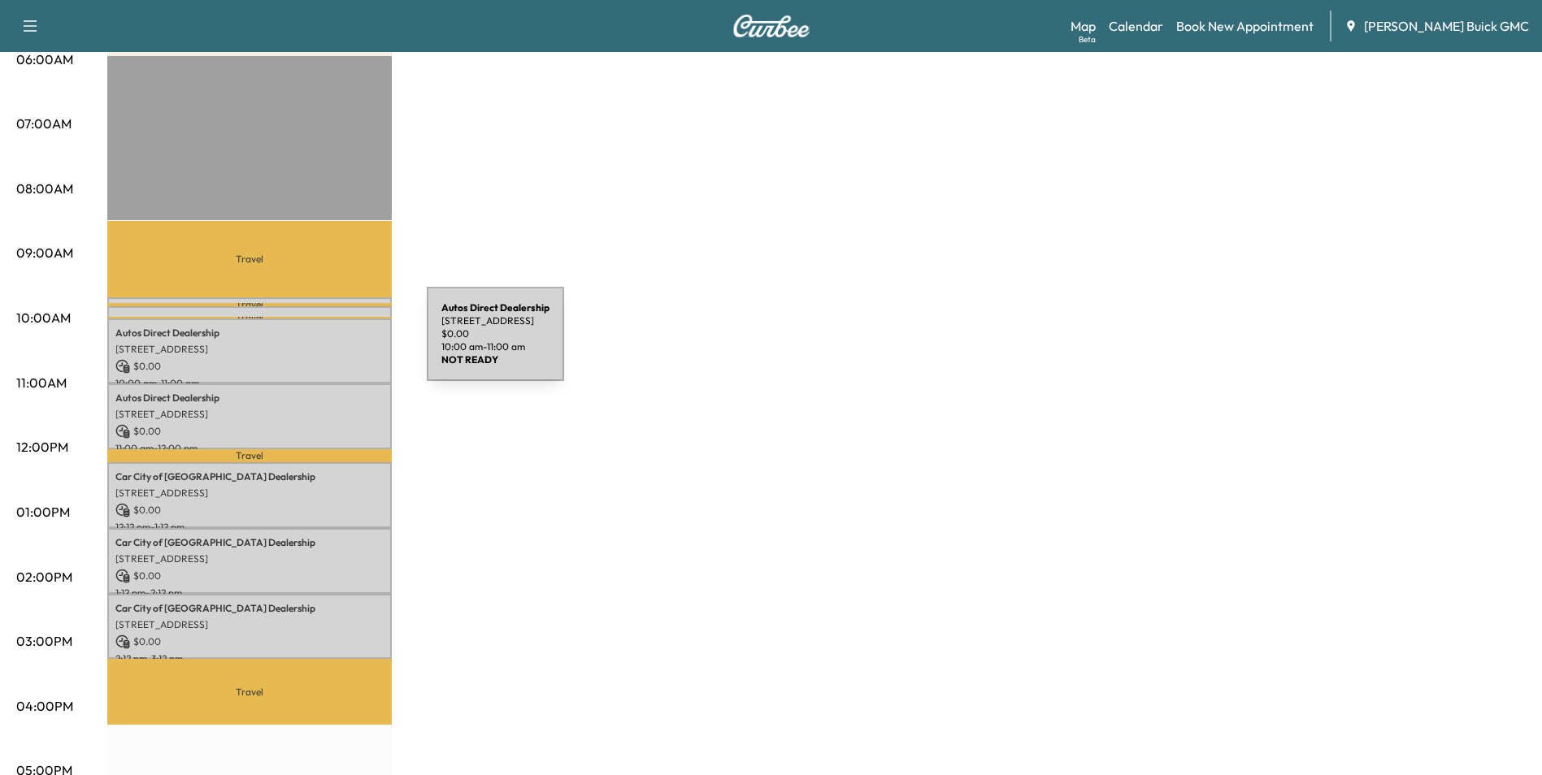
click at [305, 344] on p "[STREET_ADDRESS]" at bounding box center [249, 349] width 268 height 13
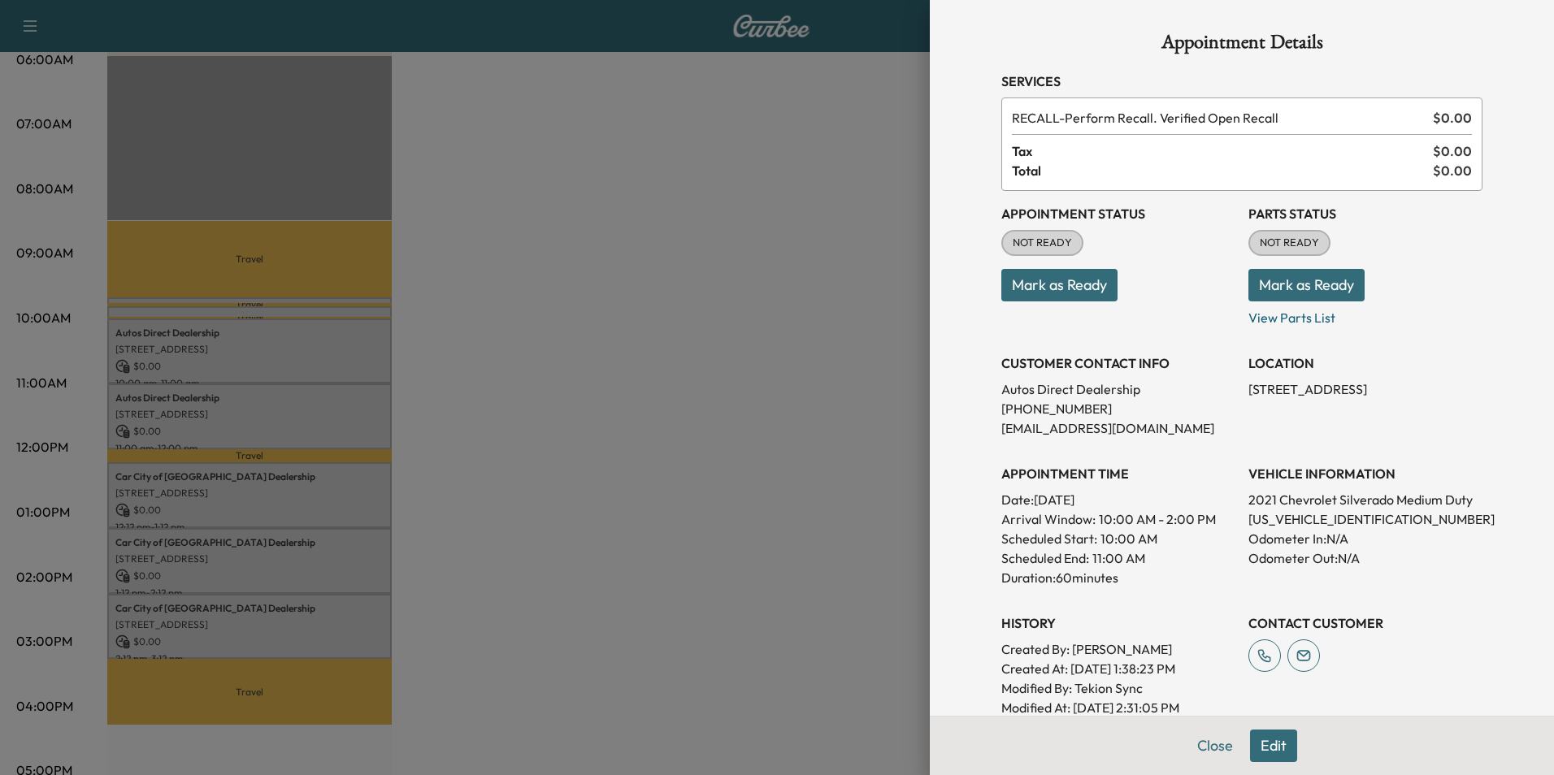
click at [279, 477] on div at bounding box center [777, 387] width 1554 height 775
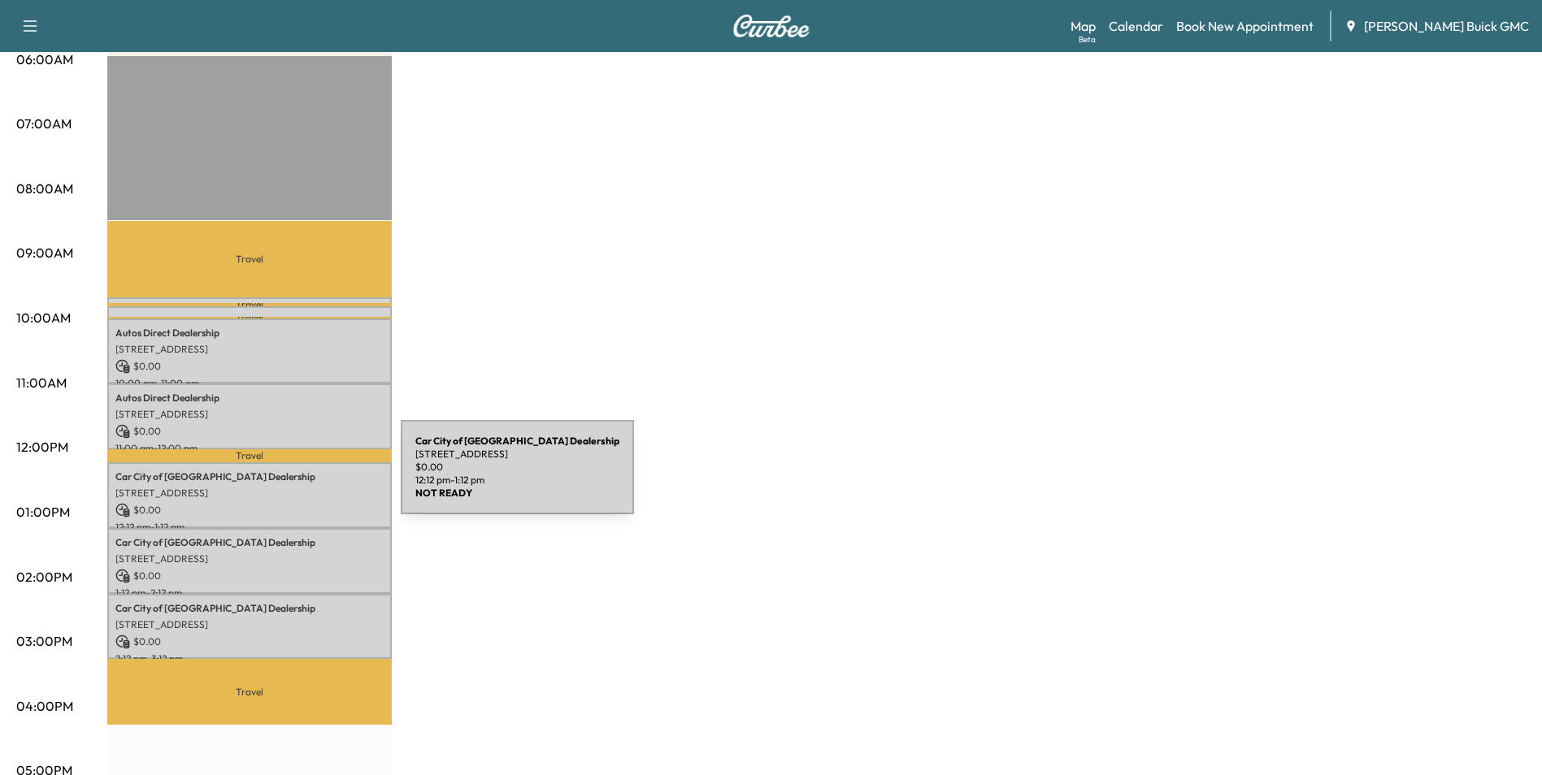
click at [279, 477] on p "Car City of [GEOGRAPHIC_DATA] Dealership" at bounding box center [249, 477] width 268 height 13
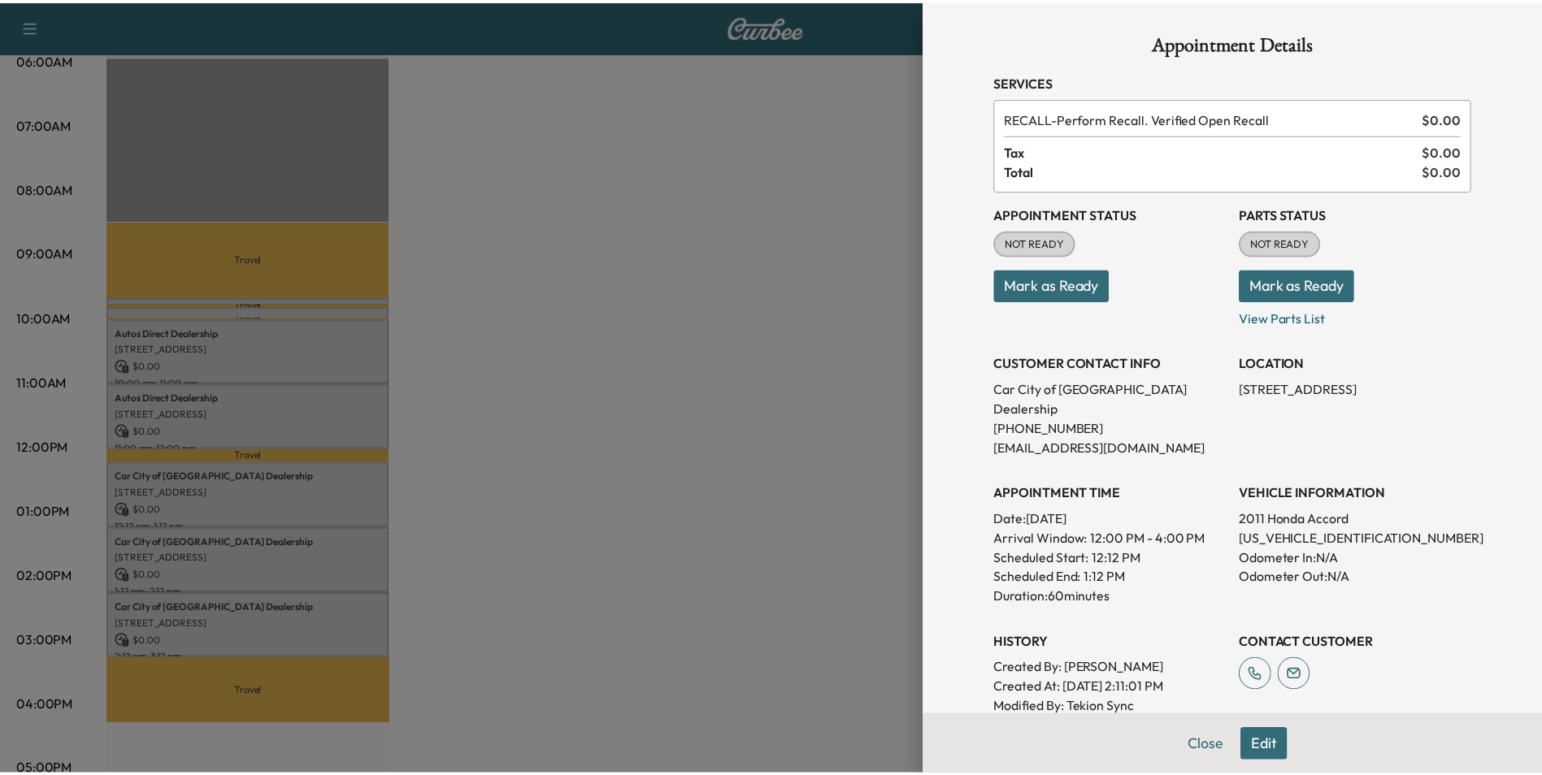
scroll to position [81, 0]
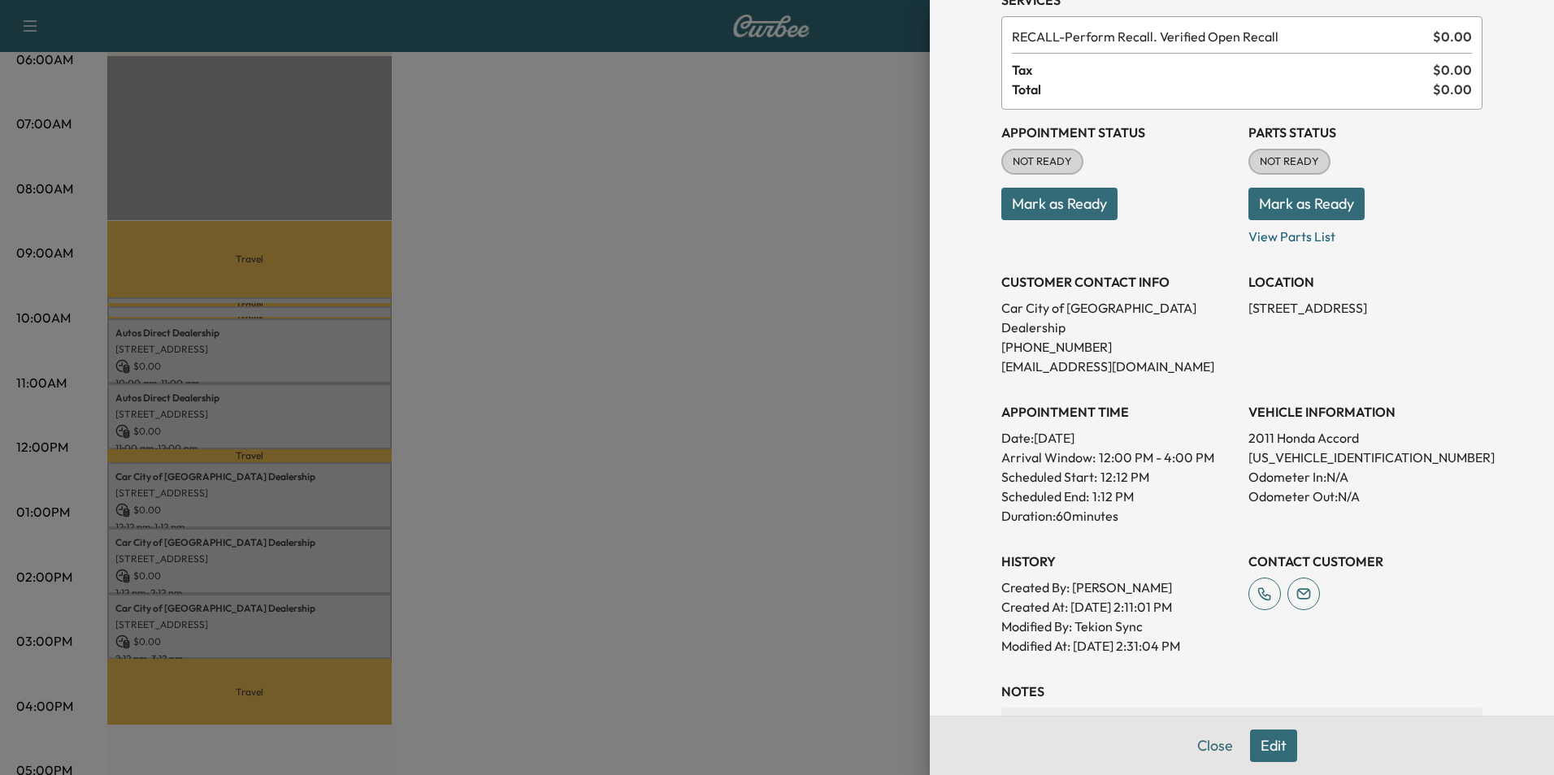
click at [614, 207] on div at bounding box center [777, 387] width 1554 height 775
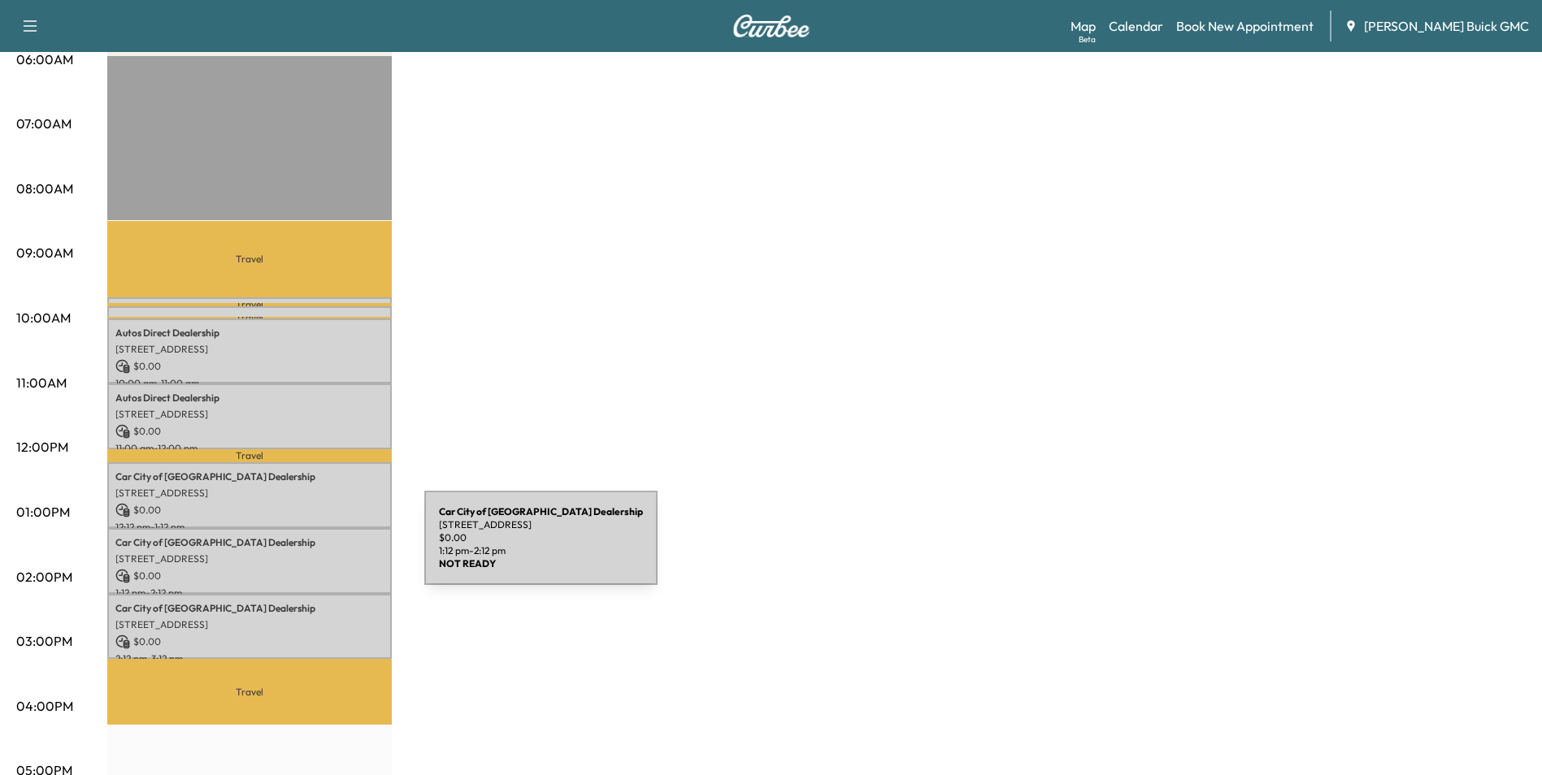
click at [302, 553] on p "[STREET_ADDRESS]" at bounding box center [249, 559] width 268 height 13
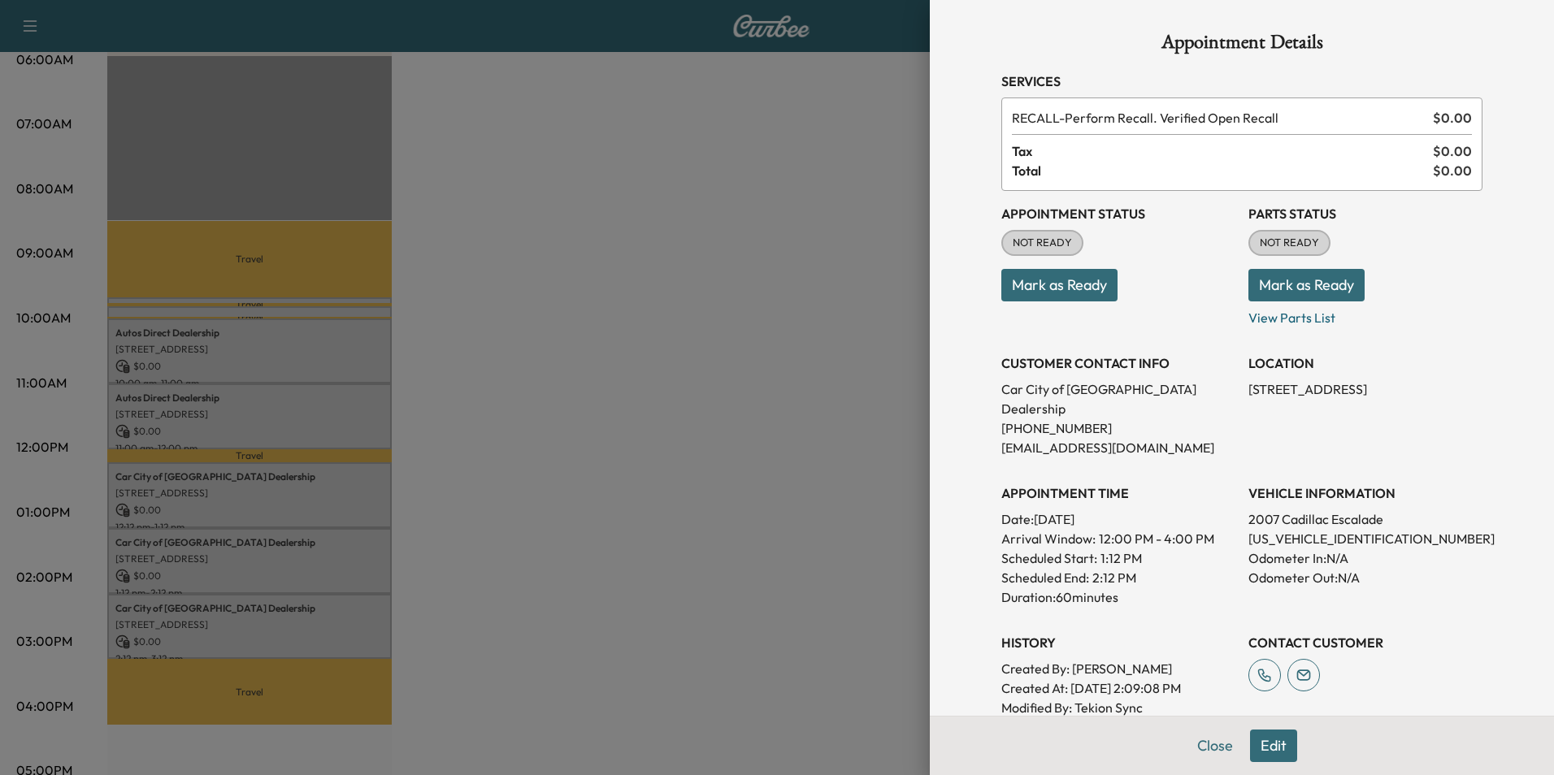
click at [643, 348] on div at bounding box center [777, 387] width 1554 height 775
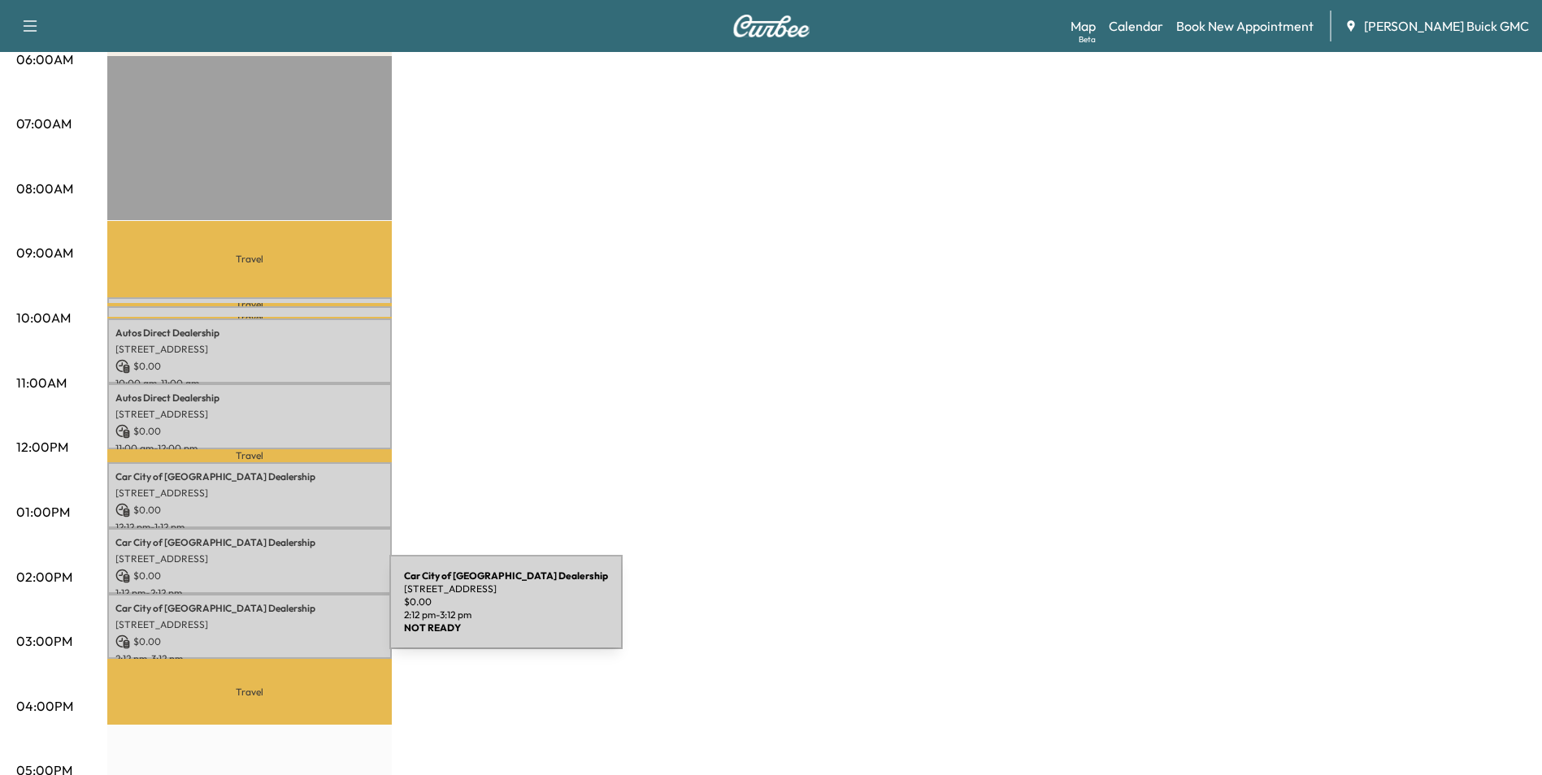
click at [267, 619] on p "[STREET_ADDRESS]" at bounding box center [249, 625] width 268 height 13
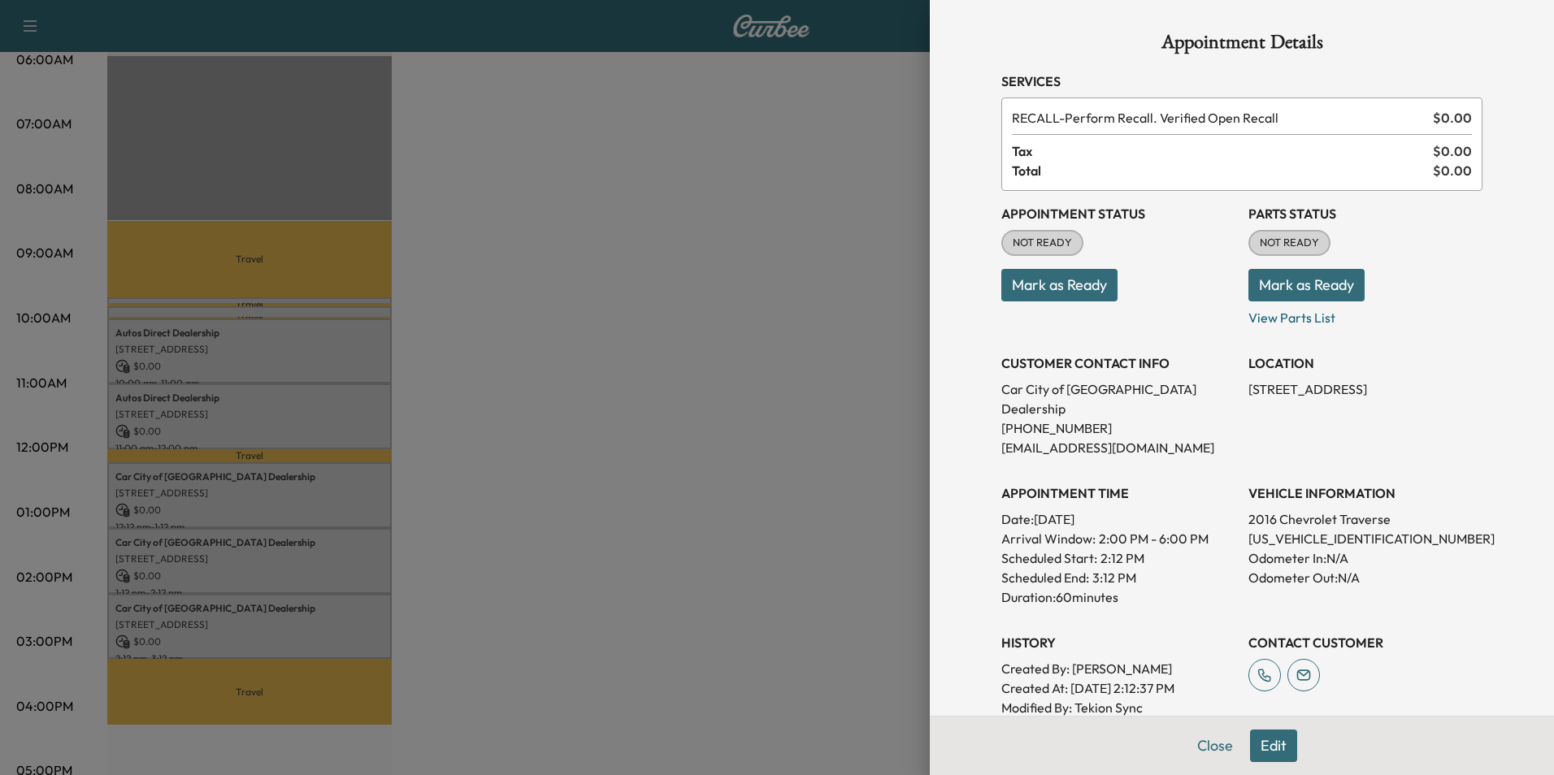
click at [774, 350] on div at bounding box center [777, 387] width 1554 height 775
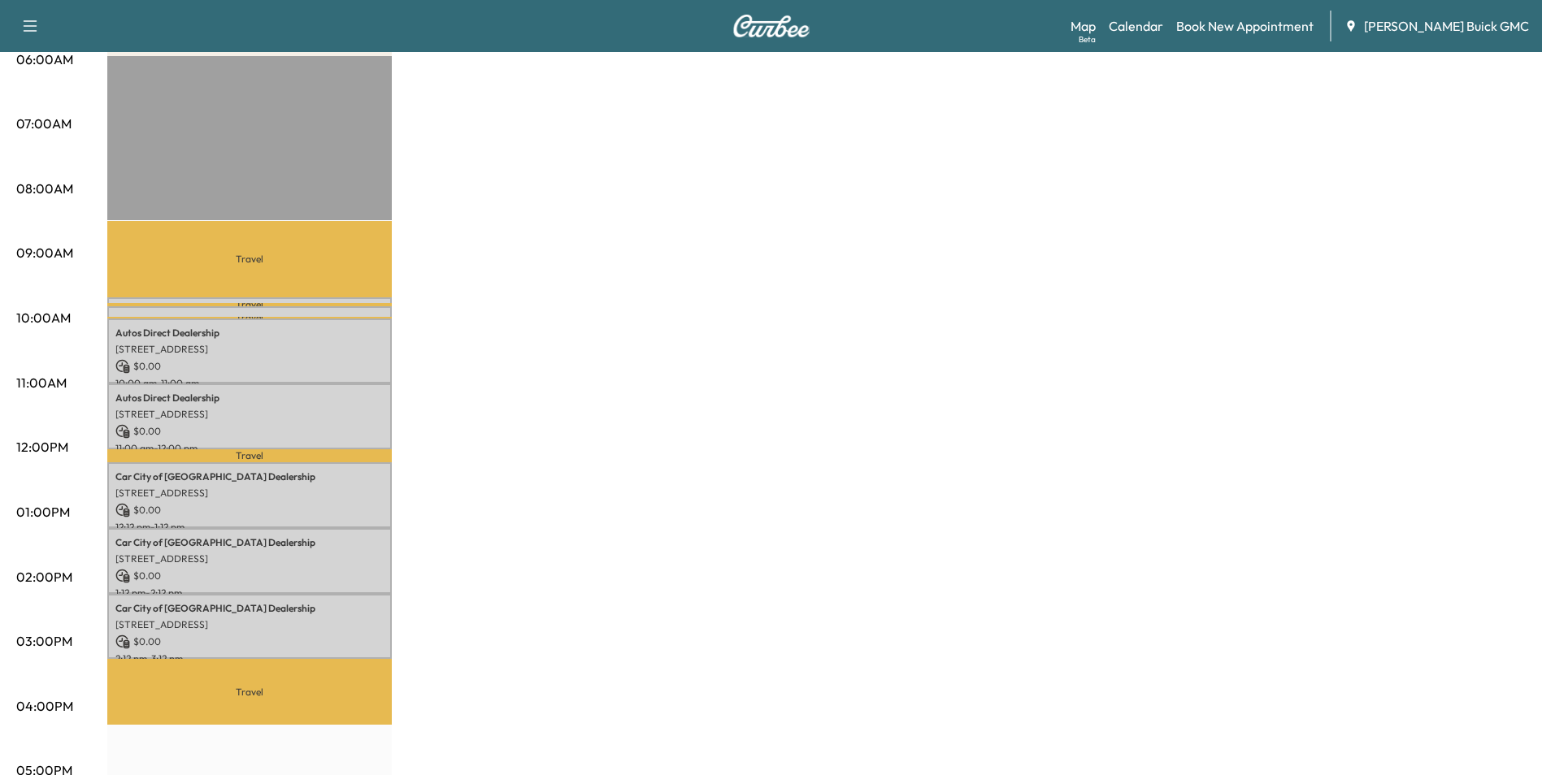
click at [943, 245] on div "MobileService+ $ 0.00 Revenue 5 hr 15 min Work Time 2 hr 26 min Transit Time Tr…" at bounding box center [816, 496] width 1418 height 1219
click at [849, 426] on div "MobileService+ $ 0.00 Revenue 5 hr 15 min Work Time 2 hr 26 min Transit Time Tr…" at bounding box center [816, 496] width 1418 height 1219
click at [826, 376] on div "MobileService+ $ 0.00 Revenue 5 hr 15 min Work Time 2 hr 26 min Transit Time Tr…" at bounding box center [816, 496] width 1418 height 1219
click at [746, 285] on div "MobileService+ $ 0.00 Revenue 5 hr 15 min Work Time 2 hr 26 min Transit Time Tr…" at bounding box center [816, 496] width 1418 height 1219
click at [771, 271] on div "MobileService+ $ 0.00 Revenue 5 hr 15 min Work Time 2 hr 26 min Transit Time Tr…" at bounding box center [816, 496] width 1418 height 1219
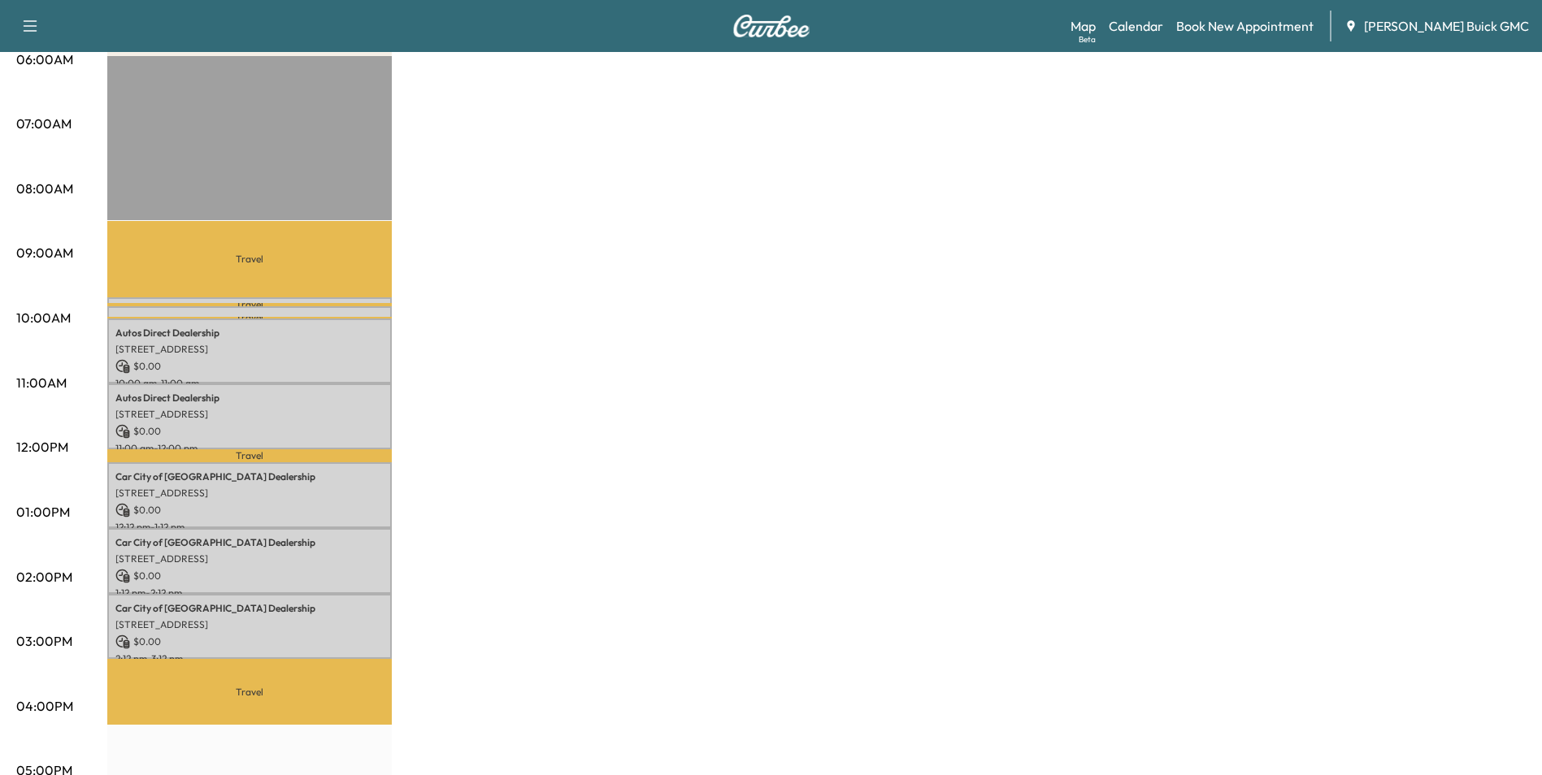
click at [880, 320] on div "MobileService+ $ 0.00 Revenue 5 hr 15 min Work Time 2 hr 26 min Transit Time Tr…" at bounding box center [816, 496] width 1418 height 1219
click at [799, 306] on div "MobileService+ $ 0.00 Revenue 5 hr 15 min Work Time 2 hr 26 min Transit Time Tr…" at bounding box center [816, 496] width 1418 height 1219
click at [799, 311] on div "MobileService+ $ 0.00 Revenue 5 hr 15 min Work Time 2 hr 26 min Transit Time Tr…" at bounding box center [816, 496] width 1418 height 1219
click at [962, 352] on div "MobileService+ $ 0.00 Revenue 5 hr 15 min Work Time 2 hr 26 min Transit Time Tr…" at bounding box center [816, 496] width 1418 height 1219
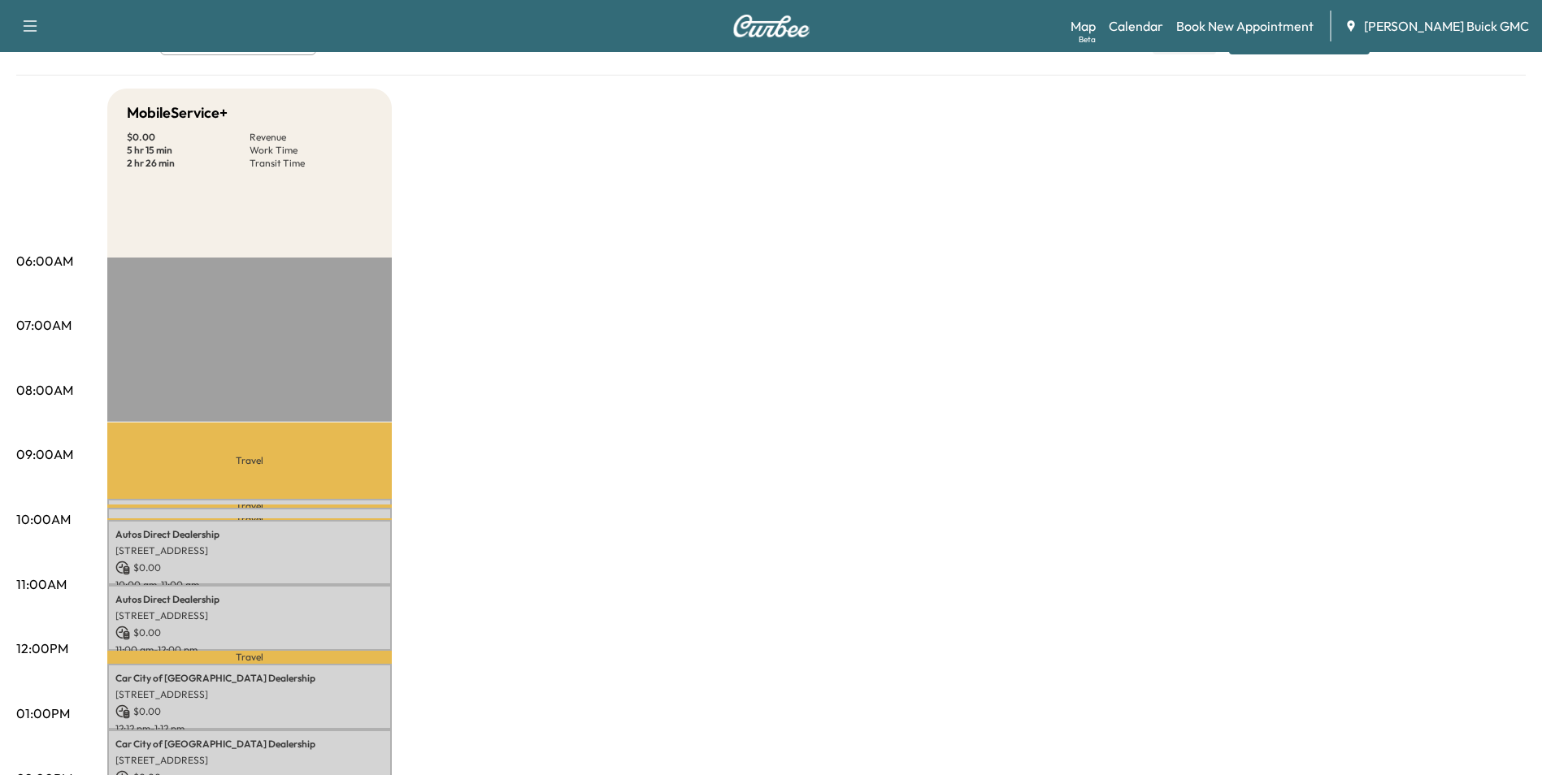
scroll to position [0, 0]
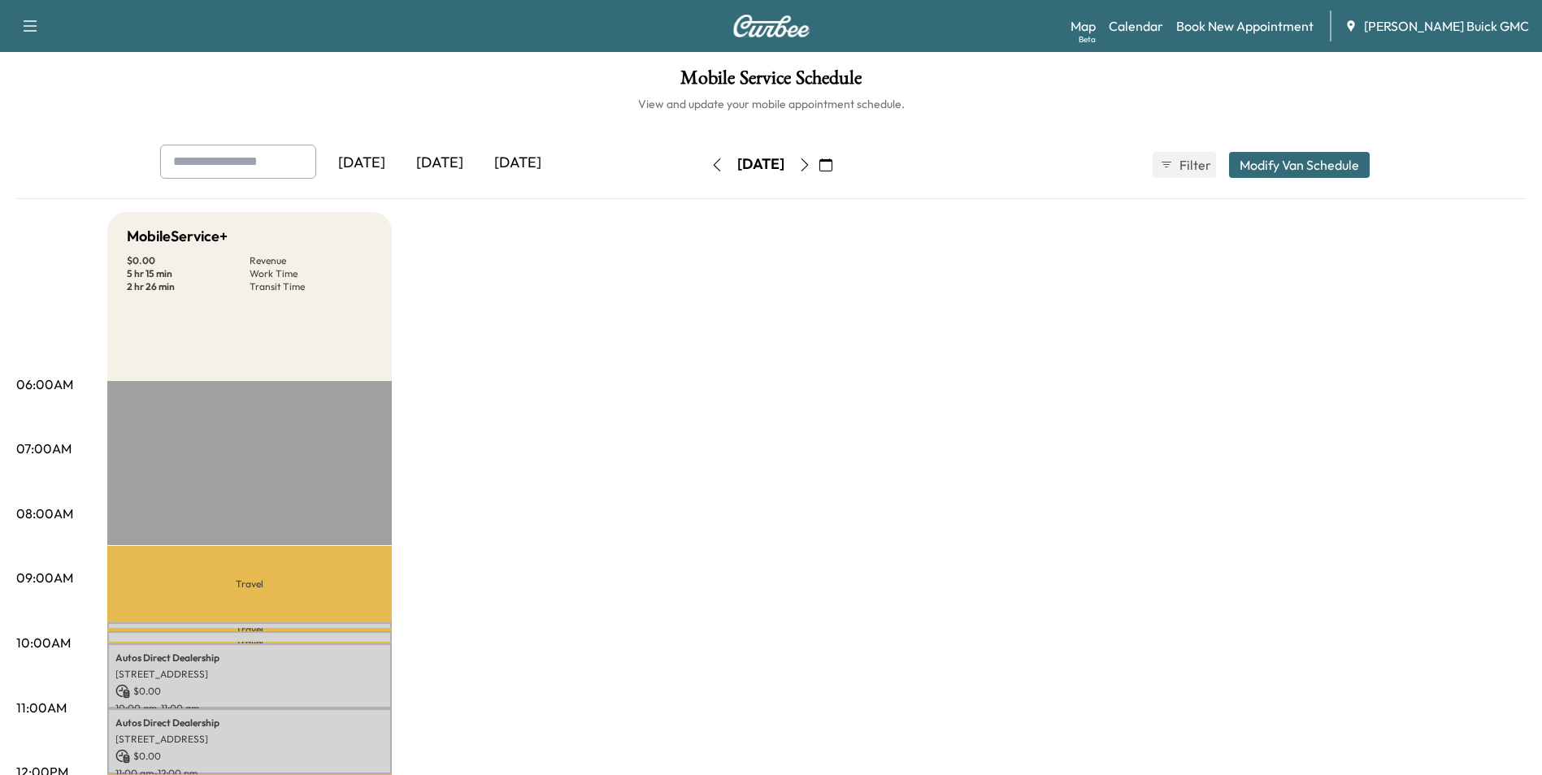
click at [1285, 27] on link "Book New Appointment" at bounding box center [1244, 26] width 137 height 20
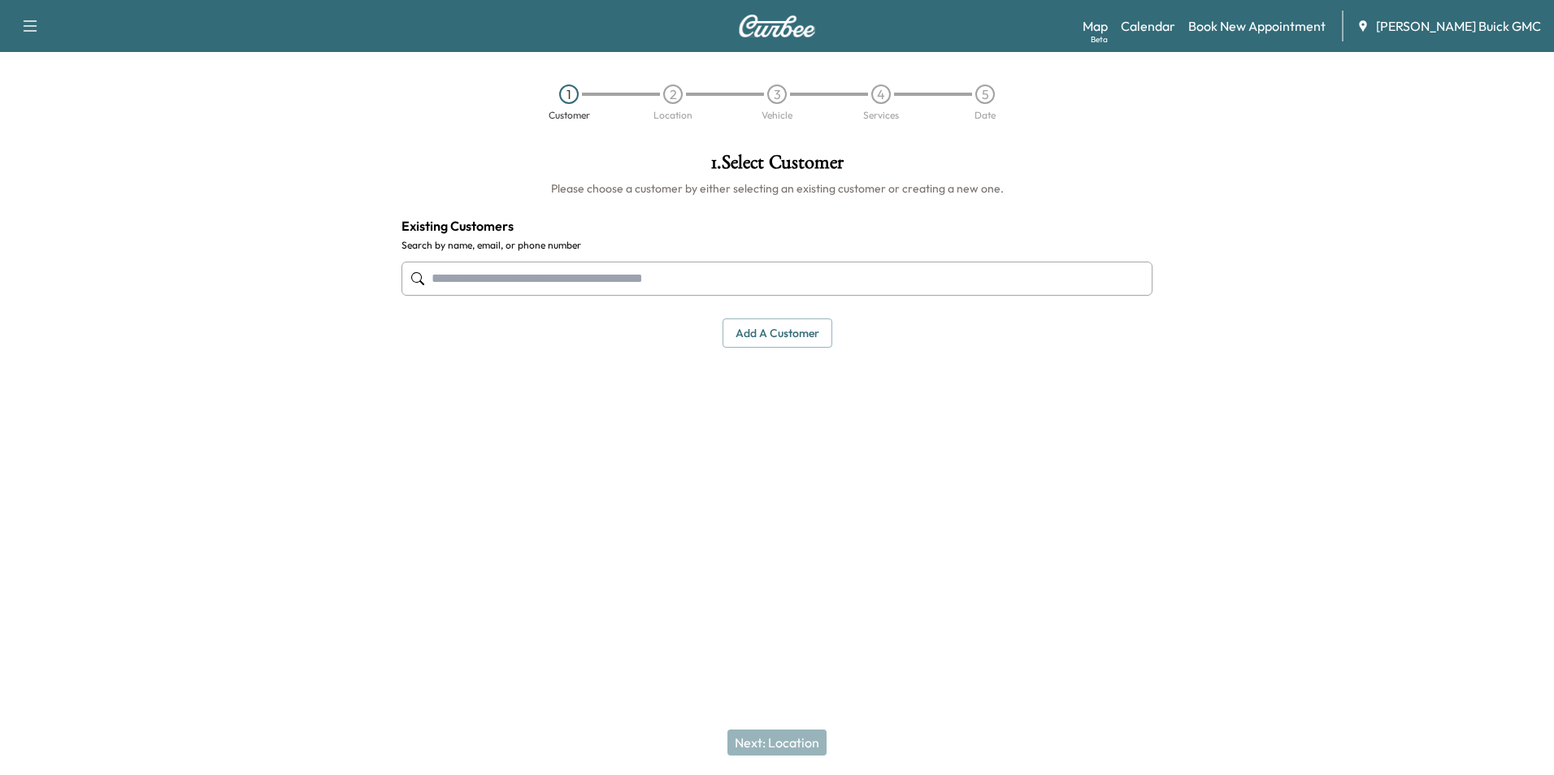
click at [684, 280] on input "text" at bounding box center [777, 279] width 751 height 34
click at [791, 333] on button "Add a customer" at bounding box center [778, 334] width 110 height 30
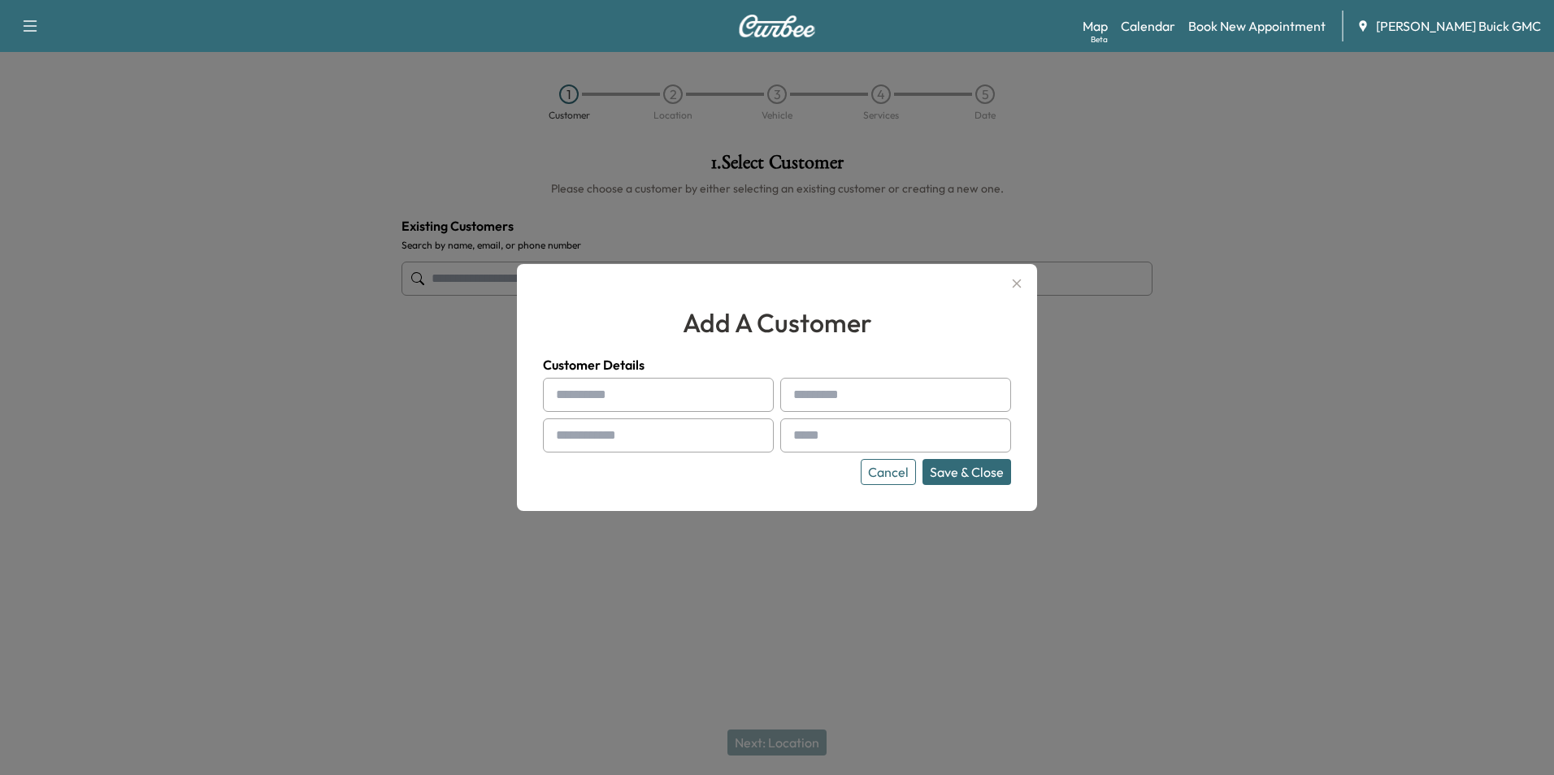
click at [686, 400] on input "text" at bounding box center [658, 395] width 231 height 34
type input "**********"
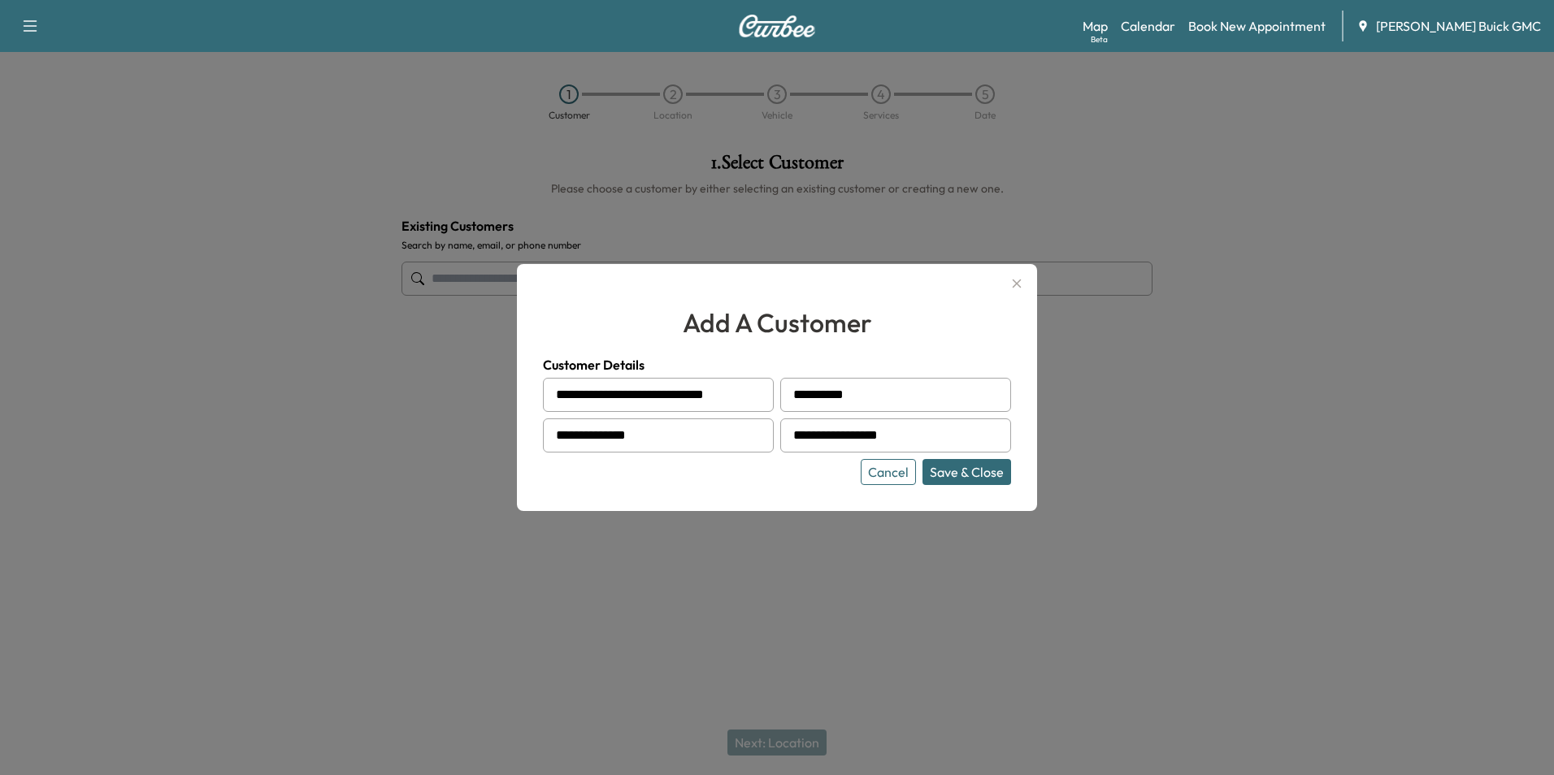
click at [810, 488] on div "**********" at bounding box center [777, 387] width 520 height 247
click at [957, 467] on button "Save & Close" at bounding box center [967, 472] width 89 height 26
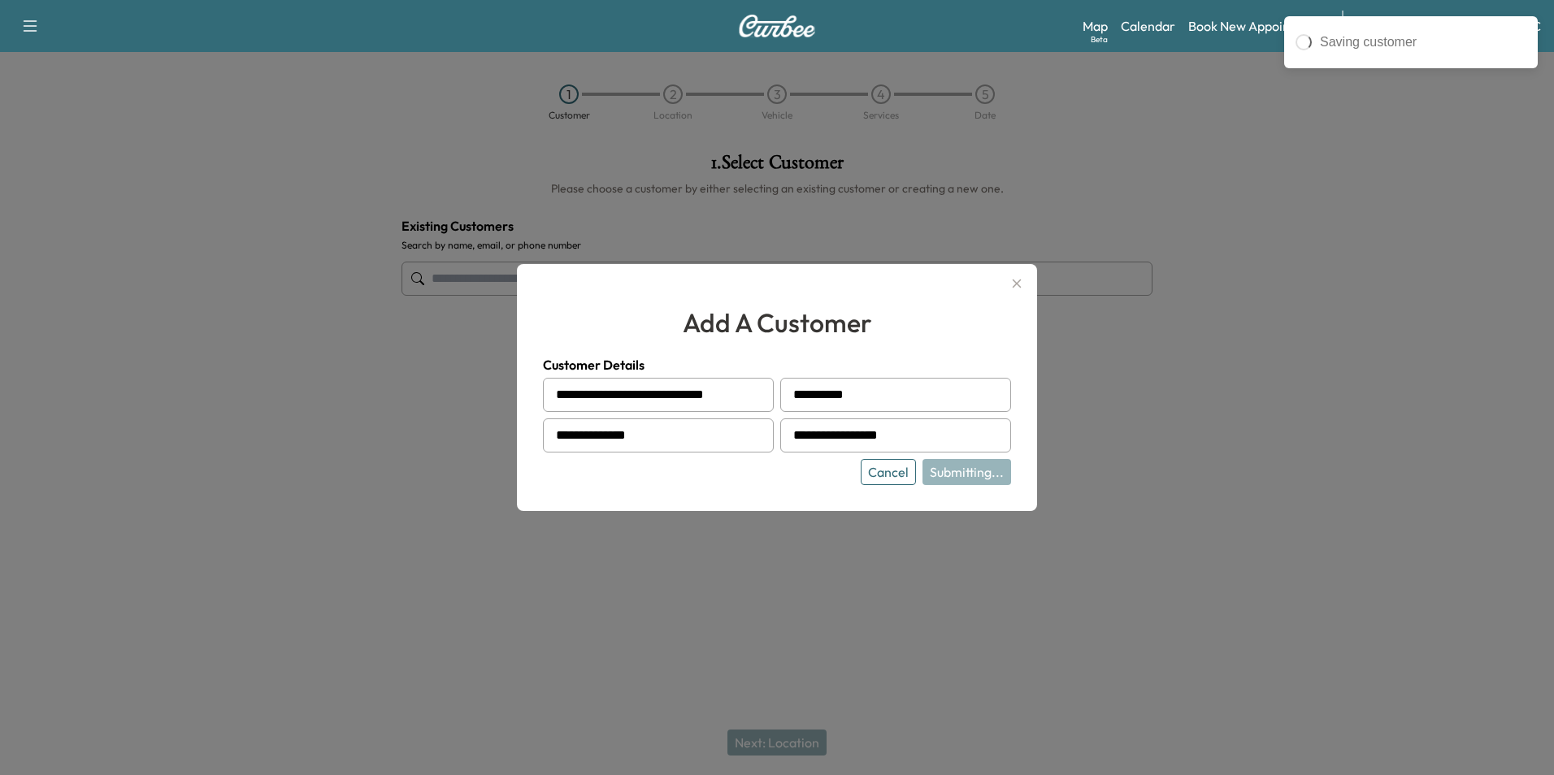
type input "**********"
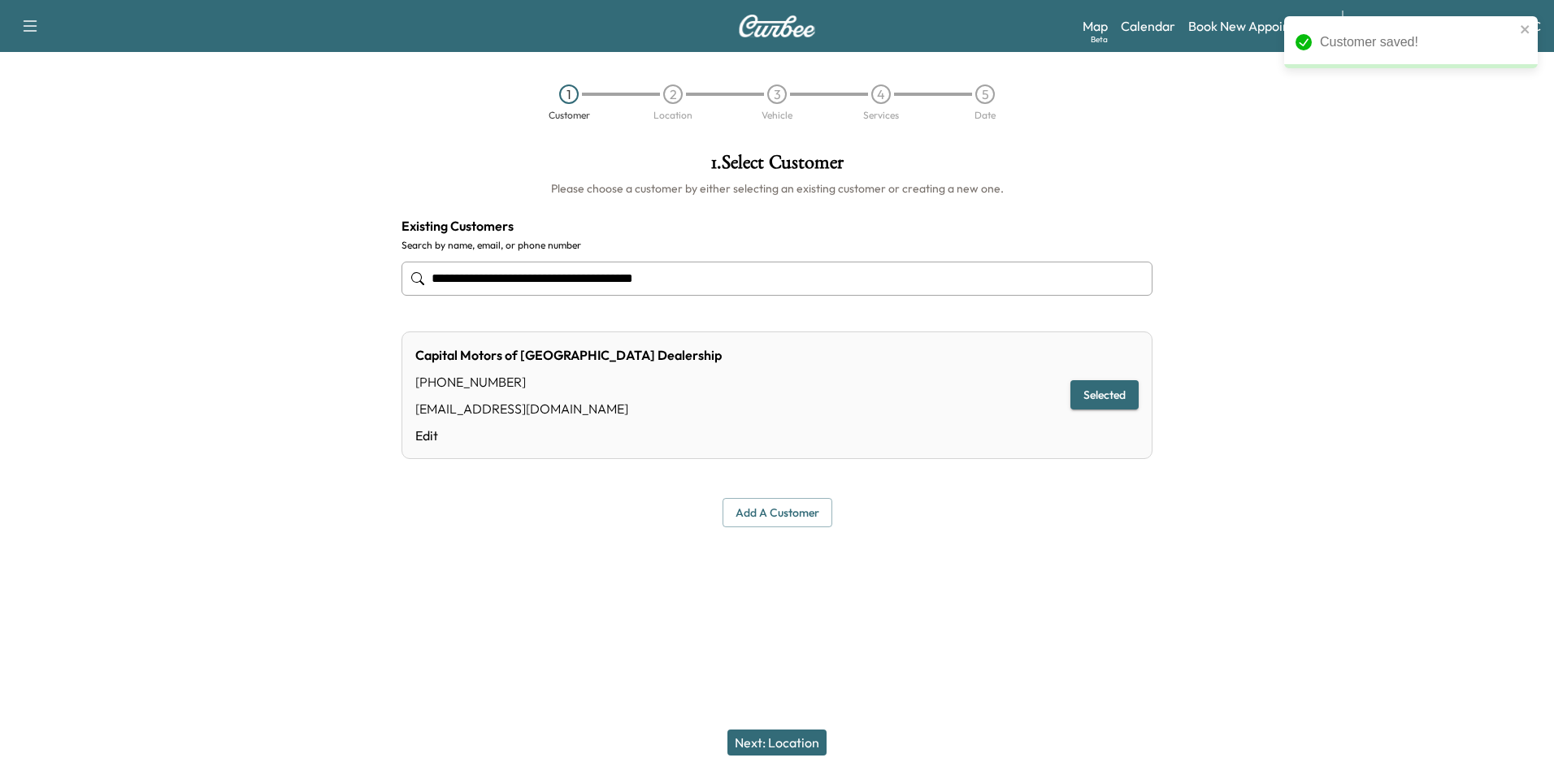
click at [785, 741] on button "Next: Location" at bounding box center [777, 743] width 99 height 26
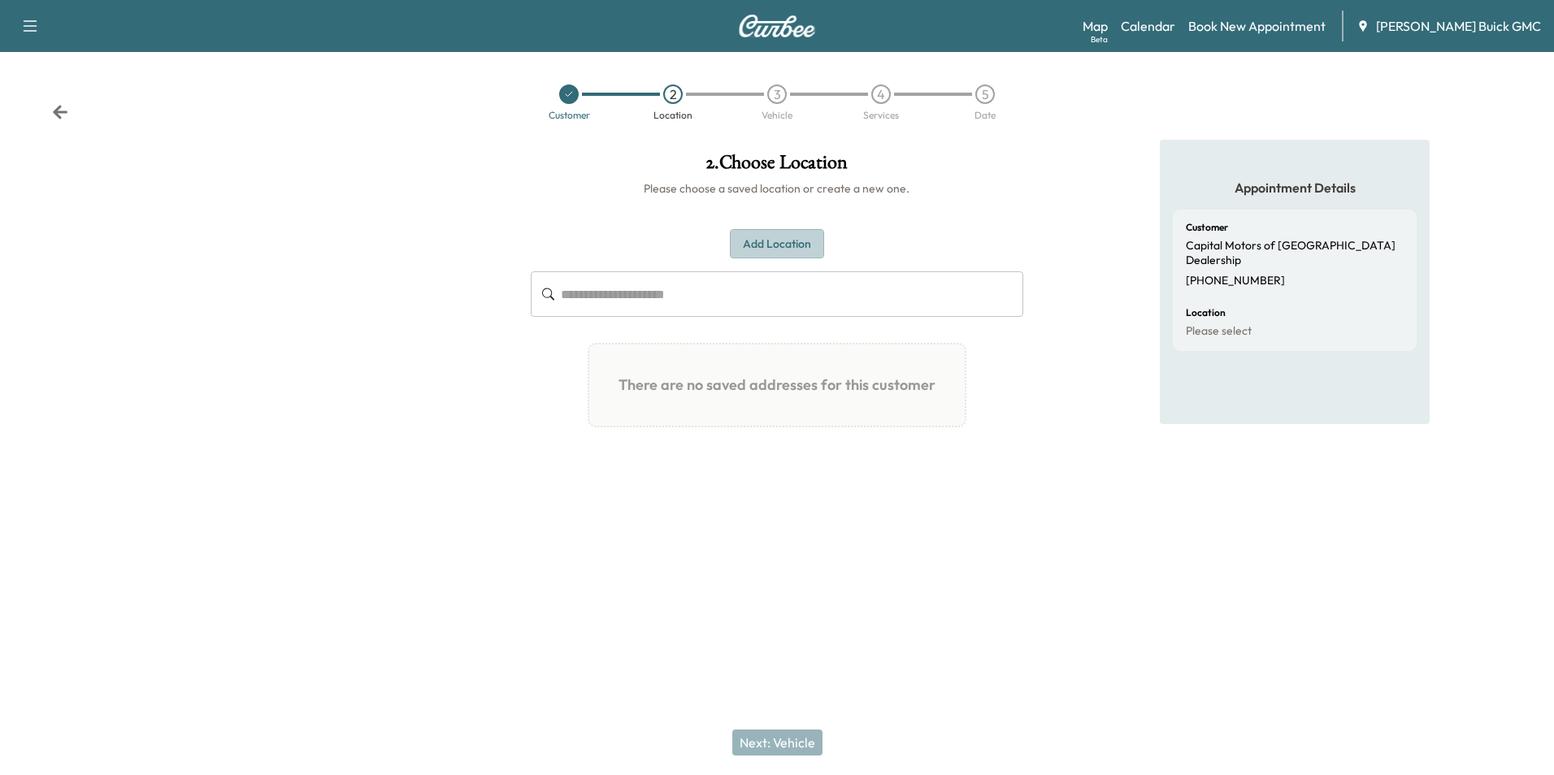
click at [782, 242] on button "Add Location" at bounding box center [777, 244] width 94 height 30
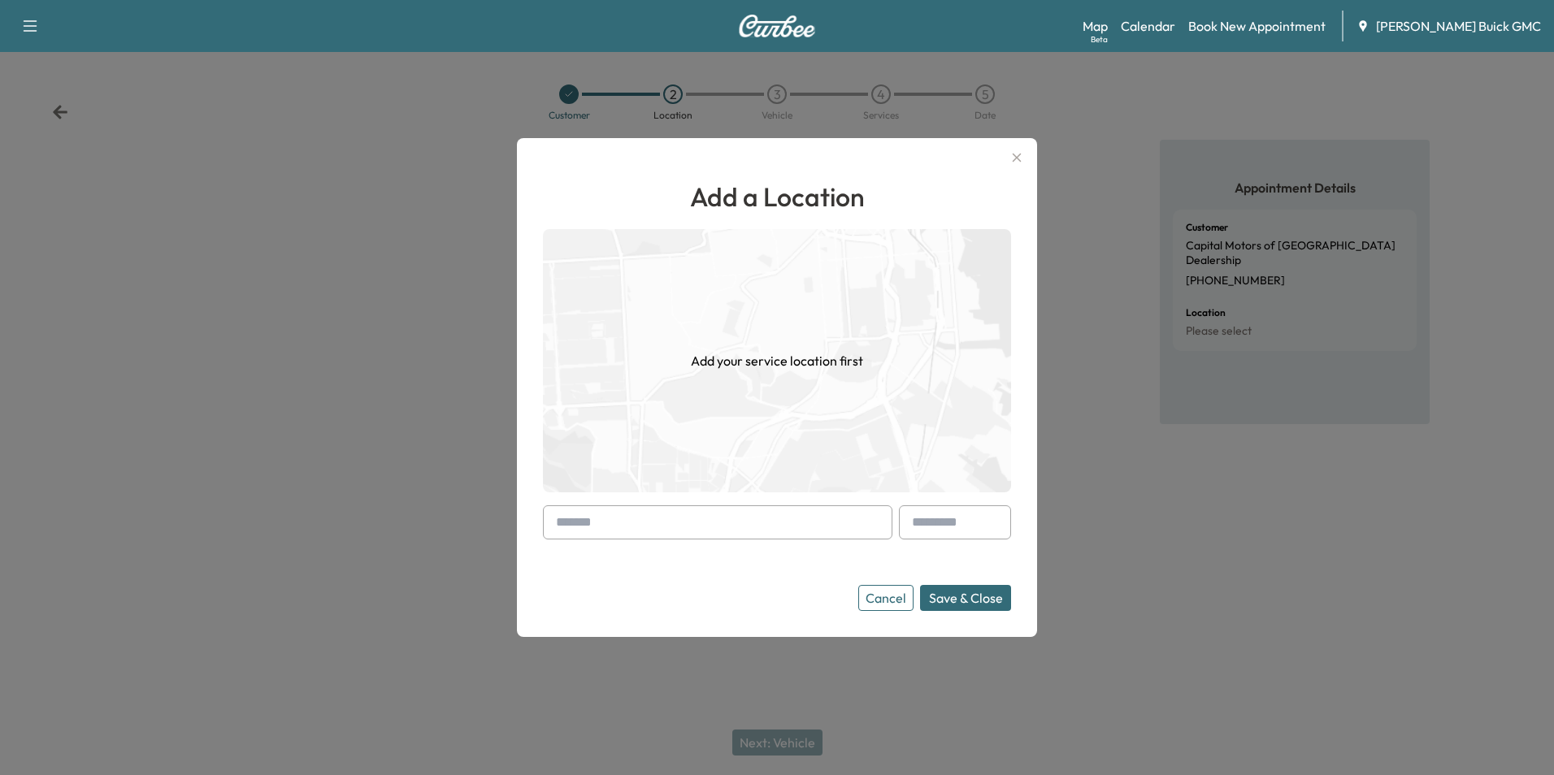
click at [666, 523] on input "text" at bounding box center [718, 523] width 350 height 34
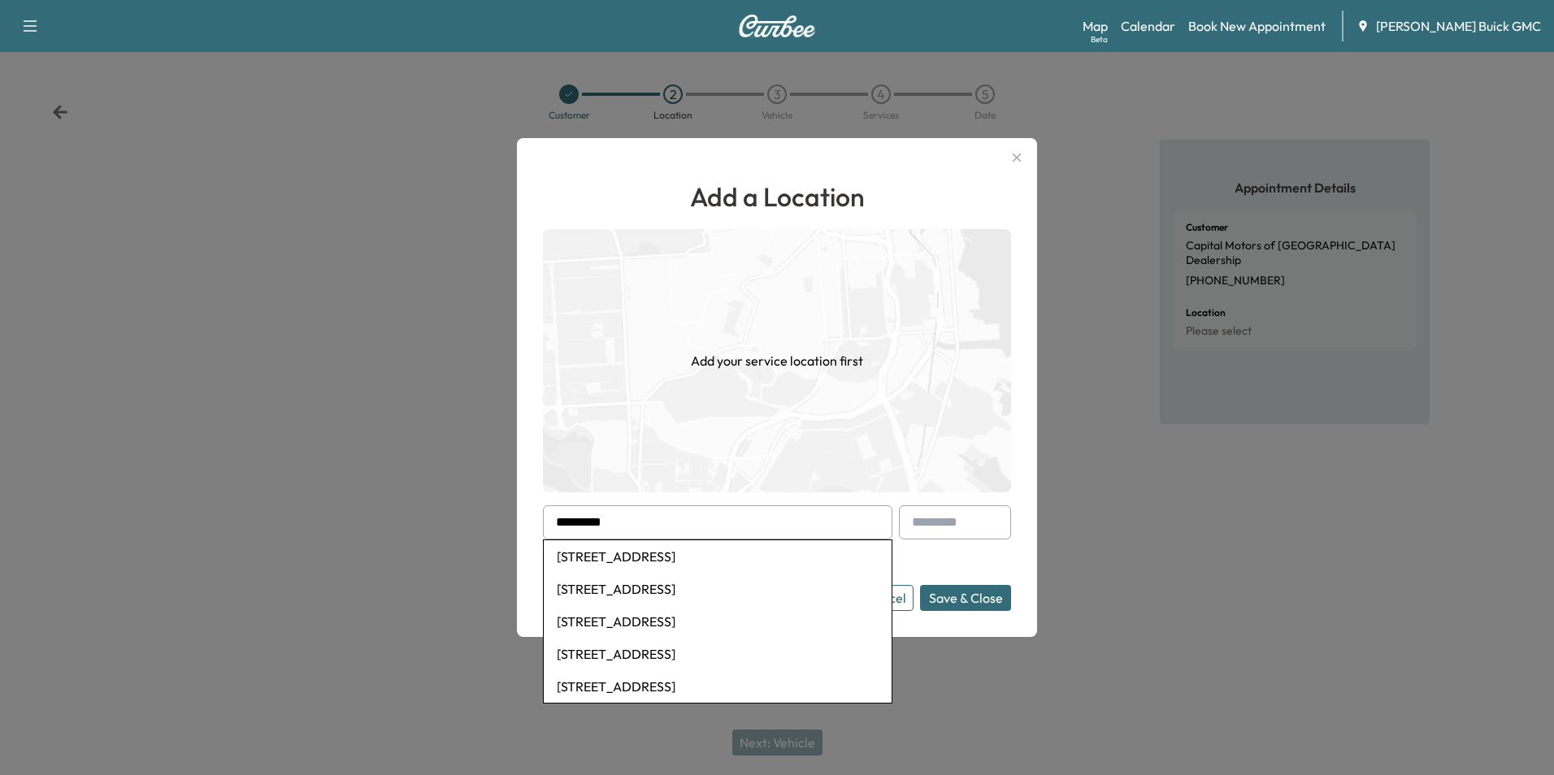
click at [697, 555] on li "[STREET_ADDRESS]" at bounding box center [718, 557] width 348 height 33
type input "**********"
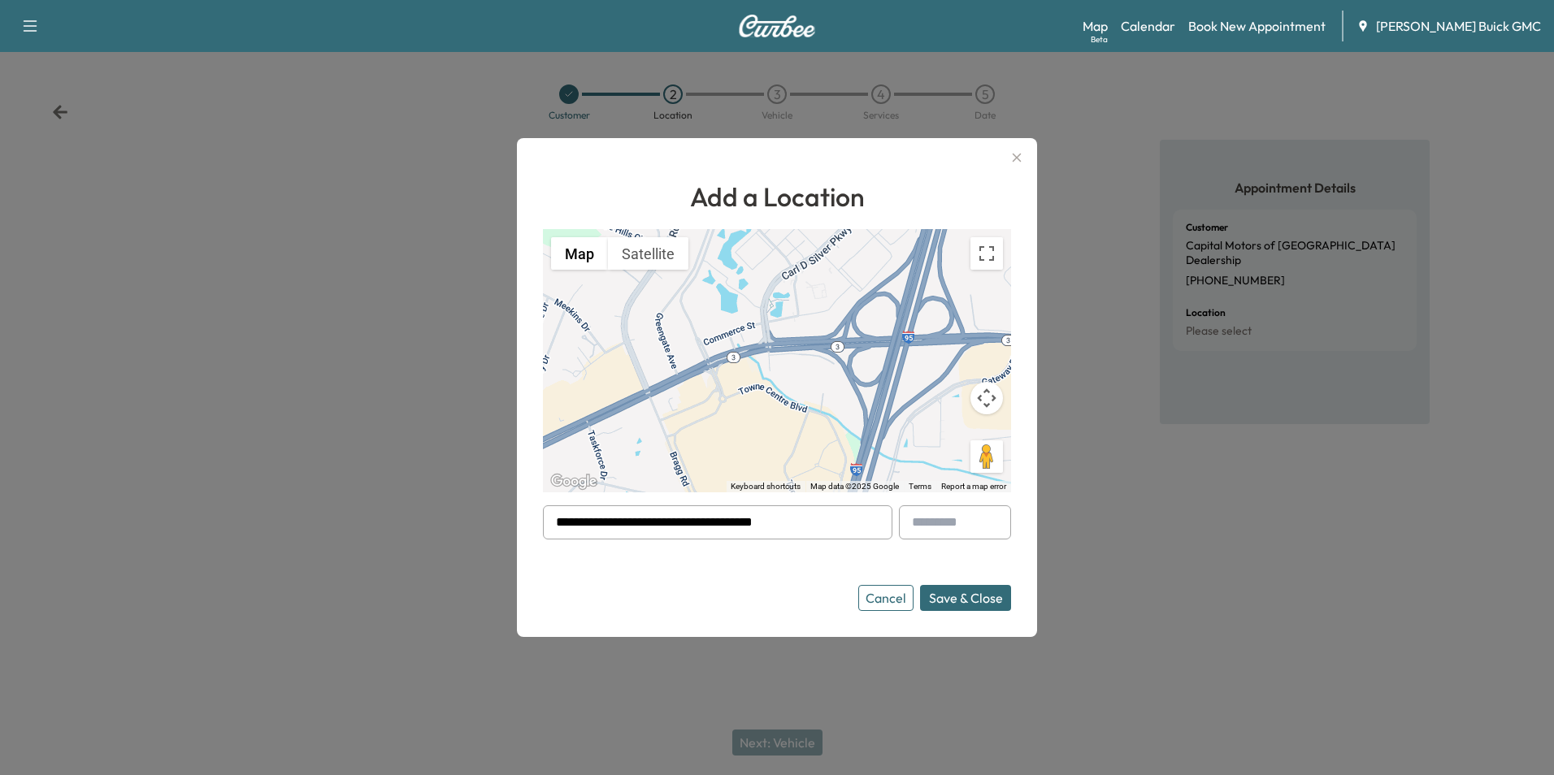
click at [963, 595] on button "Save & Close" at bounding box center [965, 598] width 91 height 26
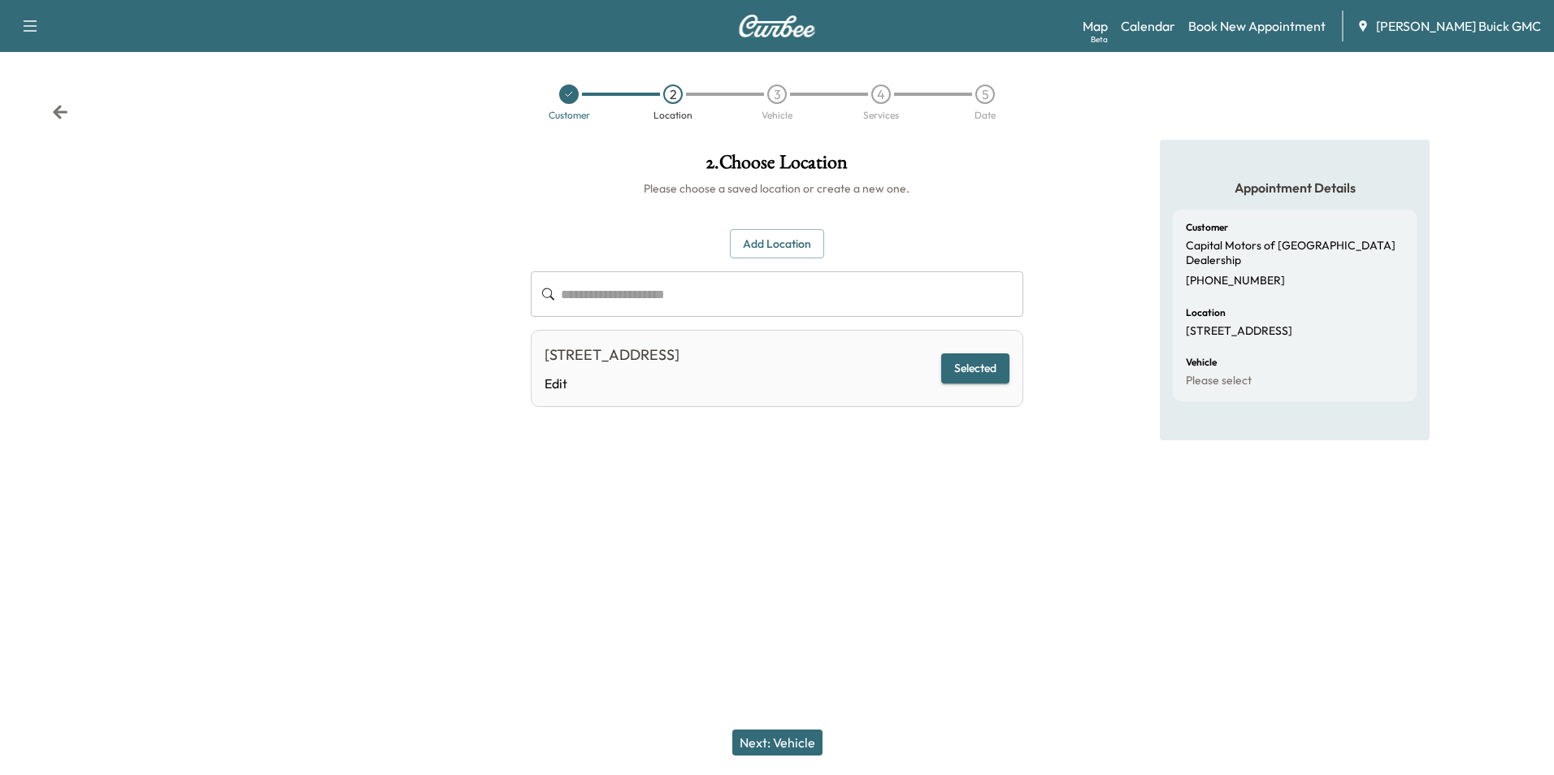
click at [944, 591] on div "**********" at bounding box center [777, 387] width 1554 height 775
click at [806, 741] on button "Next: Vehicle" at bounding box center [777, 743] width 90 height 26
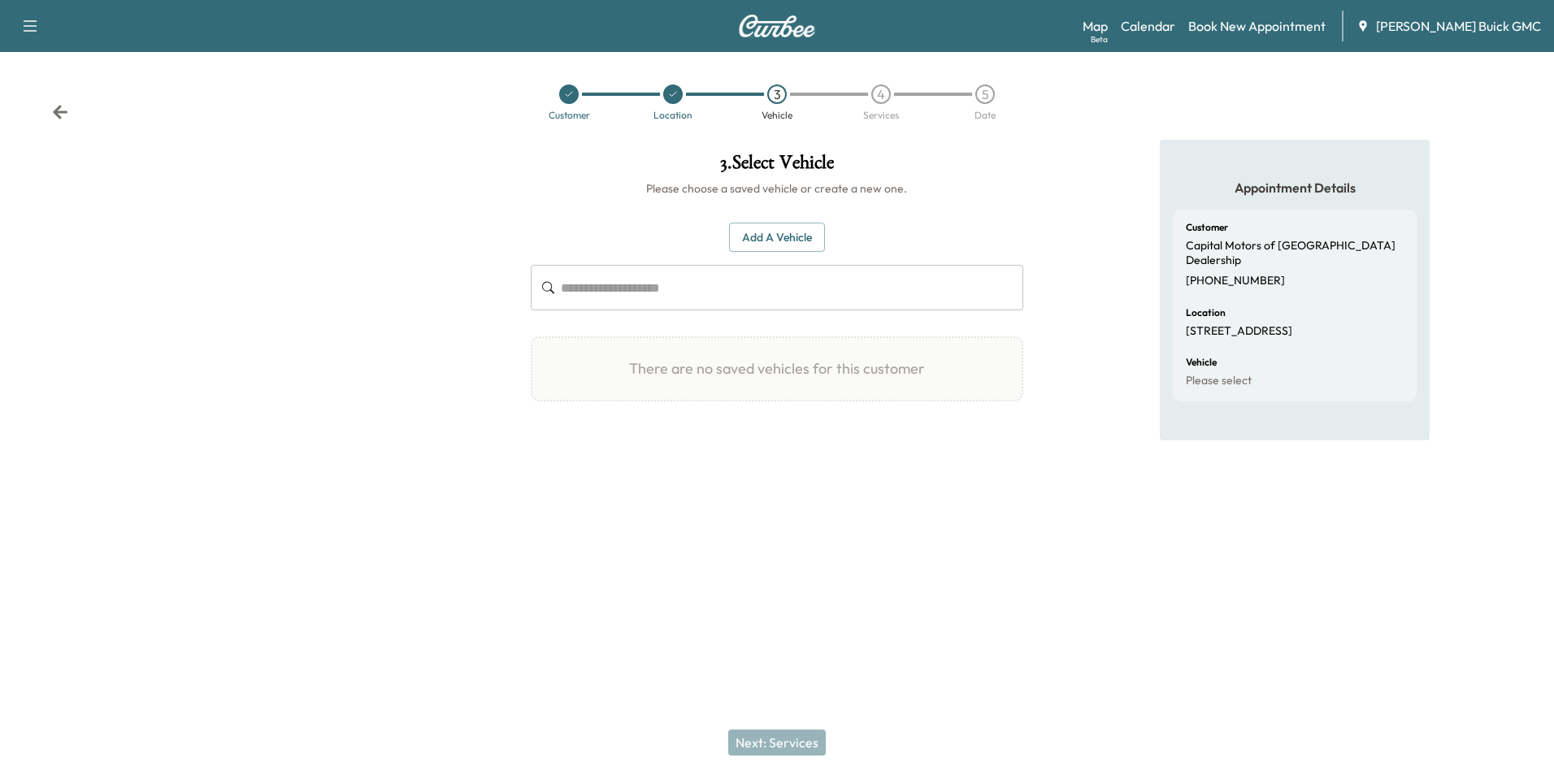
click at [778, 234] on button "Add a Vehicle" at bounding box center [777, 238] width 96 height 30
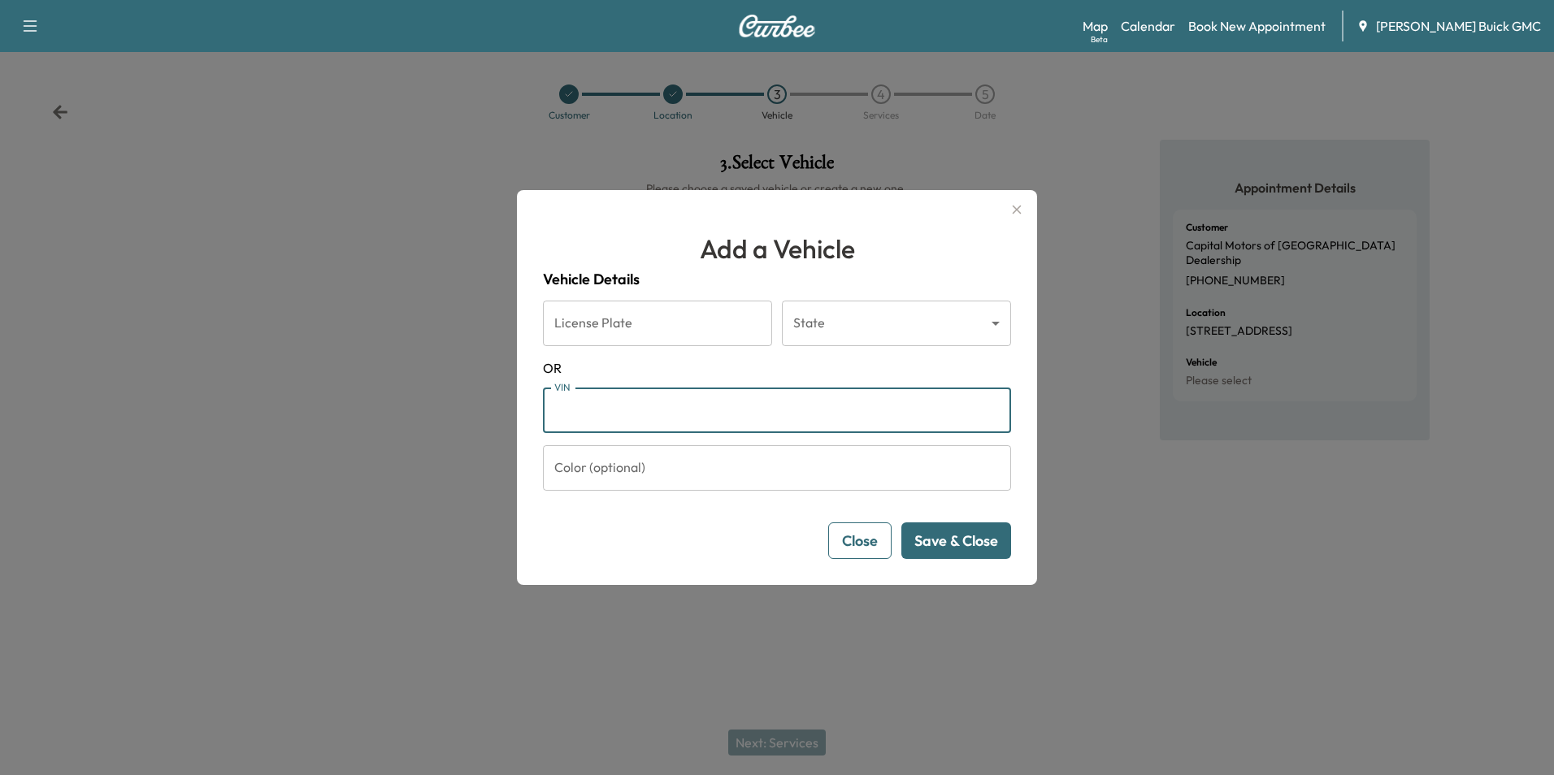
click at [574, 408] on input "VIN" at bounding box center [777, 411] width 468 height 46
type input "**********"
click at [950, 536] on button "Save & Close" at bounding box center [956, 541] width 110 height 37
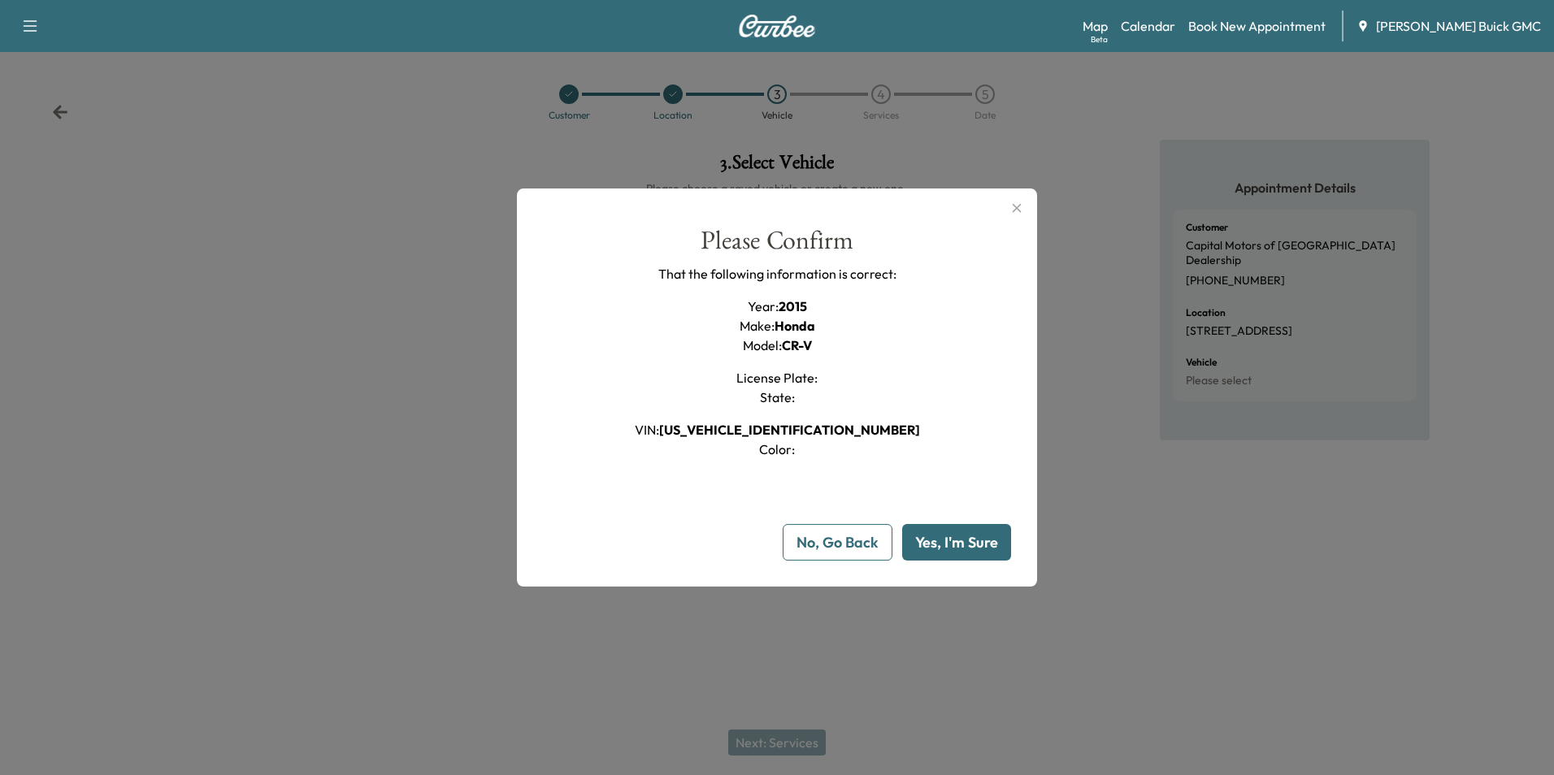
click at [962, 536] on button "Yes, I'm Sure" at bounding box center [956, 542] width 109 height 37
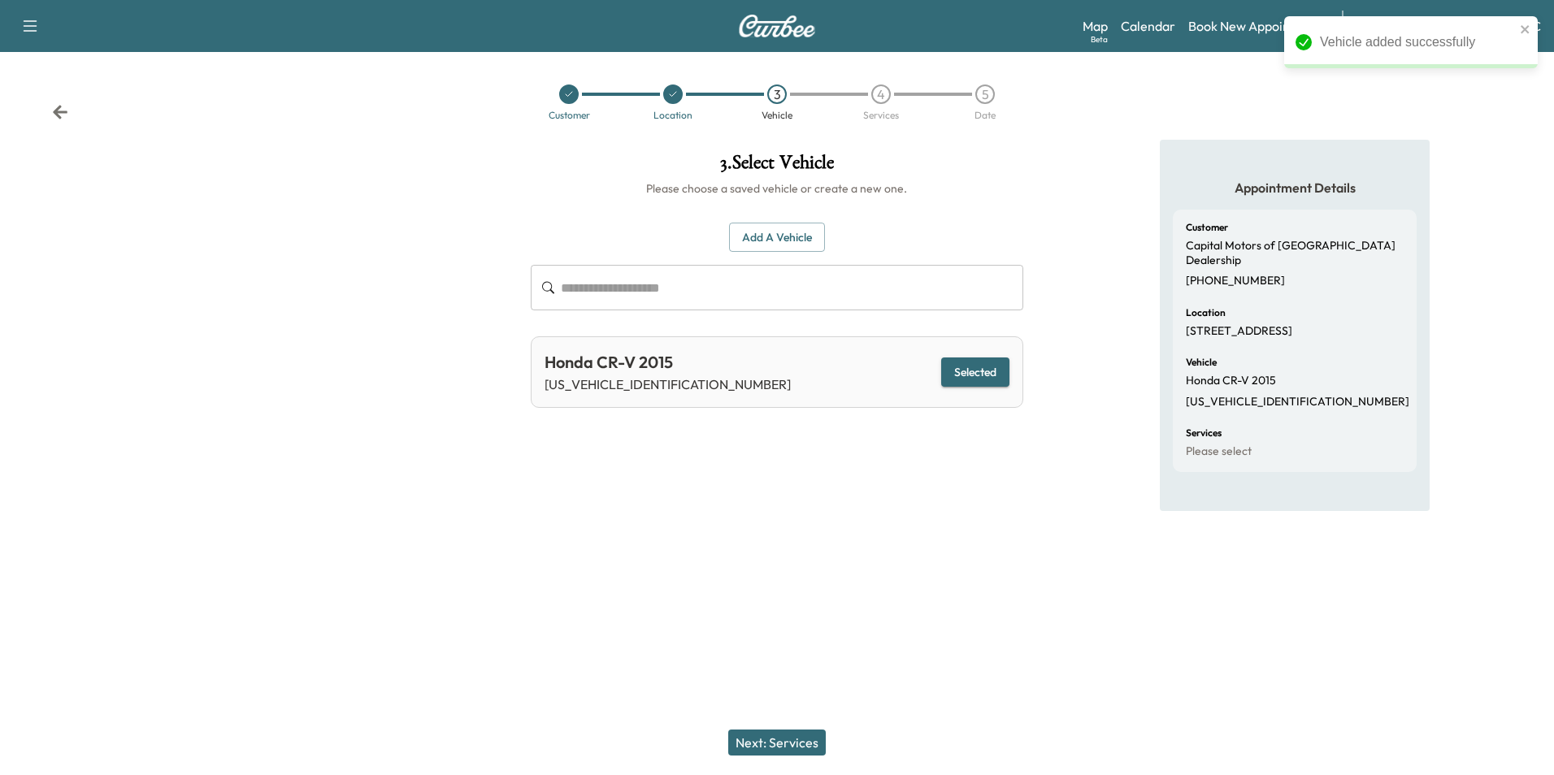
click at [970, 497] on div "3 . Select Vehicle Please choose a saved vehicle or create a new one. Add a Veh…" at bounding box center [777, 334] width 518 height 388
click at [796, 739] on button "Next: Services" at bounding box center [777, 743] width 98 height 26
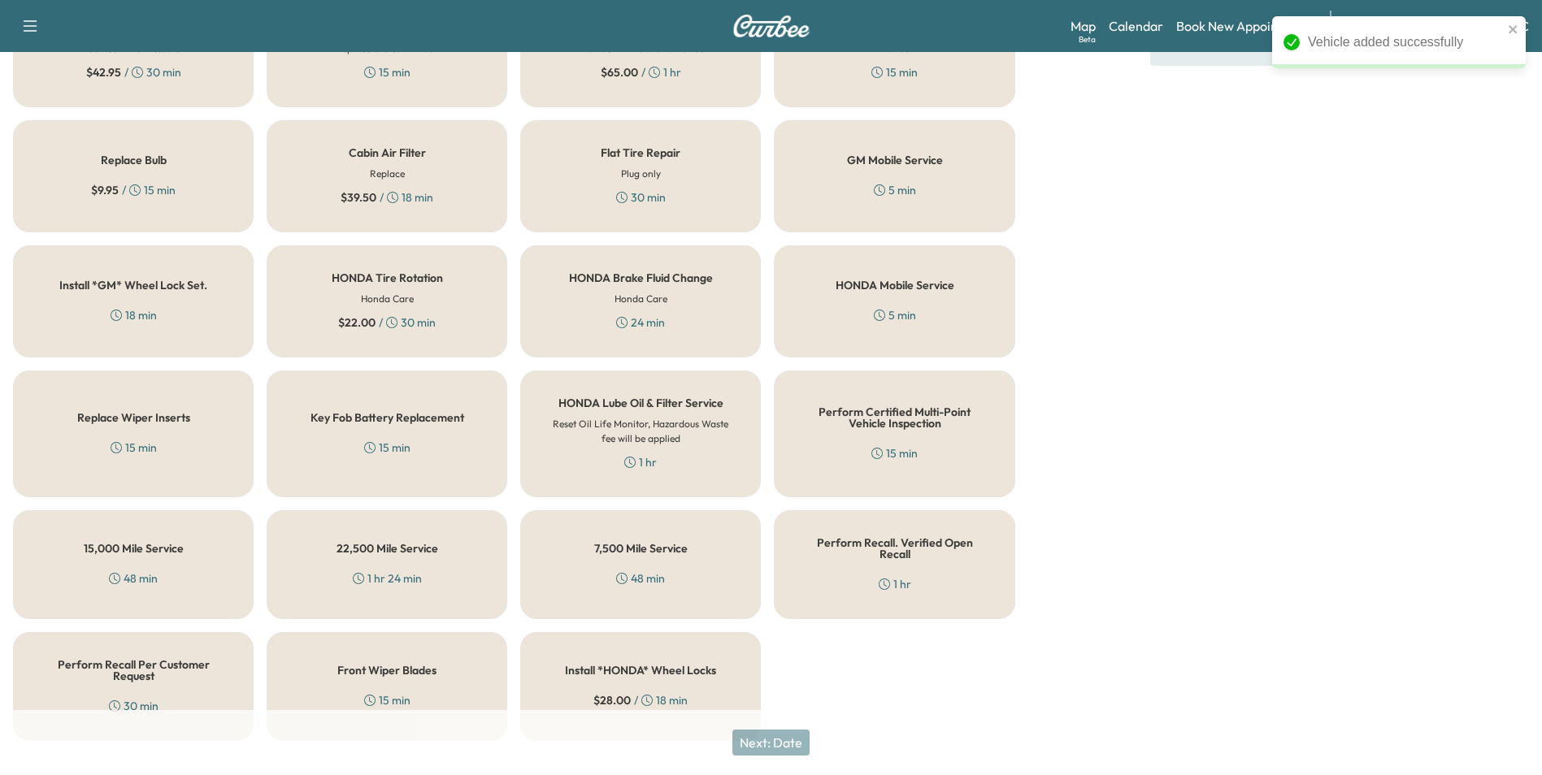
scroll to position [465, 0]
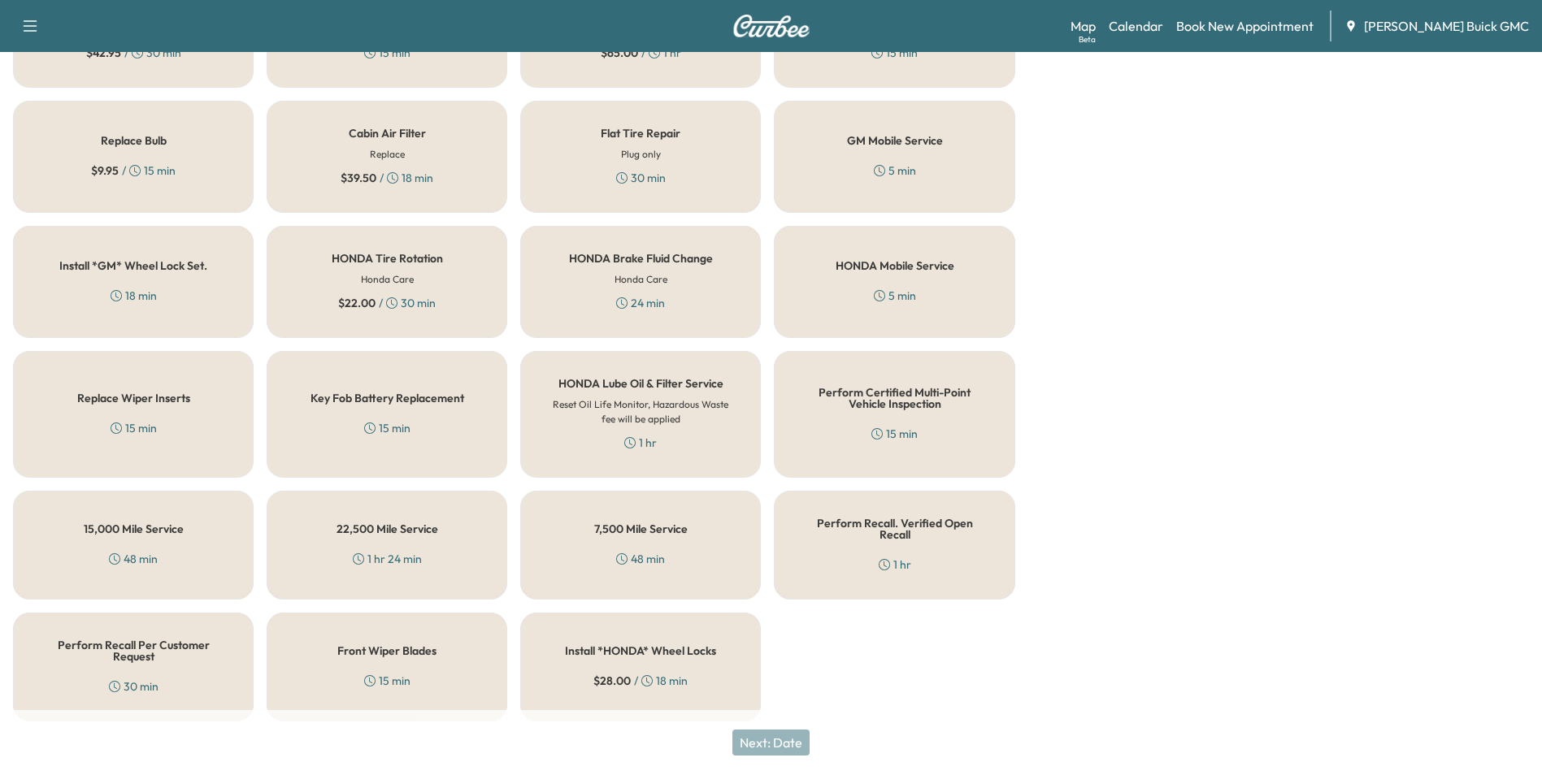
click at [911, 510] on div "Perform Recall. Verified Open Recall 1 hr" at bounding box center [894, 545] width 241 height 109
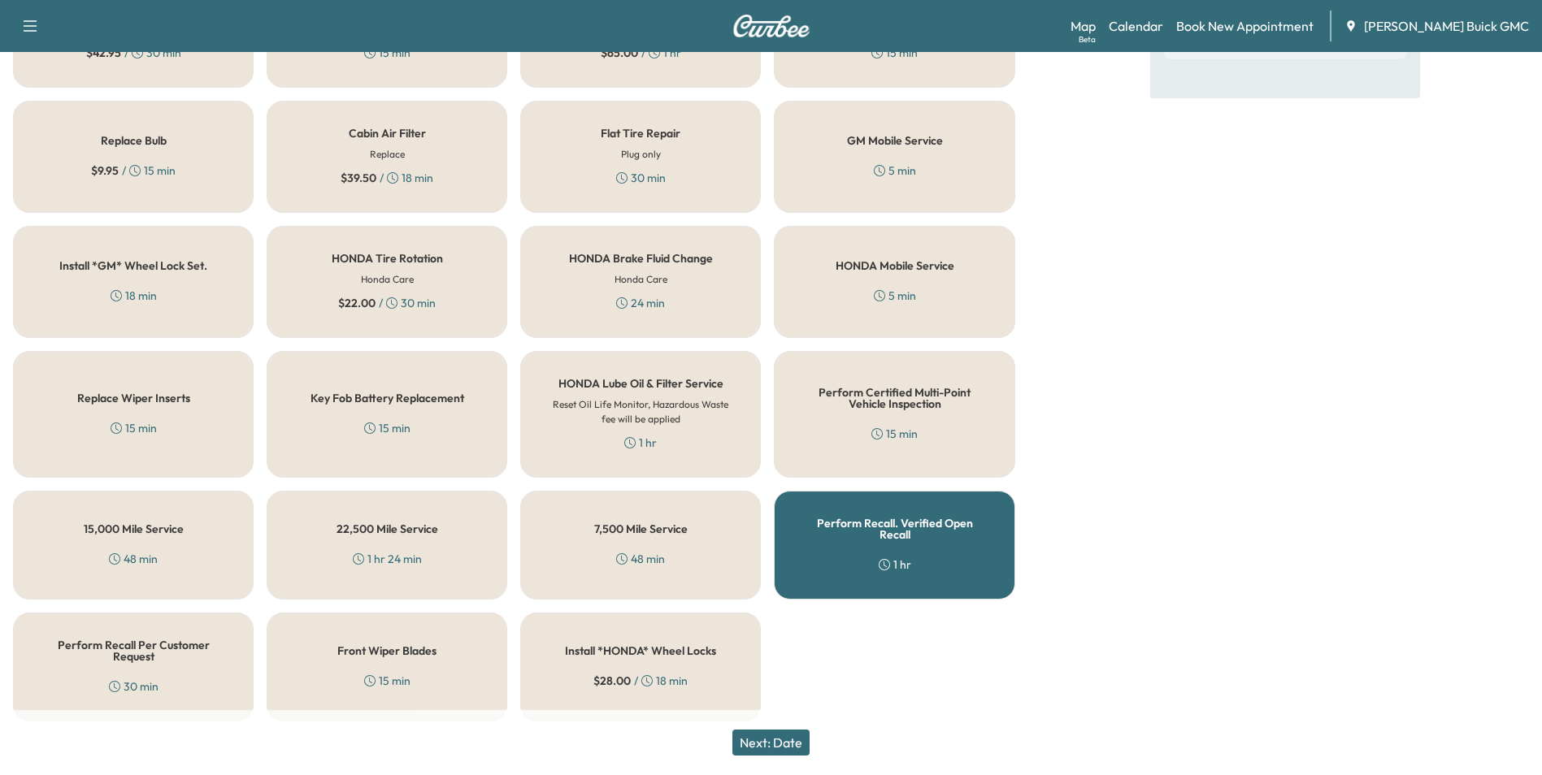
click at [775, 739] on button "Next: Date" at bounding box center [770, 743] width 77 height 26
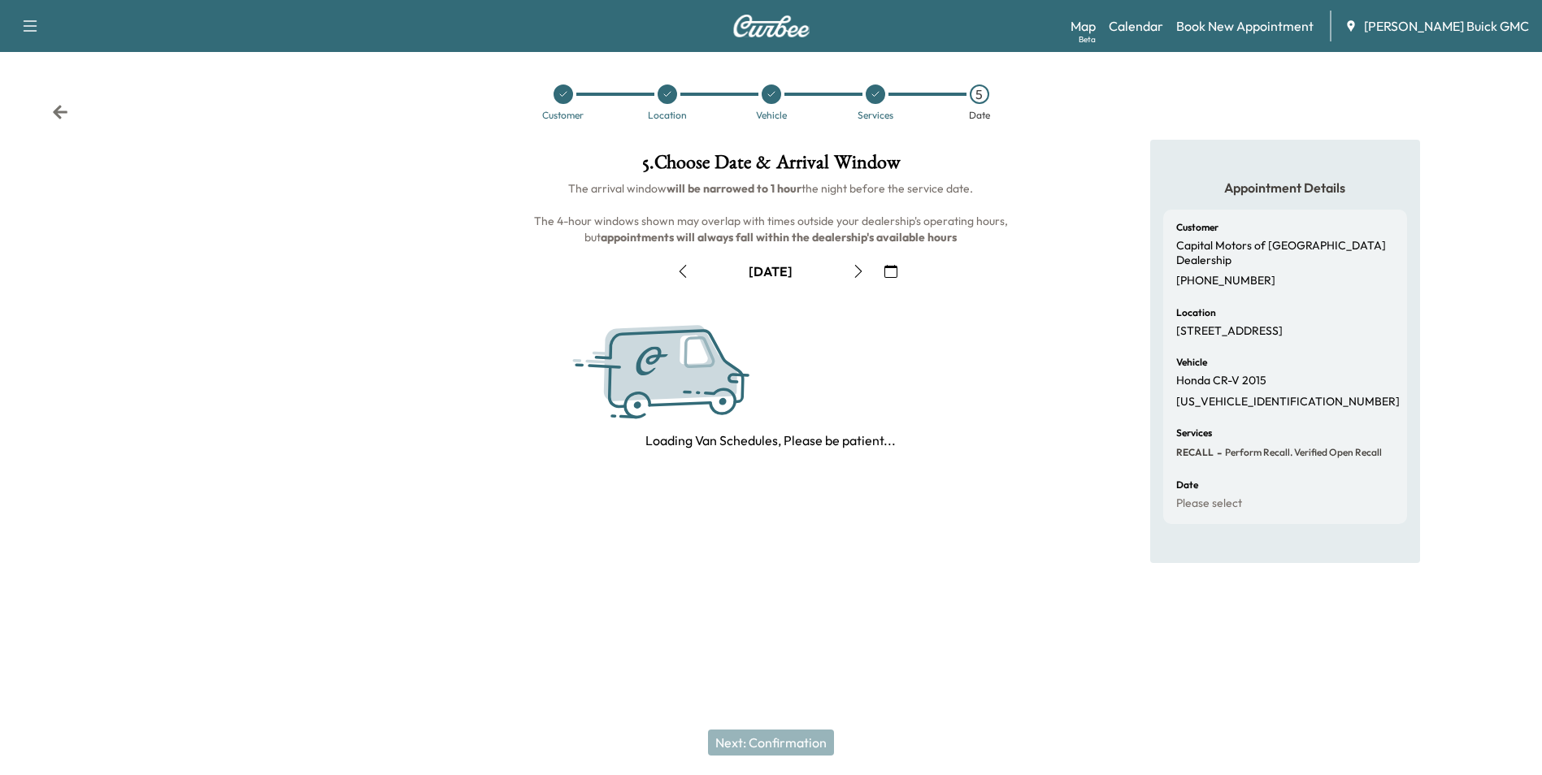
scroll to position [0, 0]
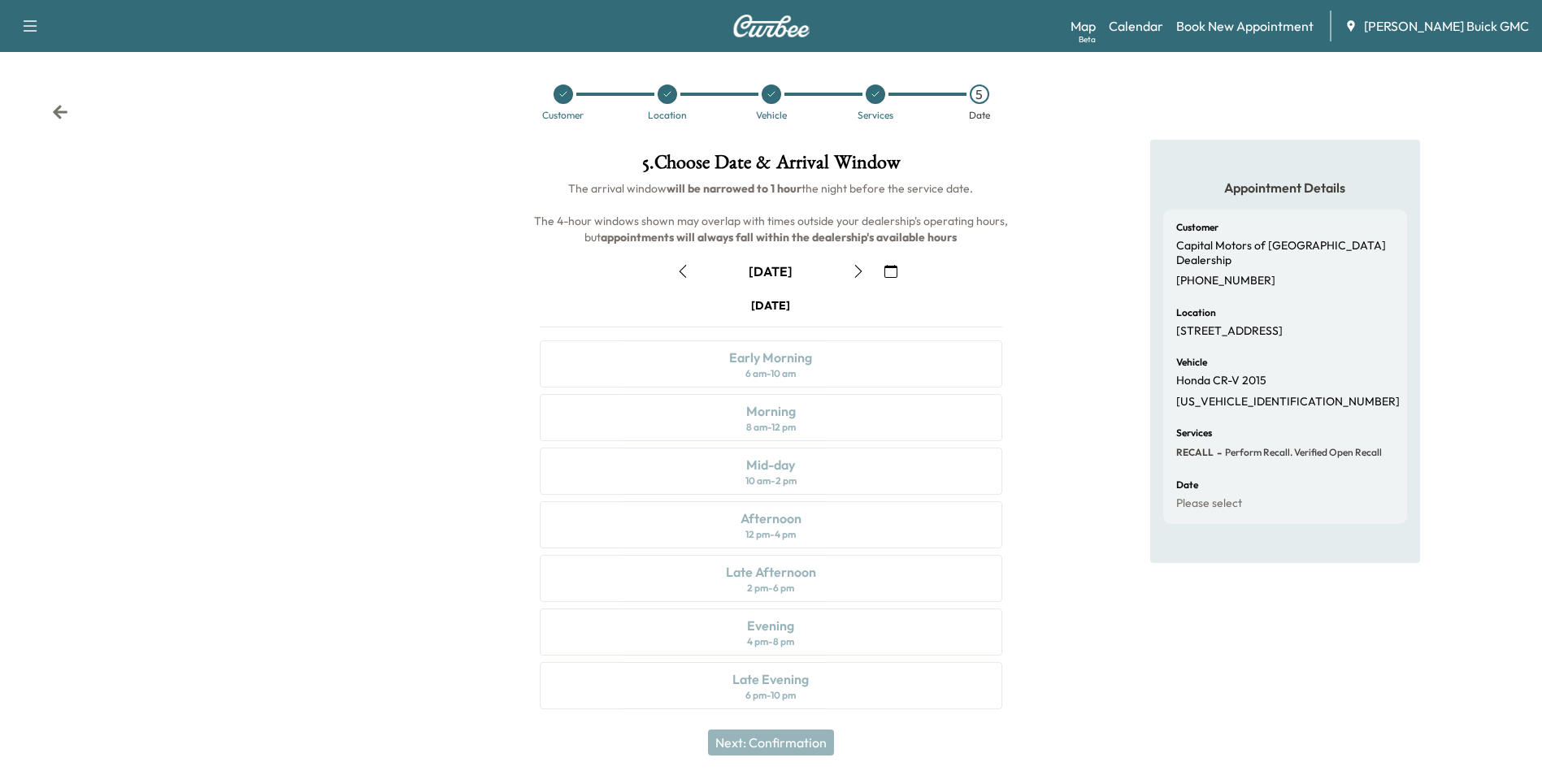
click at [888, 271] on icon "button" at bounding box center [890, 271] width 13 height 13
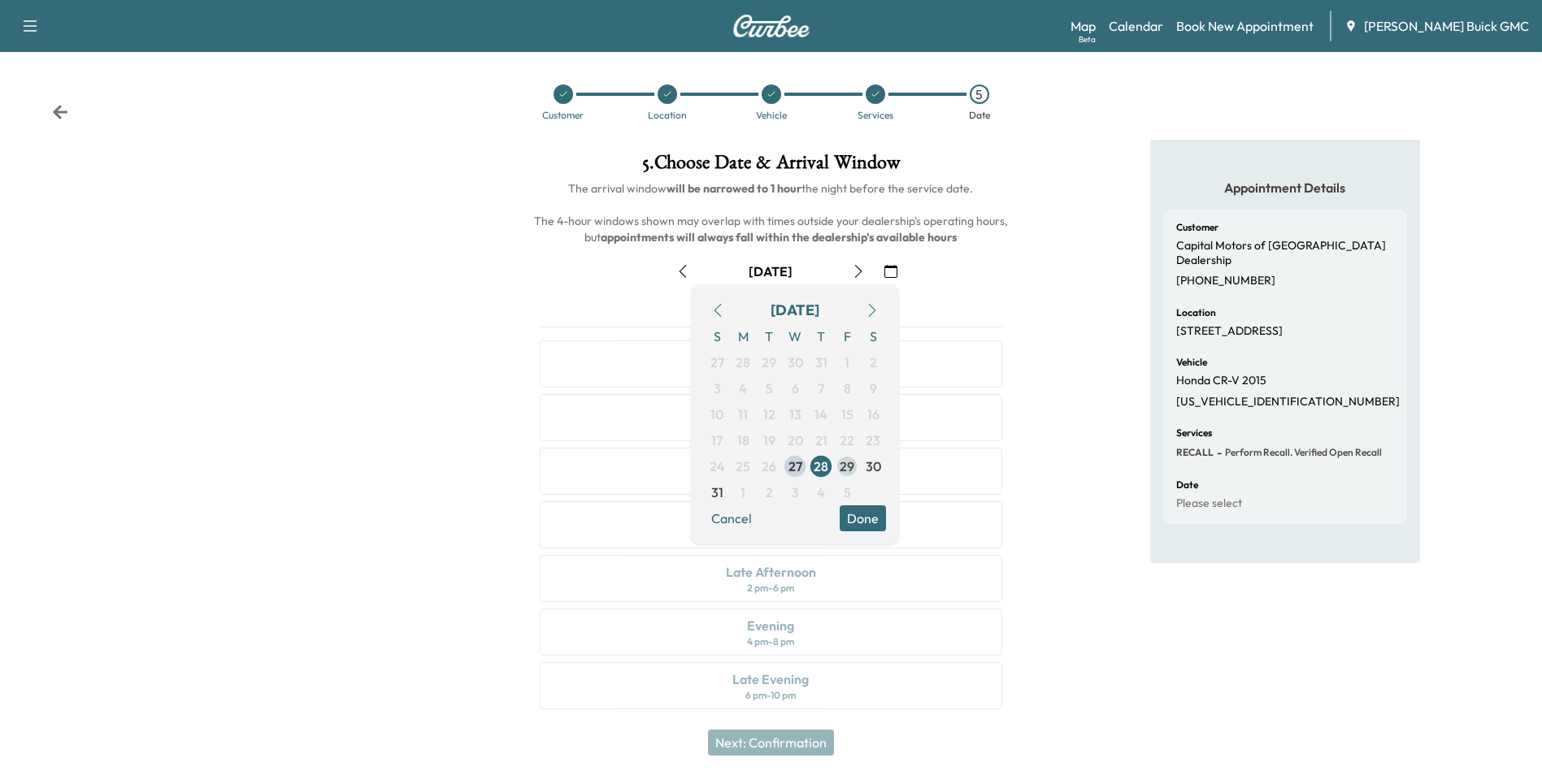
click at [846, 463] on span "29" at bounding box center [847, 467] width 15 height 20
click at [1062, 342] on div "Appointment Details Customer Capital Motors of Central Park Dealership [PHONE_N…" at bounding box center [1285, 434] width 514 height 589
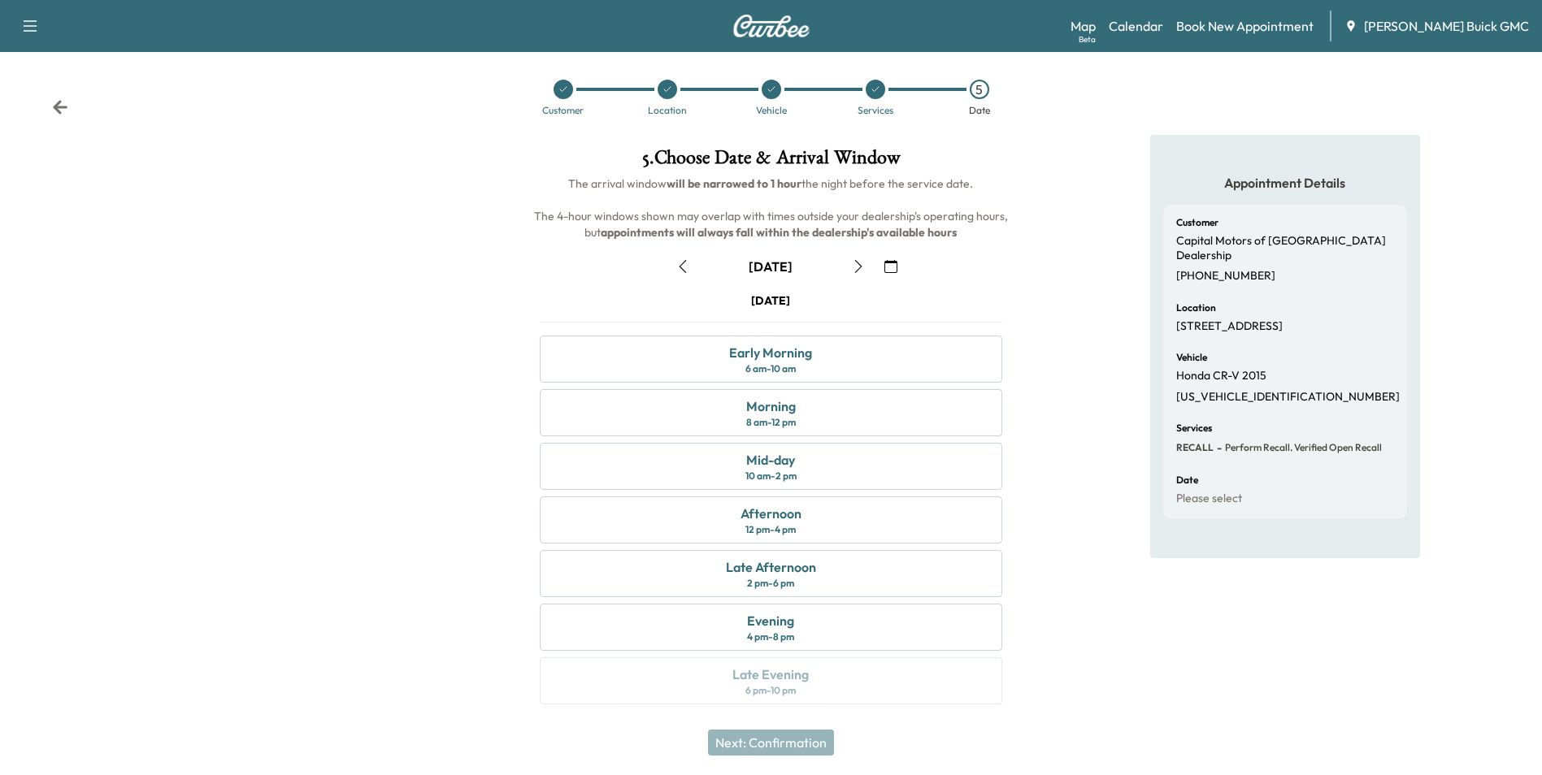
scroll to position [6, 0]
click at [796, 358] on div "Early Morning" at bounding box center [770, 352] width 83 height 20
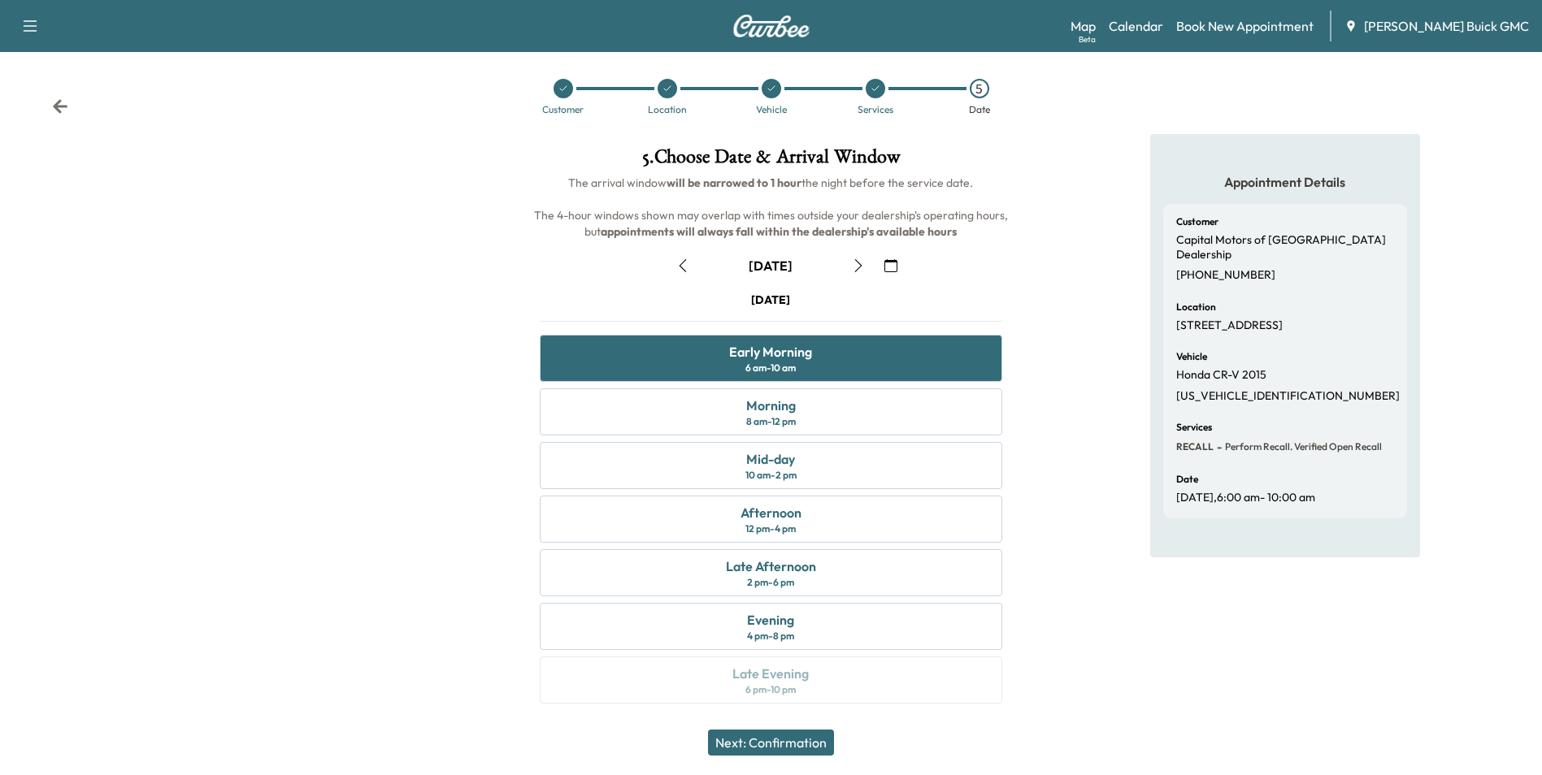
click at [777, 742] on button "Next: Confirmation" at bounding box center [771, 743] width 126 height 26
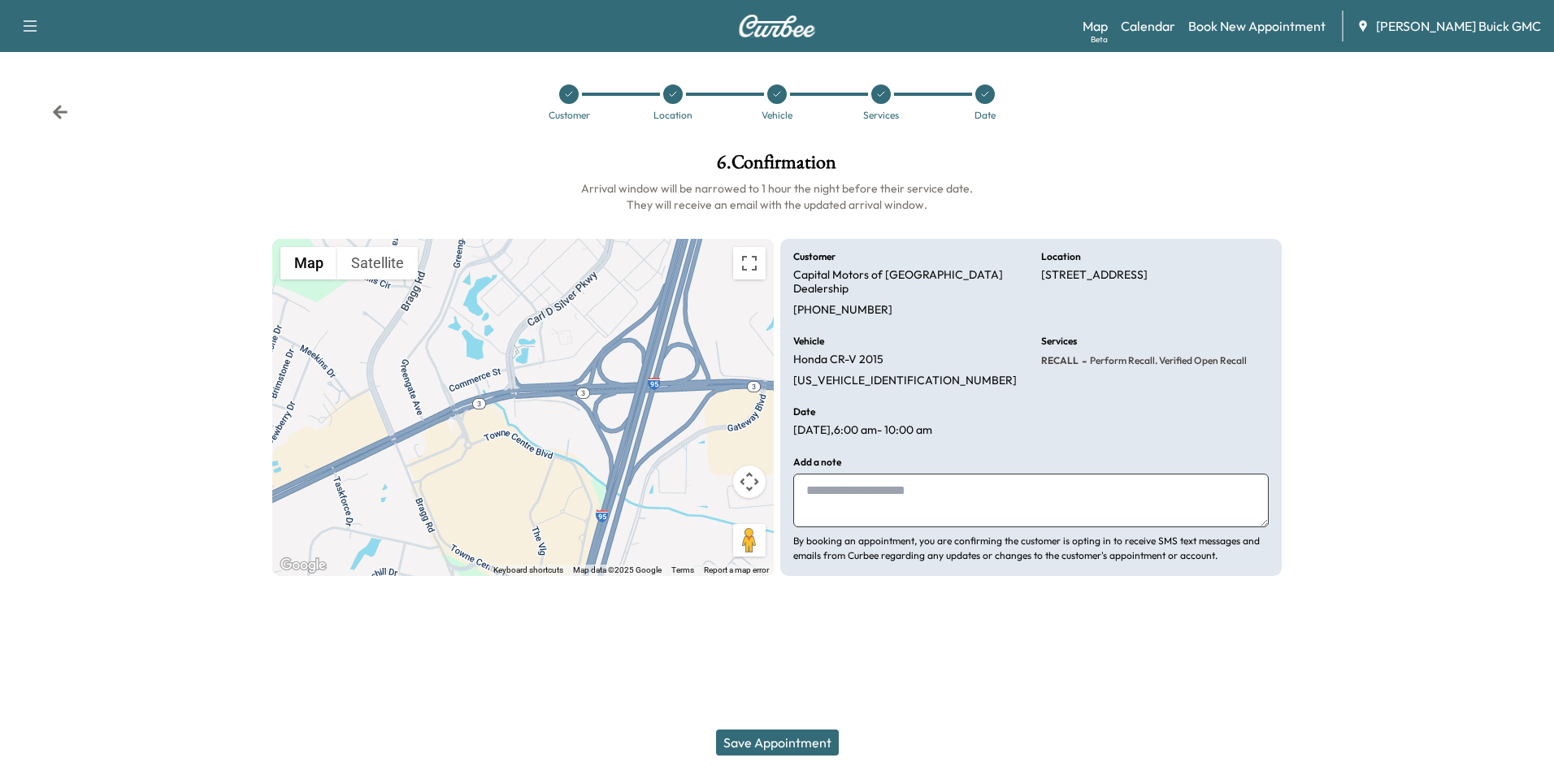
click at [922, 482] on textarea at bounding box center [1031, 501] width 476 height 54
click at [789, 739] on button "Save Appointment" at bounding box center [777, 743] width 123 height 26
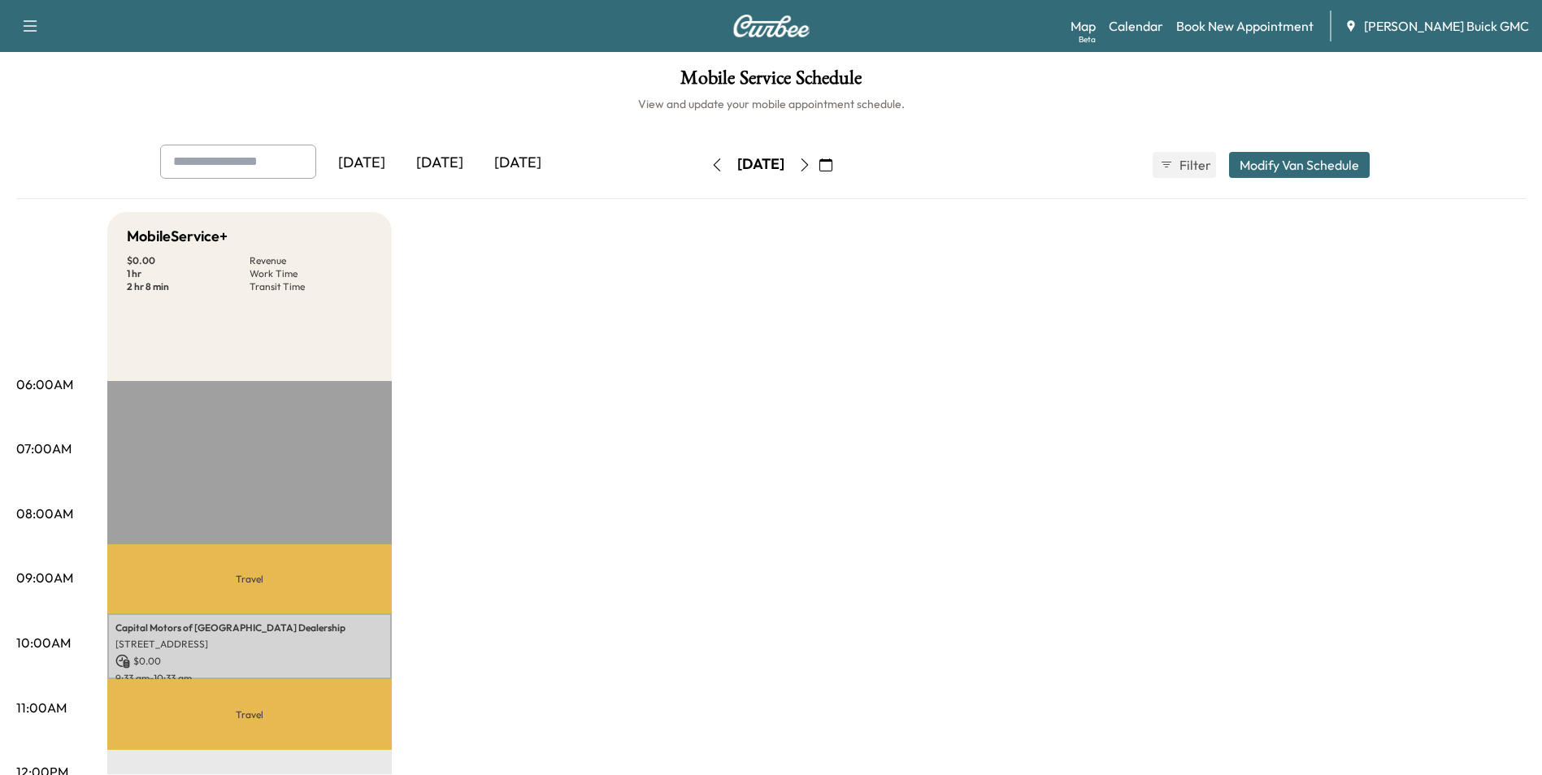
drag, startPoint x: 1195, startPoint y: 393, endPoint x: 1174, endPoint y: 502, distance: 110.2
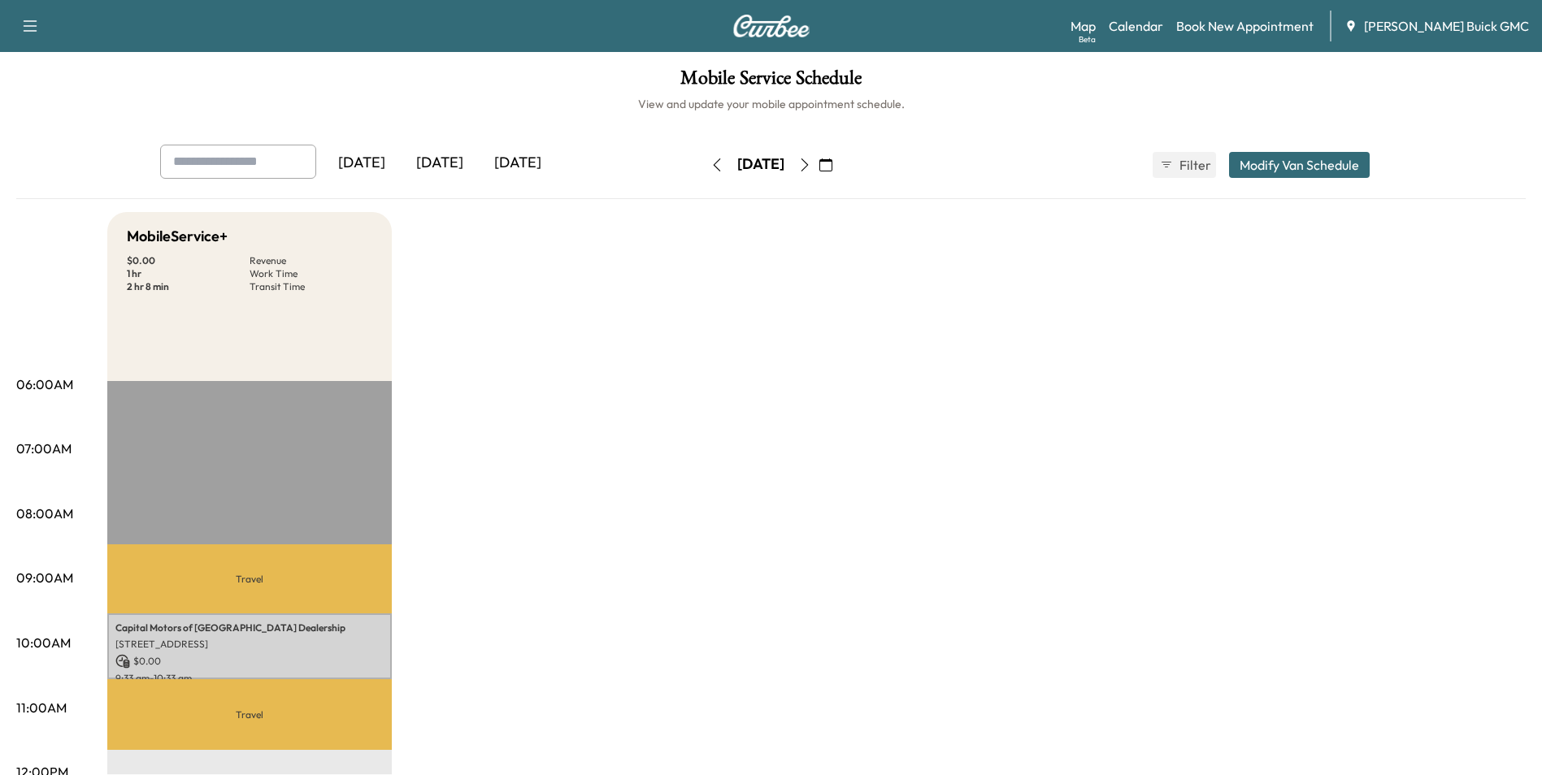
drag, startPoint x: 941, startPoint y: 372, endPoint x: 1007, endPoint y: 304, distance: 94.9
click at [1261, 24] on link "Book New Appointment" at bounding box center [1244, 26] width 137 height 20
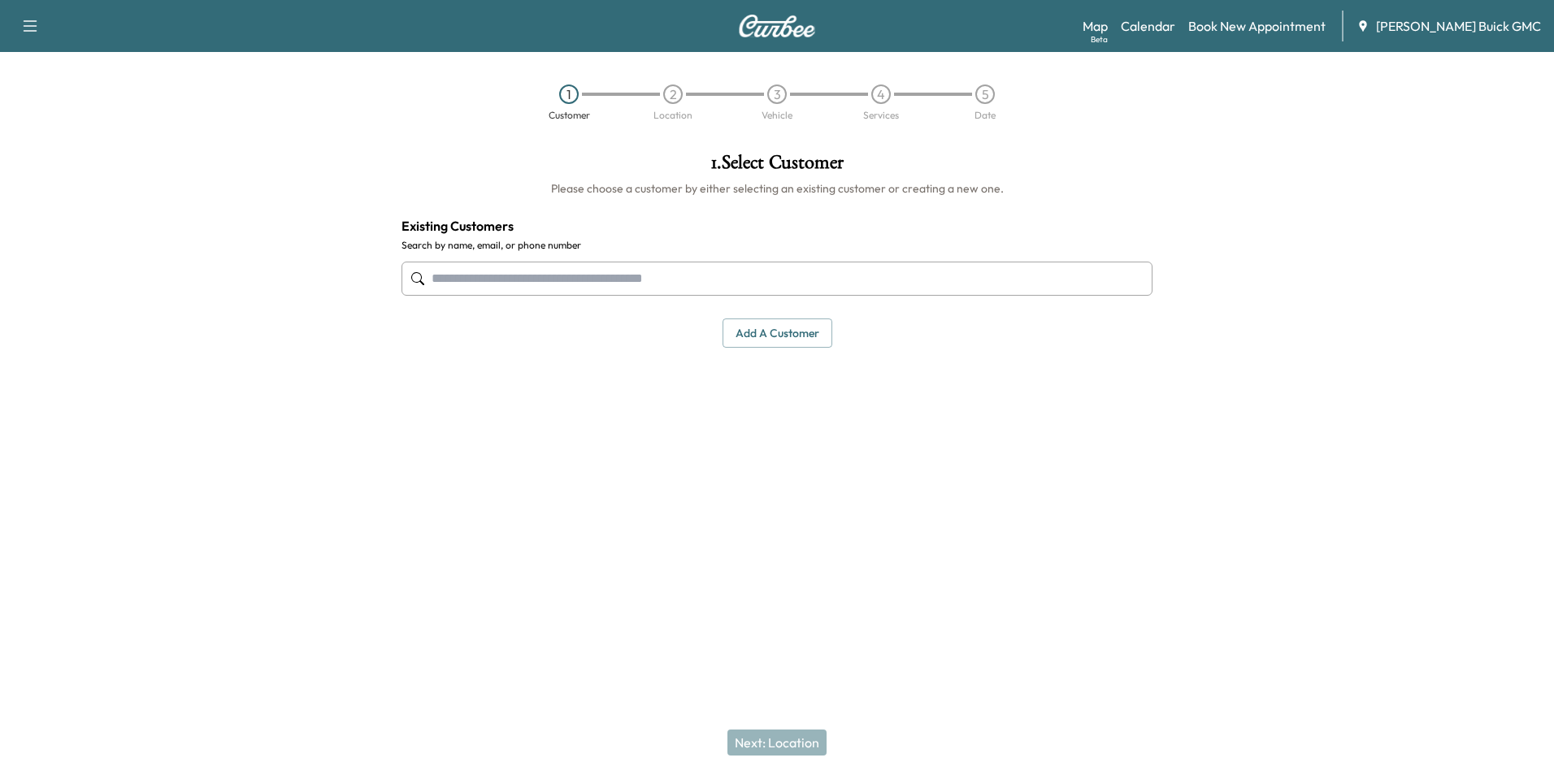
click at [626, 273] on input "text" at bounding box center [777, 279] width 751 height 34
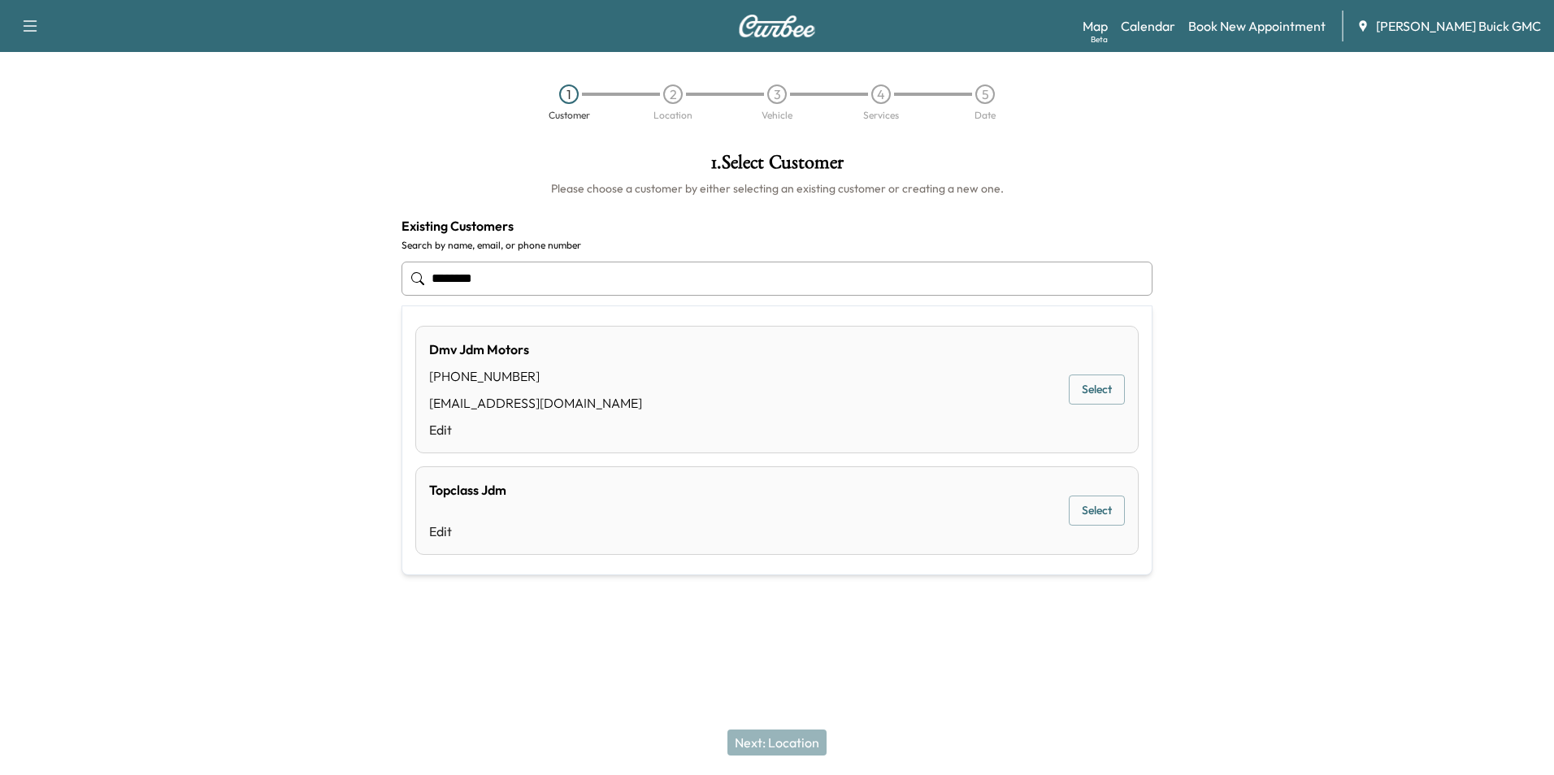
click at [527, 279] on input "********" at bounding box center [777, 279] width 751 height 34
type input "*"
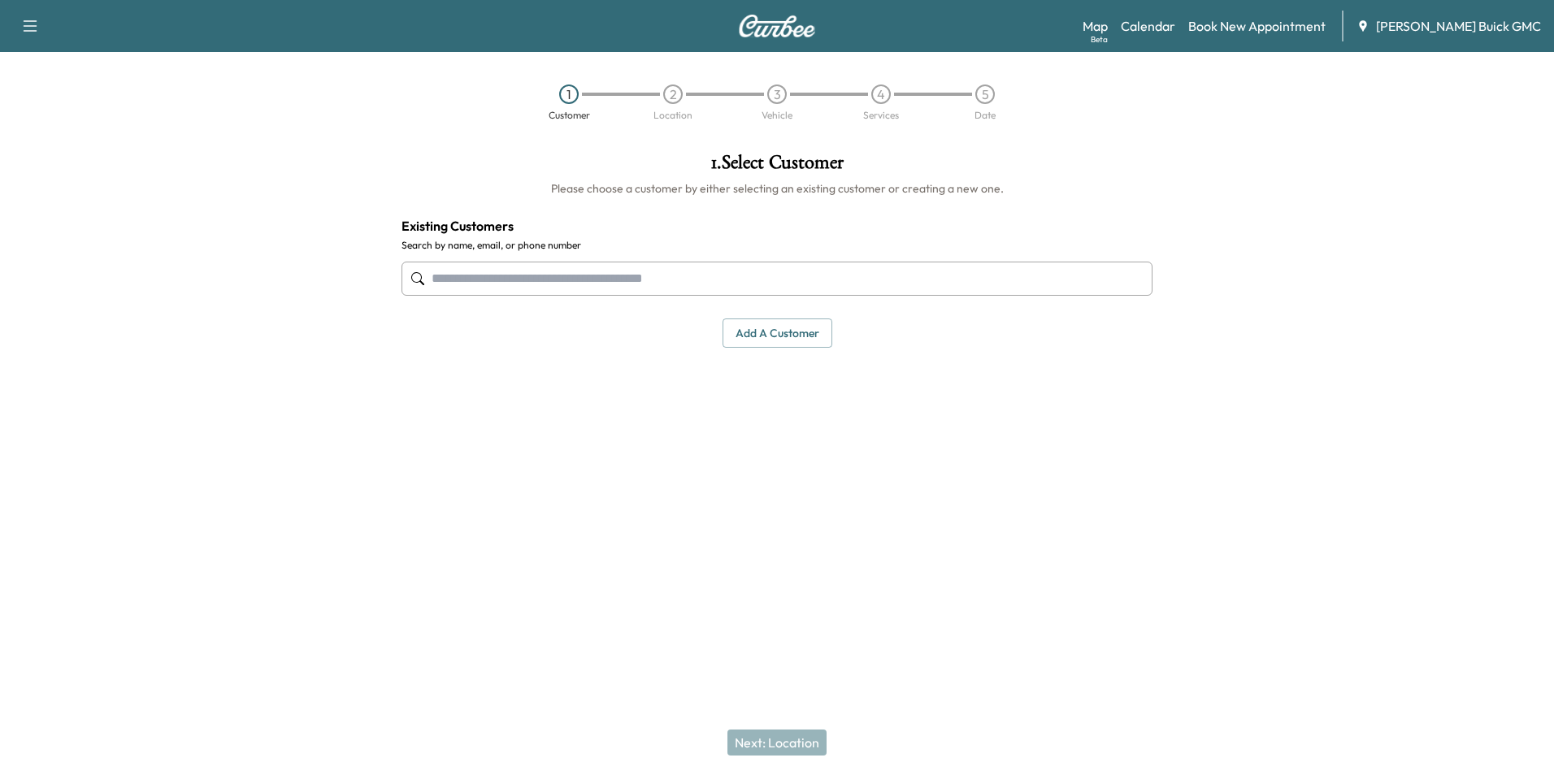
click at [764, 328] on button "Add a customer" at bounding box center [778, 334] width 110 height 30
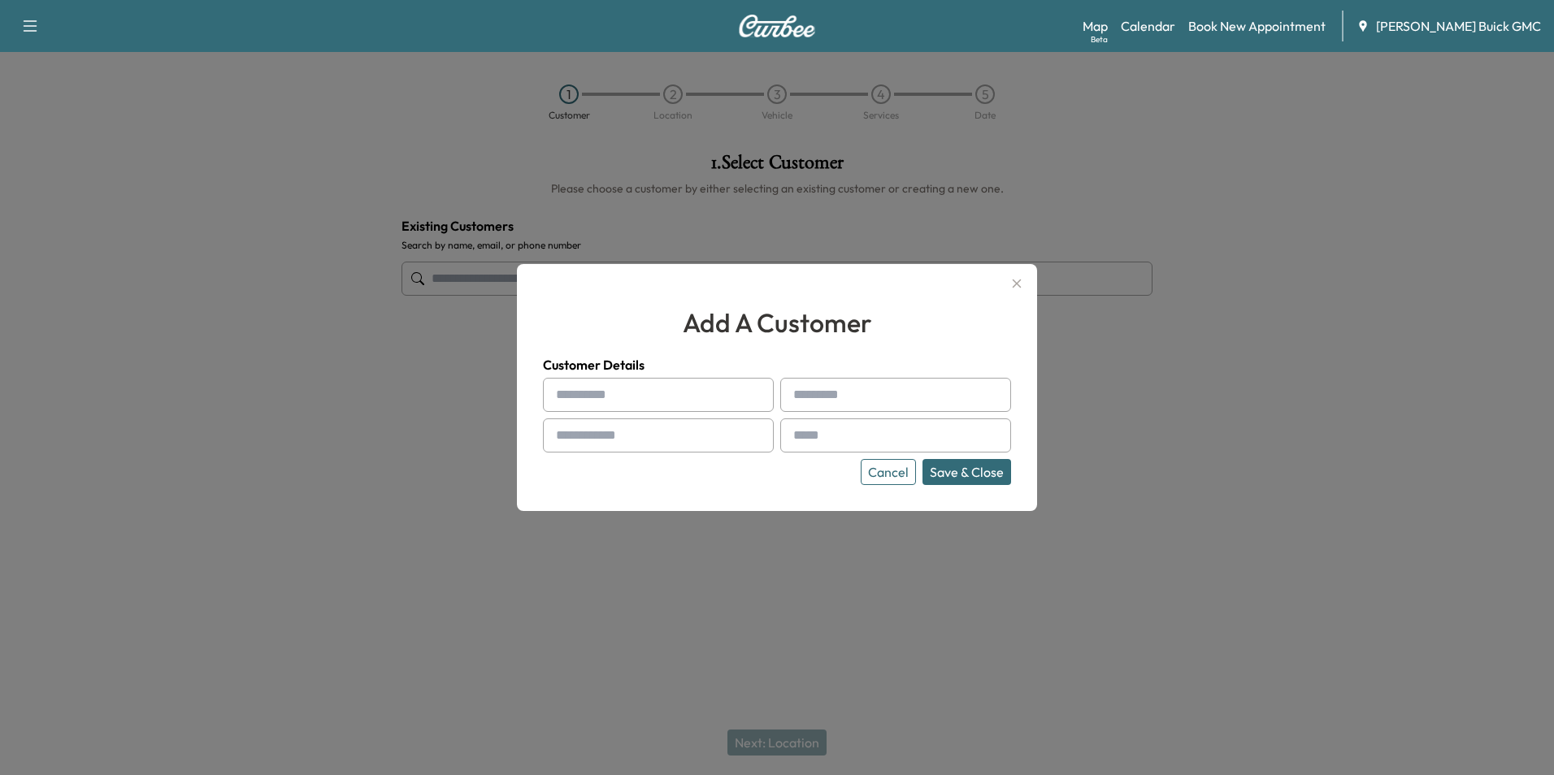
click at [590, 388] on input "text" at bounding box center [658, 395] width 231 height 34
type input "********"
type input "**********"
click at [602, 435] on input "text" at bounding box center [658, 436] width 231 height 34
type input "**********"
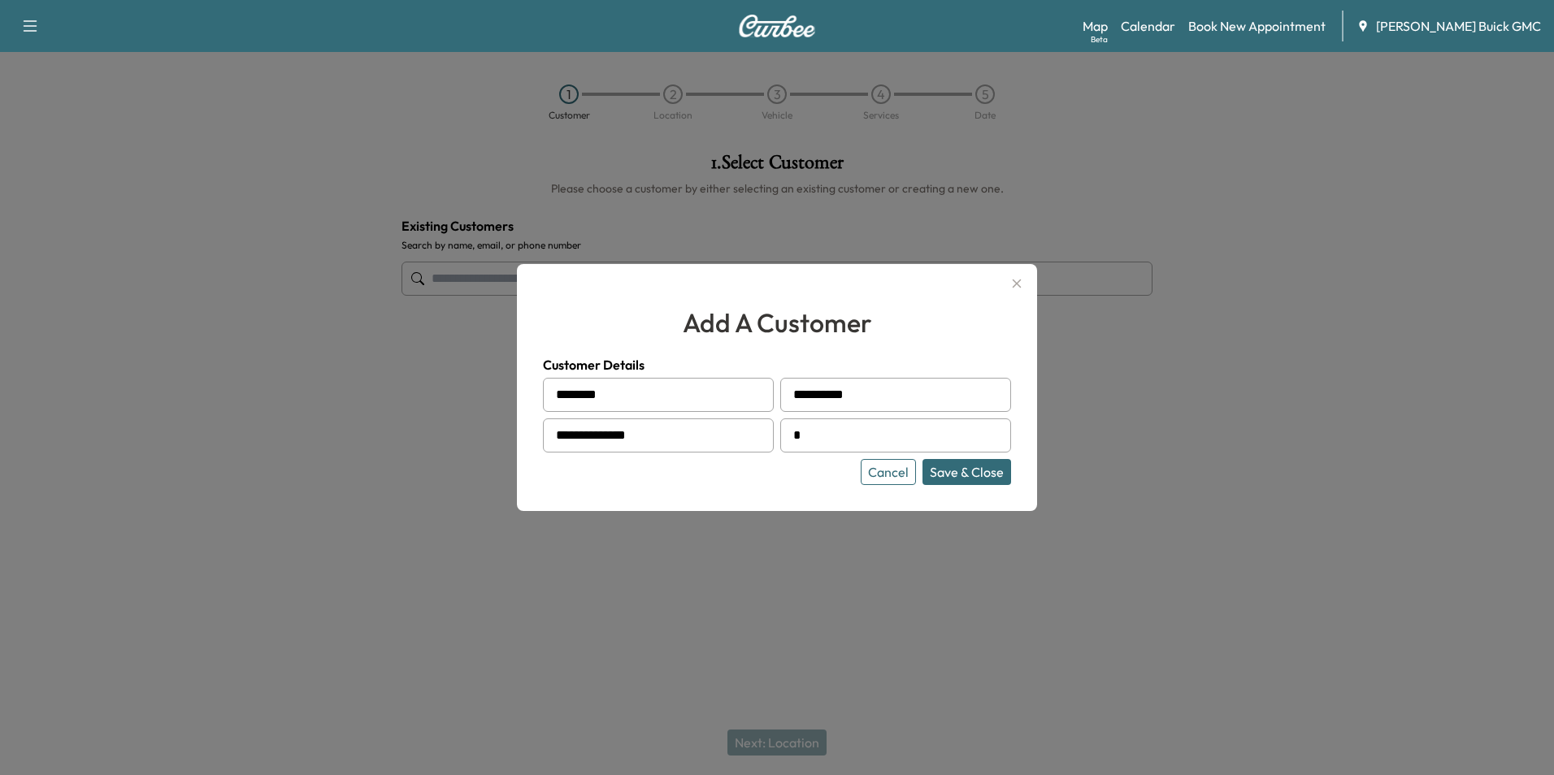
type input "**********"
click at [965, 473] on button "Save & Close" at bounding box center [967, 472] width 89 height 26
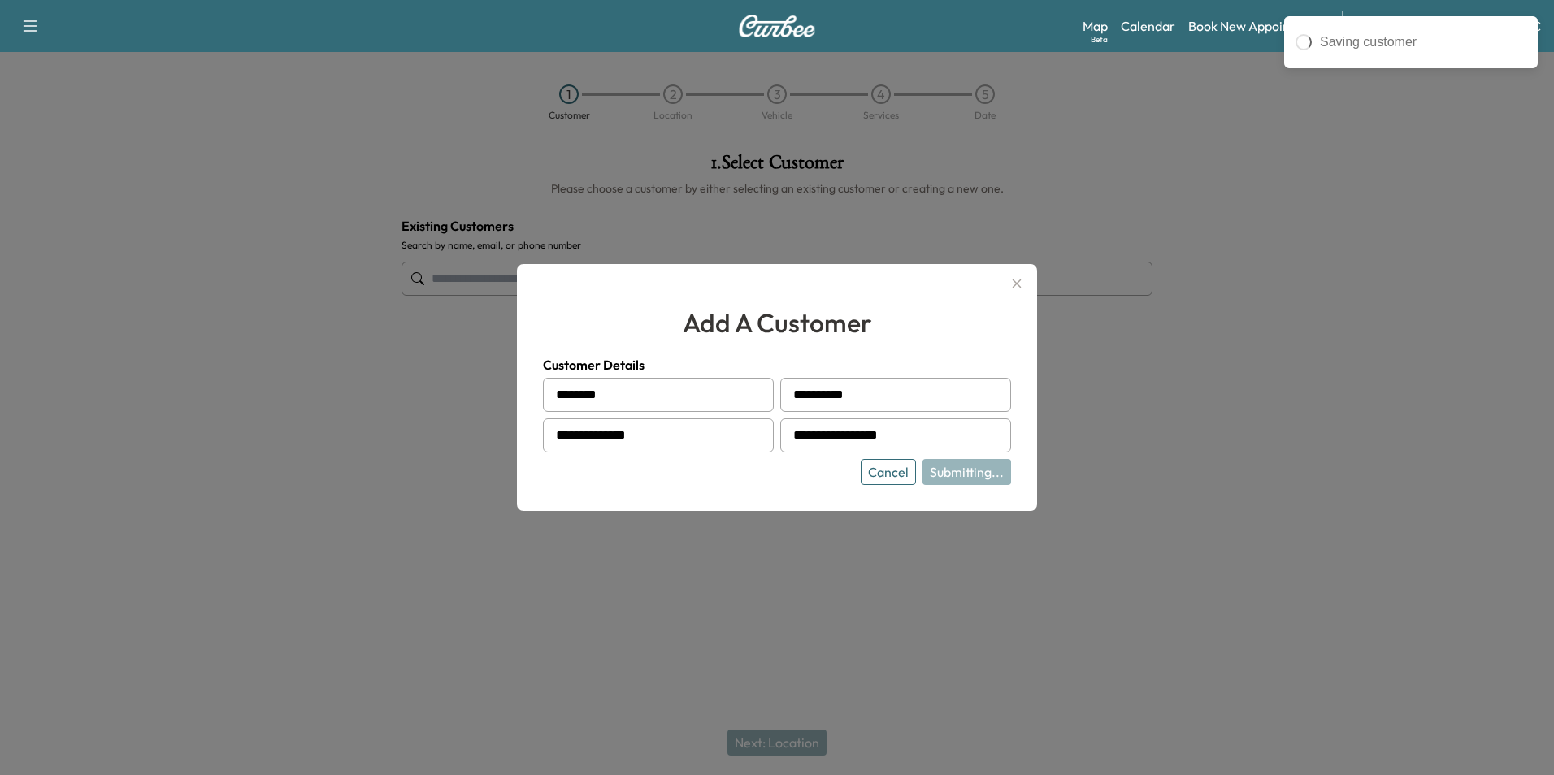
type input "**********"
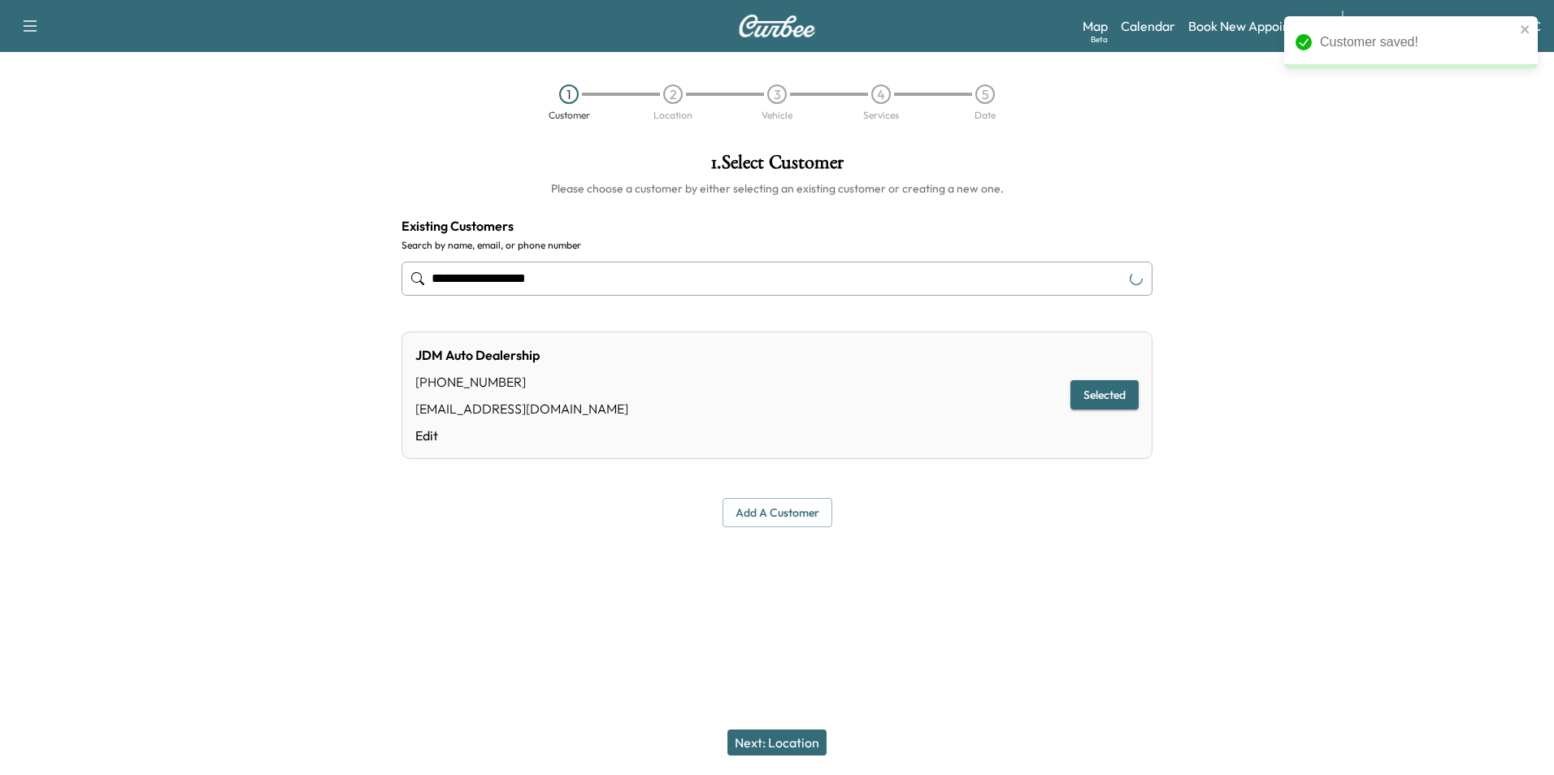
click at [789, 736] on button "Next: Location" at bounding box center [777, 743] width 99 height 26
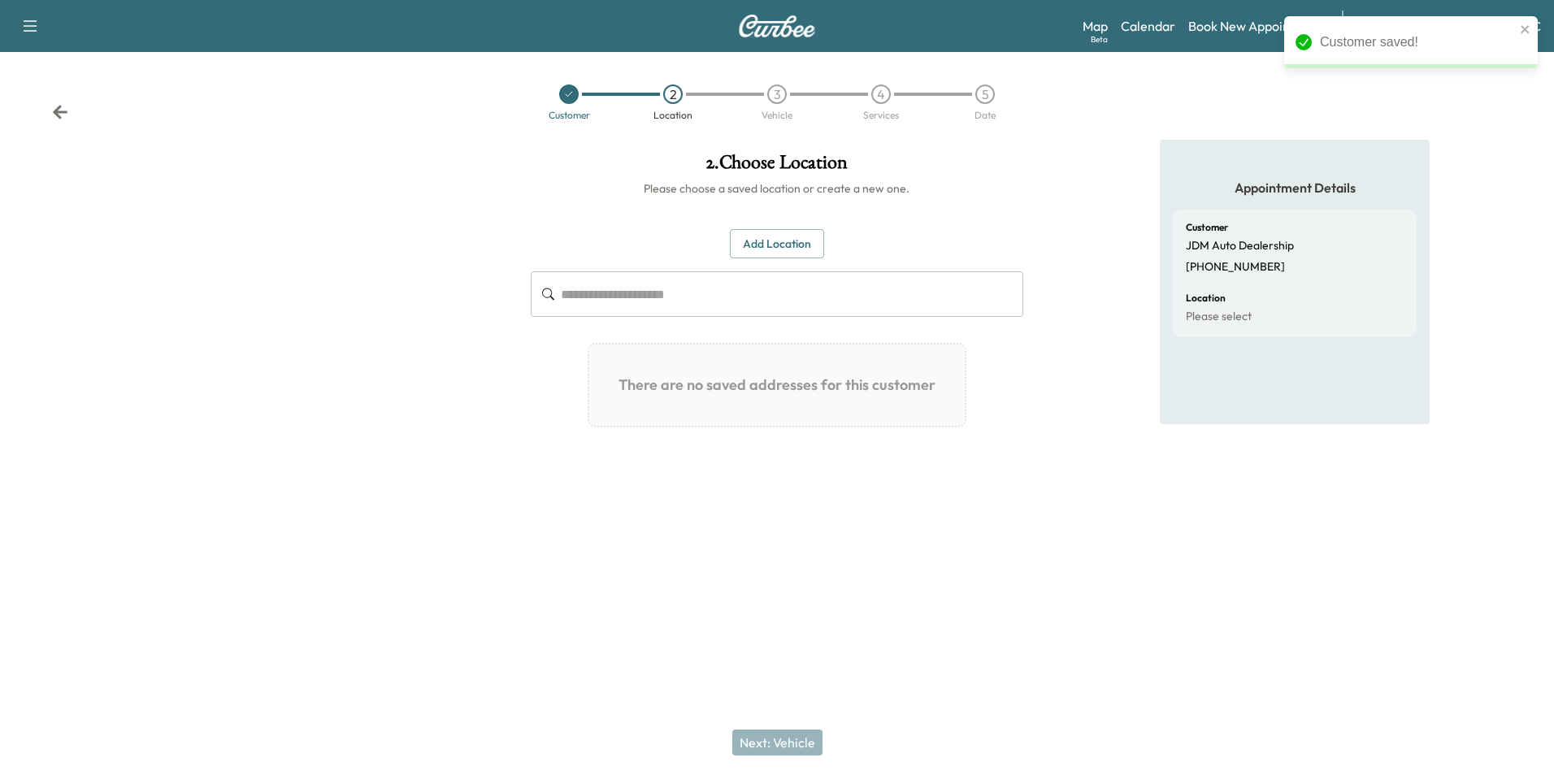
click at [797, 241] on button "Add Location" at bounding box center [777, 244] width 94 height 30
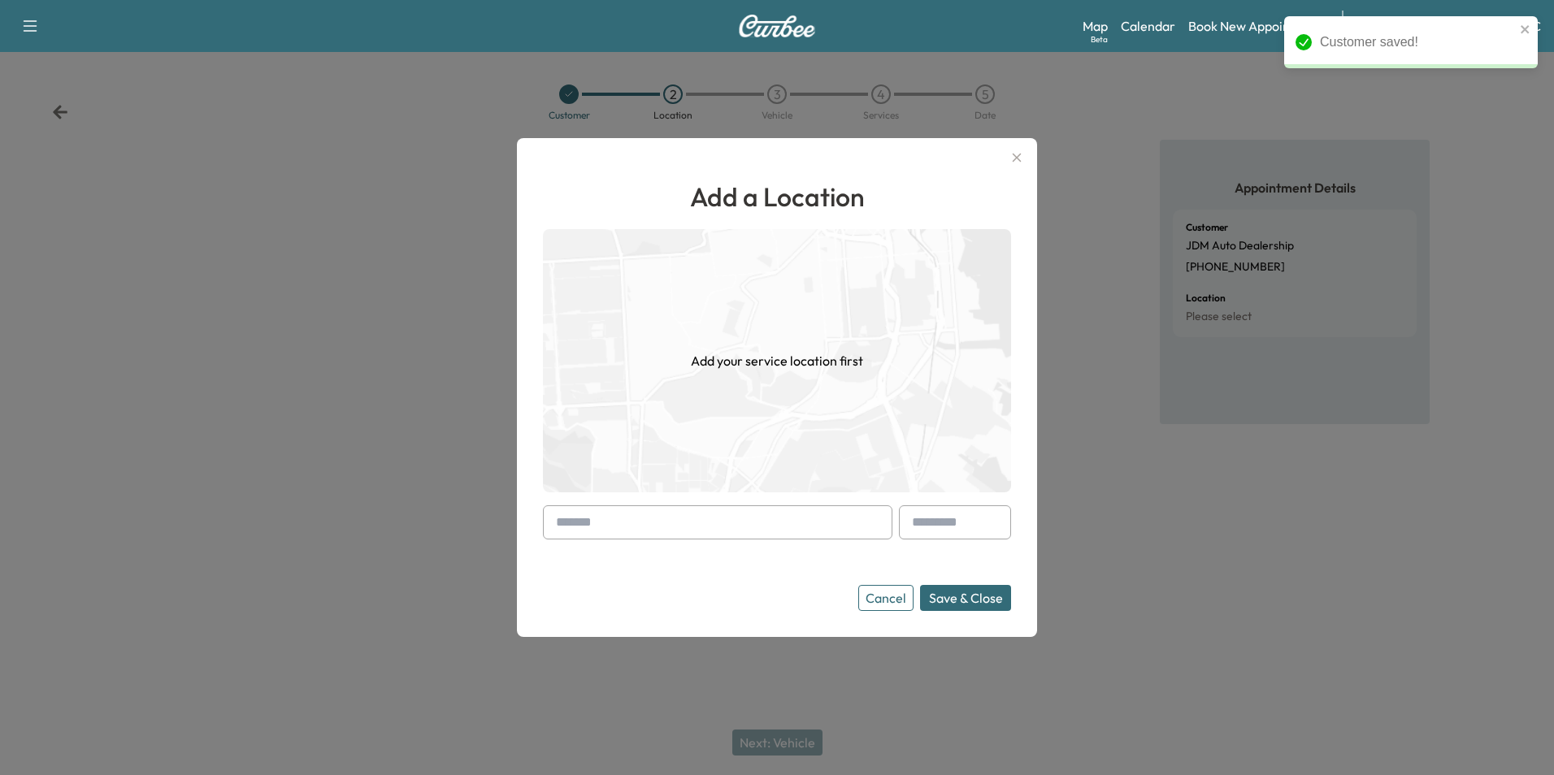
drag, startPoint x: 662, startPoint y: 526, endPoint x: 941, endPoint y: 555, distance: 281.2
click at [662, 525] on input "text" at bounding box center [718, 523] width 350 height 34
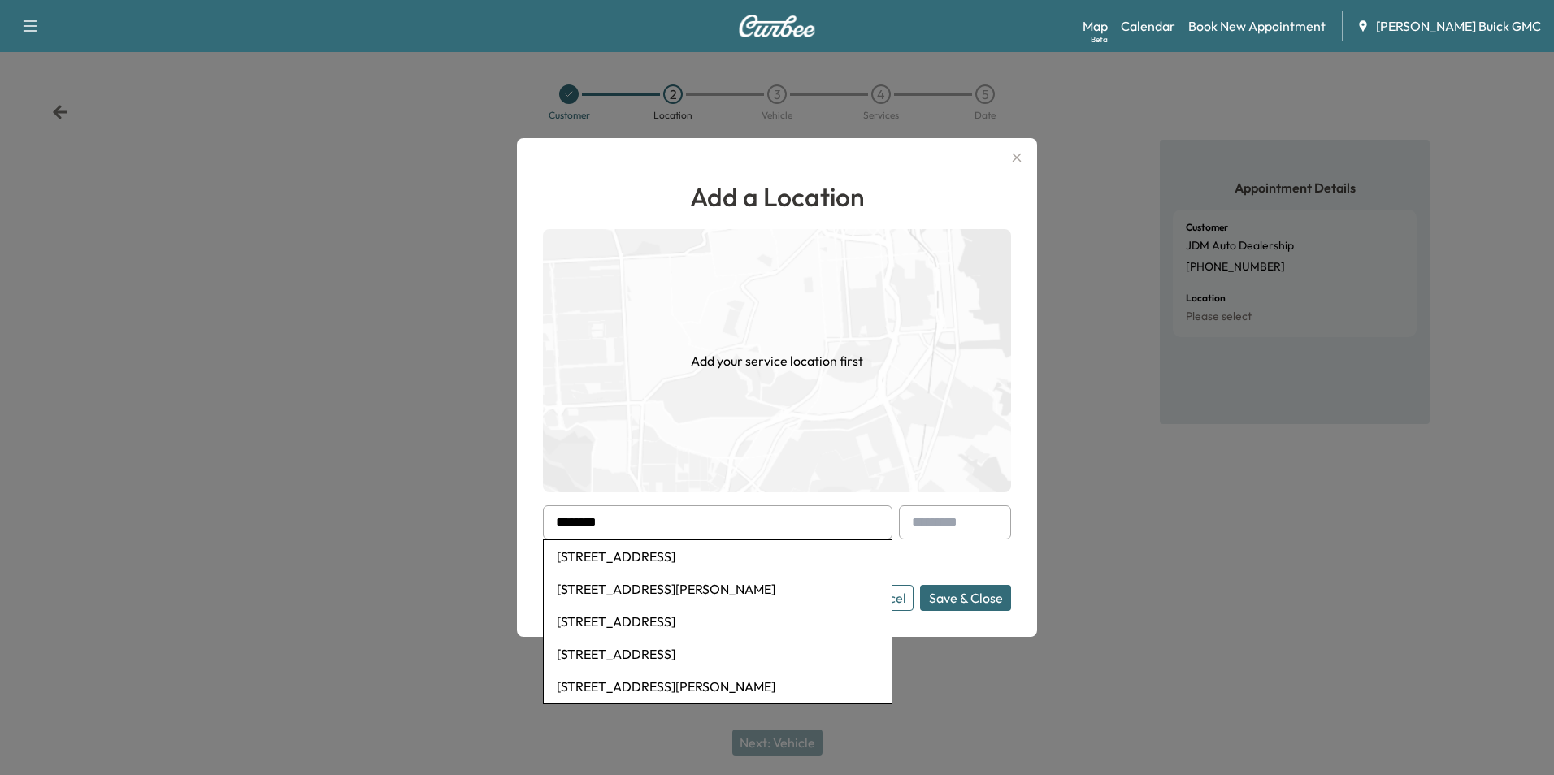
click at [728, 558] on li "[STREET_ADDRESS]" at bounding box center [718, 557] width 348 height 33
type input "**********"
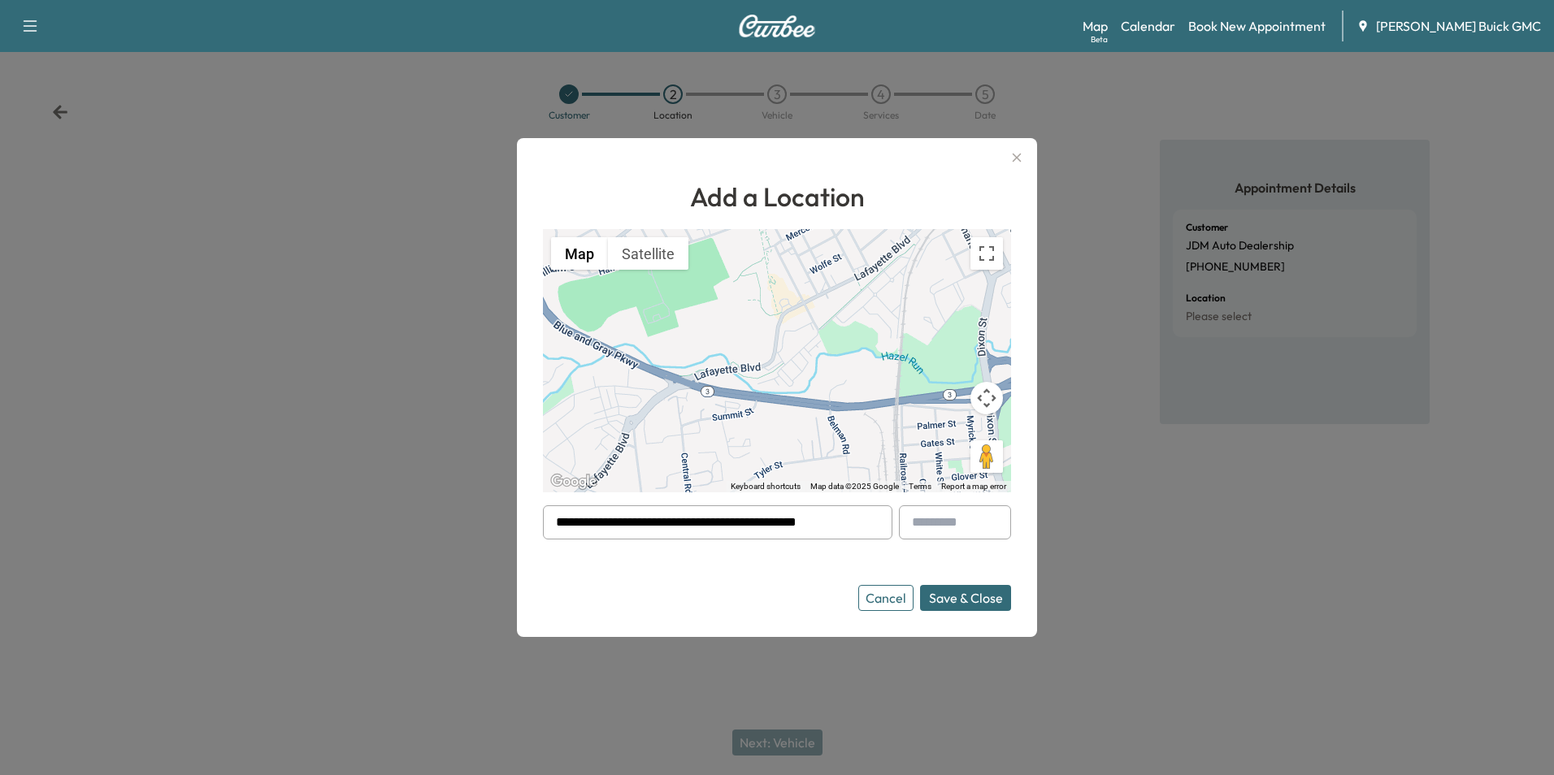
click at [967, 597] on button "Save & Close" at bounding box center [965, 598] width 91 height 26
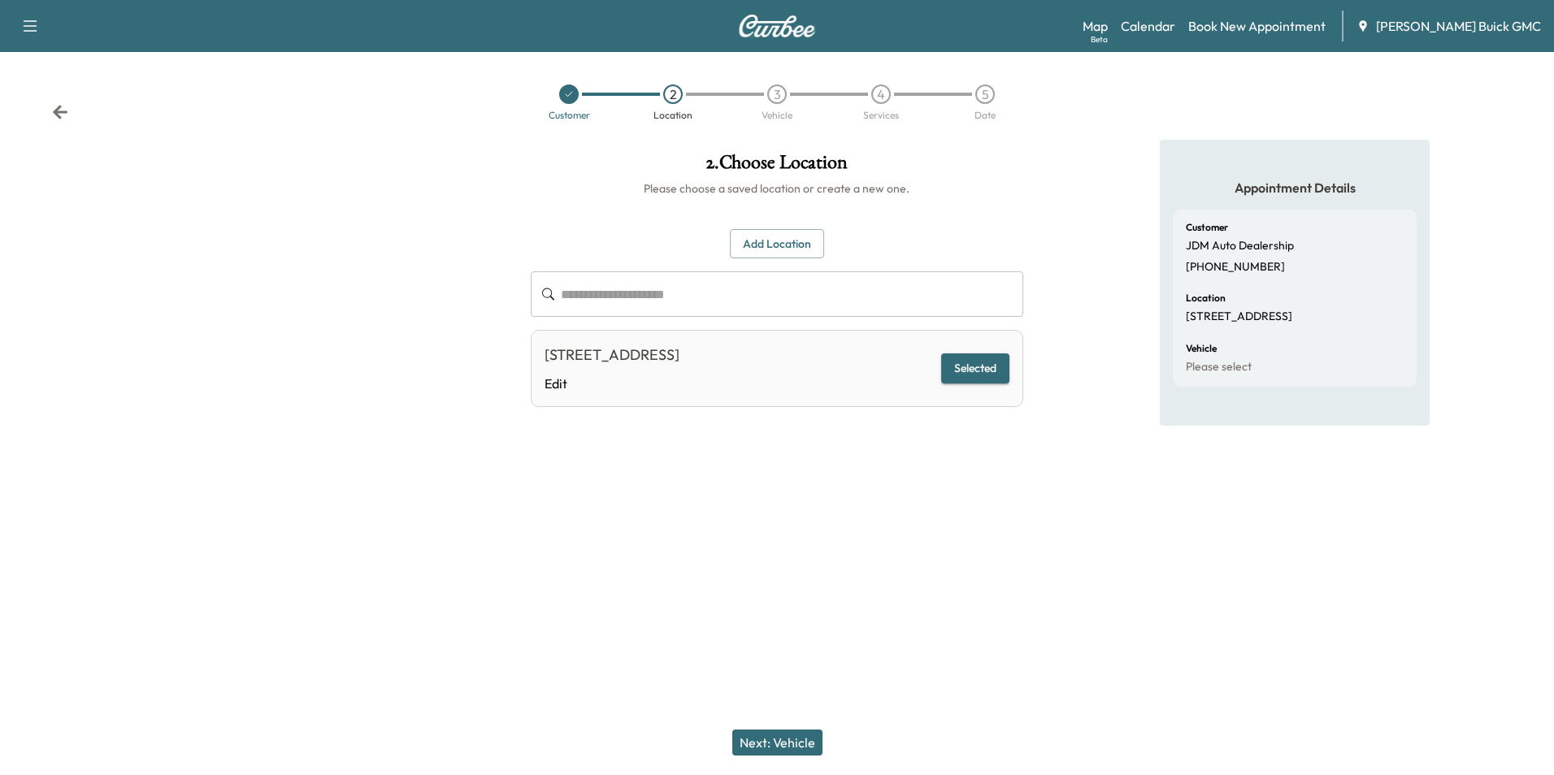
click at [801, 741] on button "Next: Vehicle" at bounding box center [777, 743] width 90 height 26
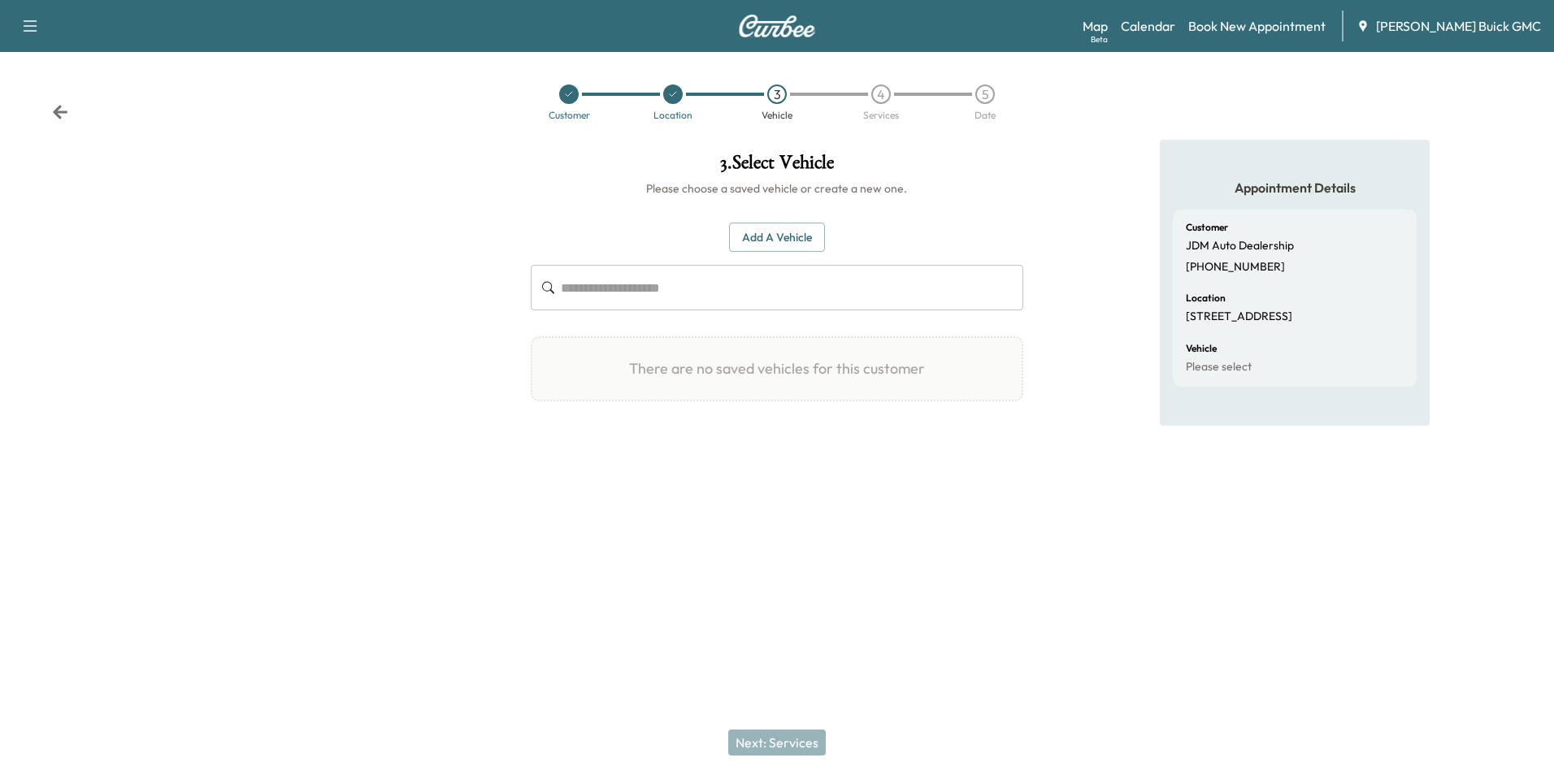
click at [771, 236] on button "Add a Vehicle" at bounding box center [777, 238] width 96 height 30
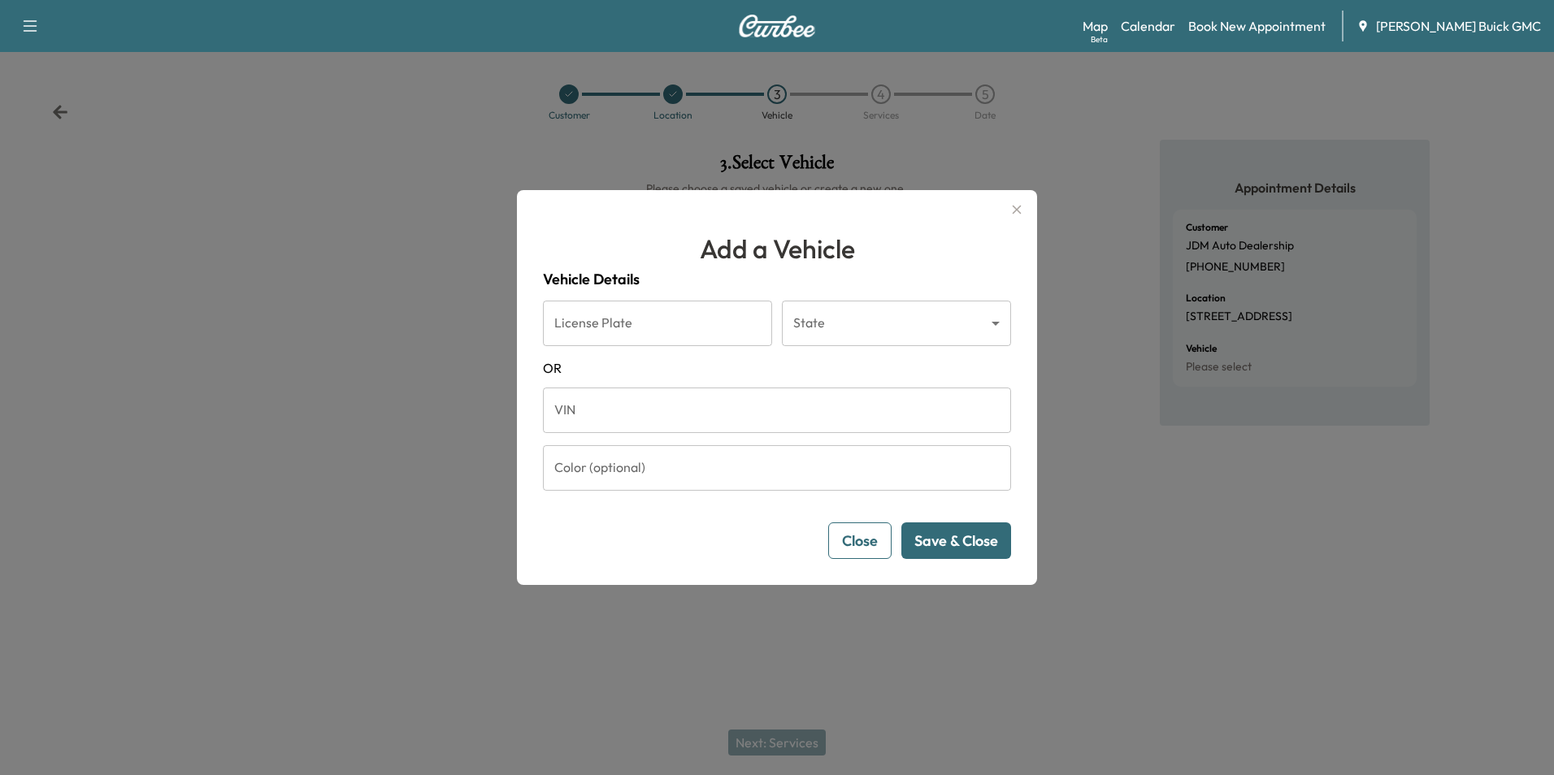
click at [678, 422] on input "VIN" at bounding box center [777, 411] width 468 height 46
type input "**********"
click at [940, 531] on button "Save & Close" at bounding box center [956, 541] width 110 height 37
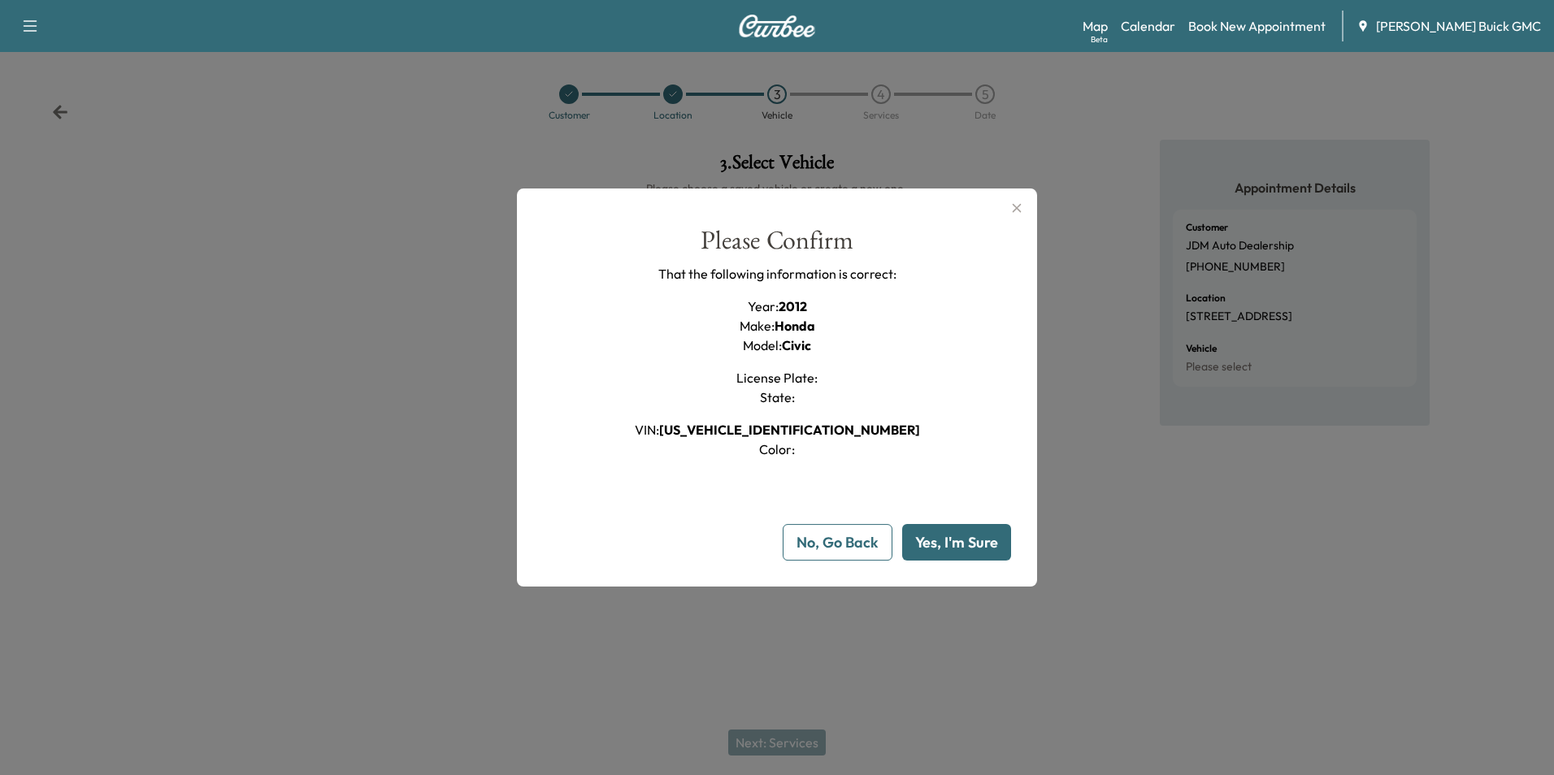
click at [967, 535] on button "Yes, I'm Sure" at bounding box center [956, 542] width 109 height 37
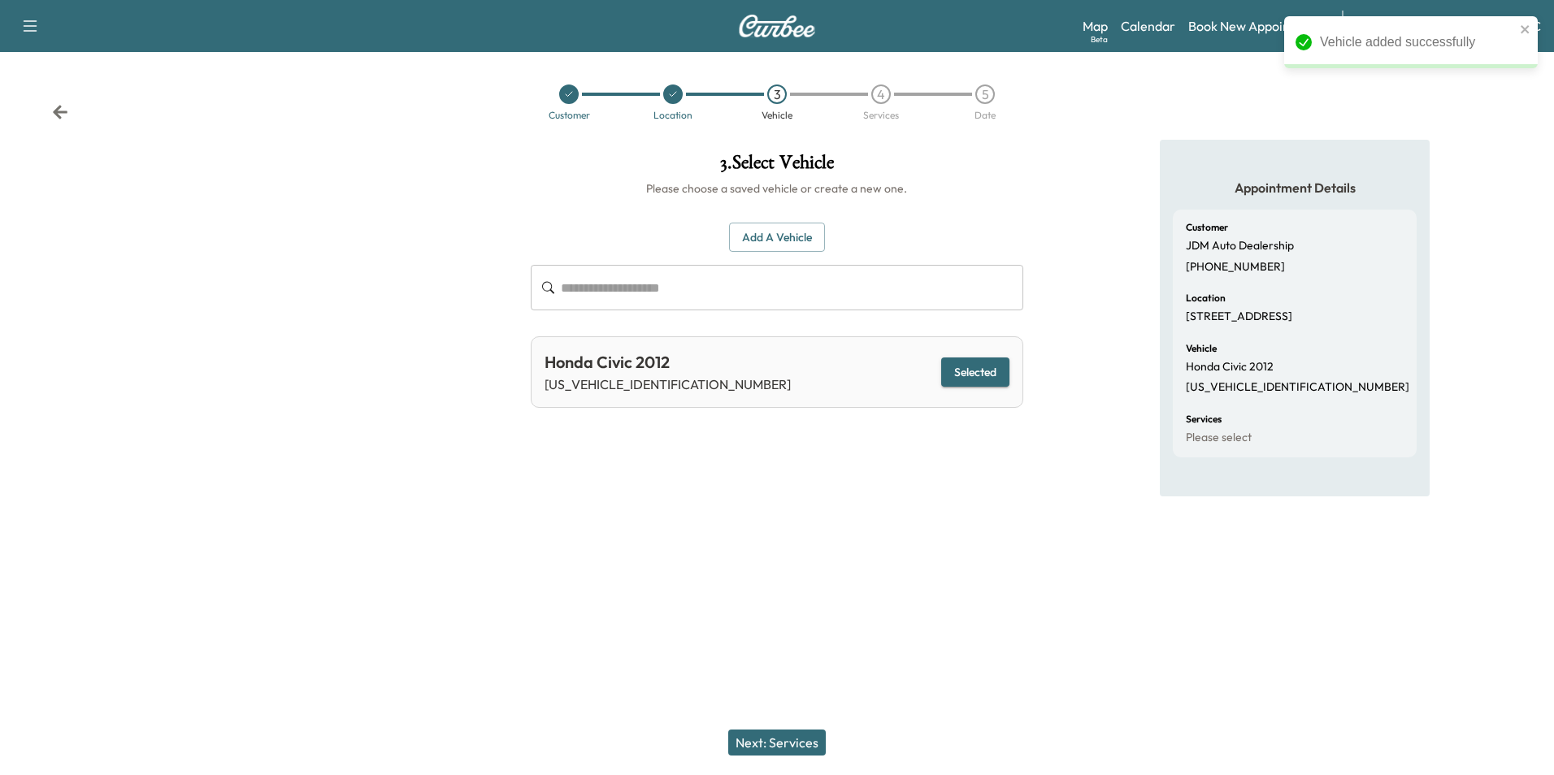
click at [804, 741] on button "Next: Services" at bounding box center [777, 743] width 98 height 26
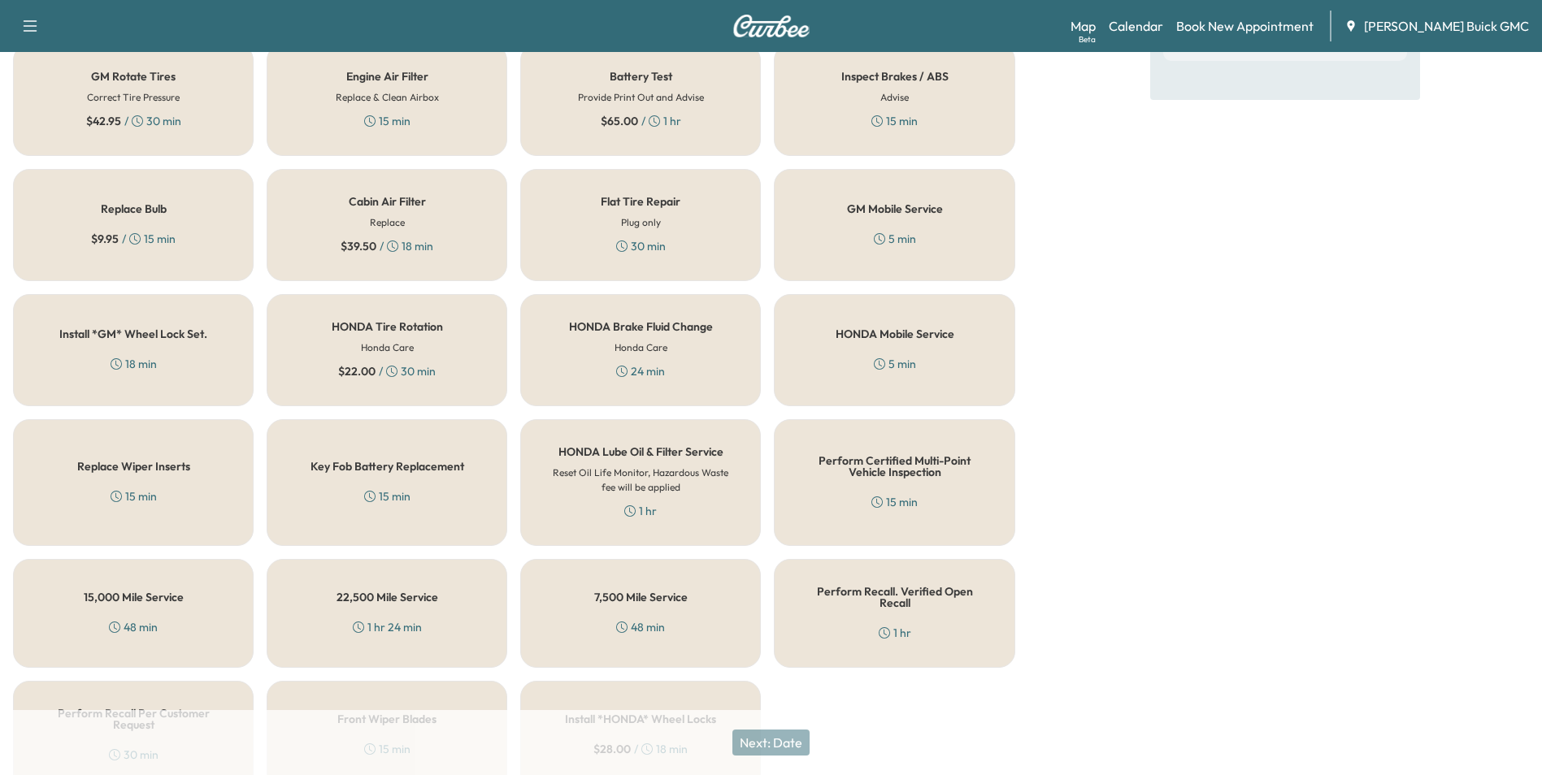
scroll to position [465, 0]
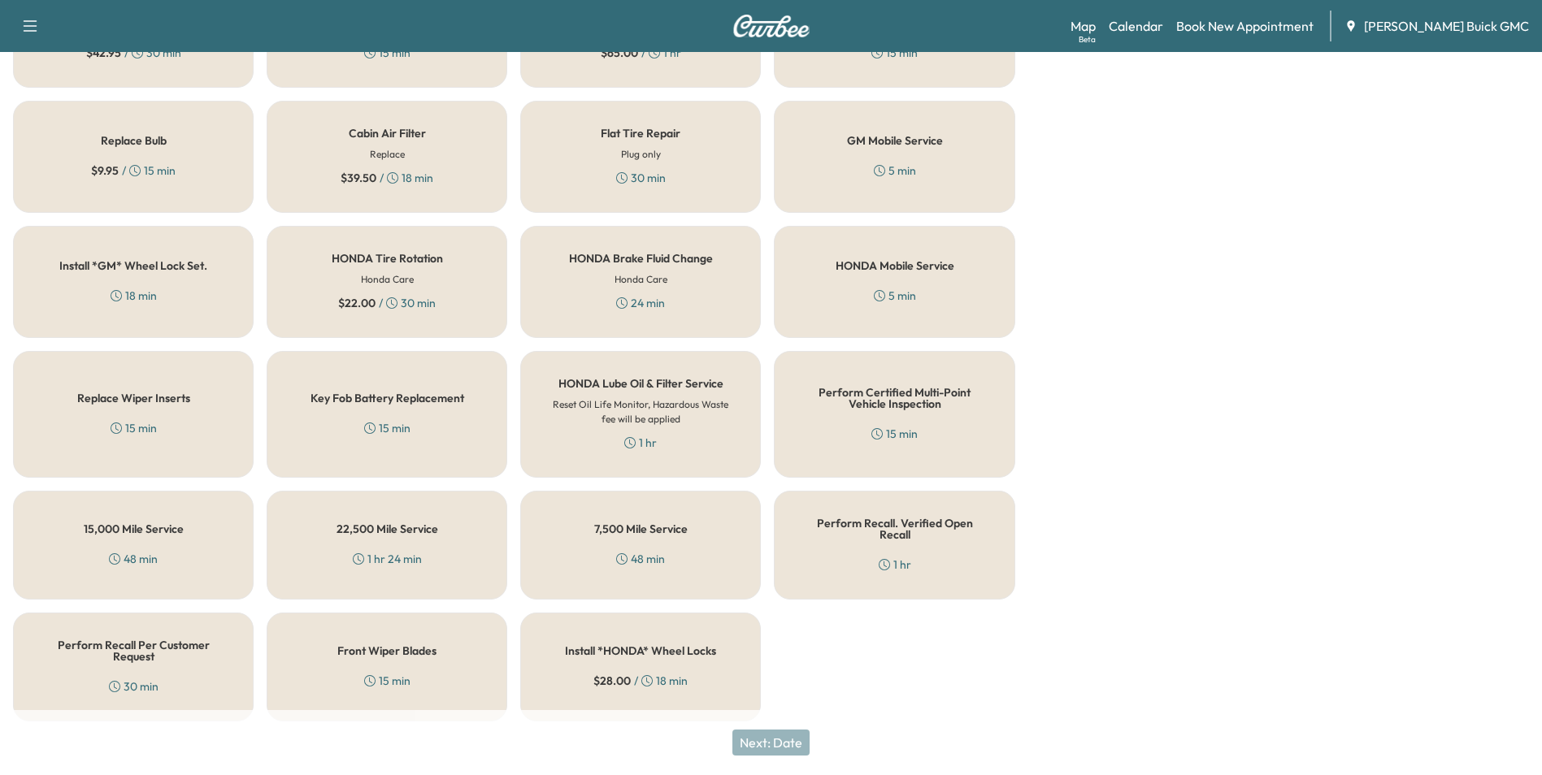
click at [823, 539] on div "Perform Recall. Verified Open Recall 1 hr" at bounding box center [894, 545] width 241 height 109
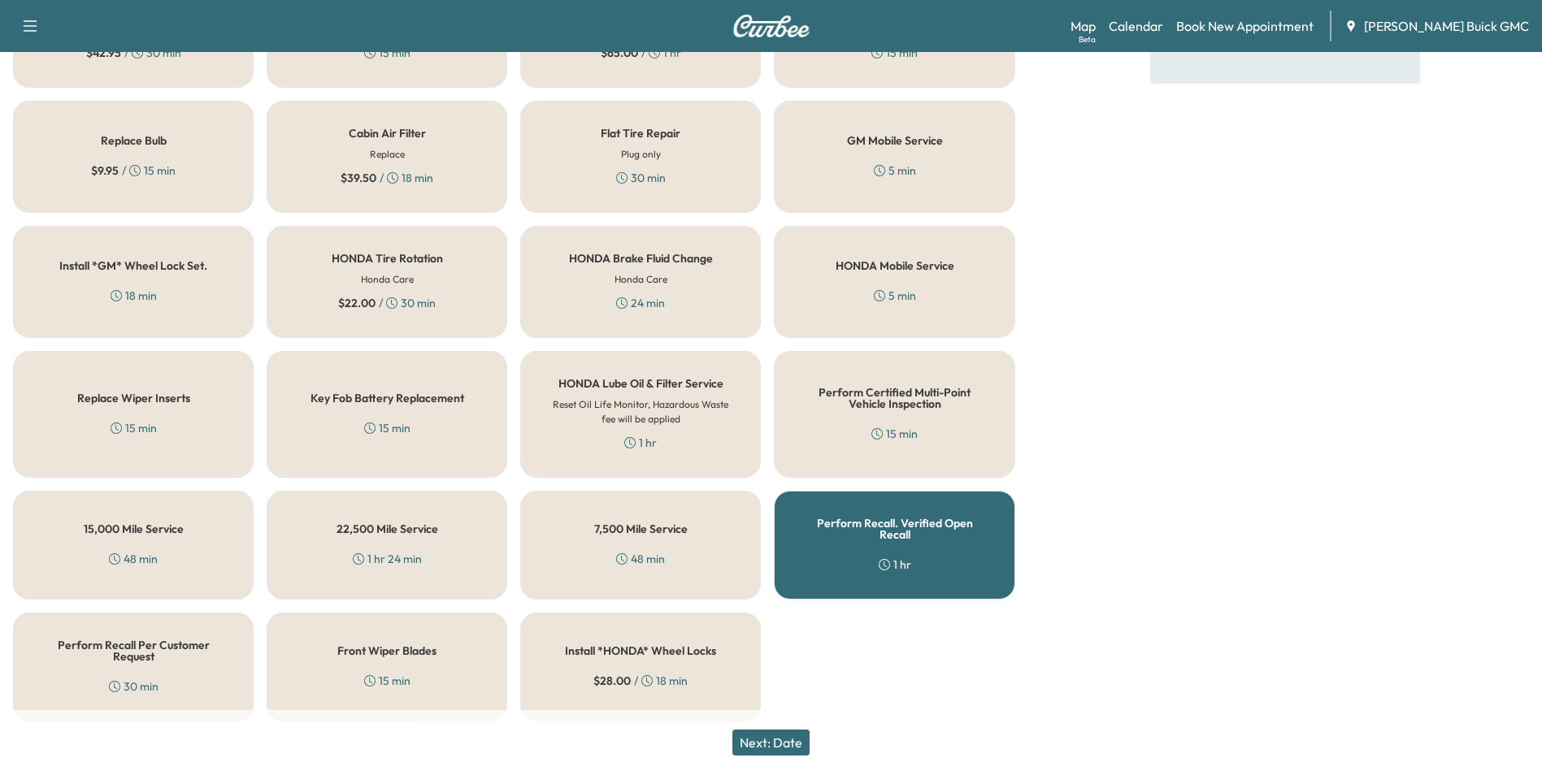
click at [784, 739] on button "Next: Date" at bounding box center [770, 743] width 77 height 26
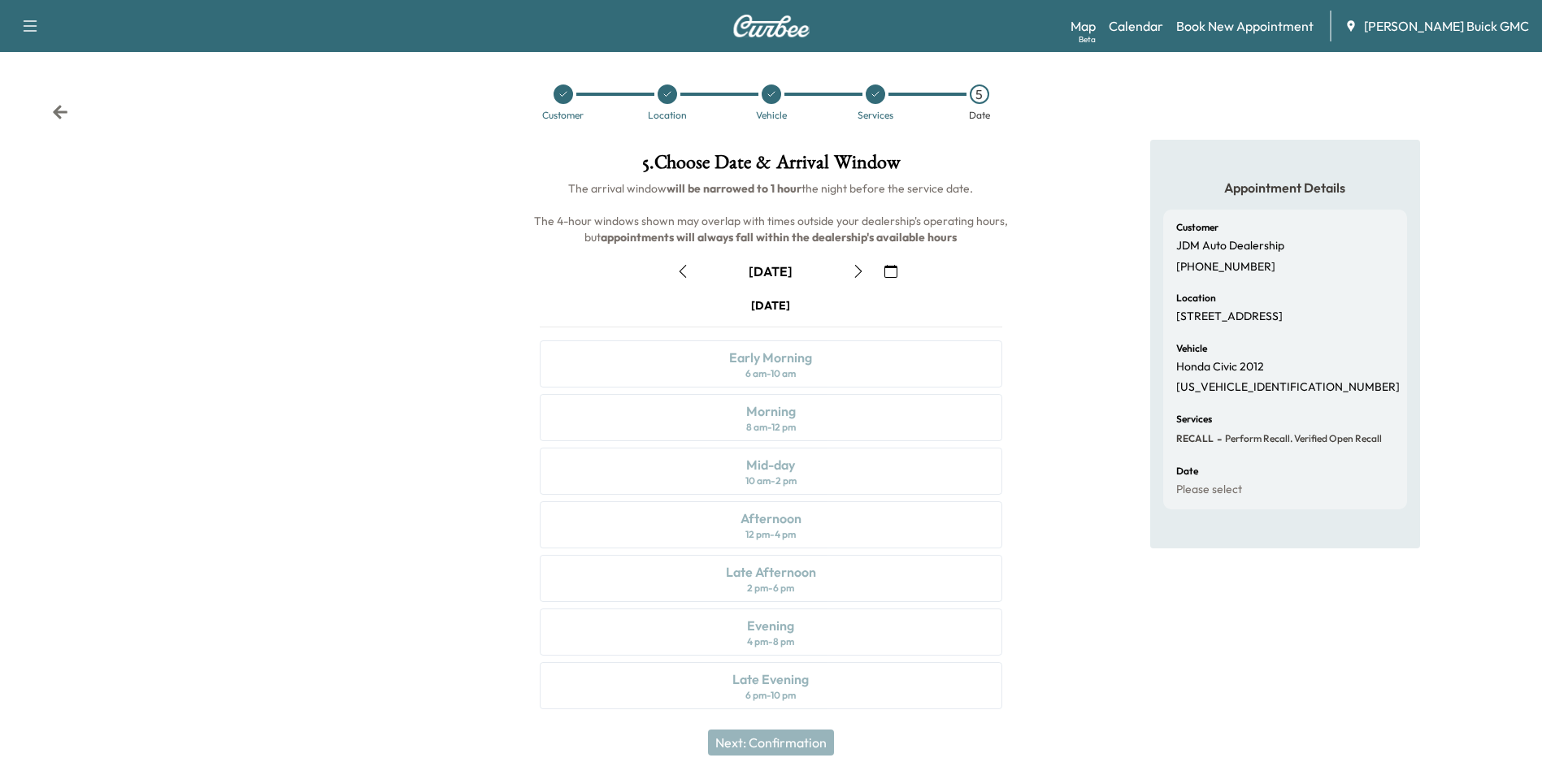
click at [891, 271] on icon "button" at bounding box center [890, 271] width 13 height 13
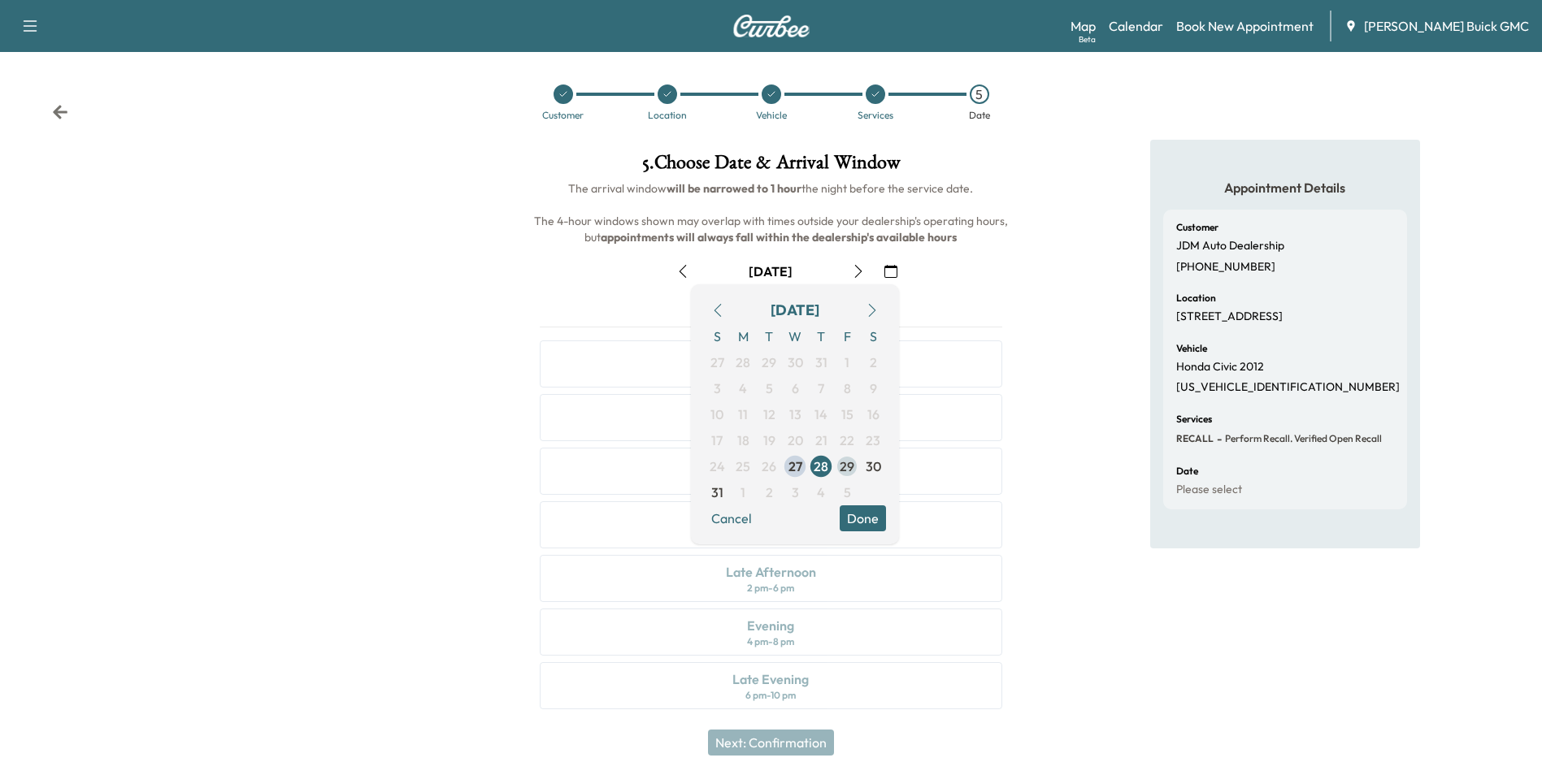
click at [849, 465] on span "29" at bounding box center [847, 467] width 15 height 20
click at [1081, 324] on div "Appointment Details Customer JDM Auto Dealership [PHONE_NUMBER] Location [STREE…" at bounding box center [1285, 434] width 514 height 589
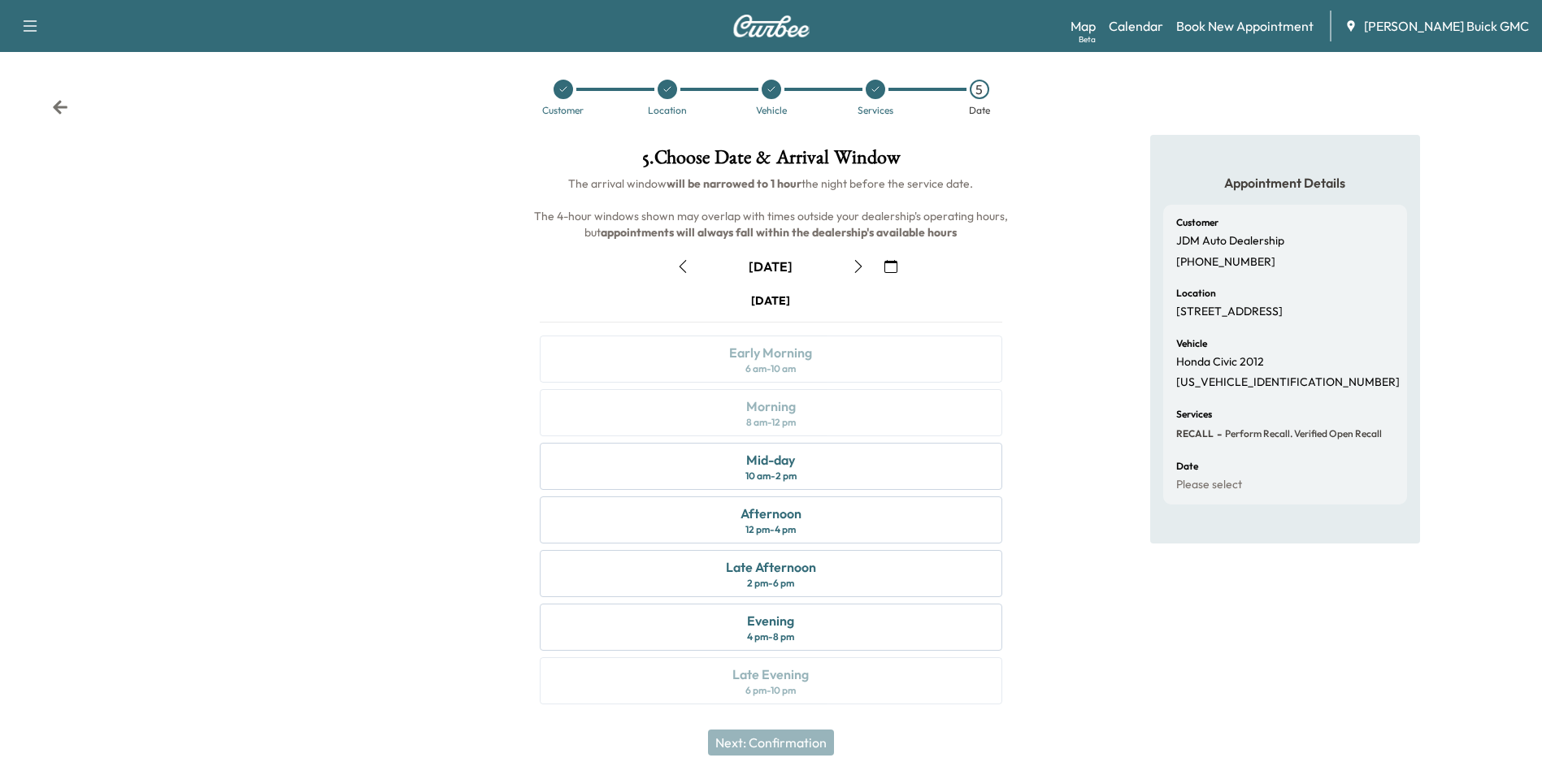
scroll to position [6, 0]
click at [806, 464] on div "Mid-day 10 am - 2 pm" at bounding box center [771, 465] width 462 height 47
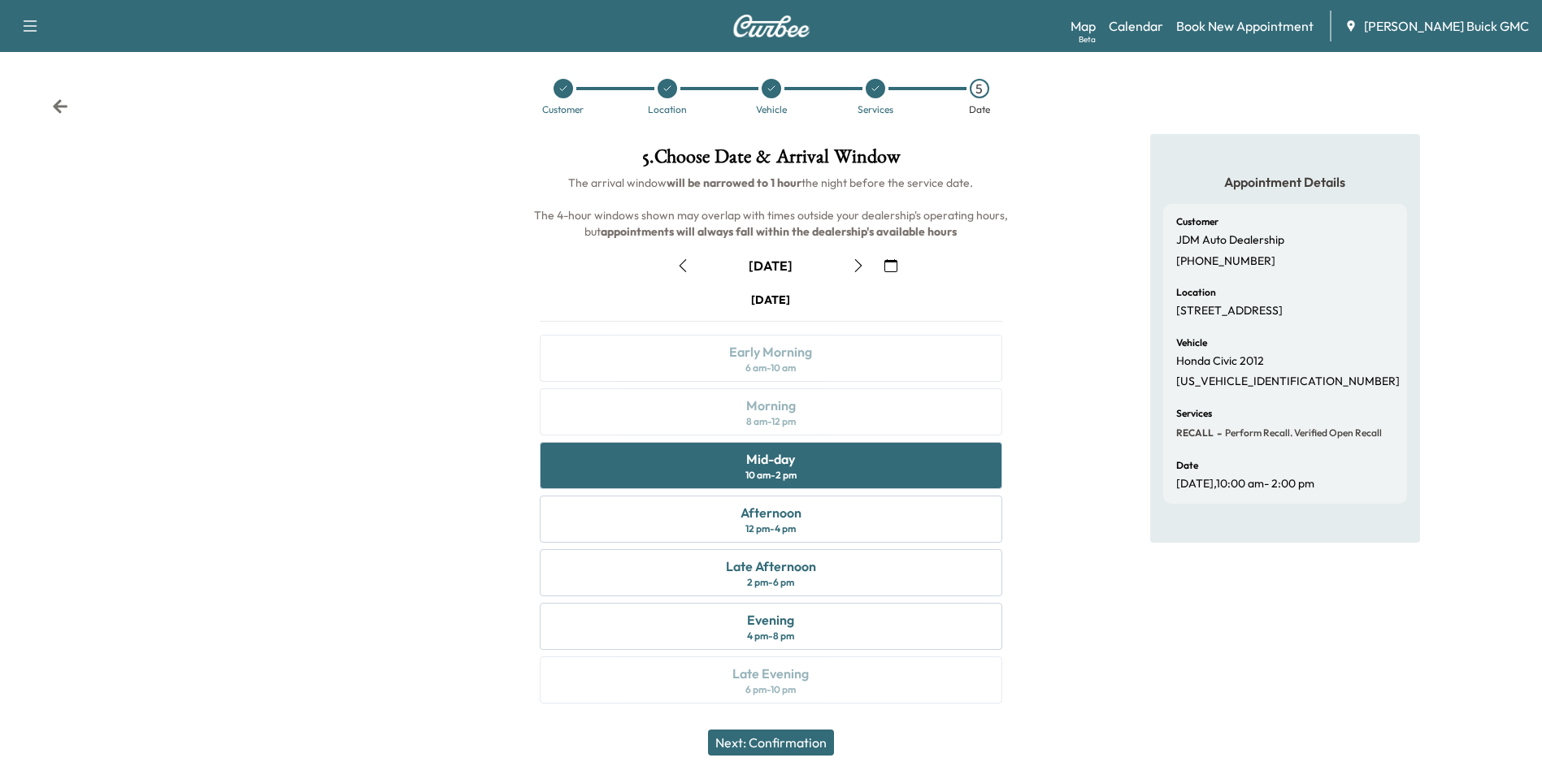
click at [797, 741] on button "Next: Confirmation" at bounding box center [771, 743] width 126 height 26
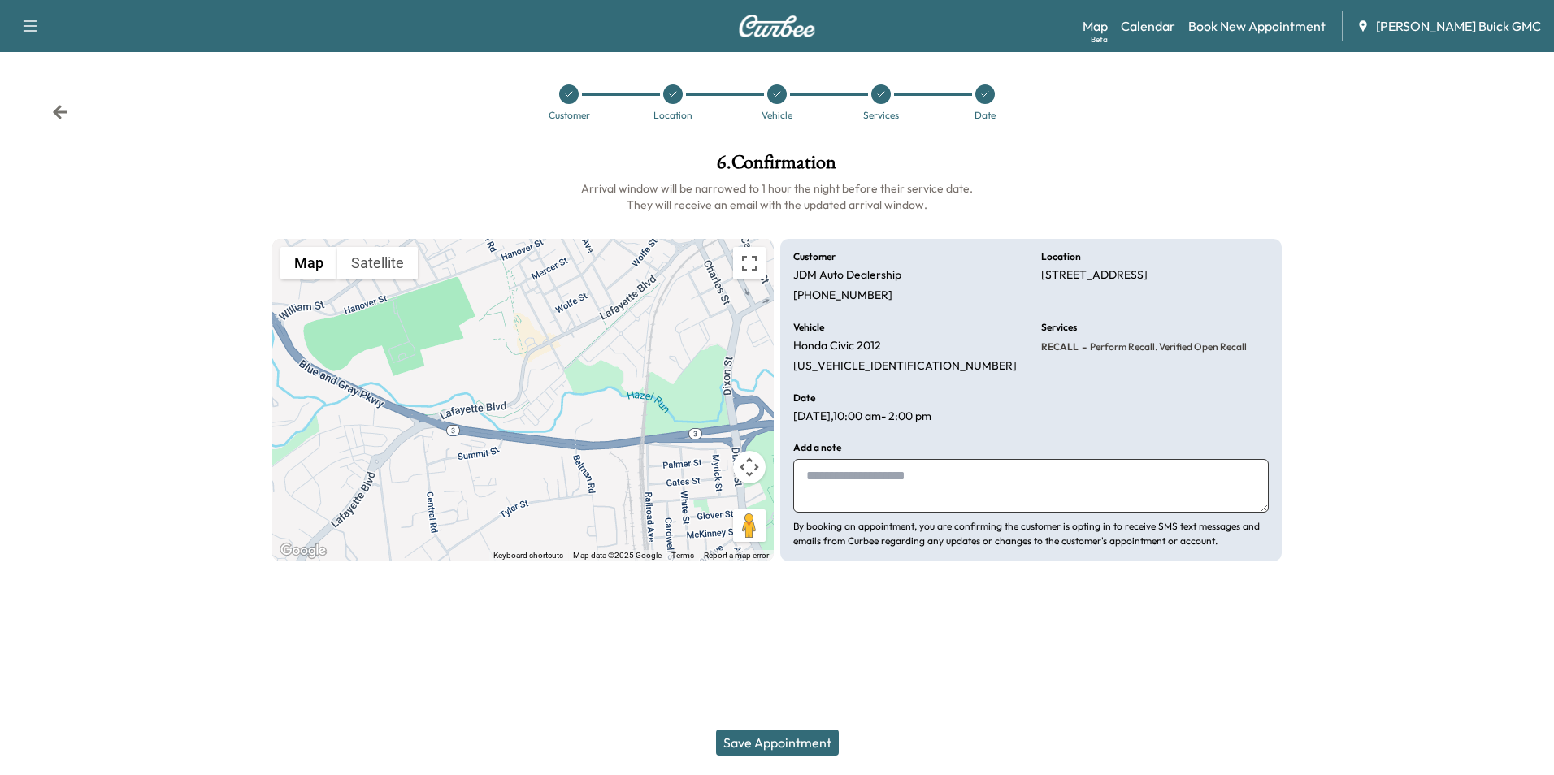
click at [835, 480] on textarea at bounding box center [1031, 486] width 476 height 54
type textarea "**********"
click at [766, 737] on button "Save Appointment" at bounding box center [777, 743] width 123 height 26
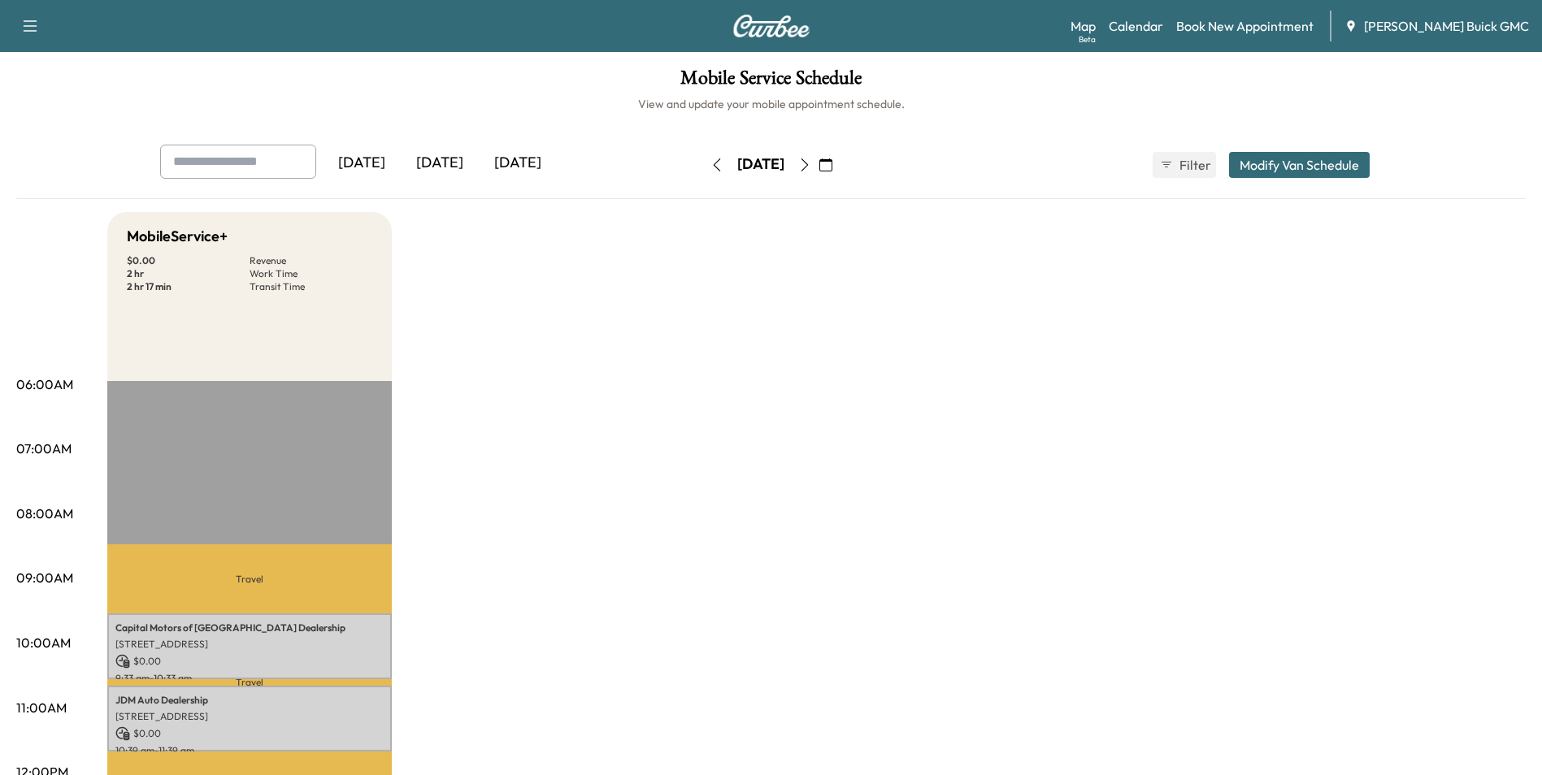
drag, startPoint x: 894, startPoint y: 415, endPoint x: 913, endPoint y: 413, distance: 18.9
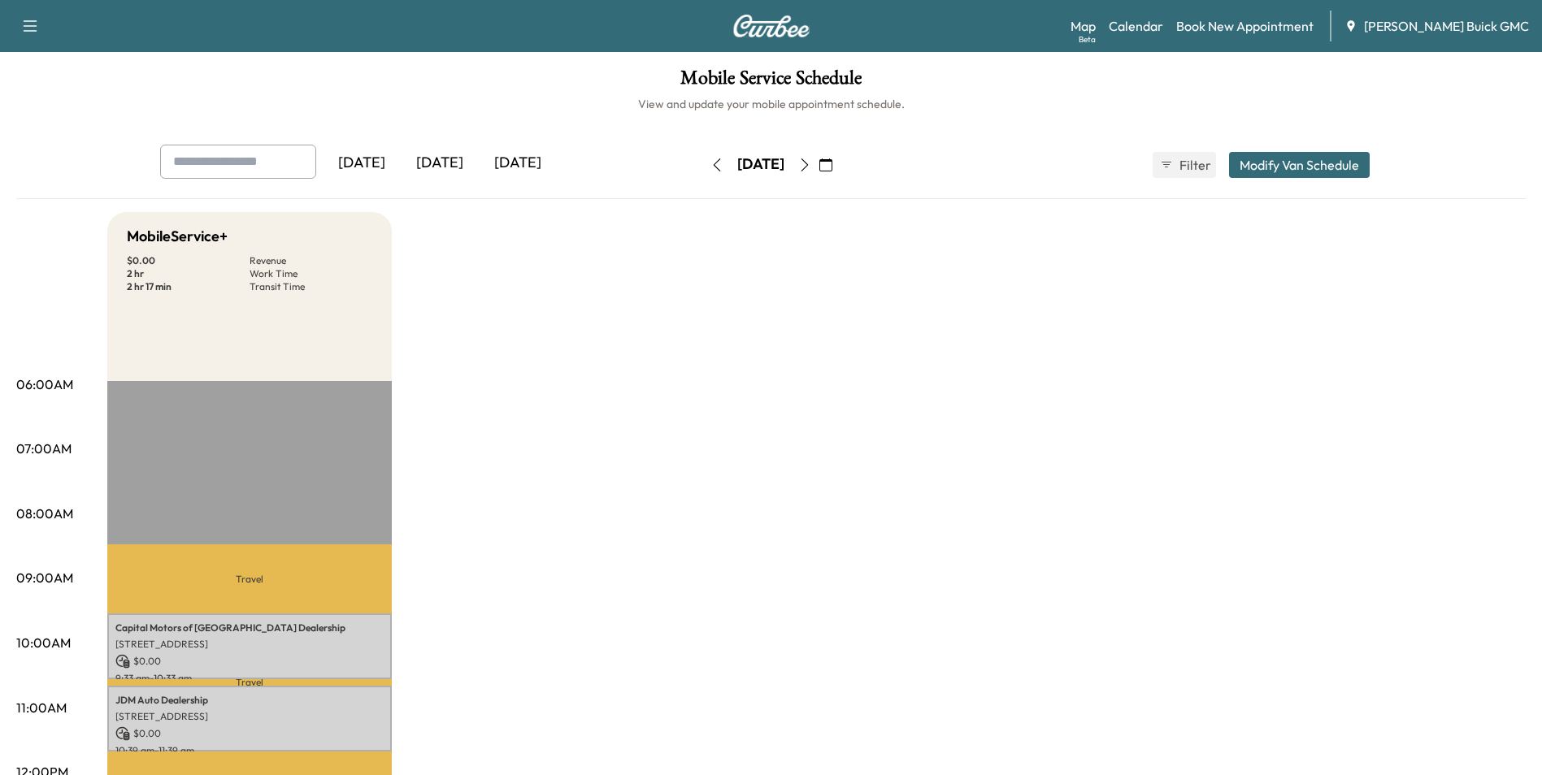
click at [1269, 21] on link "Book New Appointment" at bounding box center [1244, 26] width 137 height 20
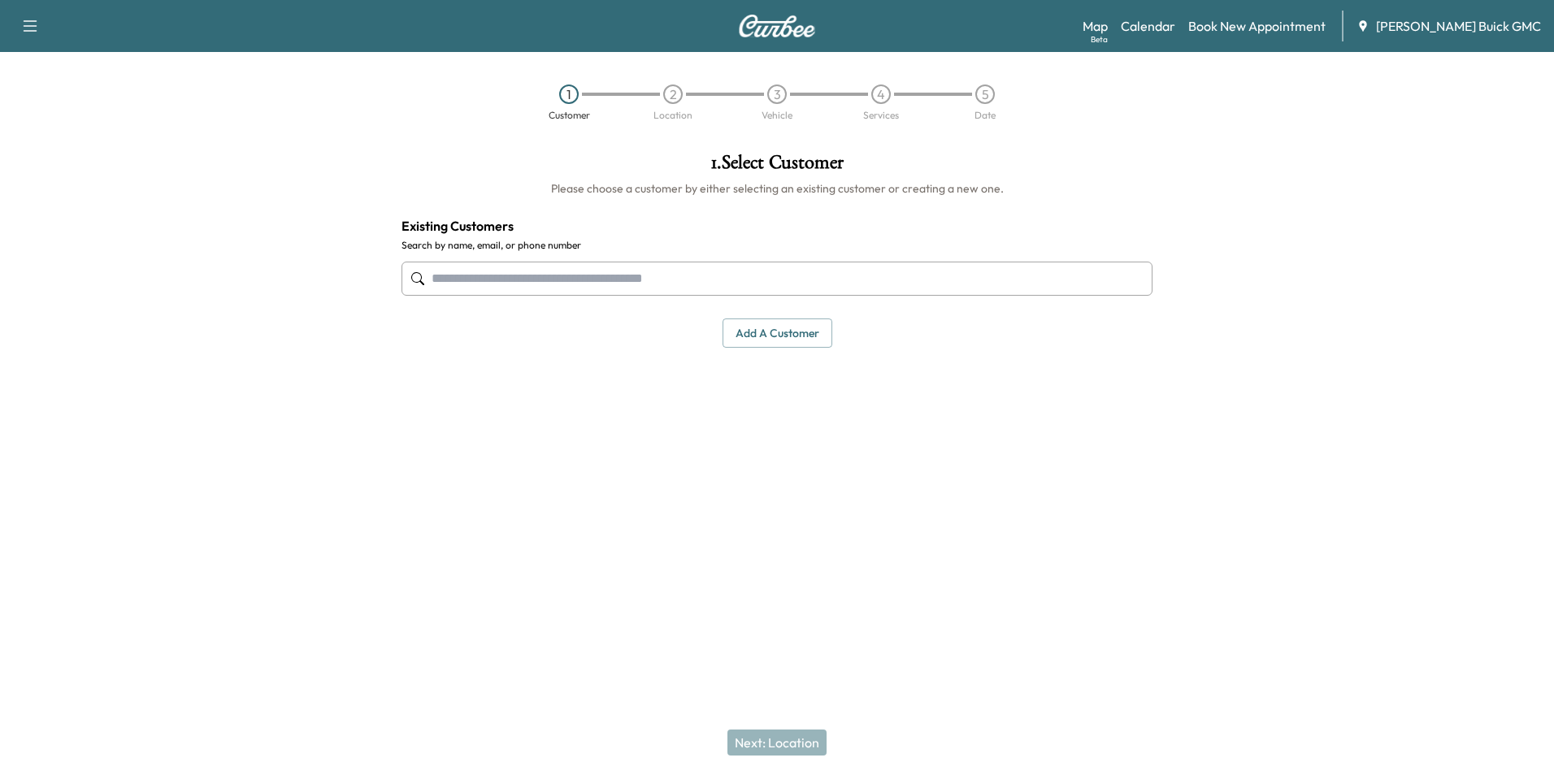
click at [532, 280] on input "text" at bounding box center [777, 279] width 751 height 34
click at [765, 335] on button "Add a customer" at bounding box center [778, 334] width 110 height 30
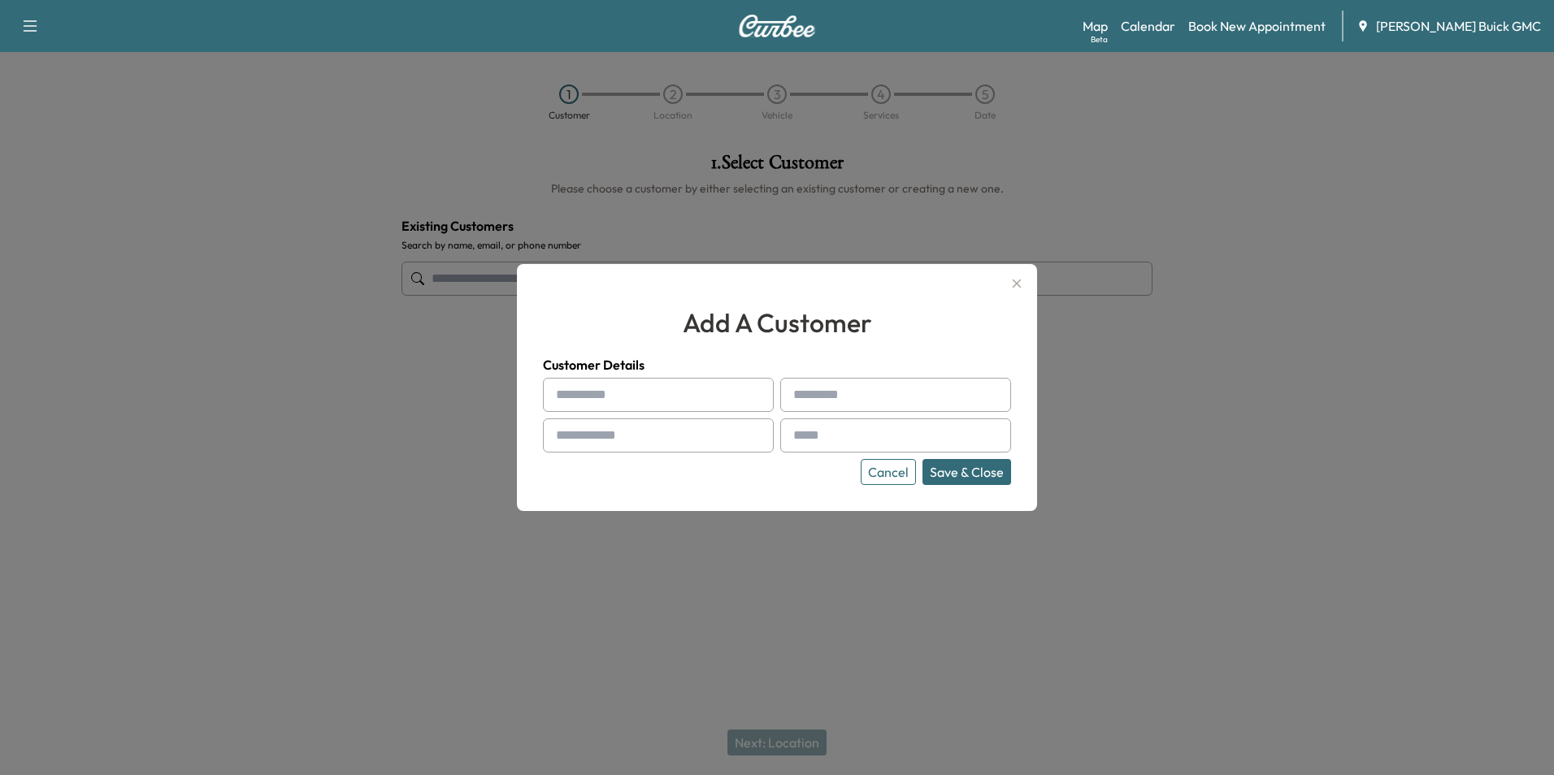
click at [670, 394] on input "text" at bounding box center [658, 395] width 231 height 34
type input "**********"
type input "*"
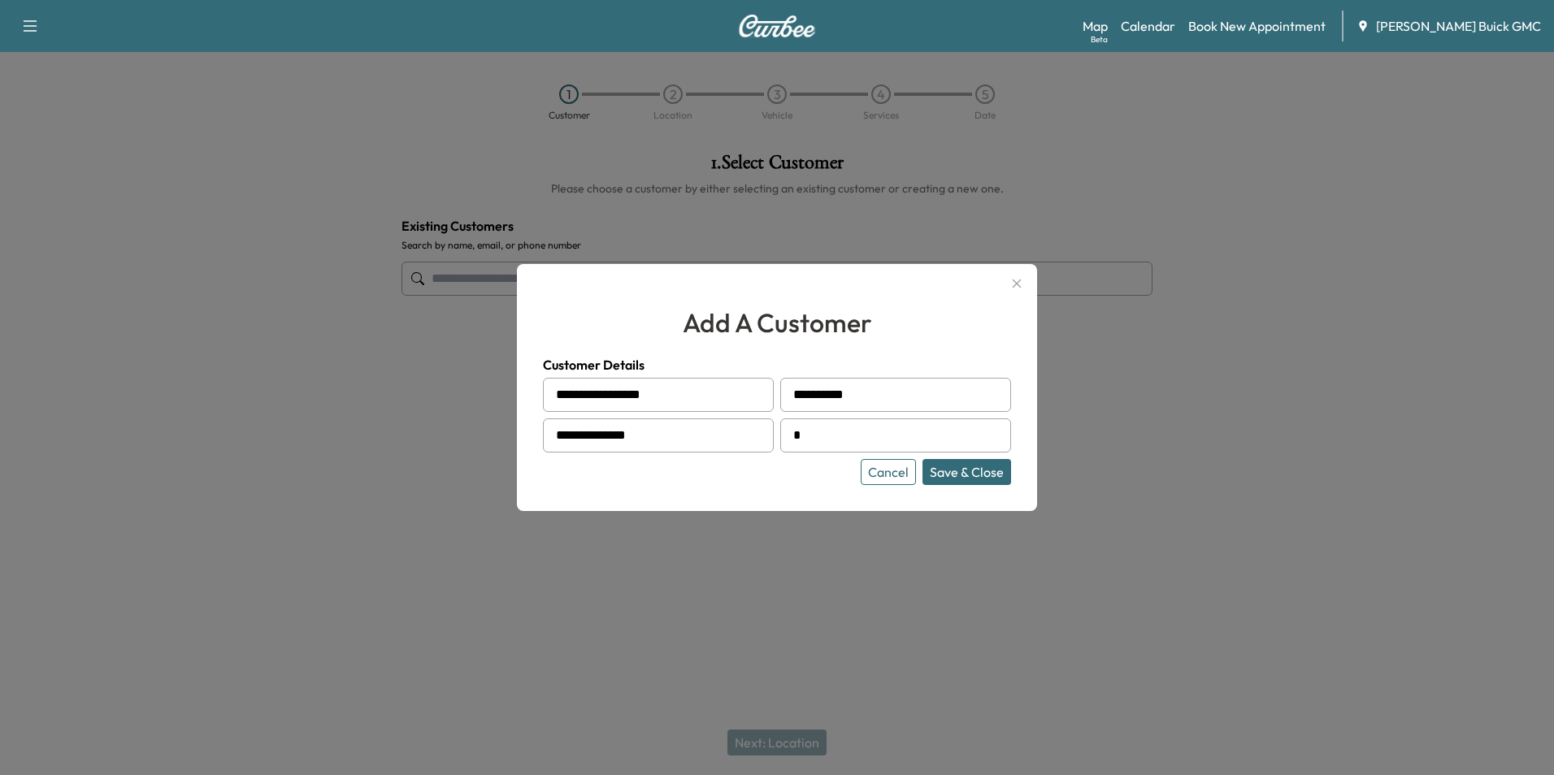
click at [840, 437] on input "*" at bounding box center [895, 436] width 231 height 34
type input "**********"
click at [953, 467] on button "Save & Close" at bounding box center [967, 472] width 89 height 26
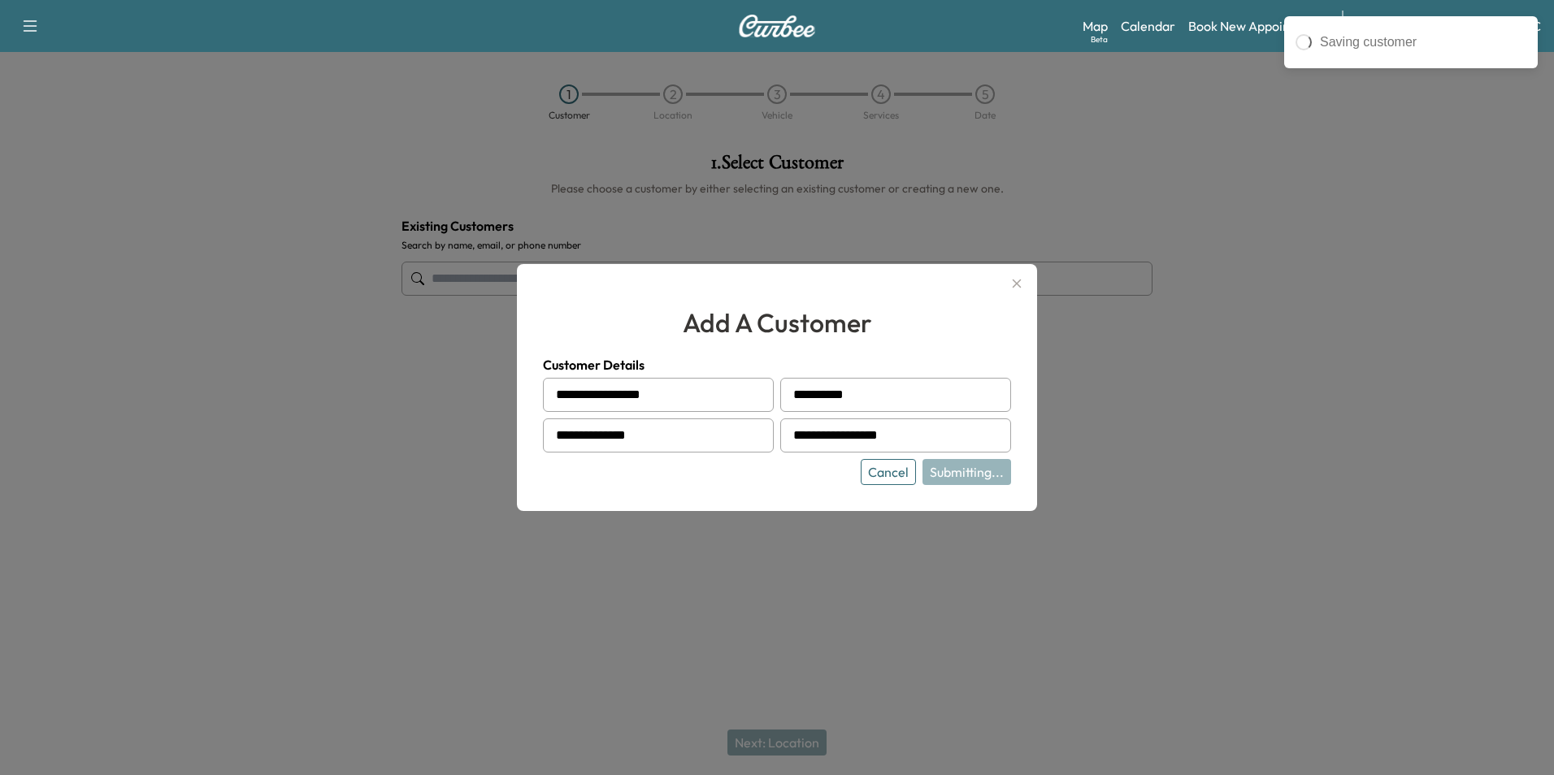
type input "**********"
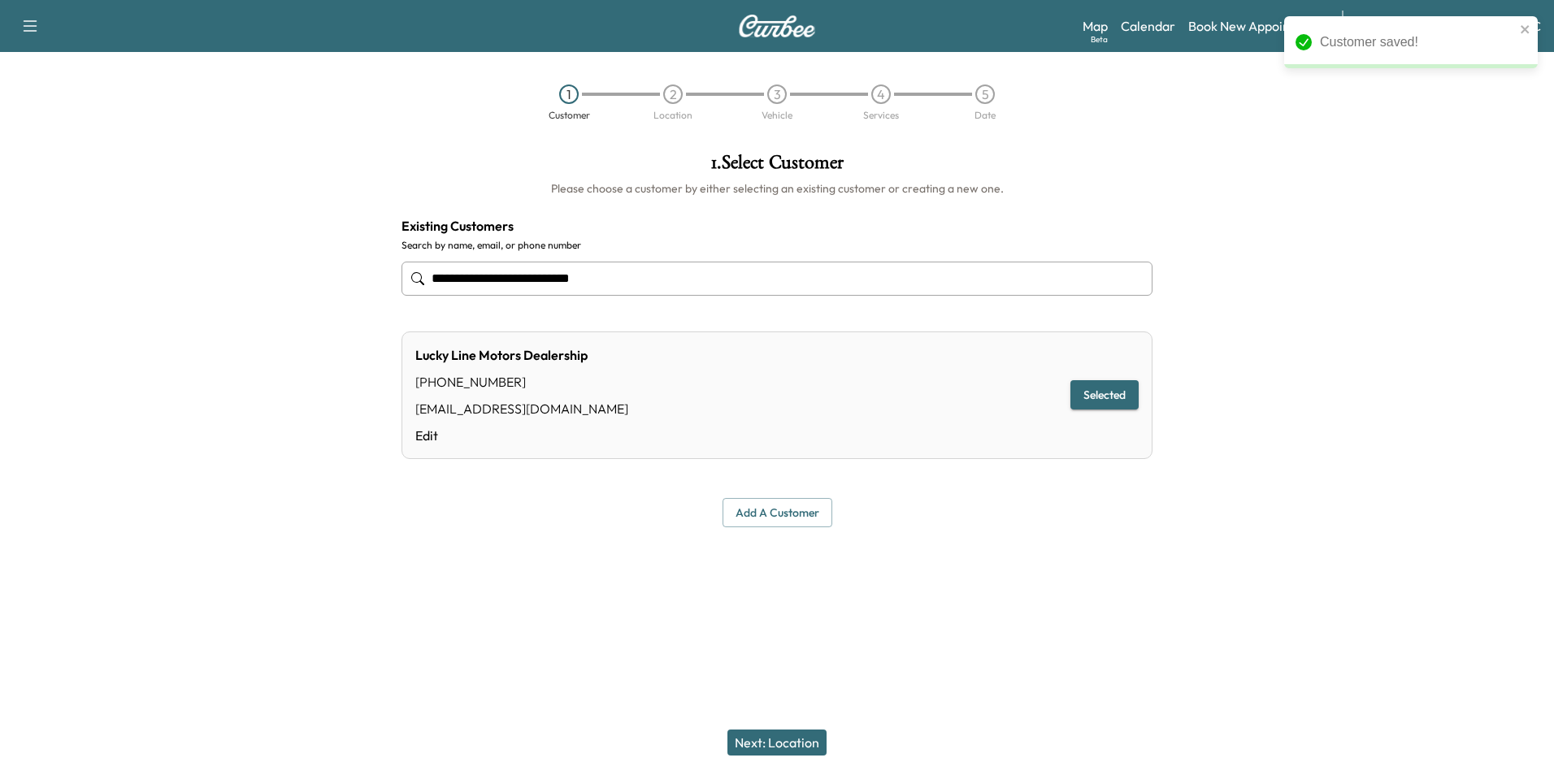
click at [782, 736] on button "Next: Location" at bounding box center [777, 743] width 99 height 26
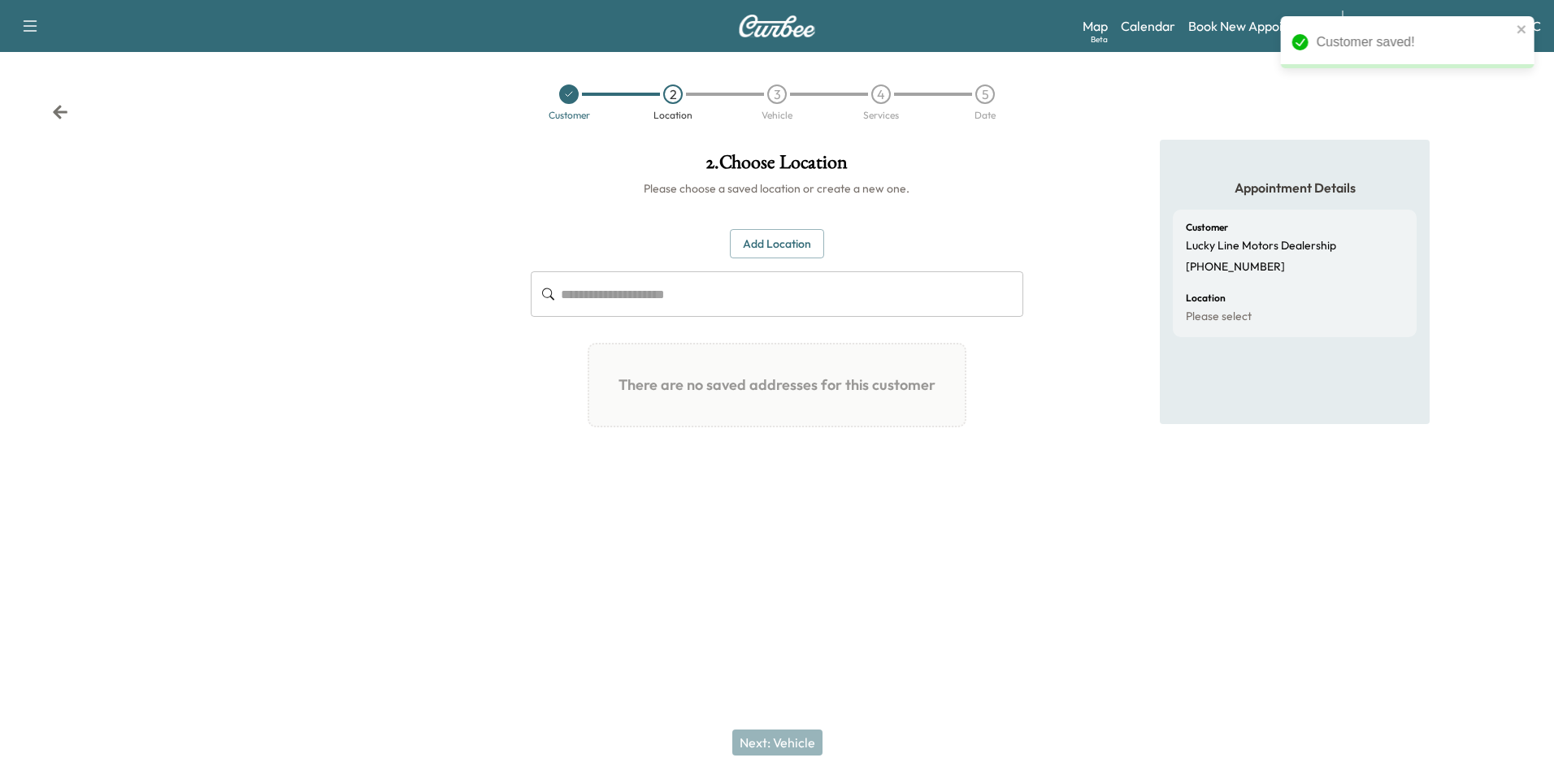
click at [775, 240] on button "Add Location" at bounding box center [777, 244] width 94 height 30
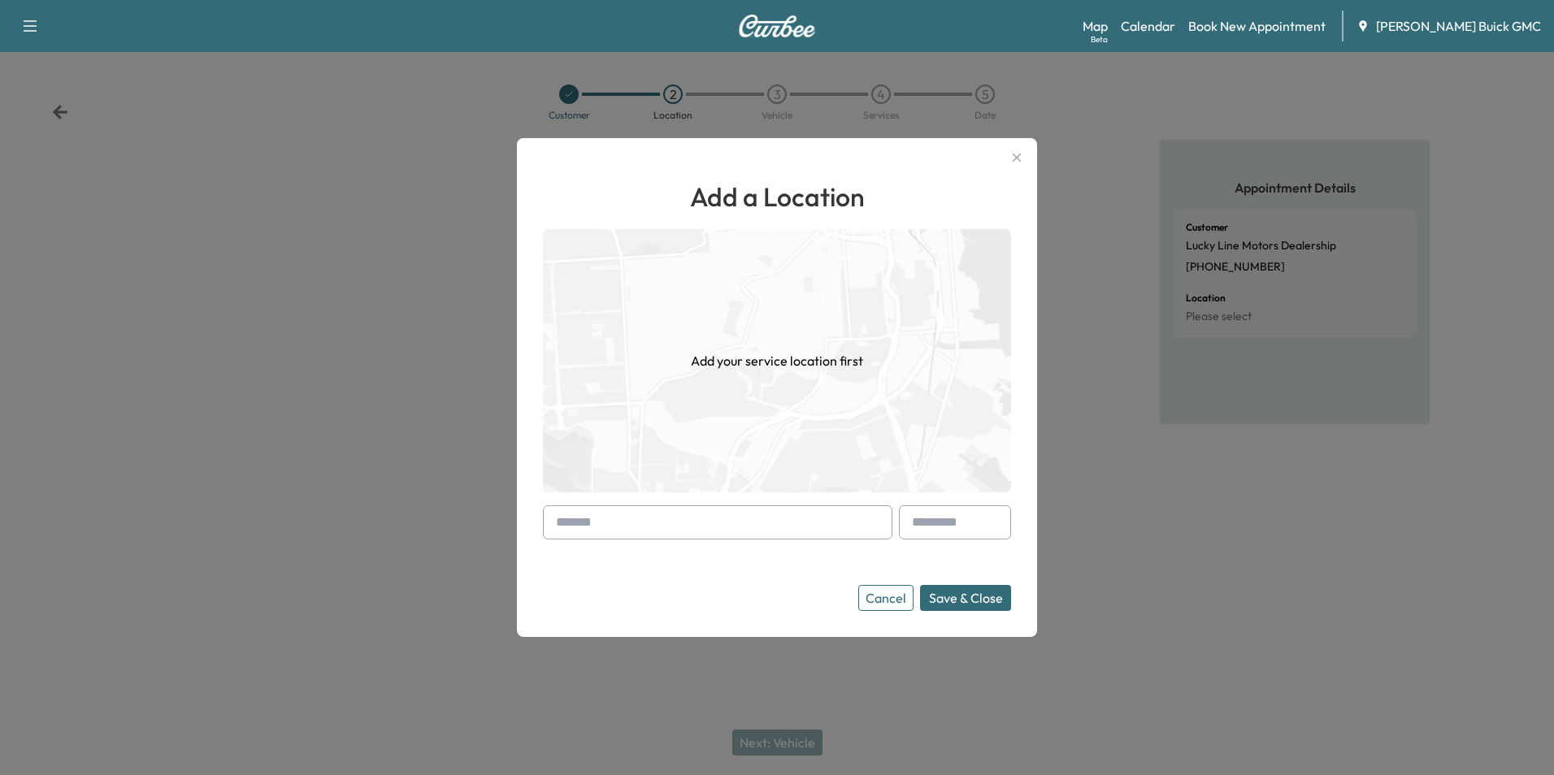
click at [696, 515] on input "text" at bounding box center [718, 523] width 350 height 34
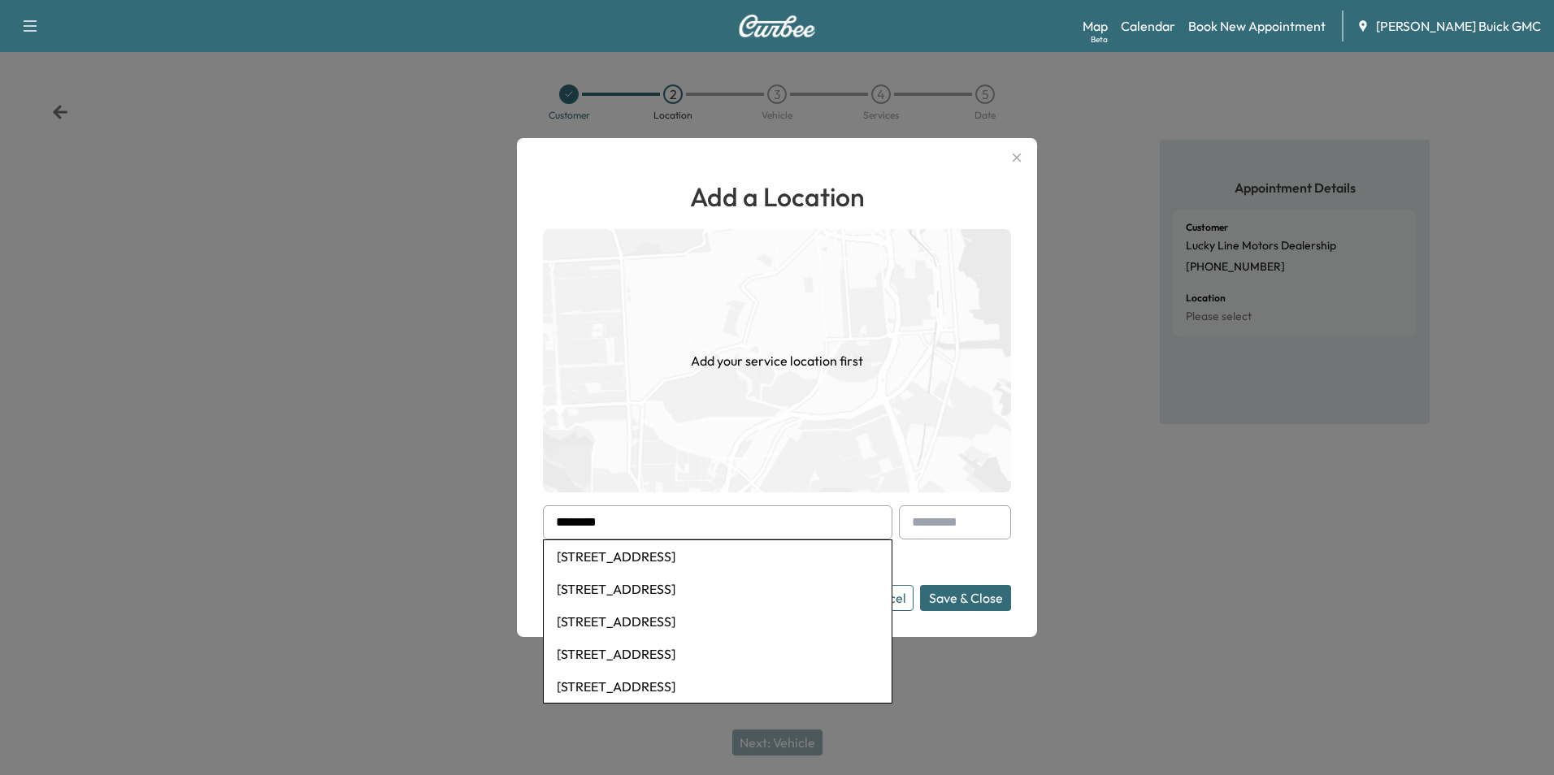
click at [675, 587] on li "[STREET_ADDRESS]" at bounding box center [718, 589] width 348 height 33
type input "**********"
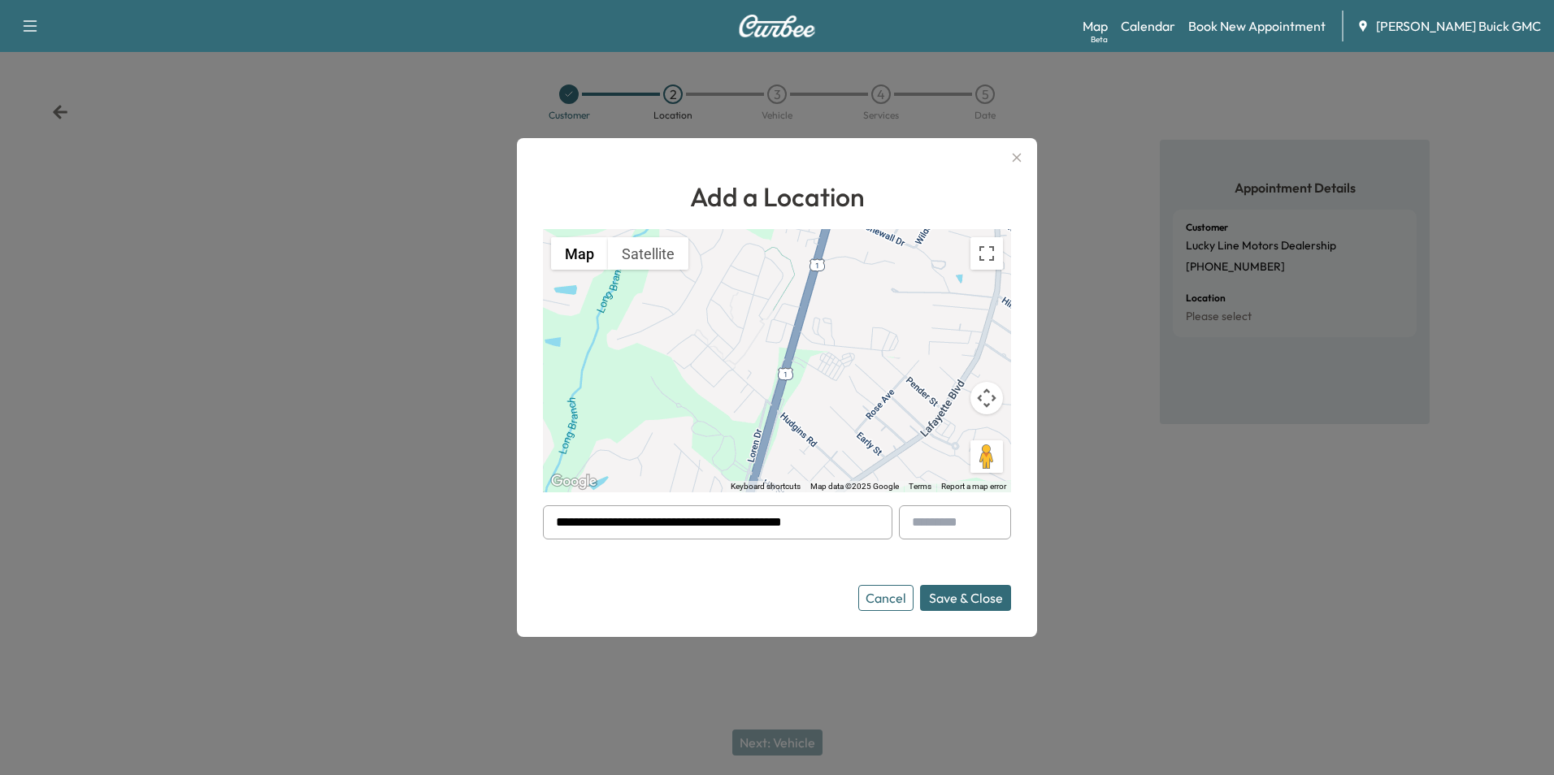
click at [939, 596] on button "Save & Close" at bounding box center [965, 598] width 91 height 26
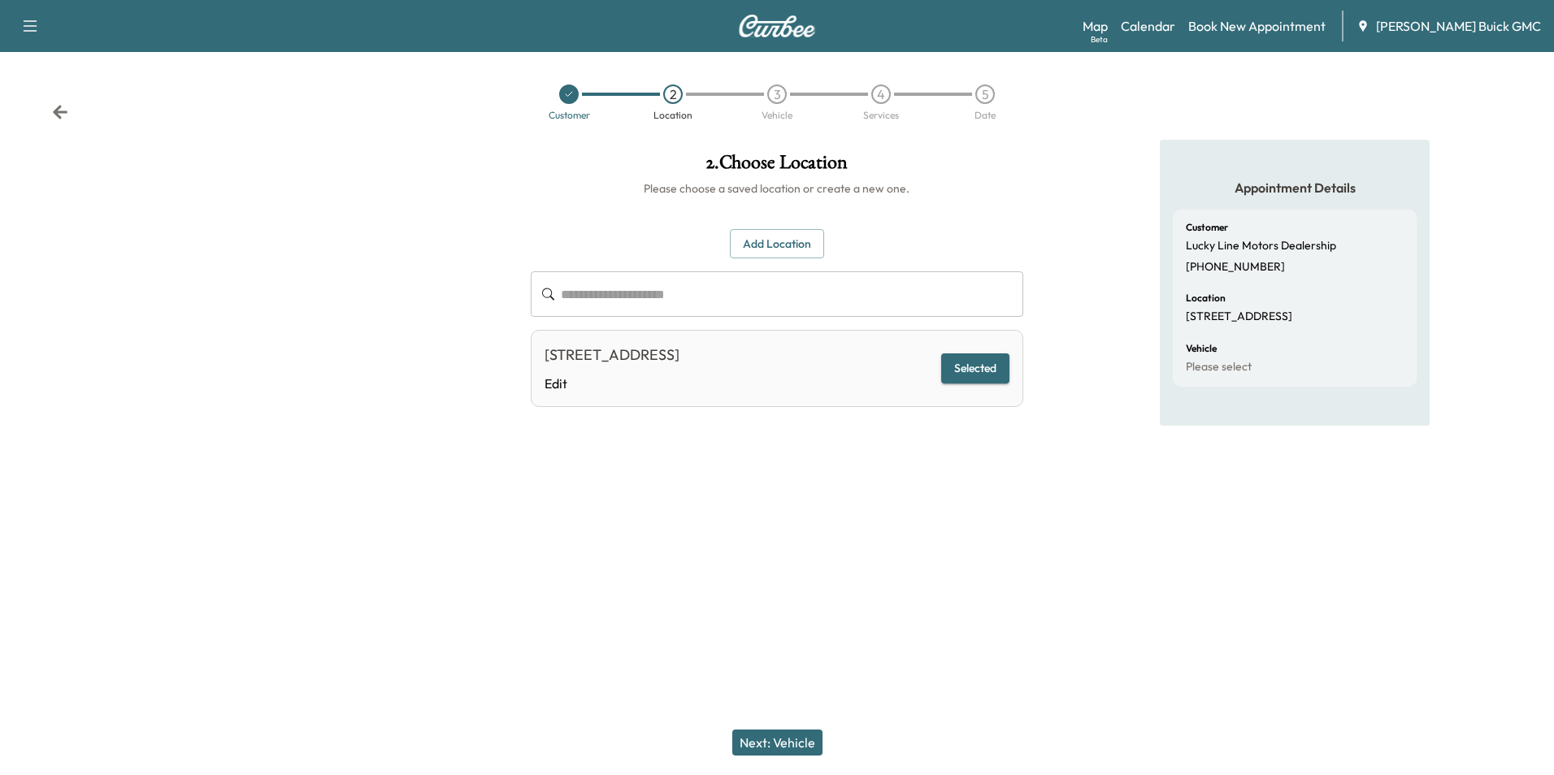
click at [851, 606] on div "**********" at bounding box center [777, 387] width 1554 height 775
click at [800, 740] on button "Next: Vehicle" at bounding box center [777, 743] width 90 height 26
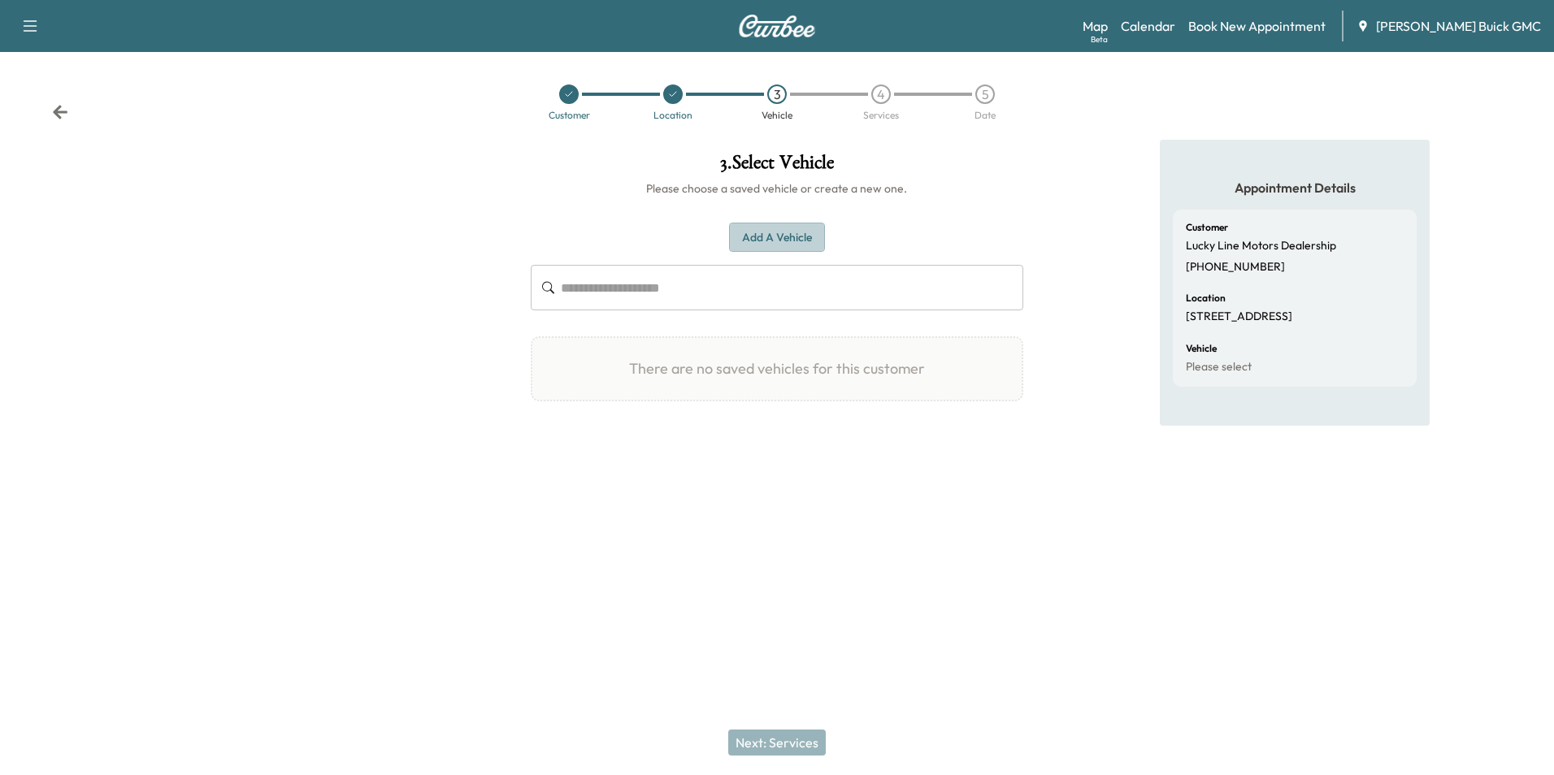
click at [769, 237] on button "Add a Vehicle" at bounding box center [777, 238] width 96 height 30
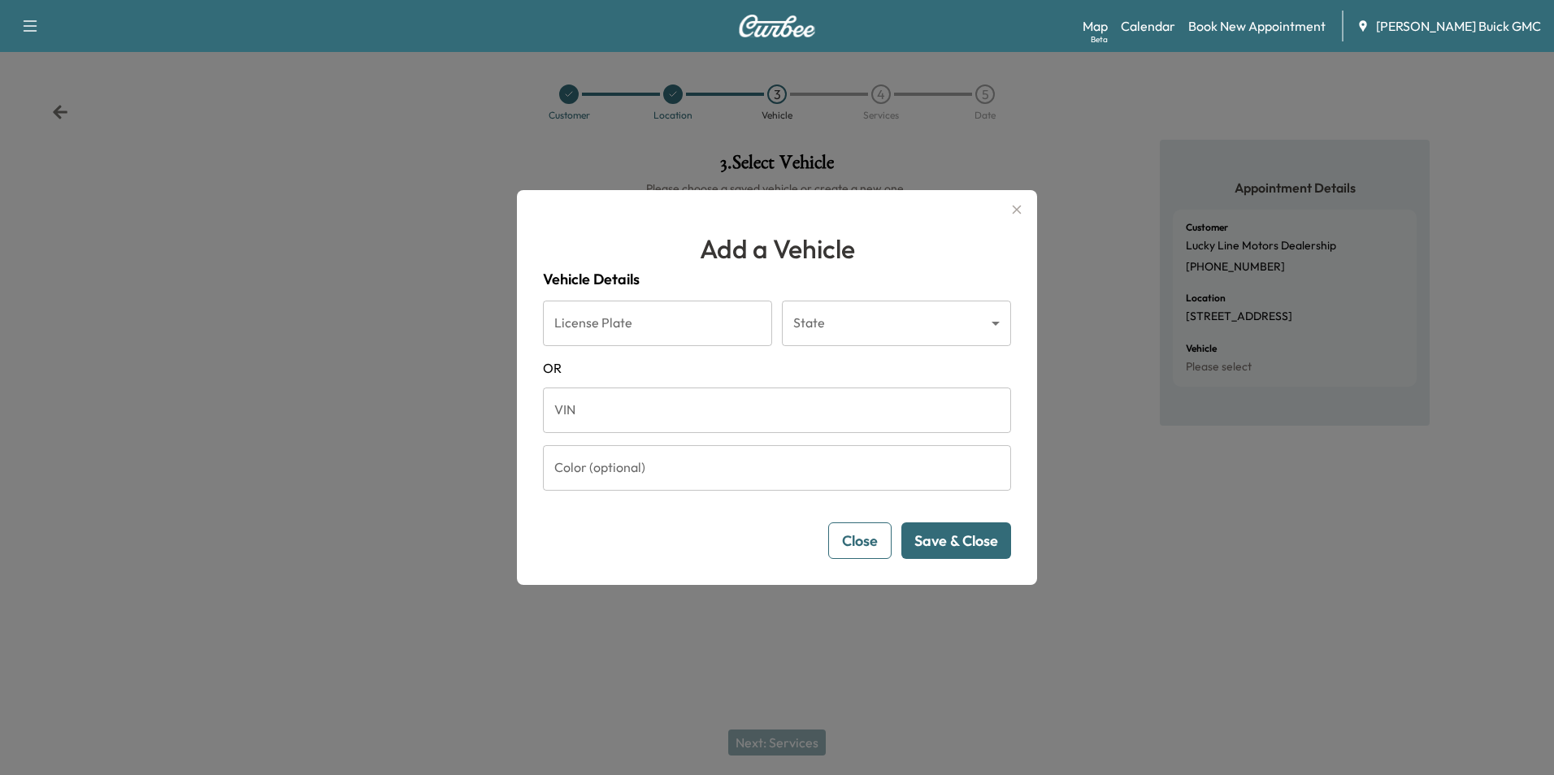
drag, startPoint x: 688, startPoint y: 417, endPoint x: 695, endPoint y: 413, distance: 8.4
click at [689, 416] on input "VIN" at bounding box center [777, 411] width 468 height 46
type input "**********"
click at [963, 537] on button "Save & Close" at bounding box center [956, 541] width 110 height 37
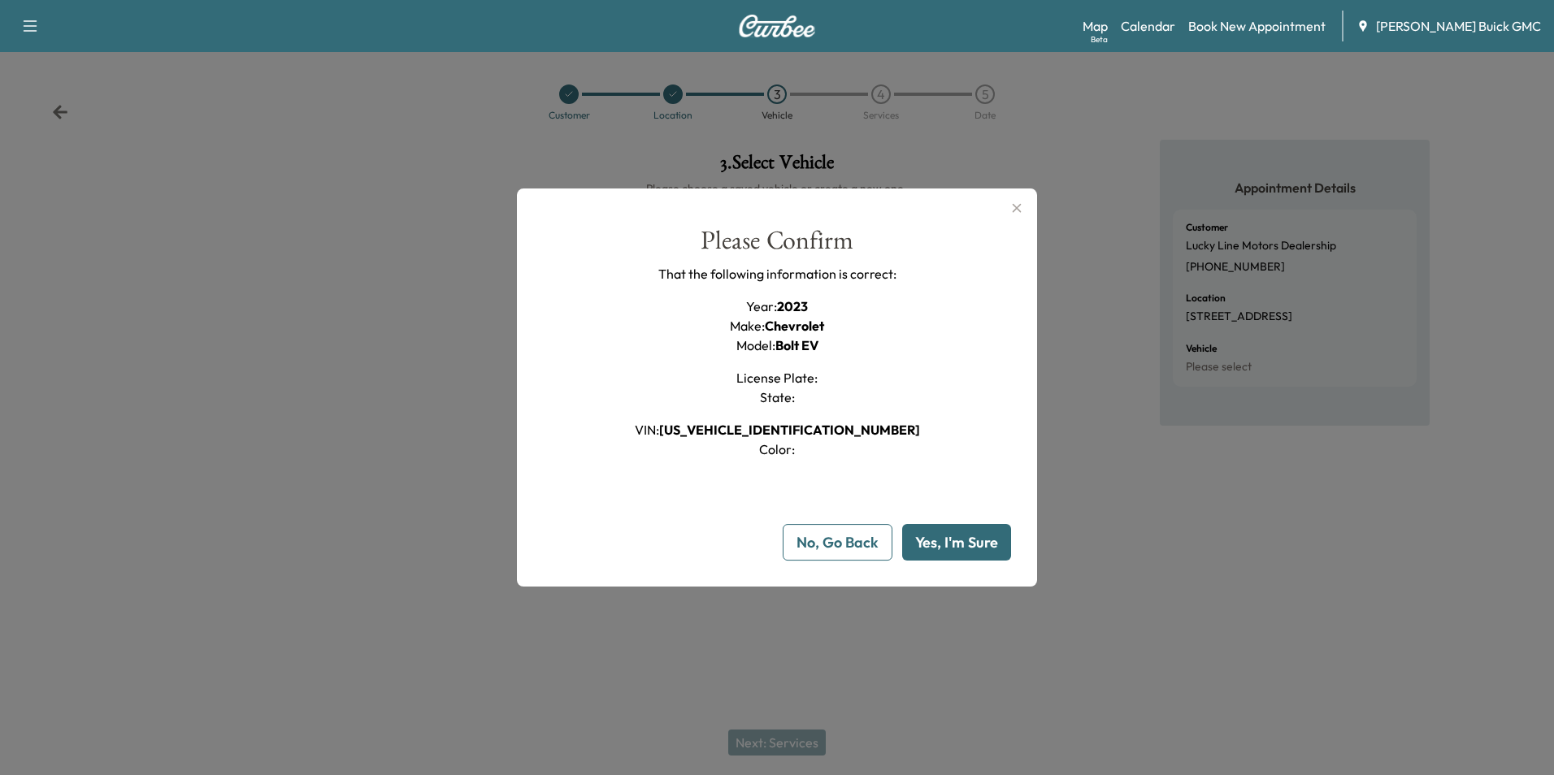
click at [962, 539] on button "Yes, I'm Sure" at bounding box center [956, 542] width 109 height 37
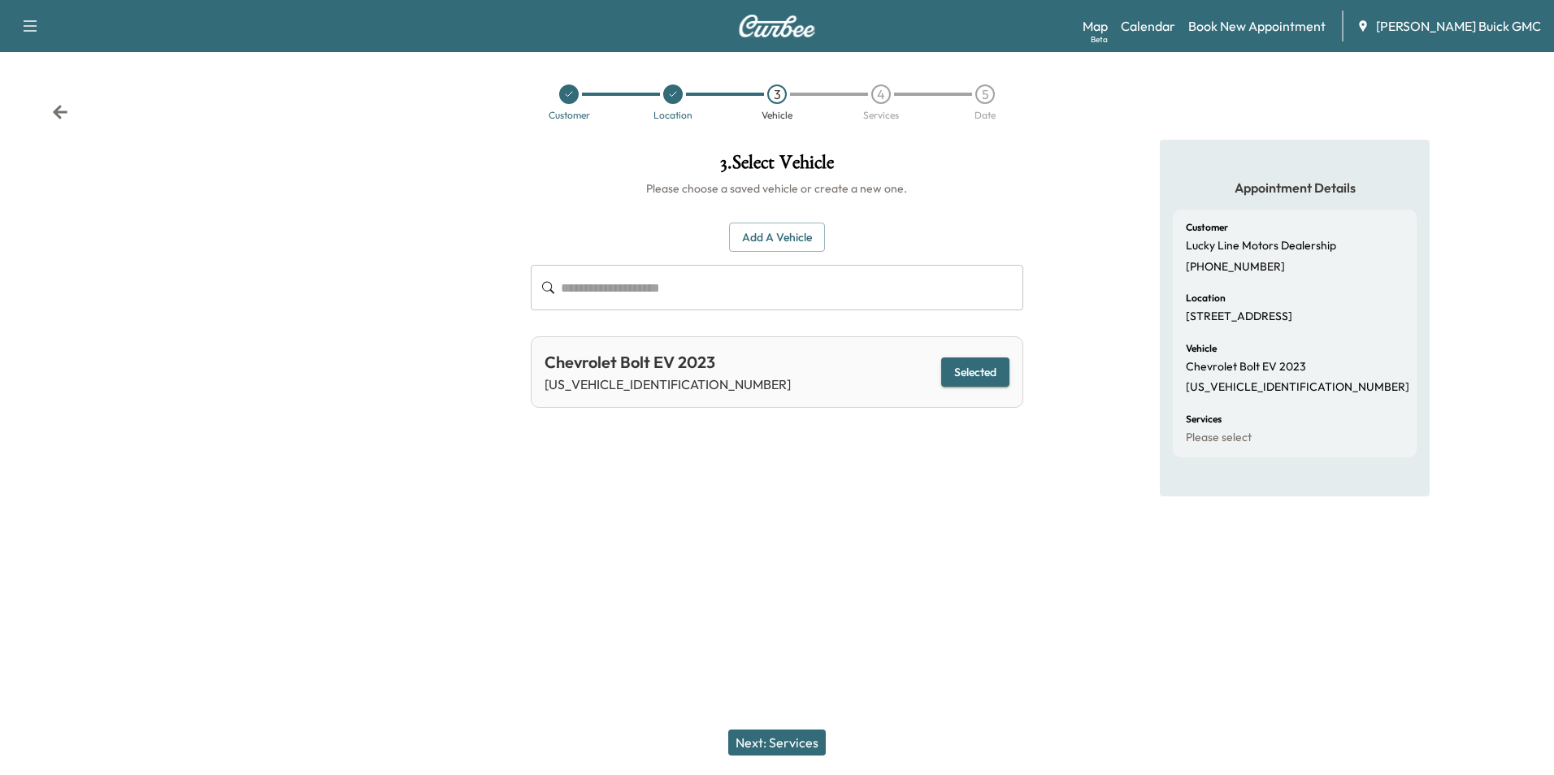
click at [794, 739] on button "Next: Services" at bounding box center [777, 743] width 98 height 26
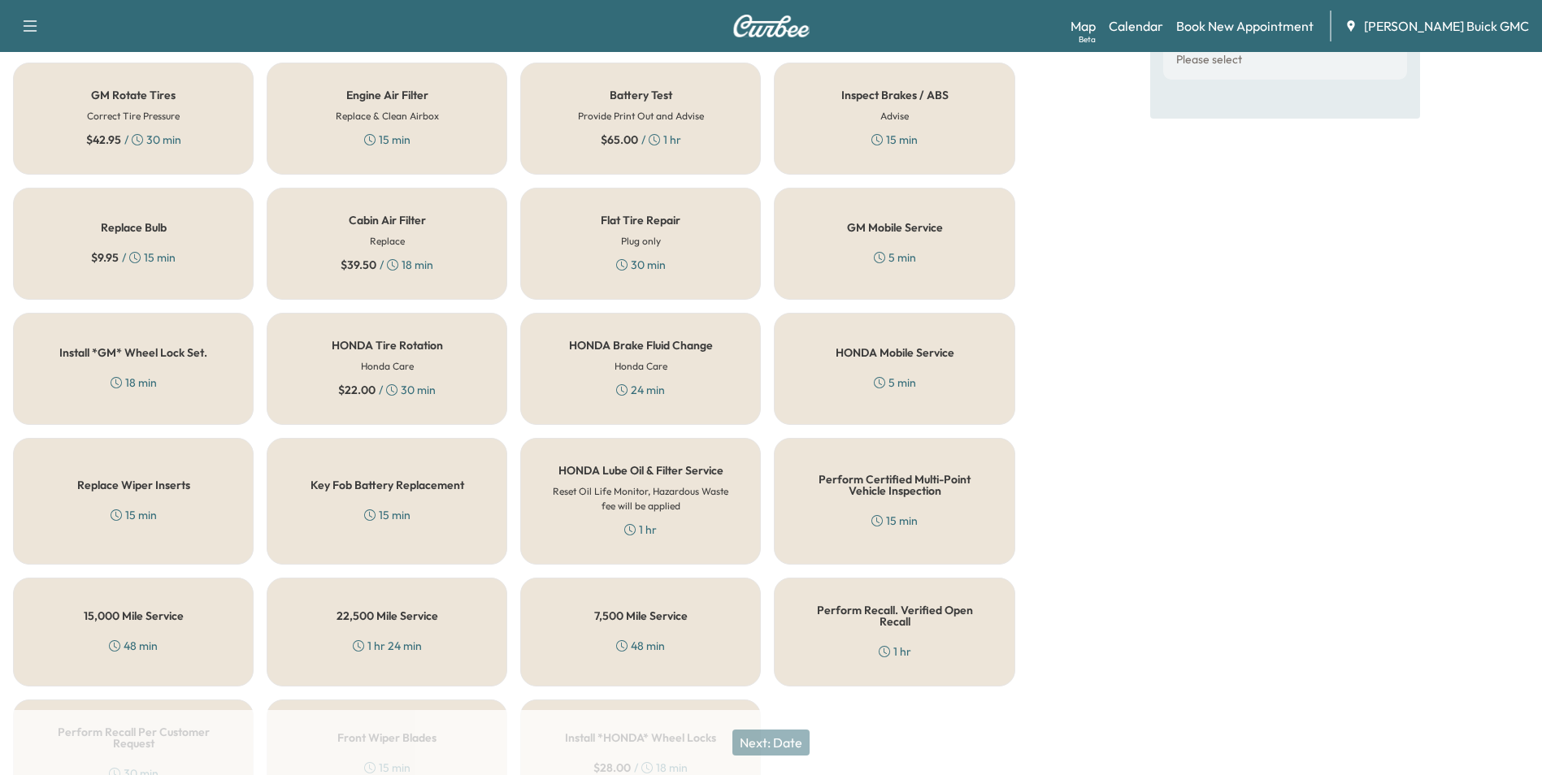
scroll to position [465, 0]
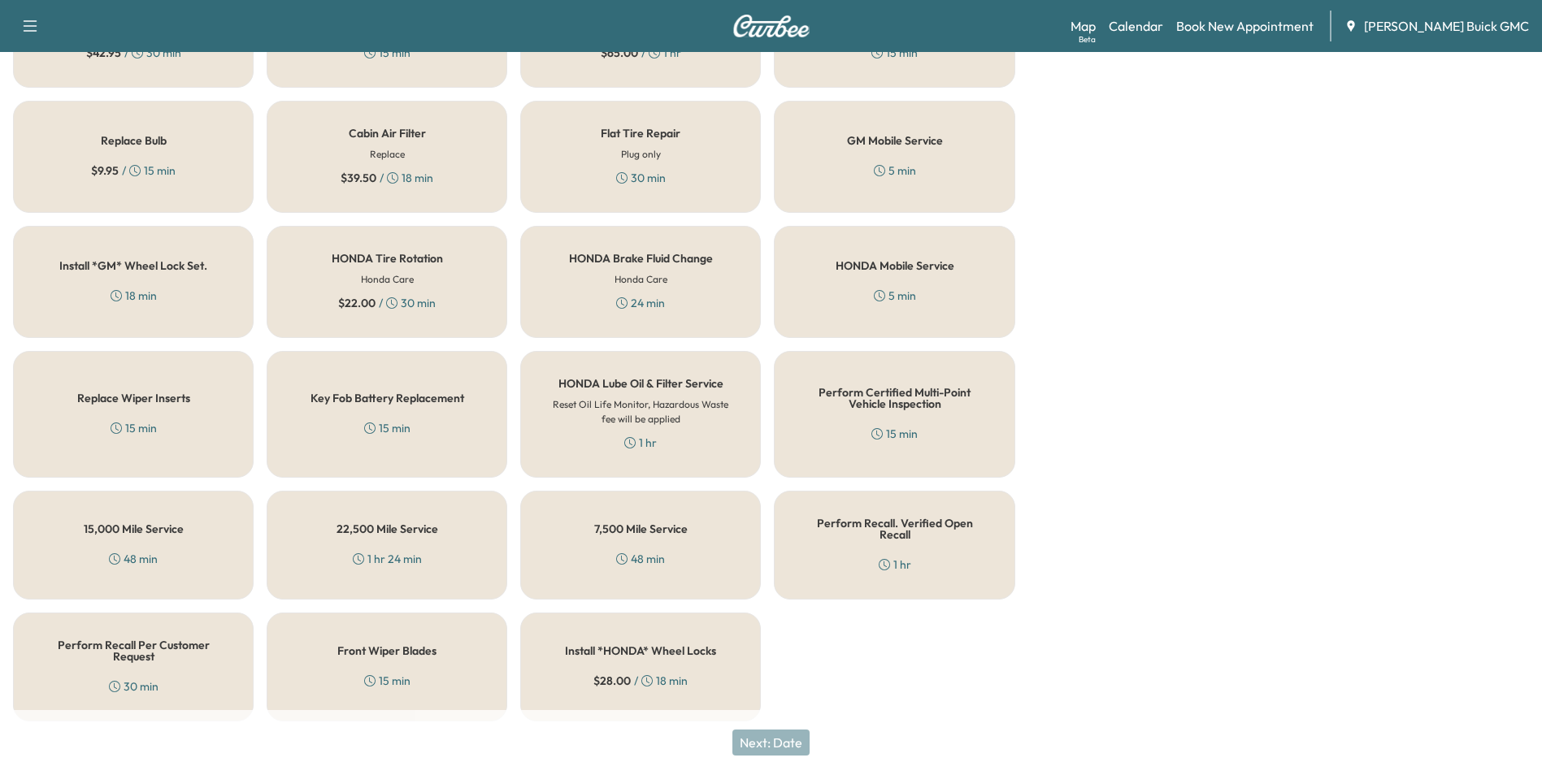
click at [906, 529] on h5 "Perform Recall. Verified Open Recall" at bounding box center [894, 529] width 187 height 23
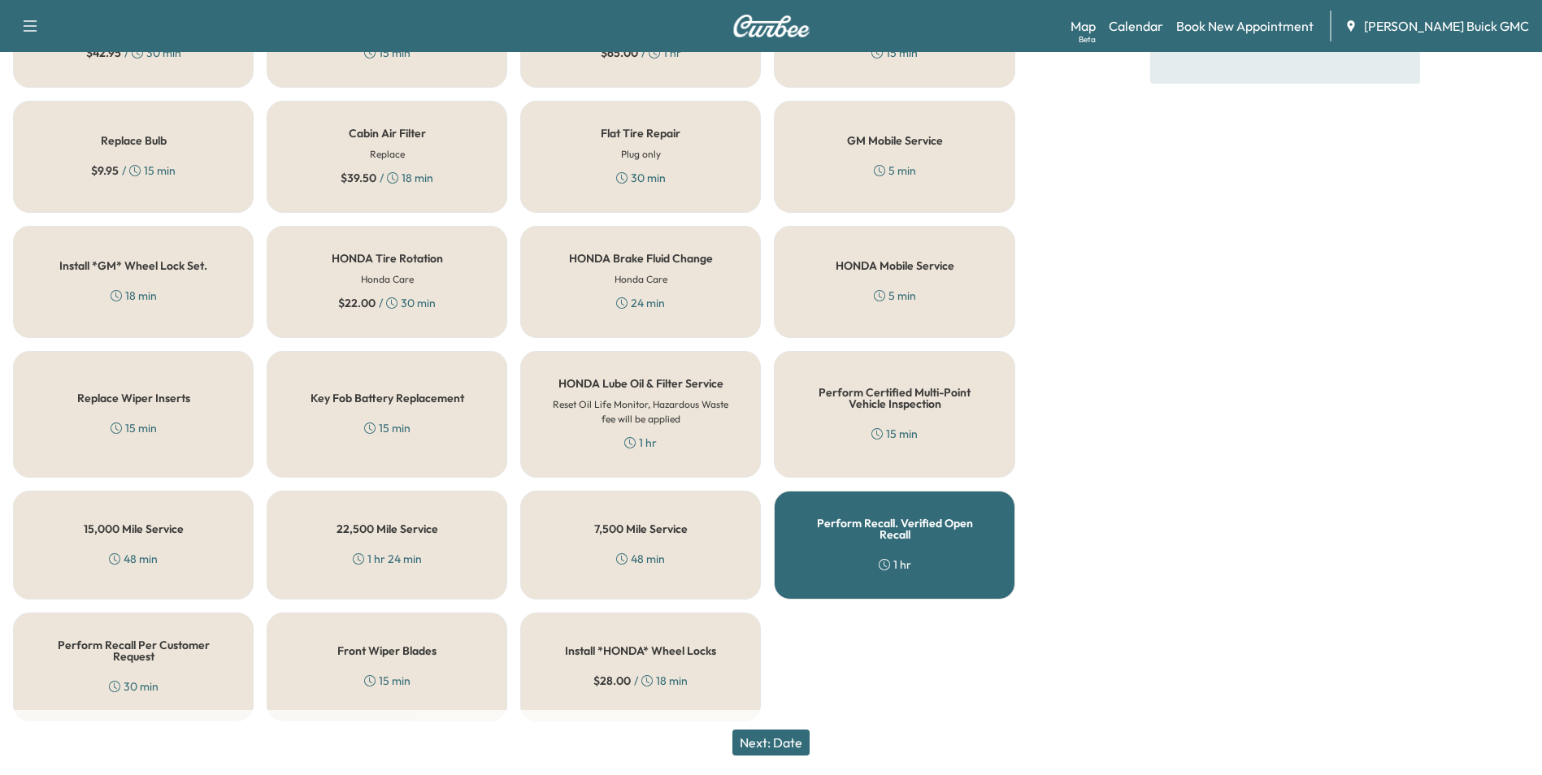
click at [779, 740] on button "Next: Date" at bounding box center [770, 743] width 77 height 26
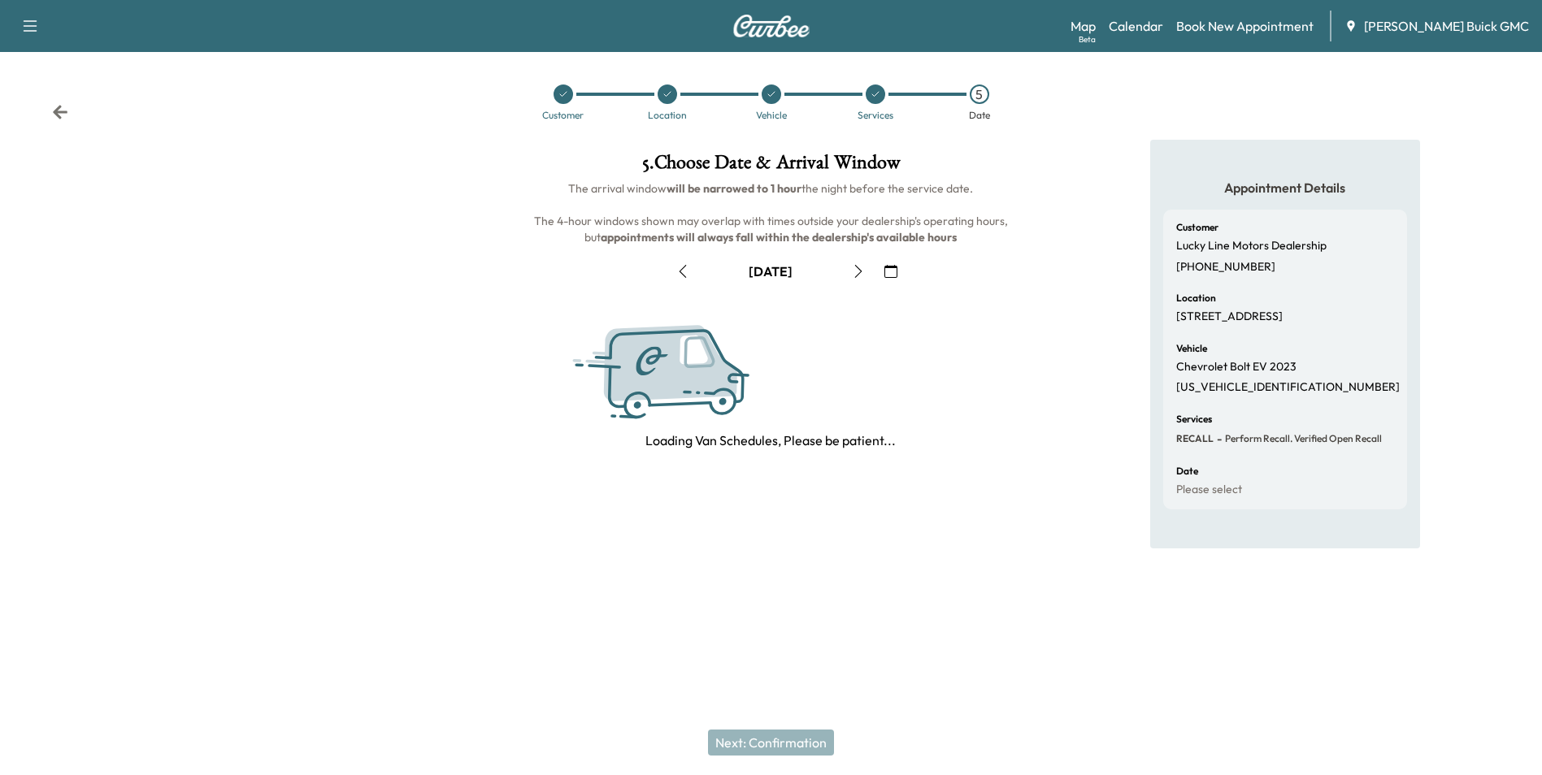
scroll to position [0, 0]
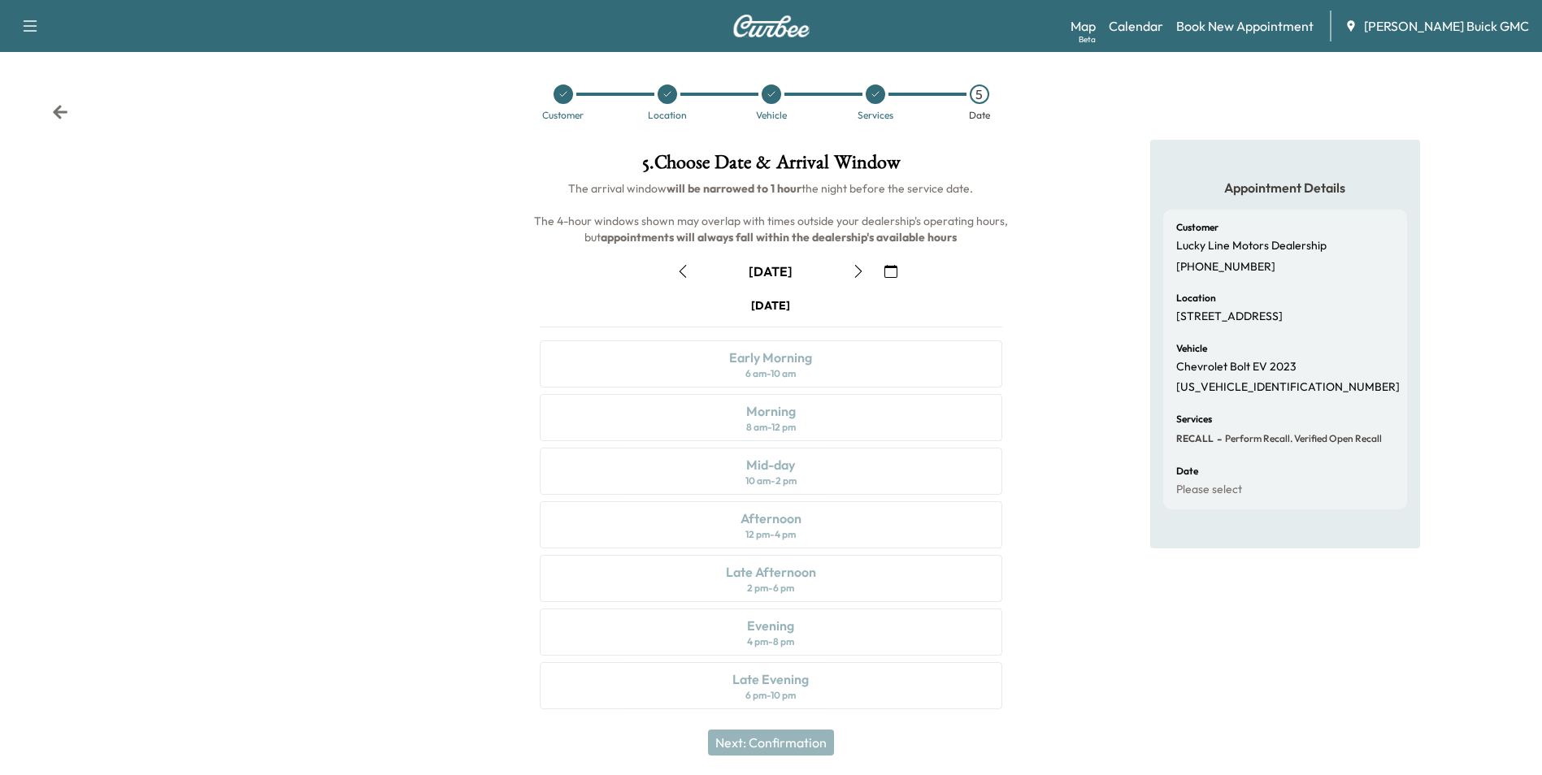
click at [893, 271] on icon "button" at bounding box center [890, 271] width 13 height 13
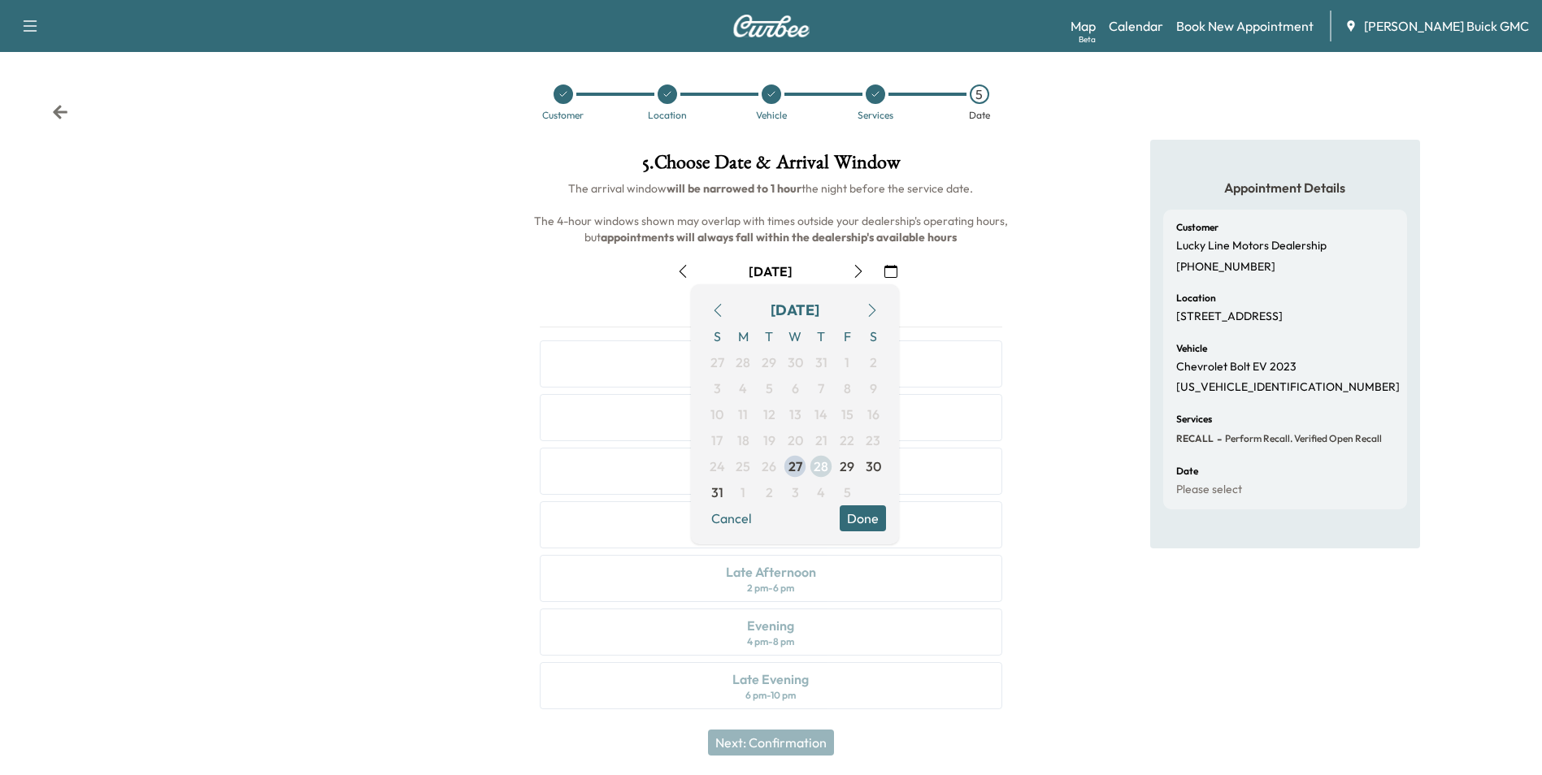
click at [845, 467] on span "29" at bounding box center [847, 467] width 15 height 20
click at [1067, 412] on div "Appointment Details Customer Lucky Line Motors Dealership [PHONE_NUMBER] Locati…" at bounding box center [1285, 434] width 514 height 589
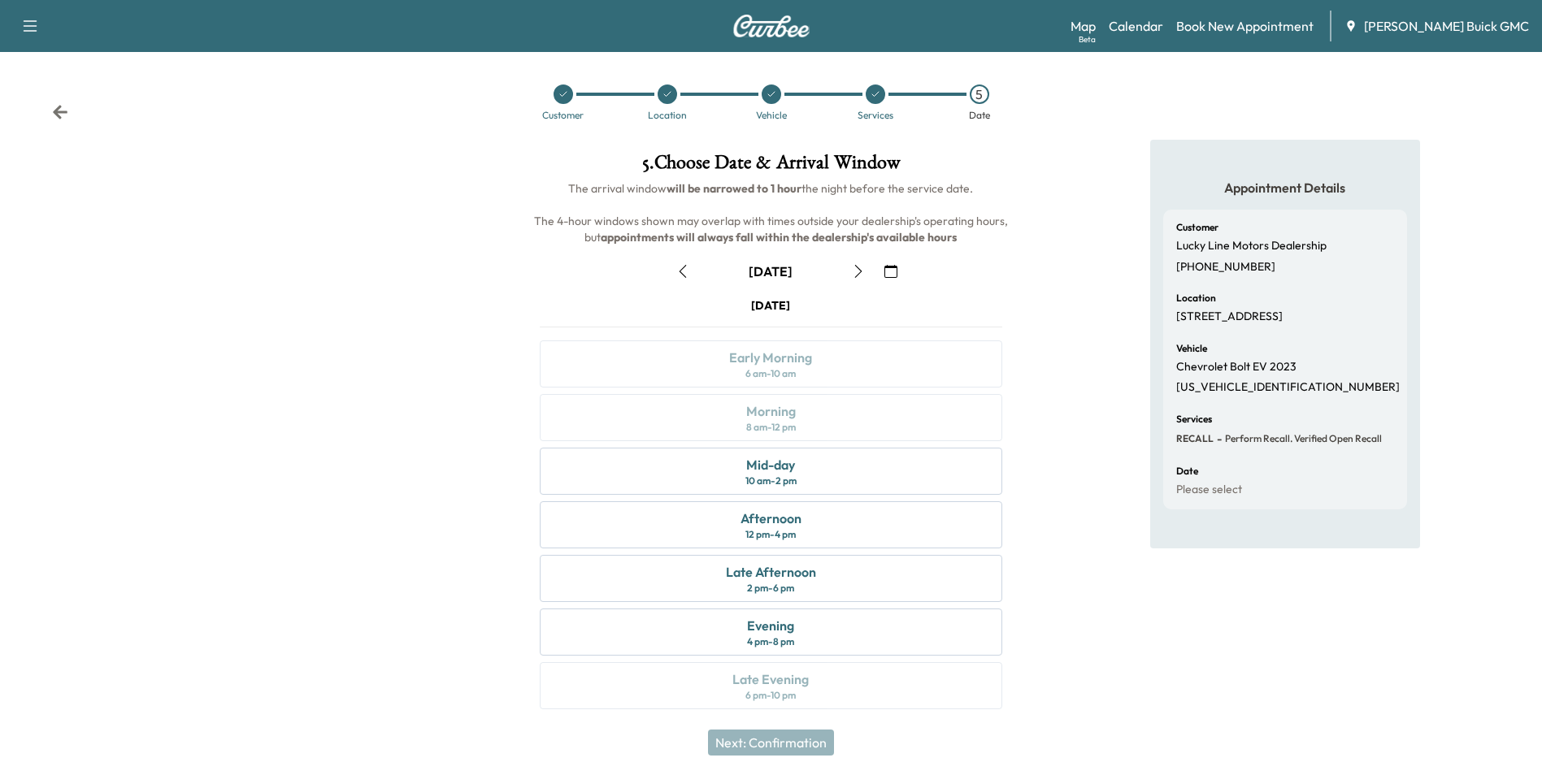
scroll to position [6, 0]
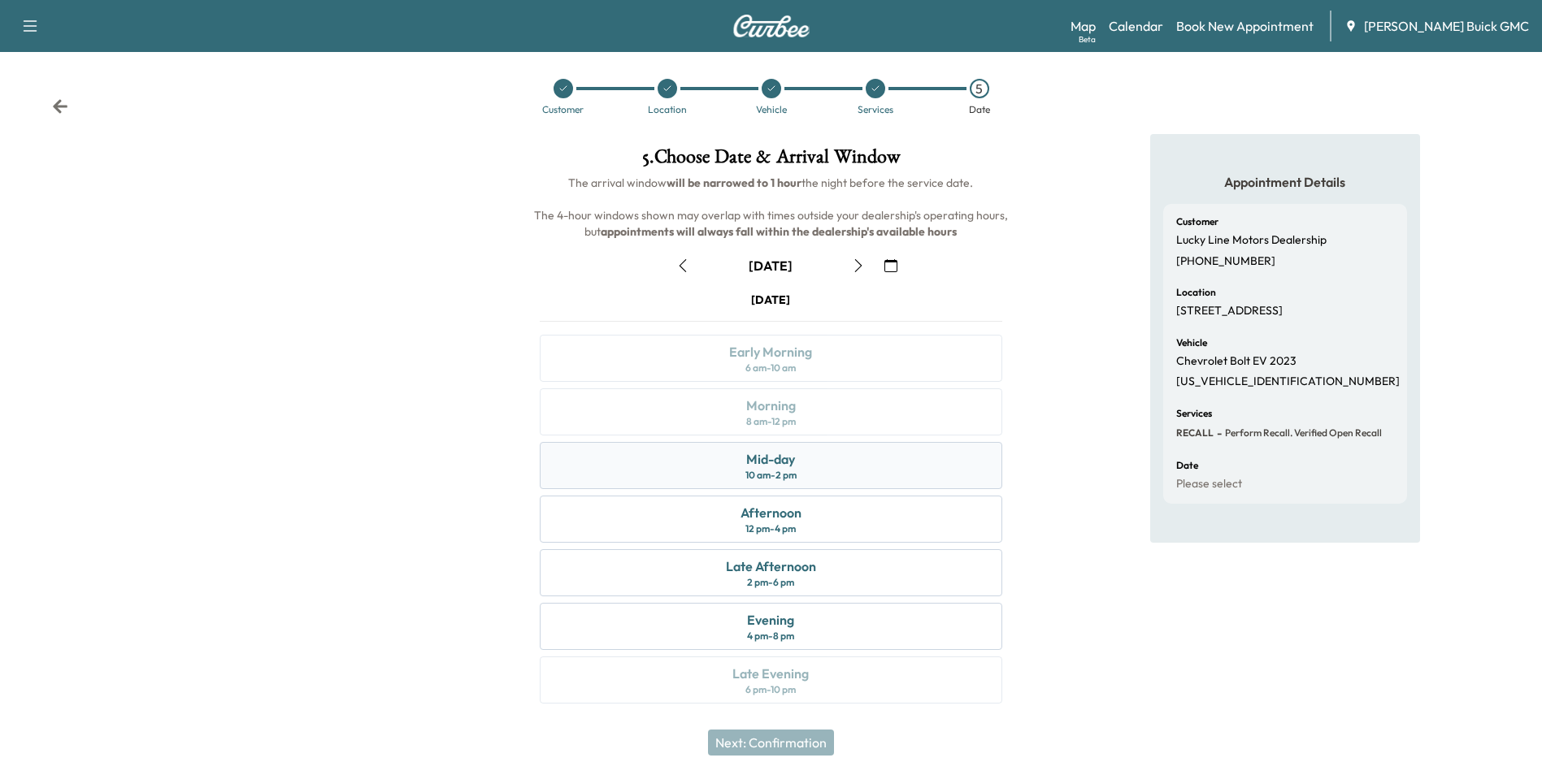
click at [794, 463] on div "Mid-day" at bounding box center [770, 460] width 49 height 20
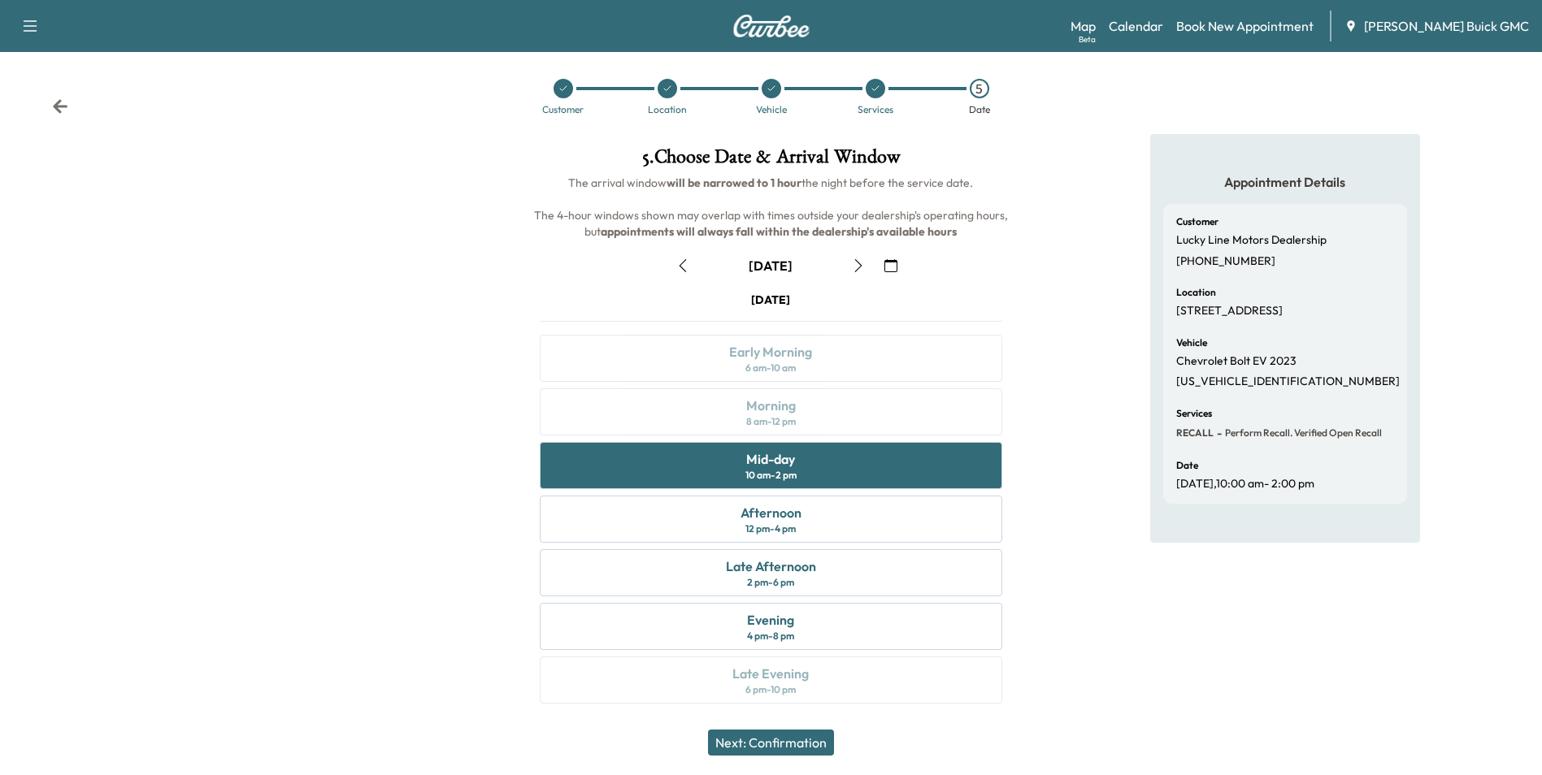
click at [788, 745] on button "Next: Confirmation" at bounding box center [771, 743] width 126 height 26
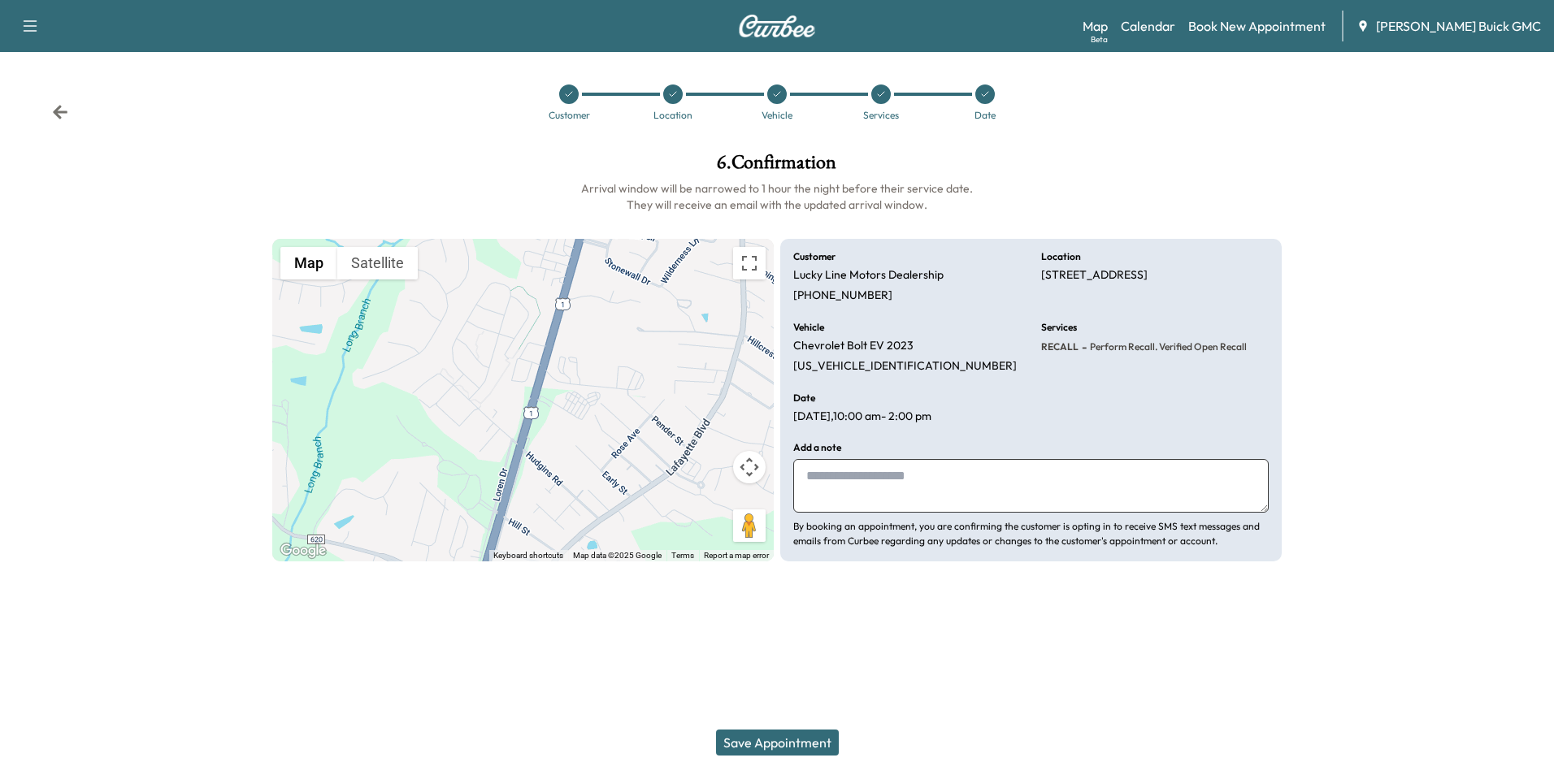
click at [890, 473] on textarea at bounding box center [1031, 486] width 476 height 54
type textarea "**********"
click at [787, 741] on button "Save Appointment" at bounding box center [777, 743] width 123 height 26
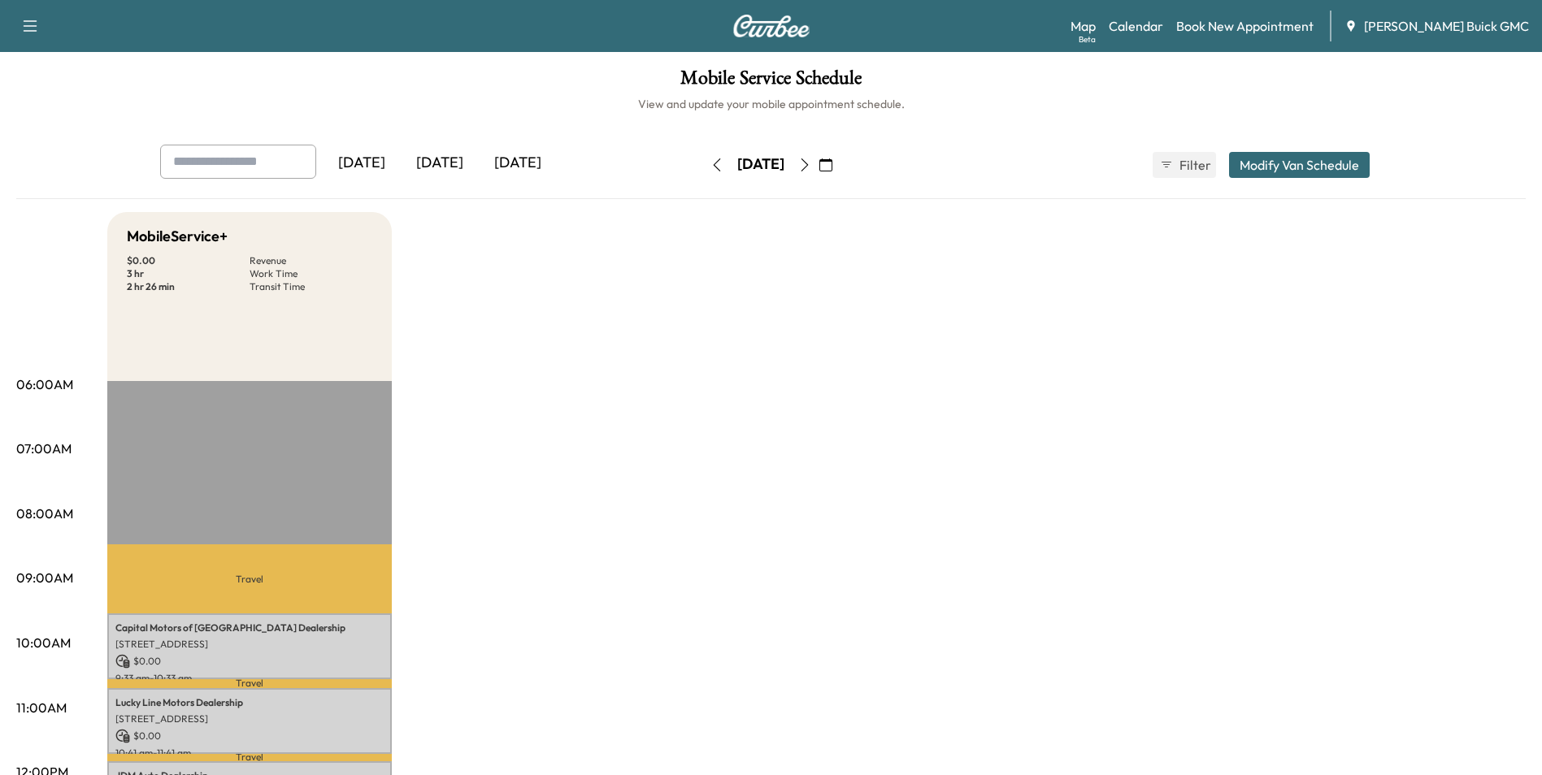
click at [1283, 21] on link "Book New Appointment" at bounding box center [1244, 26] width 137 height 20
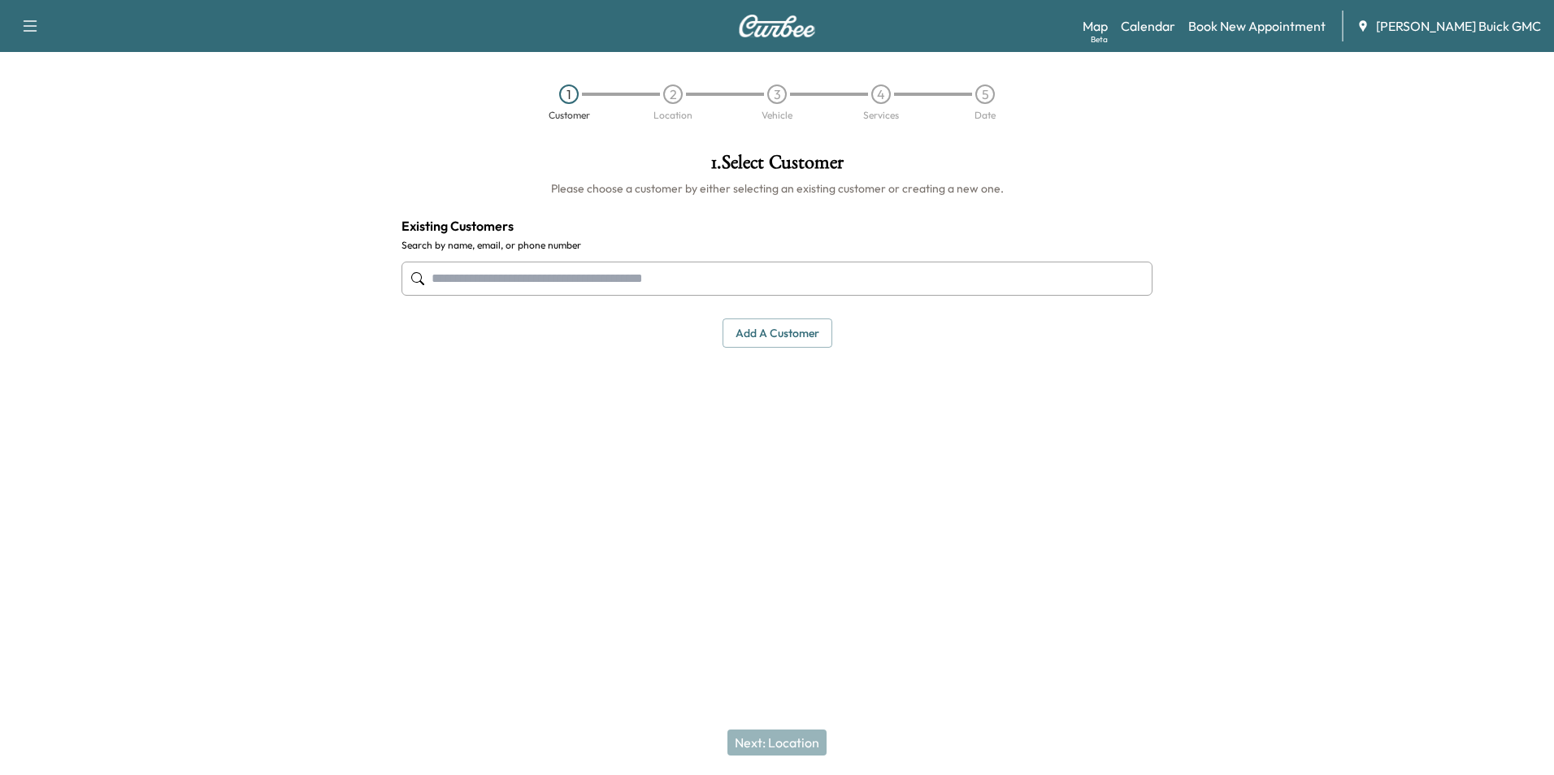
click at [658, 278] on input "text" at bounding box center [777, 279] width 751 height 34
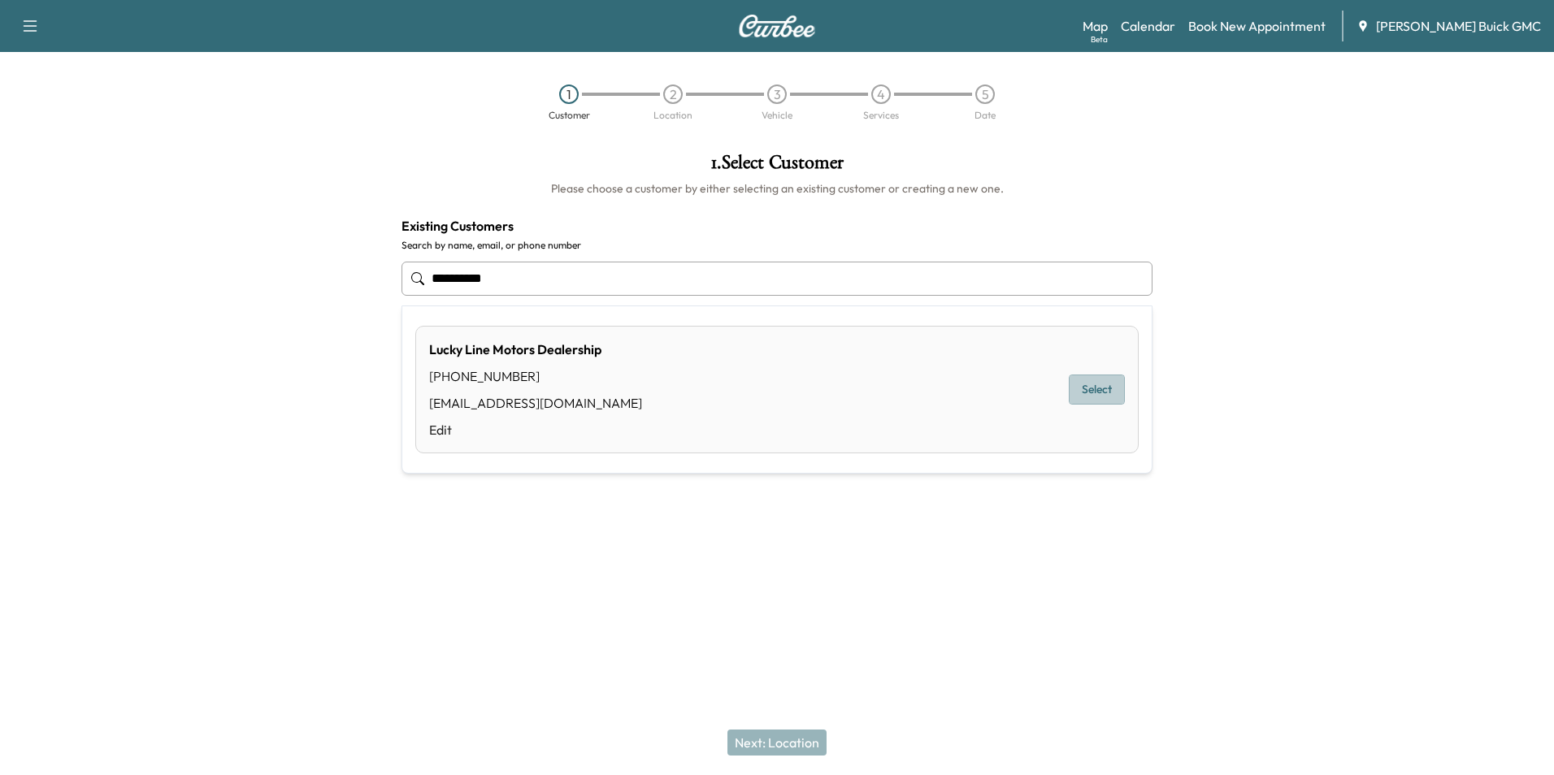
click at [1091, 386] on button "Select" at bounding box center [1097, 390] width 56 height 30
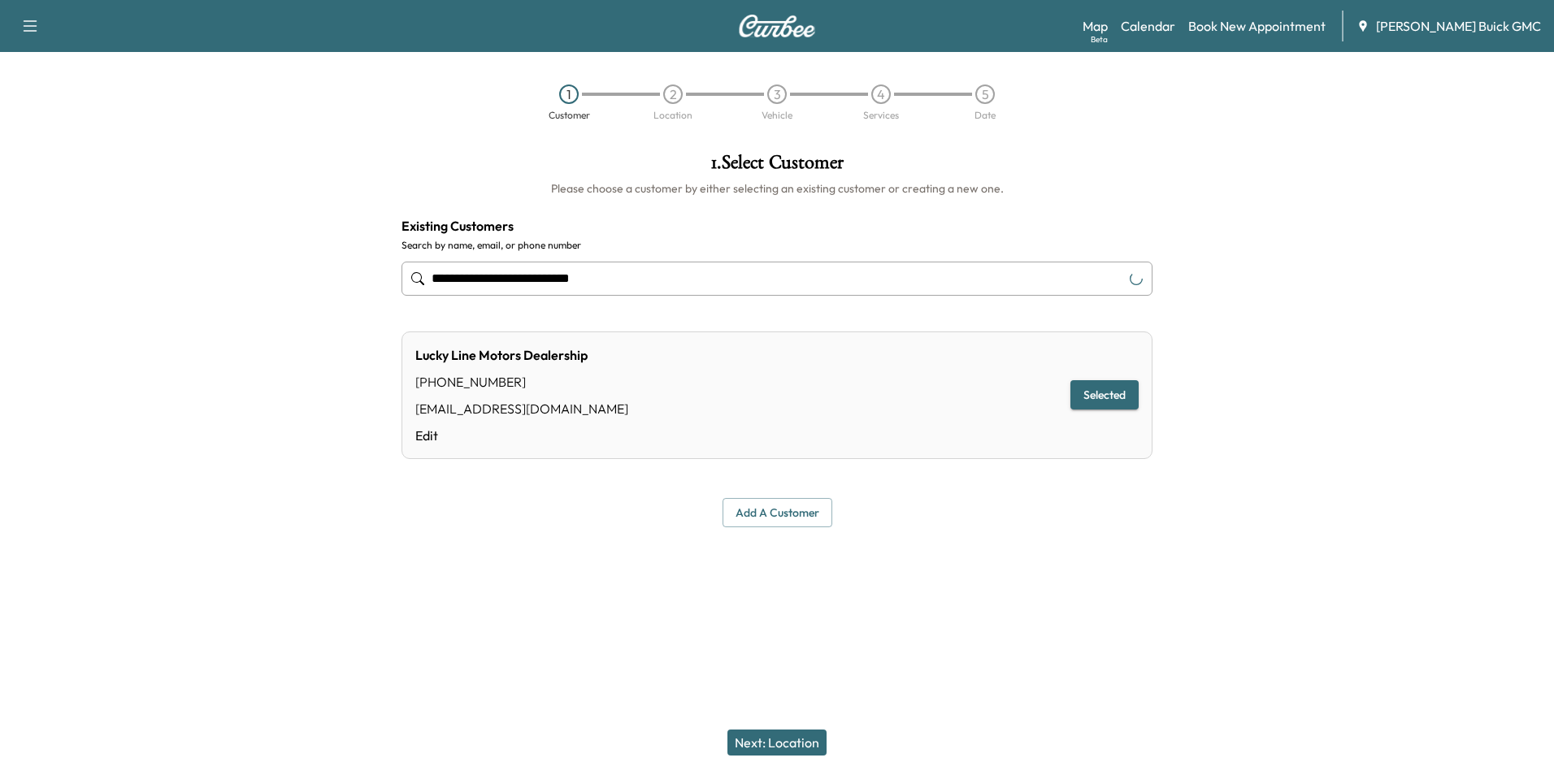
type input "**********"
click at [791, 736] on button "Next: Location" at bounding box center [777, 743] width 99 height 26
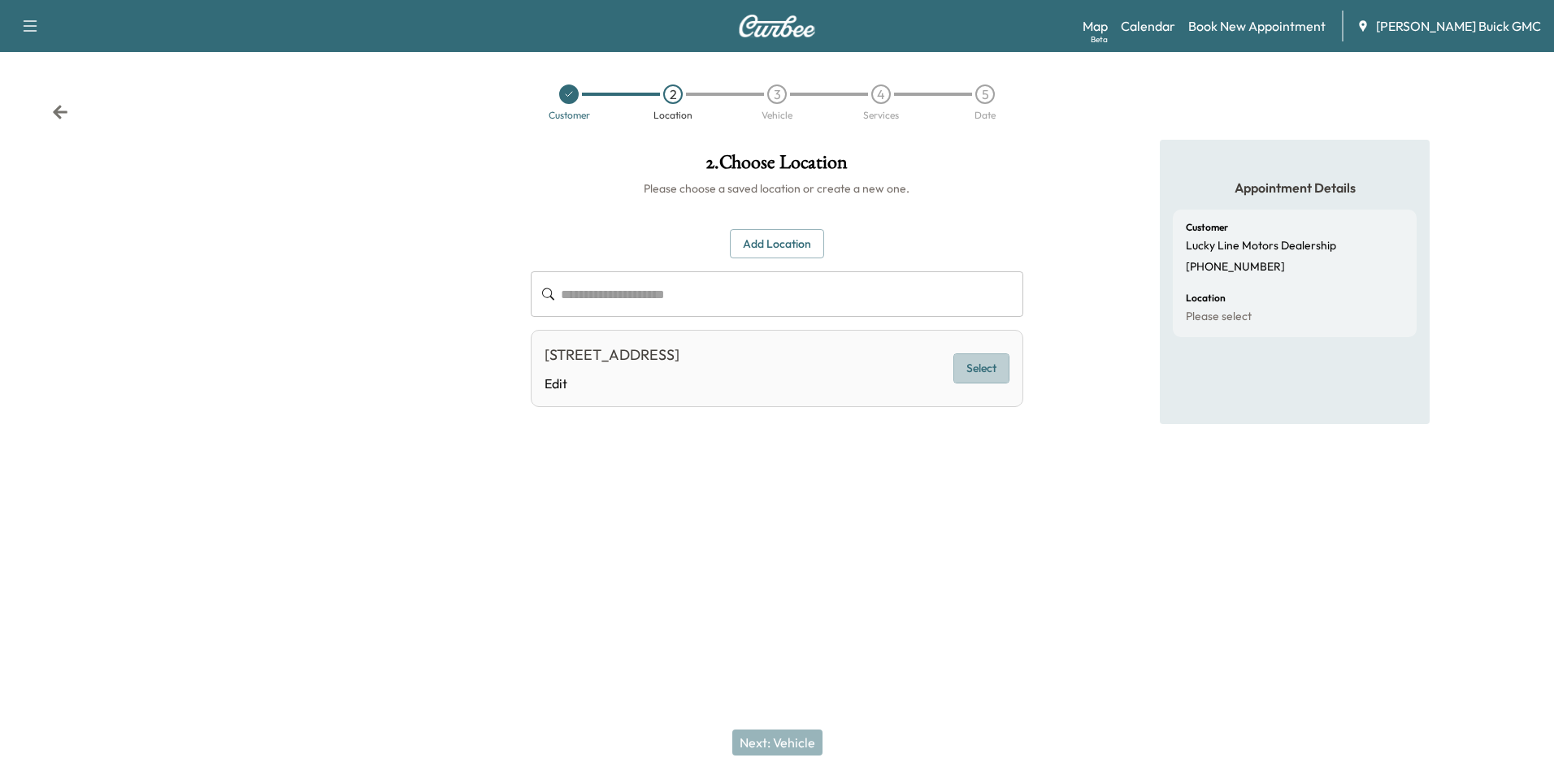
click at [982, 366] on button "Select" at bounding box center [981, 369] width 56 height 30
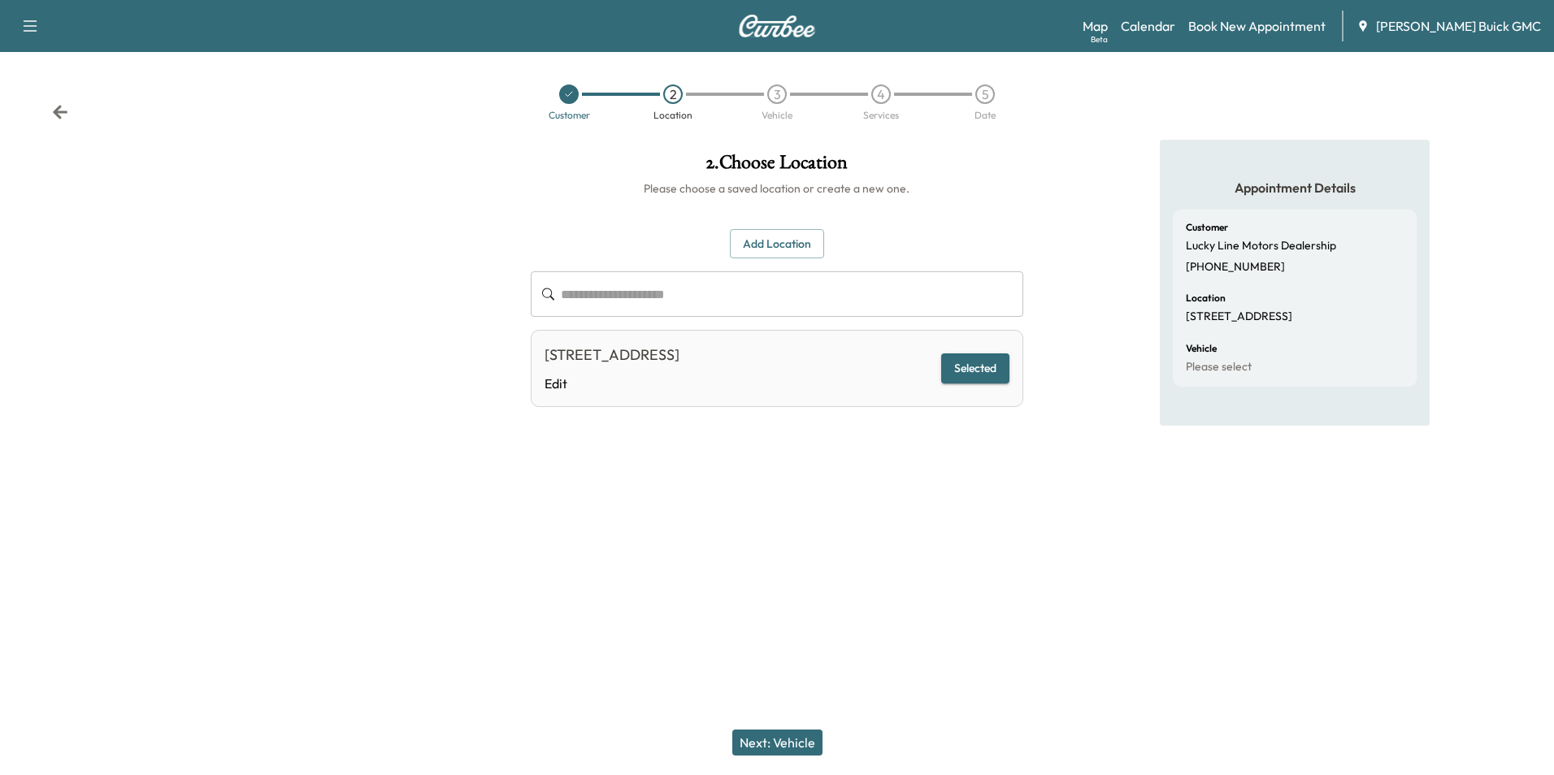
click at [789, 740] on button "Next: Vehicle" at bounding box center [777, 743] width 90 height 26
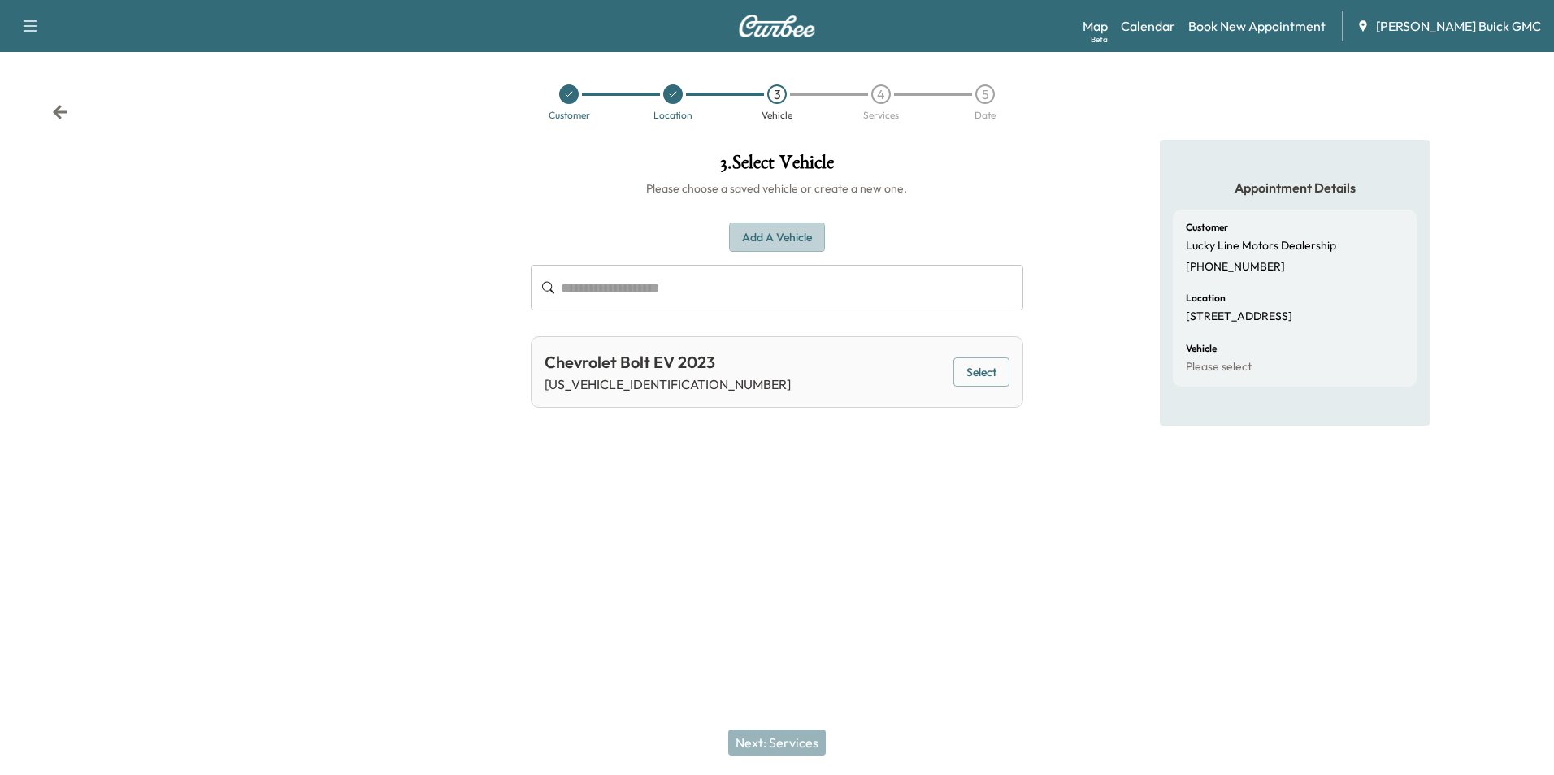
click at [778, 233] on button "Add a Vehicle" at bounding box center [777, 238] width 96 height 30
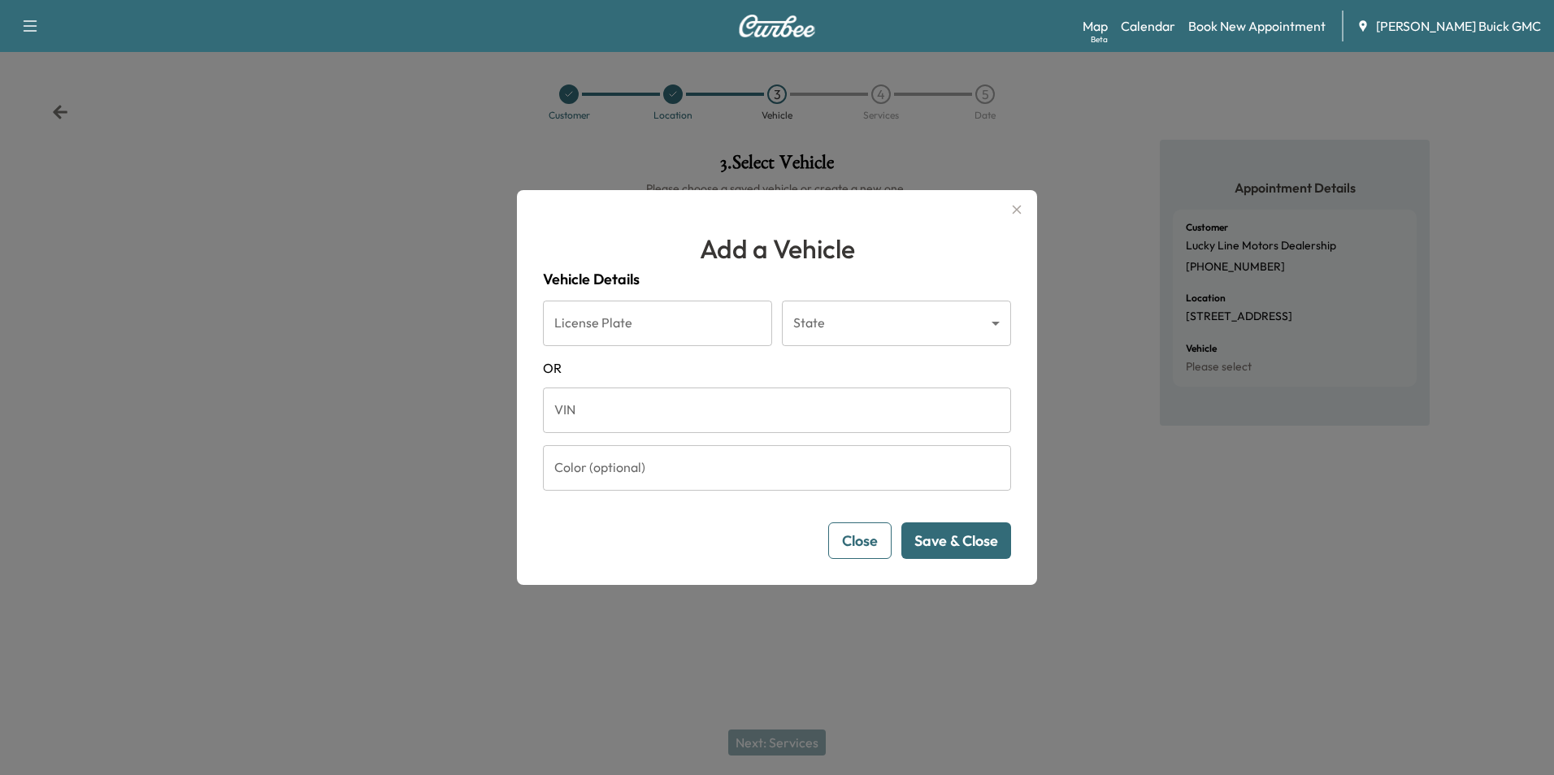
drag, startPoint x: 667, startPoint y: 416, endPoint x: 676, endPoint y: 406, distance: 13.8
click at [667, 416] on input "VIN" at bounding box center [777, 411] width 468 height 46
type input "**********"
click at [945, 539] on button "Save & Close" at bounding box center [956, 541] width 110 height 37
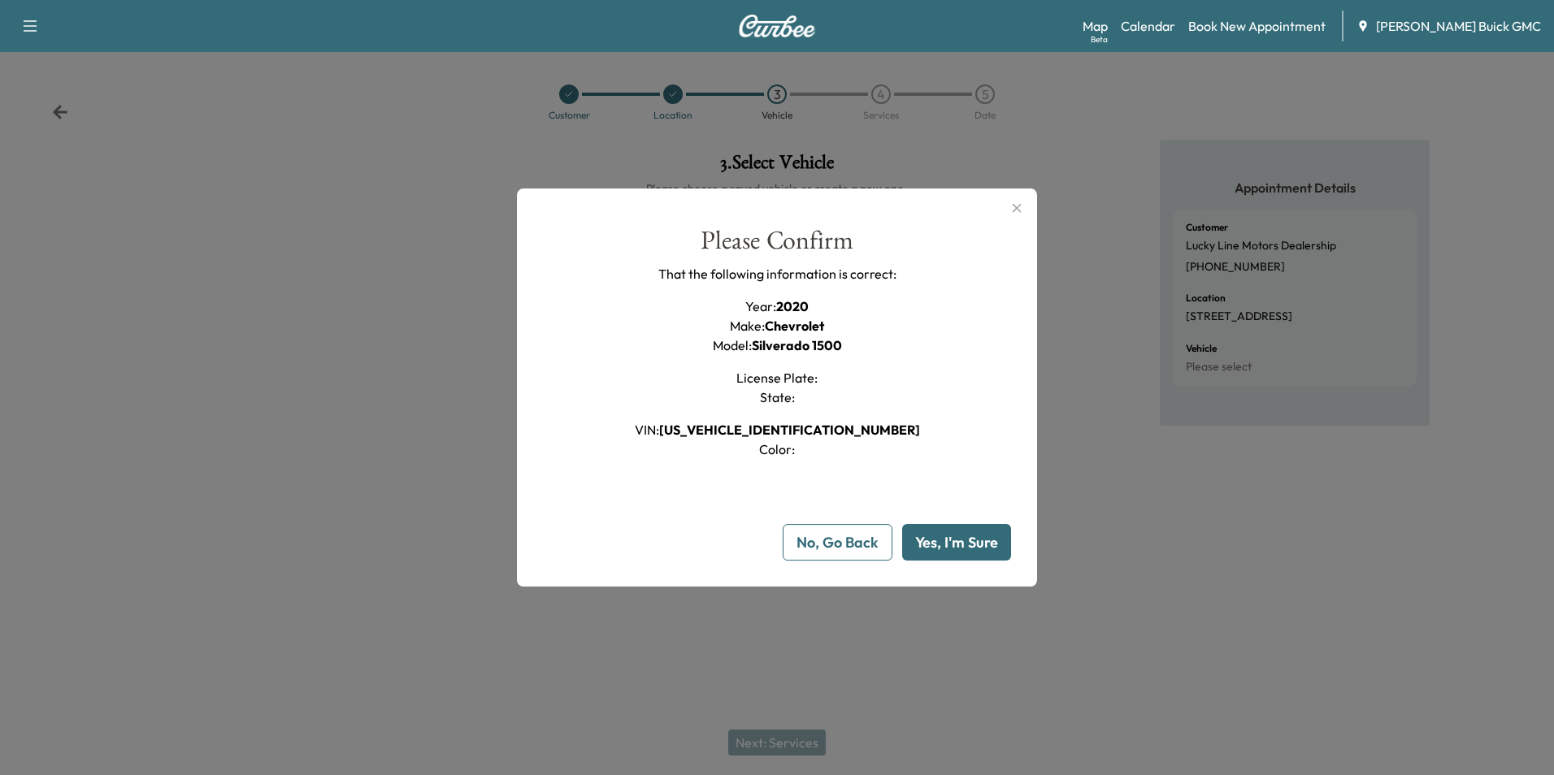
click at [945, 537] on button "Yes, I'm Sure" at bounding box center [956, 542] width 109 height 37
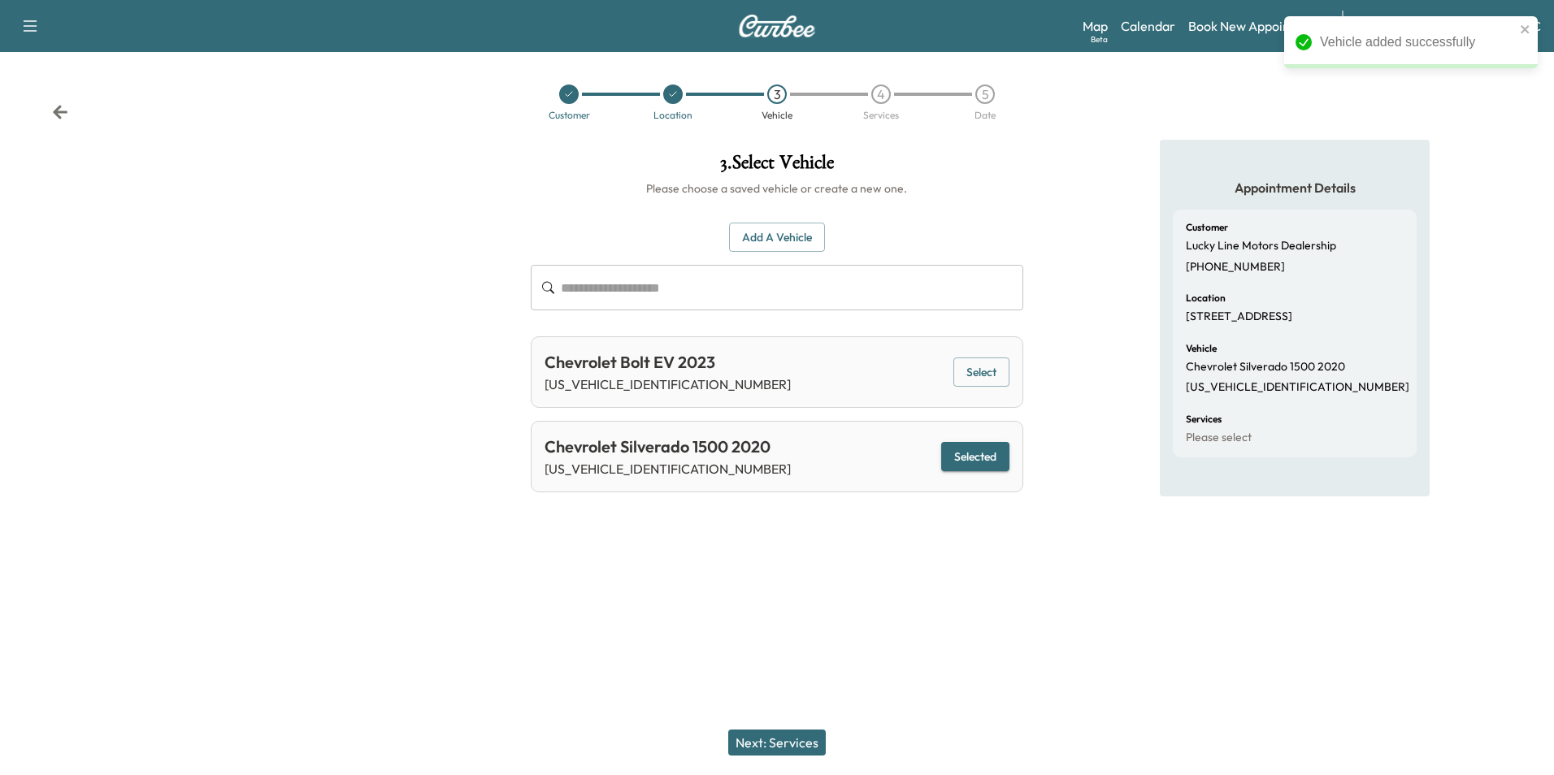
click at [789, 743] on button "Next: Services" at bounding box center [777, 743] width 98 height 26
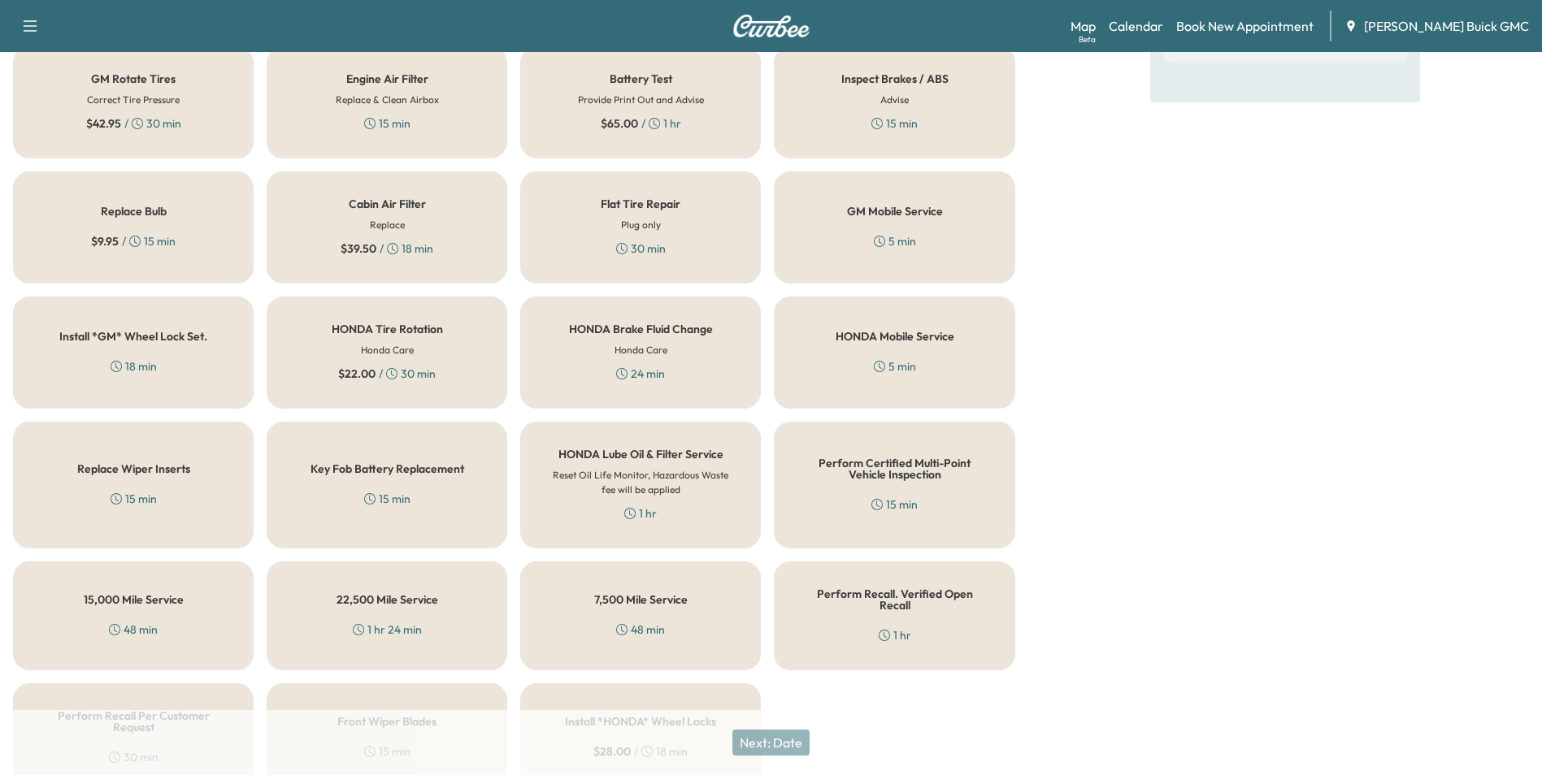
scroll to position [465, 0]
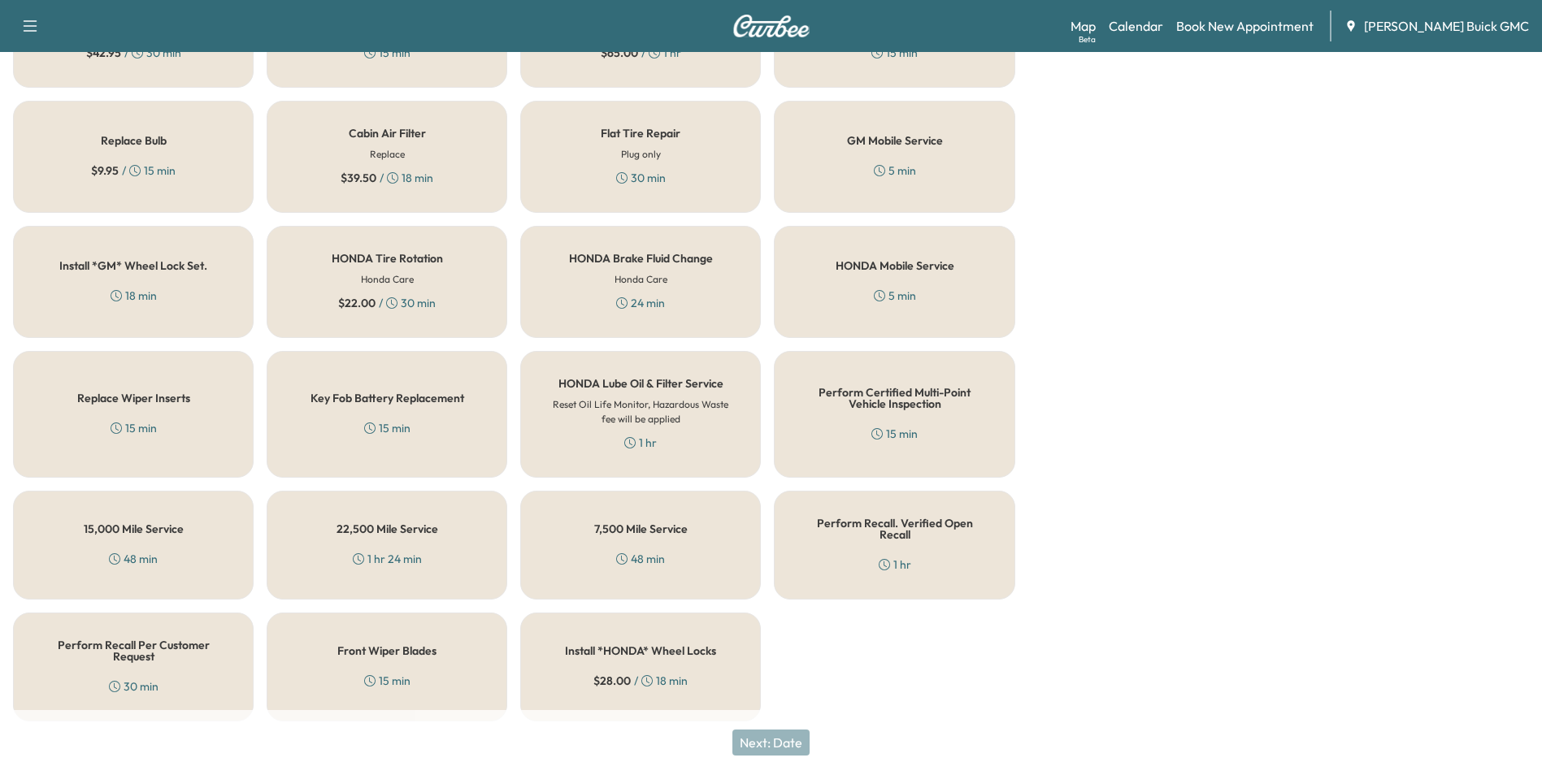
click at [878, 543] on div "Perform Recall. Verified Open Recall 1 hr" at bounding box center [894, 545] width 241 height 109
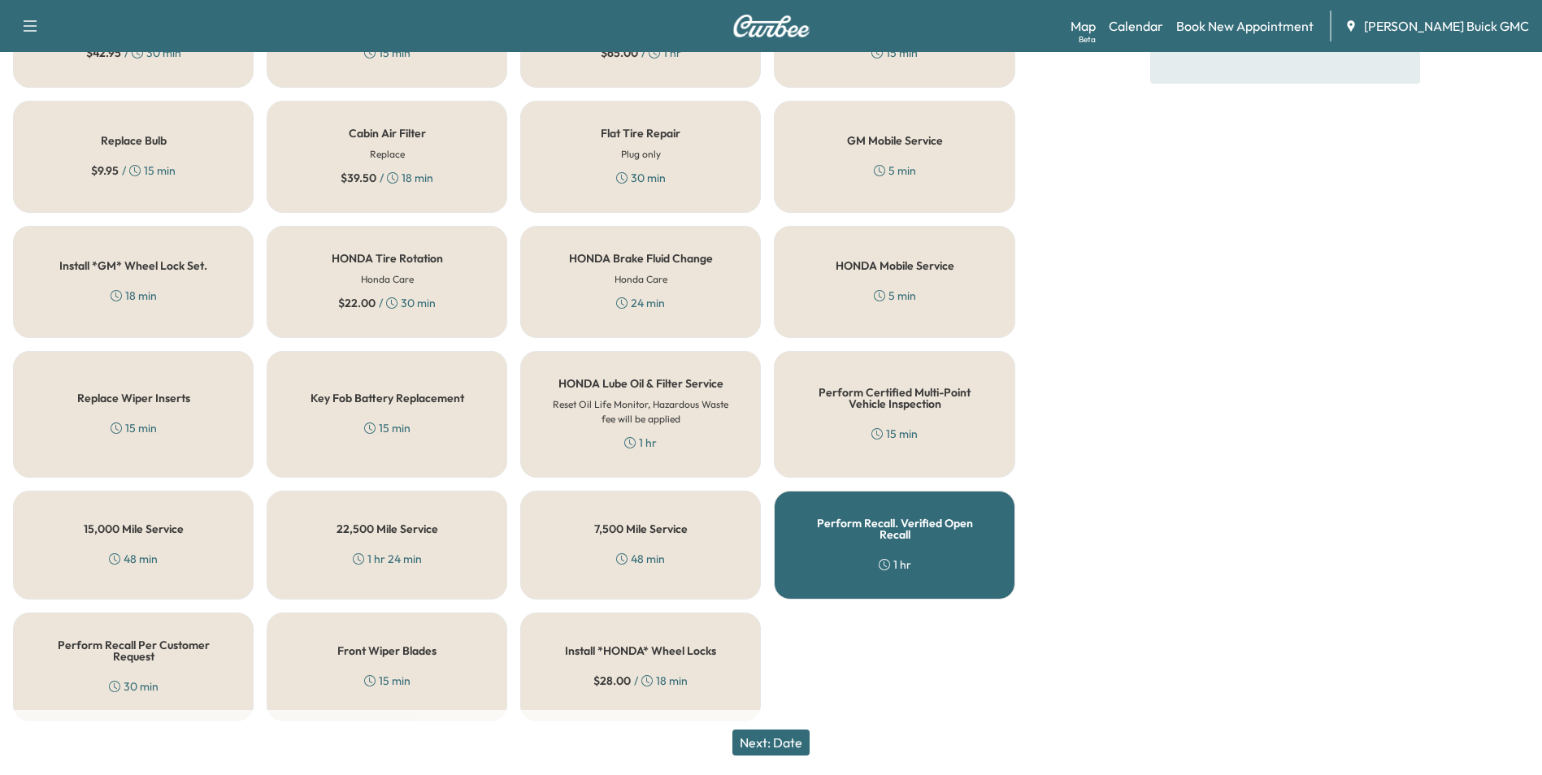
click at [798, 745] on button "Next: Date" at bounding box center [770, 743] width 77 height 26
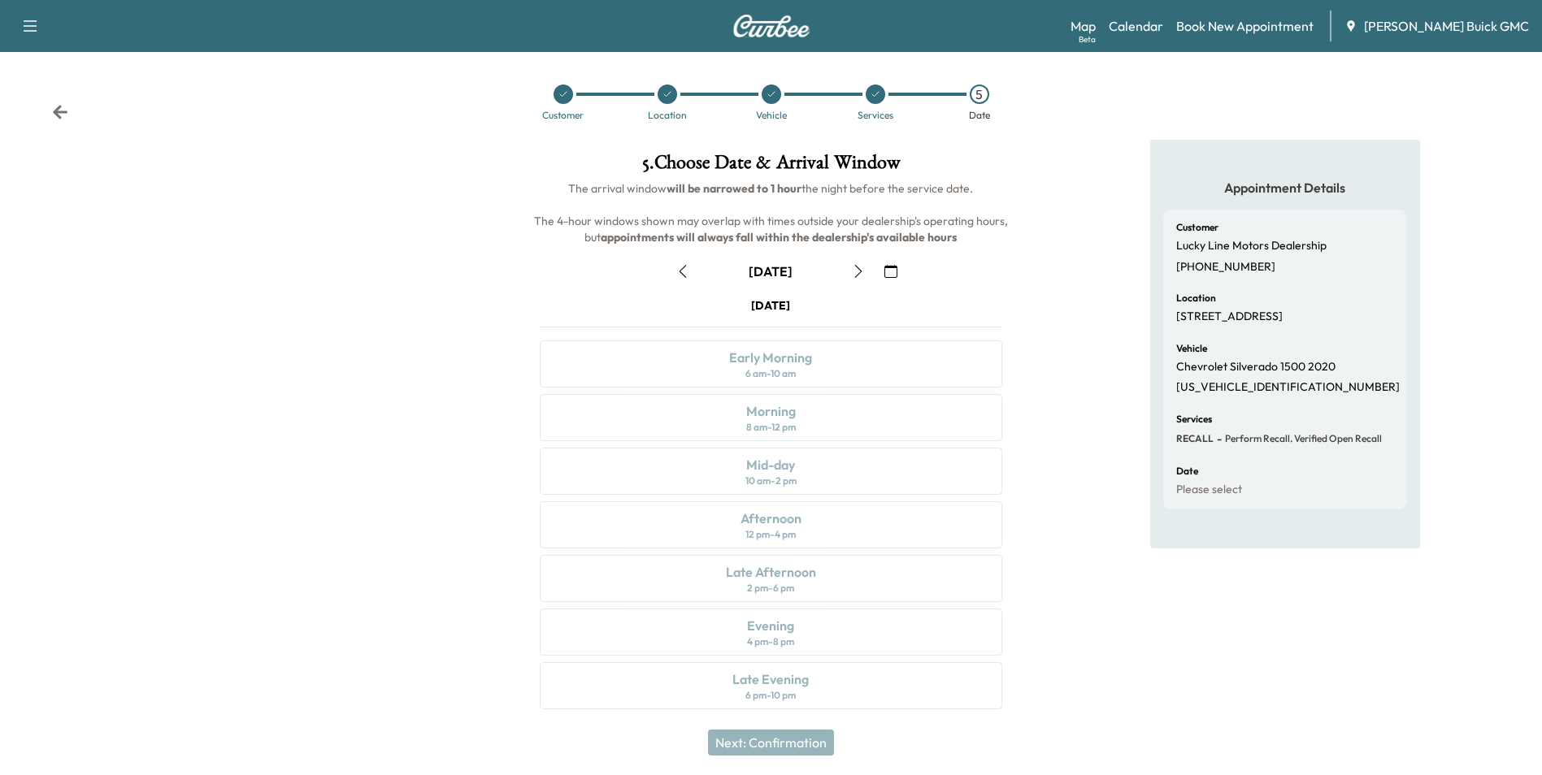
click at [890, 270] on icon "button" at bounding box center [890, 271] width 13 height 13
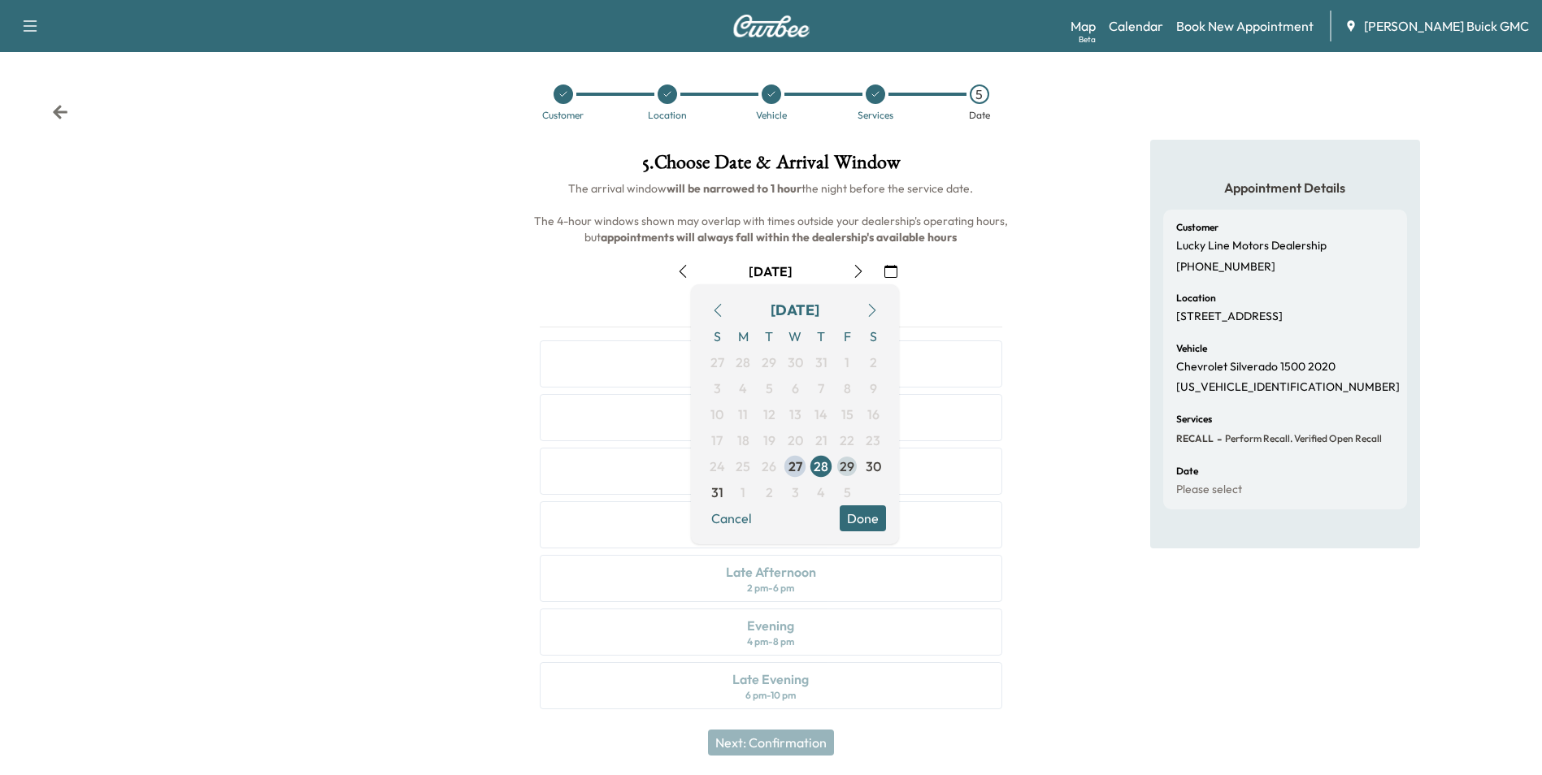
click at [847, 466] on span "29" at bounding box center [847, 467] width 15 height 20
click at [1071, 320] on div "Appointment Details Customer Lucky Line Motors Dealership [PHONE_NUMBER] Locati…" at bounding box center [1285, 434] width 514 height 589
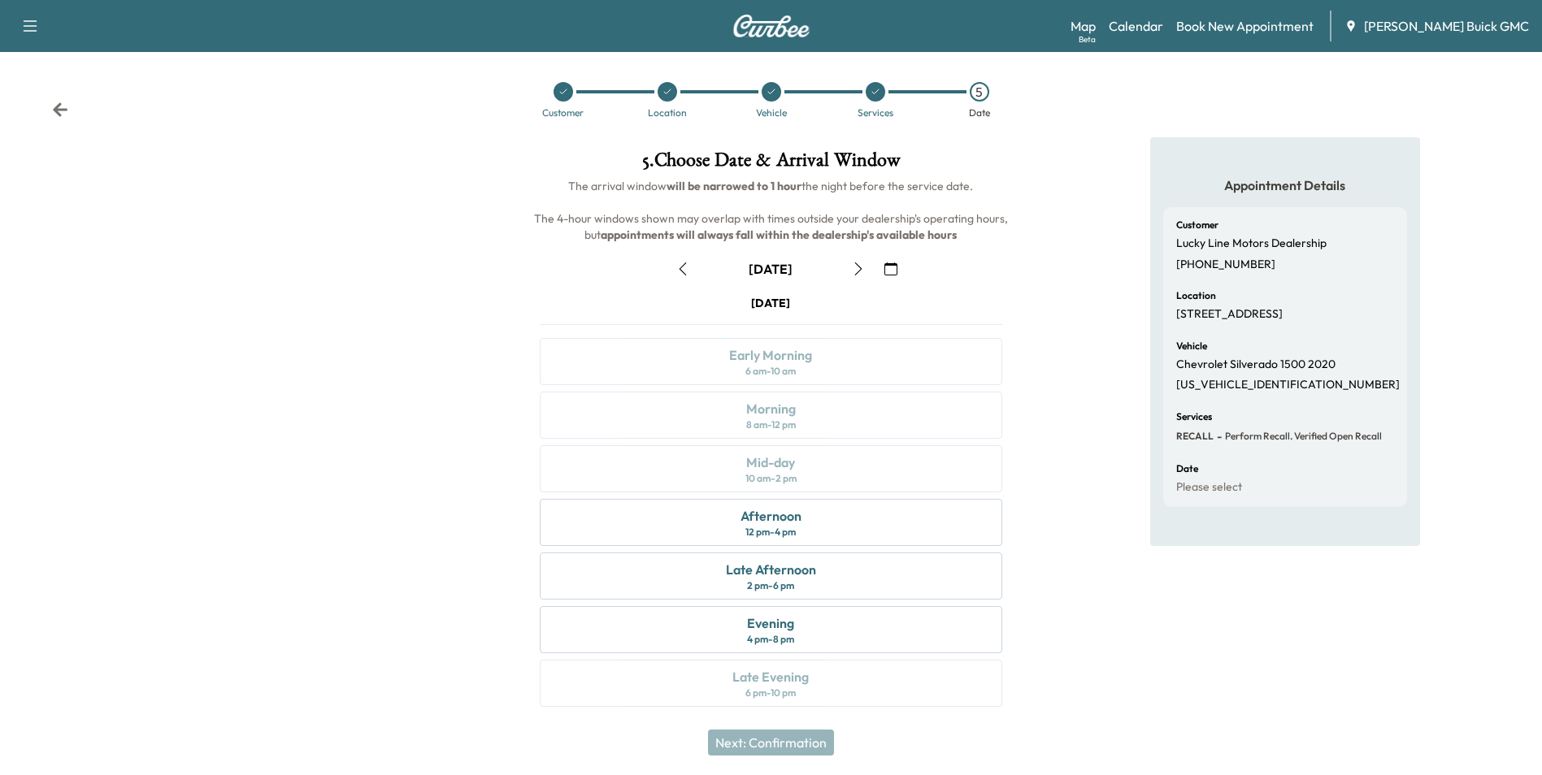
scroll to position [6, 0]
click at [781, 518] on div "Afternoon" at bounding box center [771, 513] width 61 height 20
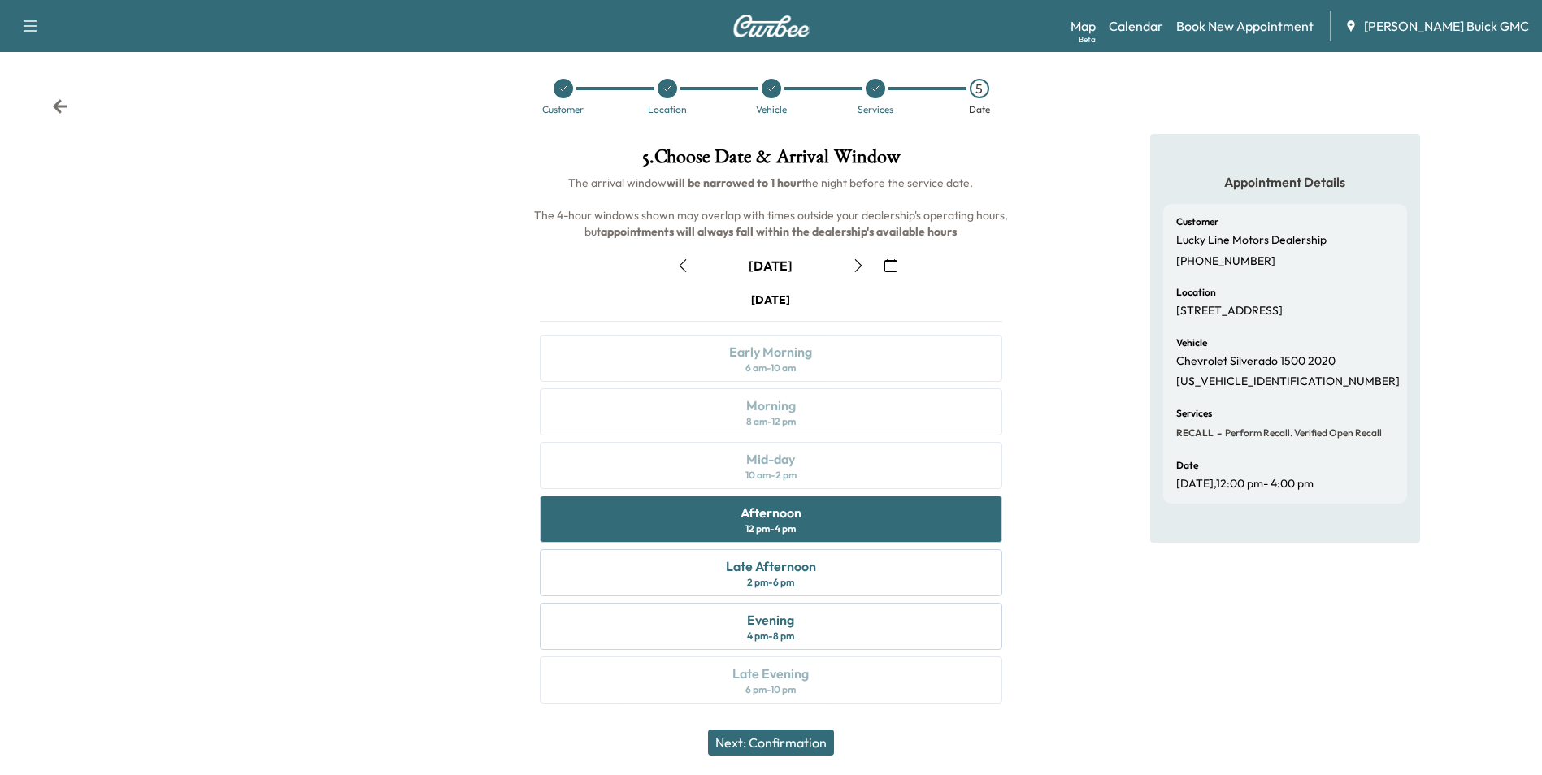
click at [795, 739] on button "Next: Confirmation" at bounding box center [771, 743] width 126 height 26
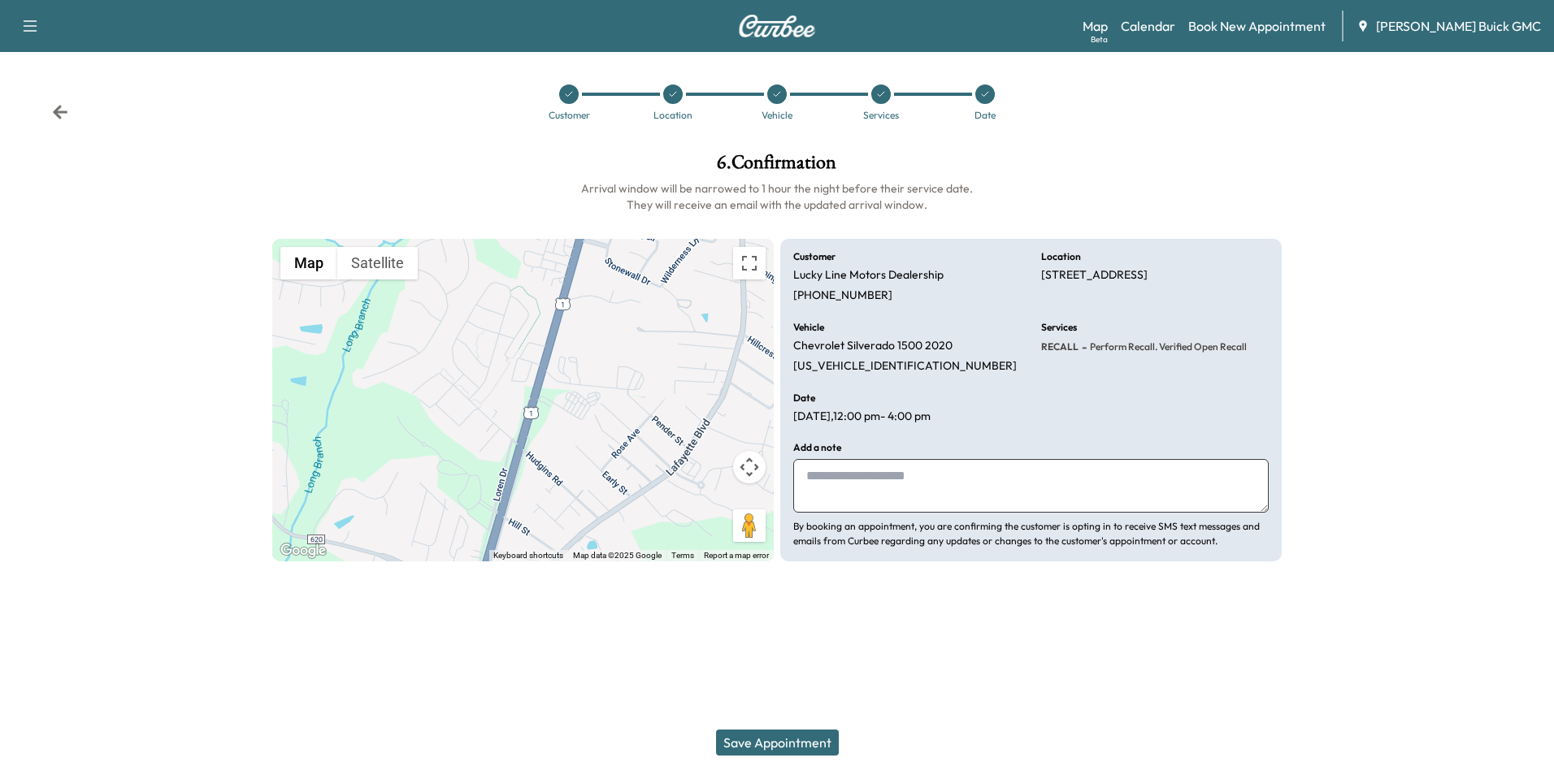
click at [872, 484] on textarea at bounding box center [1031, 486] width 476 height 54
type textarea "**********"
click at [801, 742] on button "Save Appointment" at bounding box center [777, 743] width 123 height 26
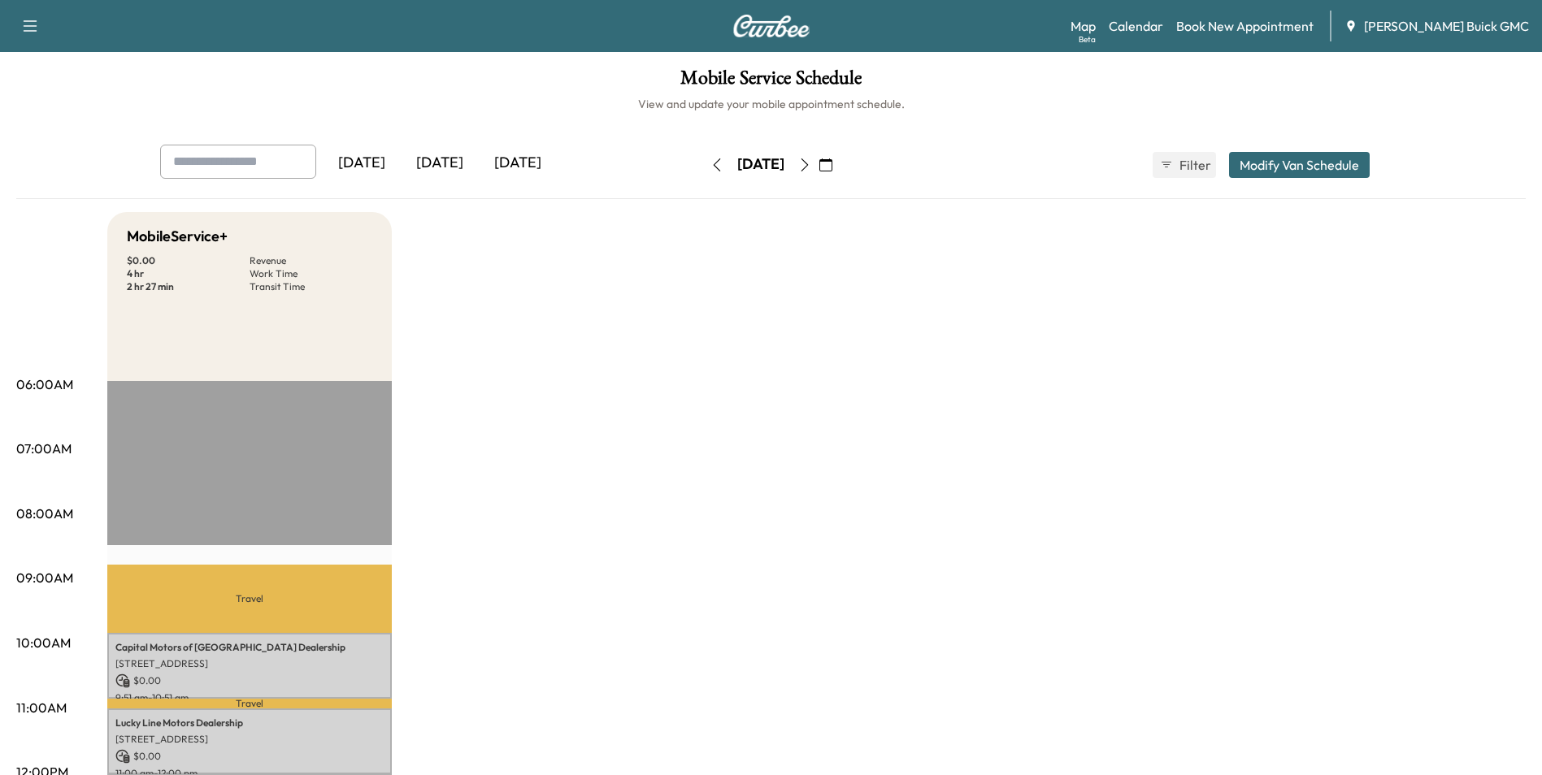
click at [1282, 25] on link "Book New Appointment" at bounding box center [1244, 26] width 137 height 20
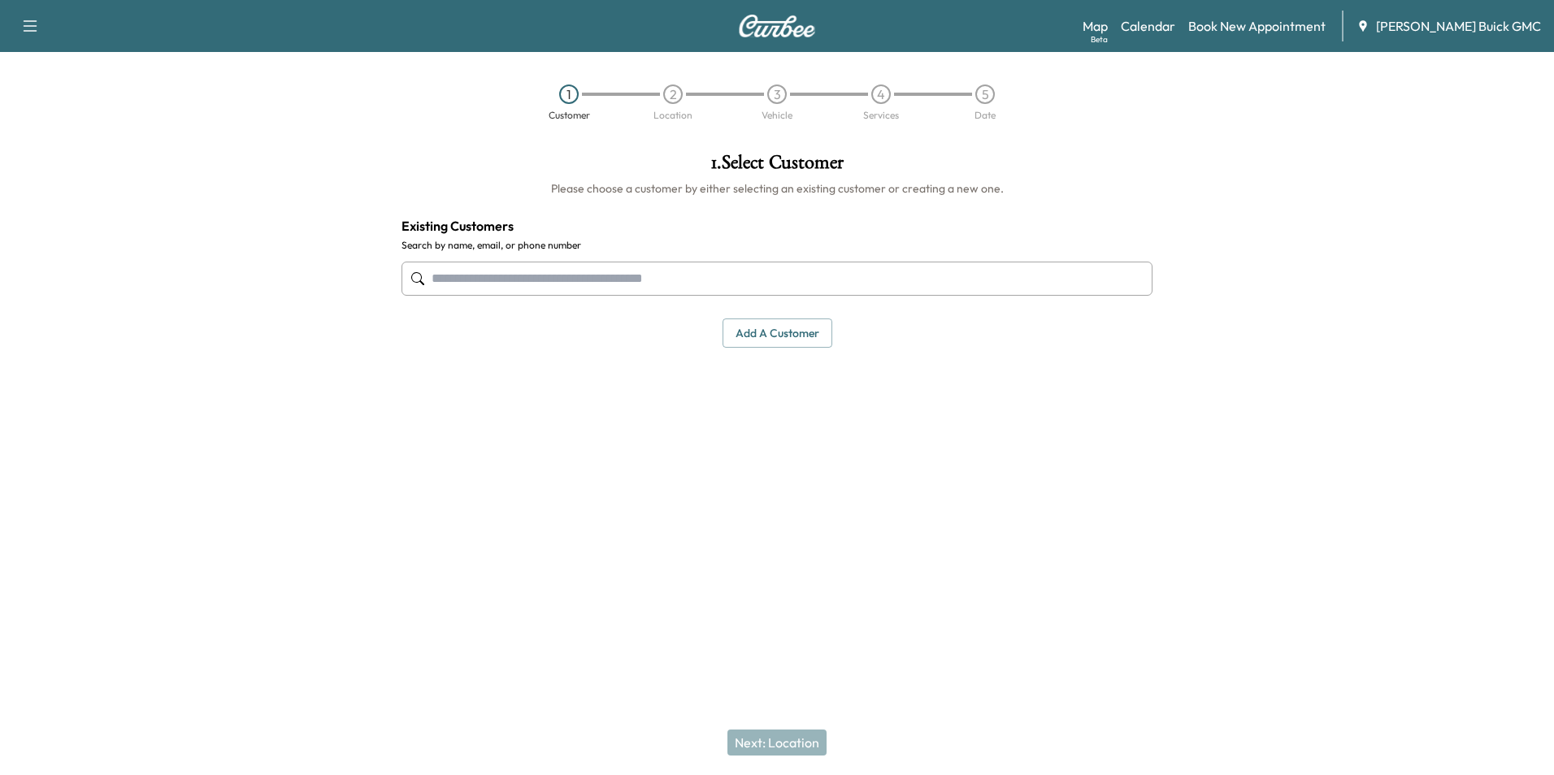
click at [582, 271] on input "text" at bounding box center [777, 279] width 751 height 34
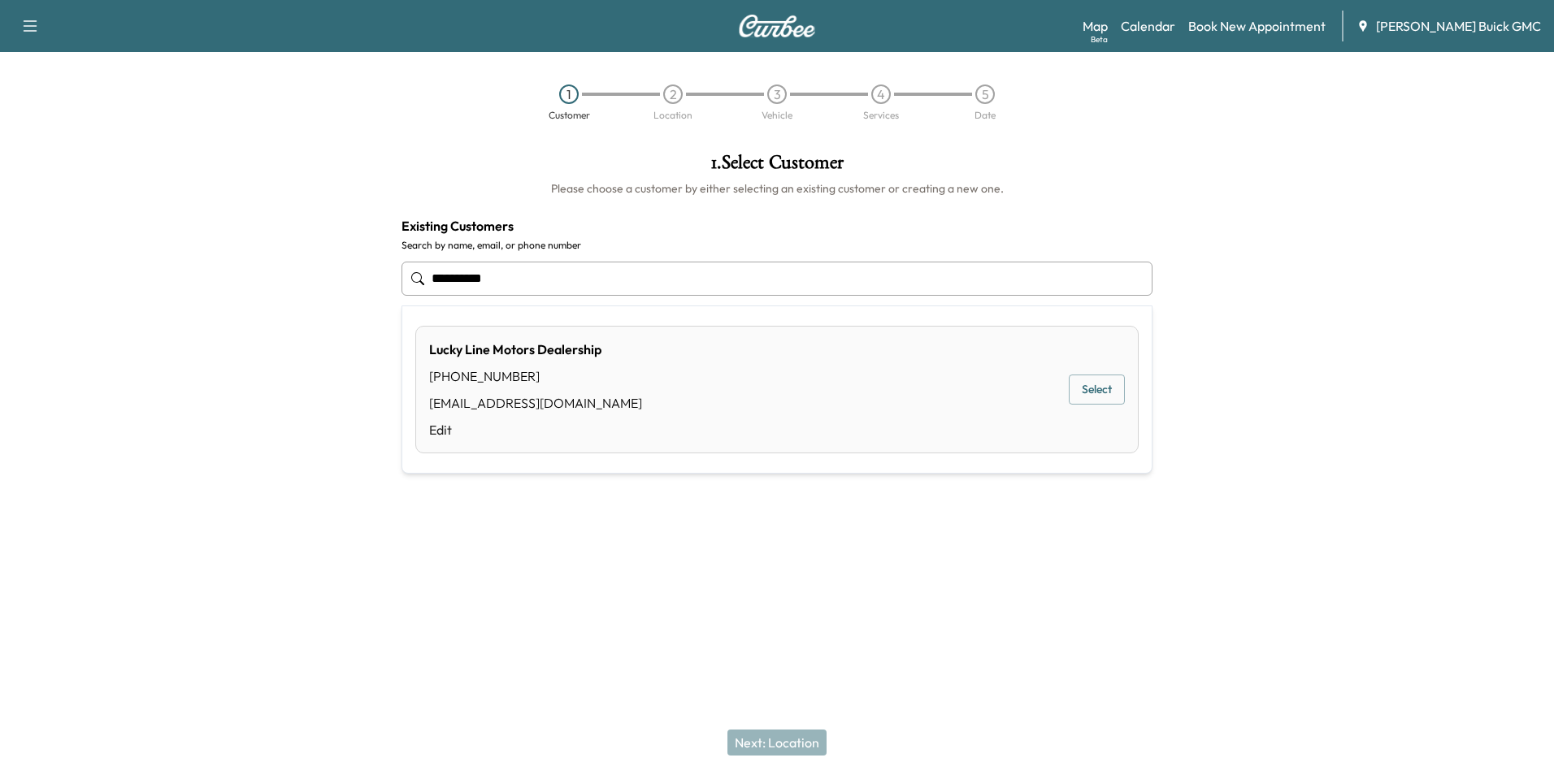
click at [1084, 390] on button "Select" at bounding box center [1097, 390] width 56 height 30
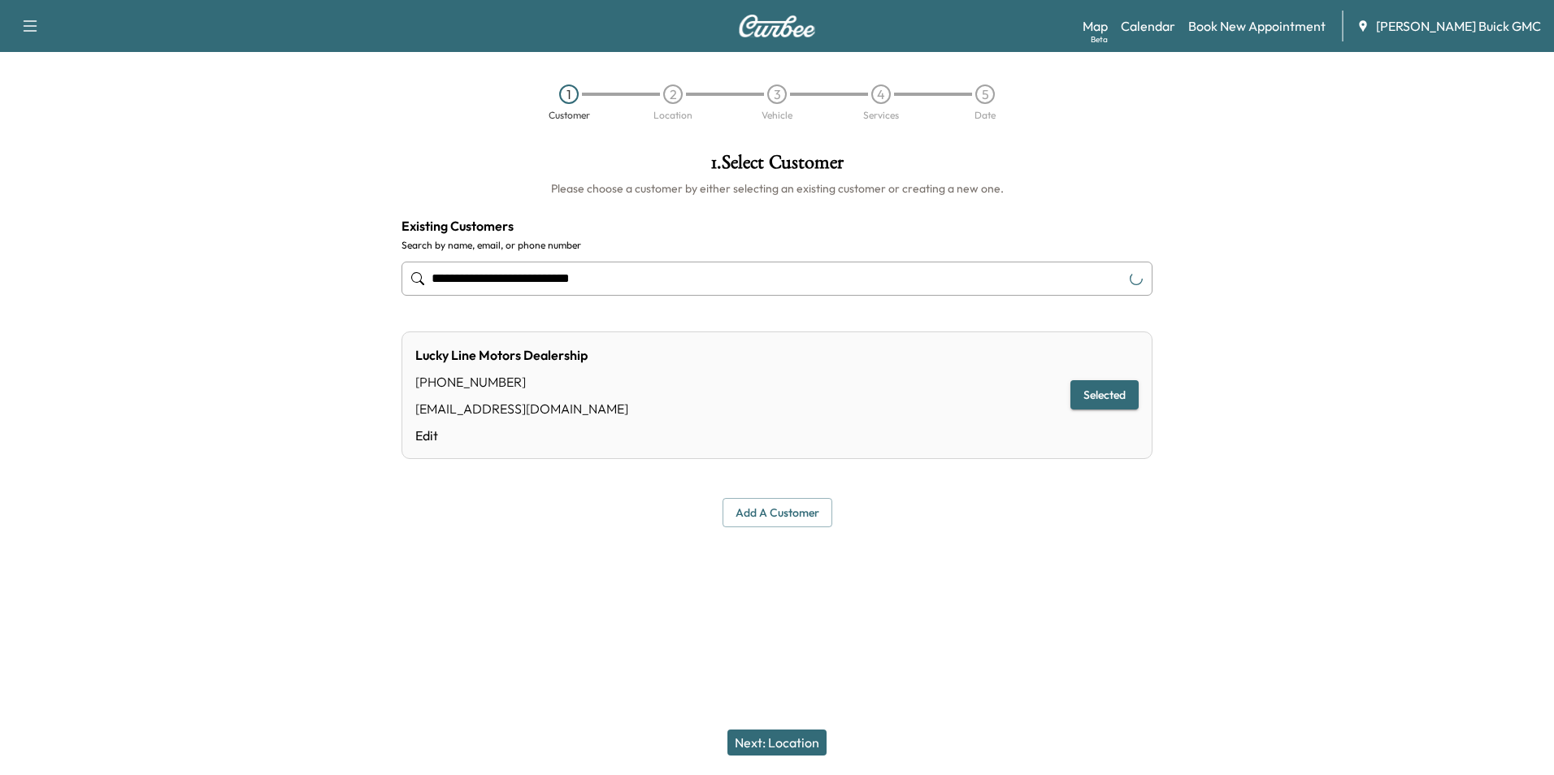
type input "**********"
click at [796, 741] on button "Next: Location" at bounding box center [777, 743] width 99 height 26
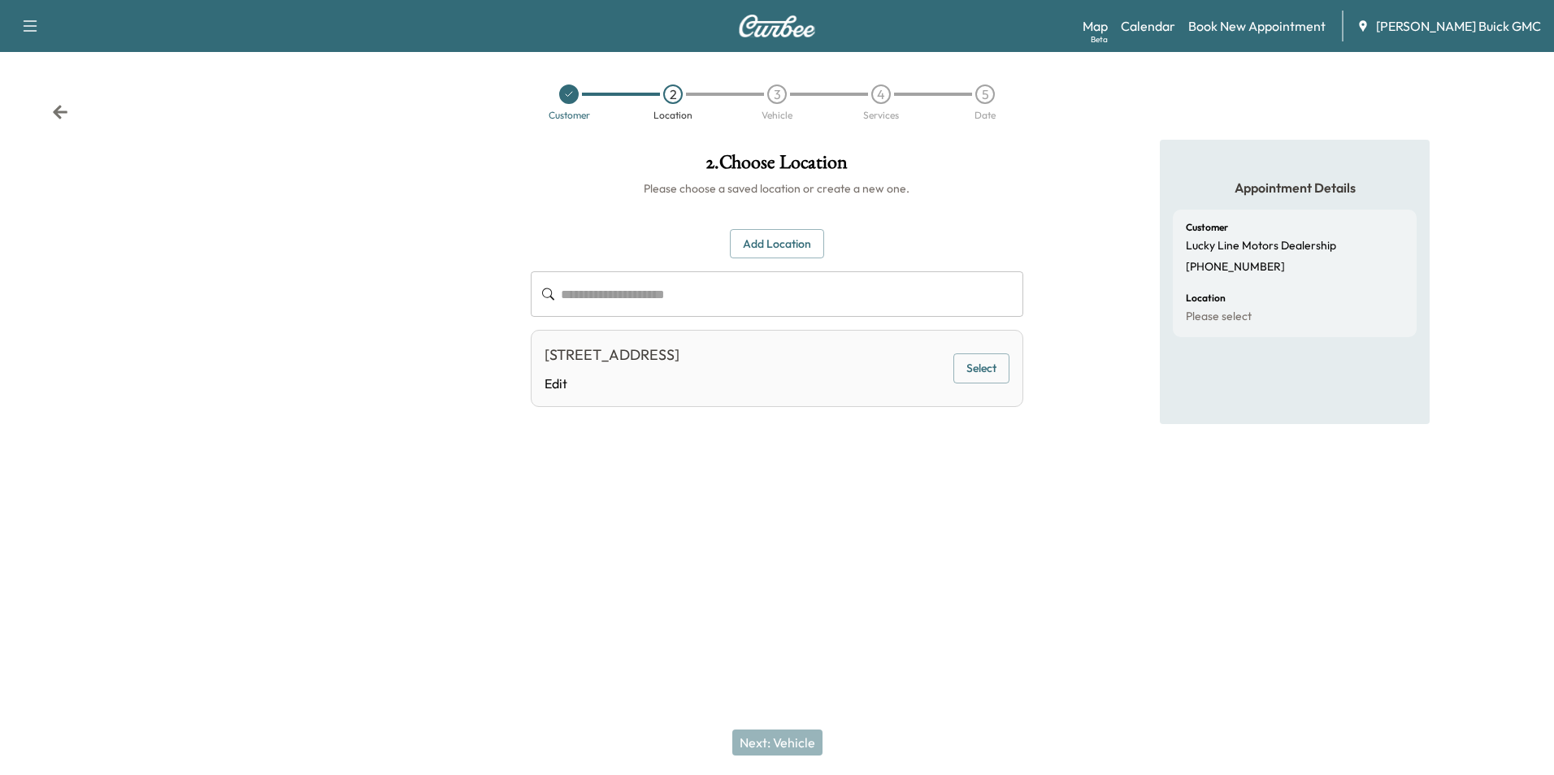
click at [979, 366] on button "Select" at bounding box center [981, 369] width 56 height 30
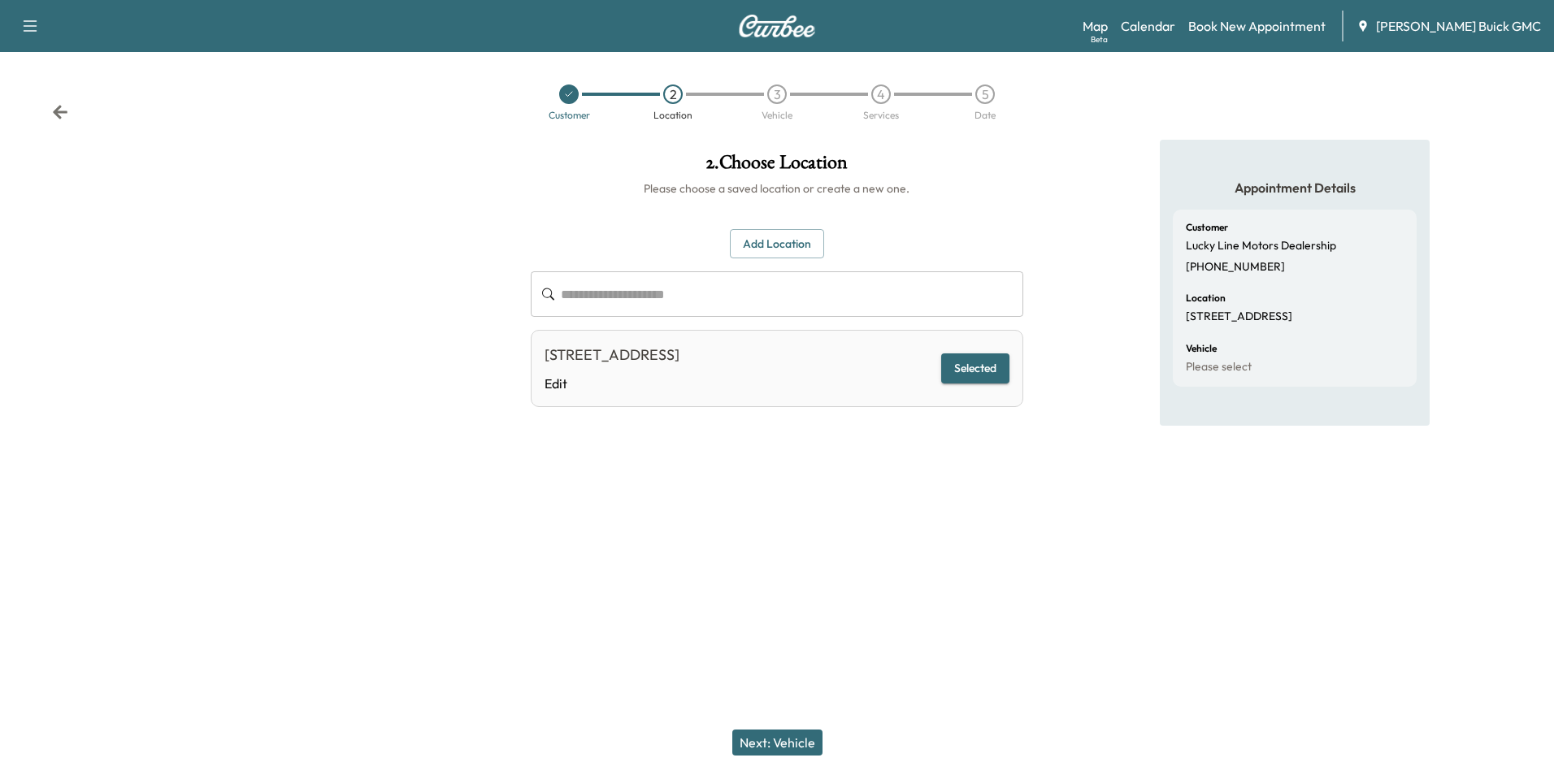
click at [779, 739] on button "Next: Vehicle" at bounding box center [777, 743] width 90 height 26
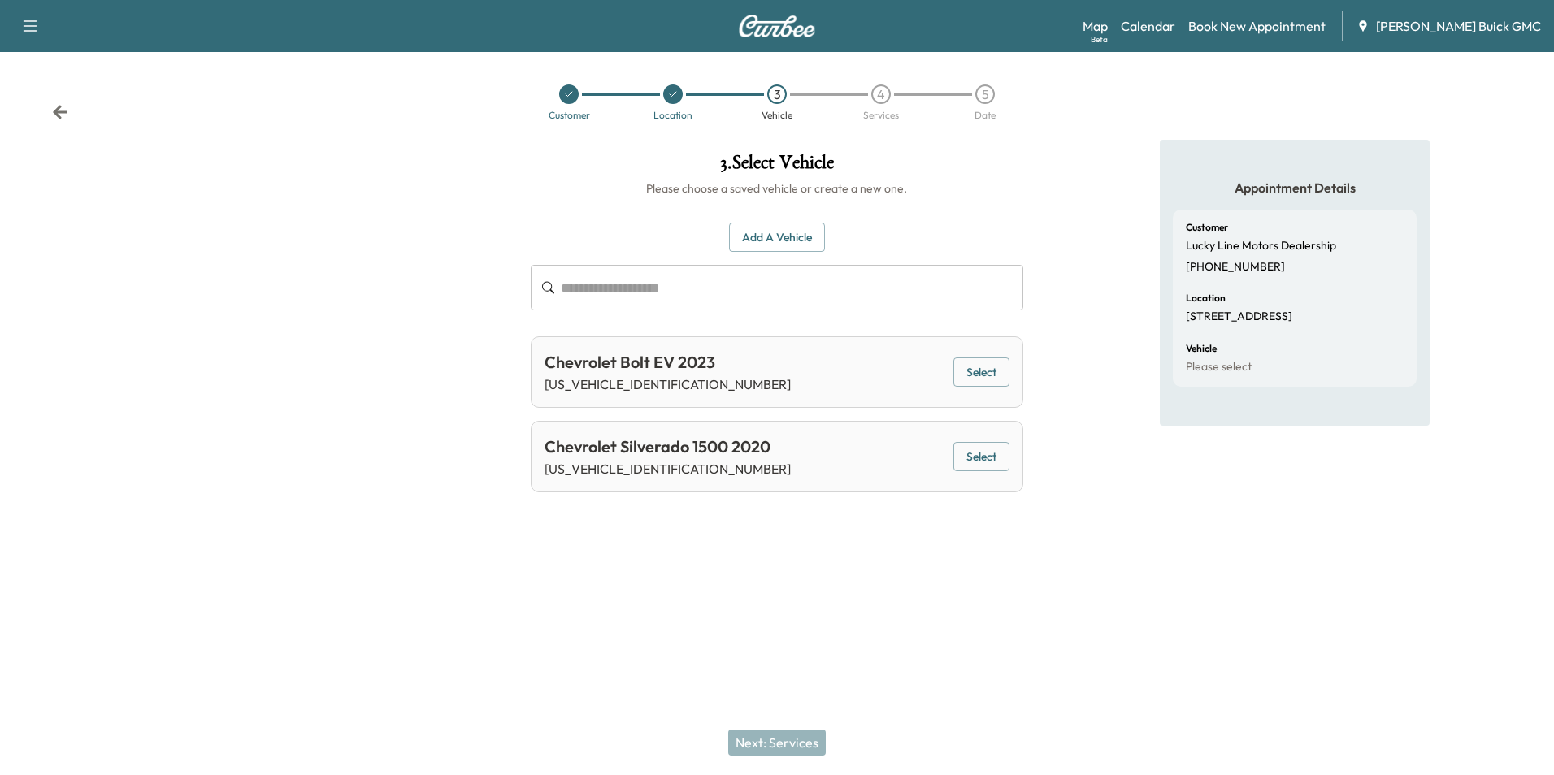
click at [796, 233] on button "Add a Vehicle" at bounding box center [777, 238] width 96 height 30
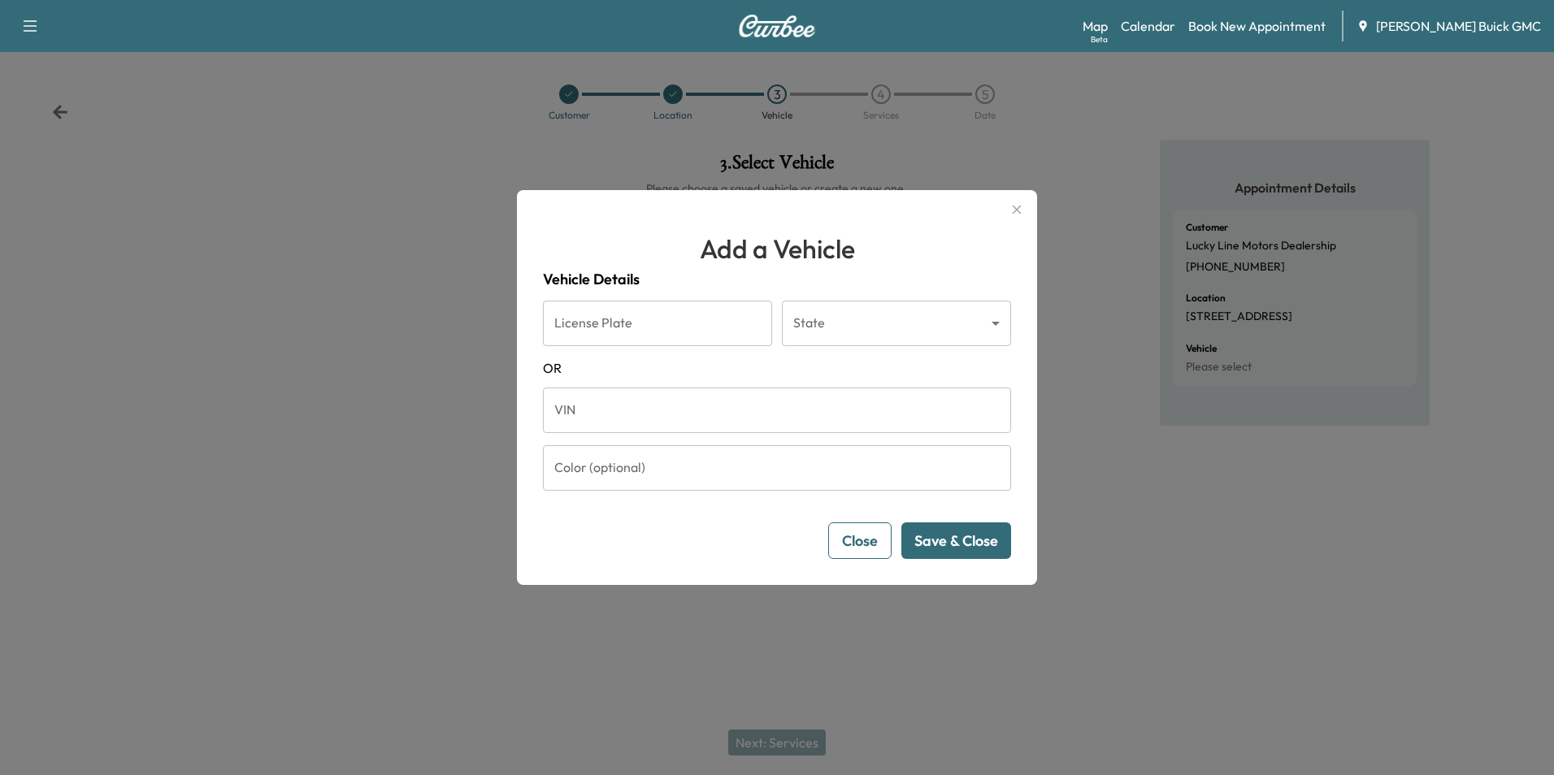
drag, startPoint x: 624, startPoint y: 415, endPoint x: 630, endPoint y: 408, distance: 9.3
click at [625, 415] on input "VIN" at bounding box center [777, 411] width 468 height 46
type input "**********"
click at [923, 537] on button "Save & Close" at bounding box center [956, 541] width 110 height 37
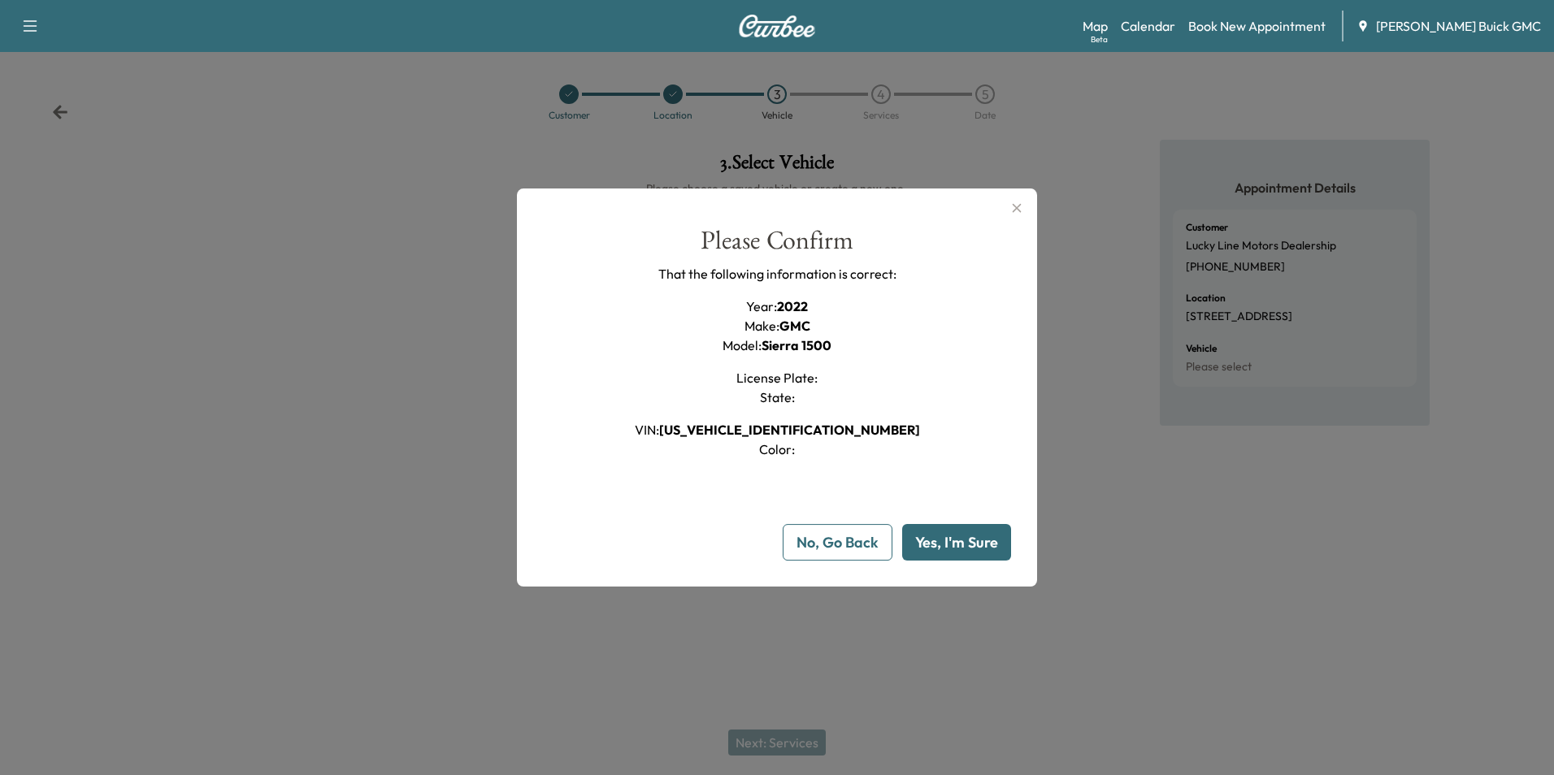
click at [933, 536] on button "Yes, I'm Sure" at bounding box center [956, 542] width 109 height 37
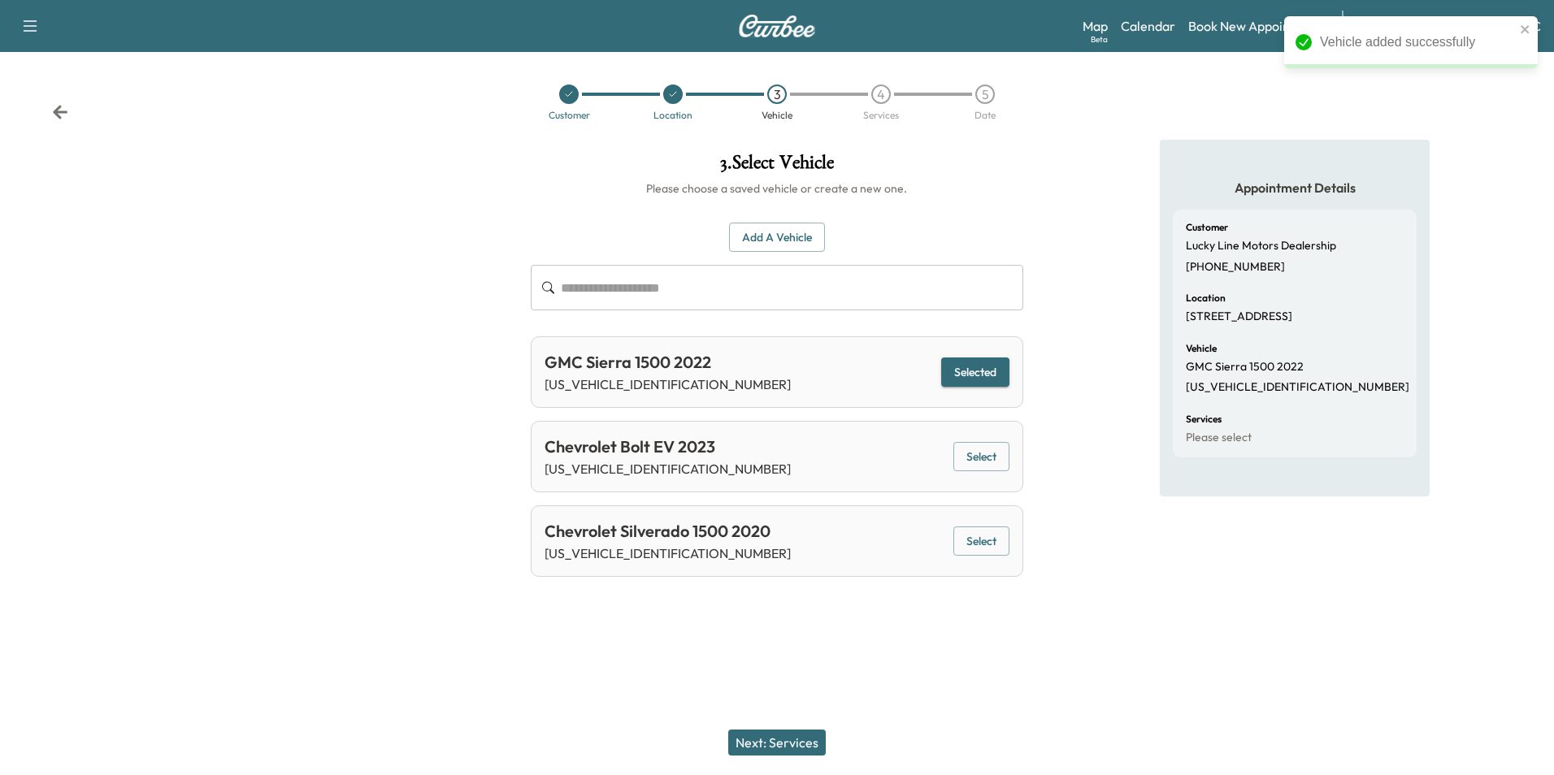
click at [778, 741] on button "Next: Services" at bounding box center [777, 743] width 98 height 26
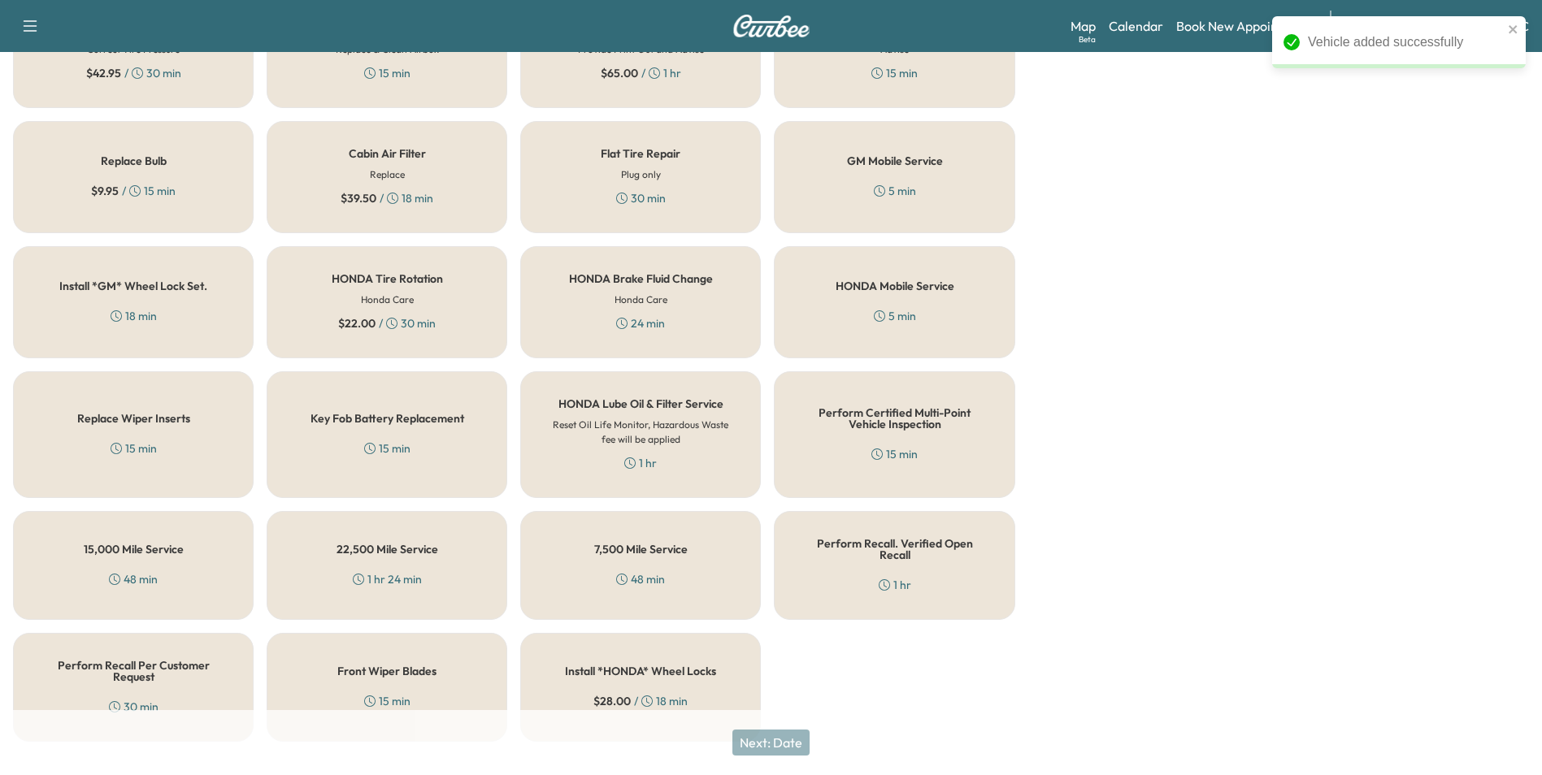
scroll to position [465, 0]
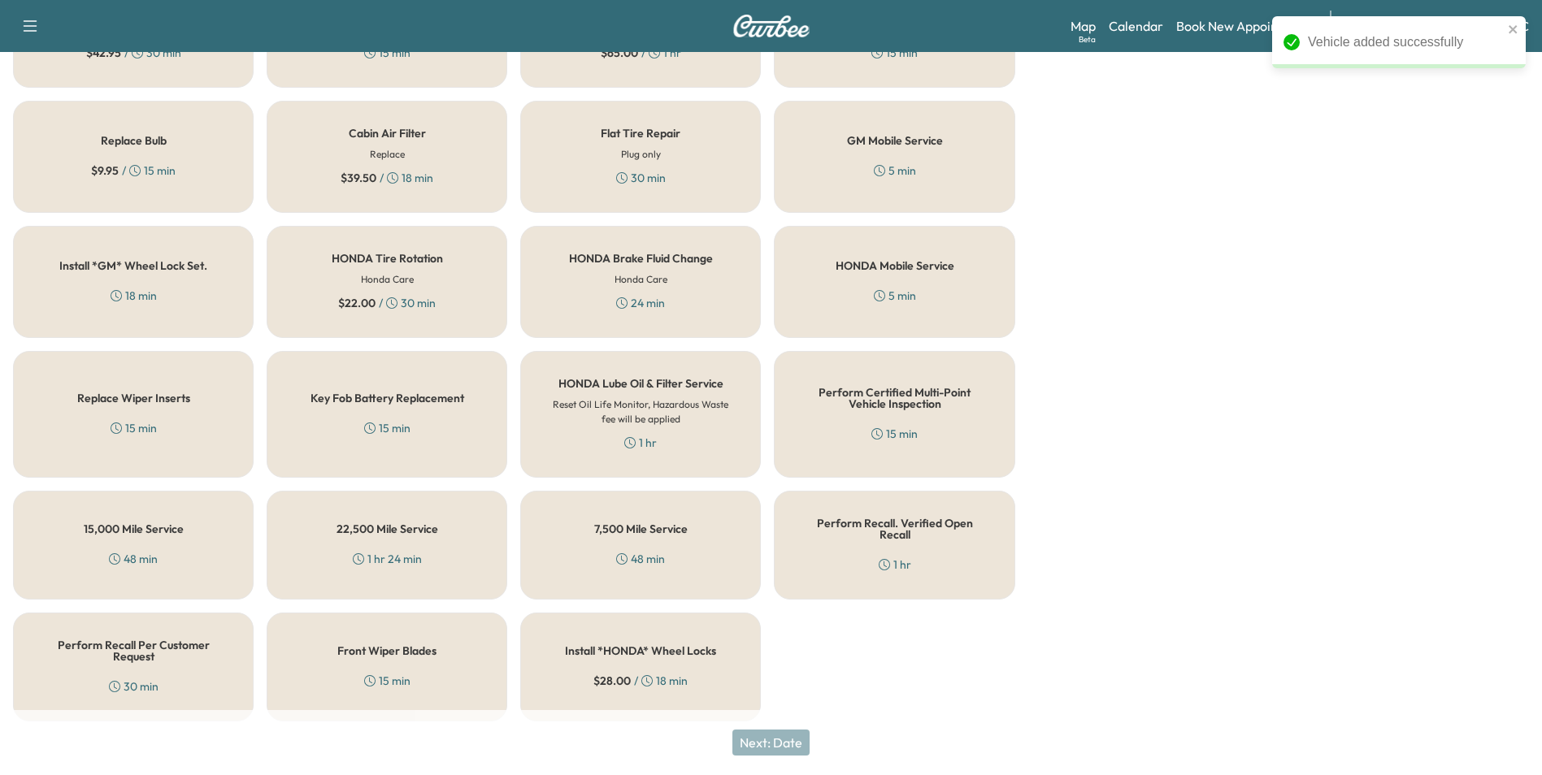
click at [859, 540] on div "Perform Recall. Verified Open Recall 1 hr" at bounding box center [894, 545] width 241 height 109
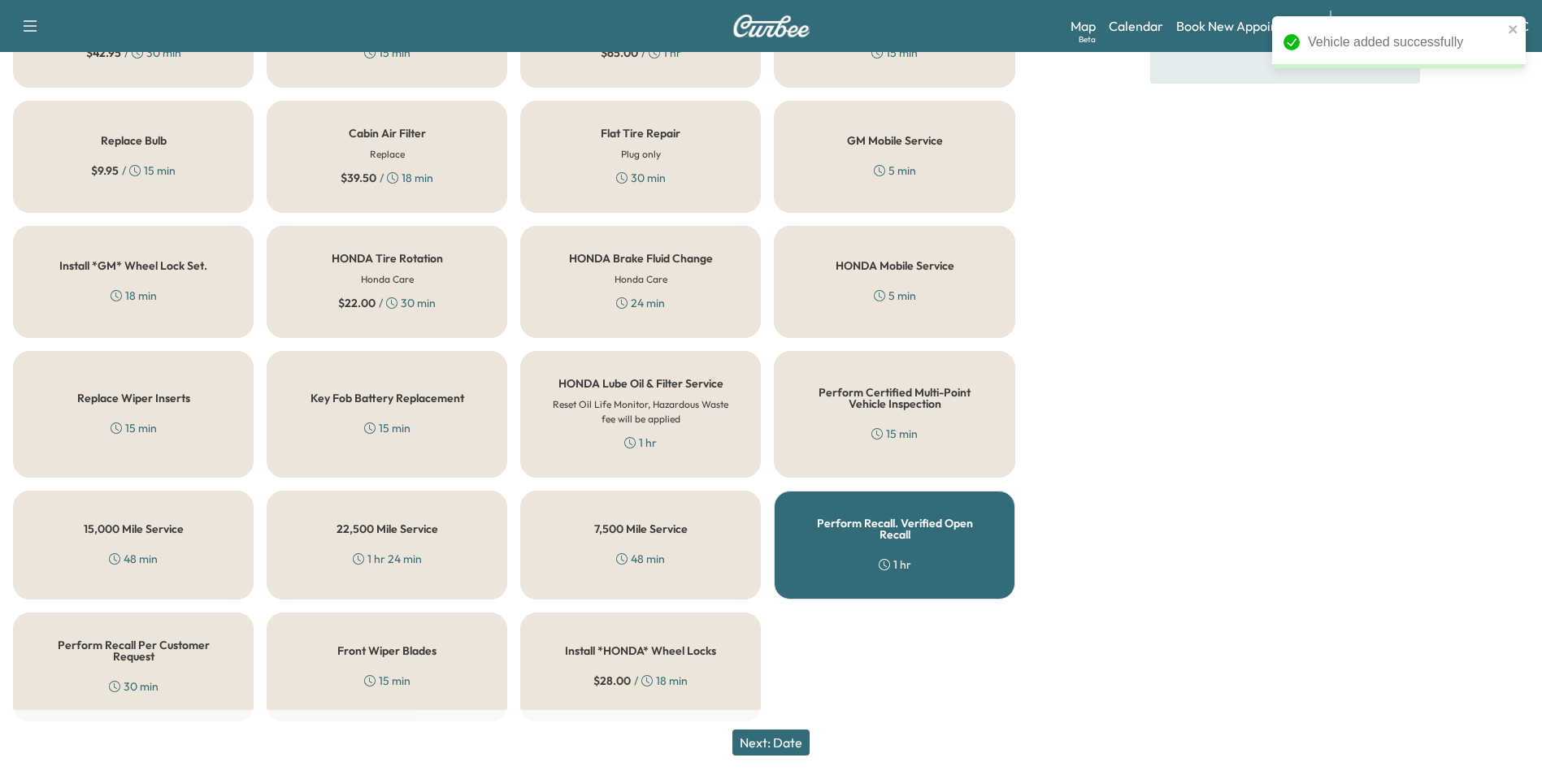
click at [798, 736] on button "Next: Date" at bounding box center [770, 743] width 77 height 26
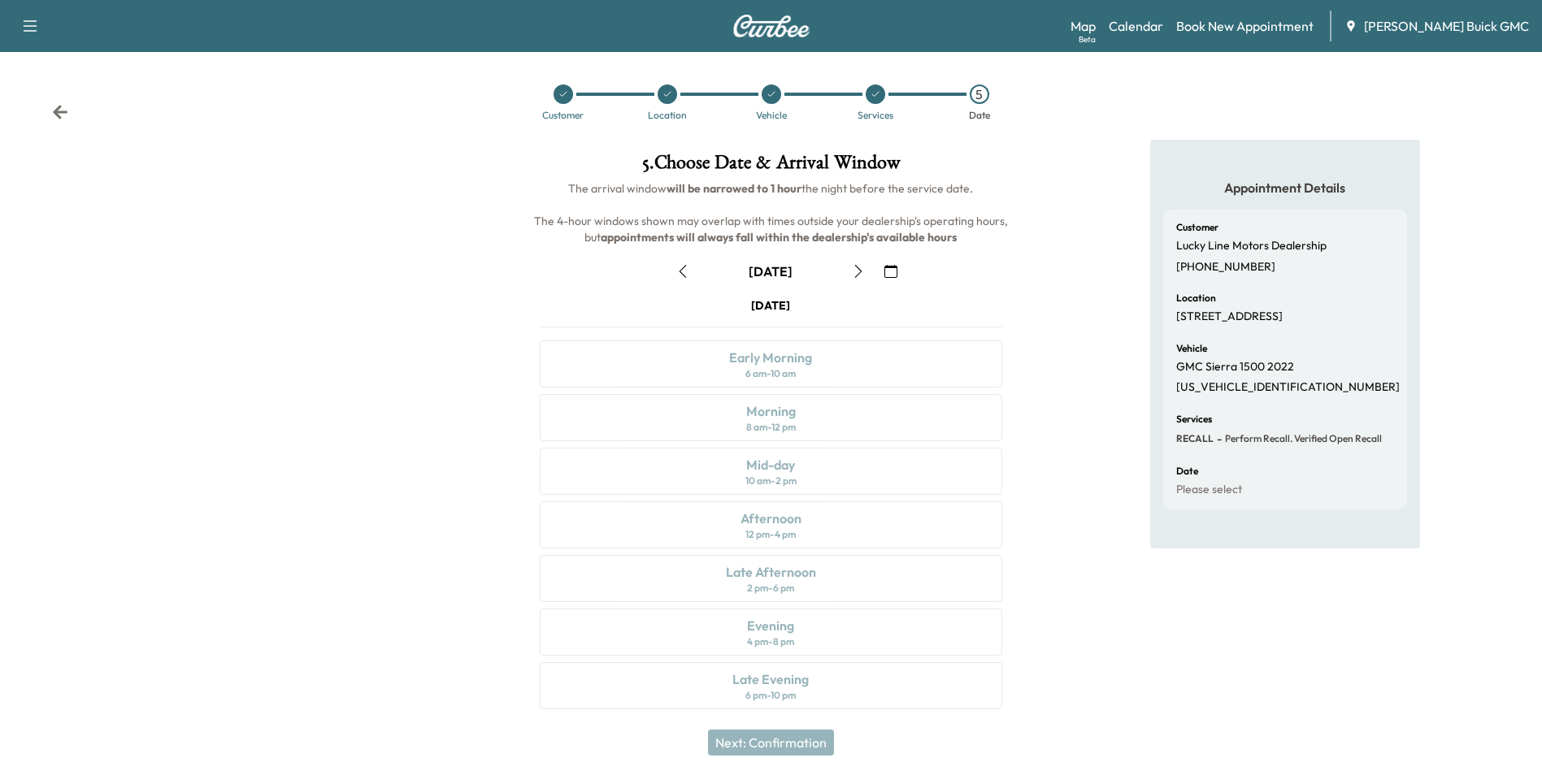
click at [891, 270] on icon "button" at bounding box center [890, 271] width 13 height 13
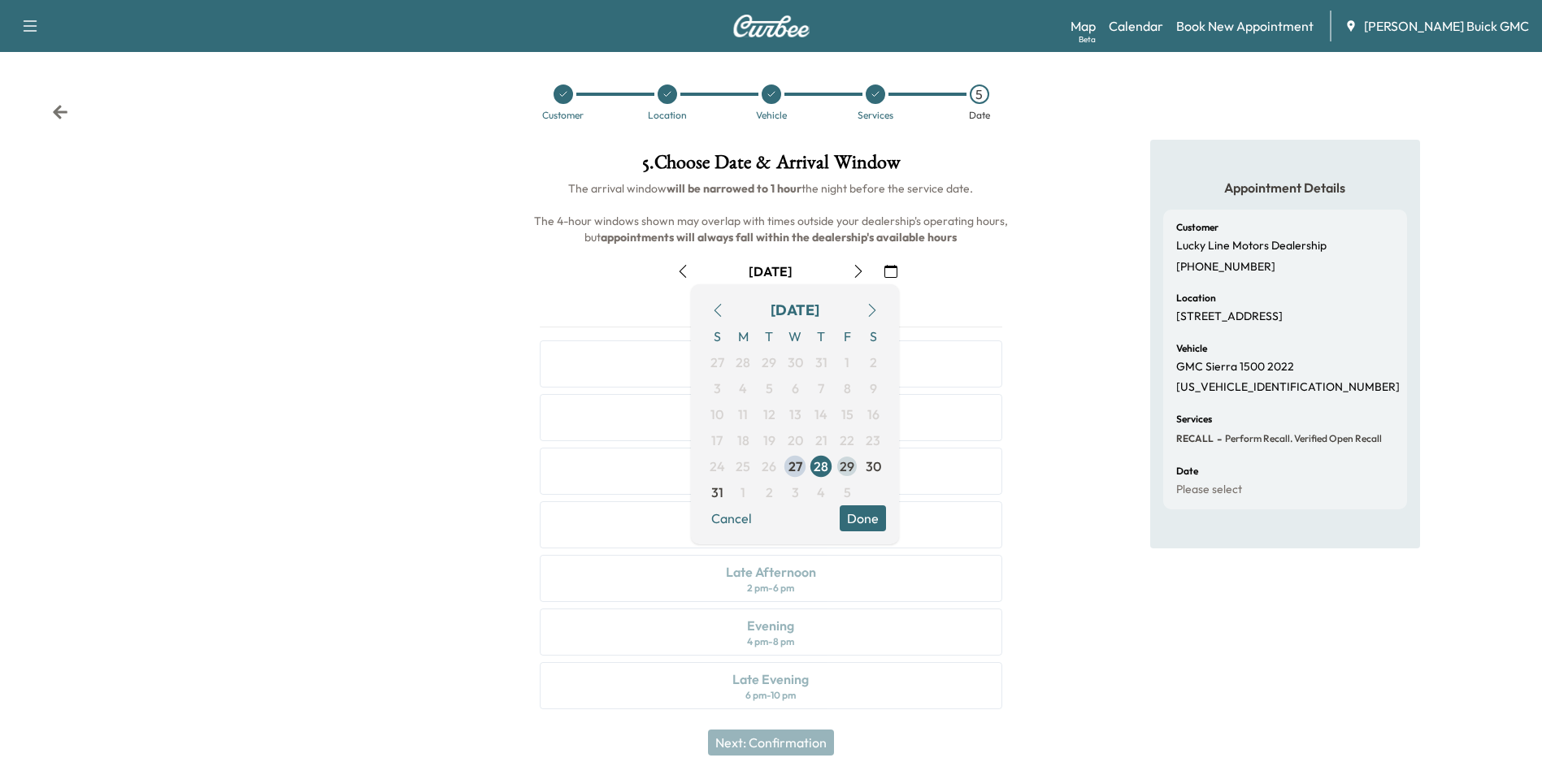
click at [847, 467] on span "29" at bounding box center [847, 467] width 15 height 20
click at [1122, 439] on div "Appointment Details Customer Lucky Line Motors Dealership [PHONE_NUMBER] Locati…" at bounding box center [1285, 434] width 514 height 589
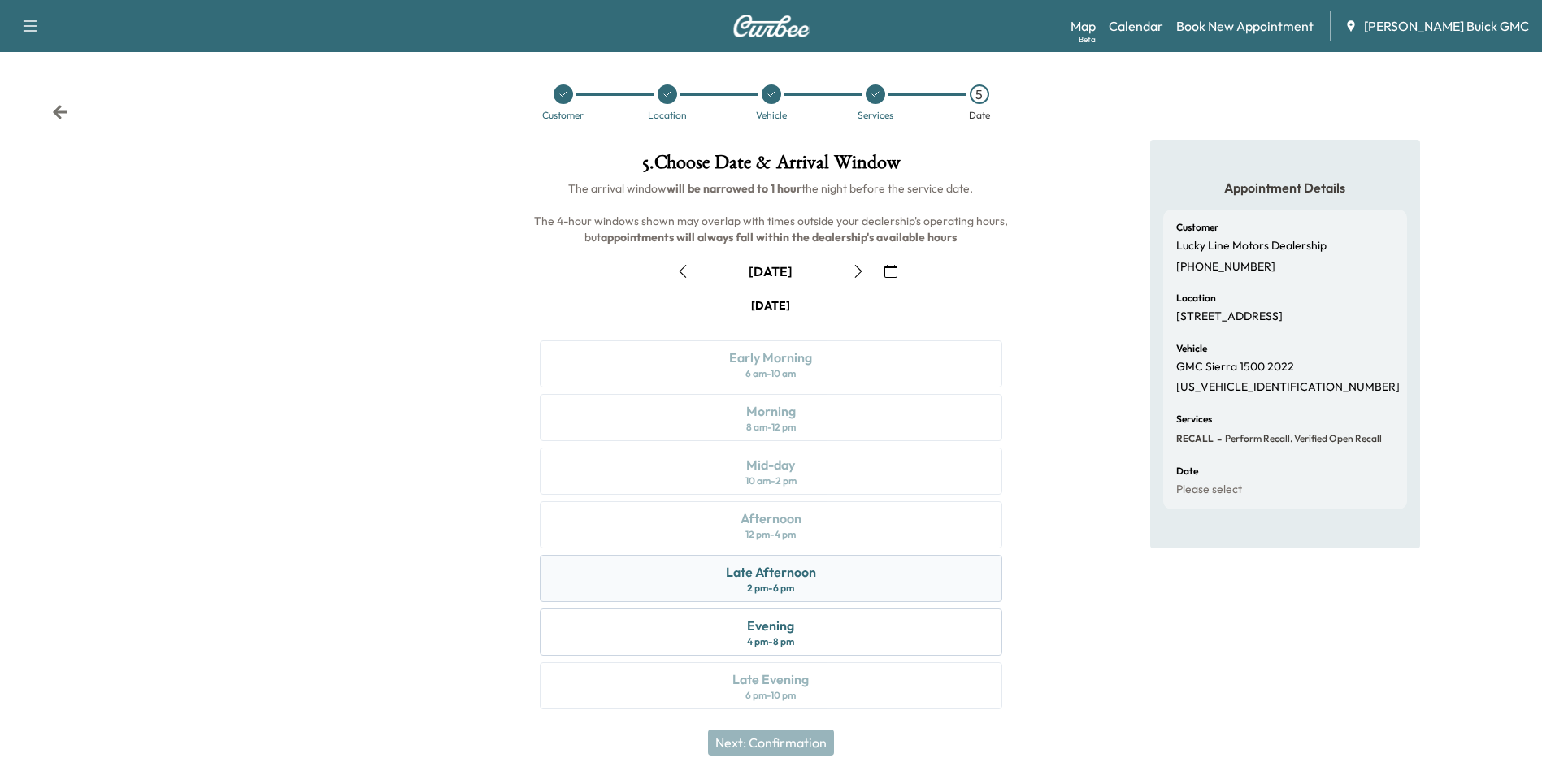
click at [828, 572] on div "Late Afternoon 2 pm - 6 pm" at bounding box center [771, 578] width 462 height 47
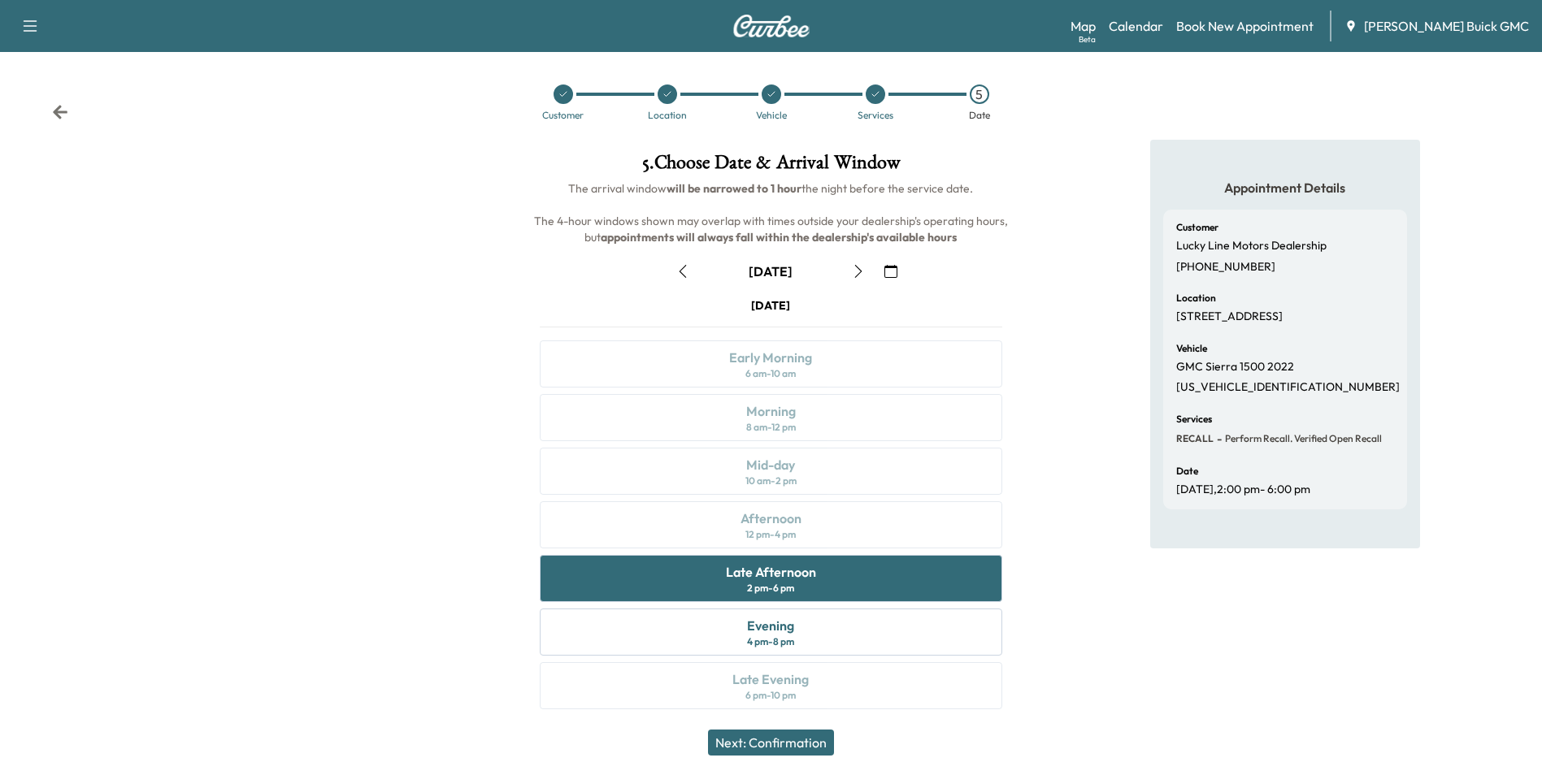
click at [791, 743] on button "Next: Confirmation" at bounding box center [771, 743] width 126 height 26
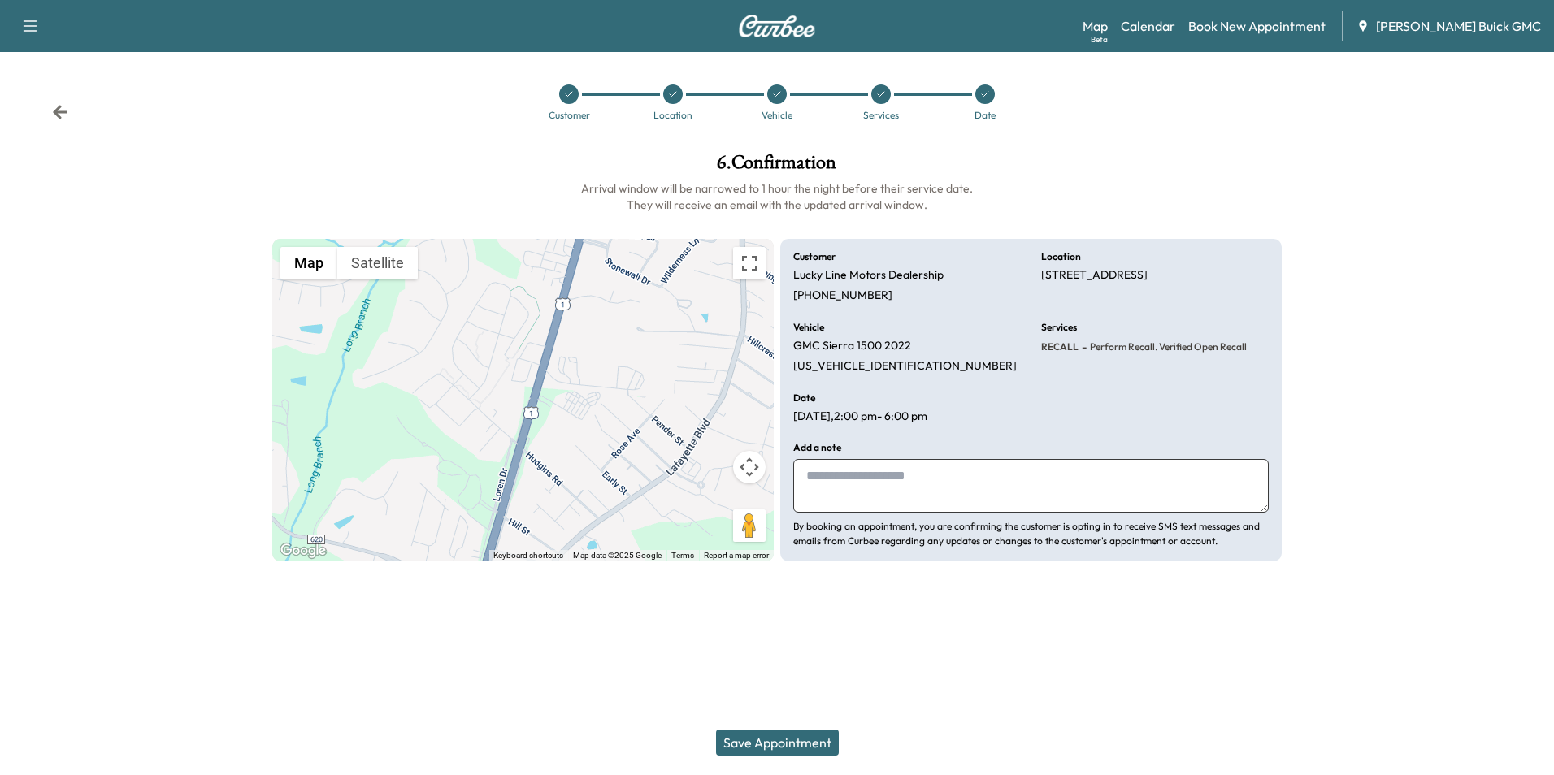
drag, startPoint x: 850, startPoint y: 475, endPoint x: 798, endPoint y: 481, distance: 52.4
click at [854, 475] on textarea at bounding box center [1031, 486] width 476 height 54
type textarea "**********"
click at [769, 742] on button "Save Appointment" at bounding box center [777, 743] width 123 height 26
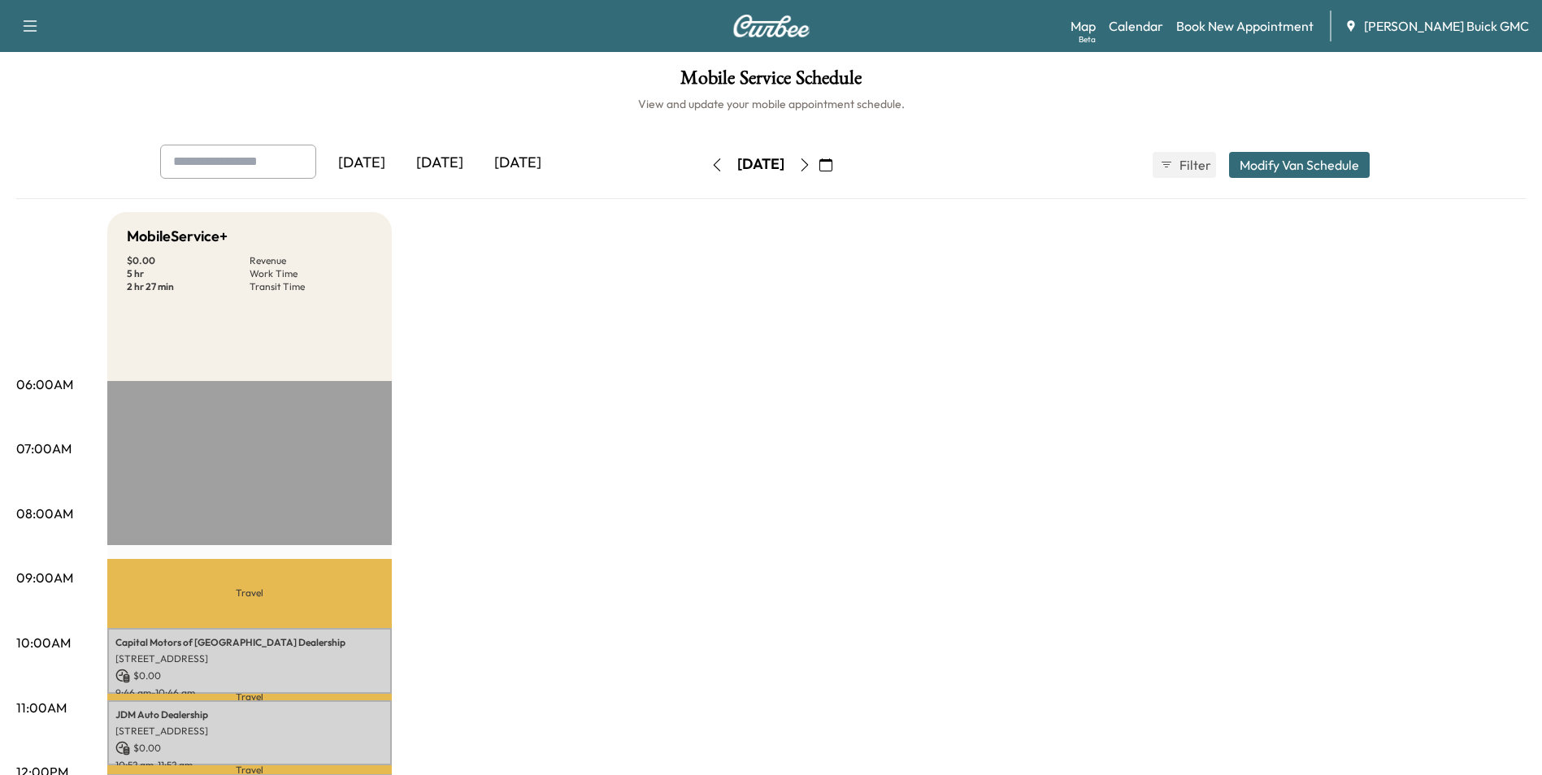
drag, startPoint x: 805, startPoint y: 409, endPoint x: 815, endPoint y: 403, distance: 12.0
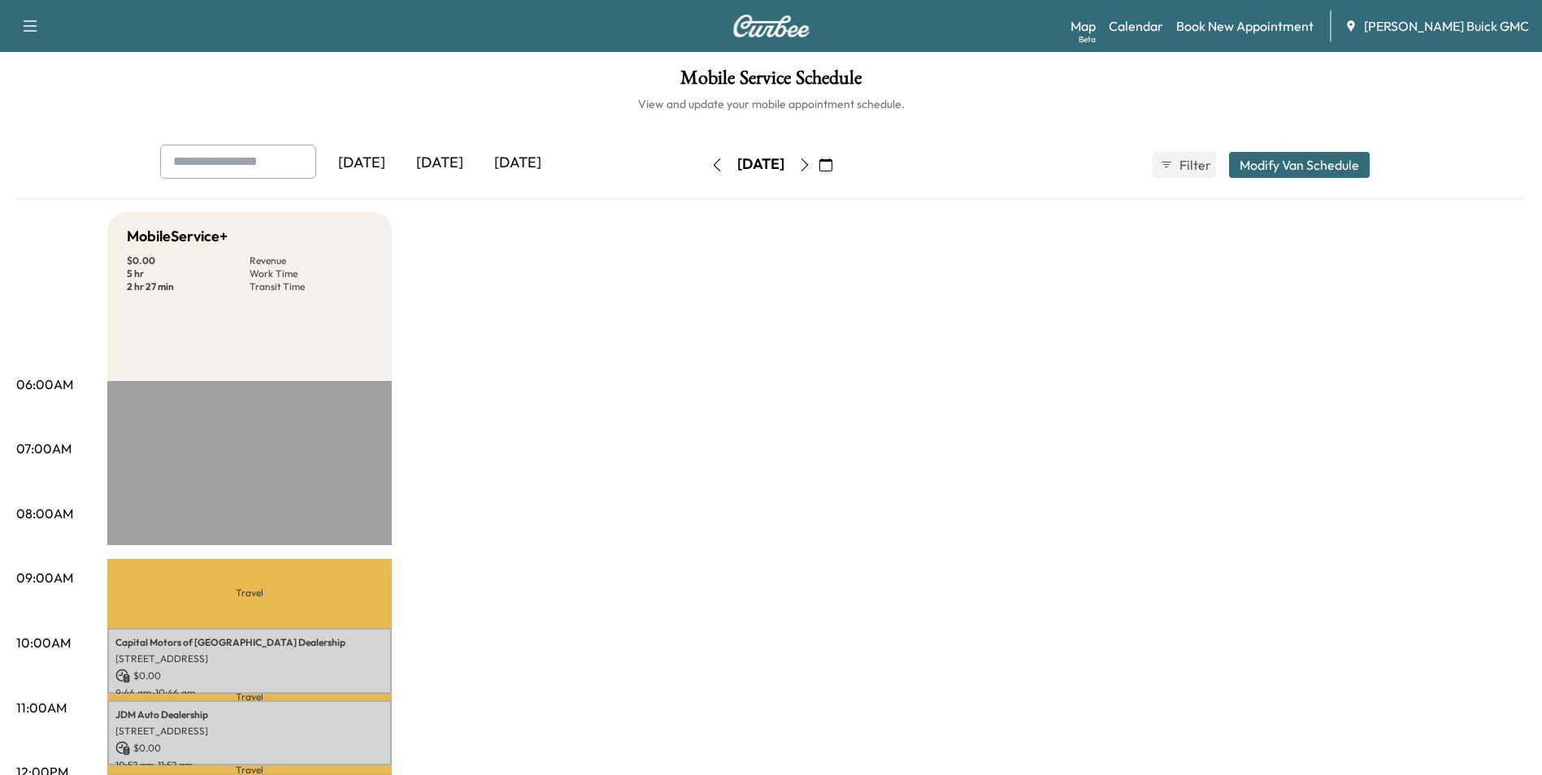
drag, startPoint x: 970, startPoint y: 434, endPoint x: 1009, endPoint y: 471, distance: 53.5
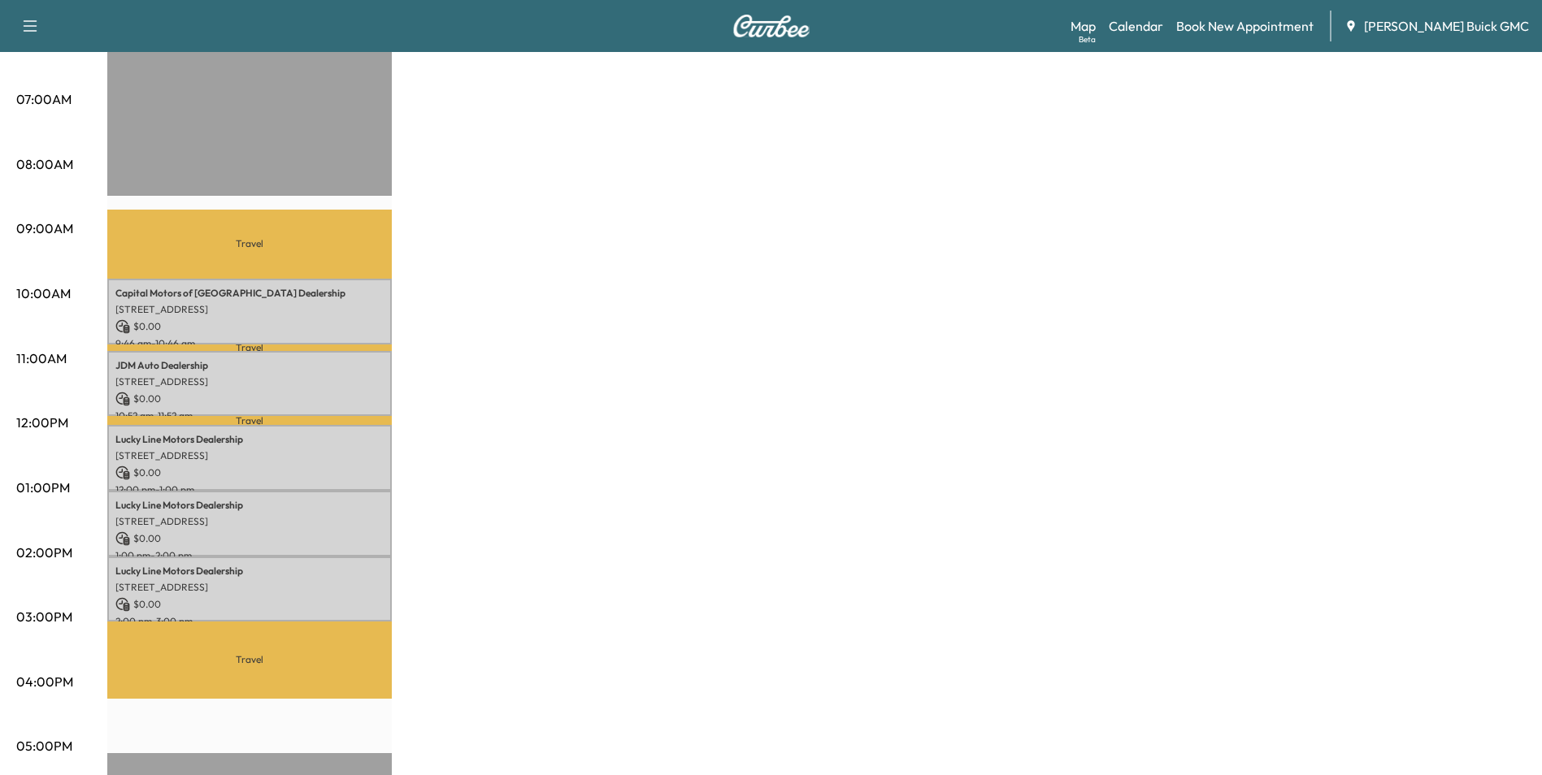
scroll to position [488, 0]
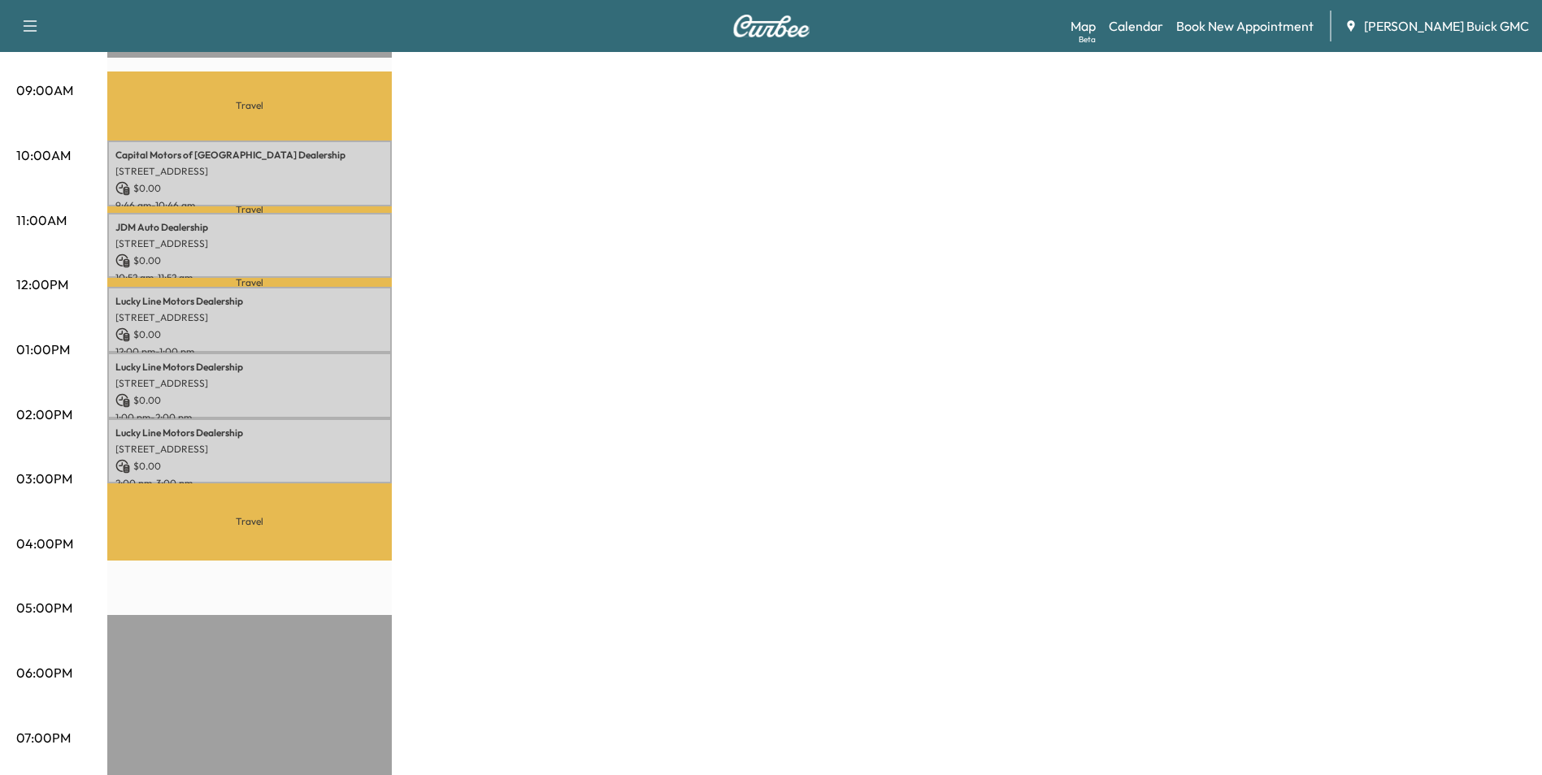
click at [1045, 321] on div "MobileService+ $ 0.00 Revenue 5 hr Work Time 2 hr 27 min Transit Time Travel Ca…" at bounding box center [816, 333] width 1418 height 1219
click at [1040, 322] on div "MobileService+ $ 0.00 Revenue 5 hr Work Time 2 hr 27 min Transit Time Travel Ca…" at bounding box center [816, 333] width 1418 height 1219
click at [869, 487] on div "MobileService+ $ 0.00 Revenue 5 hr Work Time 2 hr 27 min Transit Time Travel Ca…" at bounding box center [816, 333] width 1418 height 1219
click at [871, 491] on div "MobileService+ $ 0.00 Revenue 5 hr Work Time 2 hr 27 min Transit Time Travel Ca…" at bounding box center [816, 333] width 1418 height 1219
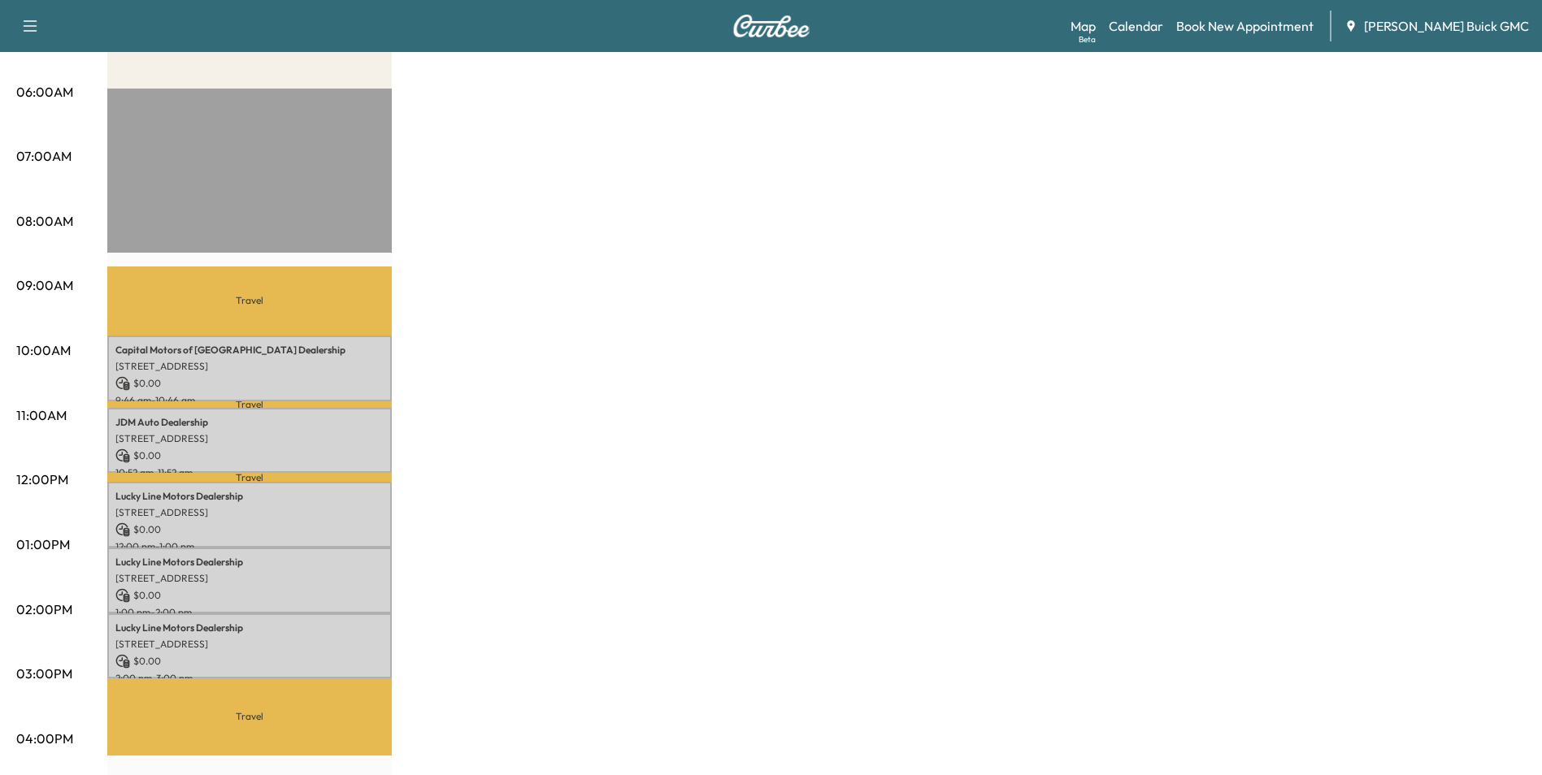
scroll to position [0, 0]
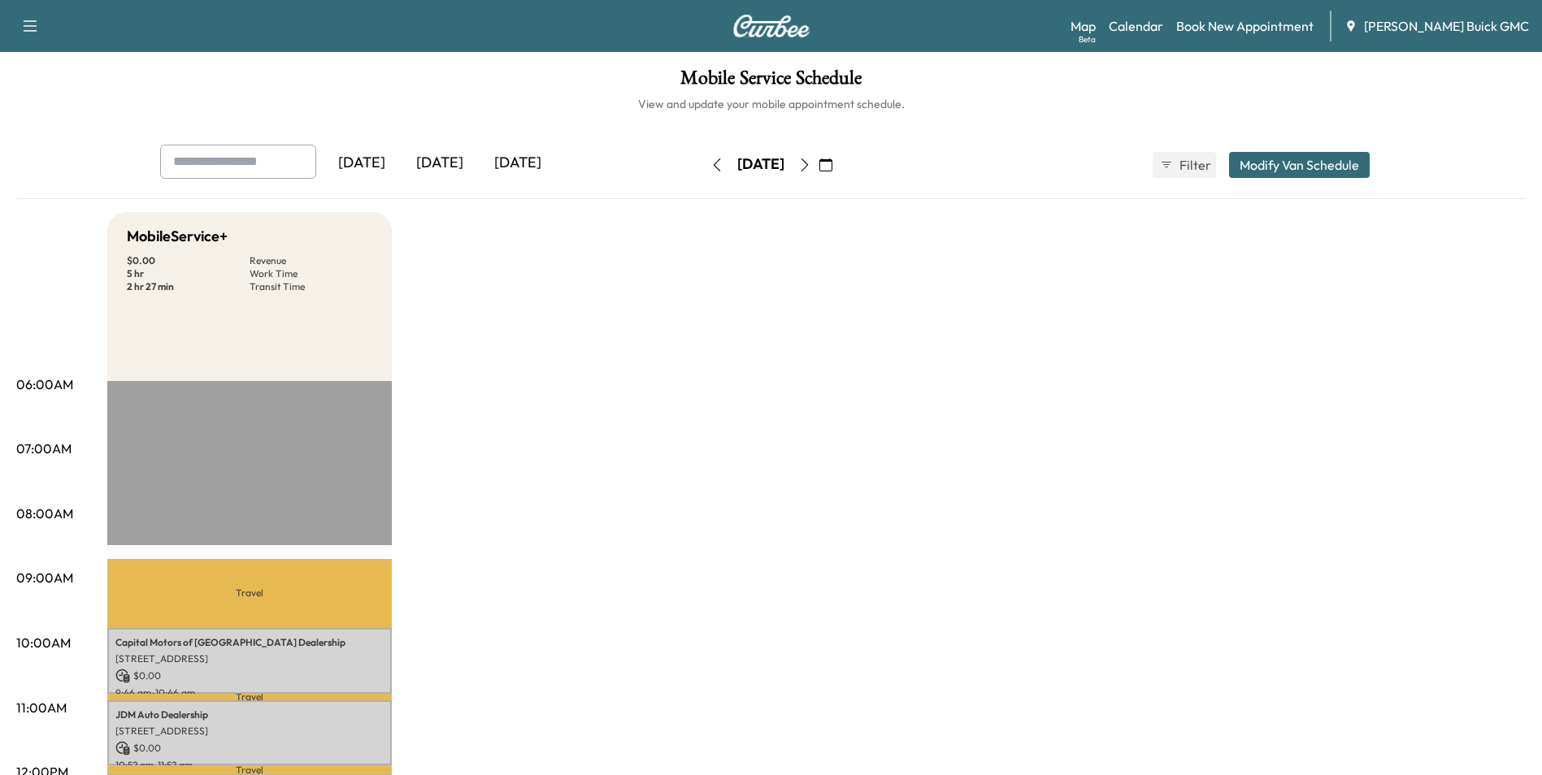
click at [1271, 26] on link "Book New Appointment" at bounding box center [1244, 26] width 137 height 20
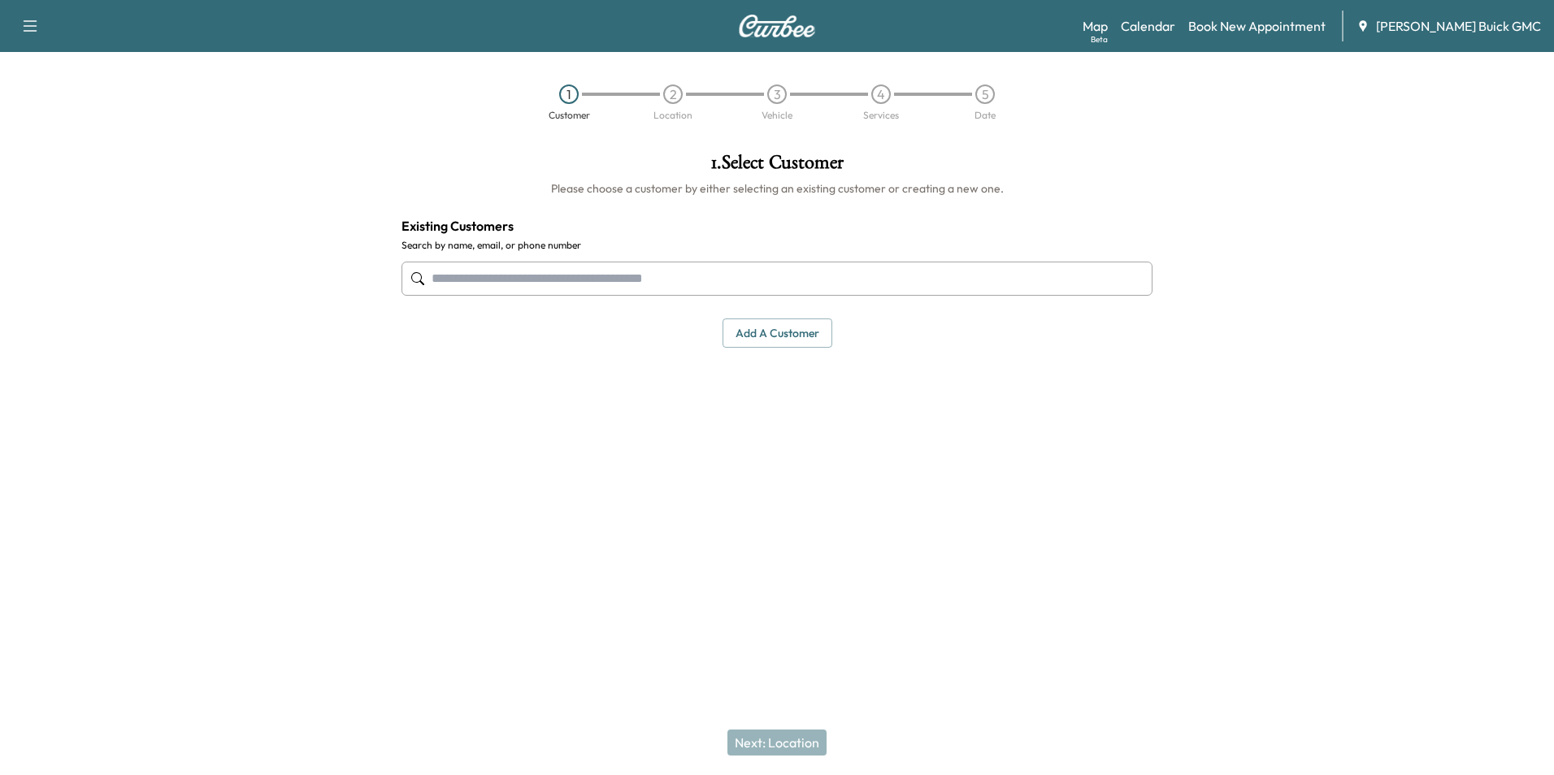
click at [614, 275] on input "text" at bounding box center [777, 279] width 751 height 34
type input "**********"
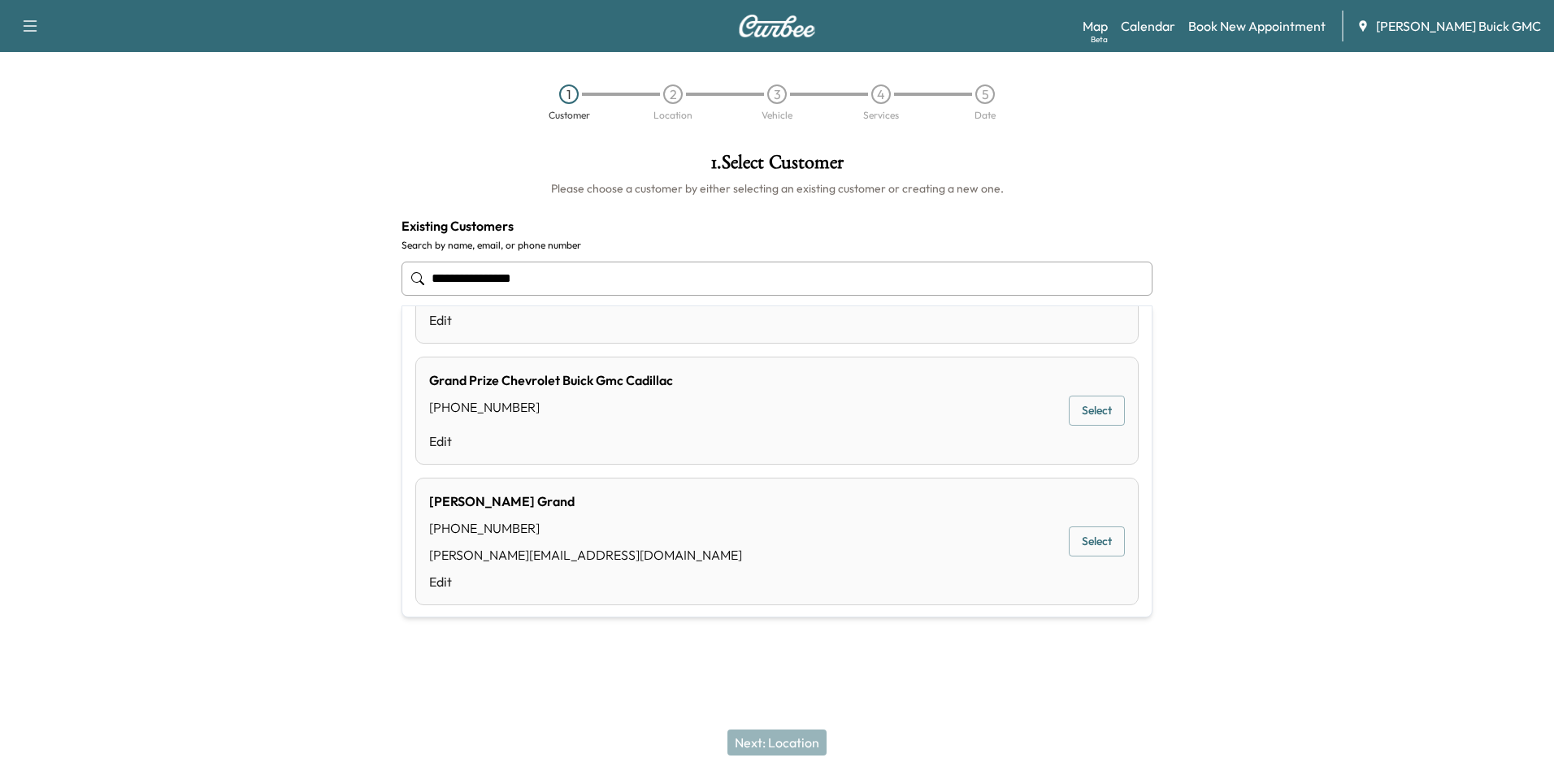
scroll to position [462, 0]
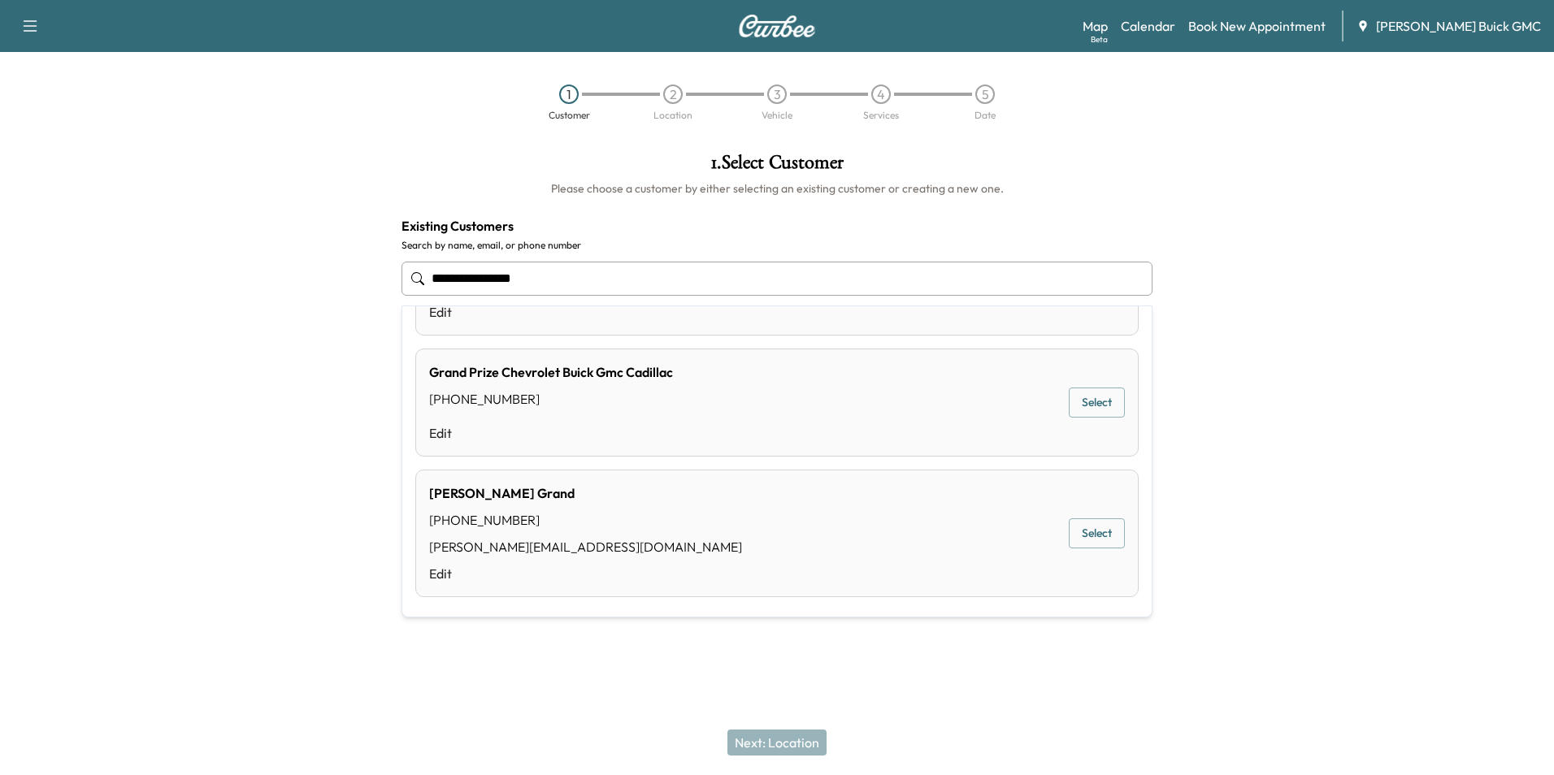
drag, startPoint x: 572, startPoint y: 280, endPoint x: 419, endPoint y: 292, distance: 154.1
click at [419, 292] on input "**********" at bounding box center [777, 279] width 751 height 34
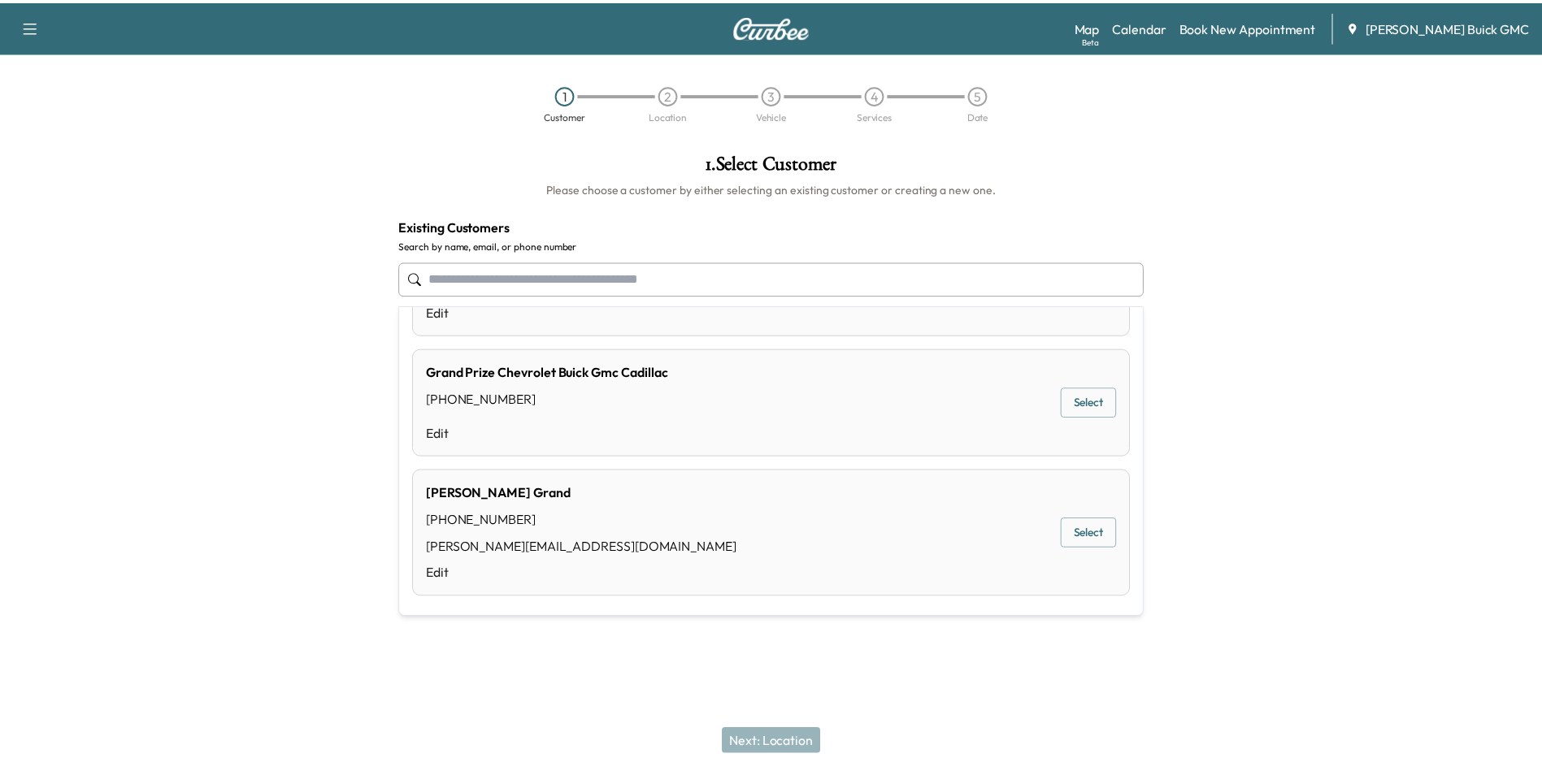
scroll to position [0, 0]
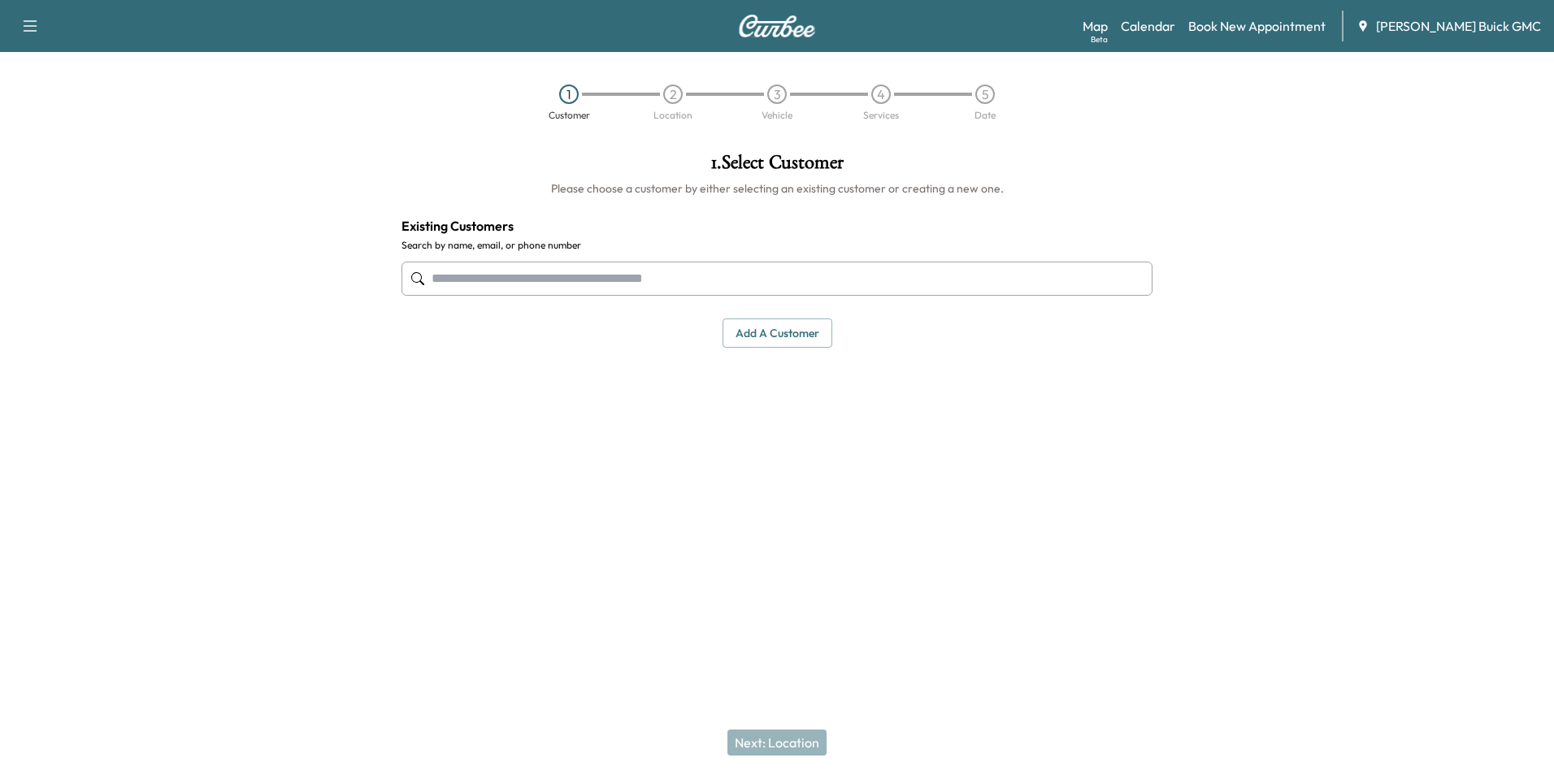
click at [752, 332] on button "Add a customer" at bounding box center [778, 334] width 110 height 30
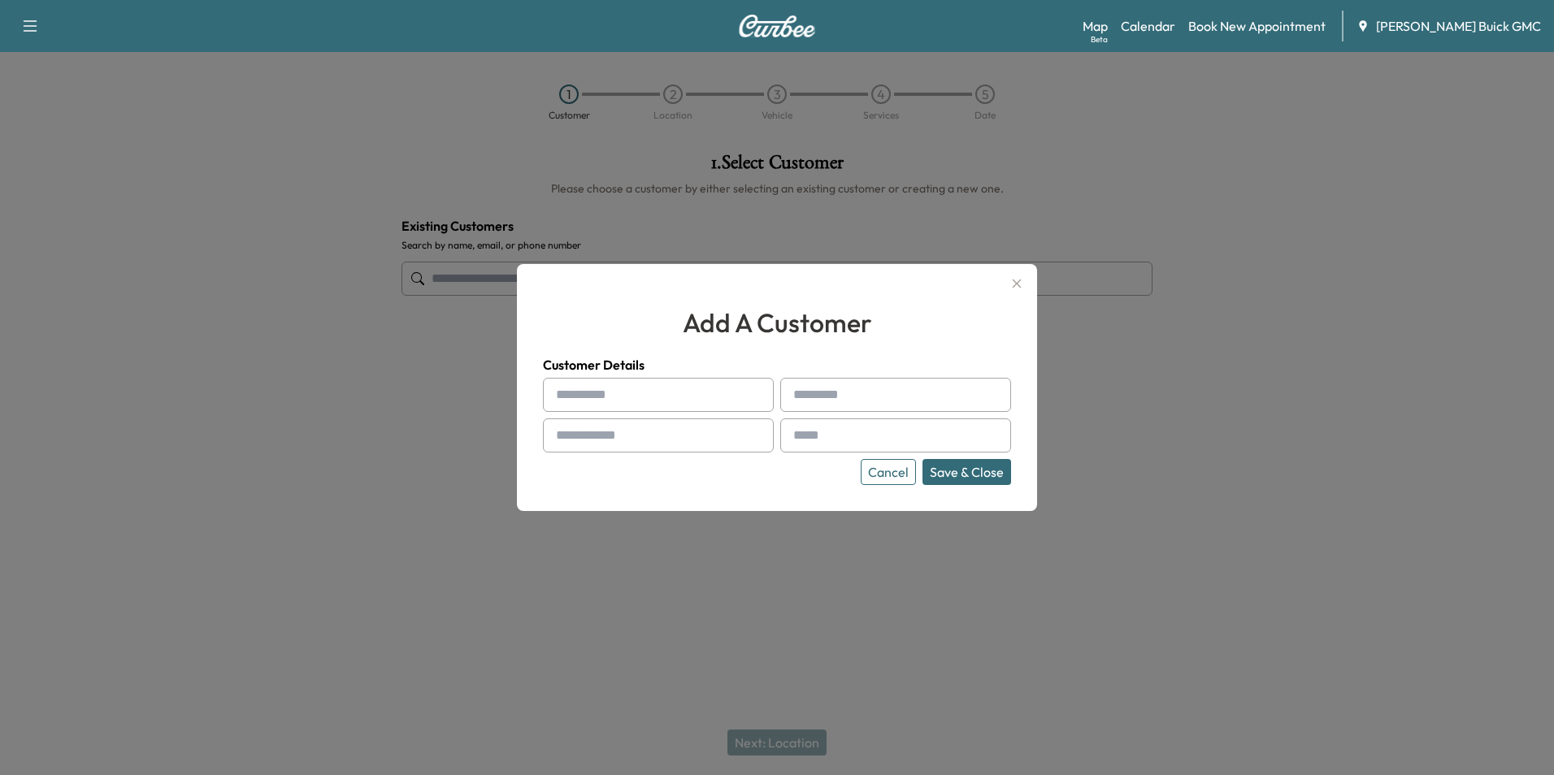
click at [639, 392] on input "text" at bounding box center [658, 395] width 231 height 34
paste input "**********"
type input "**********"
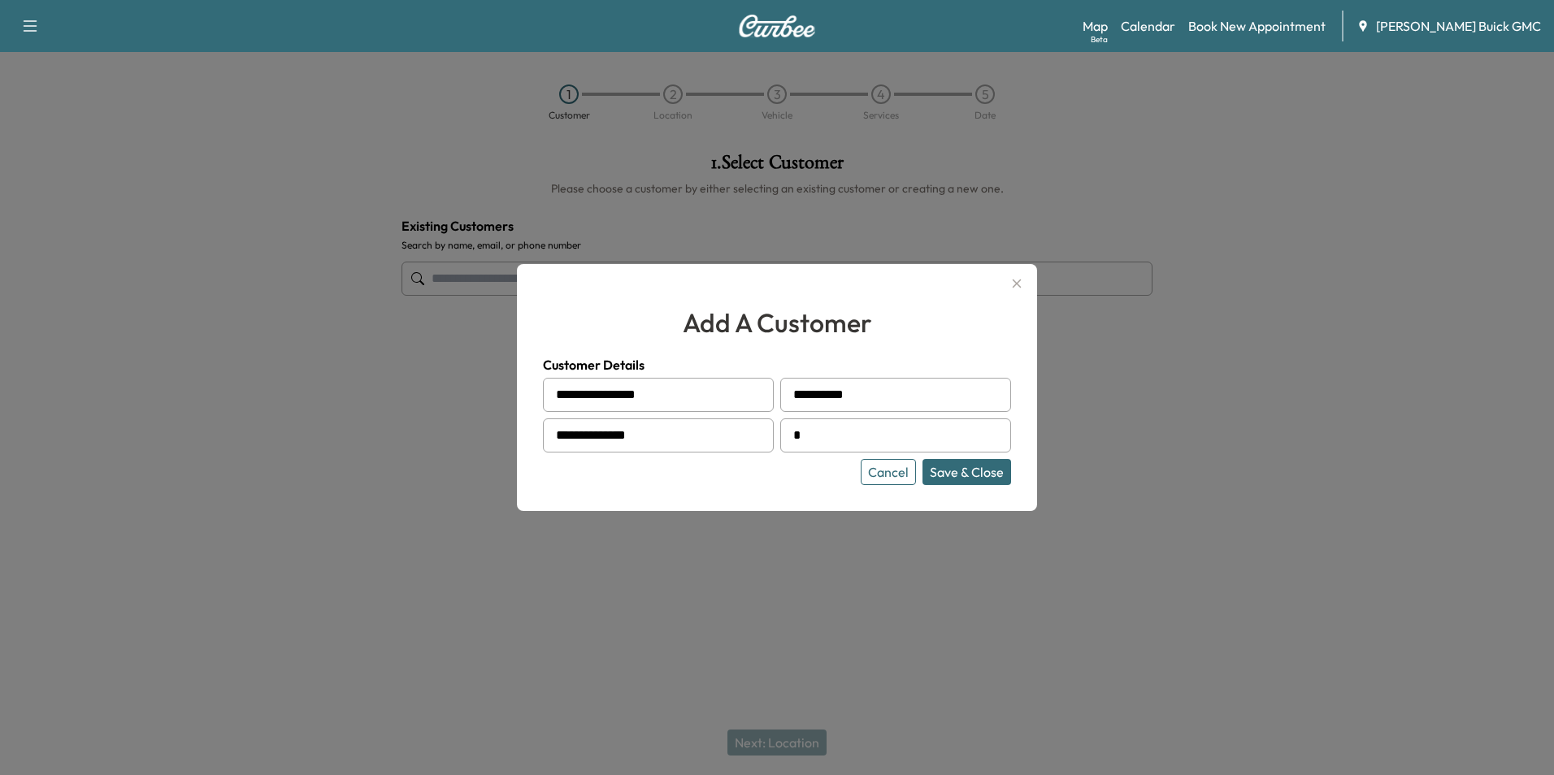
type input "**********"
click at [975, 476] on button "Save & Close" at bounding box center [967, 472] width 89 height 26
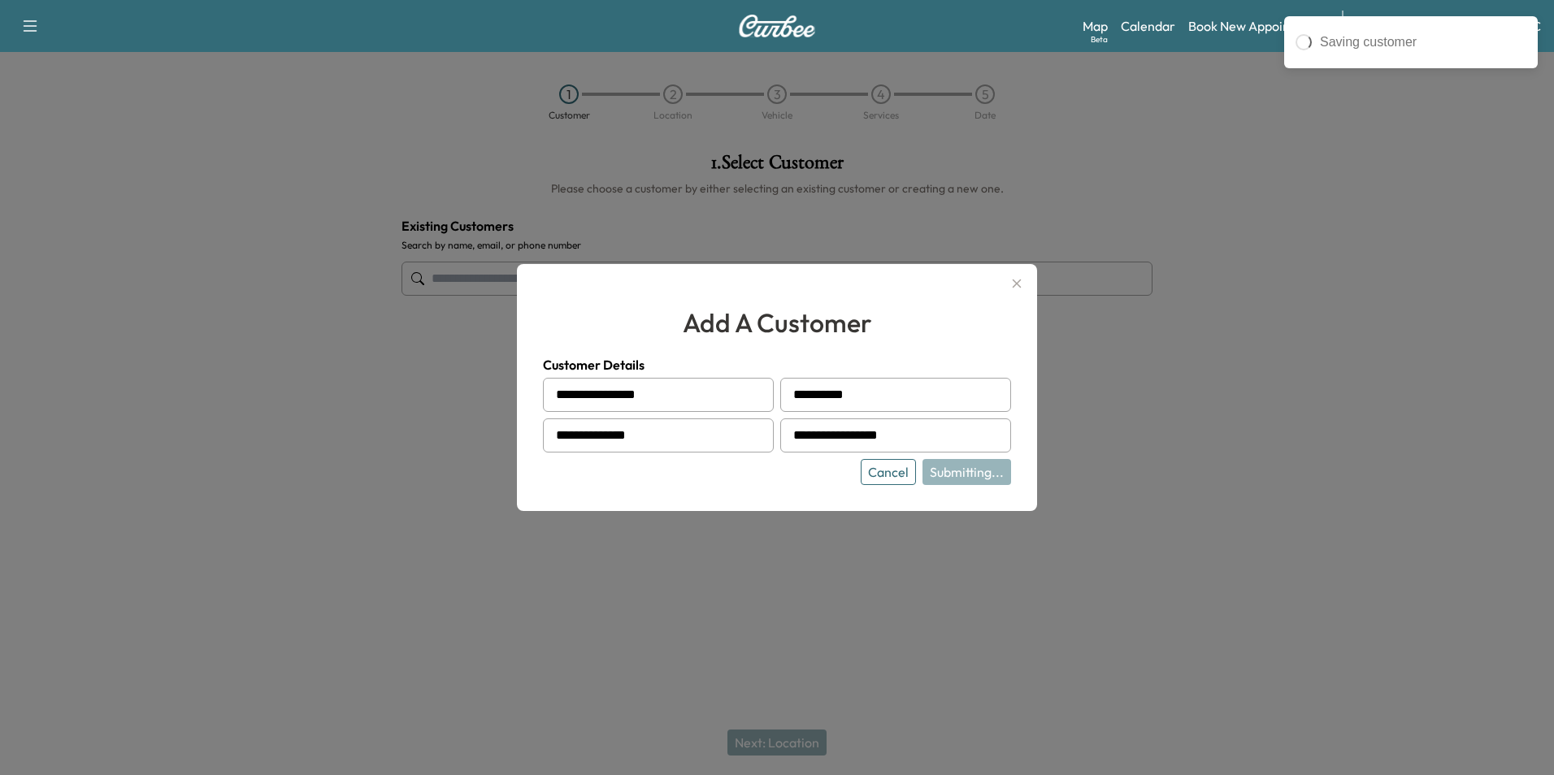
type input "**********"
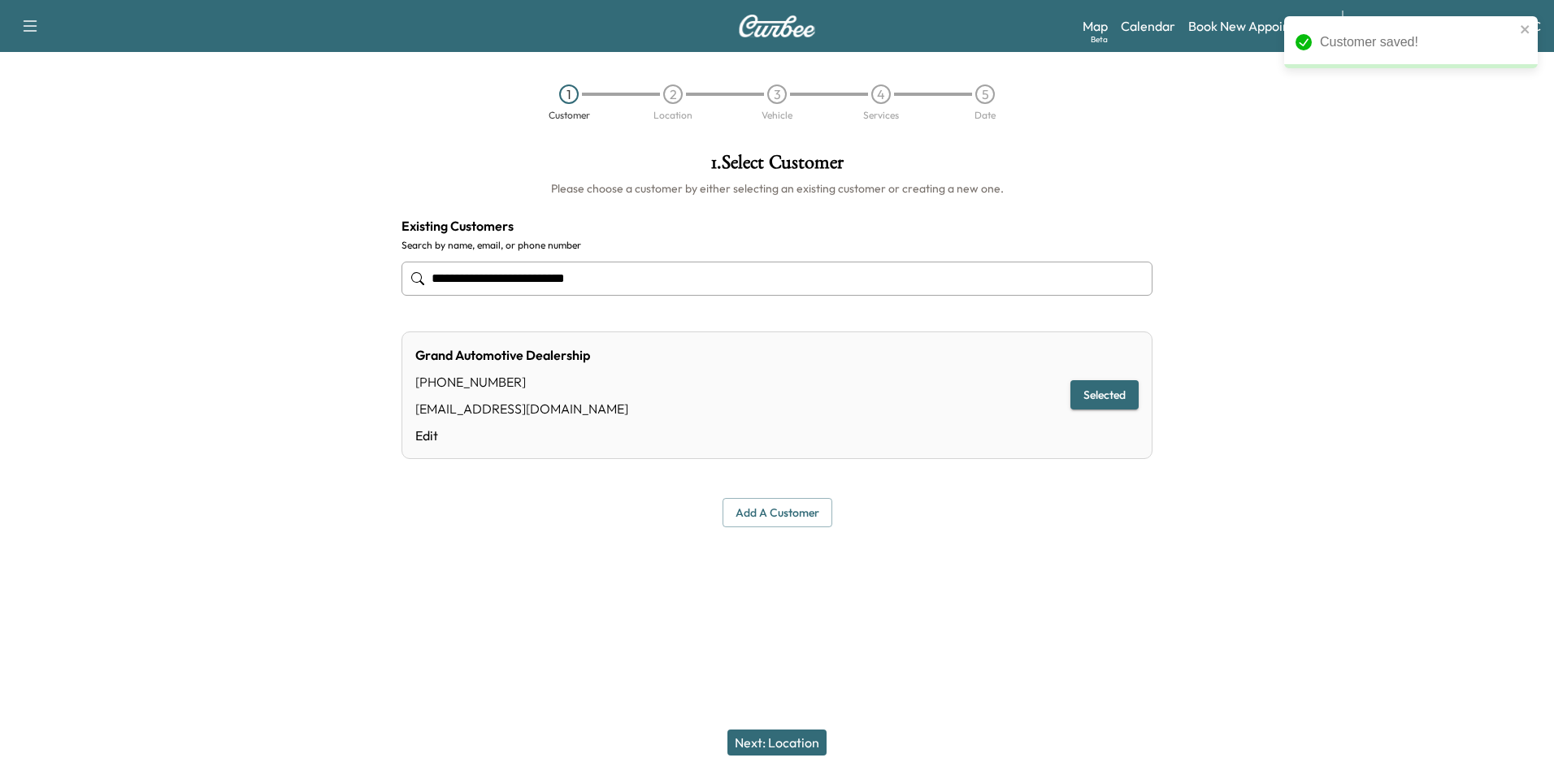
click at [791, 739] on button "Next: Location" at bounding box center [777, 743] width 99 height 26
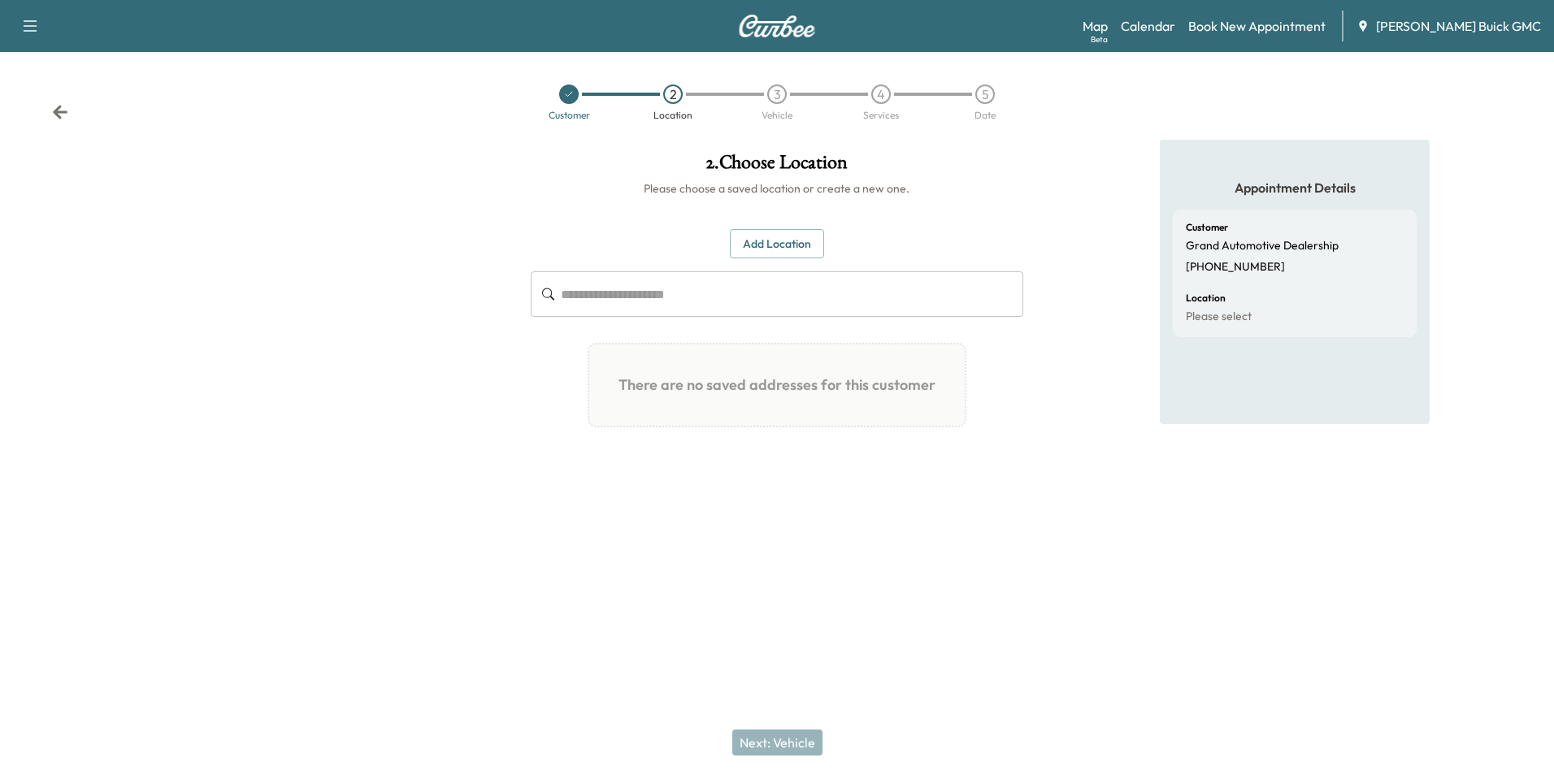
click at [793, 243] on button "Add Location" at bounding box center [777, 244] width 94 height 30
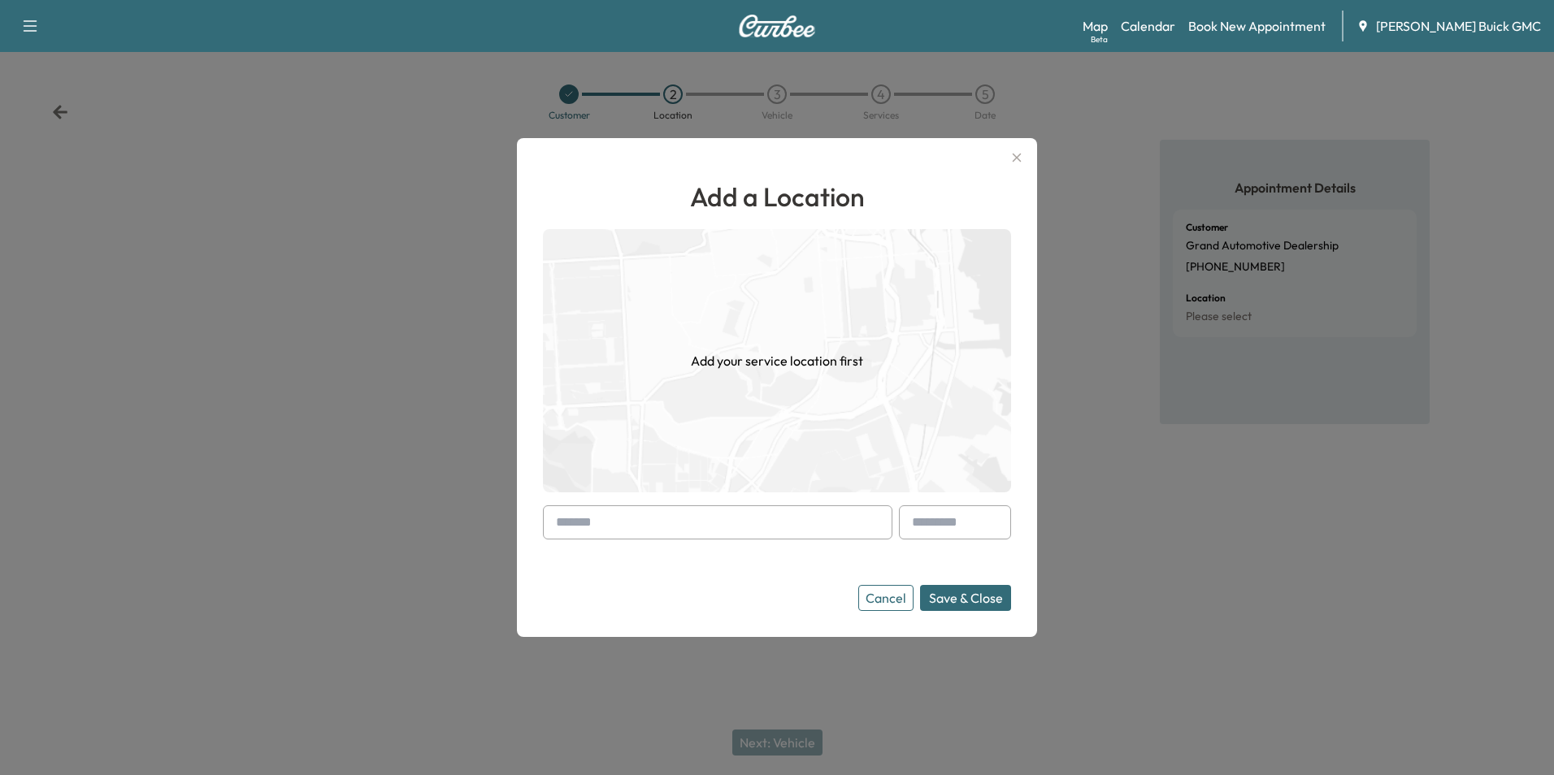
drag, startPoint x: 702, startPoint y: 532, endPoint x: 710, endPoint y: 533, distance: 9.0
click at [702, 532] on input "text" at bounding box center [718, 523] width 350 height 34
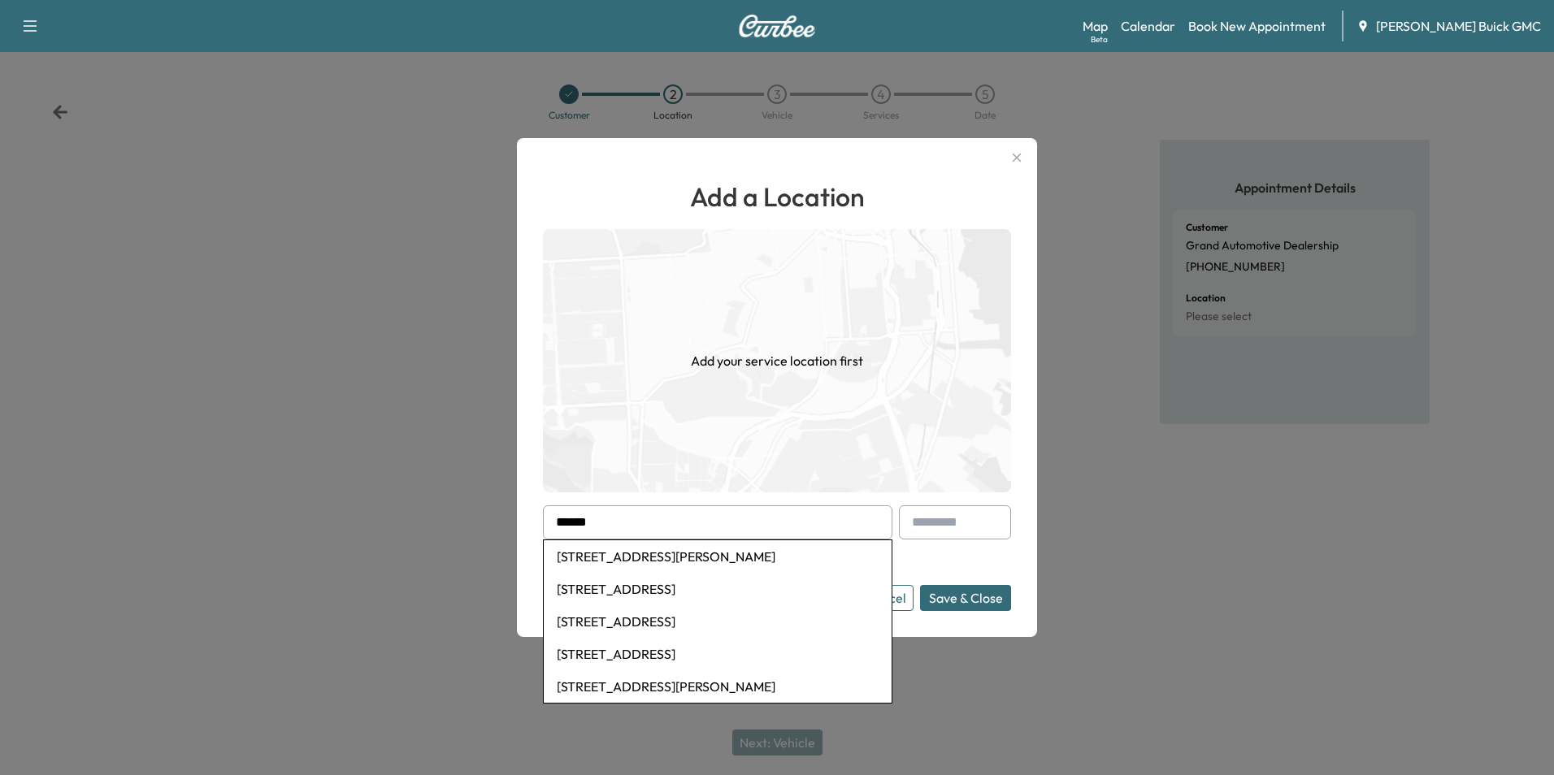
click at [788, 554] on li "[STREET_ADDRESS][PERSON_NAME]" at bounding box center [718, 557] width 348 height 33
type input "**********"
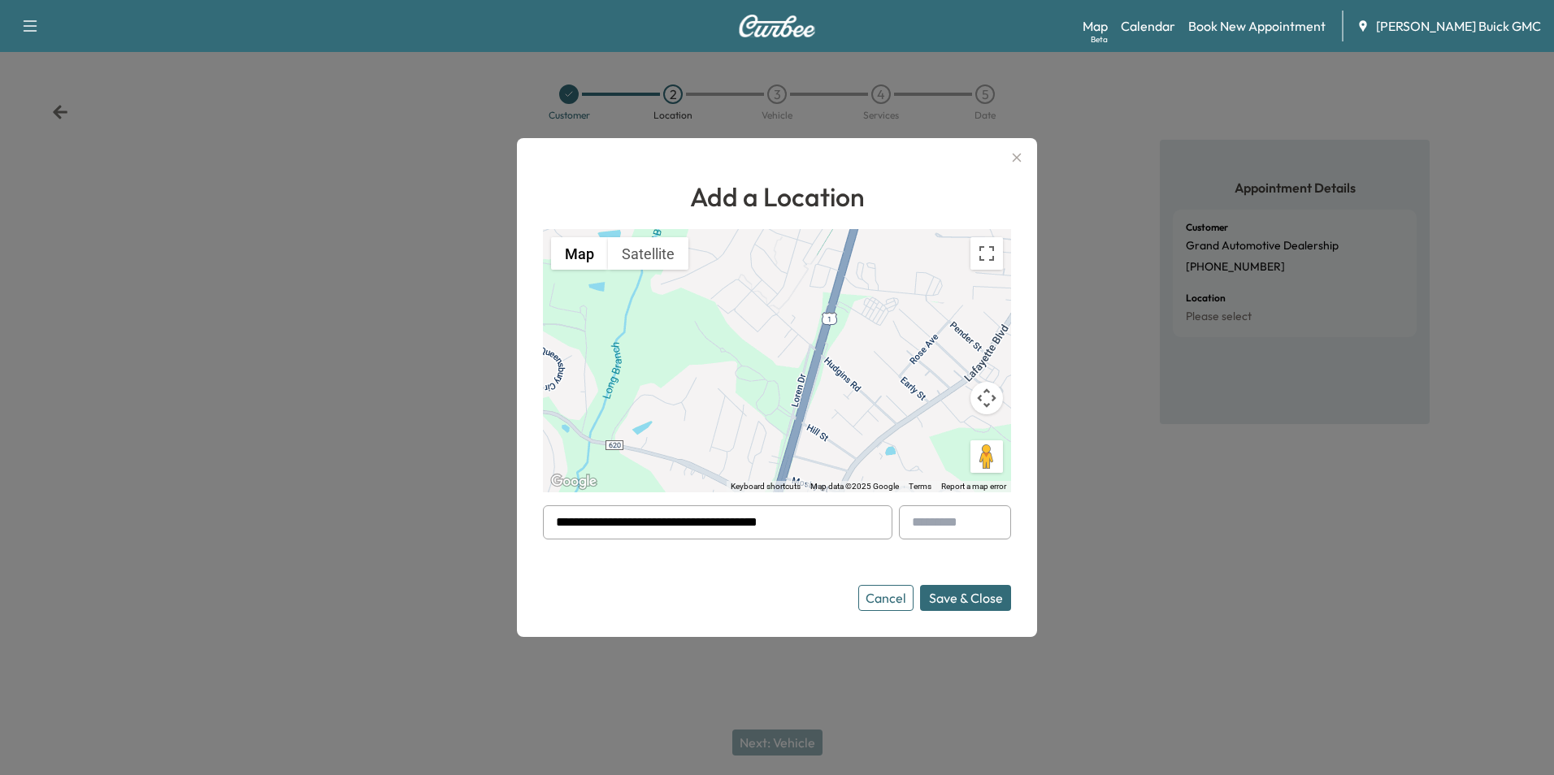
click at [953, 597] on button "Save & Close" at bounding box center [965, 598] width 91 height 26
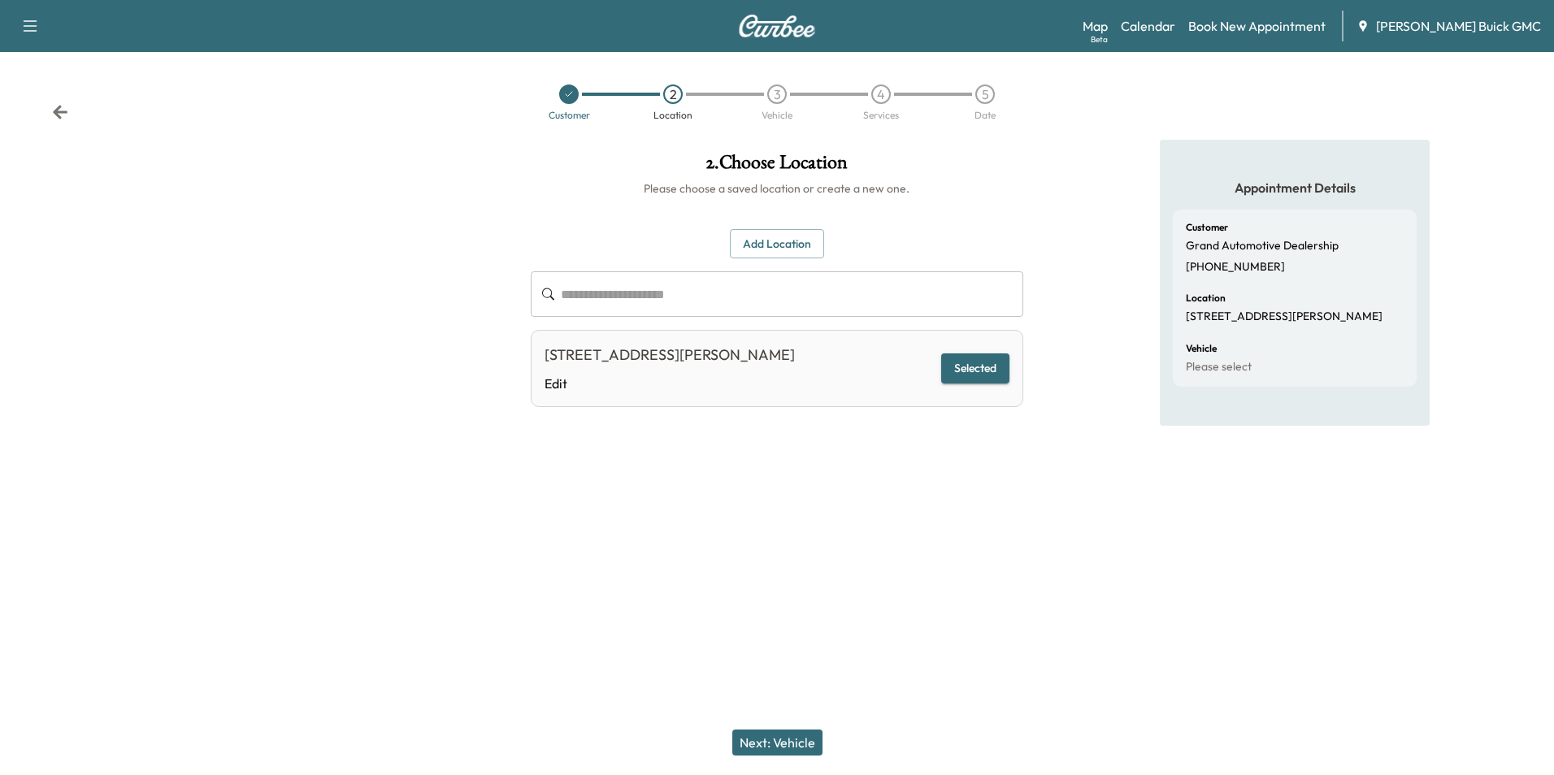
click at [765, 739] on button "Next: Vehicle" at bounding box center [777, 743] width 90 height 26
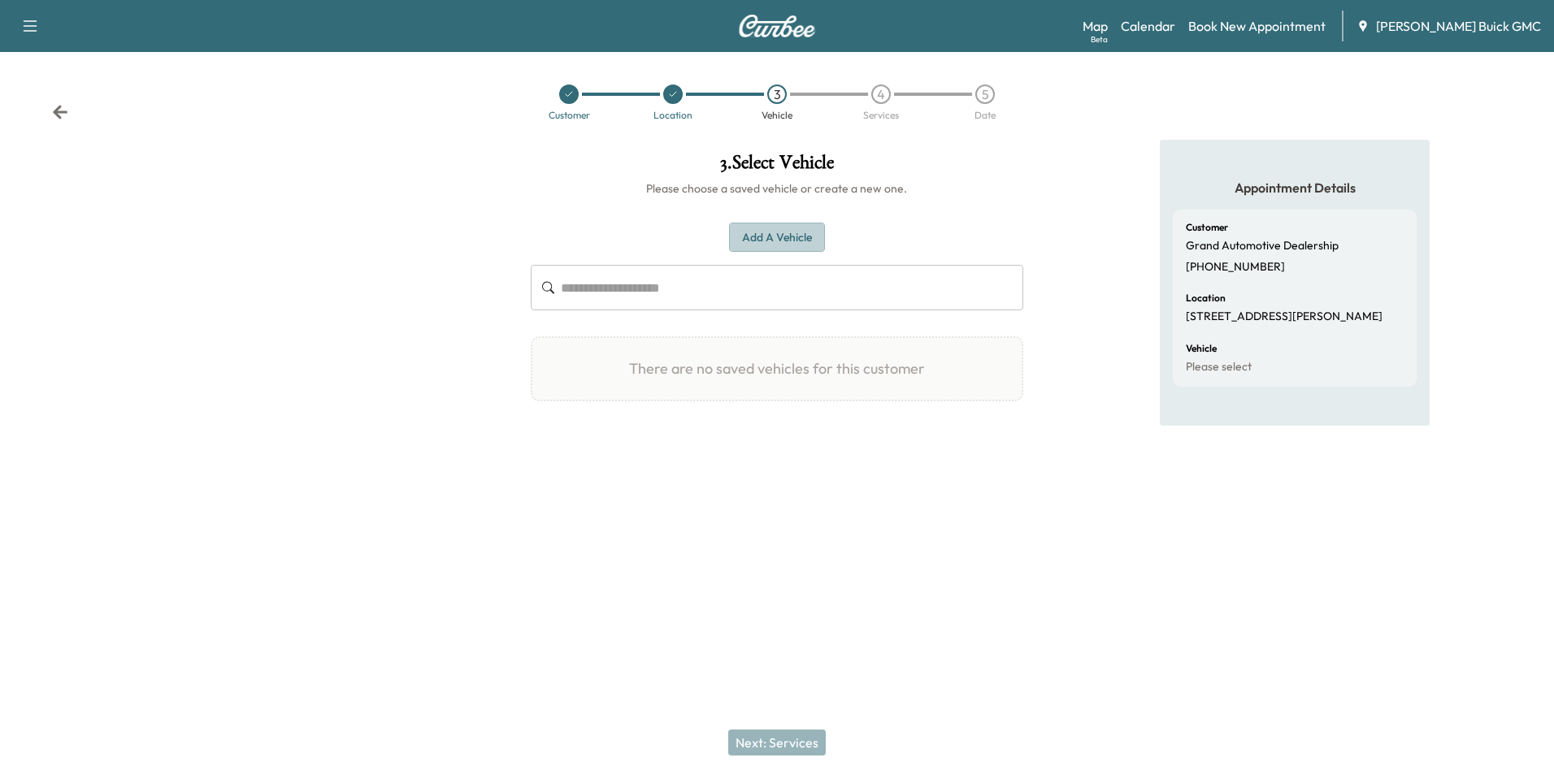
click at [771, 238] on button "Add a Vehicle" at bounding box center [777, 238] width 96 height 30
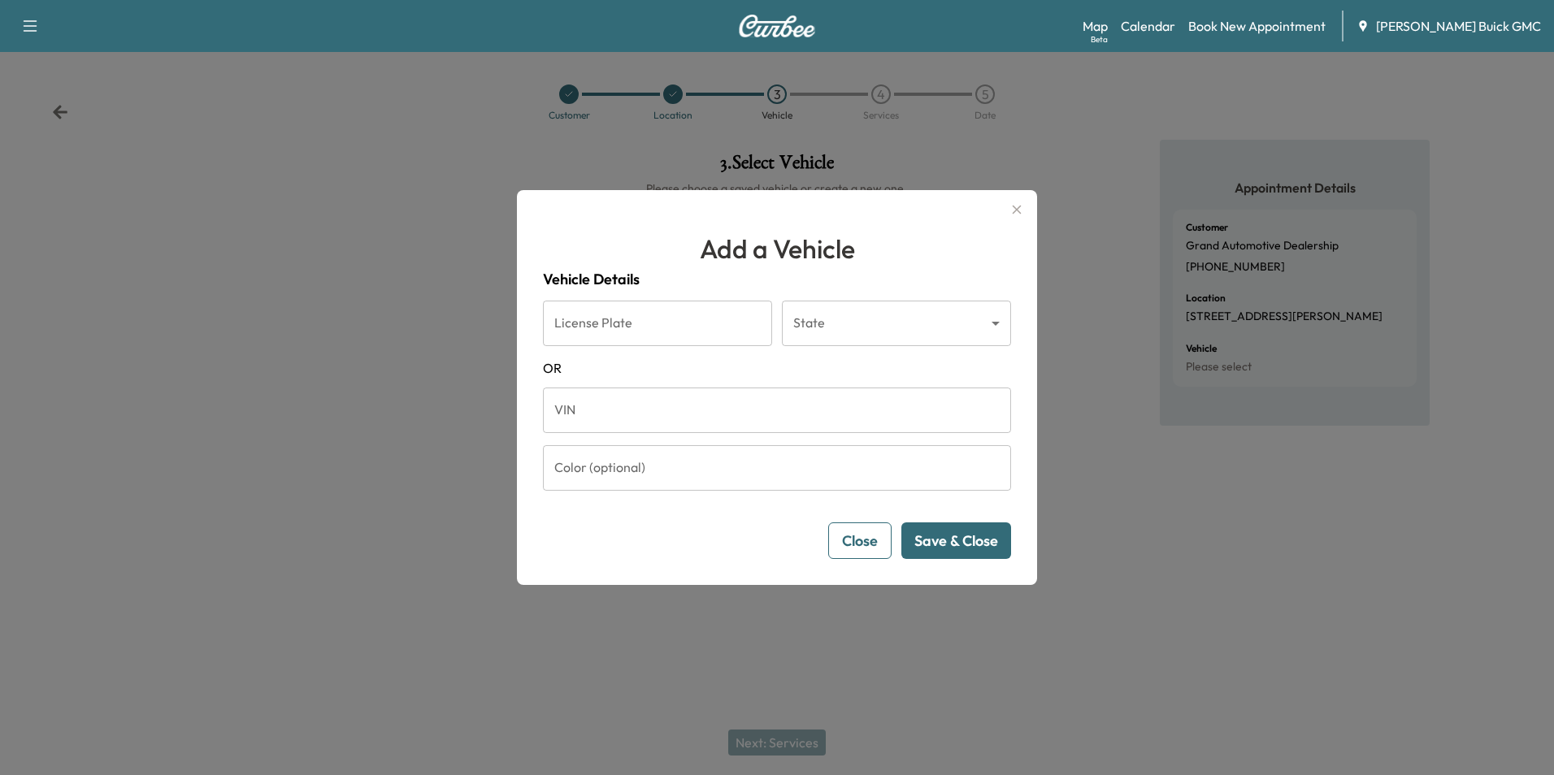
click at [674, 406] on input "VIN" at bounding box center [777, 411] width 468 height 46
type input "**********"
click at [984, 538] on button "Save & Close" at bounding box center [956, 541] width 110 height 37
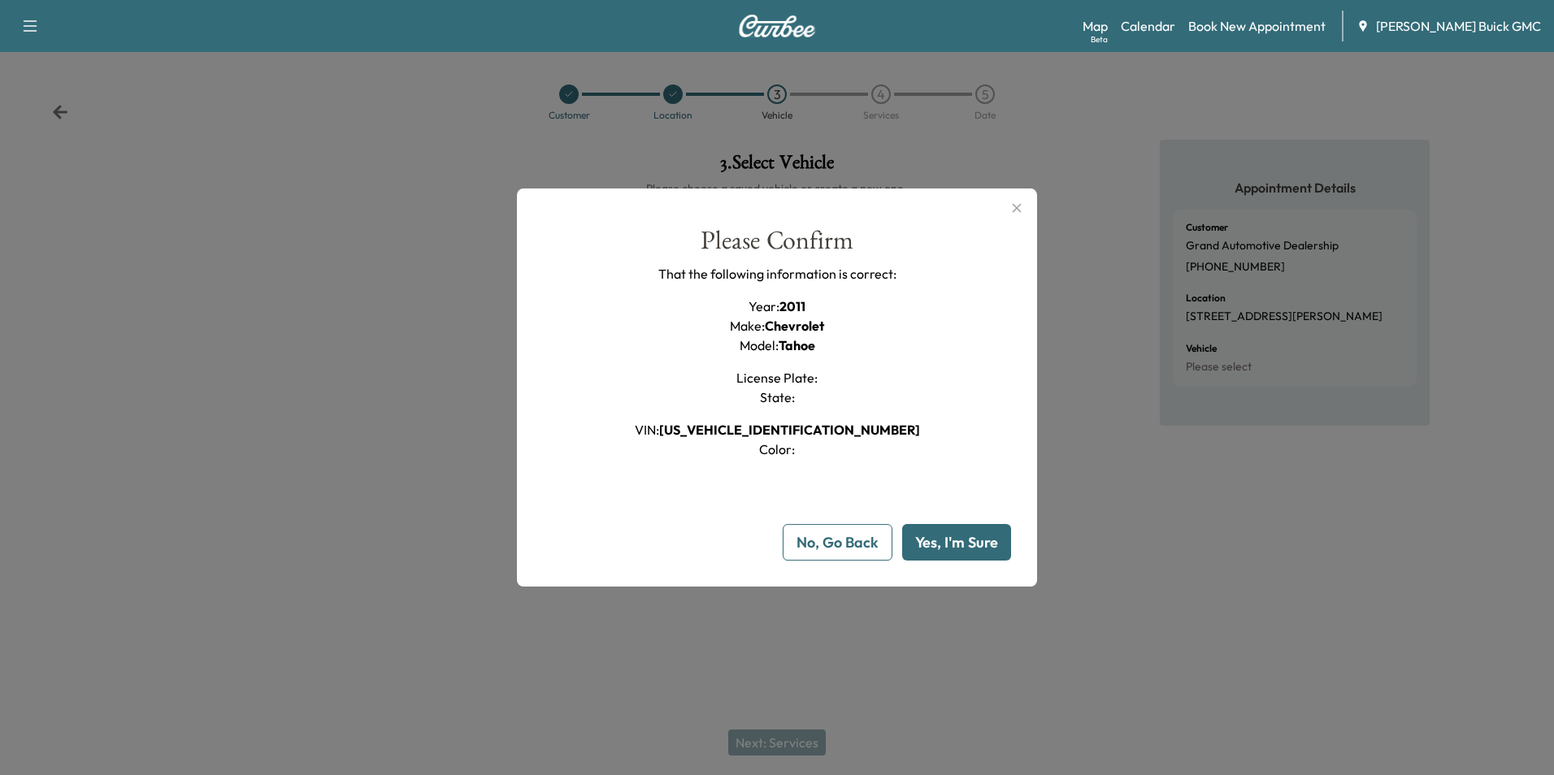
click at [984, 538] on button "Yes, I'm Sure" at bounding box center [956, 542] width 109 height 37
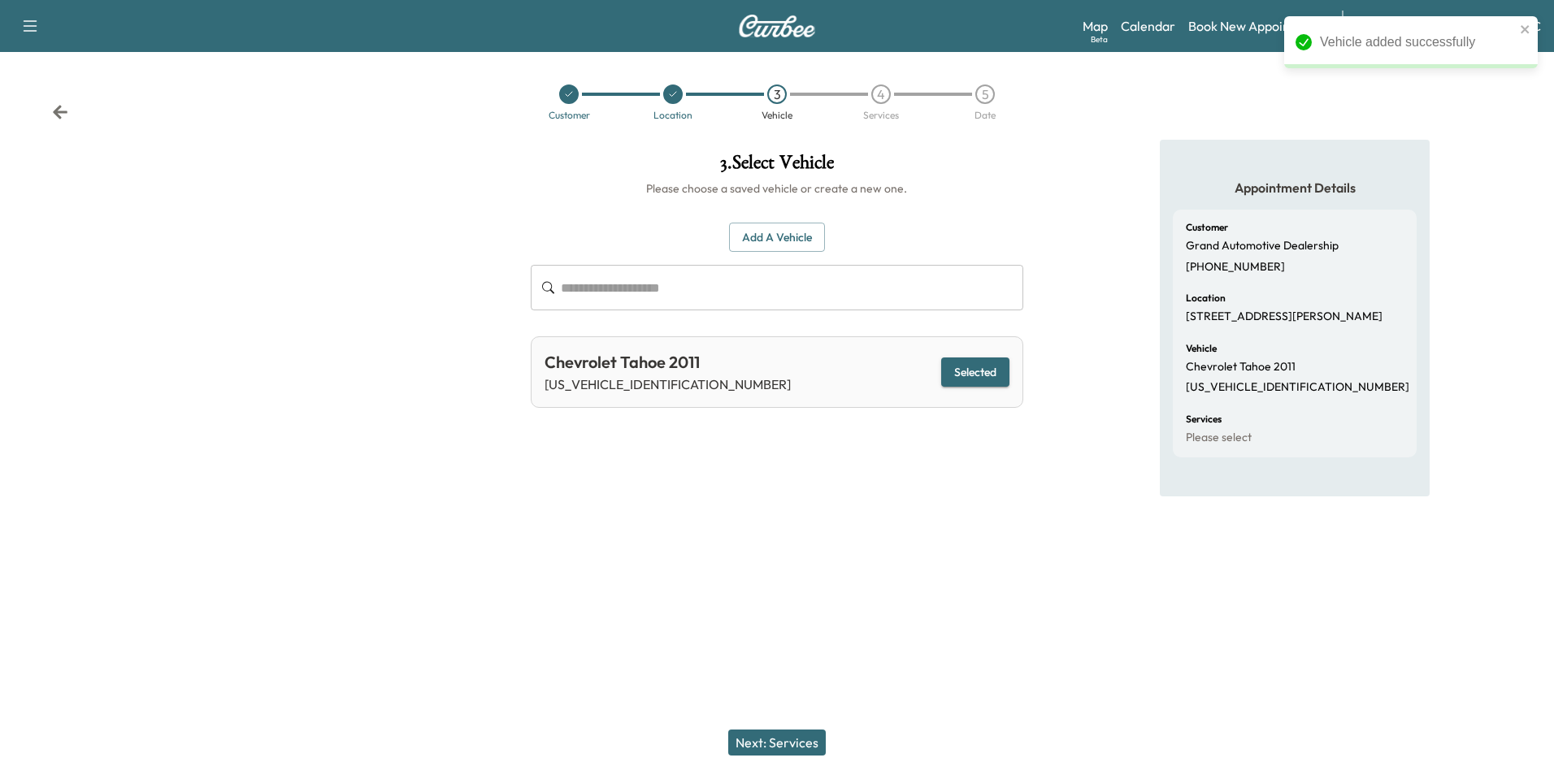
click at [803, 737] on button "Next: Services" at bounding box center [777, 743] width 98 height 26
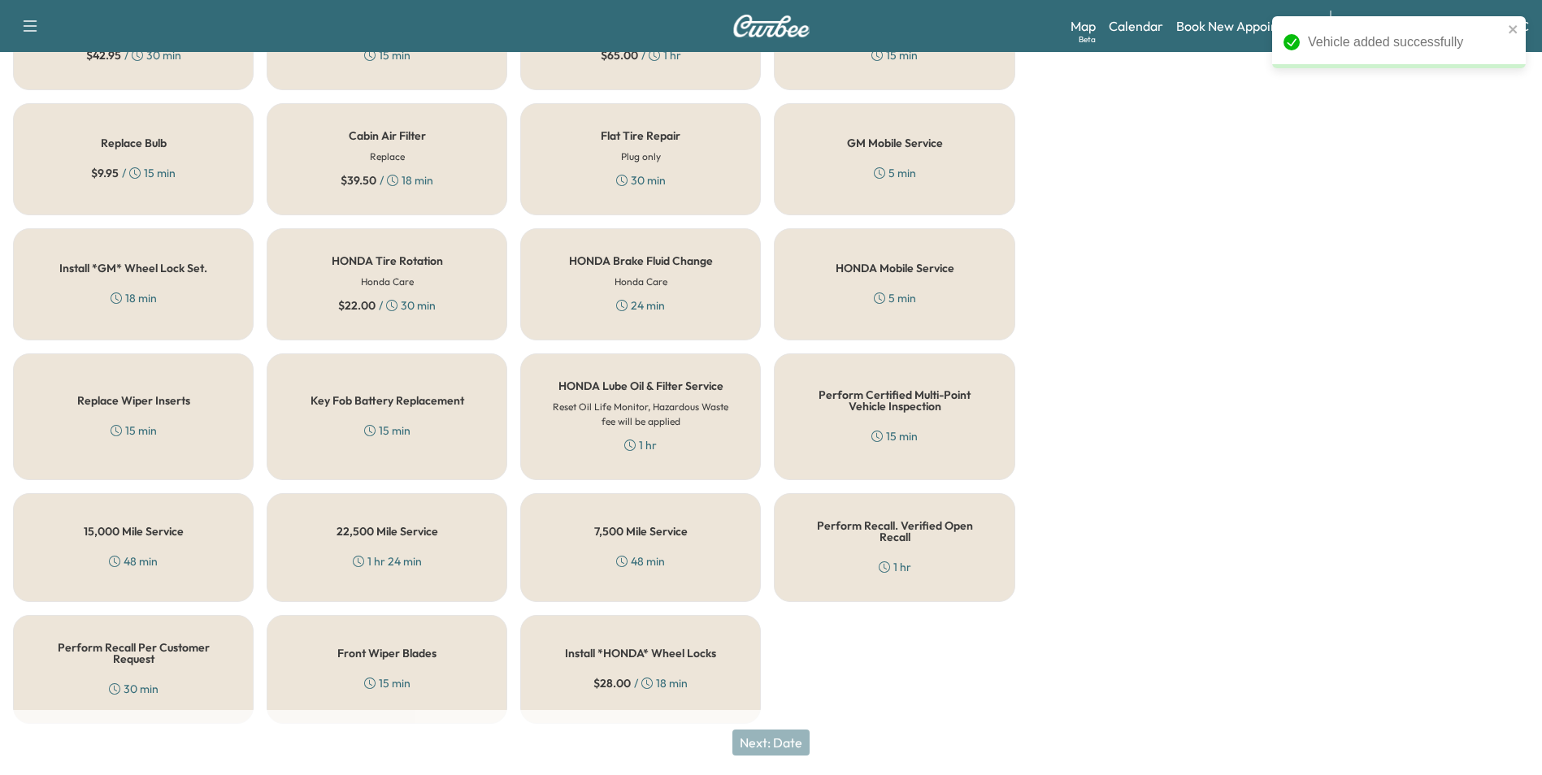
scroll to position [465, 0]
click at [887, 540] on div "Perform Recall. Verified Open Recall 1 hr" at bounding box center [894, 545] width 241 height 109
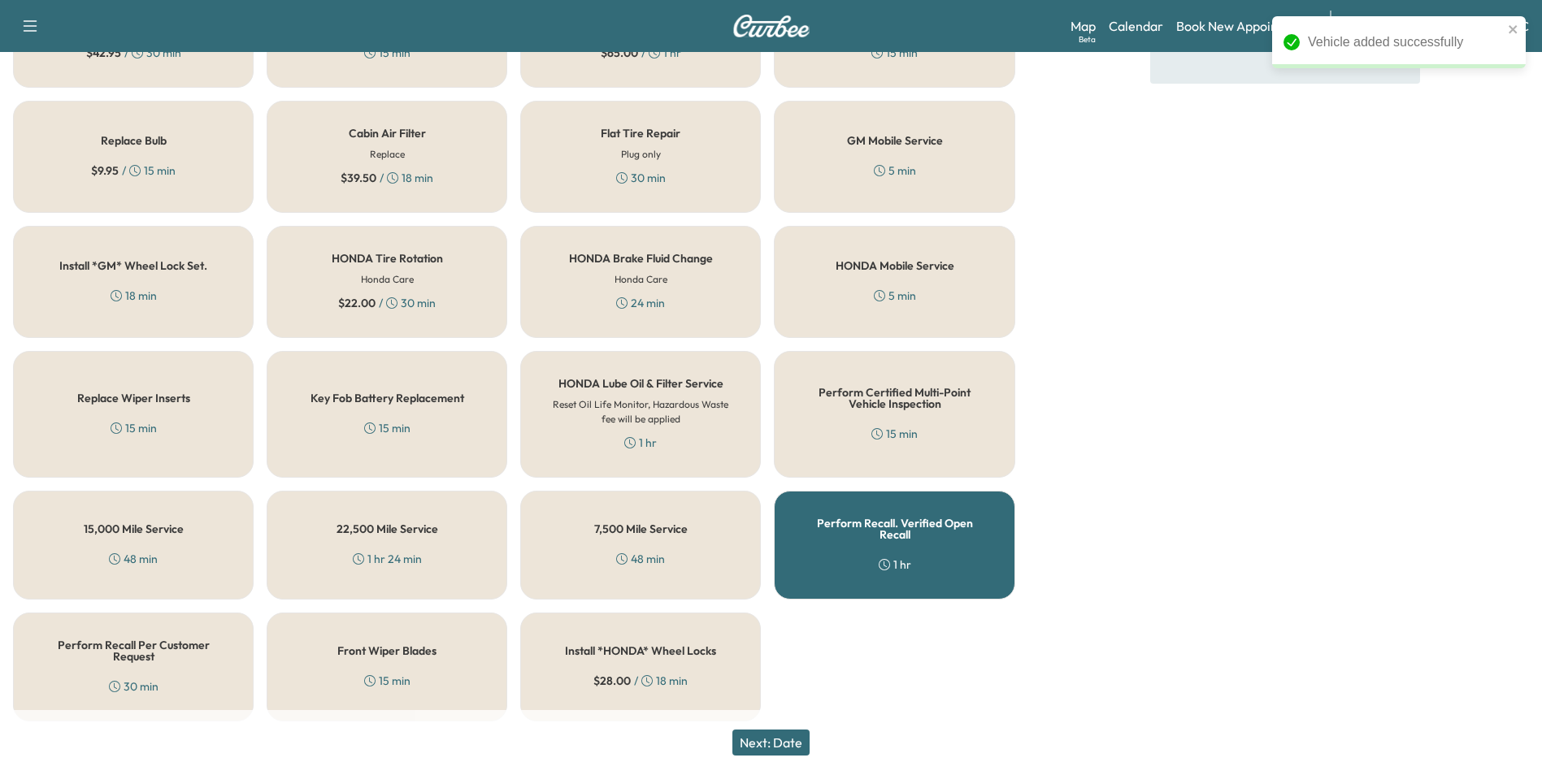
click at [783, 739] on button "Next: Date" at bounding box center [770, 743] width 77 height 26
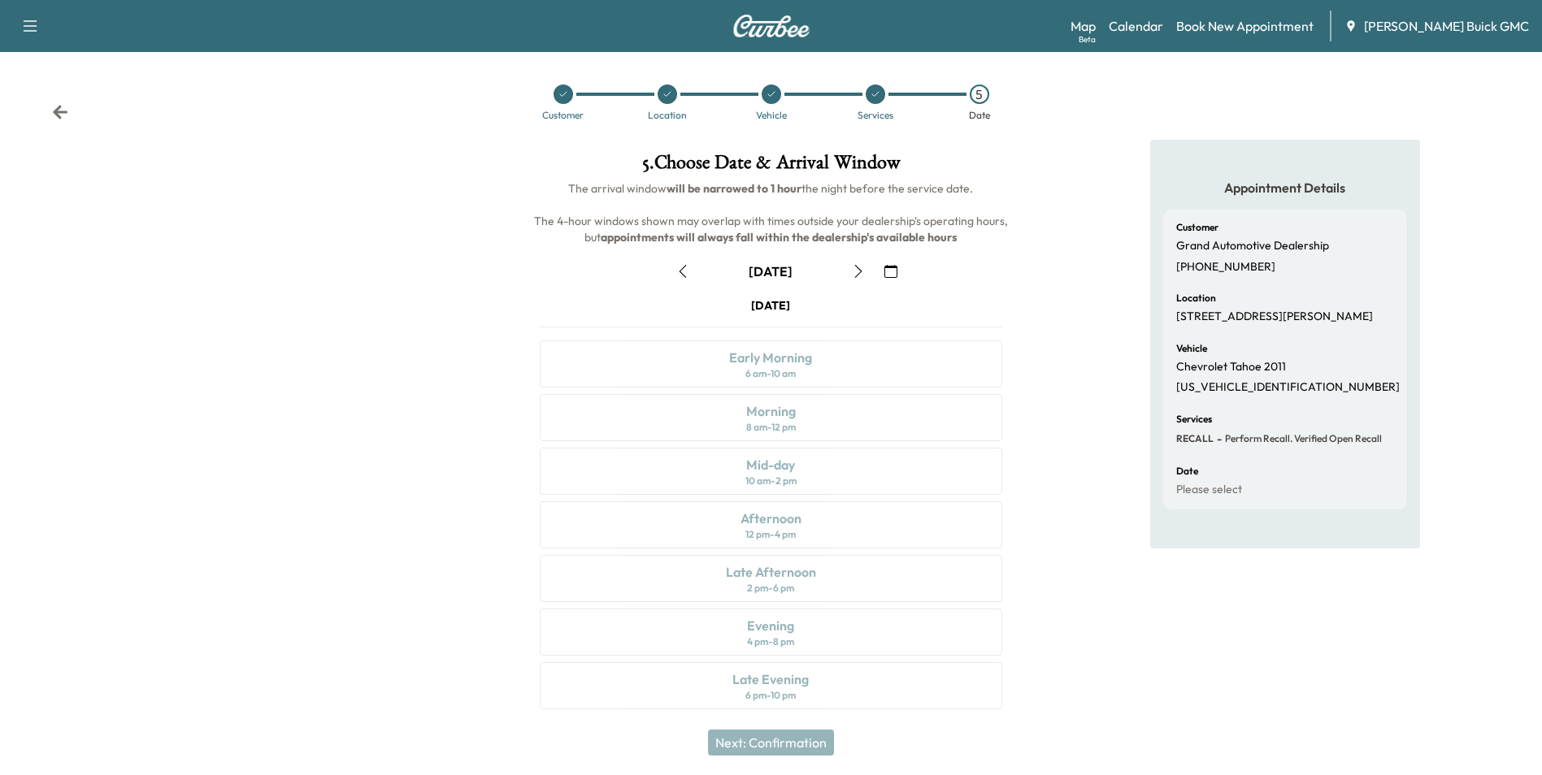
click at [890, 267] on icon "button" at bounding box center [890, 271] width 13 height 13
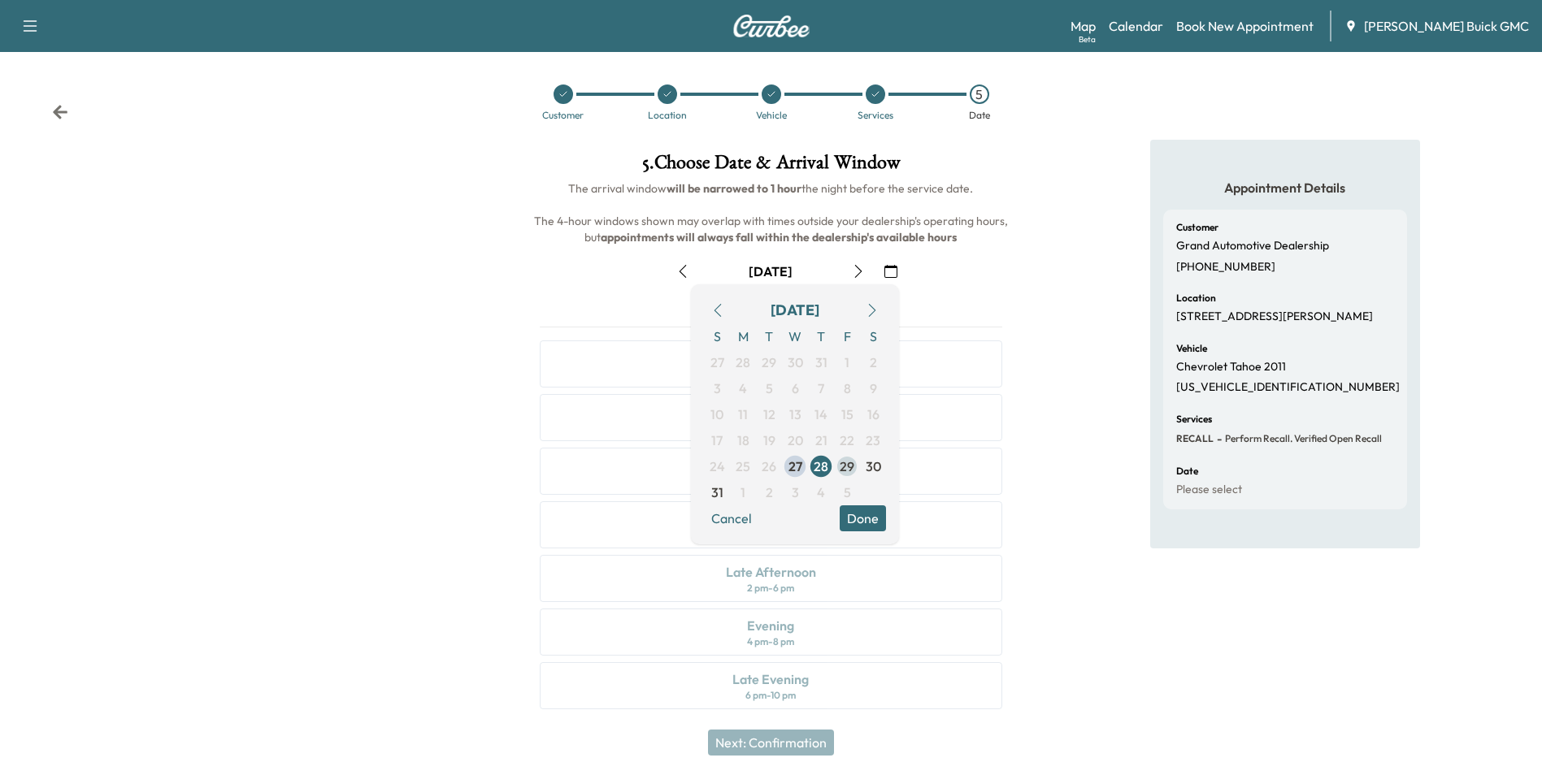
click at [841, 464] on span "29" at bounding box center [847, 467] width 15 height 20
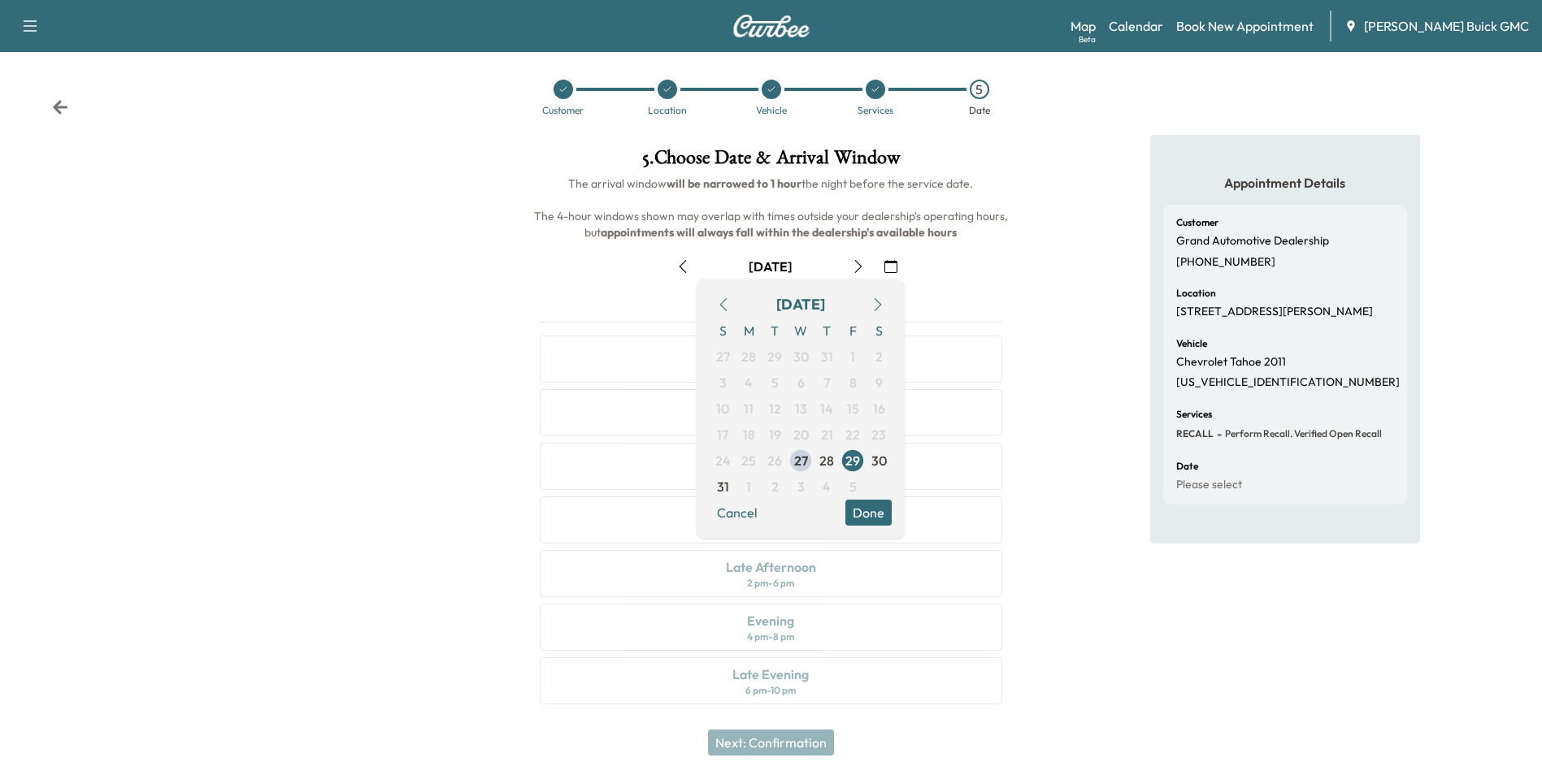
scroll to position [6, 0]
click at [1049, 363] on div "Appointment Details Customer Grand Automotive Dealership [PHONE_NUMBER] Locatio…" at bounding box center [1285, 428] width 514 height 589
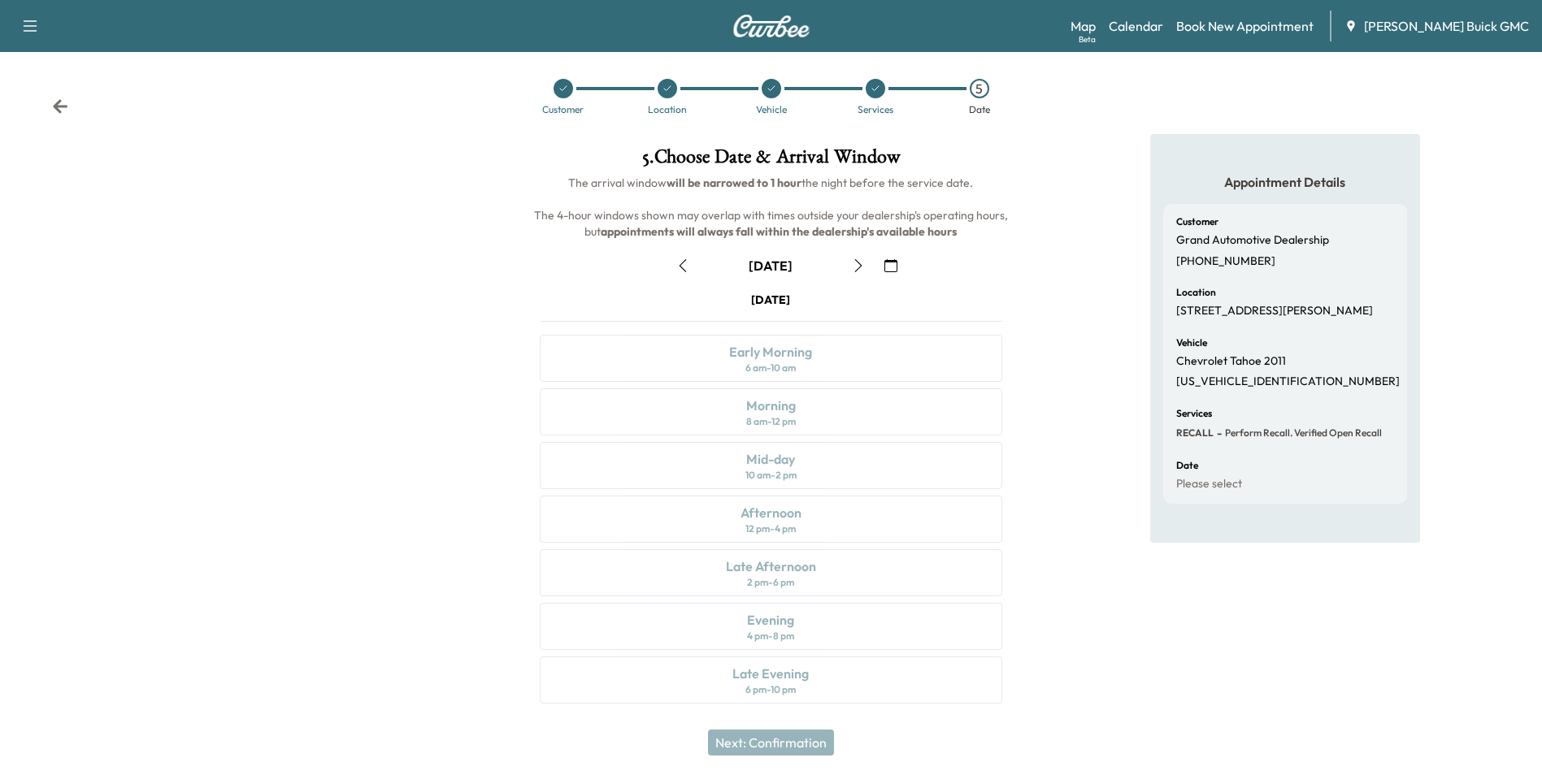
click at [1085, 196] on div "Appointment Details Customer Grand Automotive Dealership [PHONE_NUMBER] Locatio…" at bounding box center [1285, 428] width 514 height 589
drag, startPoint x: 1128, startPoint y: 80, endPoint x: 1129, endPoint y: 70, distance: 9.8
click at [1130, 79] on div "Customer Location Vehicle Services 5 Date" at bounding box center [771, 96] width 1542 height 75
click at [1162, 25] on link "Calendar" at bounding box center [1136, 26] width 54 height 20
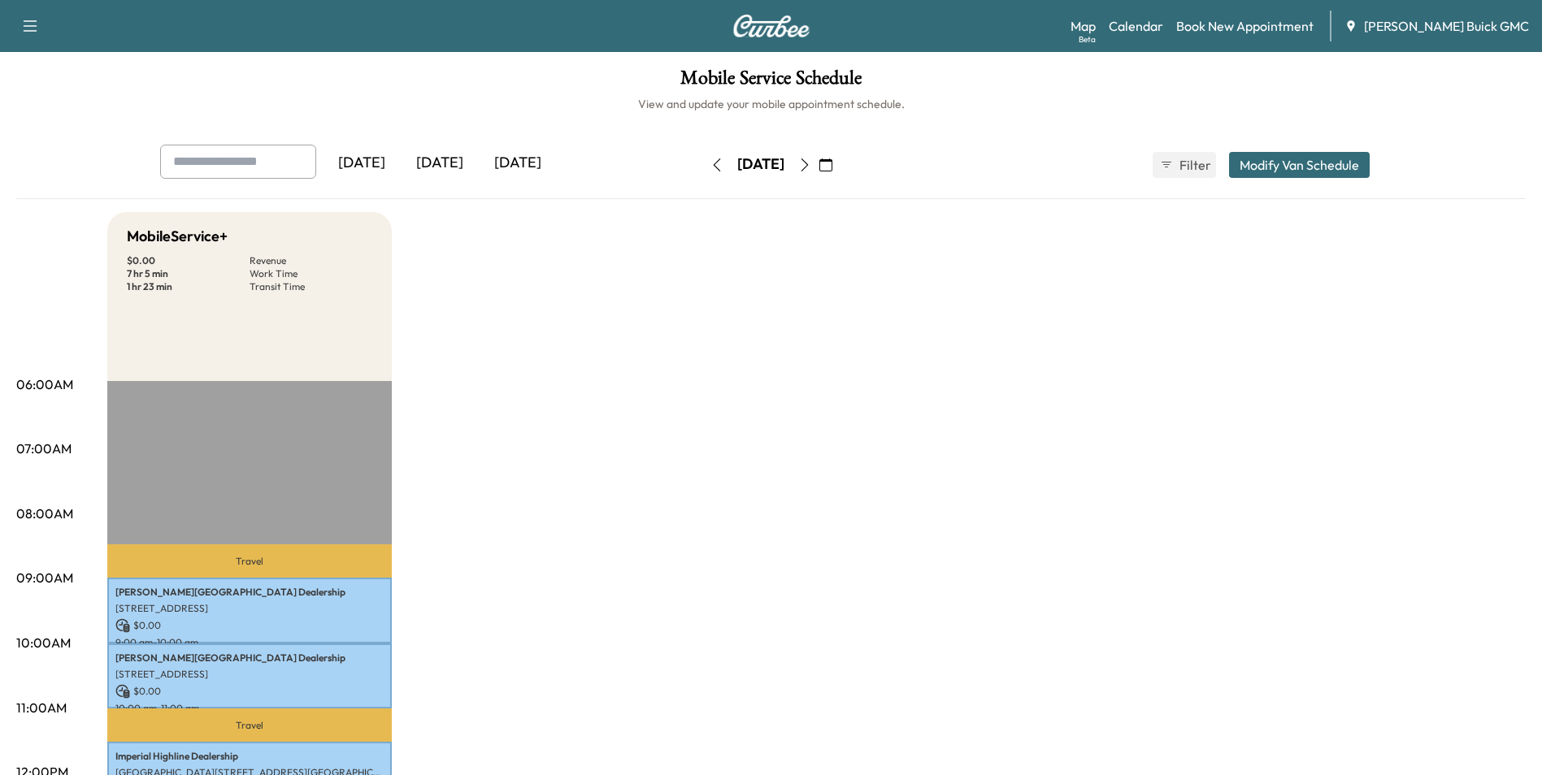
click at [832, 163] on icon "button" at bounding box center [825, 165] width 13 height 13
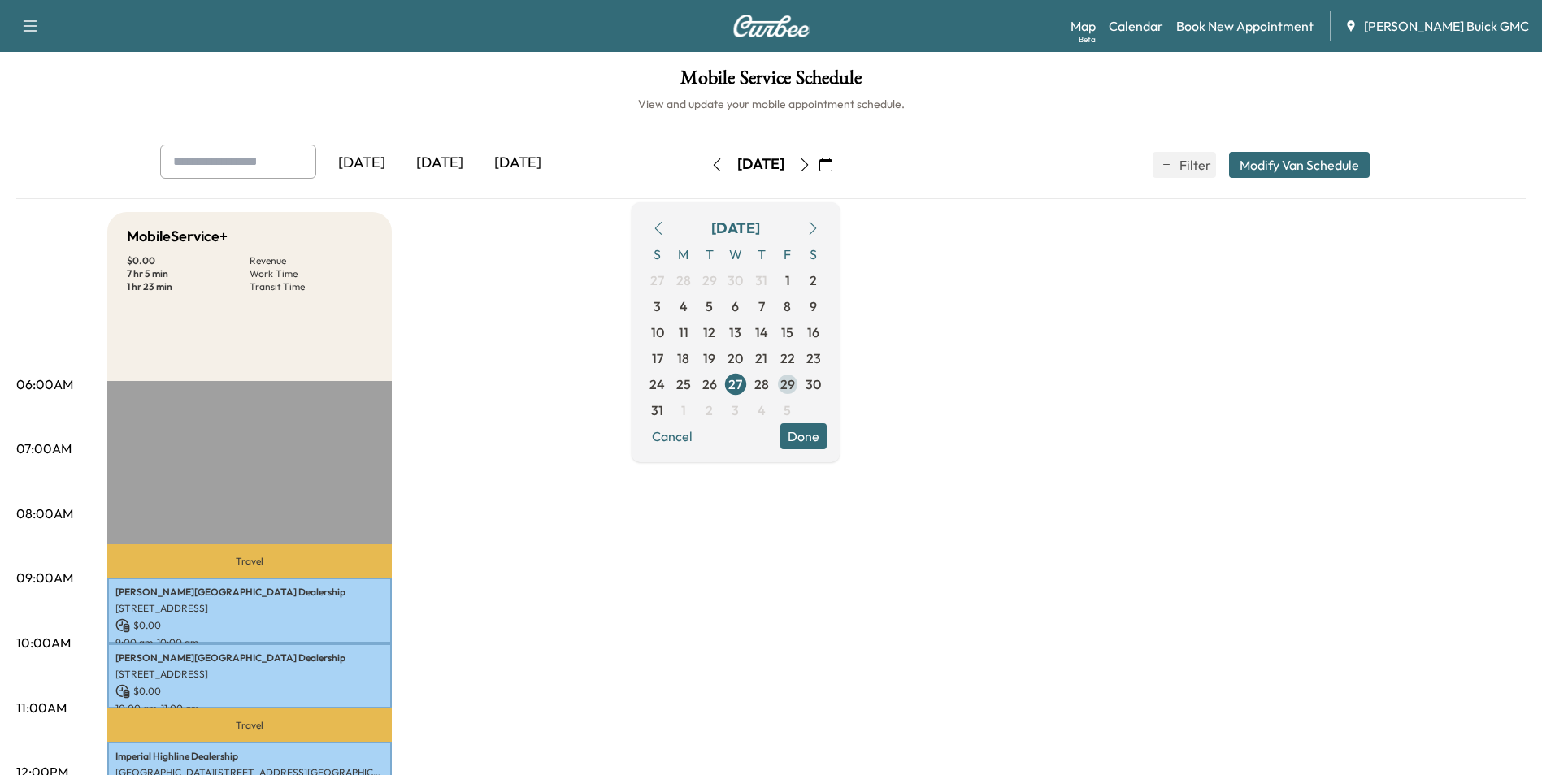
click at [795, 381] on span "29" at bounding box center [787, 385] width 15 height 20
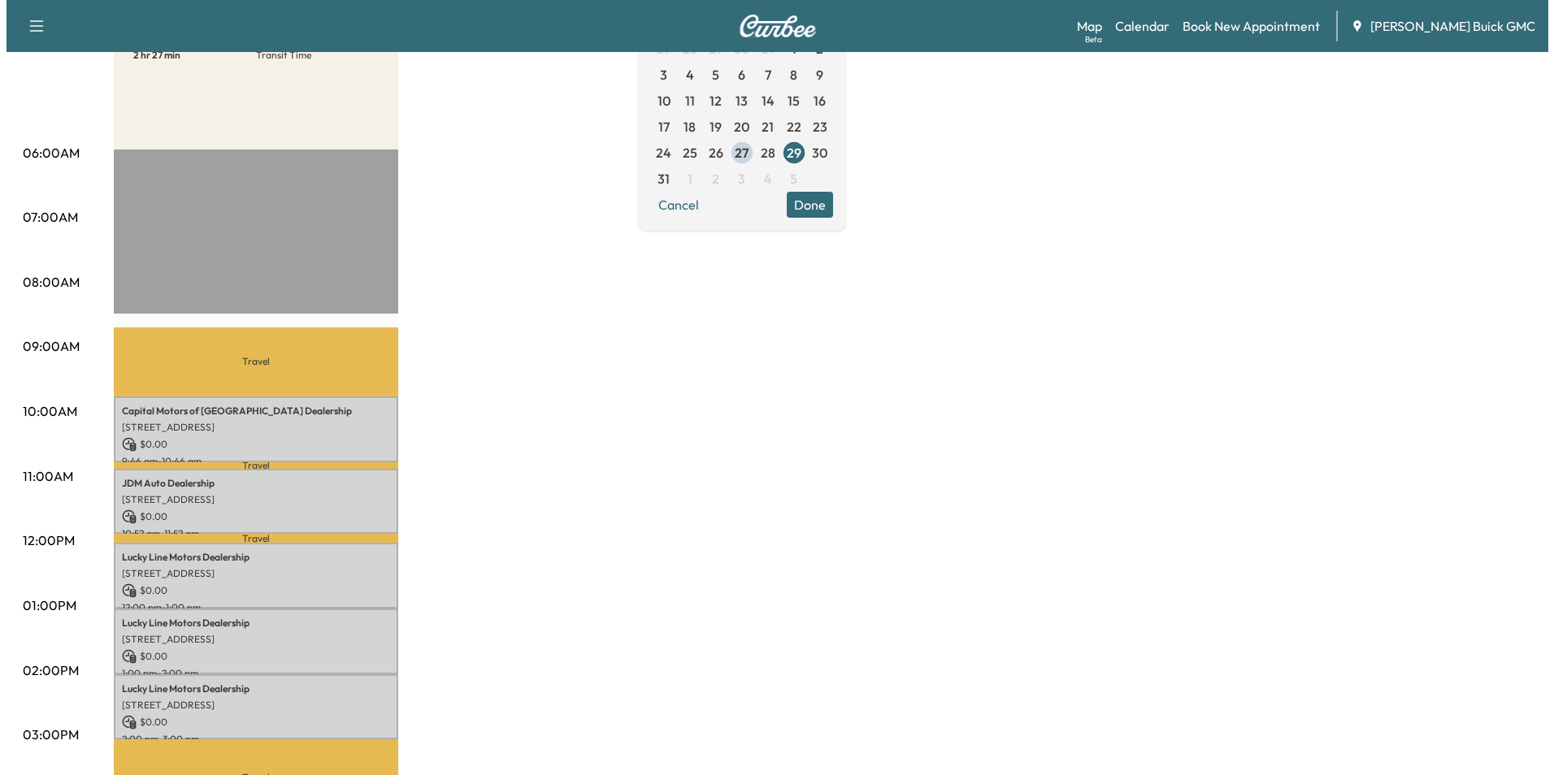
scroll to position [325, 0]
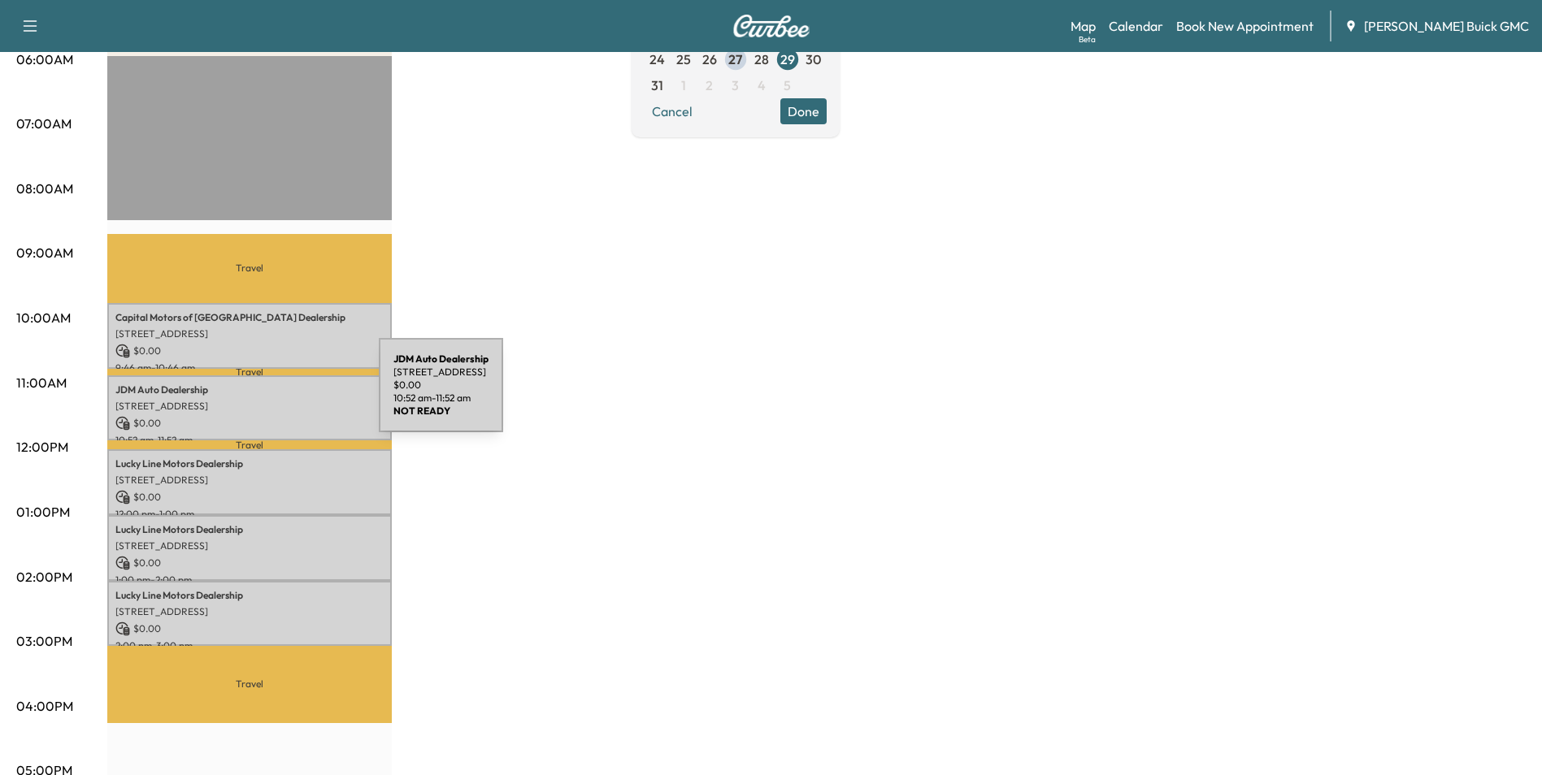
click at [257, 395] on div "JDM Auto Dealership [STREET_ADDRESS] $ 0.00 10:52 am - 11:52 am" at bounding box center [249, 409] width 285 height 66
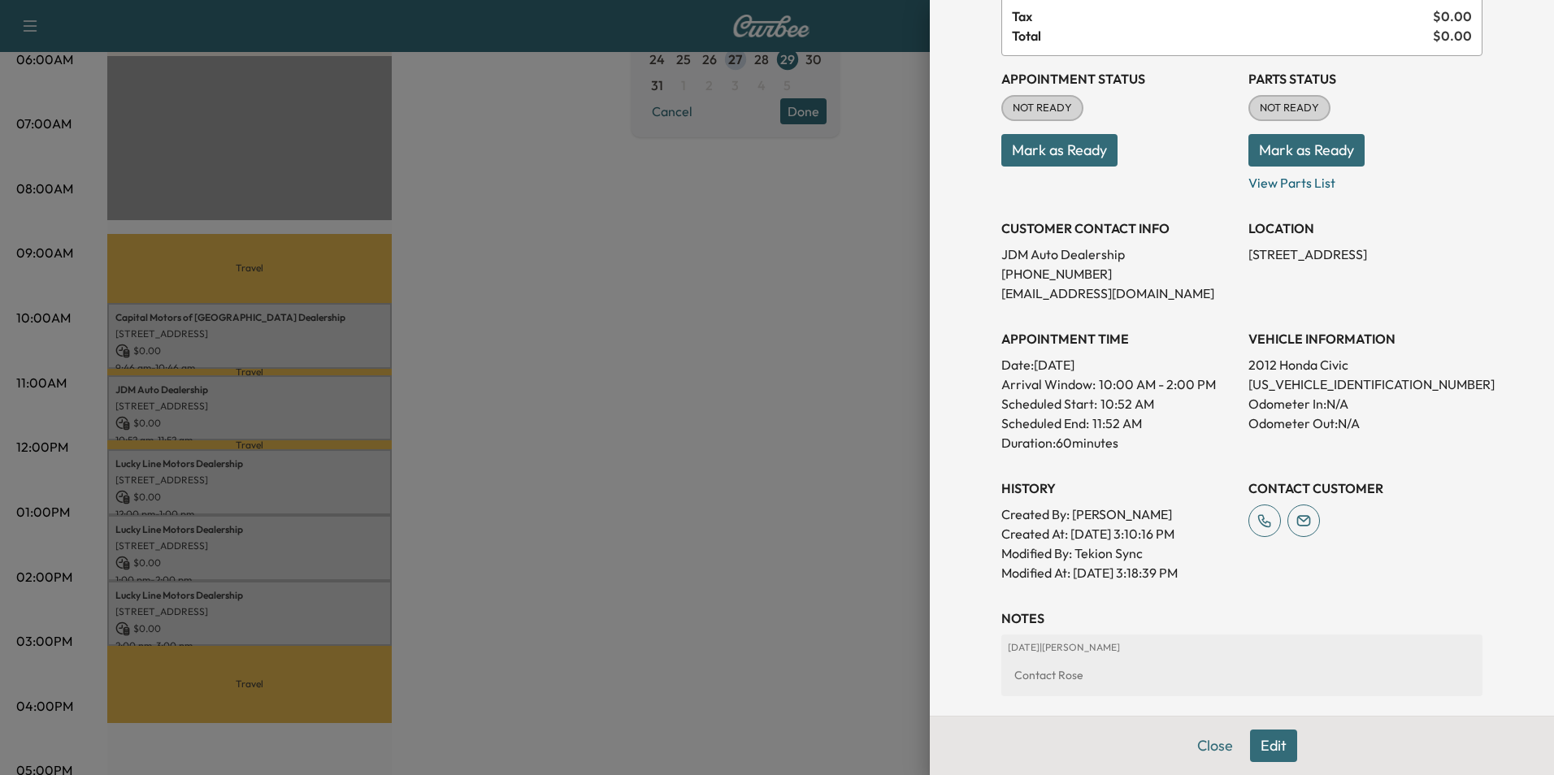
scroll to position [301, 0]
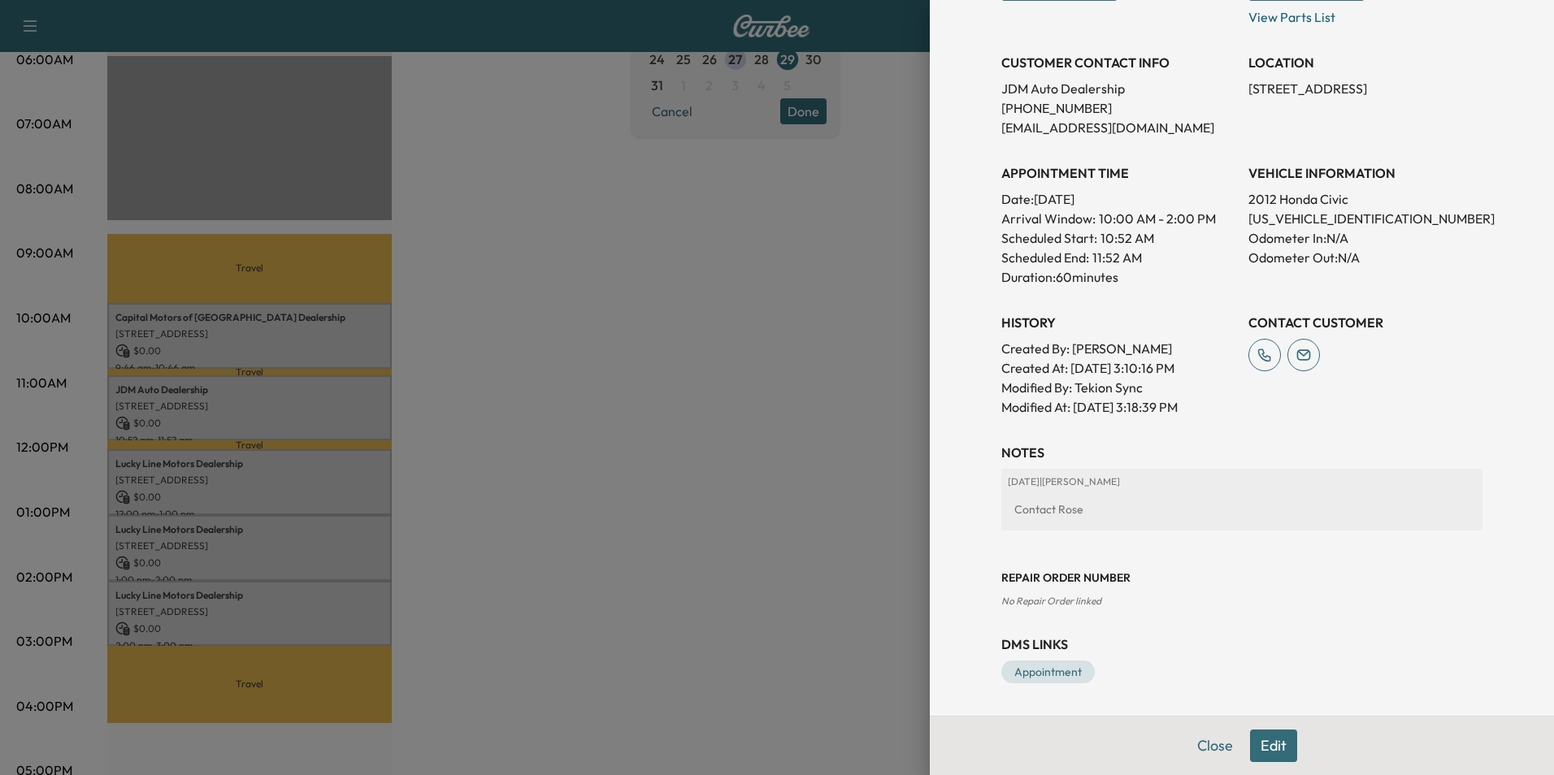
click at [1266, 739] on button "Edit" at bounding box center [1273, 746] width 47 height 33
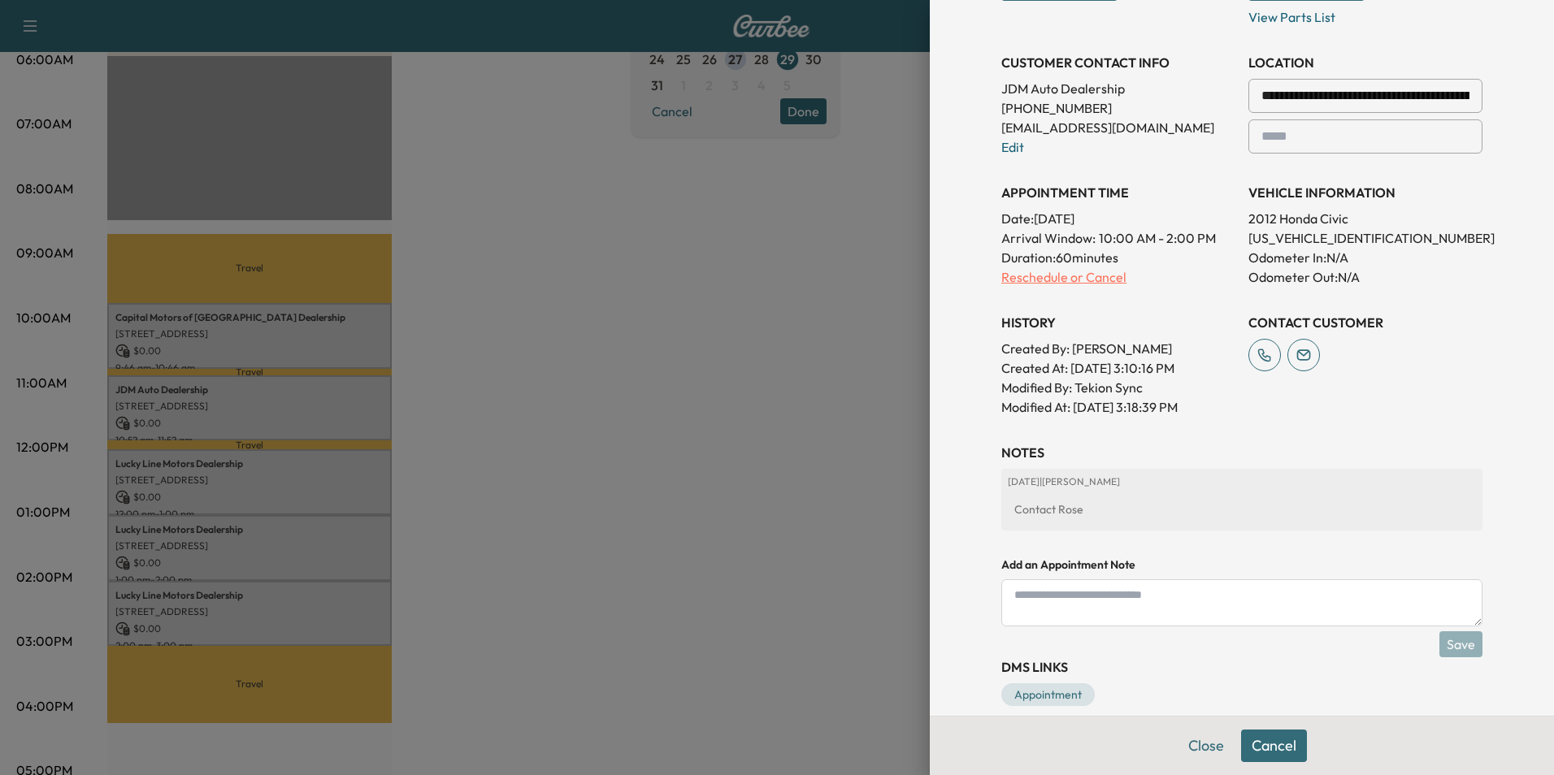
click at [1098, 276] on p "Reschedule or Cancel" at bounding box center [1118, 277] width 234 height 20
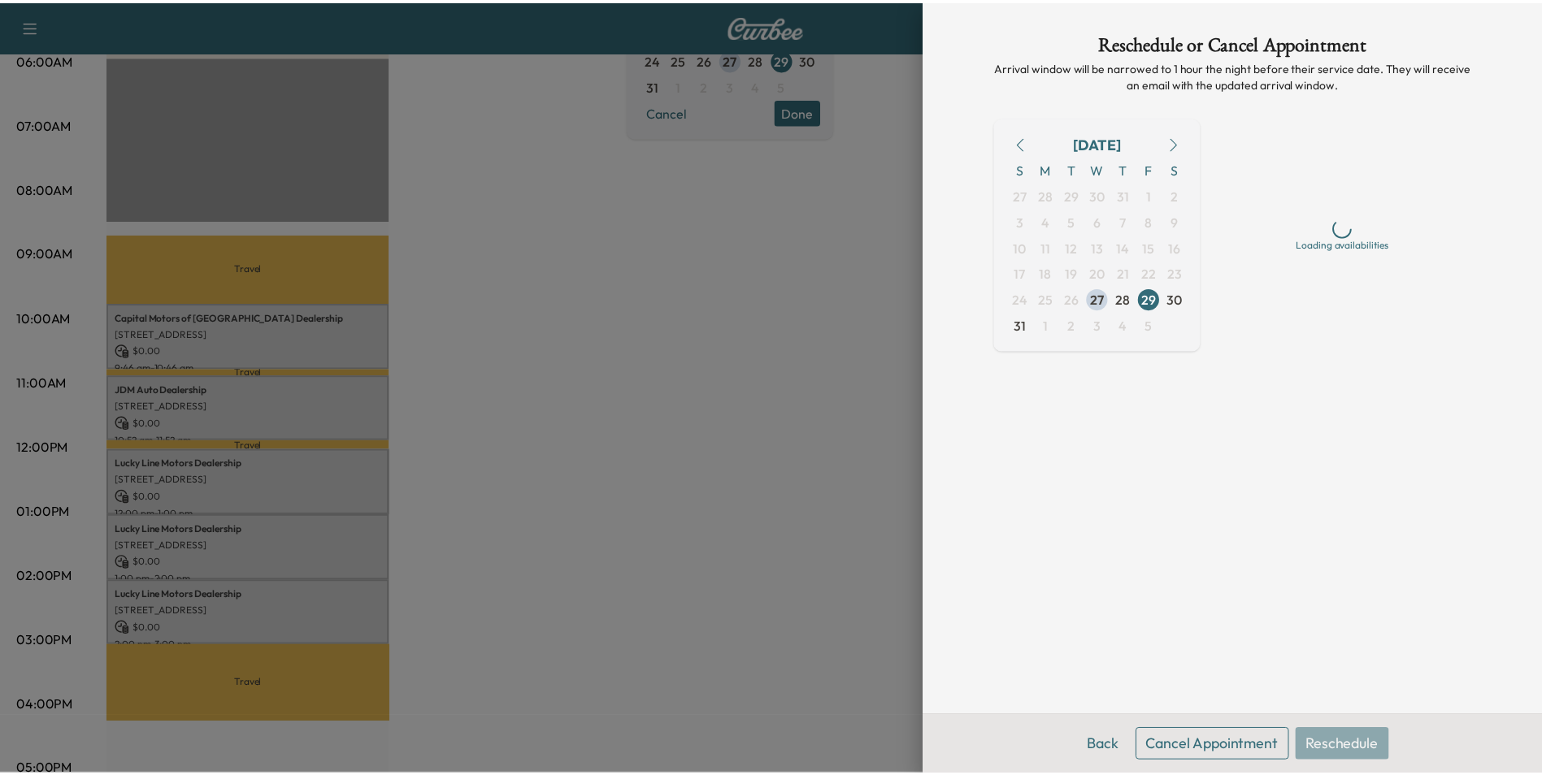
scroll to position [0, 0]
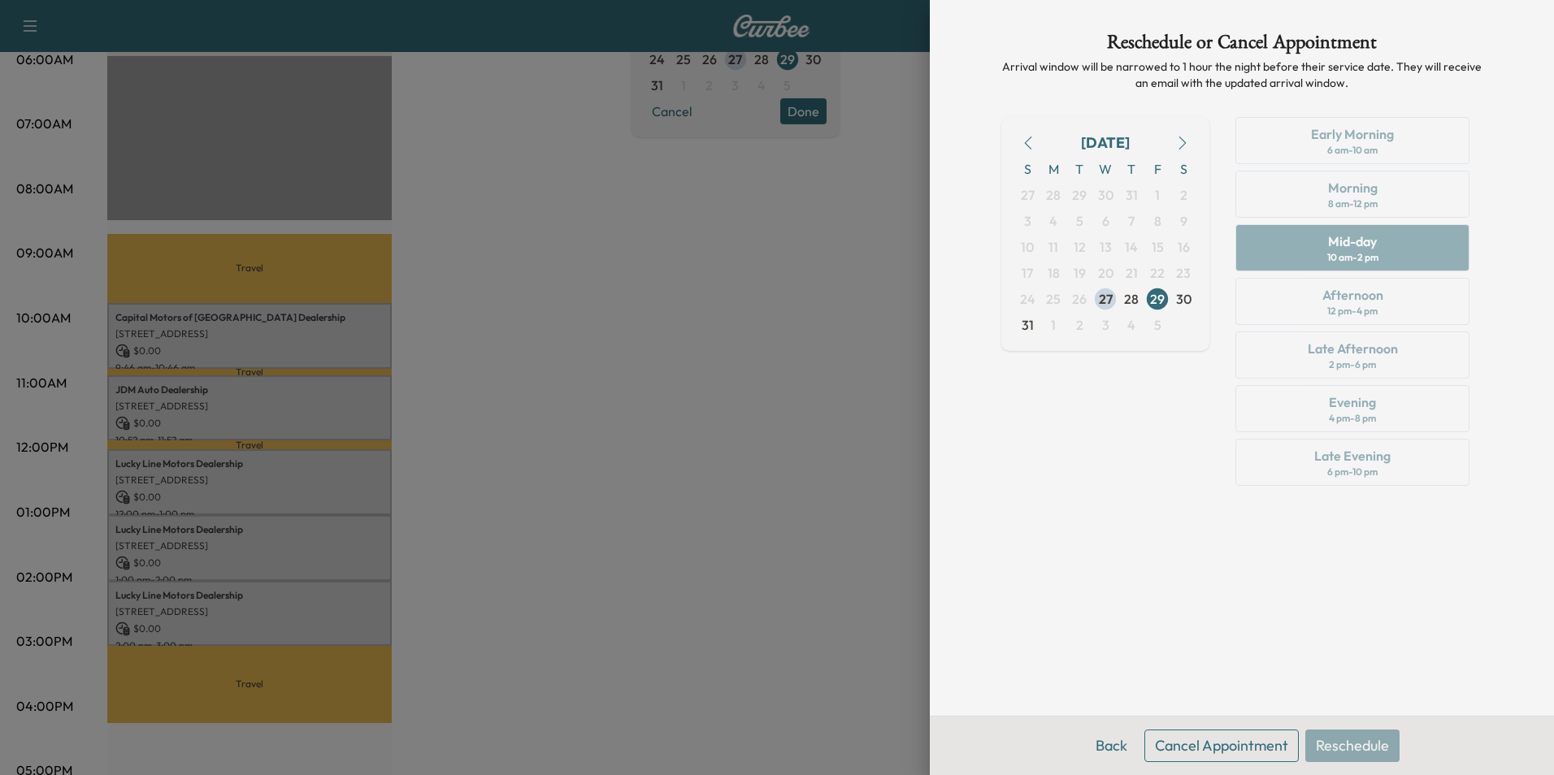
click at [1223, 743] on button "Cancel Appointment" at bounding box center [1222, 746] width 154 height 33
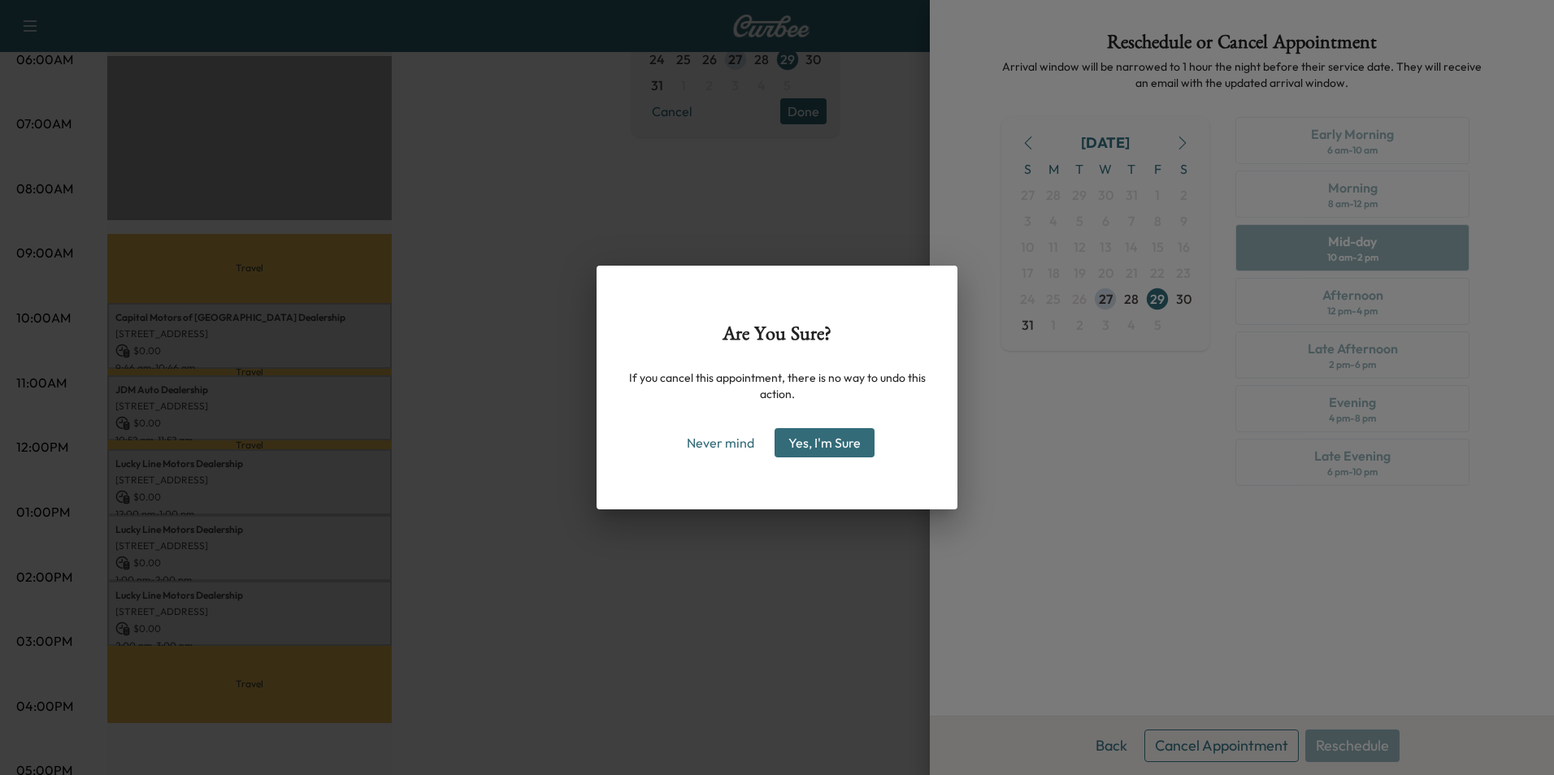
click at [814, 440] on button "Yes, I'm Sure" at bounding box center [825, 442] width 100 height 29
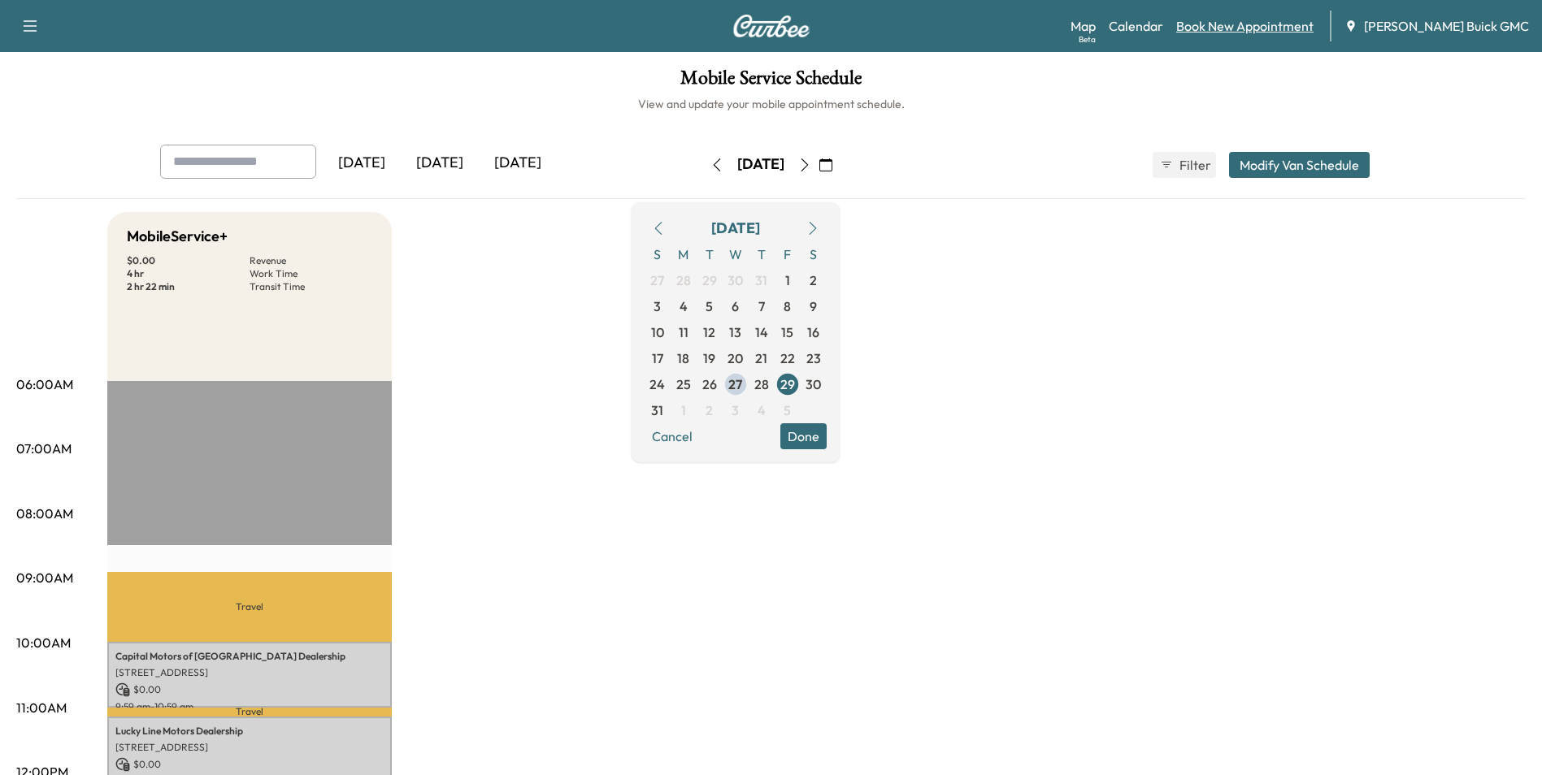
click at [1264, 25] on link "Book New Appointment" at bounding box center [1244, 26] width 137 height 20
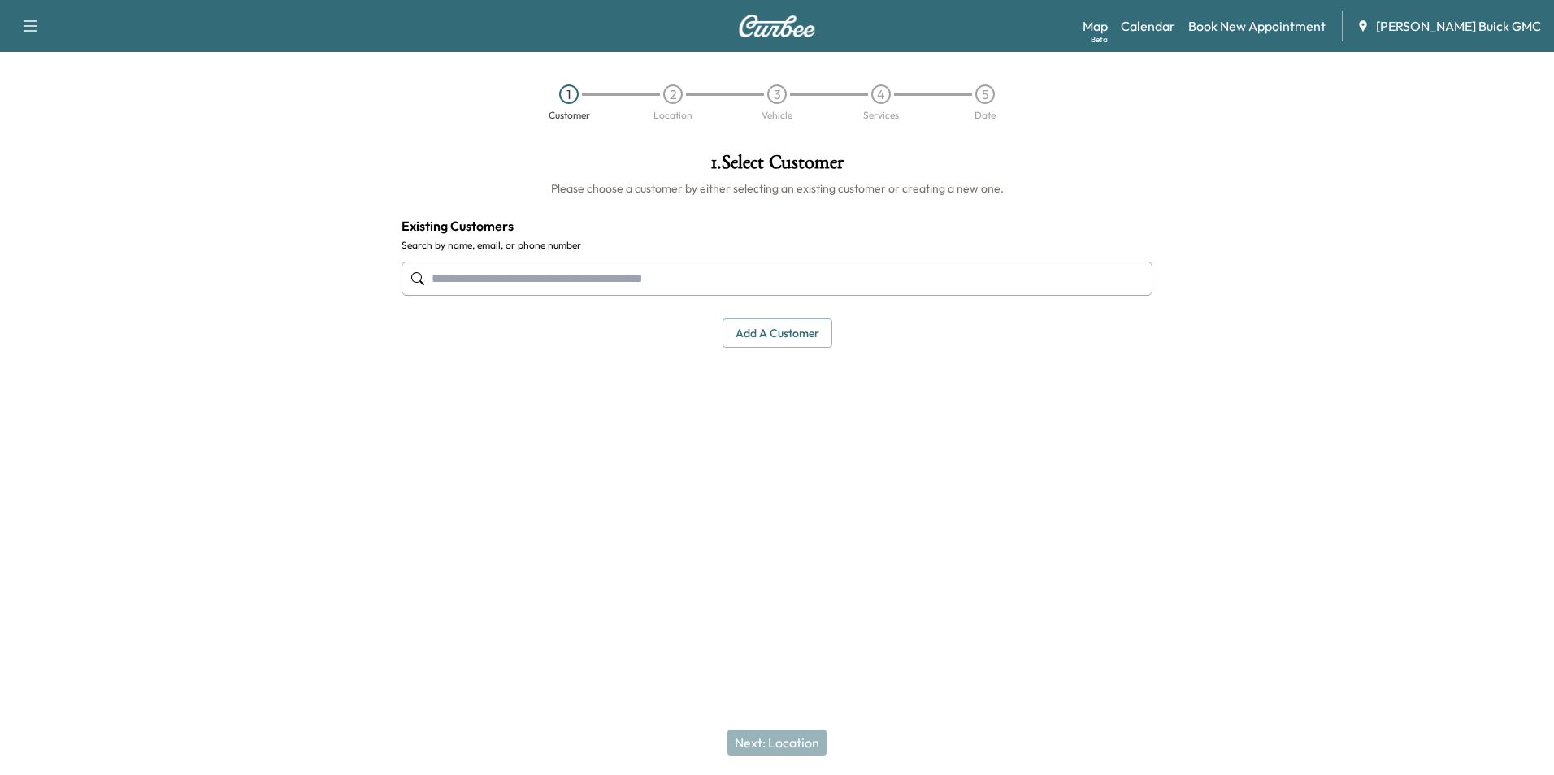
click at [710, 275] on input "text" at bounding box center [777, 279] width 751 height 34
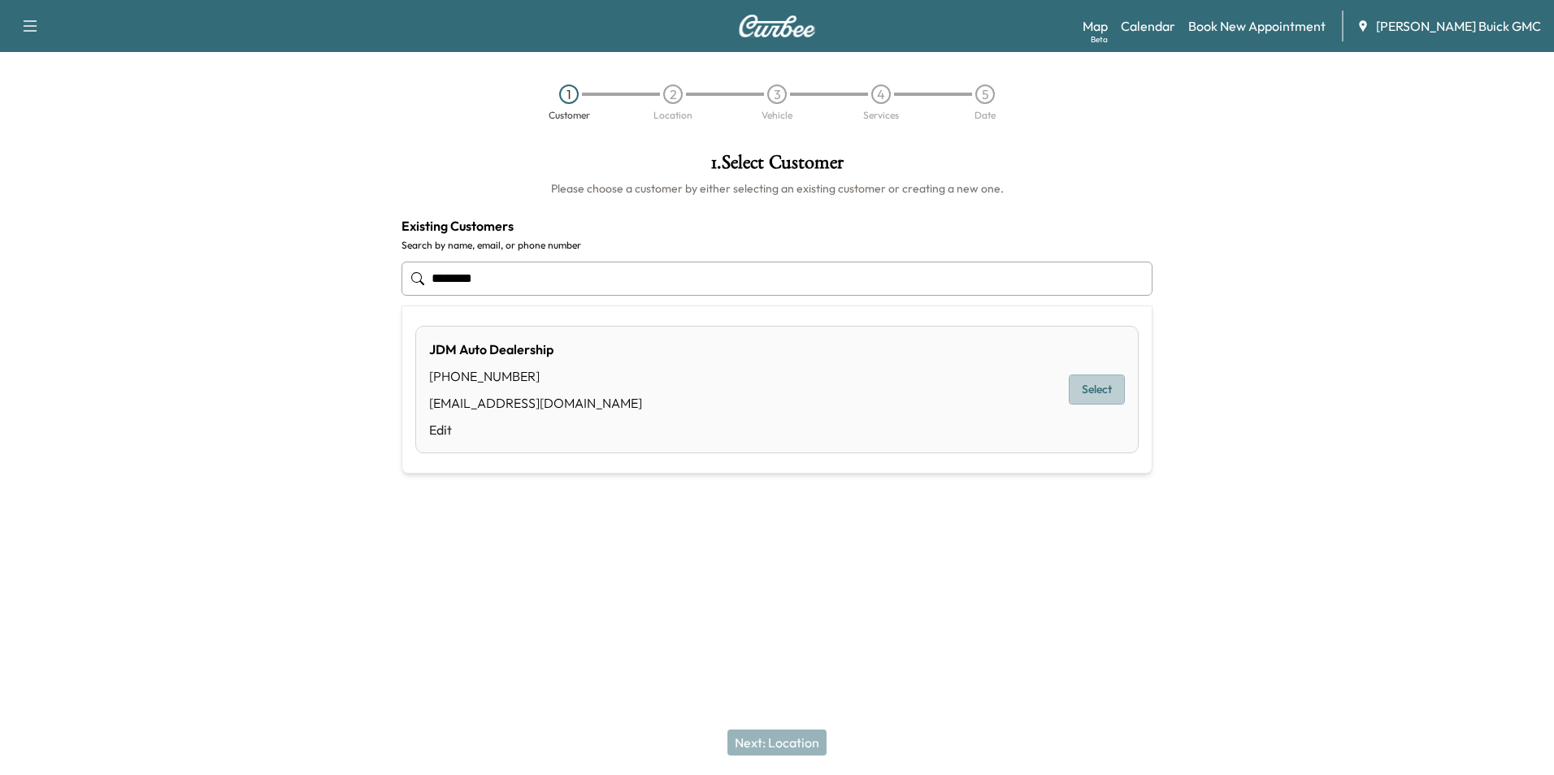
click at [1082, 383] on button "Select" at bounding box center [1097, 390] width 56 height 30
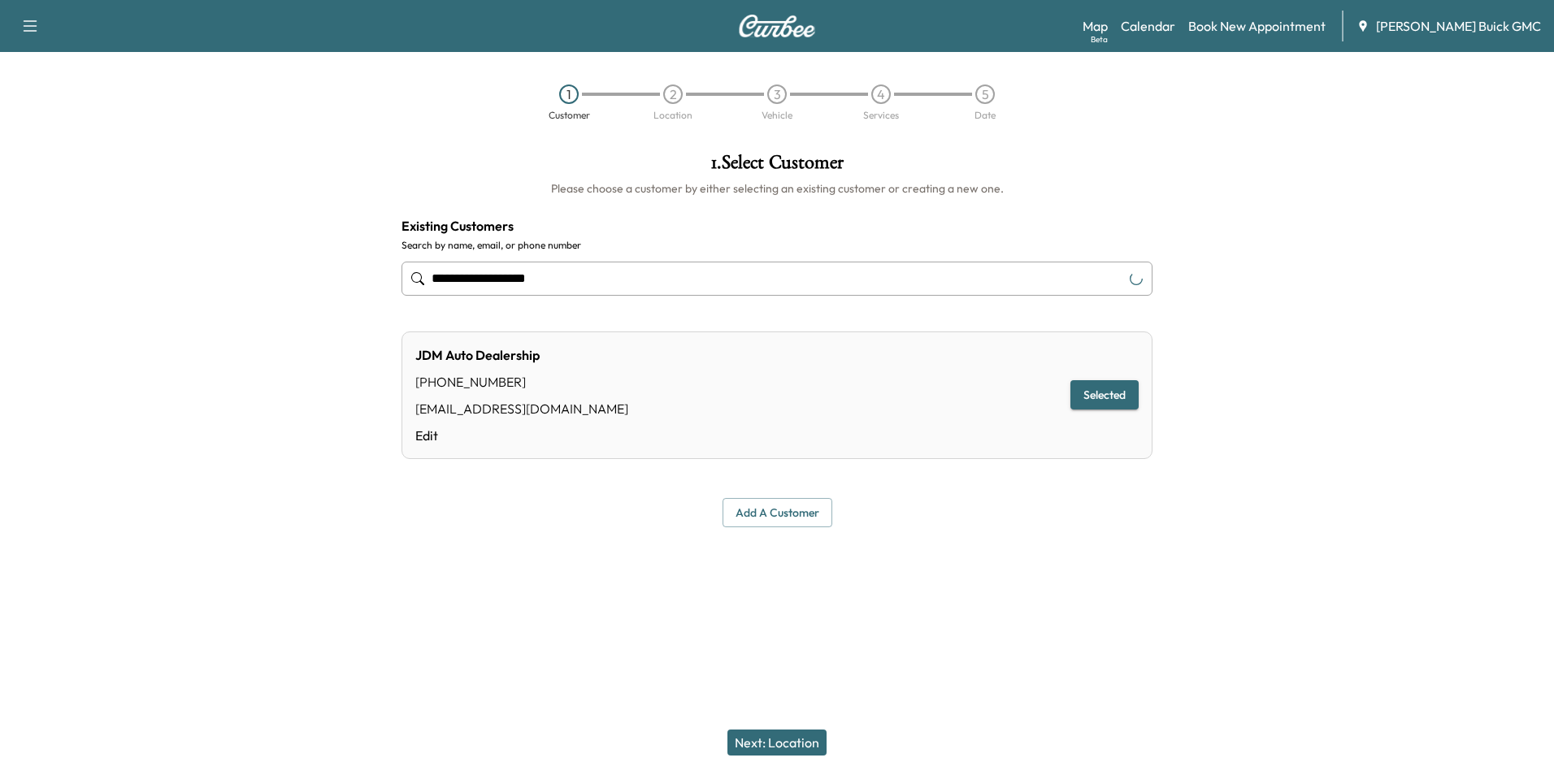
type input "**********"
click at [797, 743] on button "Next: Location" at bounding box center [777, 743] width 99 height 26
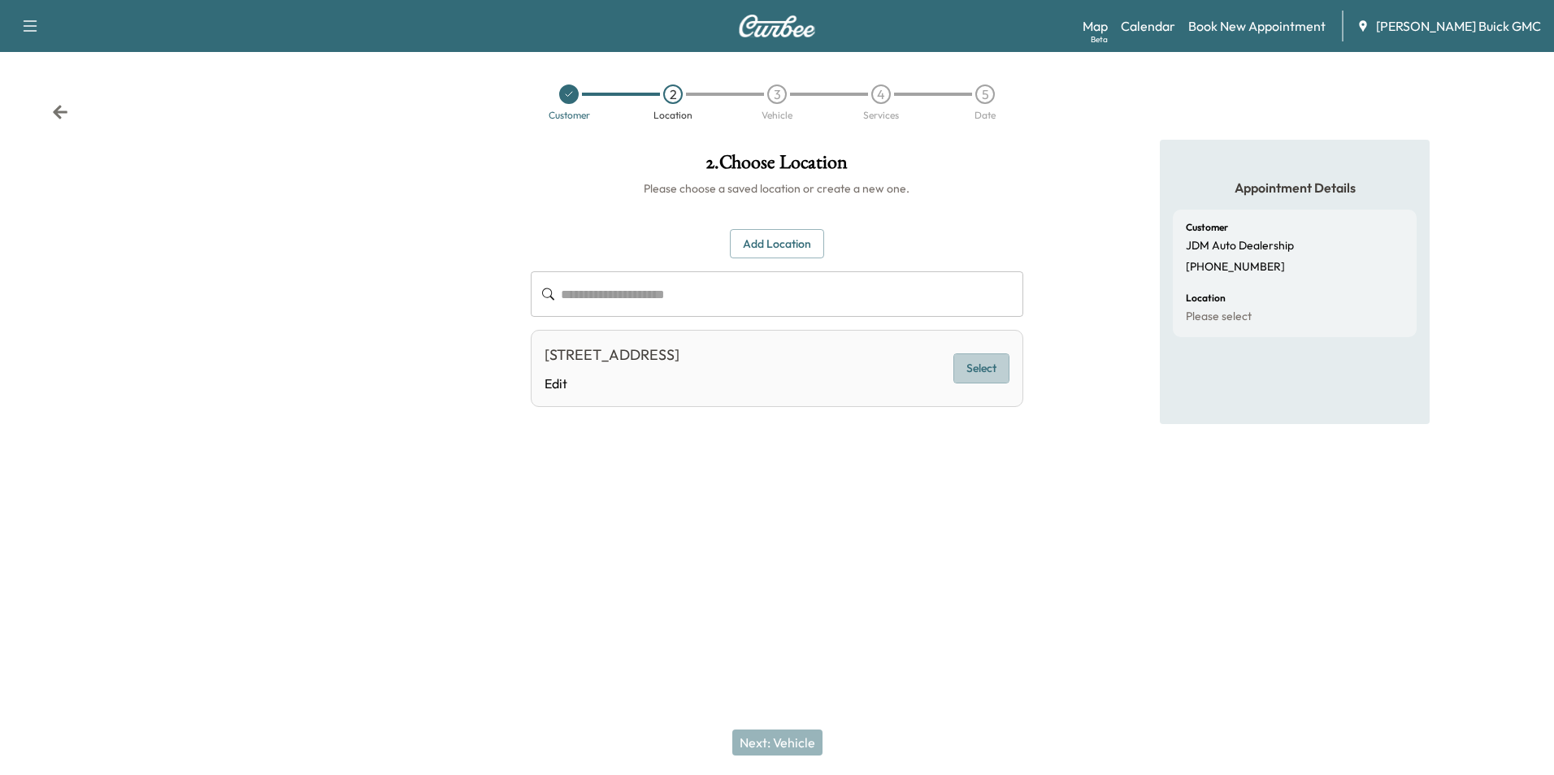
click at [994, 369] on button "Select" at bounding box center [981, 369] width 56 height 30
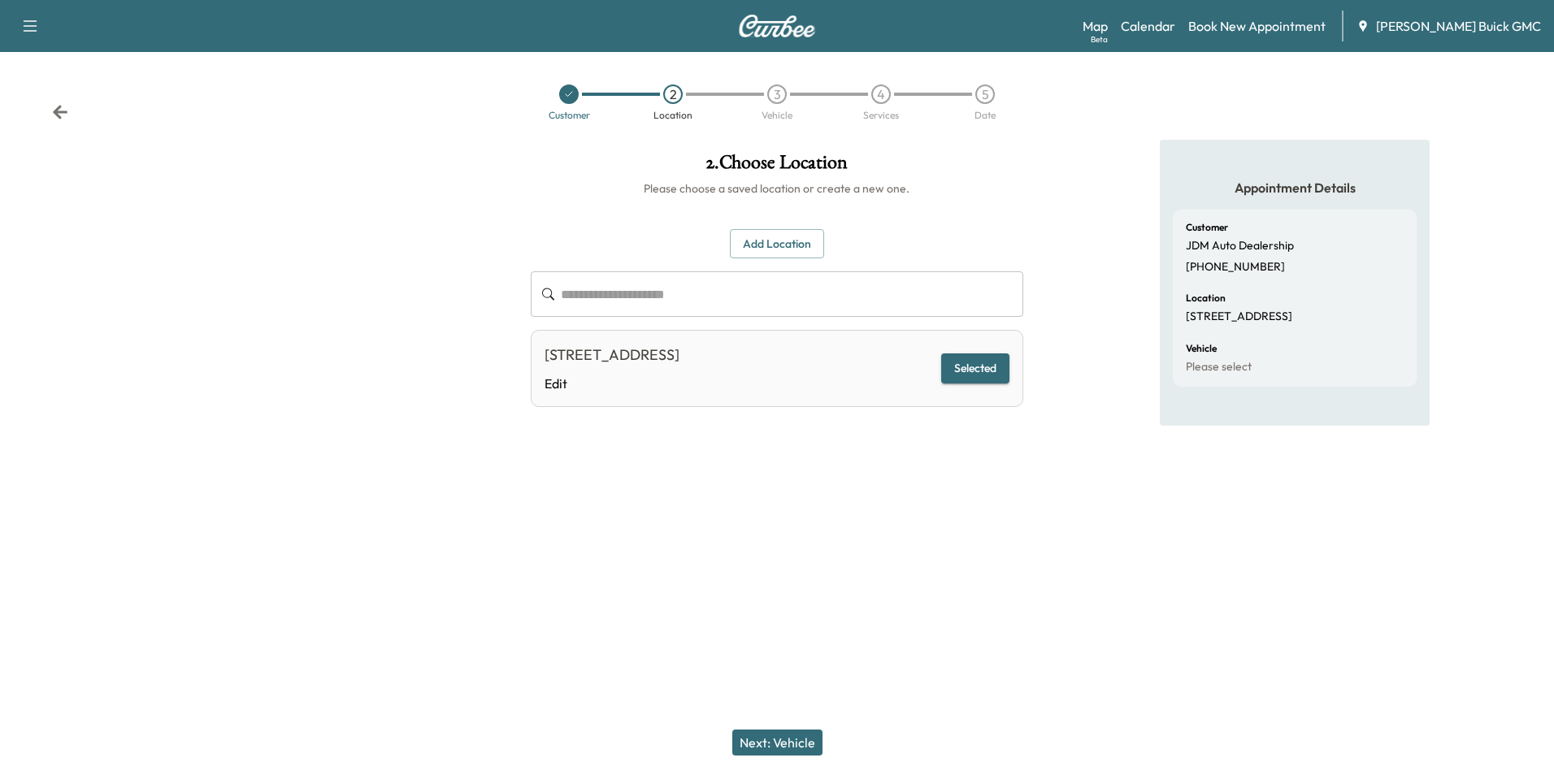
click at [801, 742] on button "Next: Vehicle" at bounding box center [777, 743] width 90 height 26
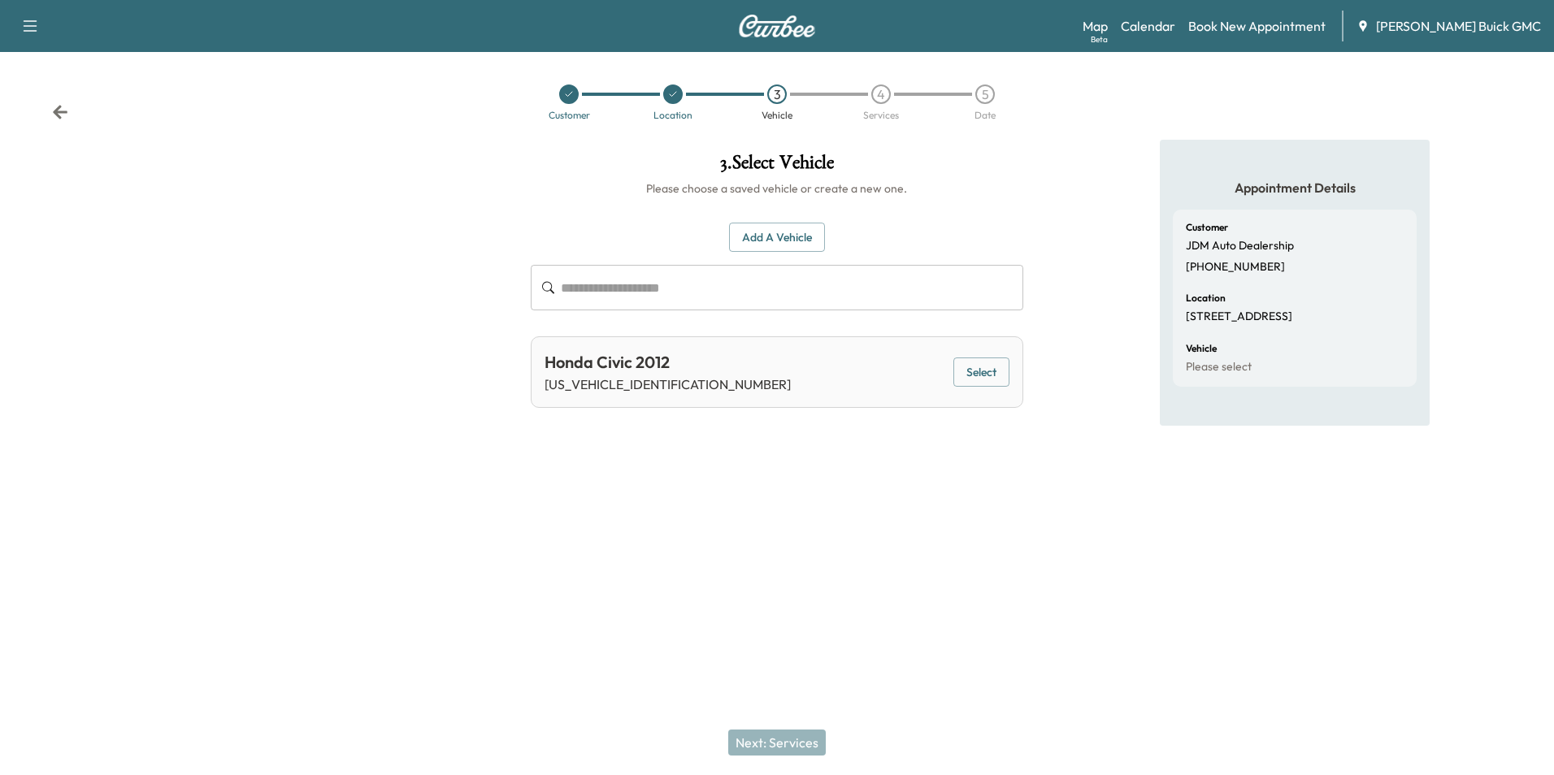
click at [985, 371] on button "Select" at bounding box center [981, 373] width 56 height 30
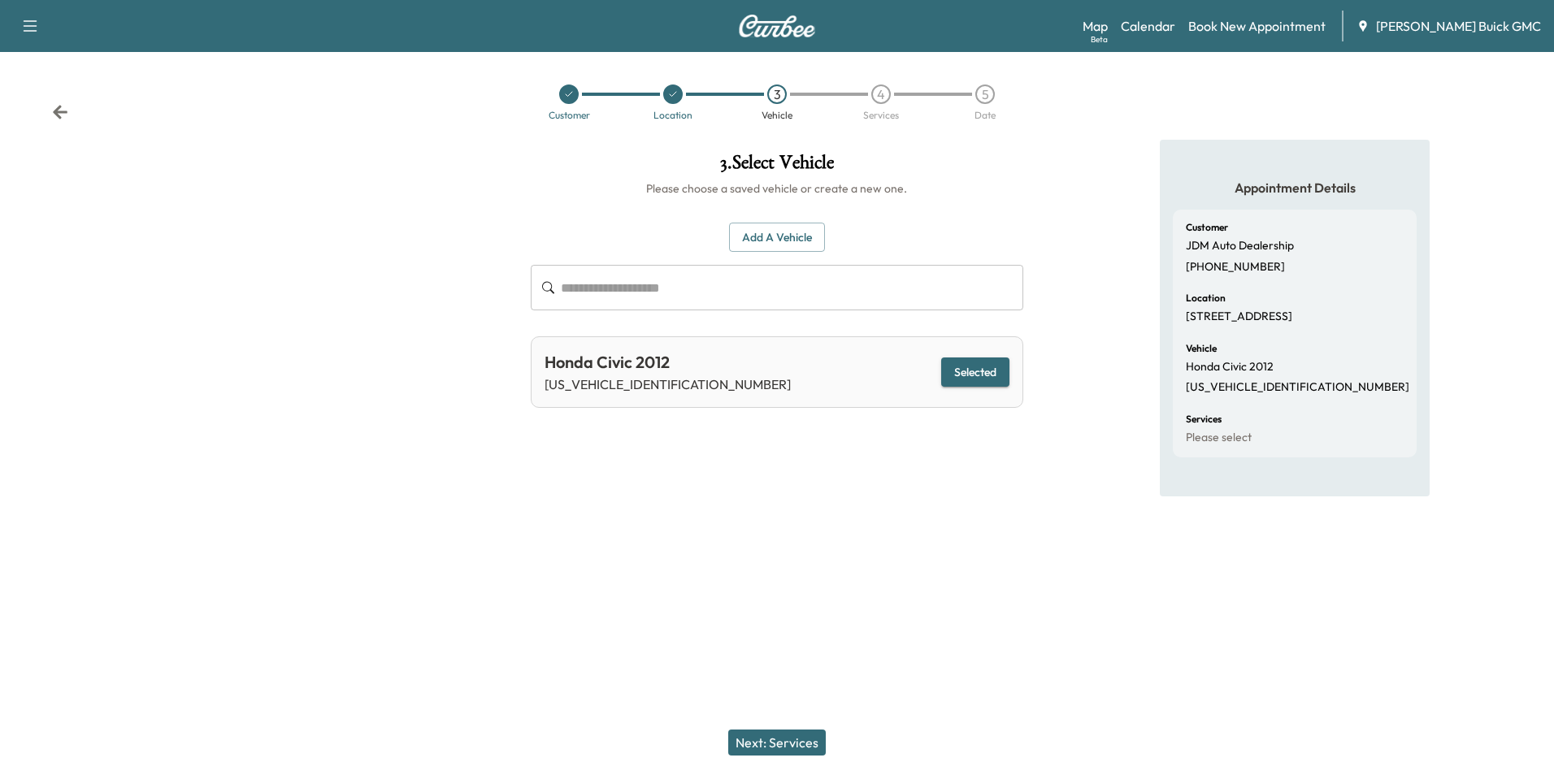
click at [798, 743] on button "Next: Services" at bounding box center [777, 743] width 98 height 26
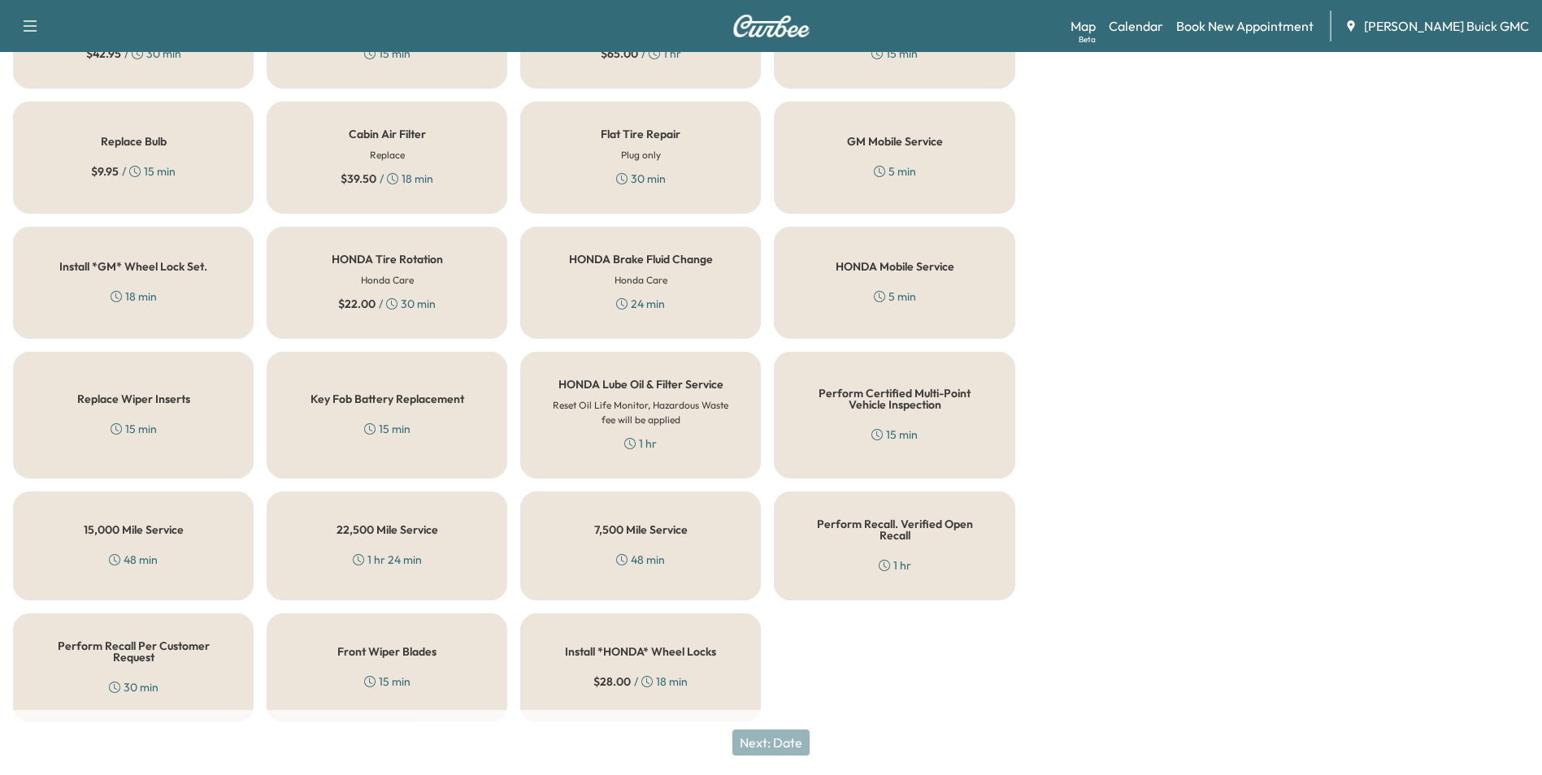
scroll to position [465, 0]
click at [912, 144] on h5 "GM Mobile Service" at bounding box center [895, 140] width 96 height 11
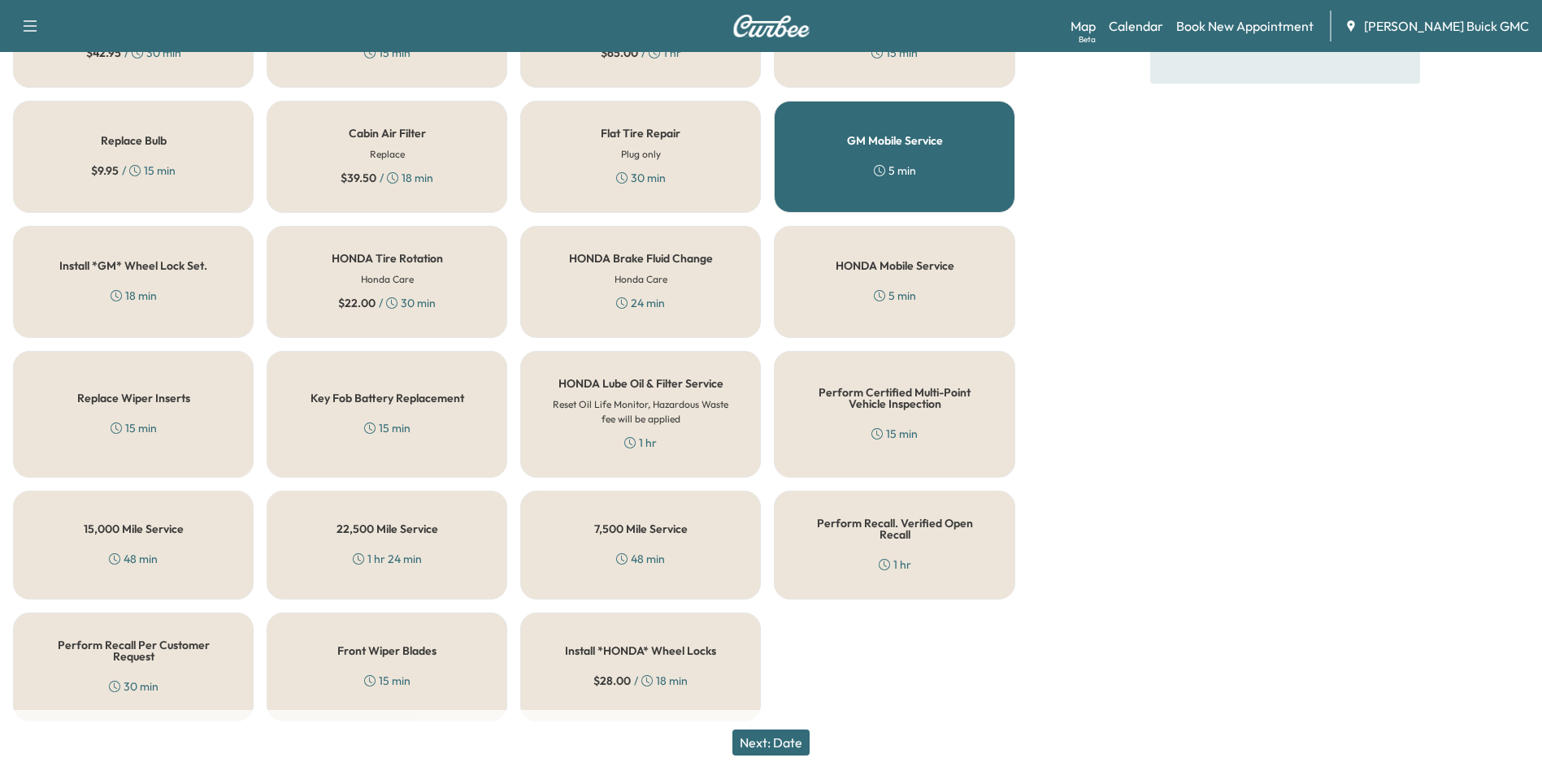
click at [906, 285] on div "HONDA Mobile Service 5 min" at bounding box center [894, 282] width 241 height 112
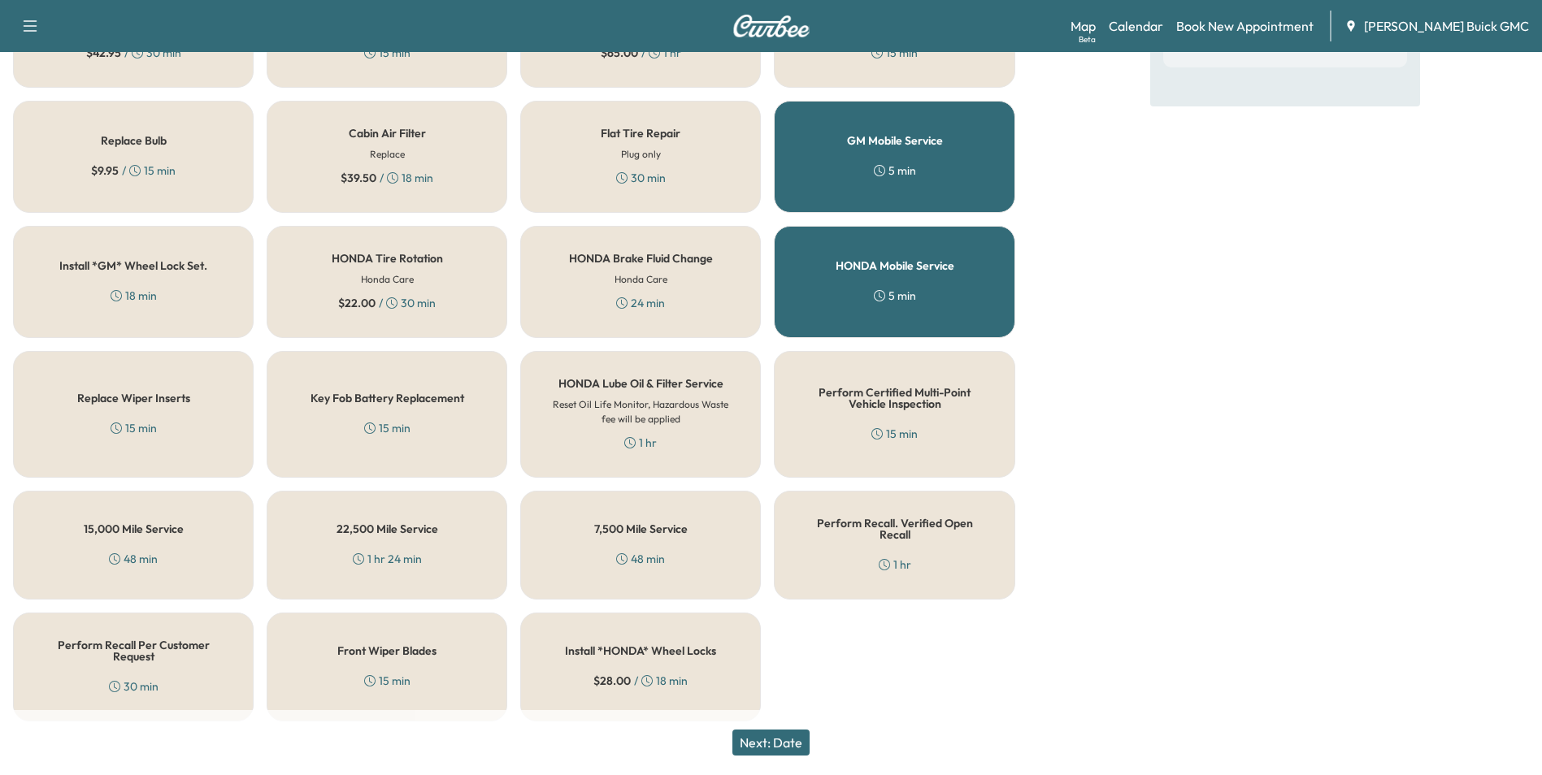
click at [781, 742] on button "Next: Date" at bounding box center [770, 743] width 77 height 26
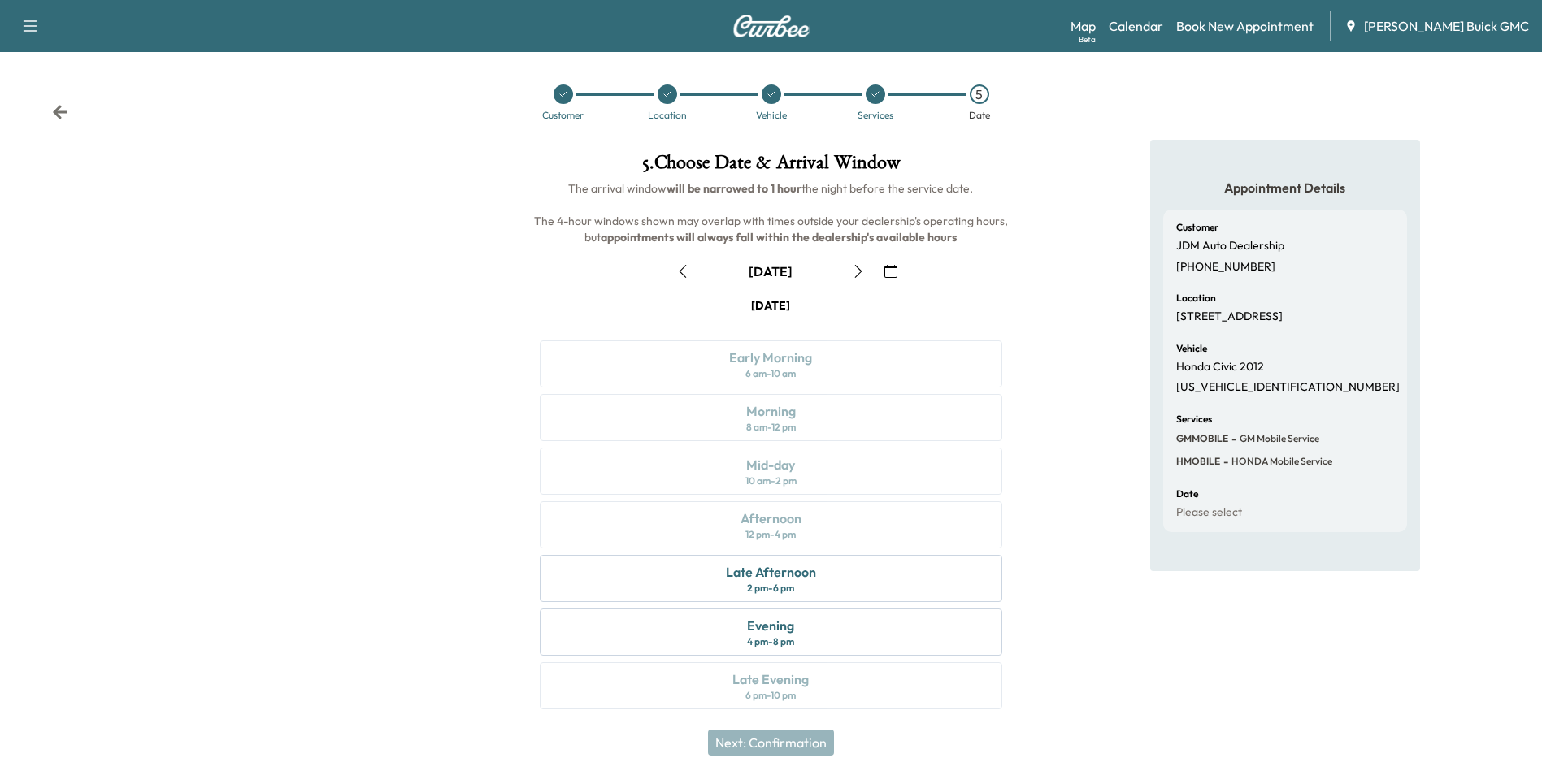
click at [888, 268] on icon "button" at bounding box center [890, 271] width 13 height 13
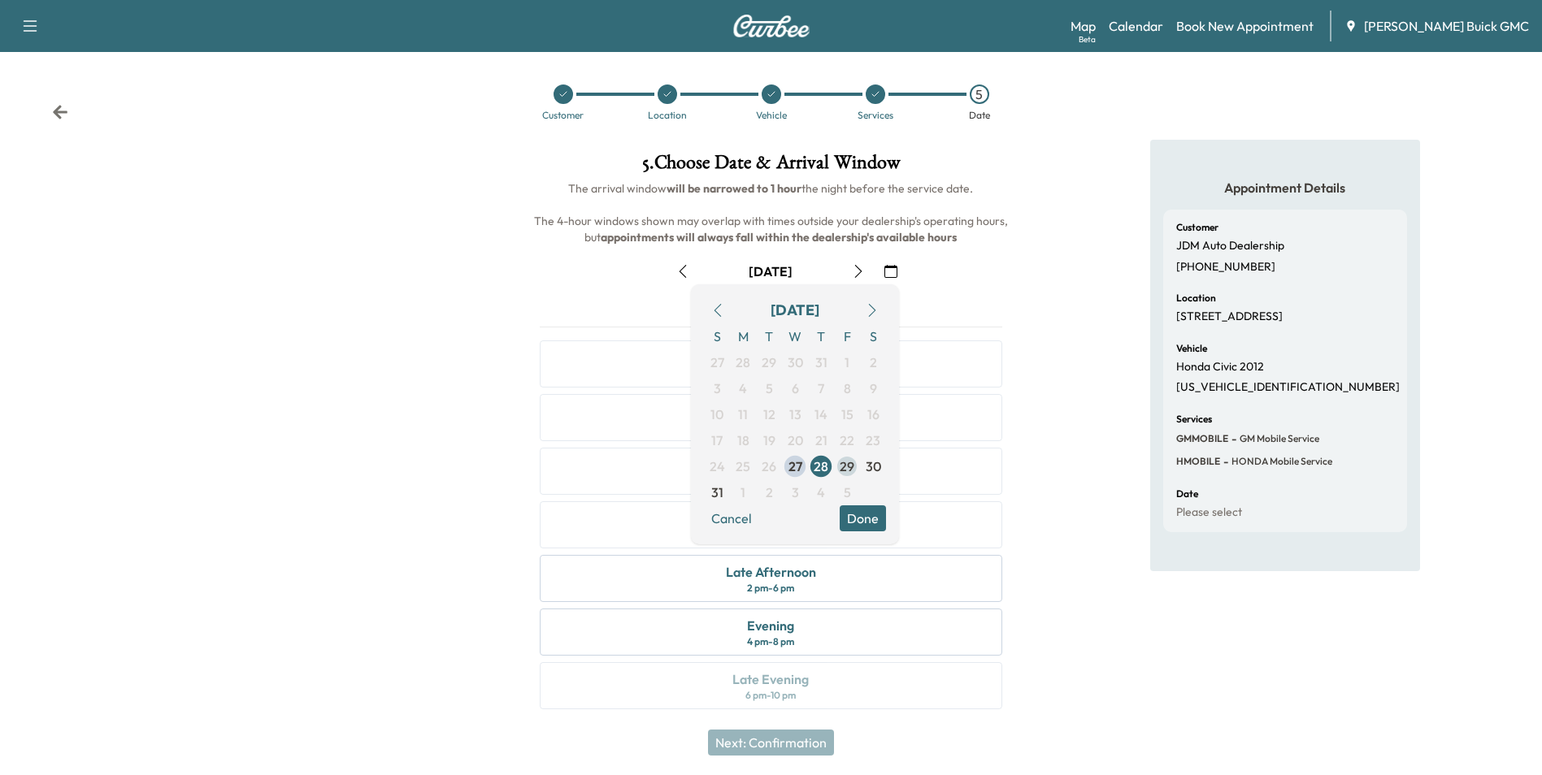
click at [845, 466] on span "29" at bounding box center [847, 467] width 15 height 20
click at [1095, 420] on div "Appointment Details Customer JDM Auto Dealership [PHONE_NUMBER] Location [STREE…" at bounding box center [1285, 434] width 514 height 589
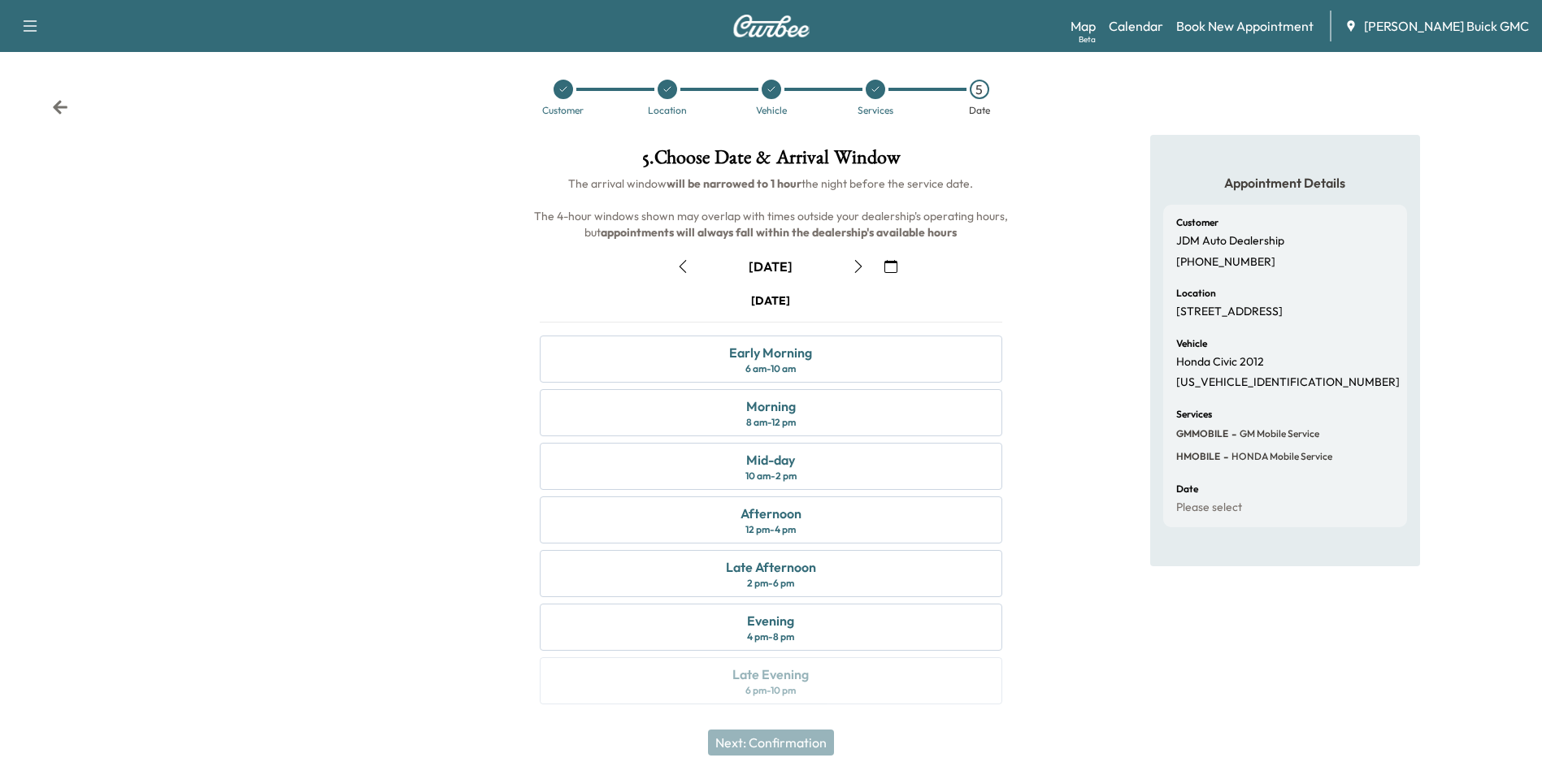
scroll to position [6, 0]
click at [797, 358] on div "Early Morning" at bounding box center [770, 352] width 83 height 20
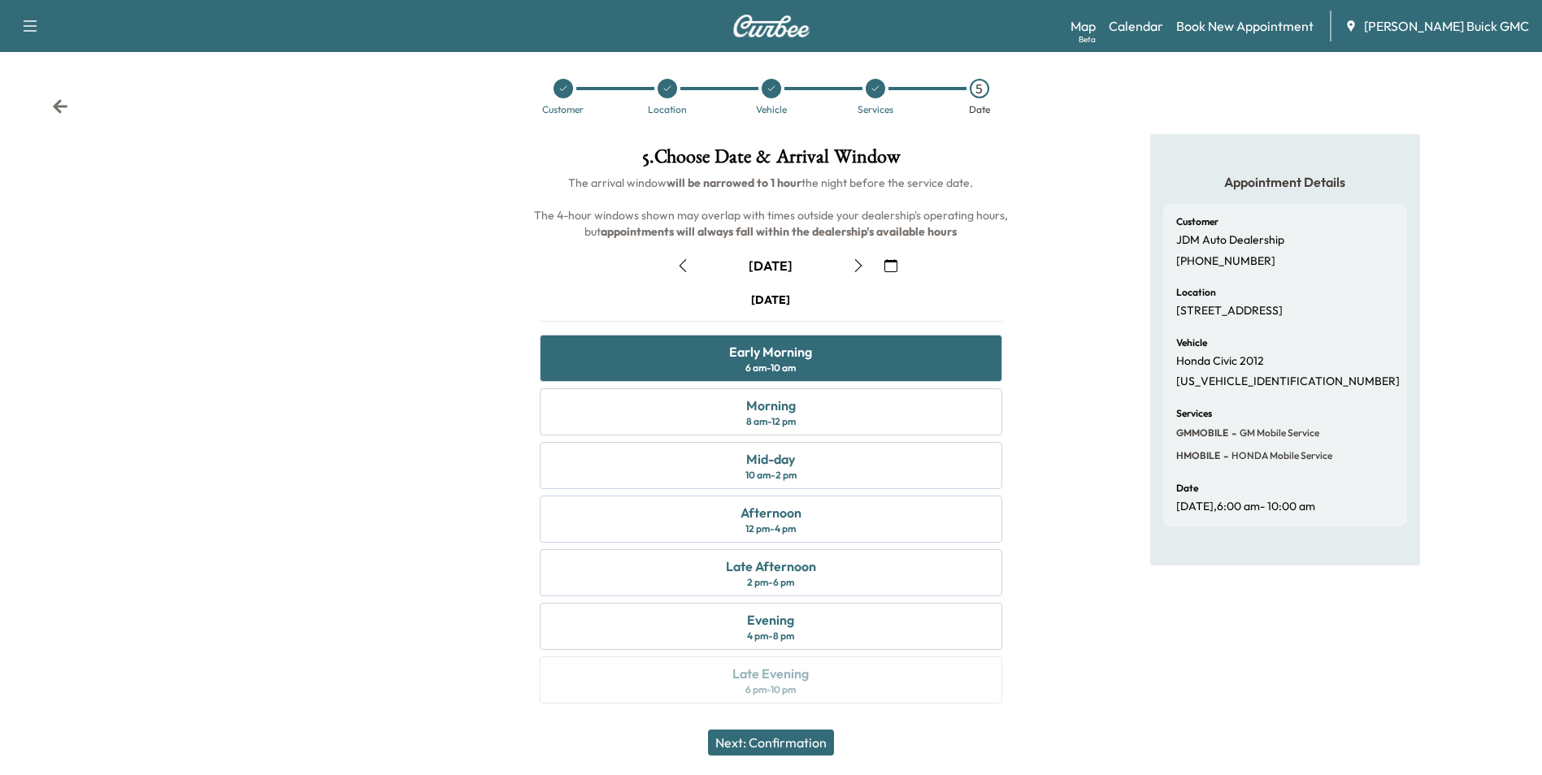
click at [797, 741] on button "Next: Confirmation" at bounding box center [771, 743] width 126 height 26
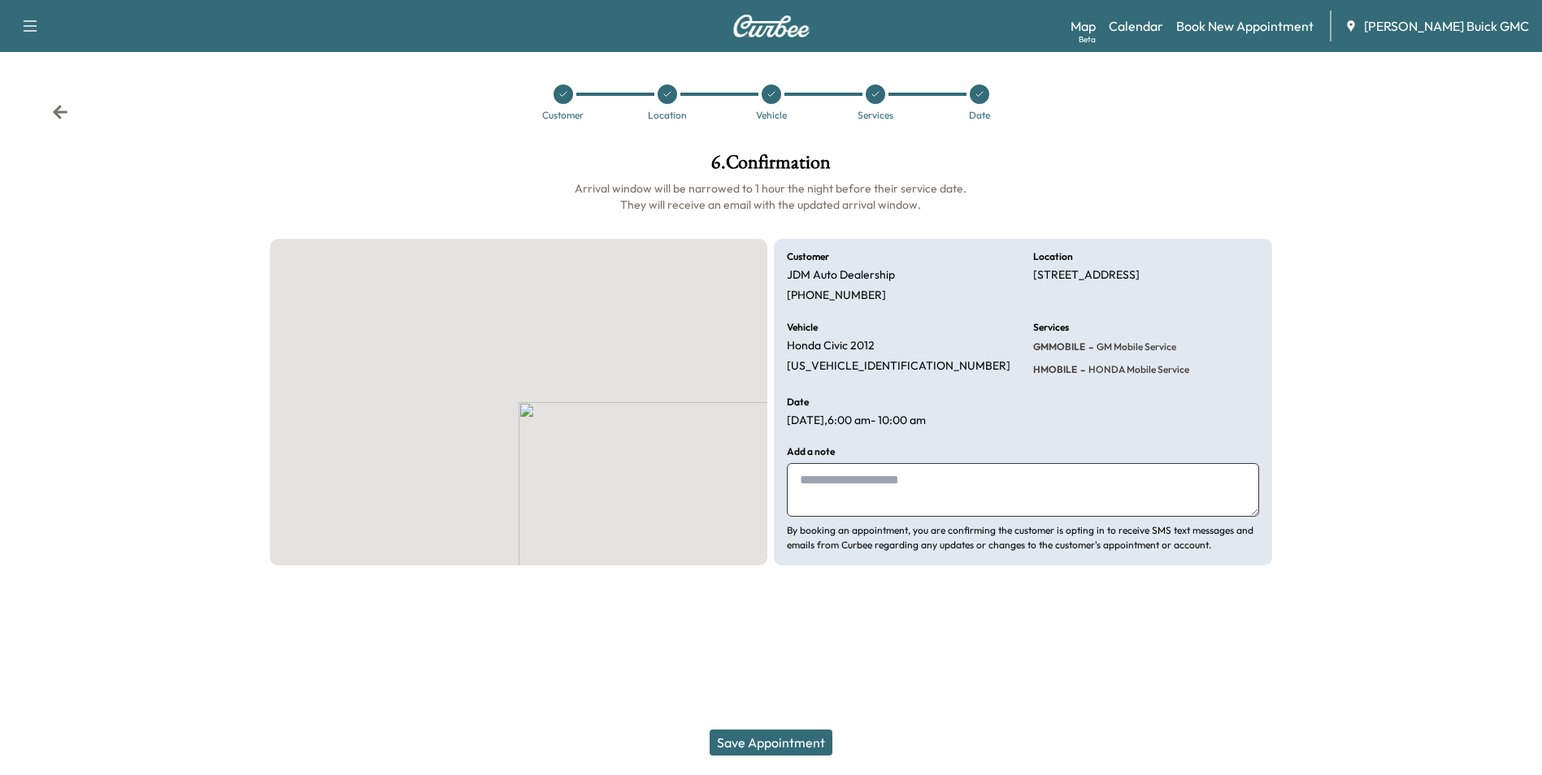
scroll to position [0, 0]
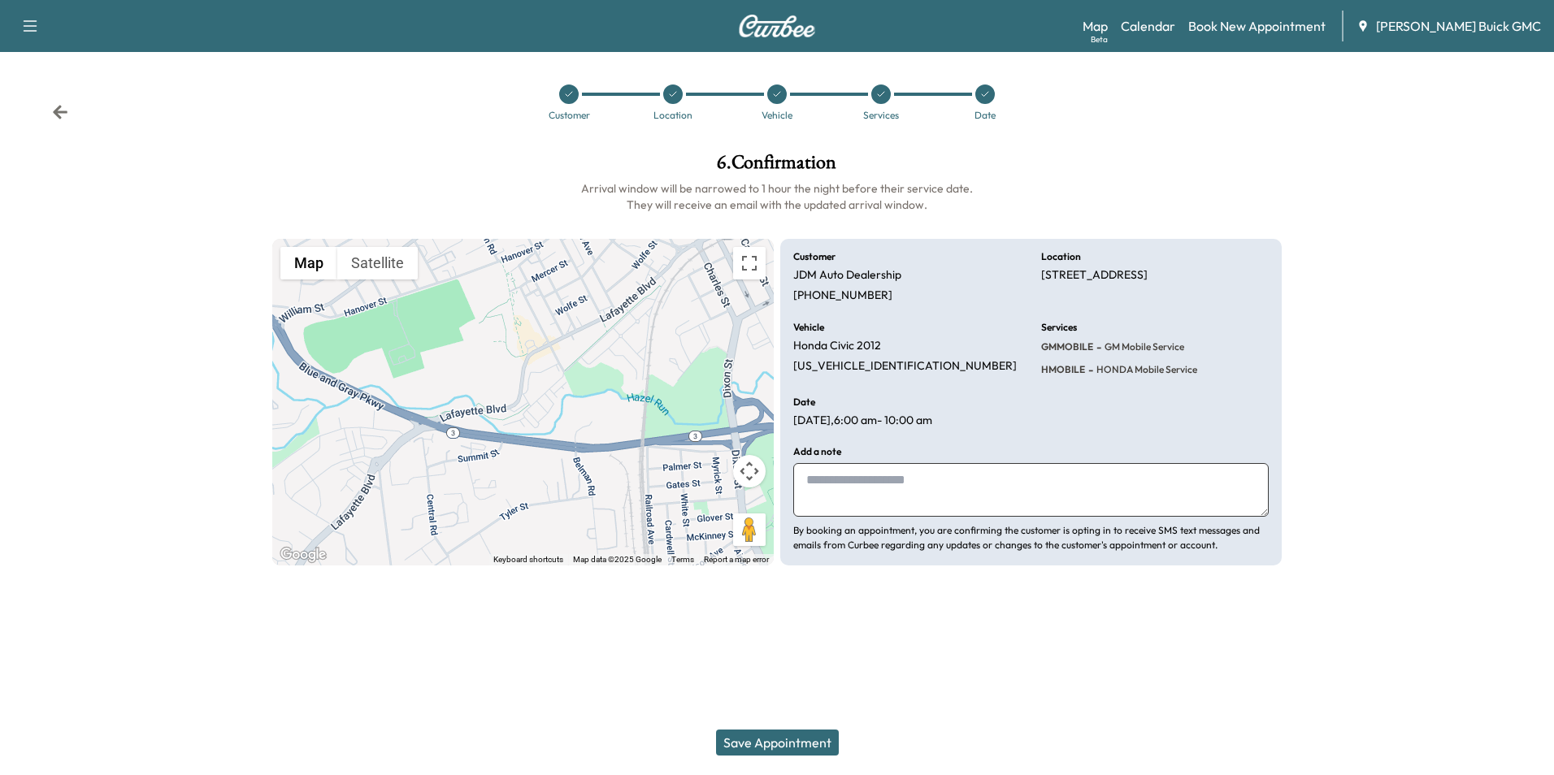
click at [884, 483] on textarea at bounding box center [1031, 490] width 476 height 54
type textarea "**********"
click at [790, 741] on button "Save Appointment" at bounding box center [777, 743] width 123 height 26
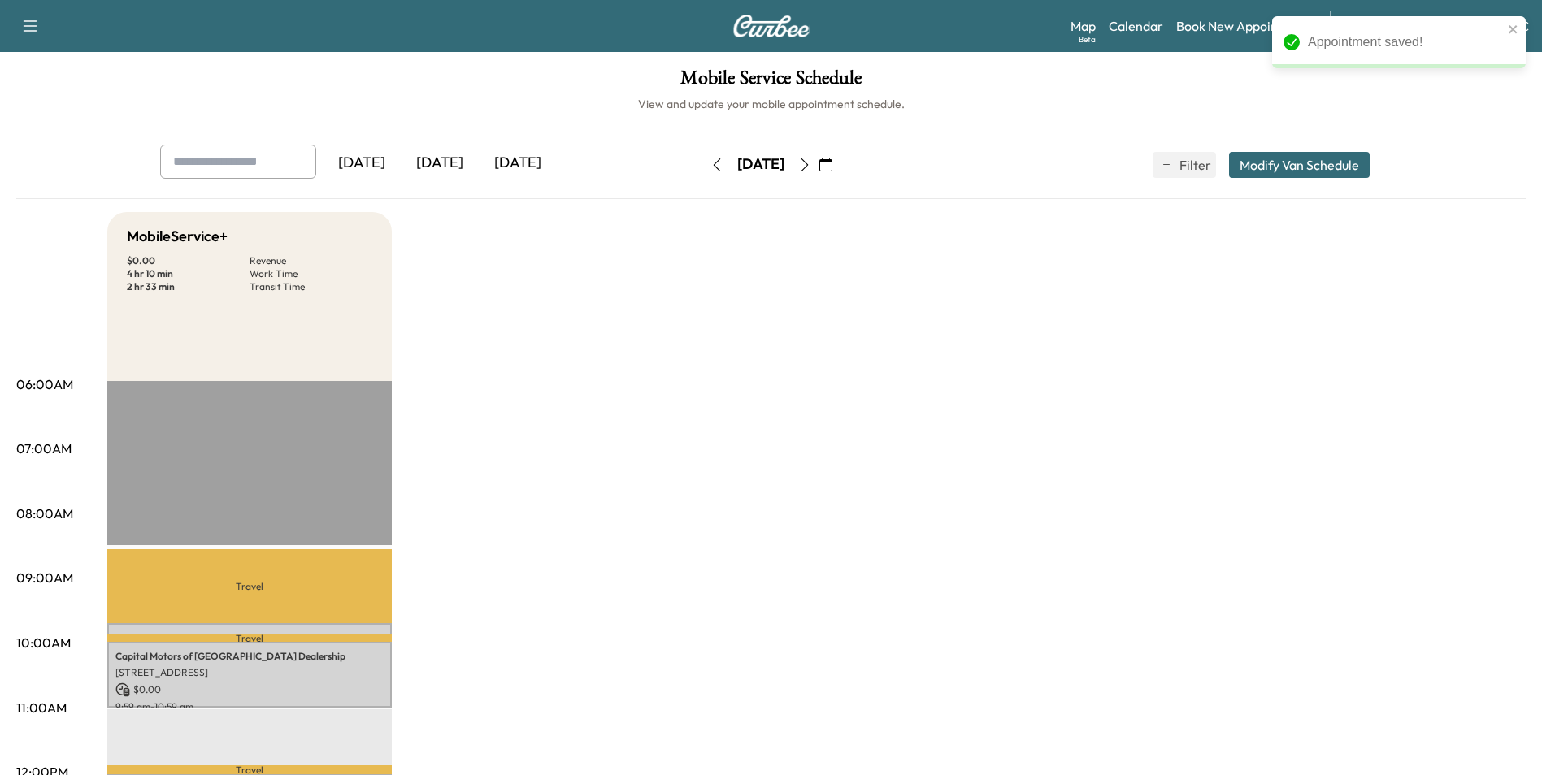
scroll to position [244, 0]
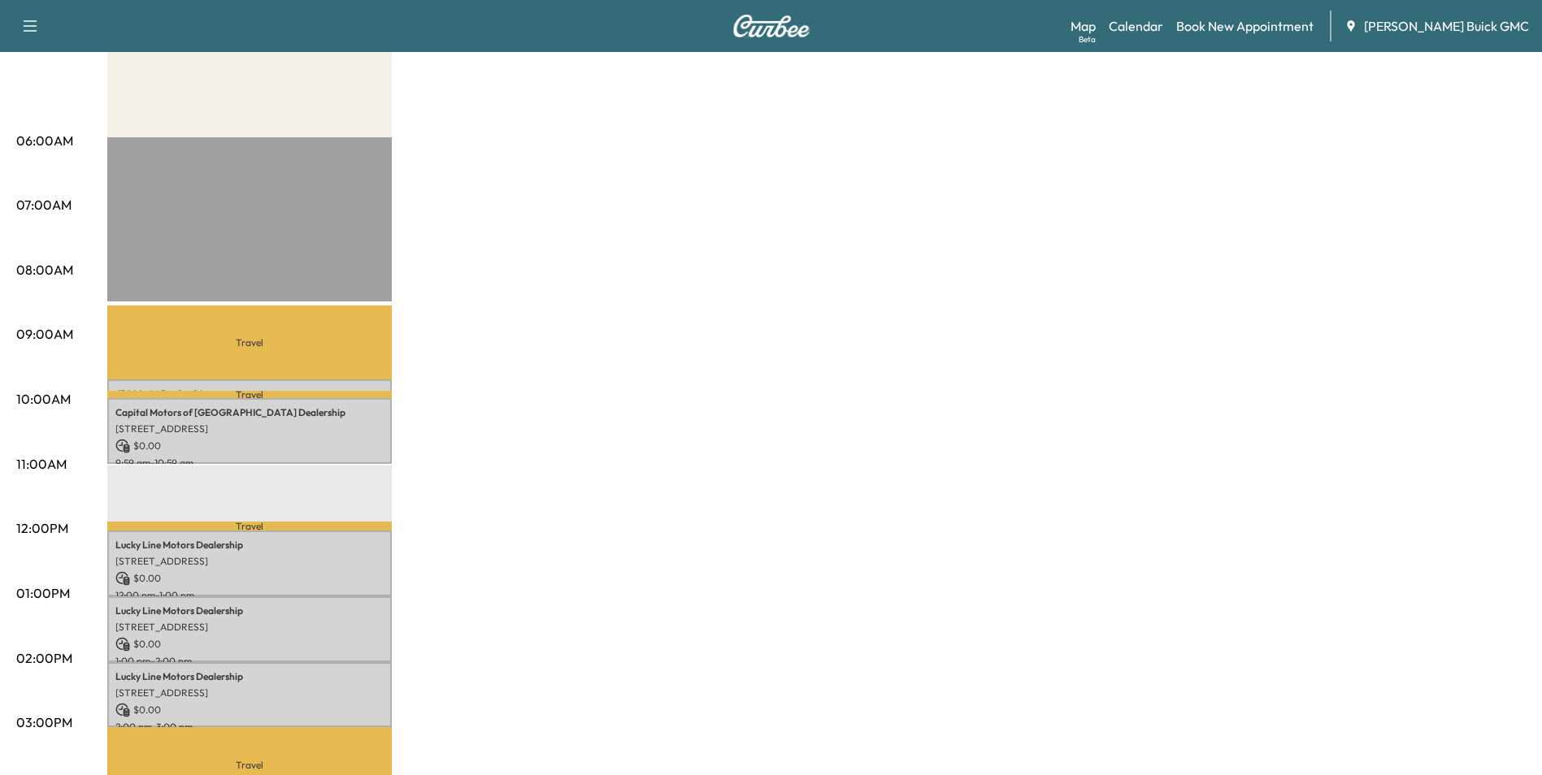
click at [936, 388] on div "MobileService+ $ 0.00 Revenue 4 hr 10 min Work Time 2 hr 33 min Transit Time Tr…" at bounding box center [816, 577] width 1418 height 1219
click at [1160, 171] on div "MobileService+ $ 0.00 Revenue 4 hr 10 min Work Time 2 hr 33 min Transit Time Tr…" at bounding box center [816, 577] width 1418 height 1219
click at [1284, 24] on link "Book New Appointment" at bounding box center [1244, 26] width 137 height 20
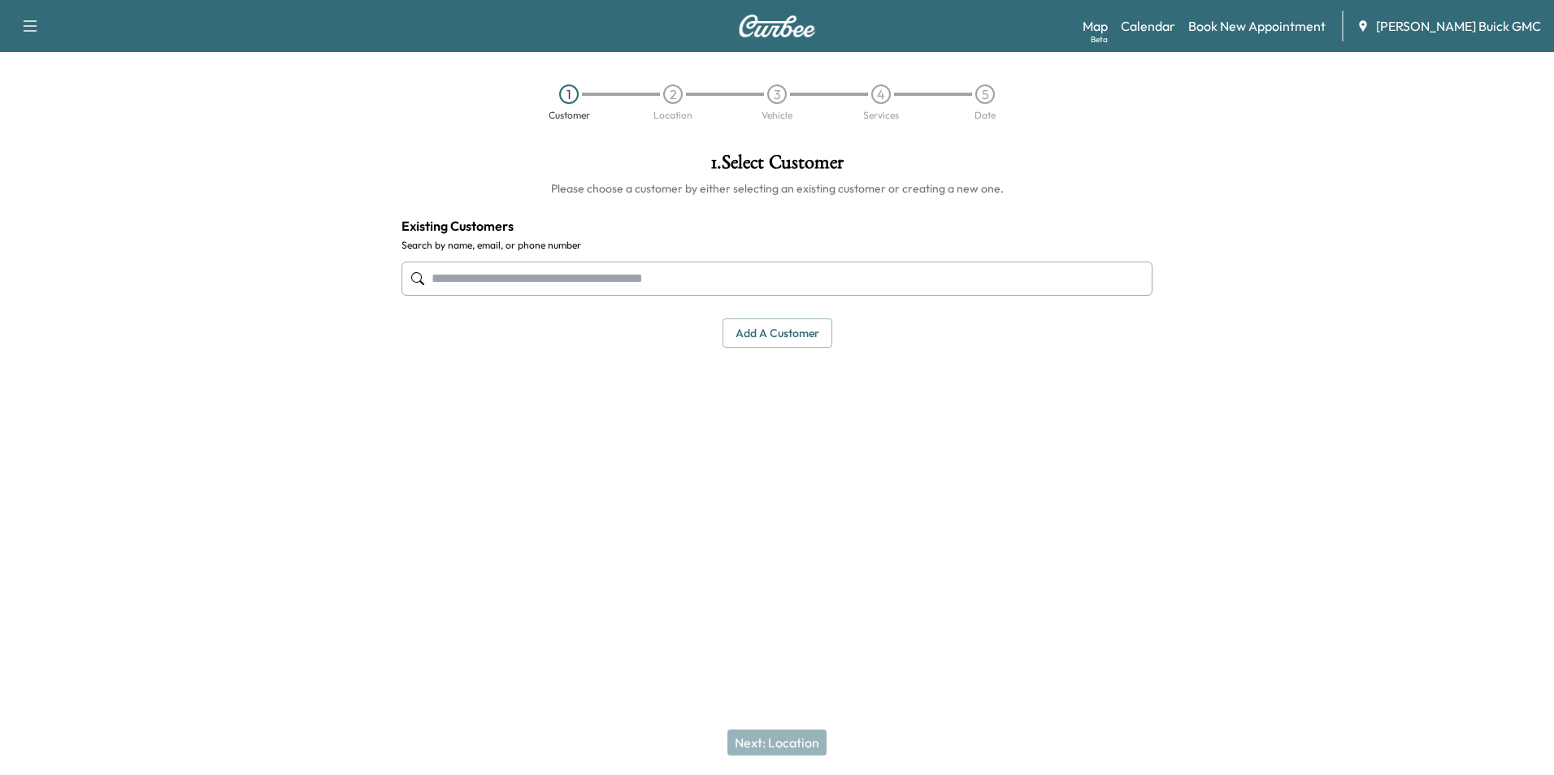
click at [736, 275] on input "text" at bounding box center [777, 279] width 751 height 34
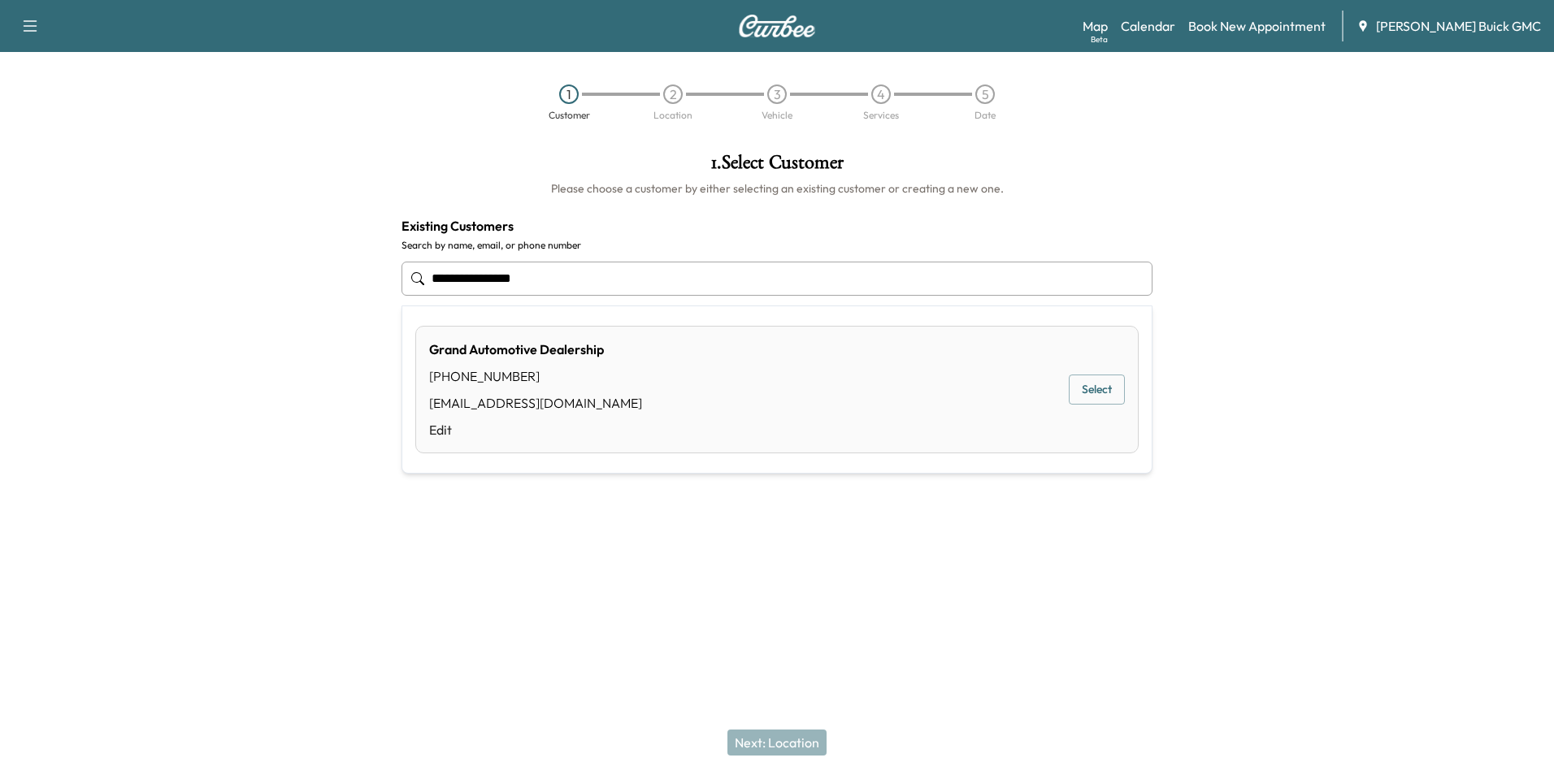
click at [1097, 383] on button "Select" at bounding box center [1097, 390] width 56 height 30
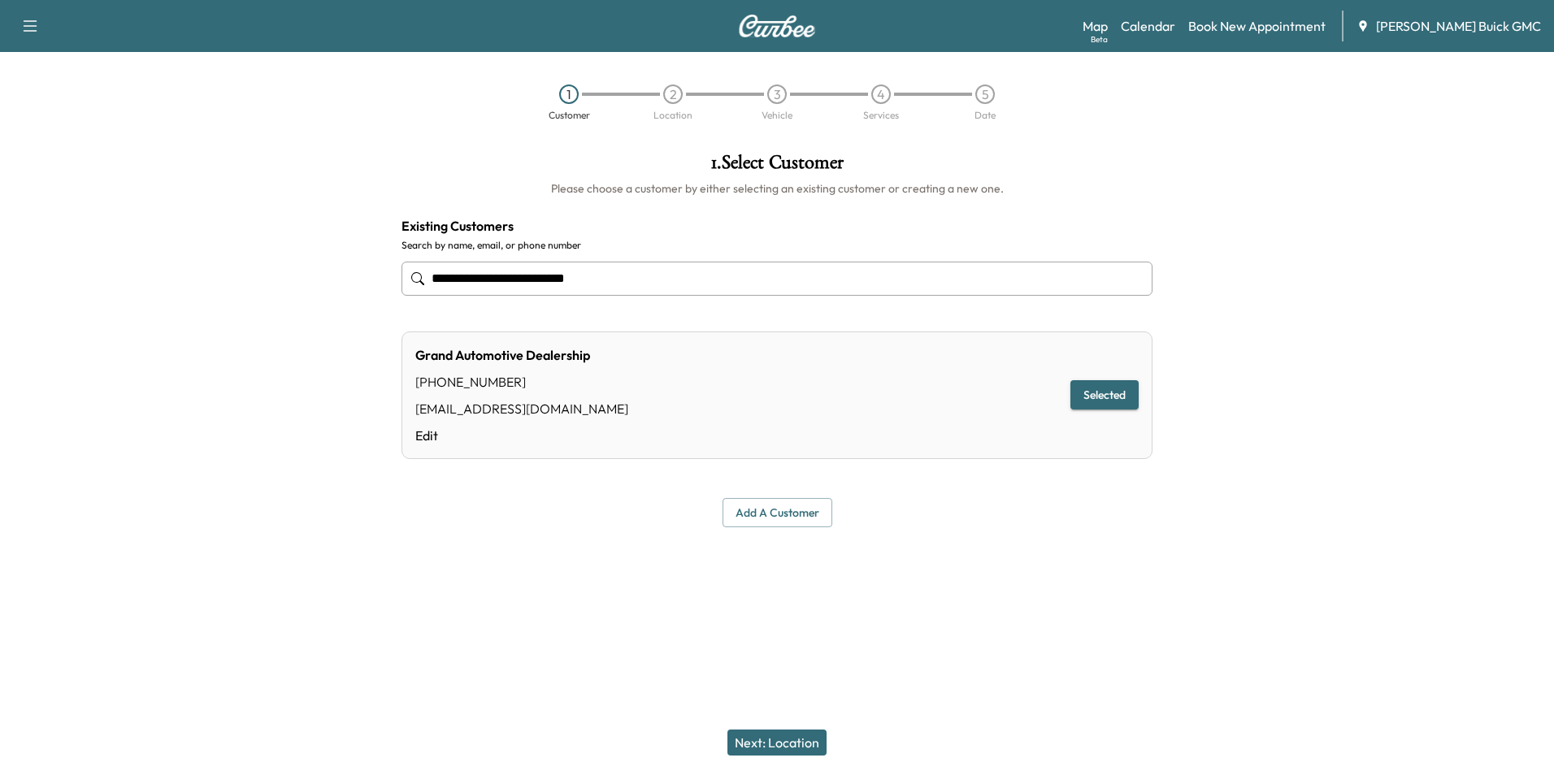
type input "**********"
click at [804, 736] on button "Next: Location" at bounding box center [777, 743] width 99 height 26
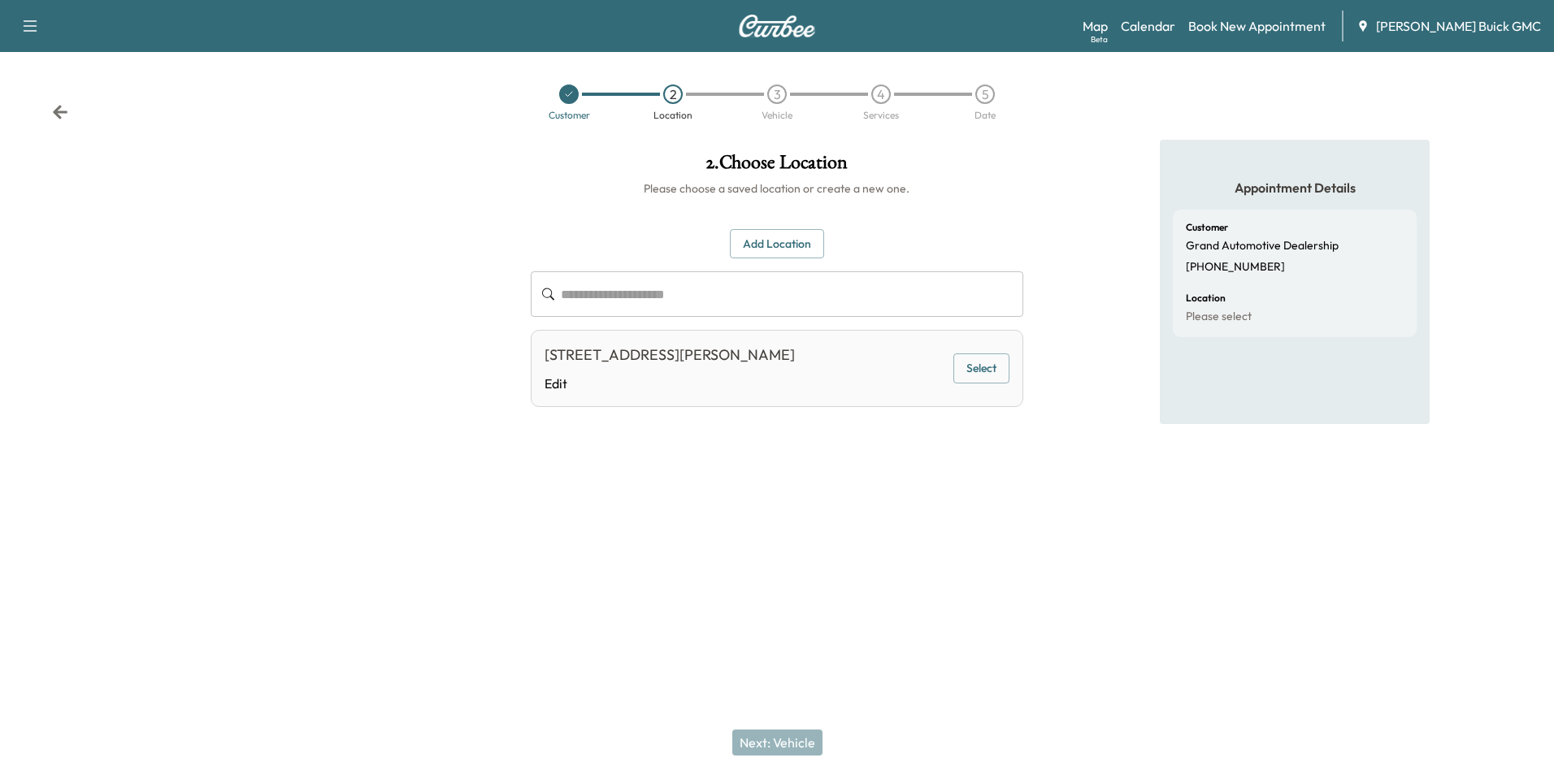
click at [983, 363] on button "Select" at bounding box center [981, 369] width 56 height 30
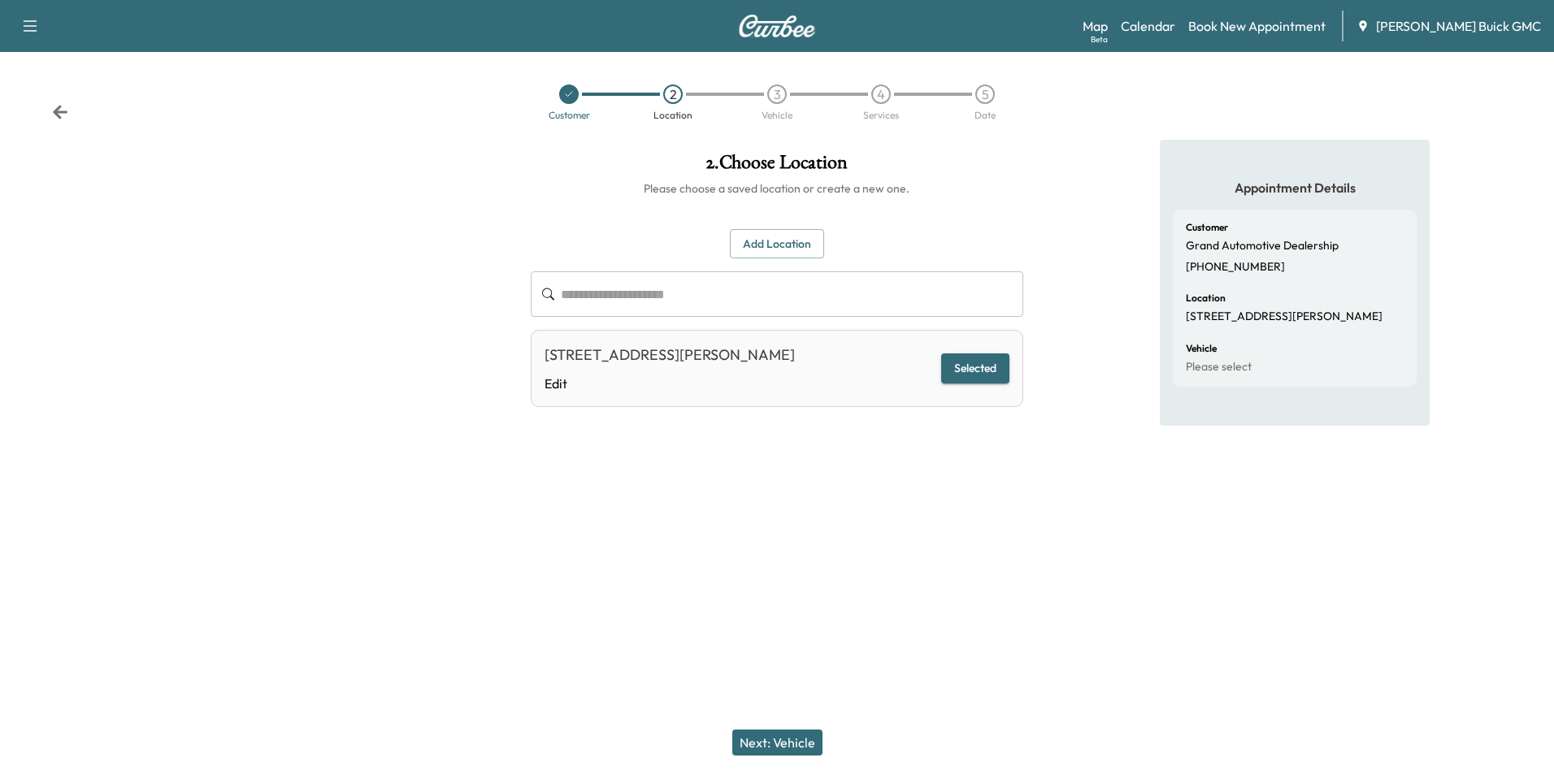
click at [783, 740] on button "Next: Vehicle" at bounding box center [777, 743] width 90 height 26
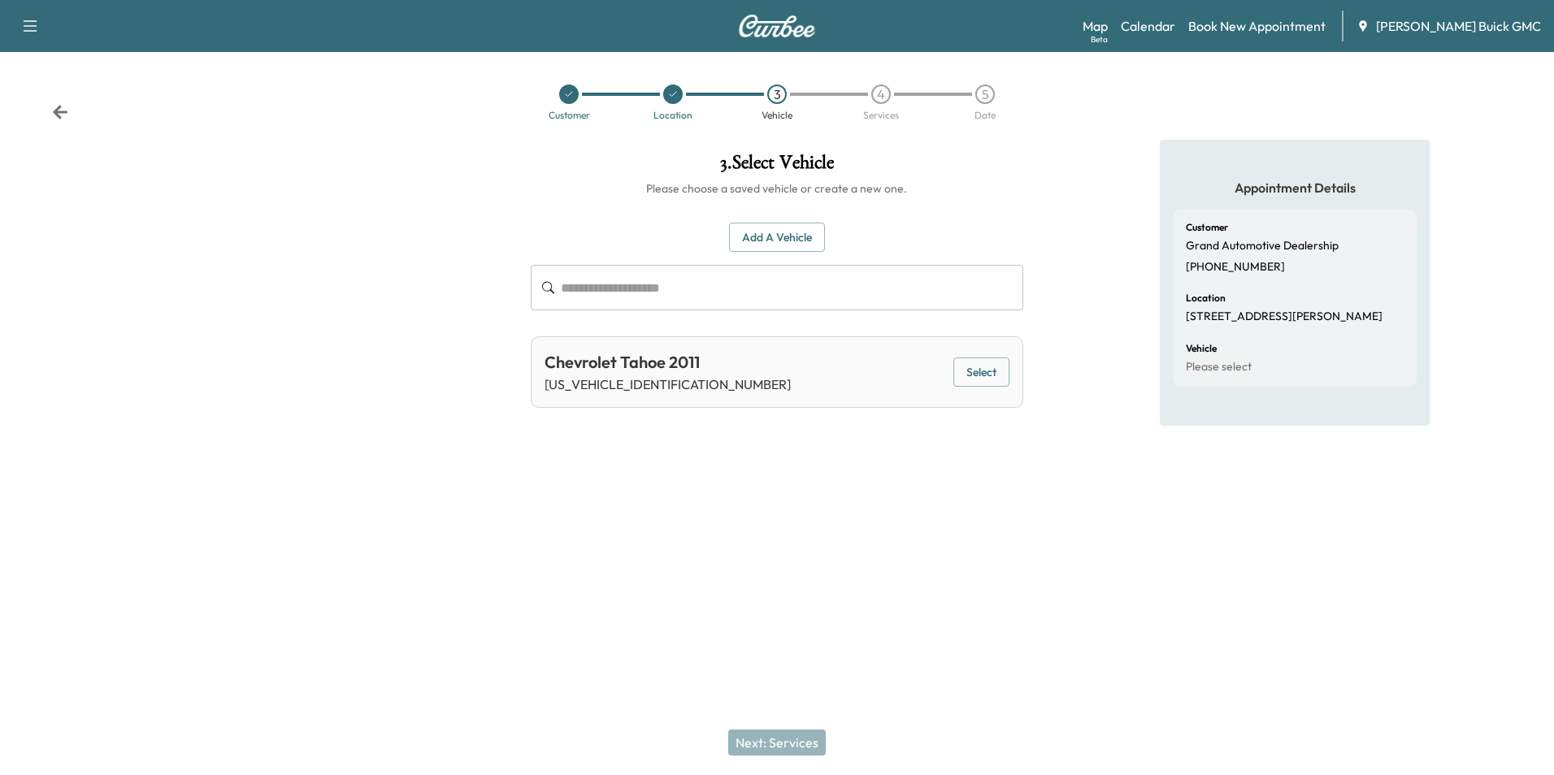
click at [968, 365] on button "Select" at bounding box center [981, 373] width 56 height 30
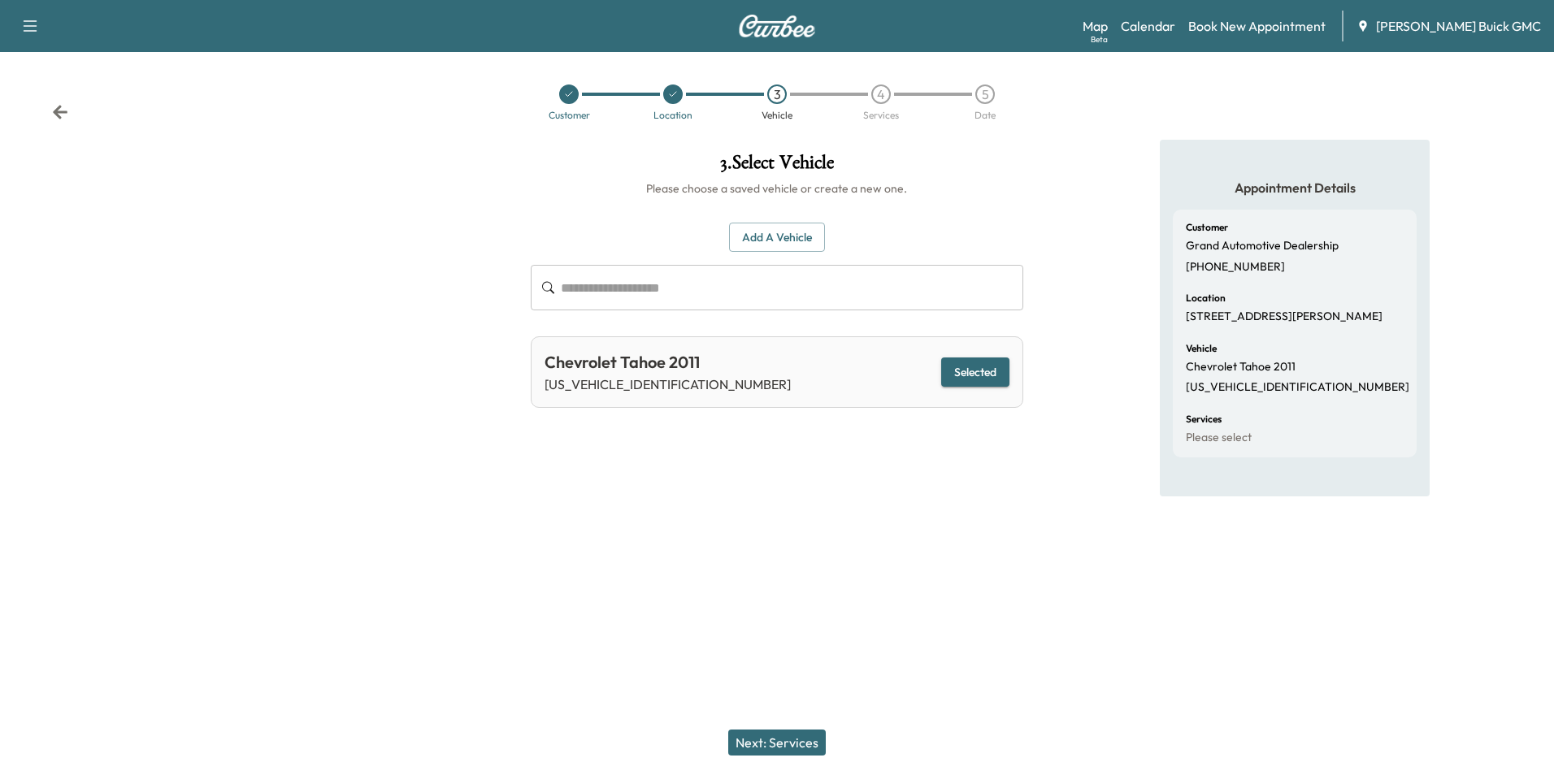
click at [784, 739] on button "Next: Services" at bounding box center [777, 743] width 98 height 26
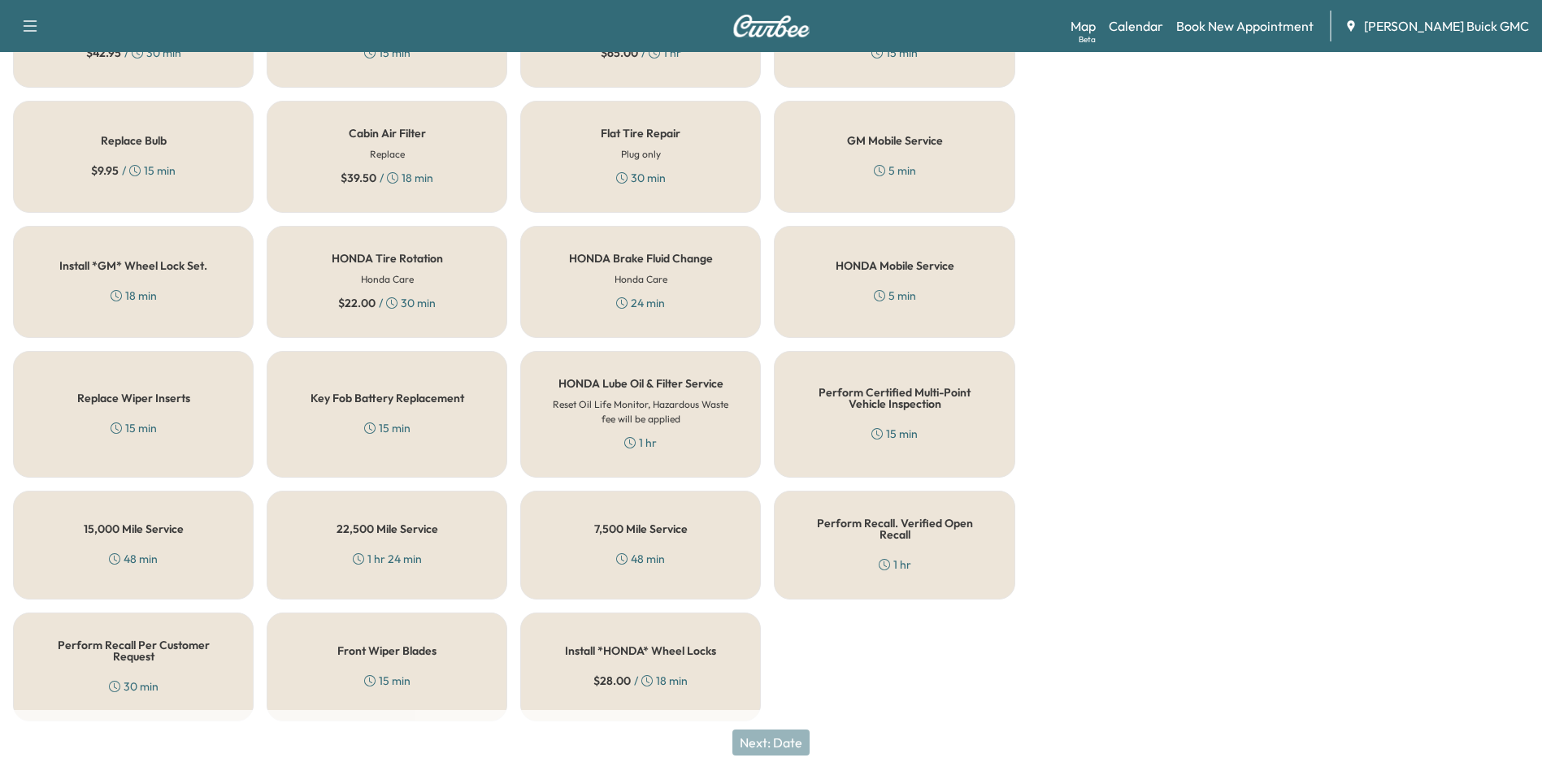
scroll to position [384, 0]
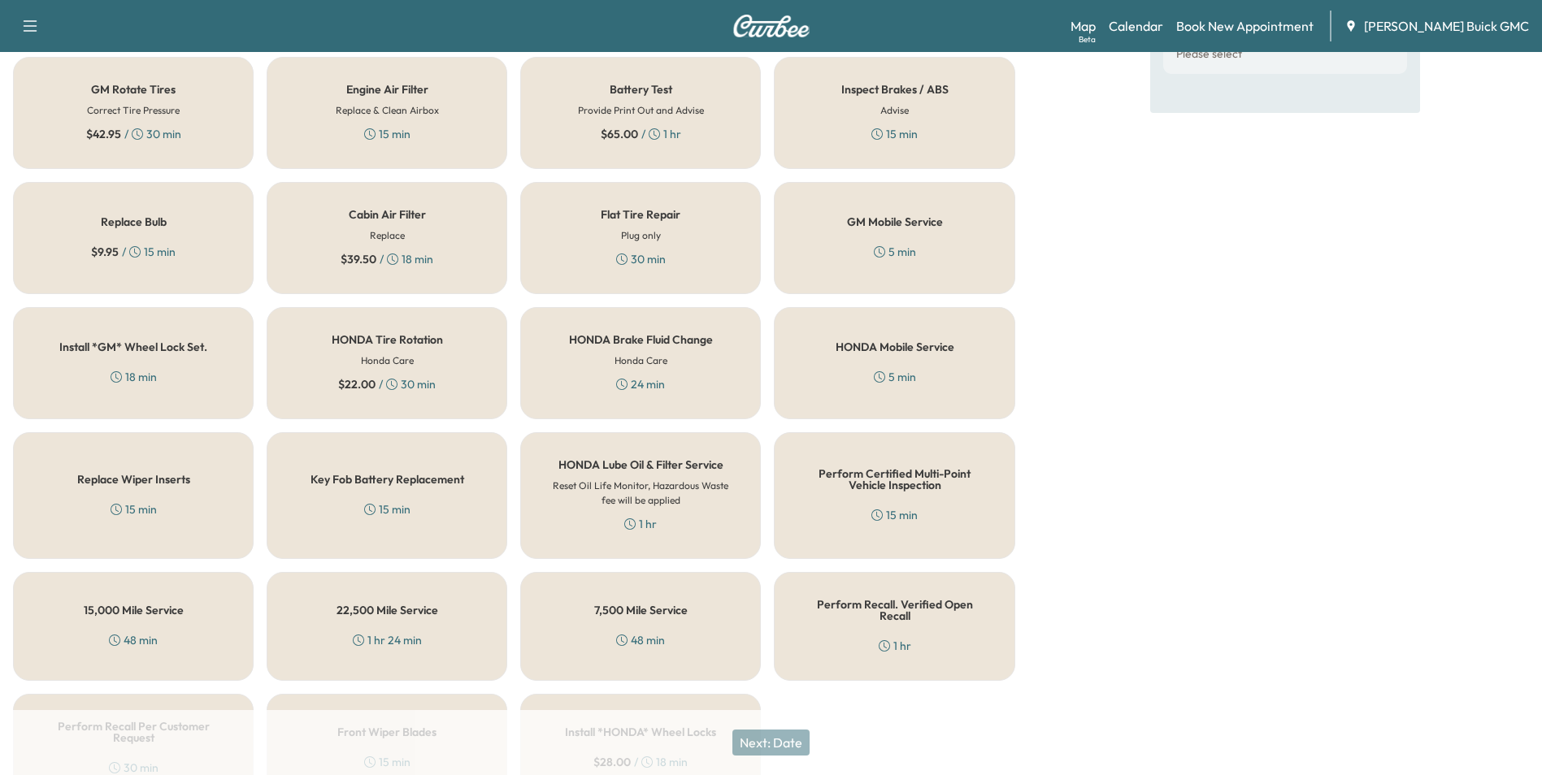
drag, startPoint x: 923, startPoint y: 250, endPoint x: 921, endPoint y: 258, distance: 9.1
click at [923, 250] on div "GM Mobile Service 5 min" at bounding box center [894, 238] width 241 height 112
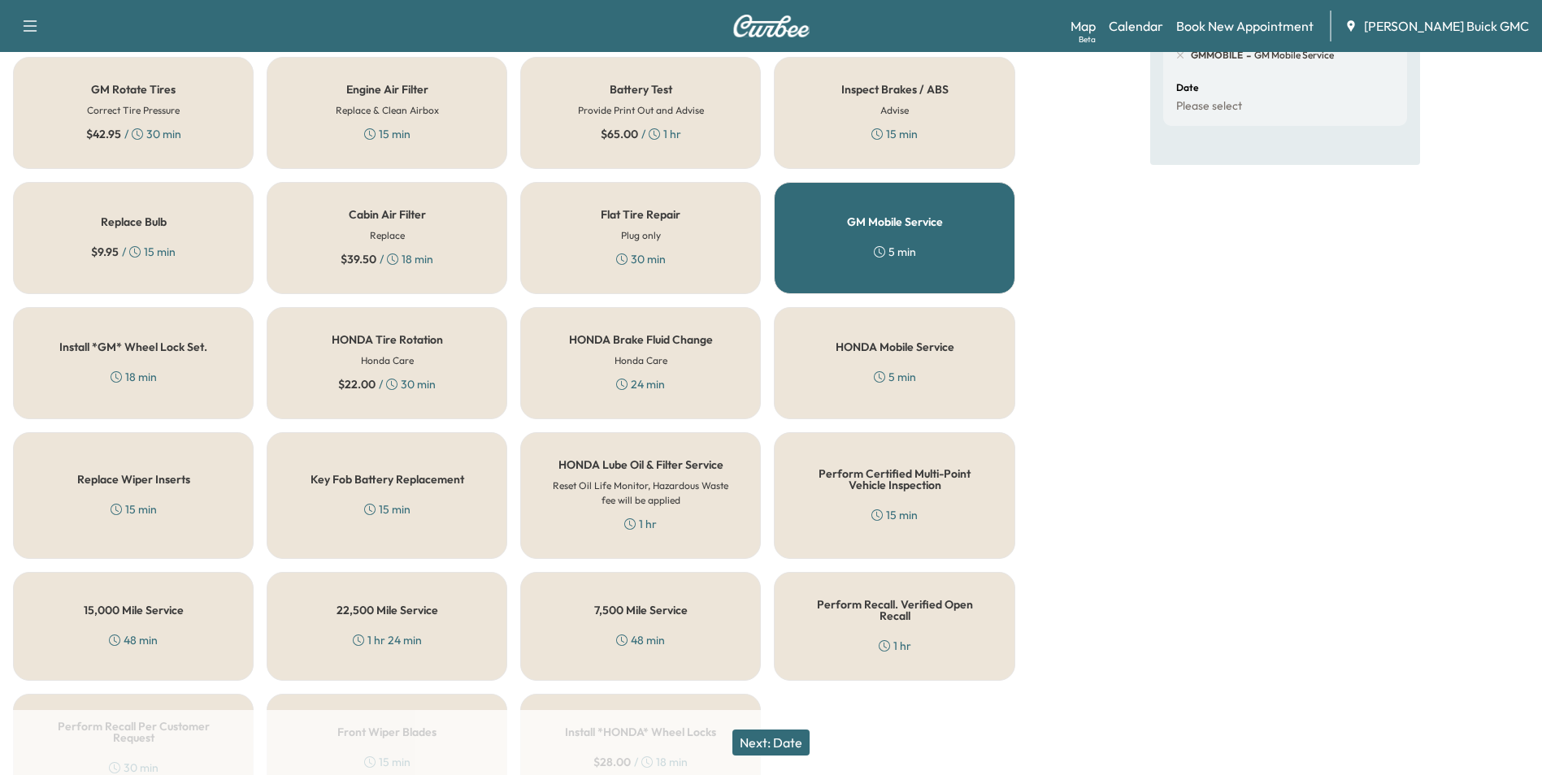
click at [915, 378] on div "5 min" at bounding box center [895, 377] width 42 height 16
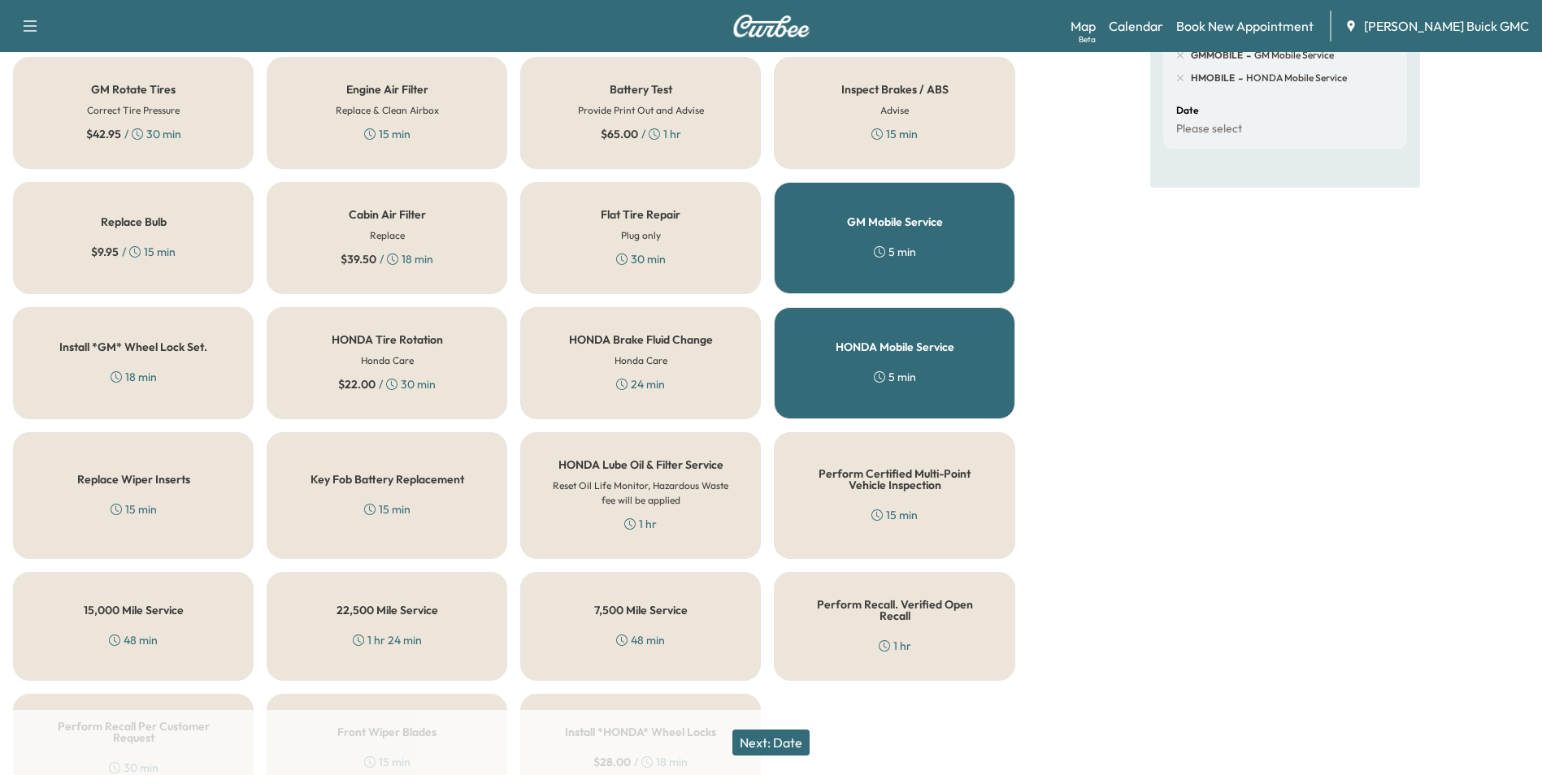
click at [786, 741] on button "Next: Date" at bounding box center [770, 743] width 77 height 26
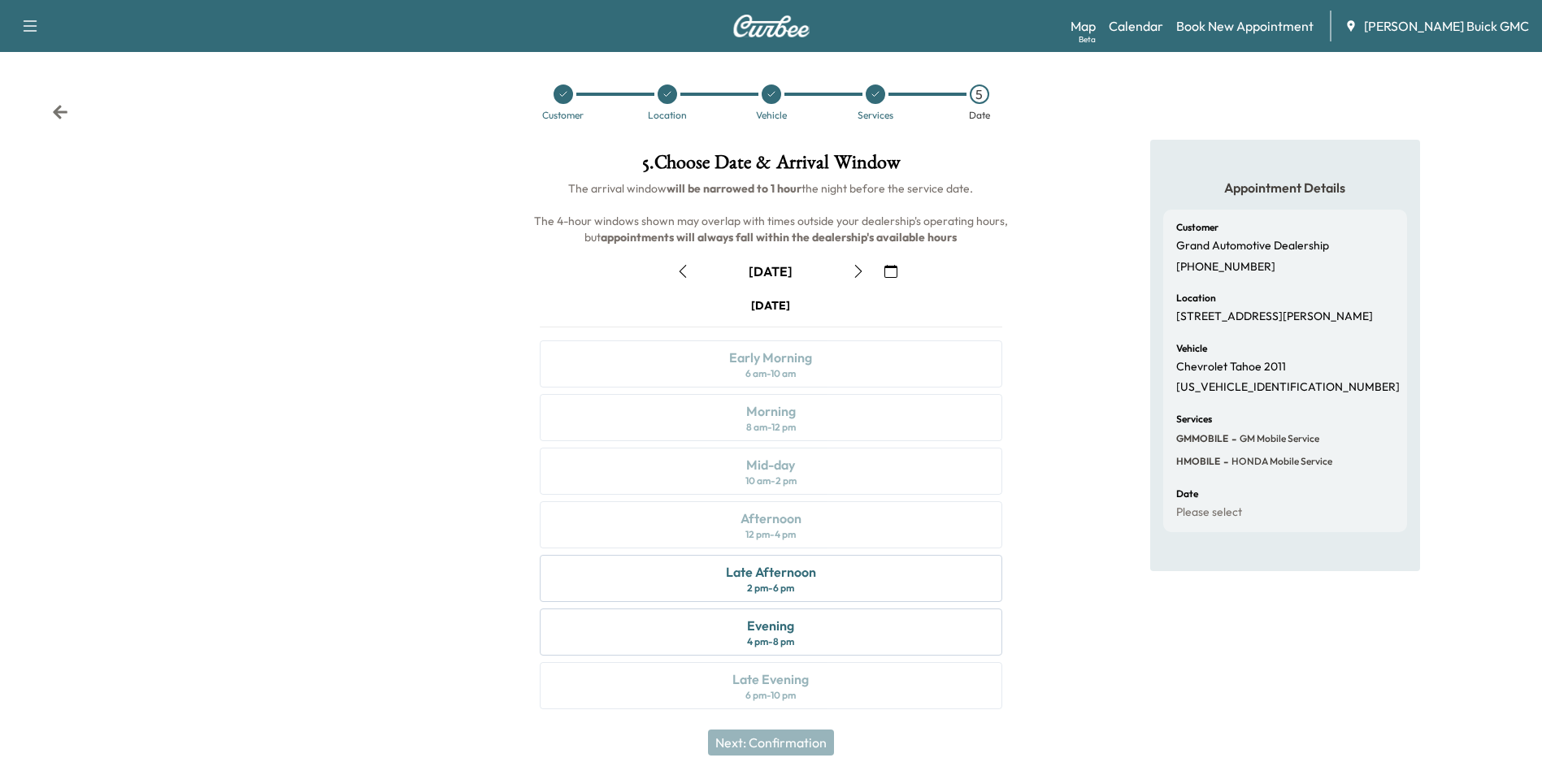
click at [889, 267] on icon "button" at bounding box center [890, 271] width 13 height 13
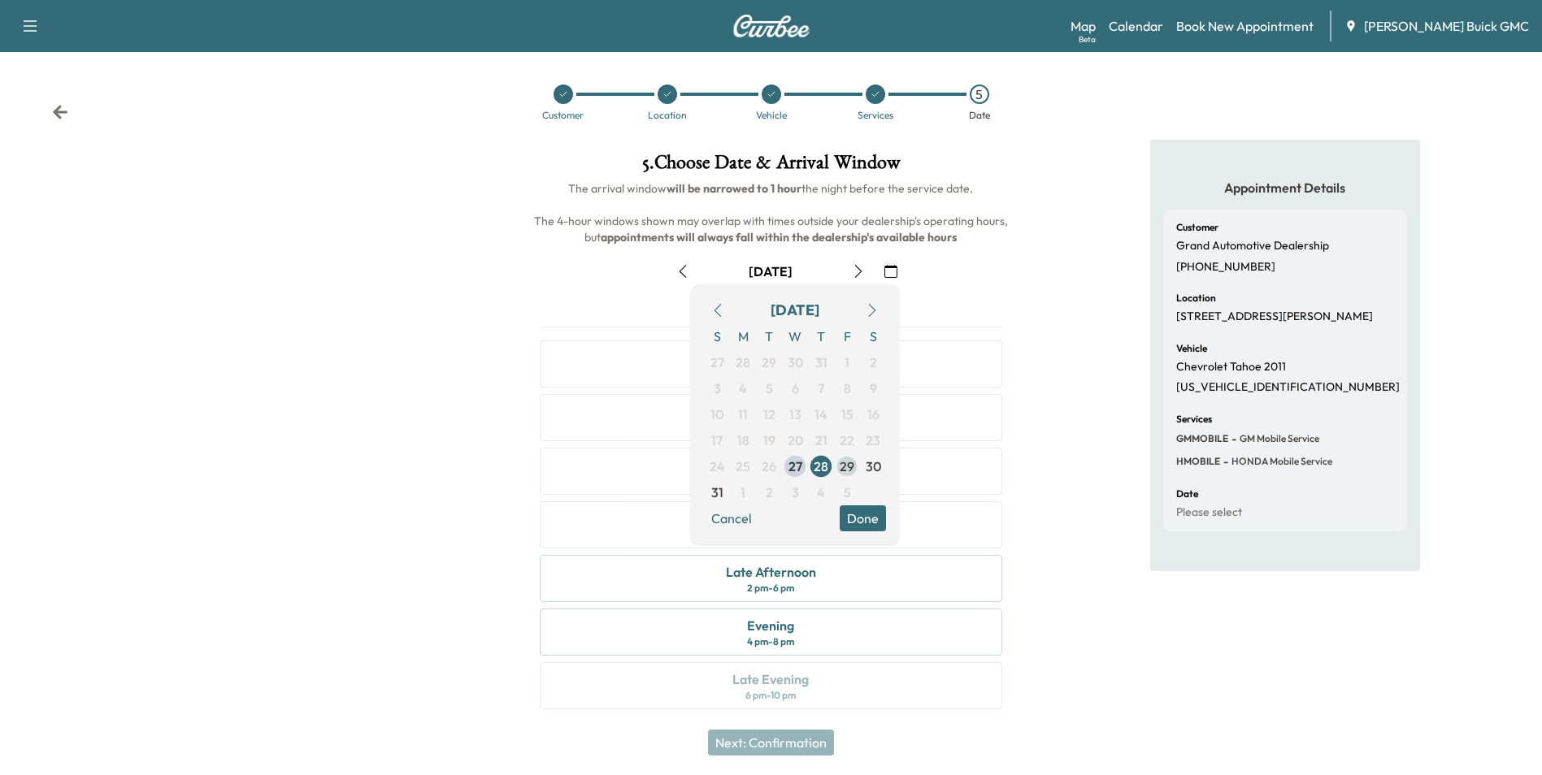
click at [844, 462] on span "29" at bounding box center [847, 467] width 15 height 20
click at [1032, 406] on div "Appointment Details Customer Grand Automotive Dealership [PHONE_NUMBER] Locatio…" at bounding box center [1285, 434] width 514 height 589
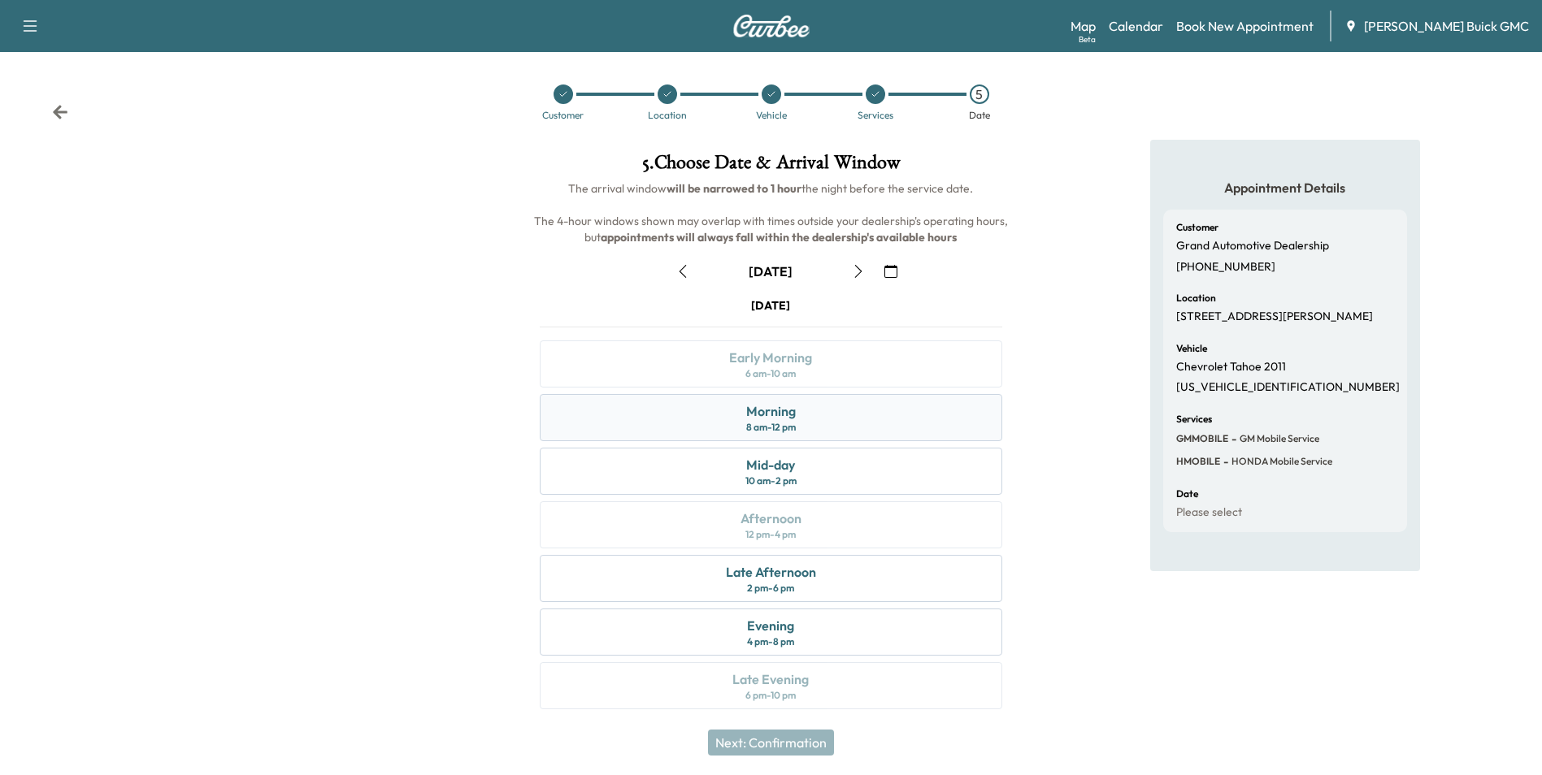
click at [797, 412] on div "Morning 8 am - 12 pm" at bounding box center [771, 417] width 462 height 47
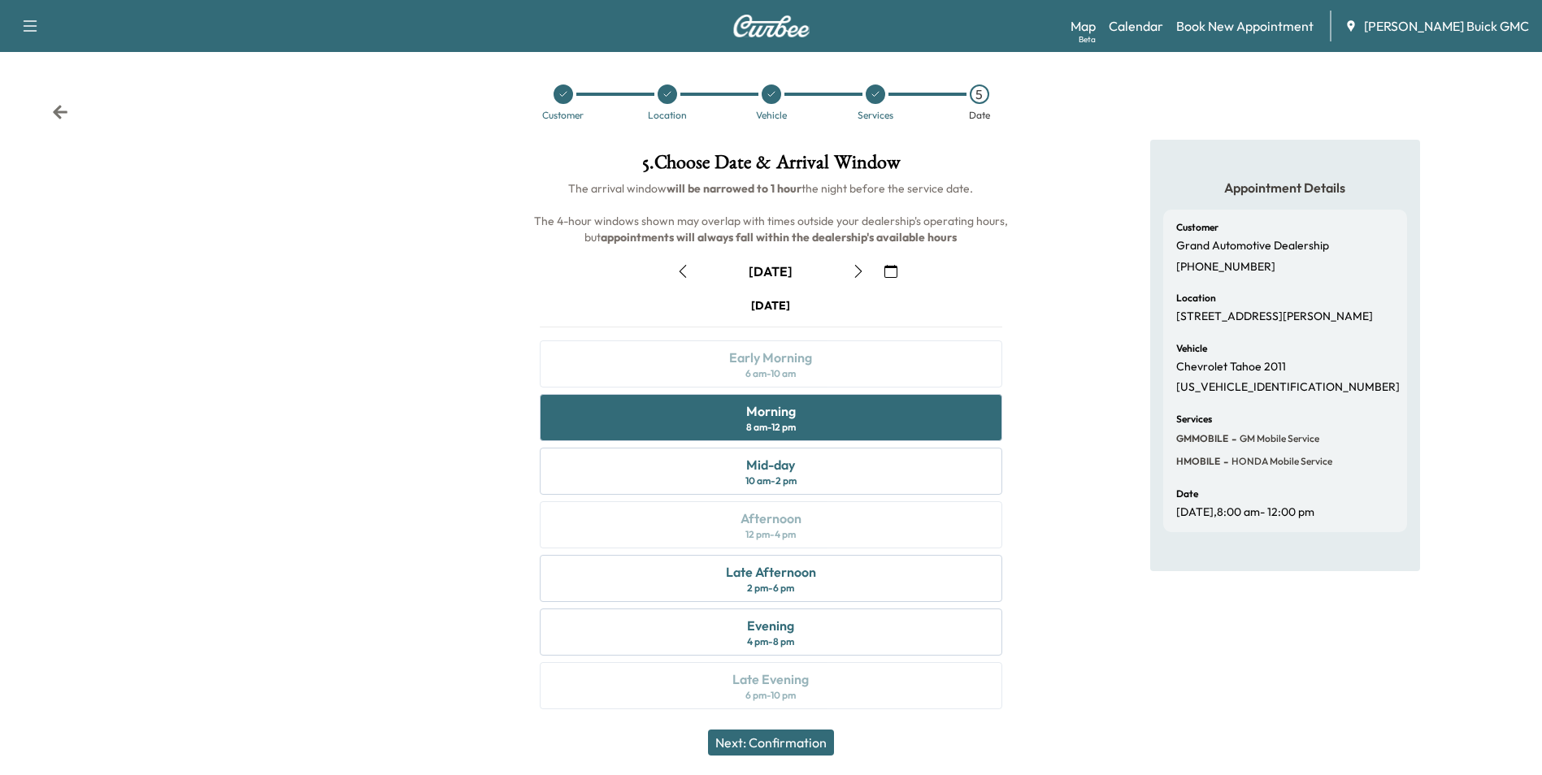
click at [793, 741] on button "Next: Confirmation" at bounding box center [771, 743] width 126 height 26
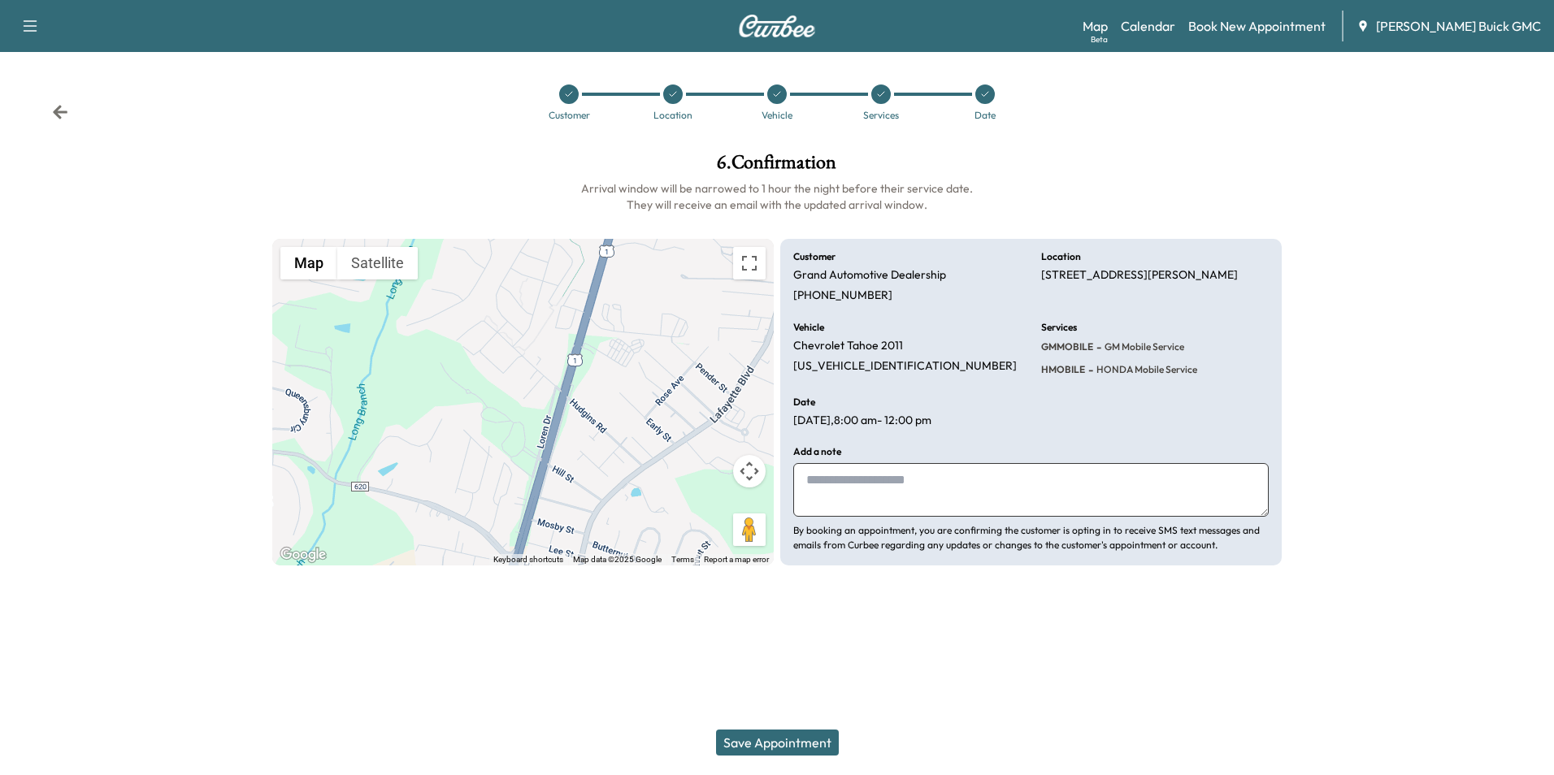
drag, startPoint x: 890, startPoint y: 482, endPoint x: 871, endPoint y: 479, distance: 19.8
click at [891, 482] on textarea at bounding box center [1031, 490] width 476 height 54
type textarea "**********"
click at [789, 736] on button "Save Appointment" at bounding box center [777, 743] width 123 height 26
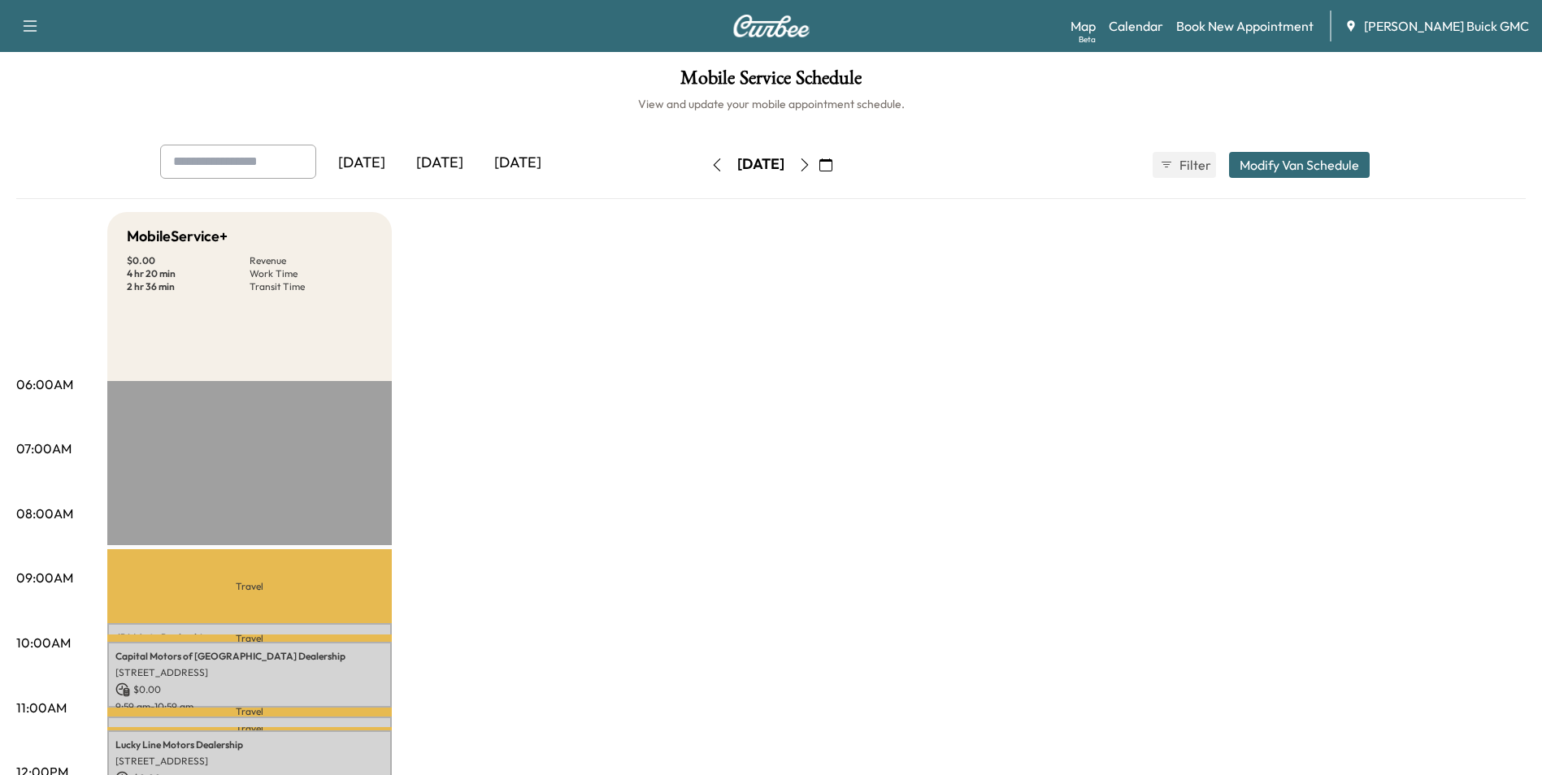
click at [832, 163] on icon "button" at bounding box center [825, 165] width 13 height 13
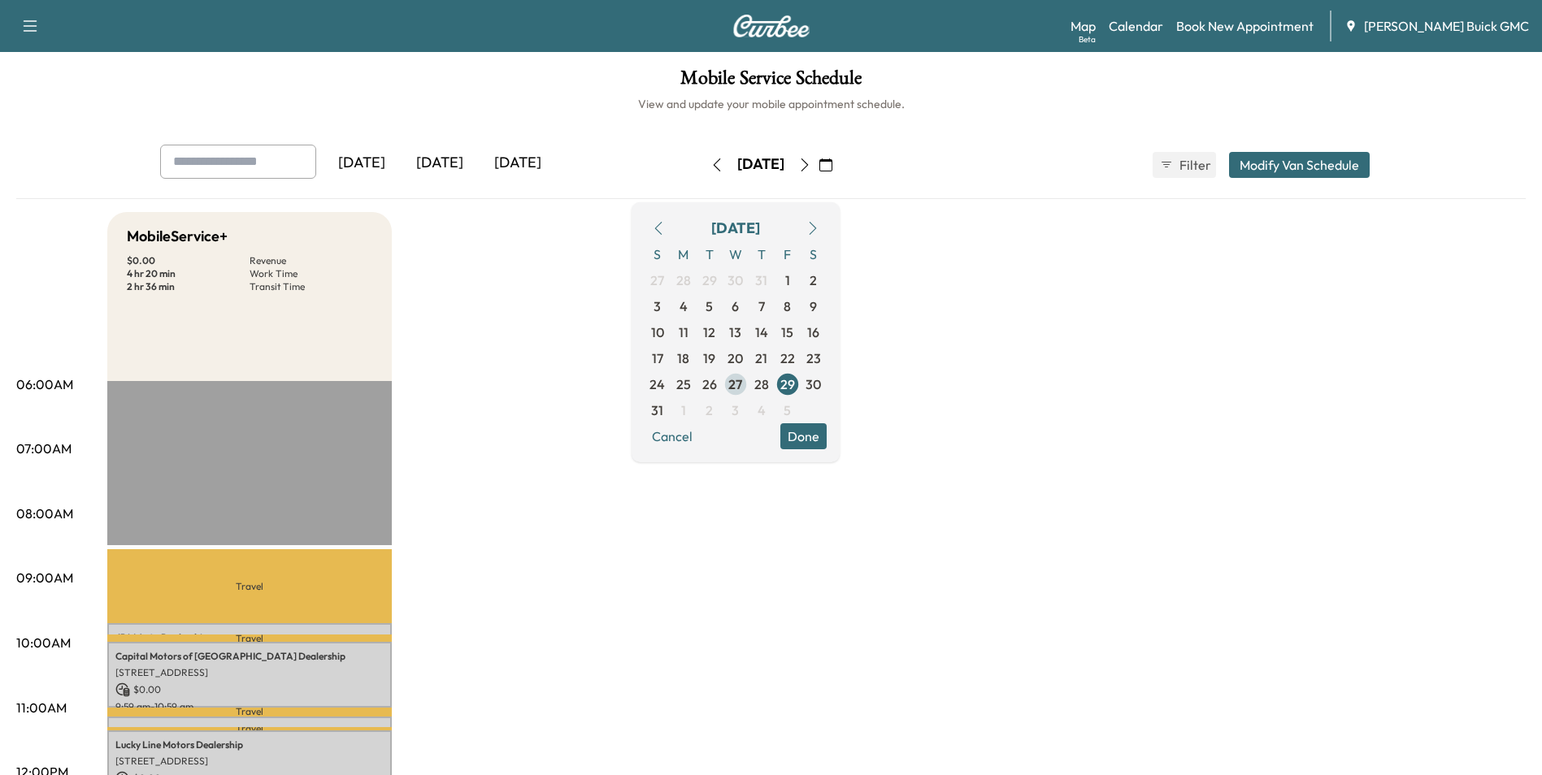
click at [742, 379] on span "27" at bounding box center [735, 385] width 14 height 20
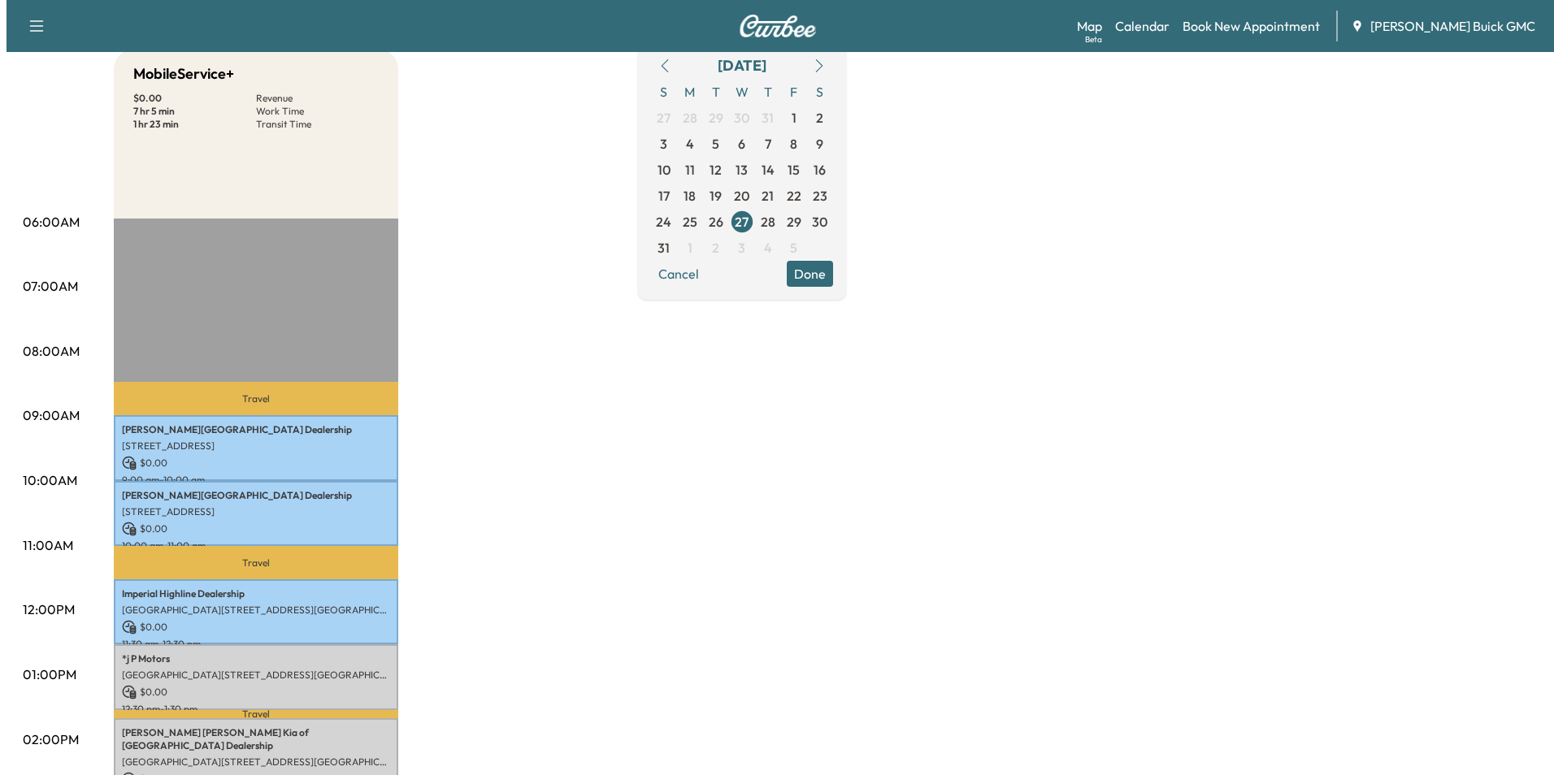
scroll to position [325, 0]
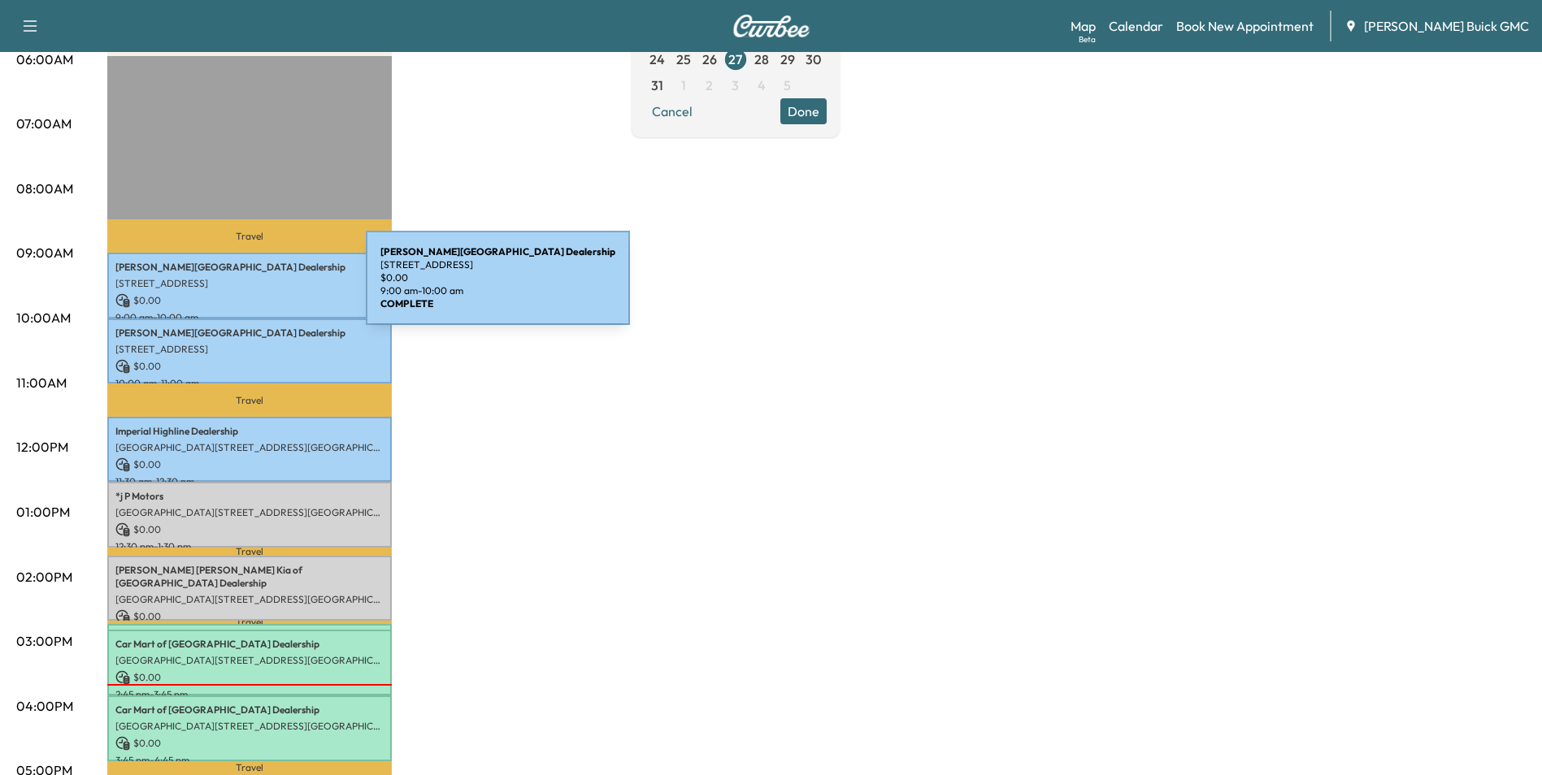
click at [244, 288] on p "[STREET_ADDRESS]" at bounding box center [249, 283] width 268 height 13
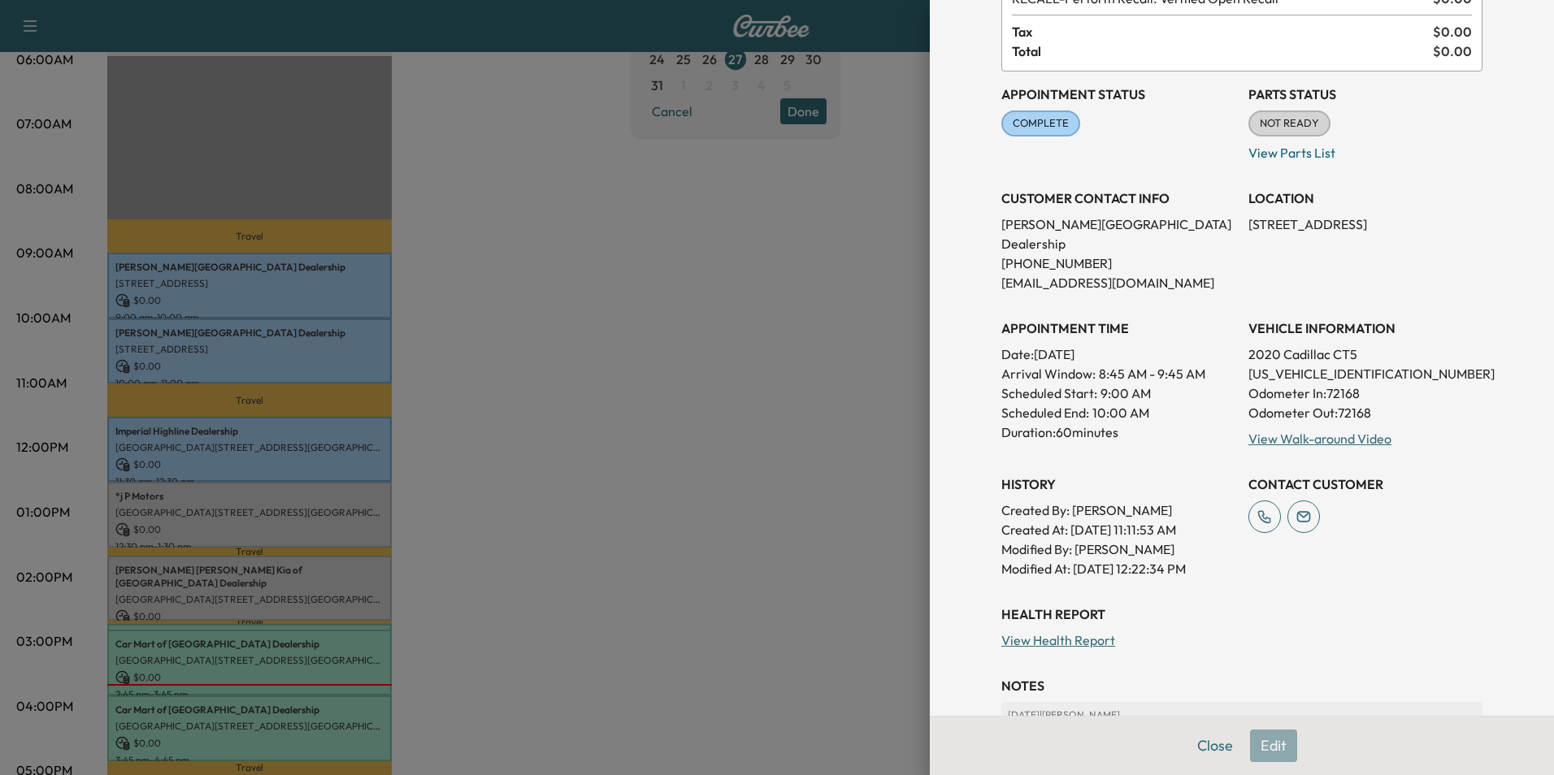
scroll to position [163, 0]
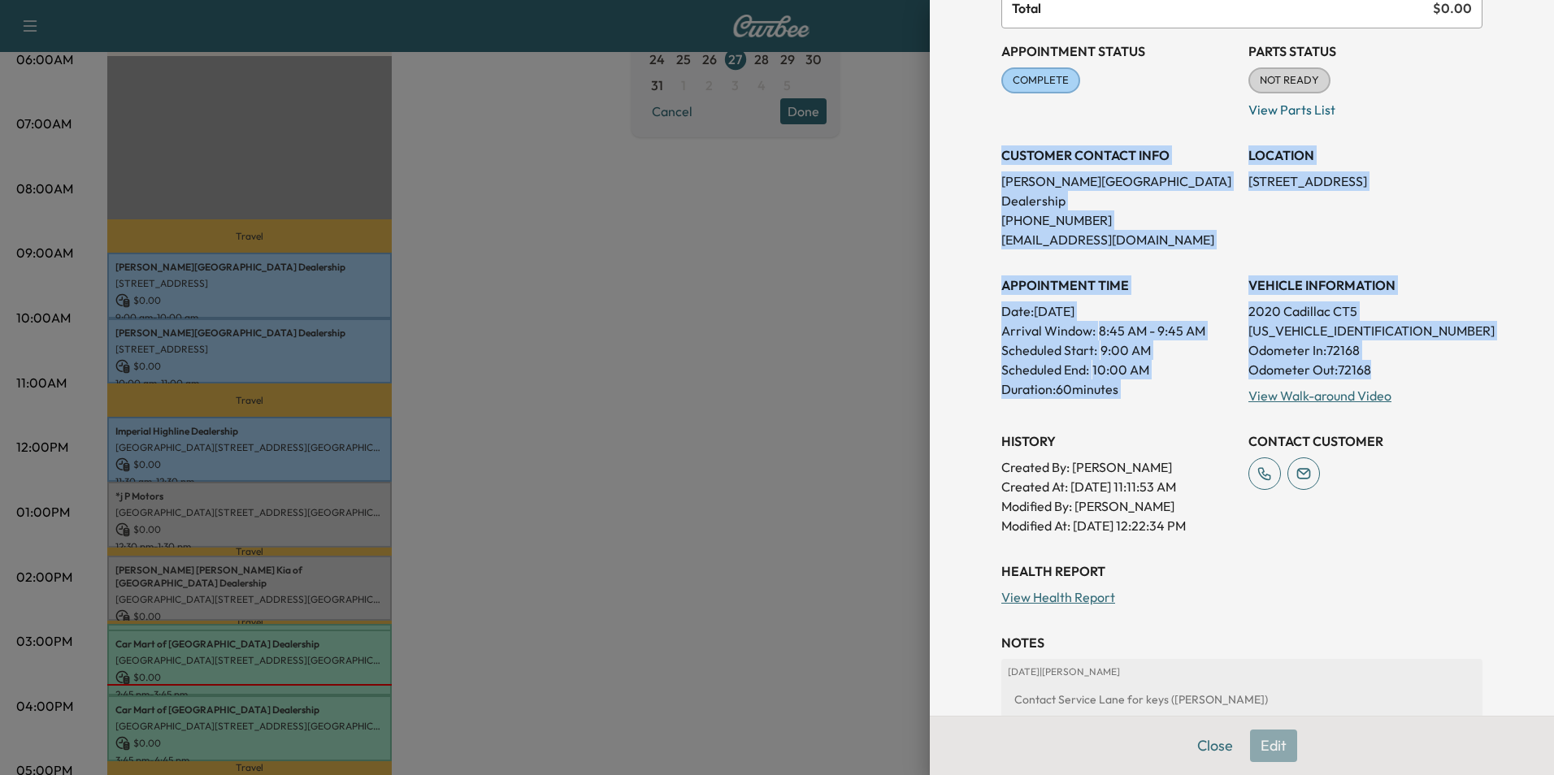
drag, startPoint x: 990, startPoint y: 151, endPoint x: 1420, endPoint y: 350, distance: 473.9
click at [1420, 350] on div "Appointment Status COMPLETE Mark as Not Ready Parts Status NOT READY Mark as Re…" at bounding box center [1241, 281] width 481 height 507
copy div "CUSTOMER CONTACT INFO [PERSON_NAME][GEOGRAPHIC_DATA] Dealership [PHONE_NUMBER] …"
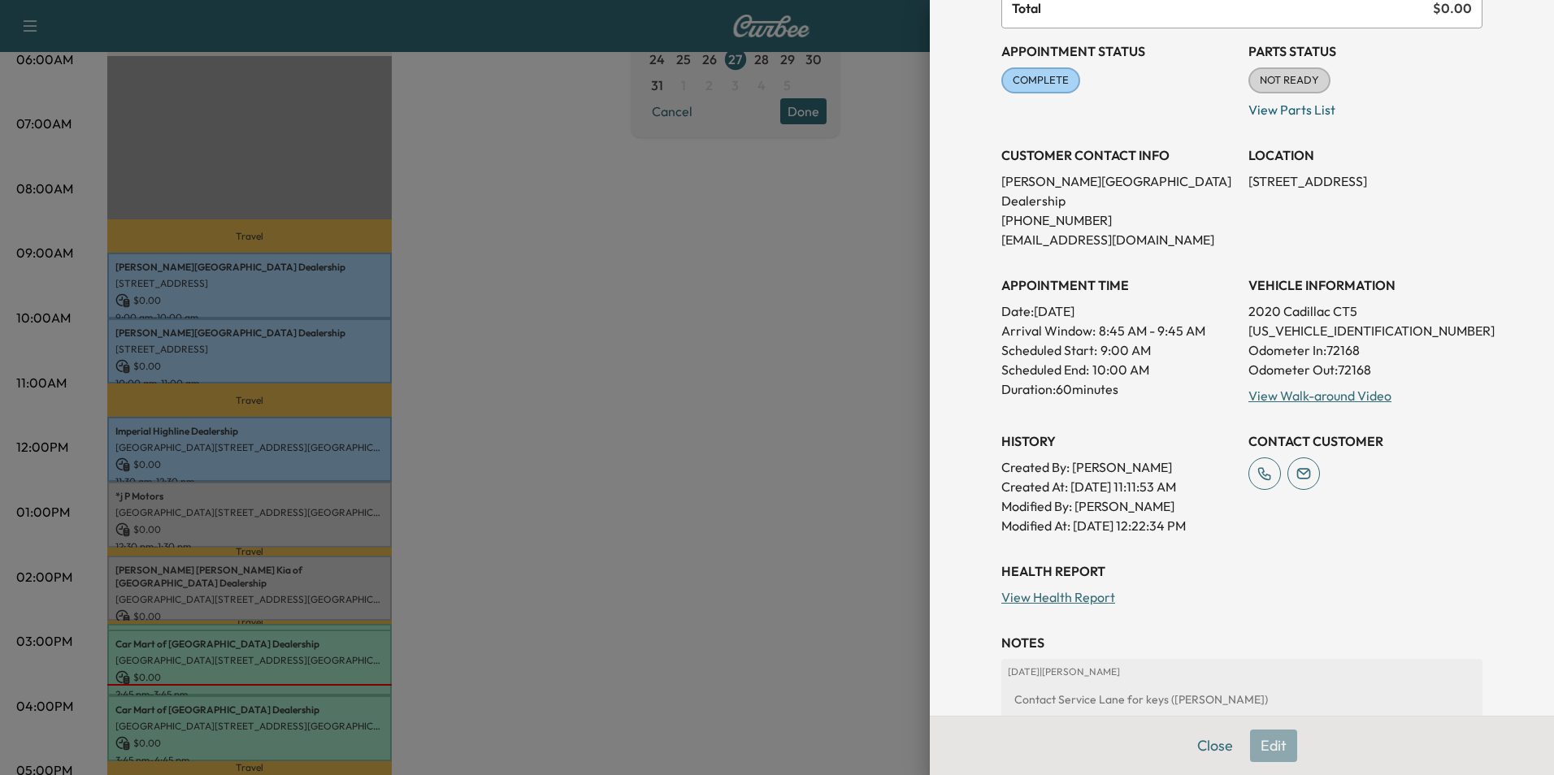
click at [603, 347] on div at bounding box center [777, 387] width 1554 height 775
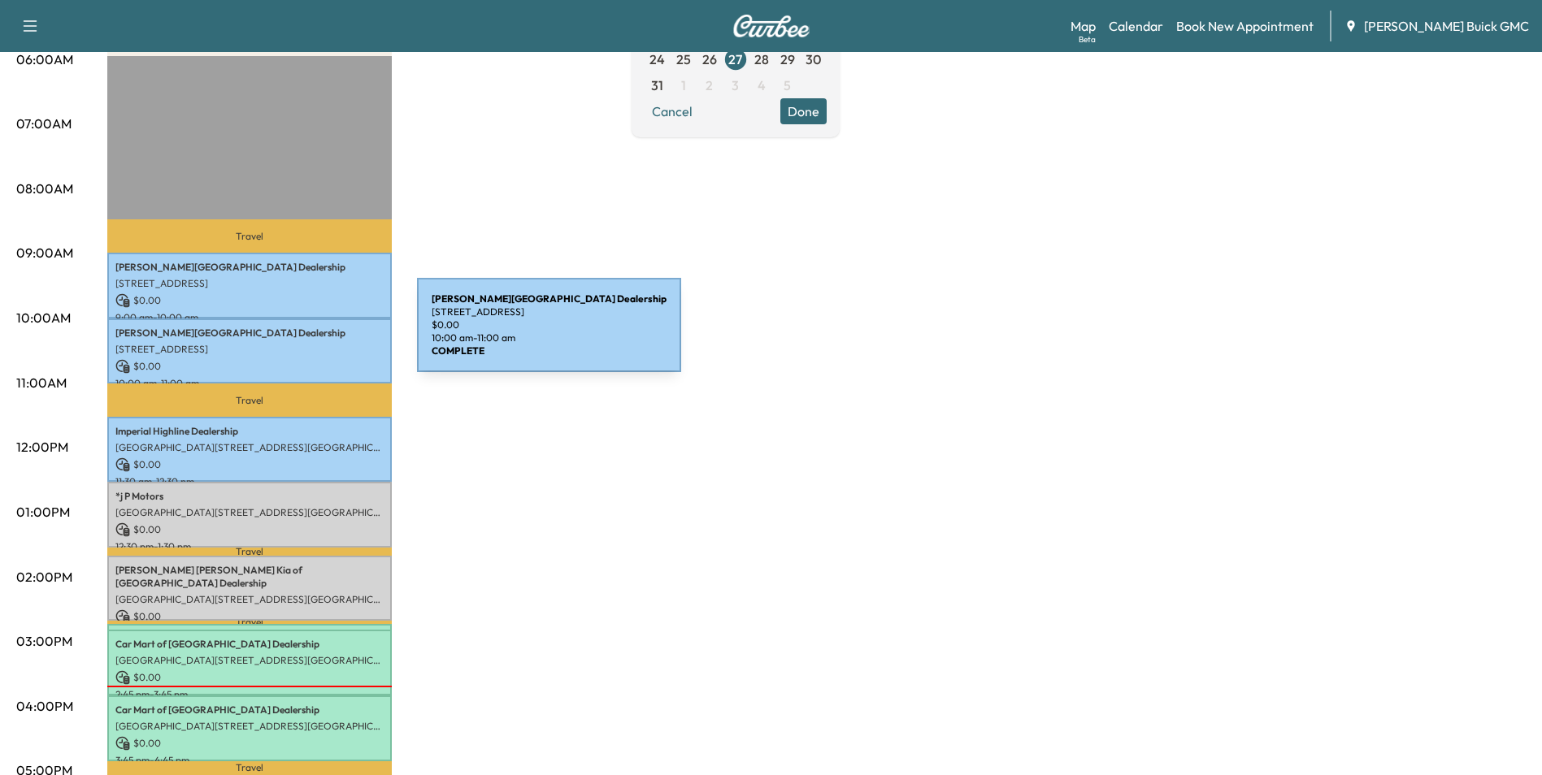
click at [295, 335] on p "[PERSON_NAME] Ford Falls Church Dealership" at bounding box center [249, 333] width 268 height 13
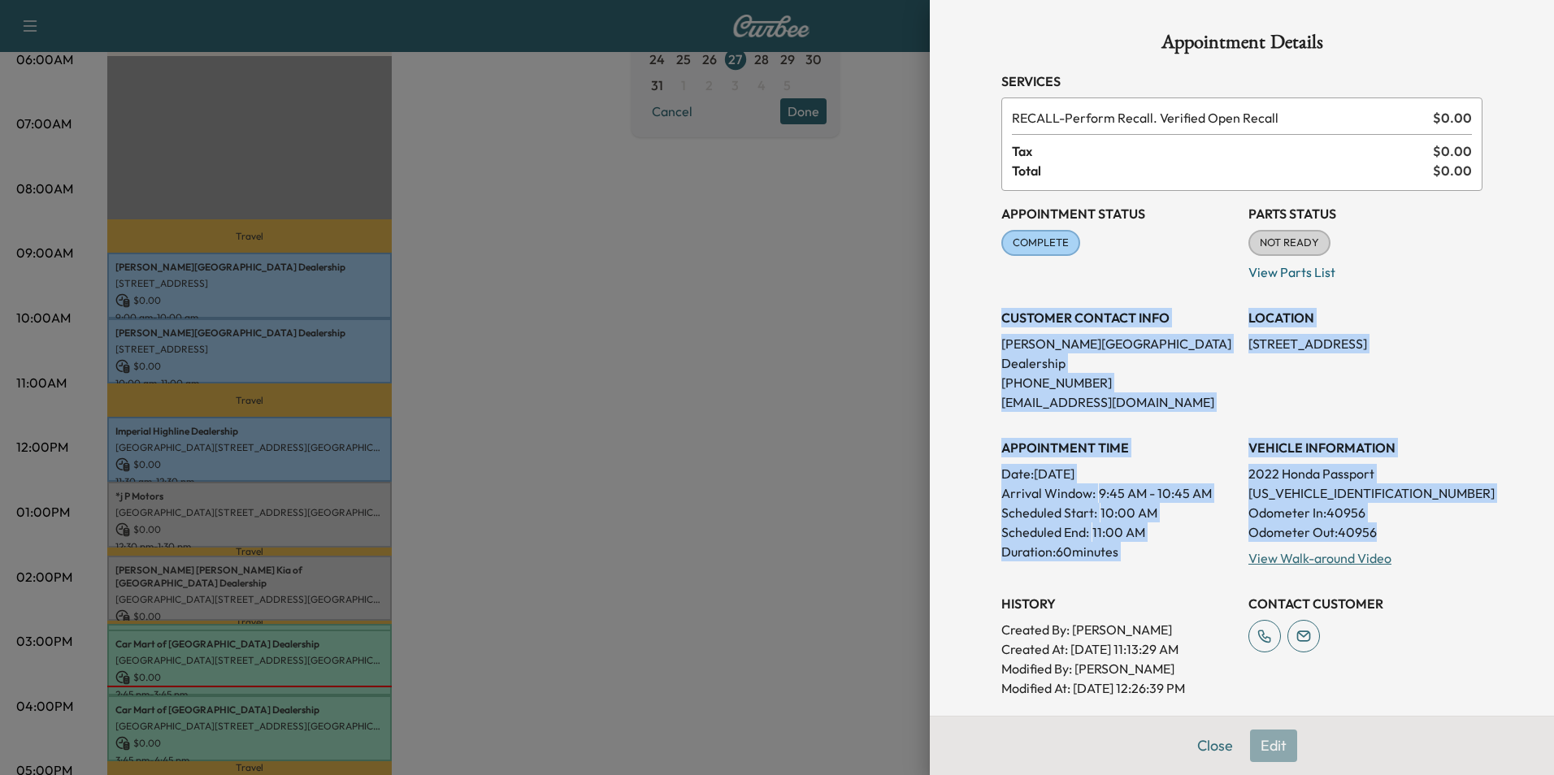
drag, startPoint x: 991, startPoint y: 316, endPoint x: 1413, endPoint y: 508, distance: 463.4
click at [1413, 508] on div "Appointment Status COMPLETE Mark as Not Ready Parts Status NOT READY Mark as Re…" at bounding box center [1241, 444] width 481 height 507
copy div "CUSTOMER CONTACT INFO [PERSON_NAME][GEOGRAPHIC_DATA] Dealership [PHONE_NUMBER] …"
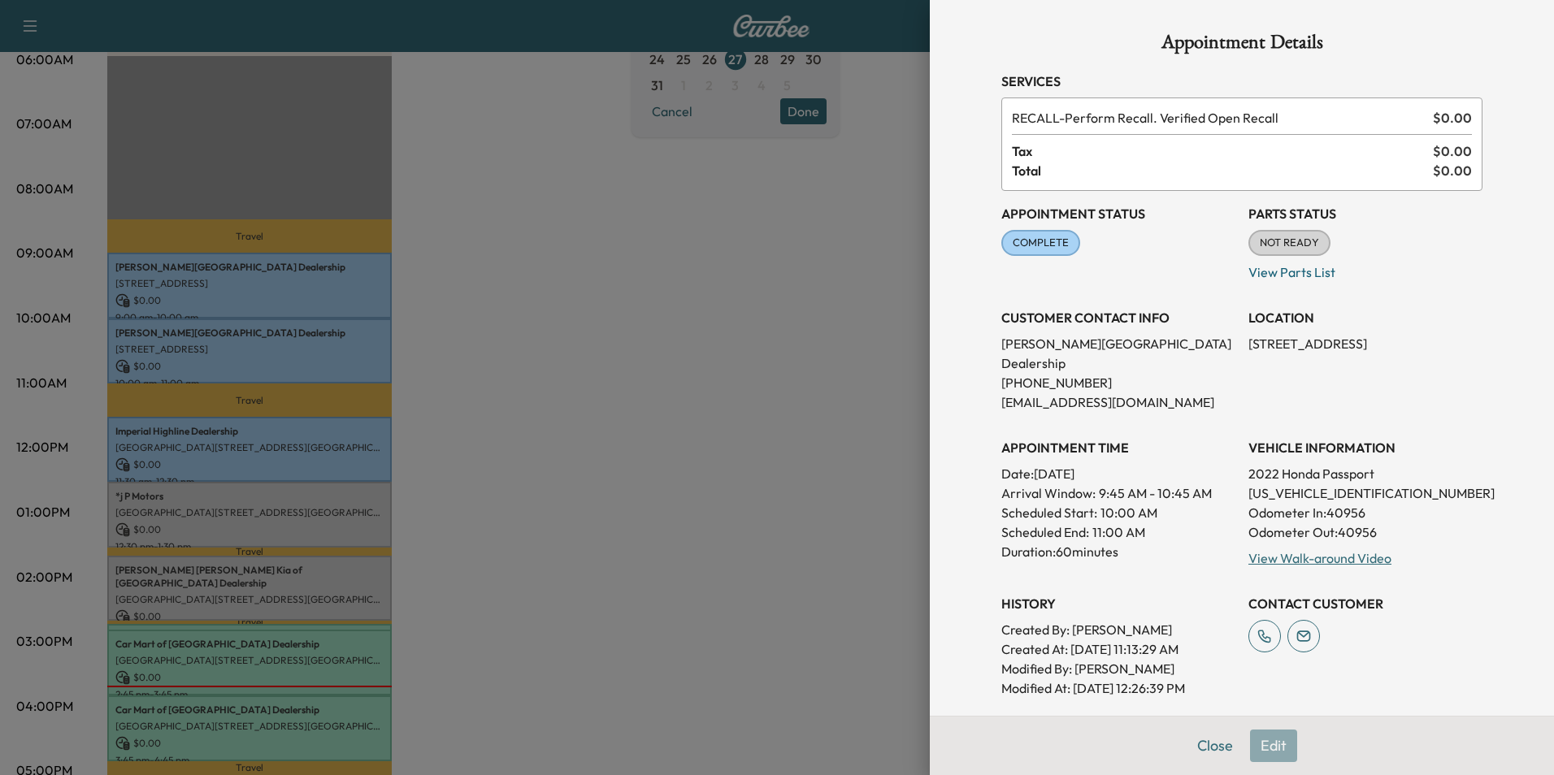
click at [655, 499] on div at bounding box center [777, 387] width 1554 height 775
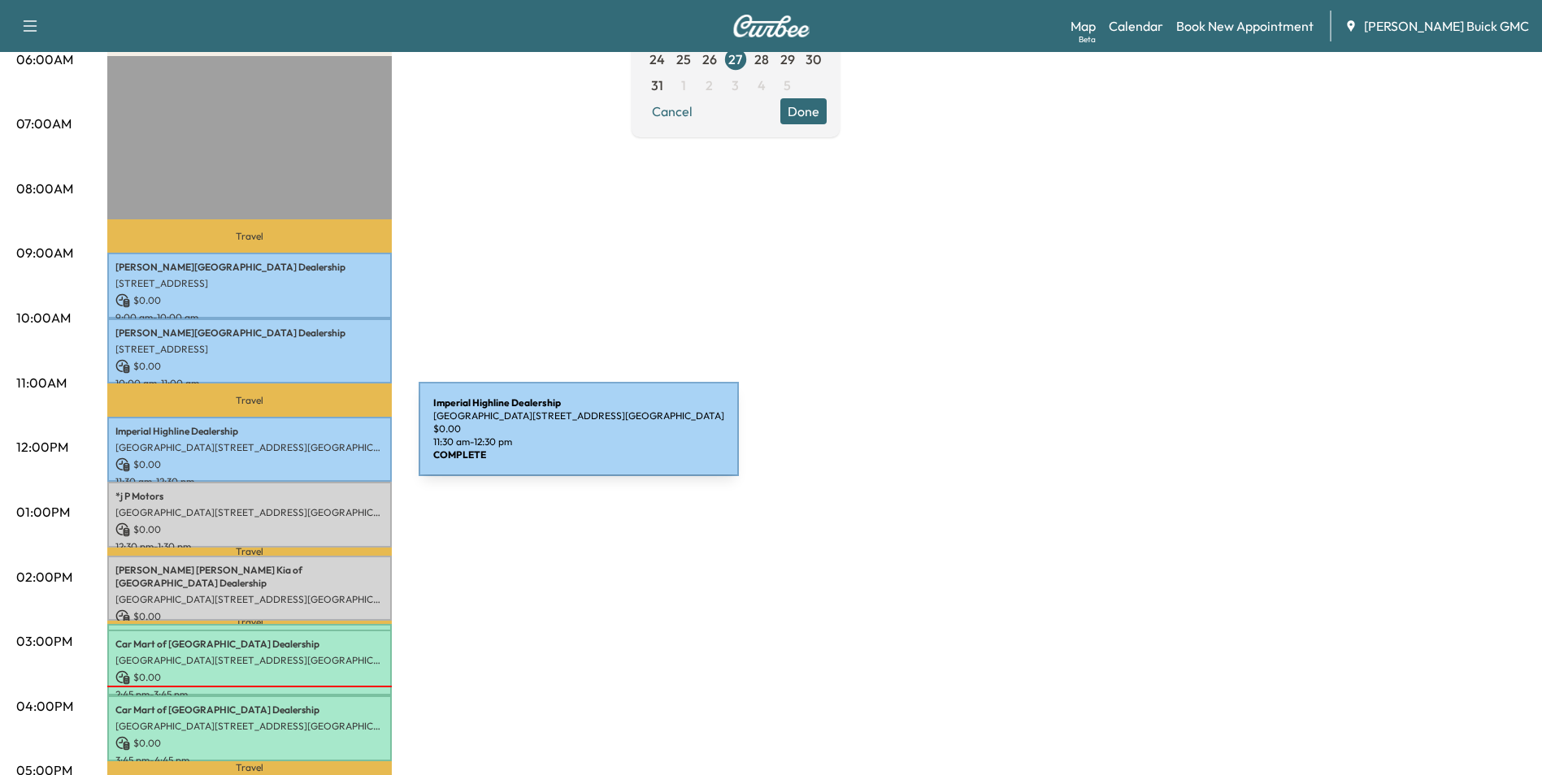
click at [297, 441] on p "[GEOGRAPHIC_DATA][STREET_ADDRESS][GEOGRAPHIC_DATA]" at bounding box center [249, 447] width 268 height 13
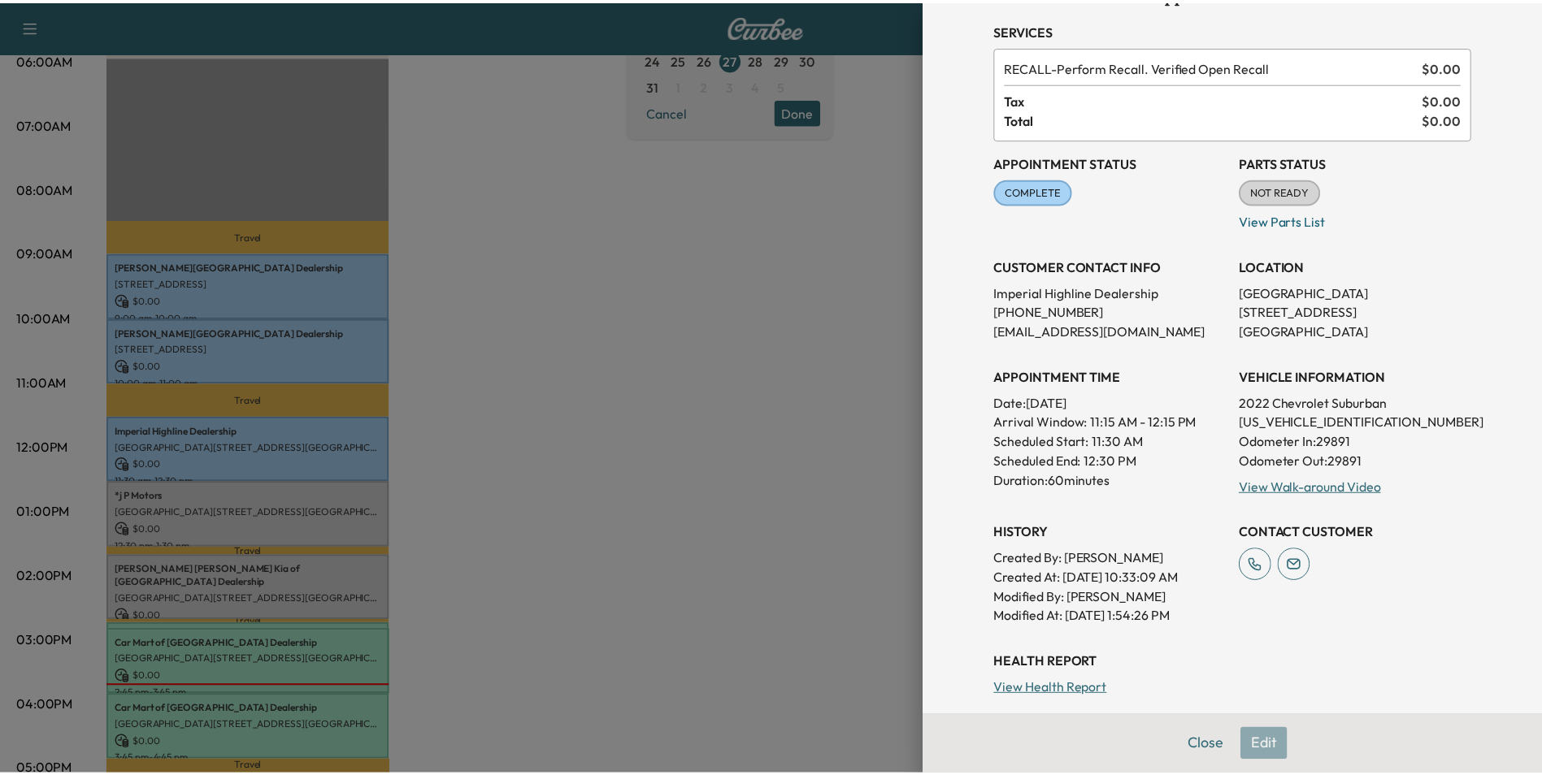
scroll to position [81, 0]
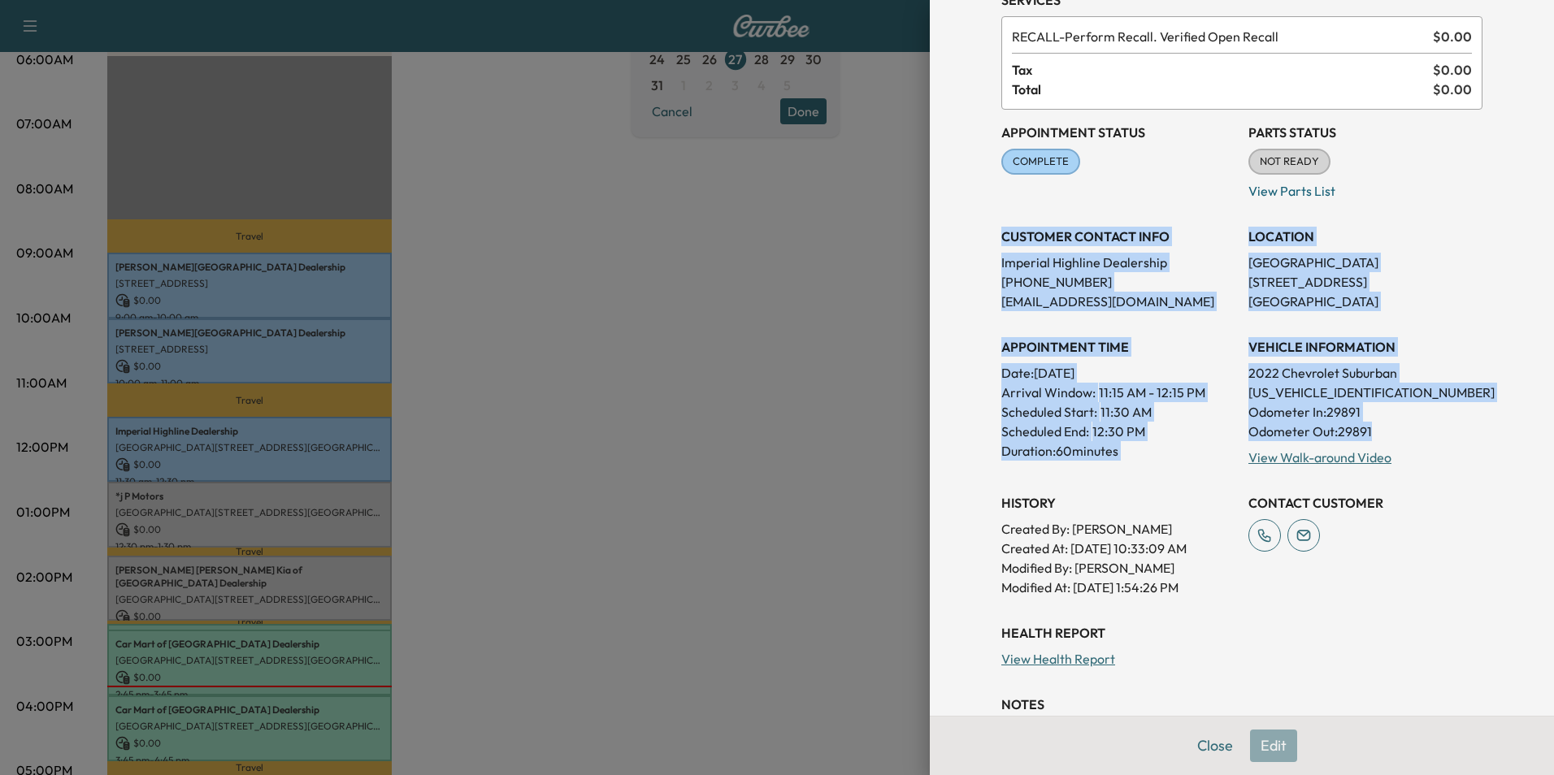
drag, startPoint x: 990, startPoint y: 235, endPoint x: 1405, endPoint y: 439, distance: 462.1
click at [1405, 439] on div "Appointment Status COMPLETE Mark as Not Ready Parts Status NOT READY Mark as Re…" at bounding box center [1241, 354] width 481 height 488
copy div "CUSTOMER CONTACT INFO Imperial Highline Dealership [PHONE_NUMBER] [EMAIL_ADDRES…"
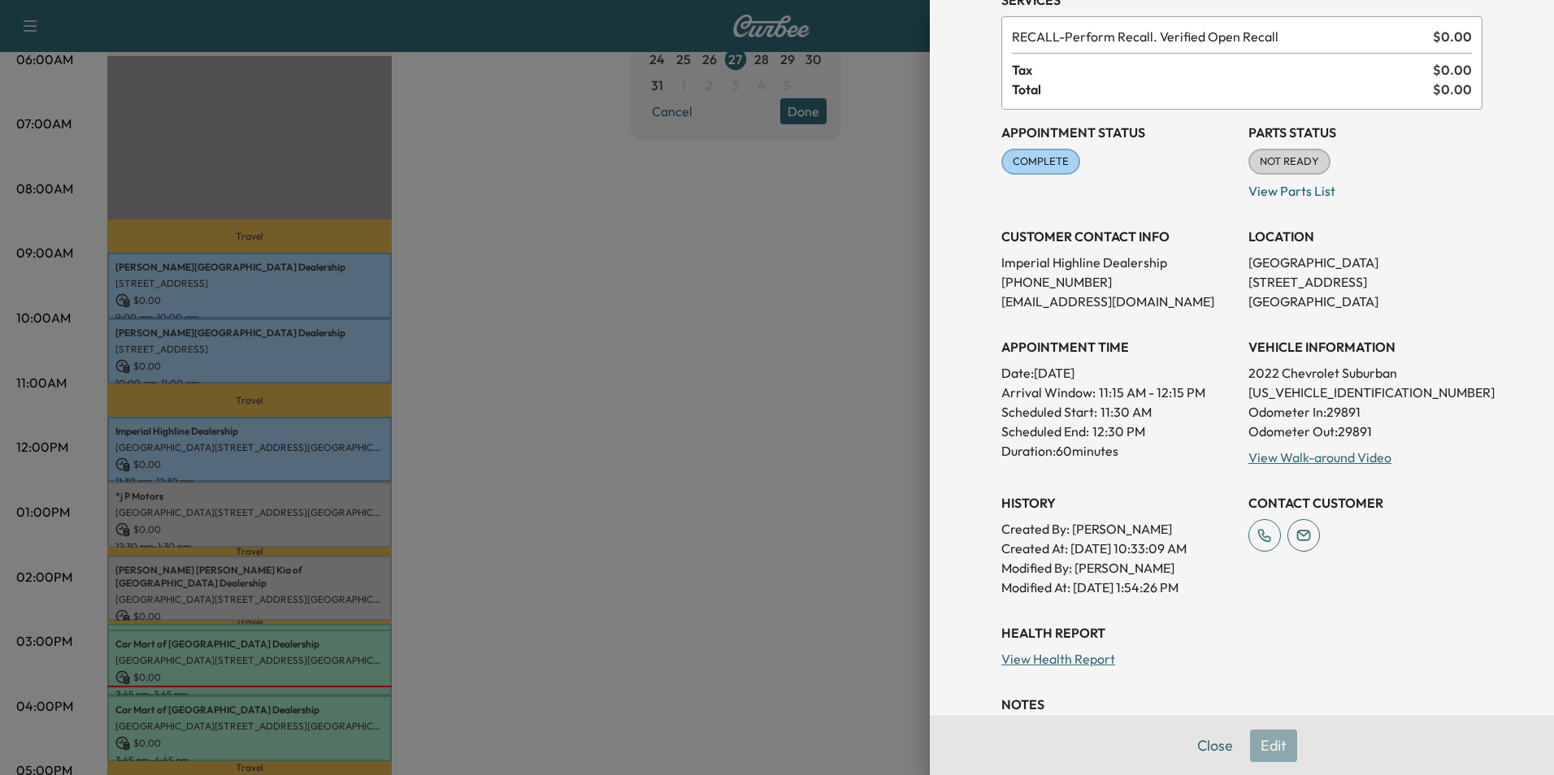
click at [597, 444] on div at bounding box center [777, 387] width 1554 height 775
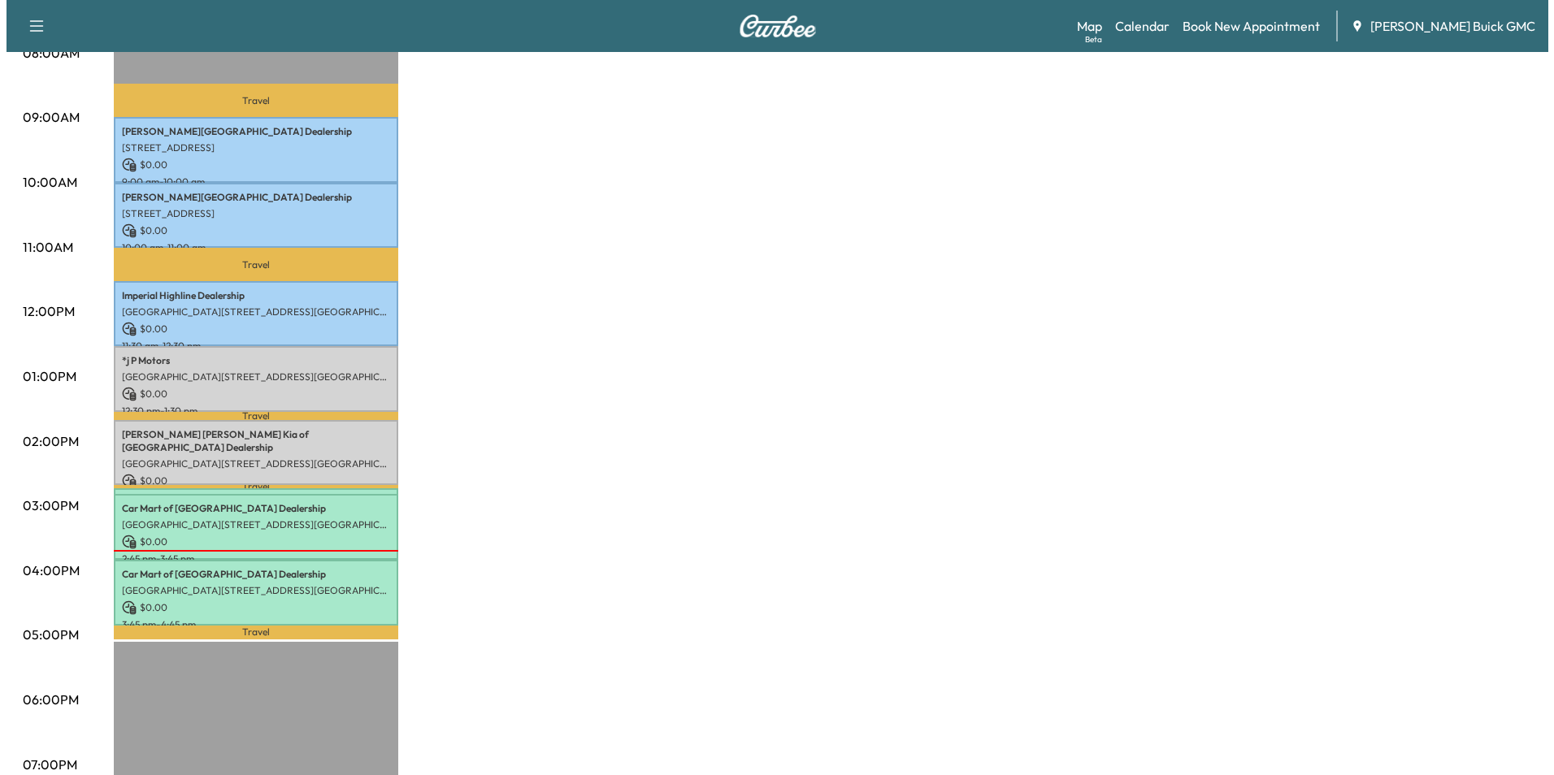
scroll to position [488, 0]
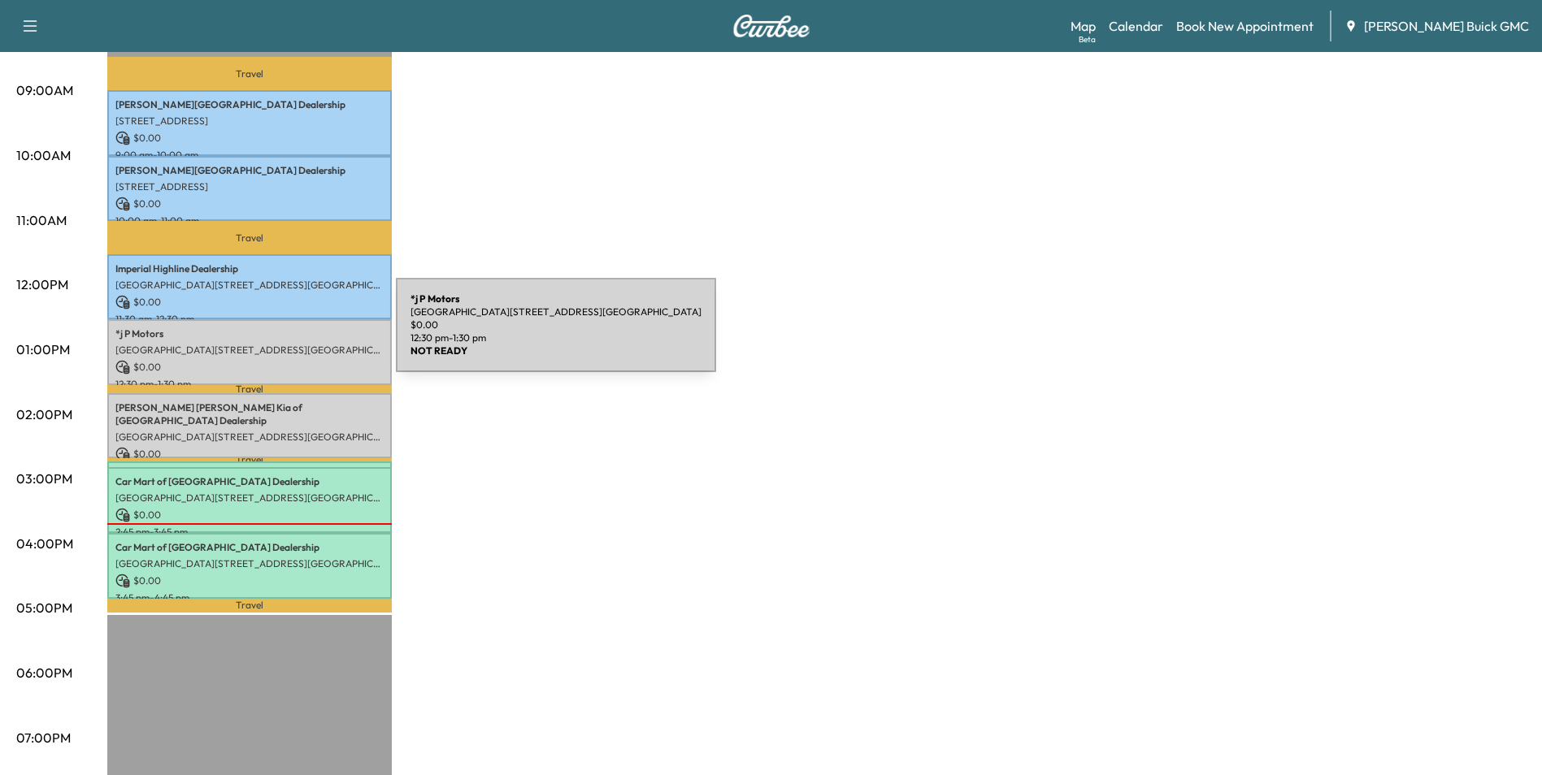
click at [274, 335] on p "*j P Motors" at bounding box center [249, 334] width 268 height 13
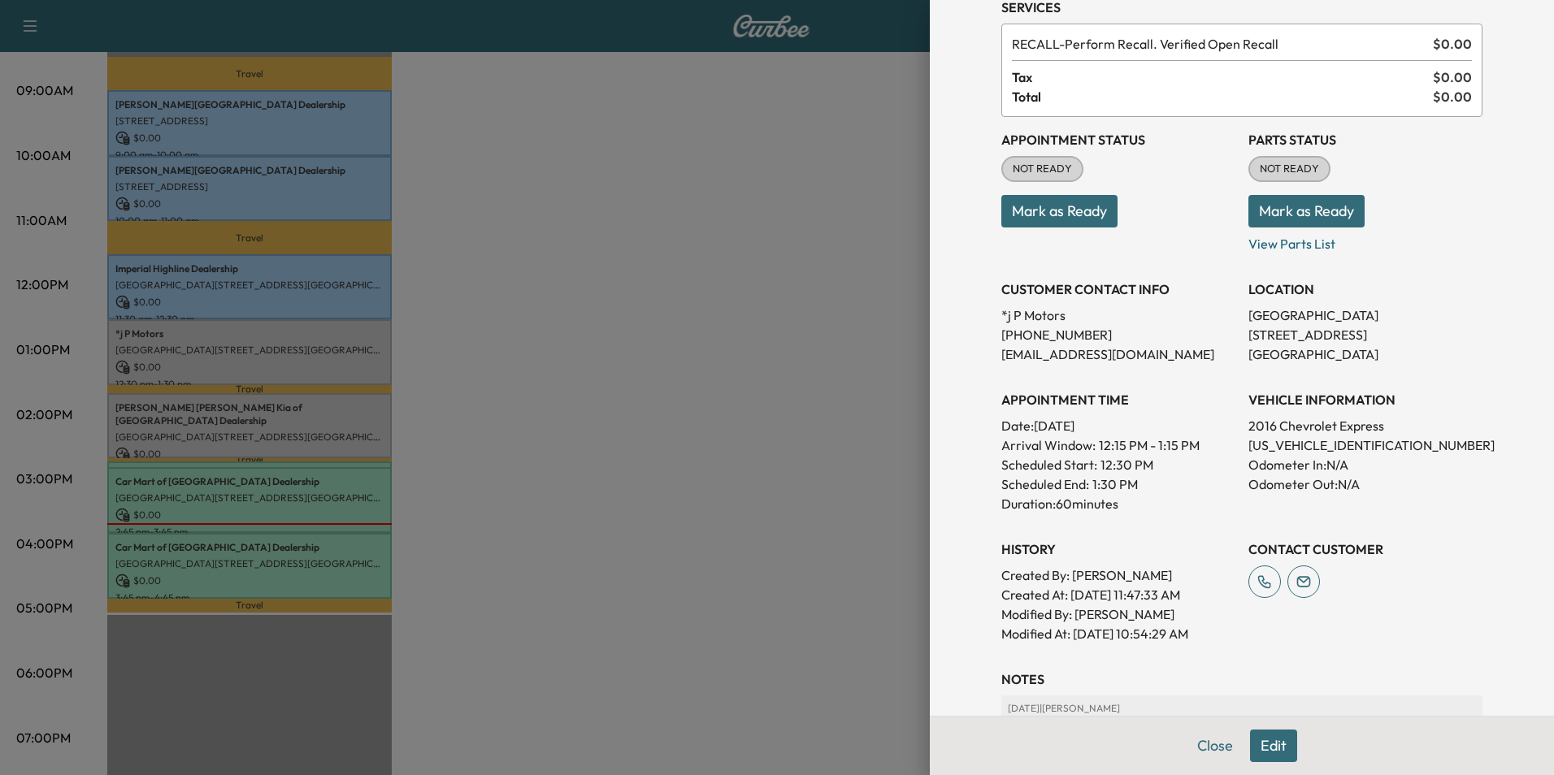
scroll to position [163, 0]
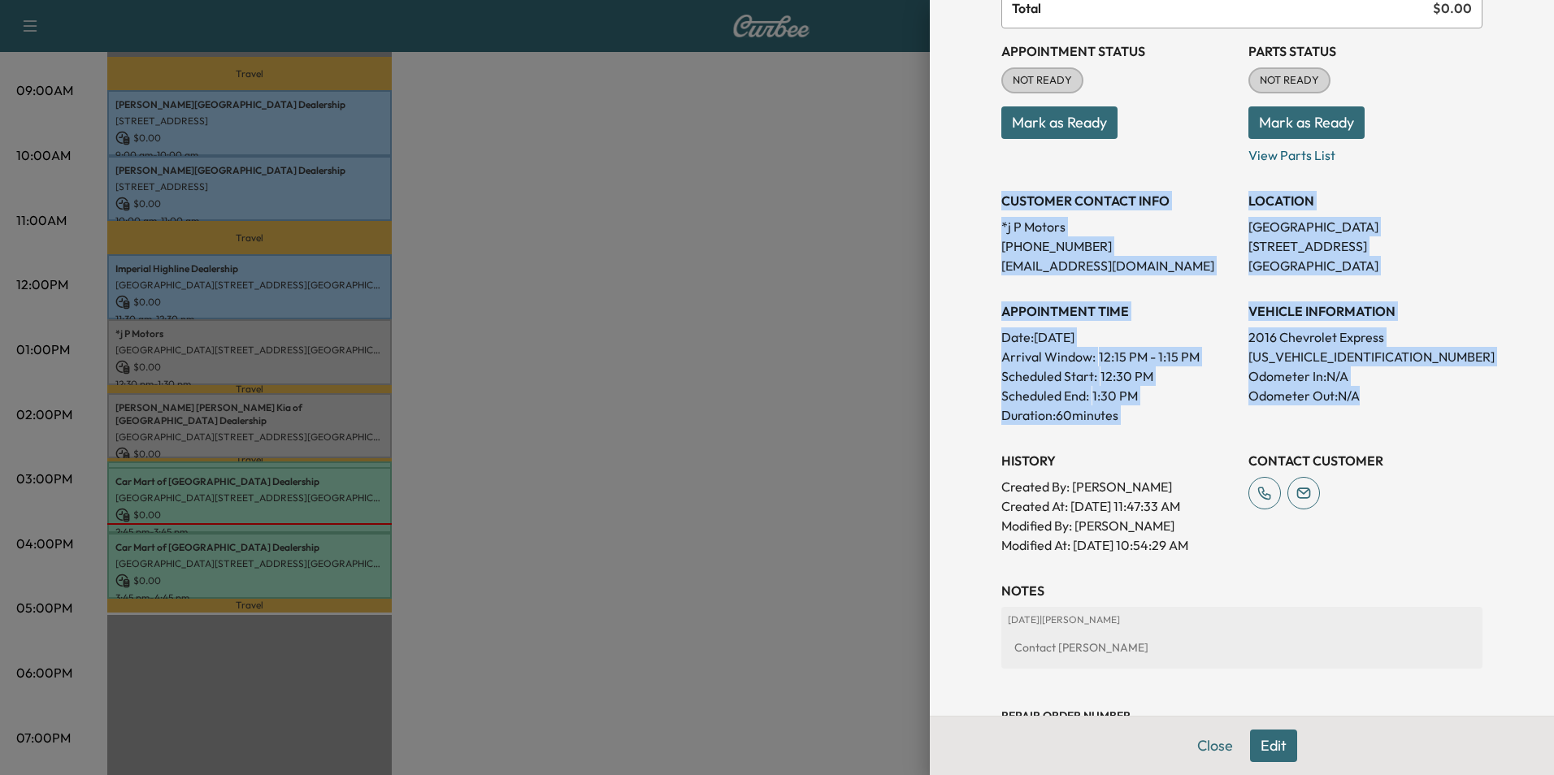
drag, startPoint x: 992, startPoint y: 197, endPoint x: 1384, endPoint y: 404, distance: 444.0
click at [1384, 404] on div "Appointment Status NOT READY Mark as Ready Parts Status NOT READY Mark as Ready…" at bounding box center [1241, 291] width 481 height 527
copy div "CUSTOMER CONTACT INFO *j P Motors [PHONE_NUMBER] [EMAIL_ADDRESS][DOMAIN_NAME] L…"
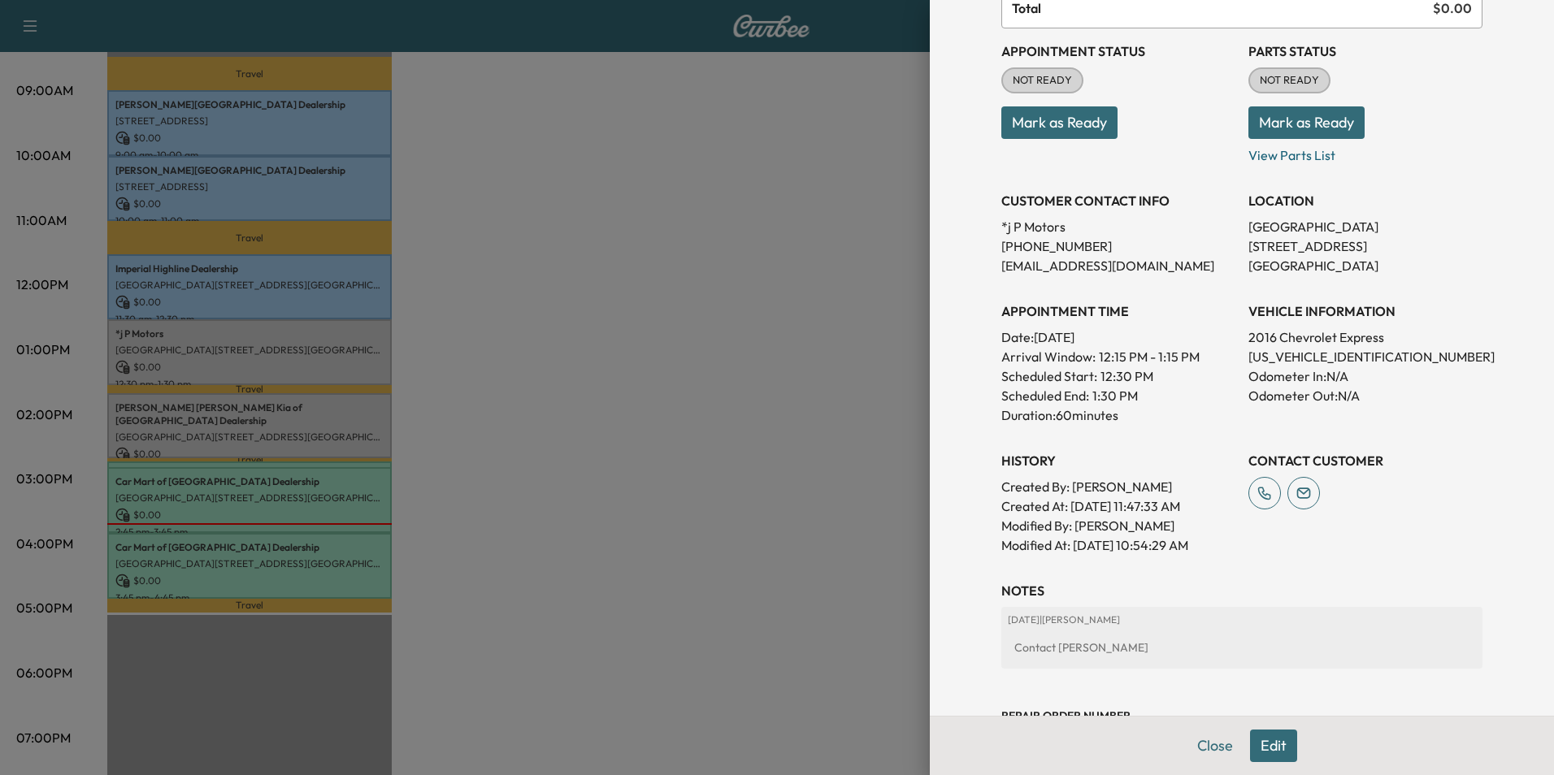
click at [516, 513] on div at bounding box center [777, 387] width 1554 height 775
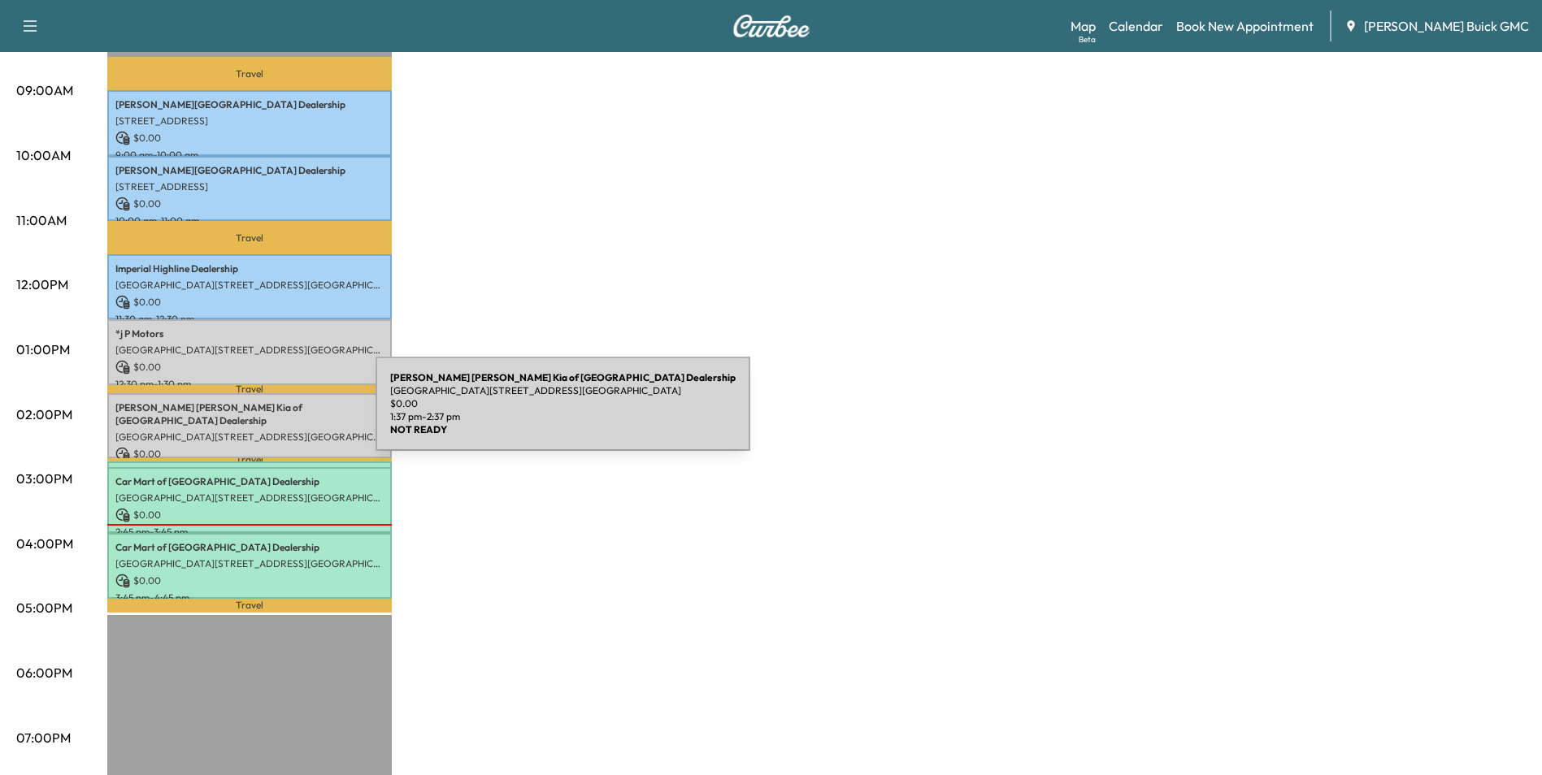
click at [254, 431] on p "[GEOGRAPHIC_DATA][STREET_ADDRESS][GEOGRAPHIC_DATA]" at bounding box center [249, 437] width 268 height 13
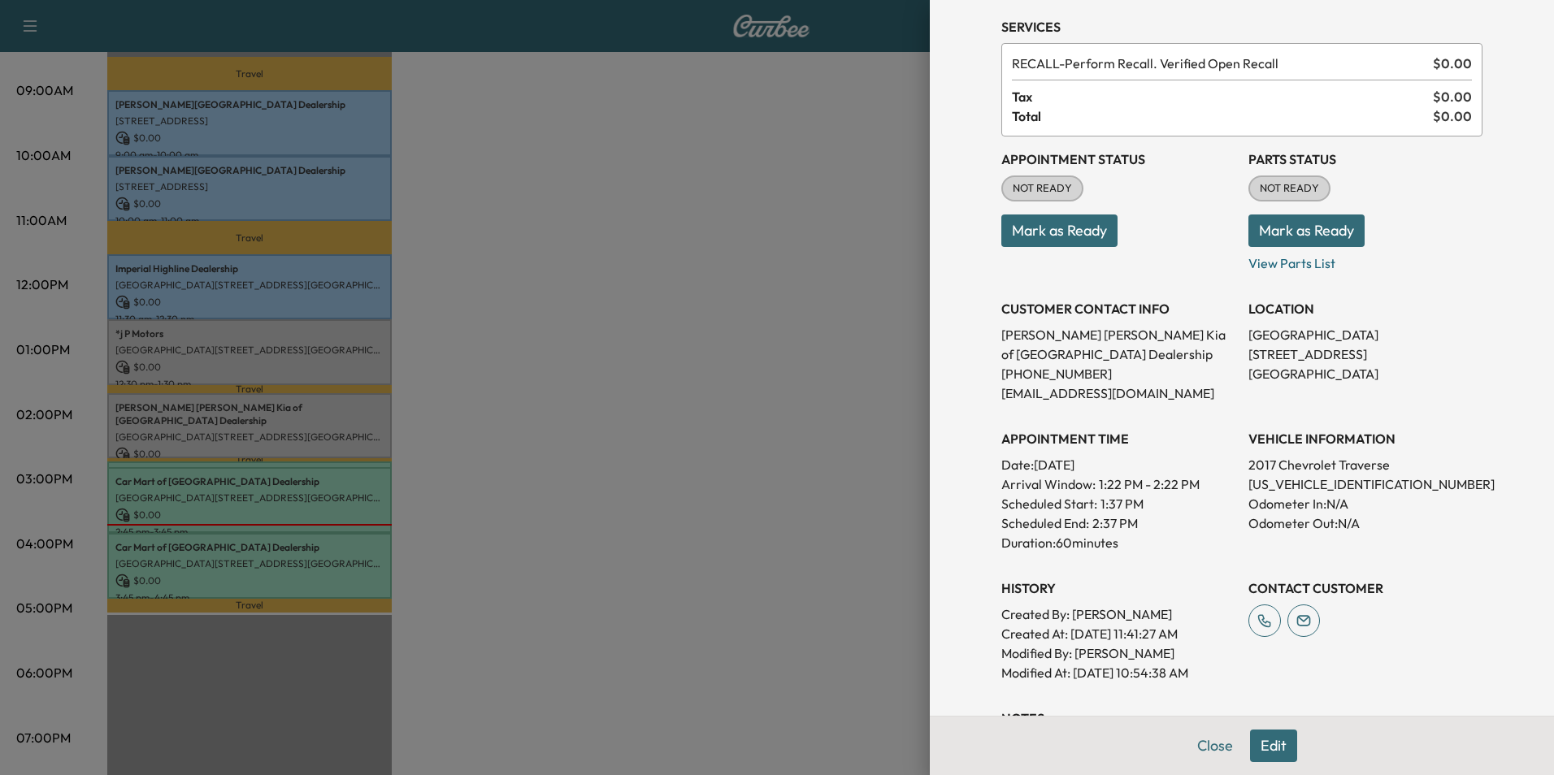
scroll to position [81, 0]
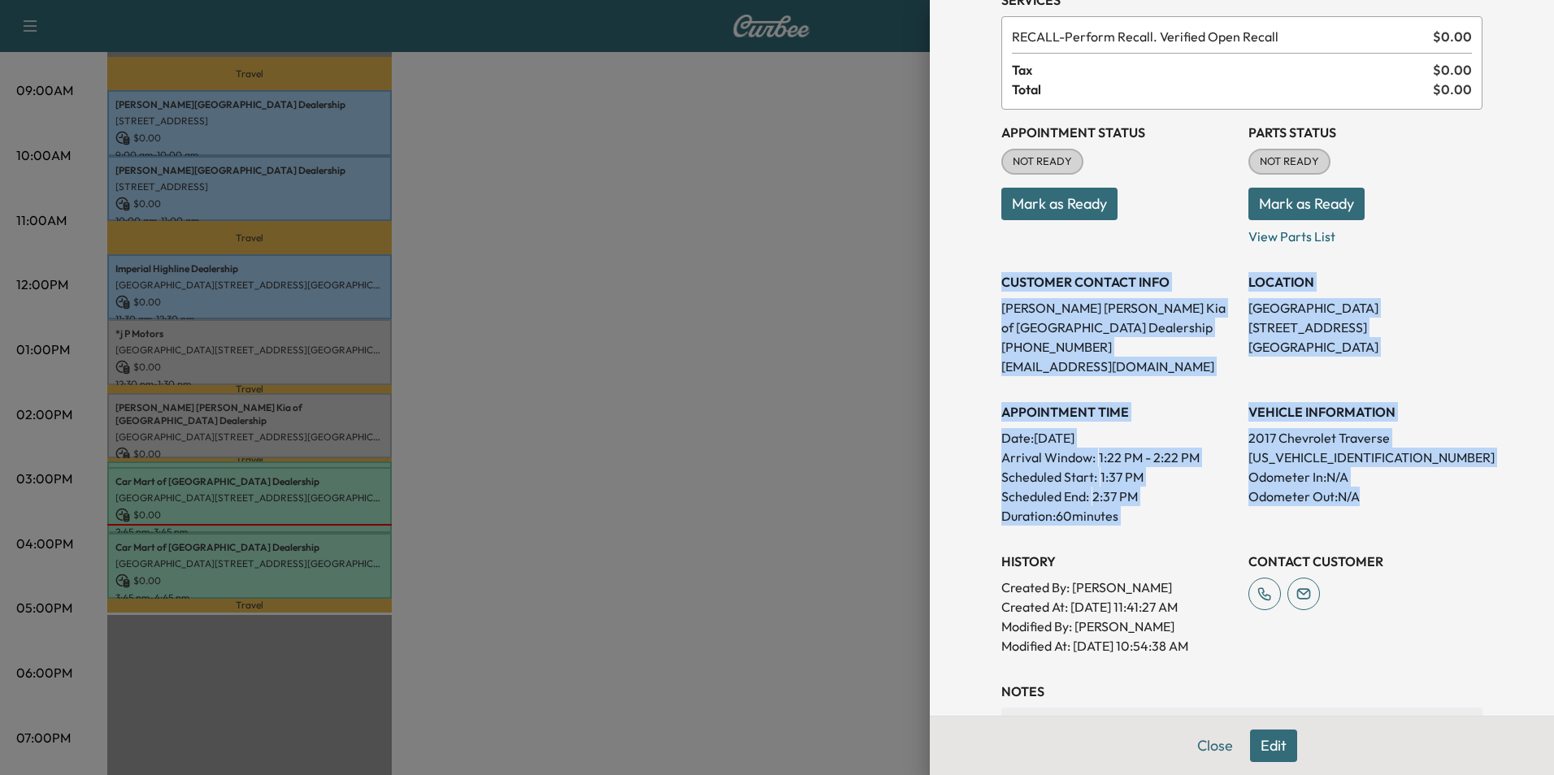
drag, startPoint x: 992, startPoint y: 280, endPoint x: 1372, endPoint y: 497, distance: 438.0
click at [1372, 497] on div "Appointment Status NOT READY Mark as Ready Parts Status NOT READY Mark as Ready…" at bounding box center [1241, 383] width 481 height 546
copy div "CUSTOMER CONTACT INFO [PERSON_NAME] [PERSON_NAME] Kia of Manassas Dealership [P…"
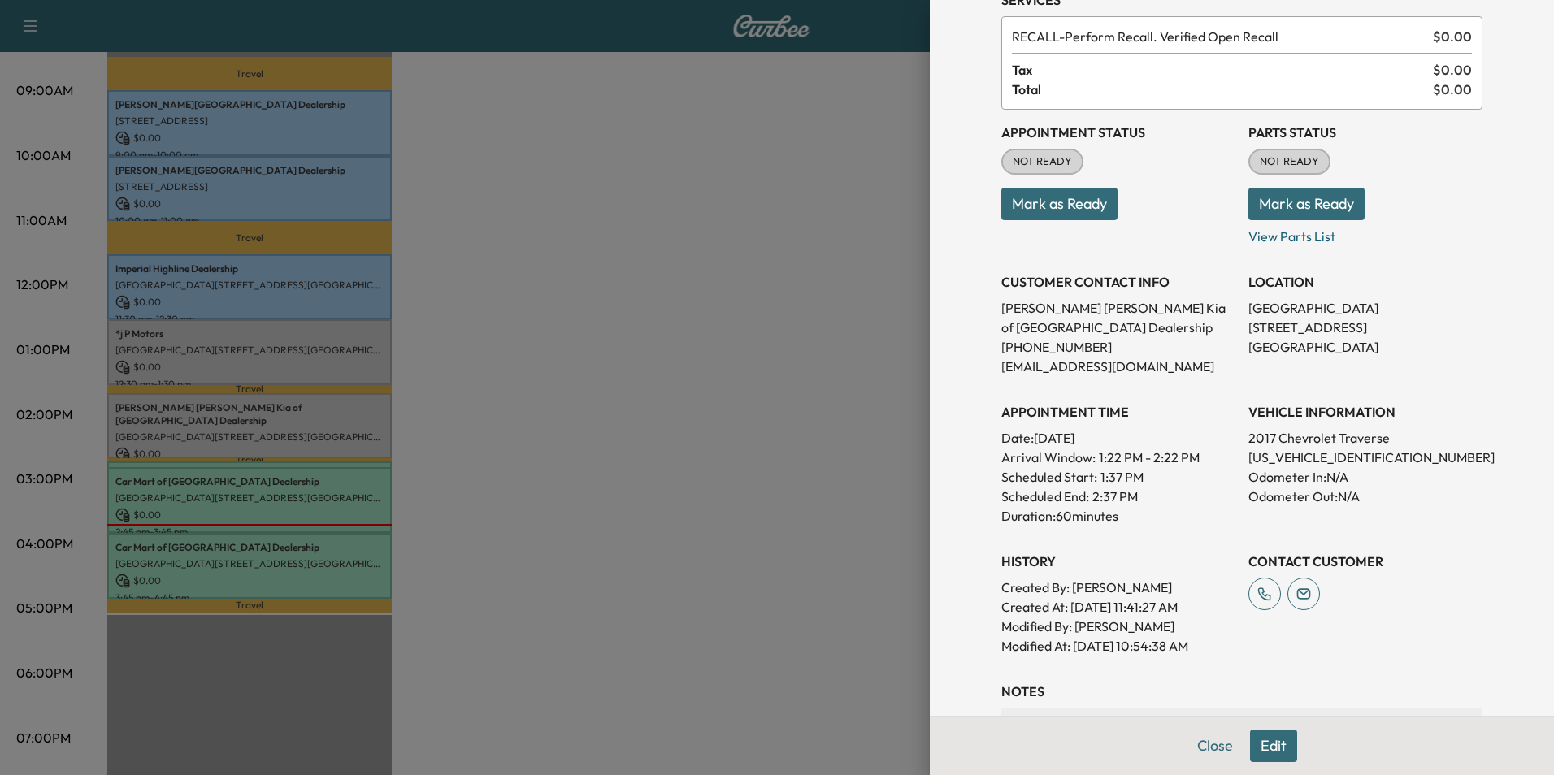
click at [490, 368] on div at bounding box center [777, 387] width 1554 height 775
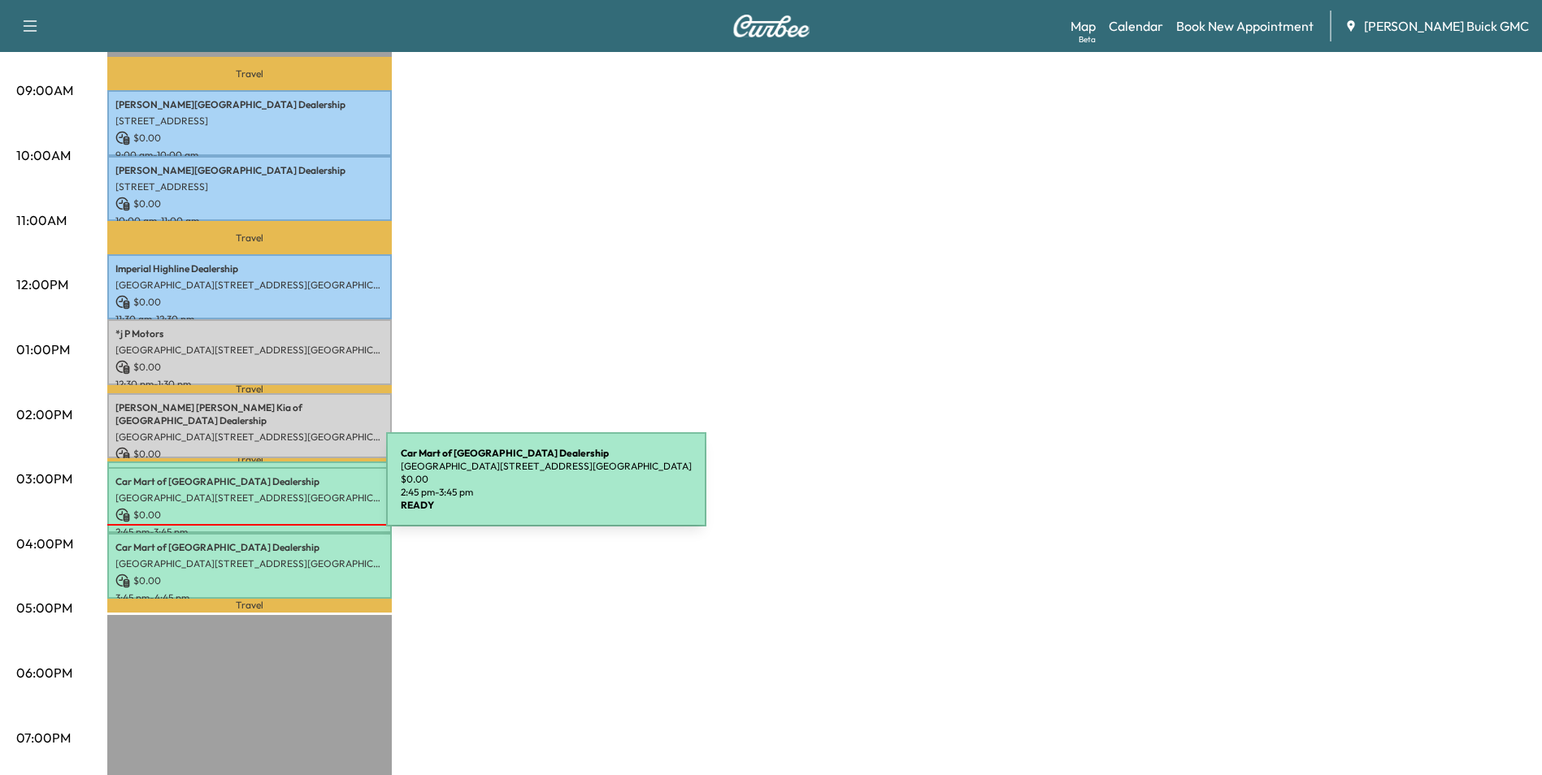
click at [264, 492] on p "[GEOGRAPHIC_DATA][STREET_ADDRESS][GEOGRAPHIC_DATA]" at bounding box center [249, 498] width 268 height 13
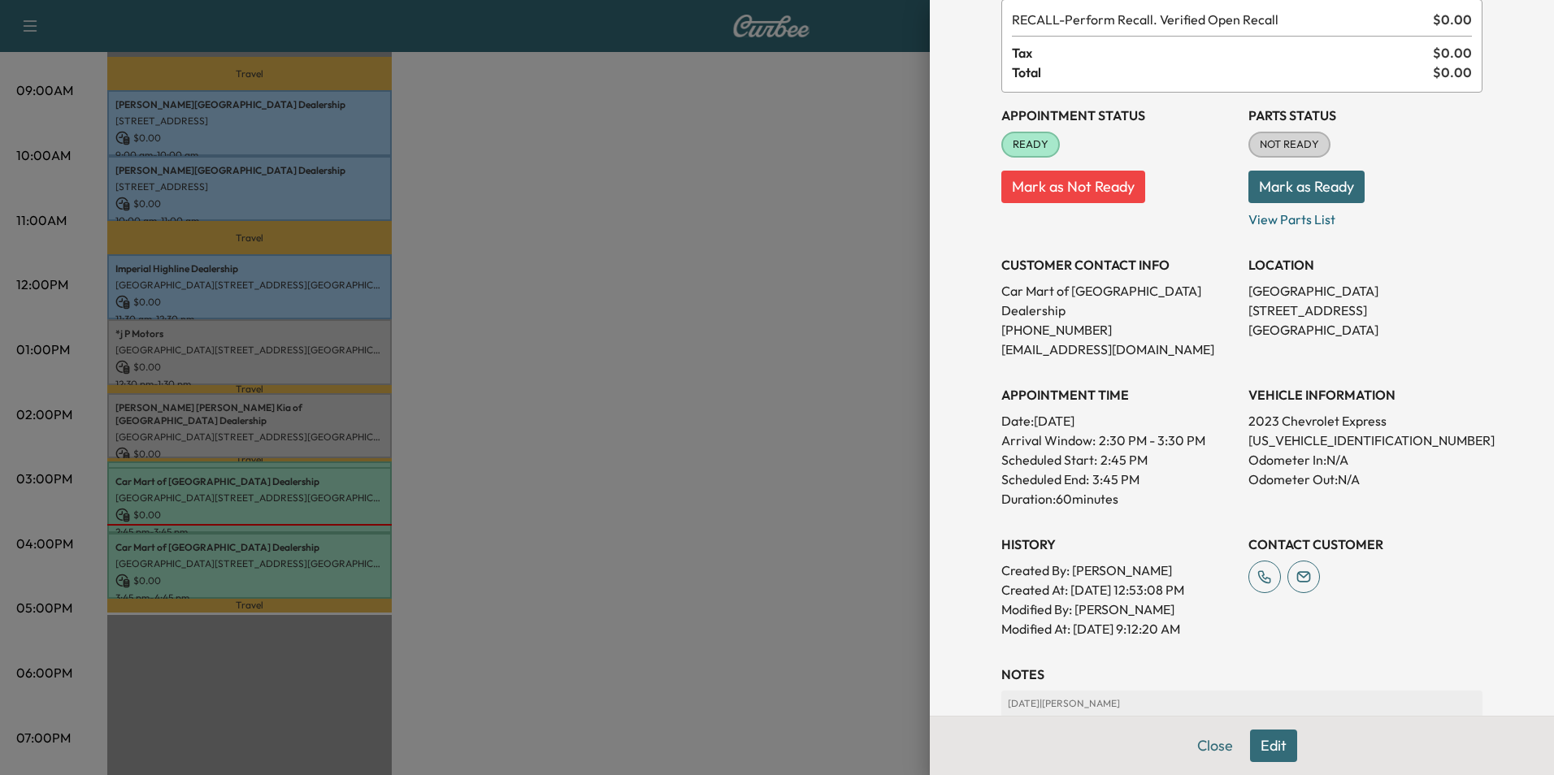
scroll to position [163, 0]
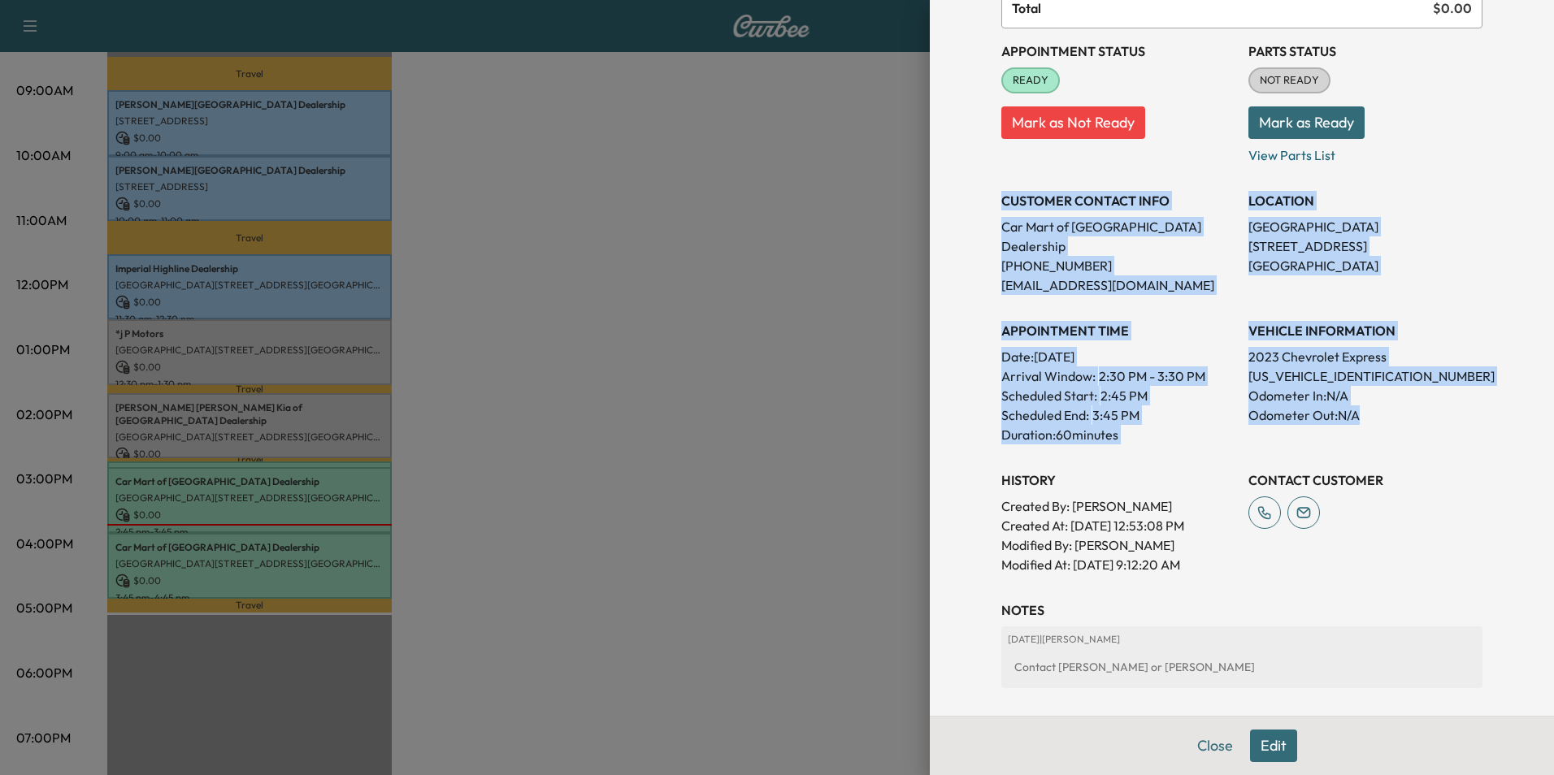
drag, startPoint x: 991, startPoint y: 198, endPoint x: 1396, endPoint y: 419, distance: 461.6
click at [1396, 419] on div "Appointment Status READY Mark as Not Ready Parts Status NOT READY Mark as Ready…" at bounding box center [1241, 301] width 481 height 546
copy div "CUSTOMER CONTACT INFO Car Mart of Manassas Dealership [PHONE_NUMBER] [EMAIL_ADD…"
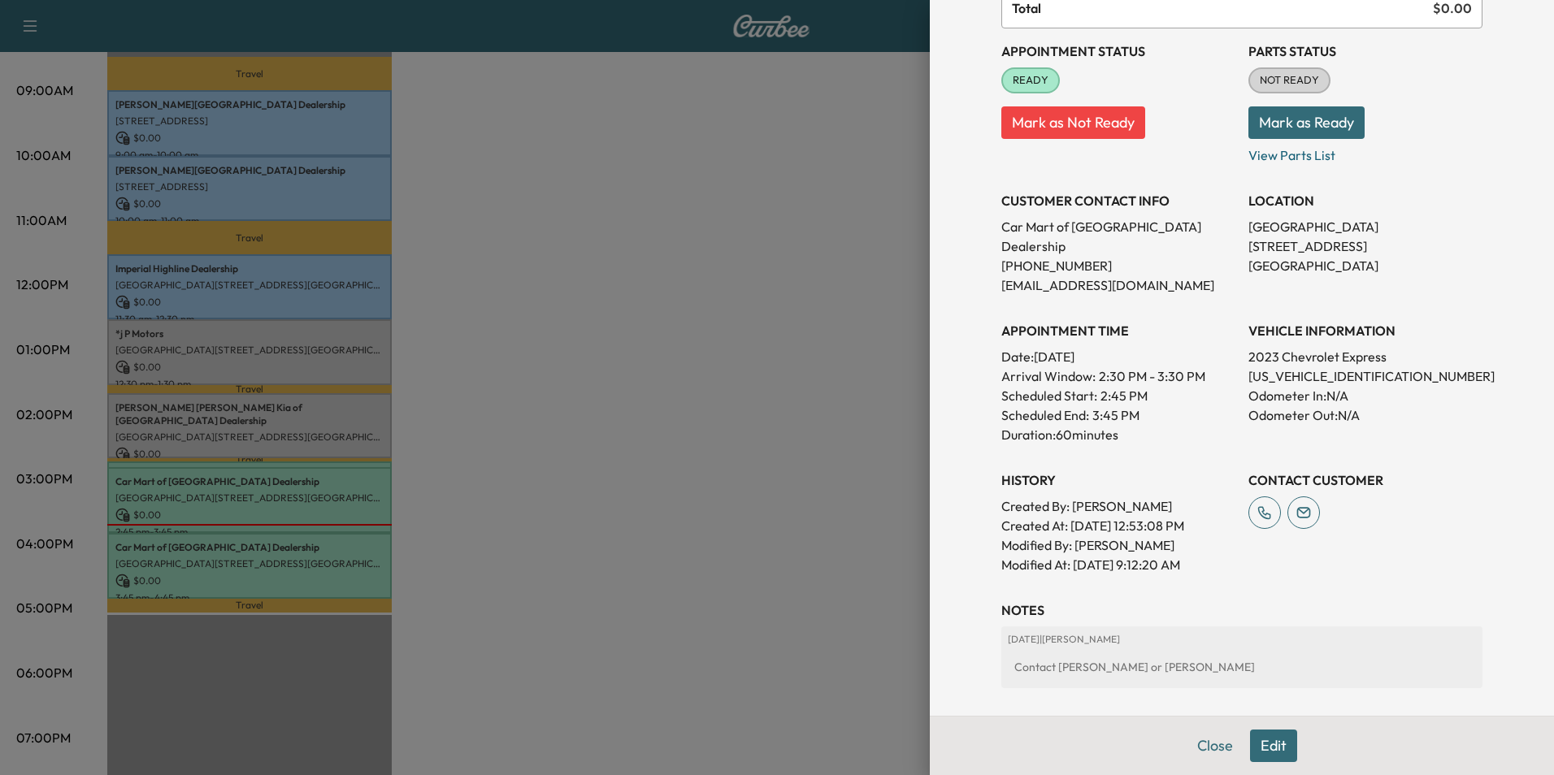
click at [745, 376] on div at bounding box center [777, 387] width 1554 height 775
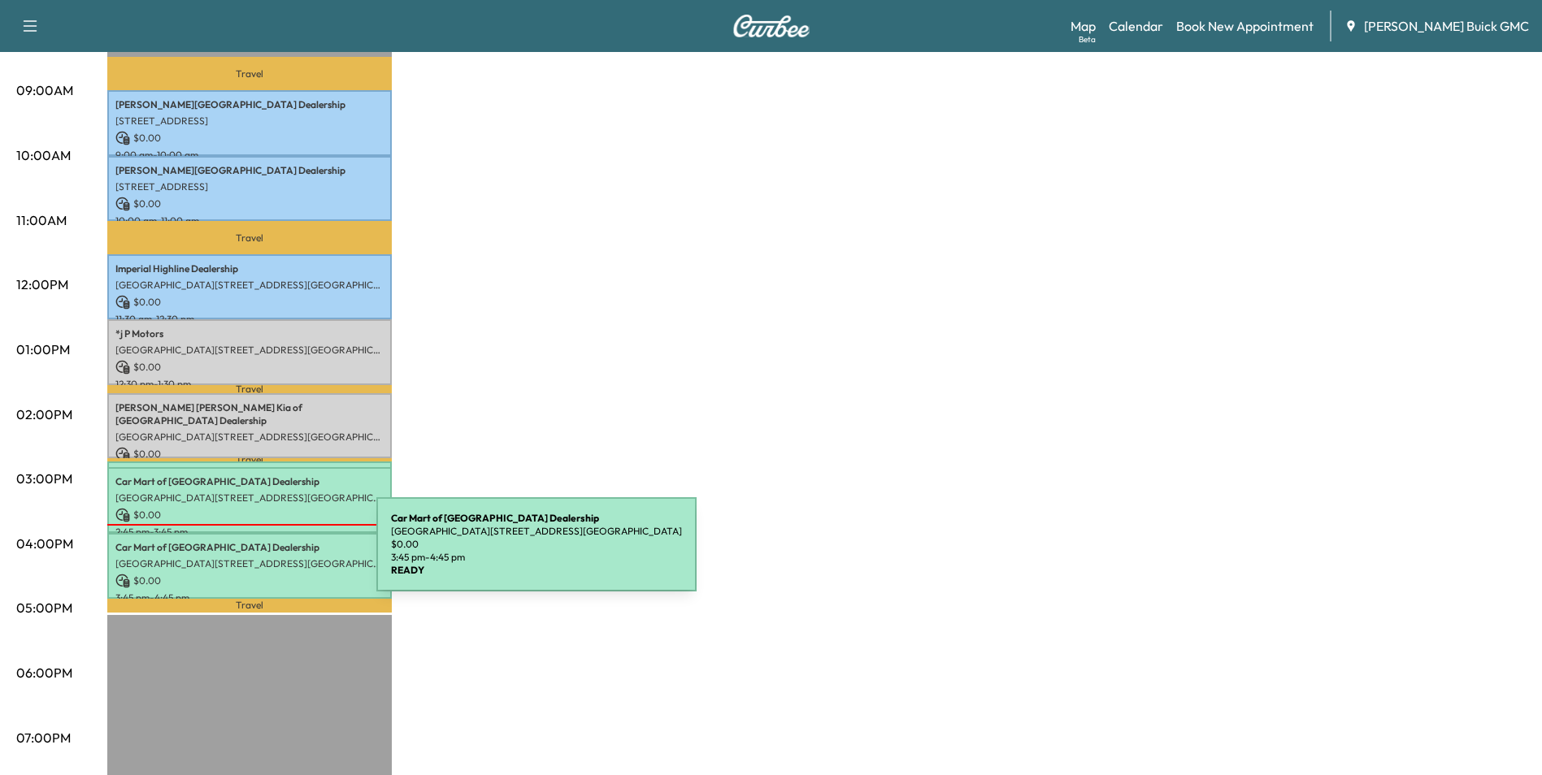
click at [254, 558] on p "[GEOGRAPHIC_DATA][STREET_ADDRESS][GEOGRAPHIC_DATA]" at bounding box center [249, 564] width 268 height 13
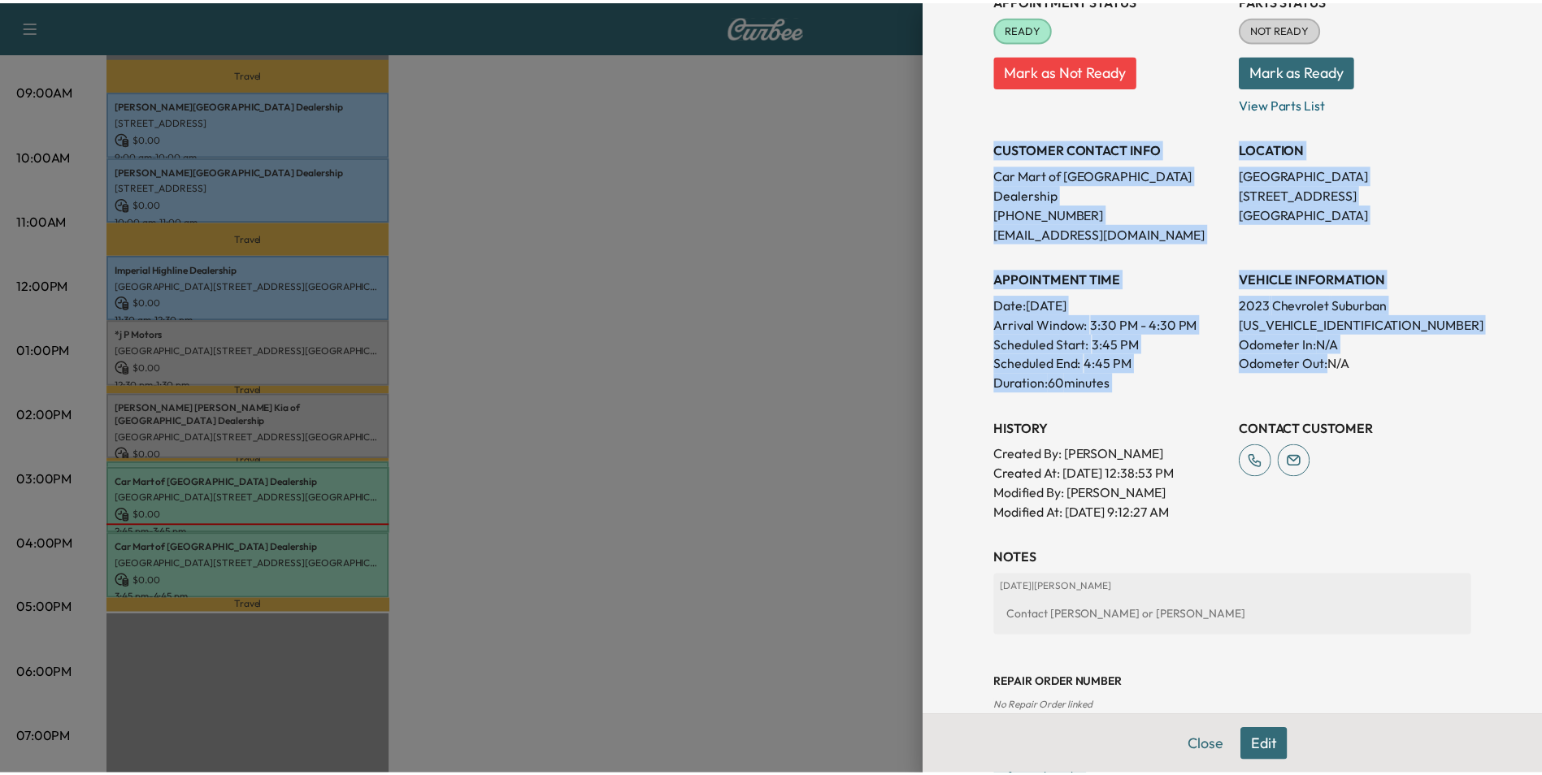
scroll to position [244, 0]
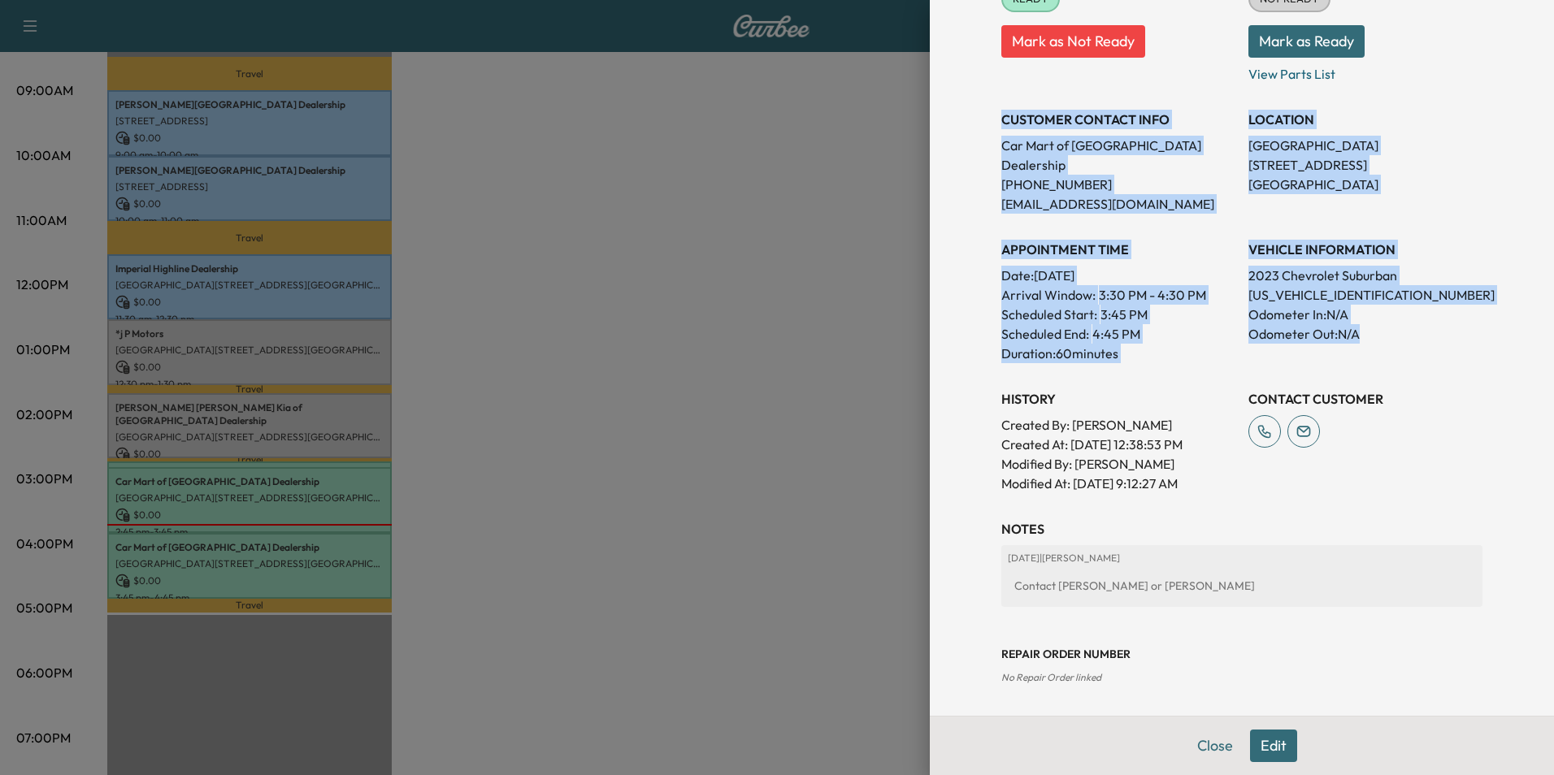
drag, startPoint x: 990, startPoint y: 198, endPoint x: 1368, endPoint y: 324, distance: 398.7
click at [1368, 324] on div "Appointment Status READY Mark as Not Ready Parts Status NOT READY Mark as Ready…" at bounding box center [1241, 220] width 481 height 546
copy div "CUSTOMER CONTACT INFO Car Mart of Manassas Dealership [PHONE_NUMBER] [EMAIL_ADD…"
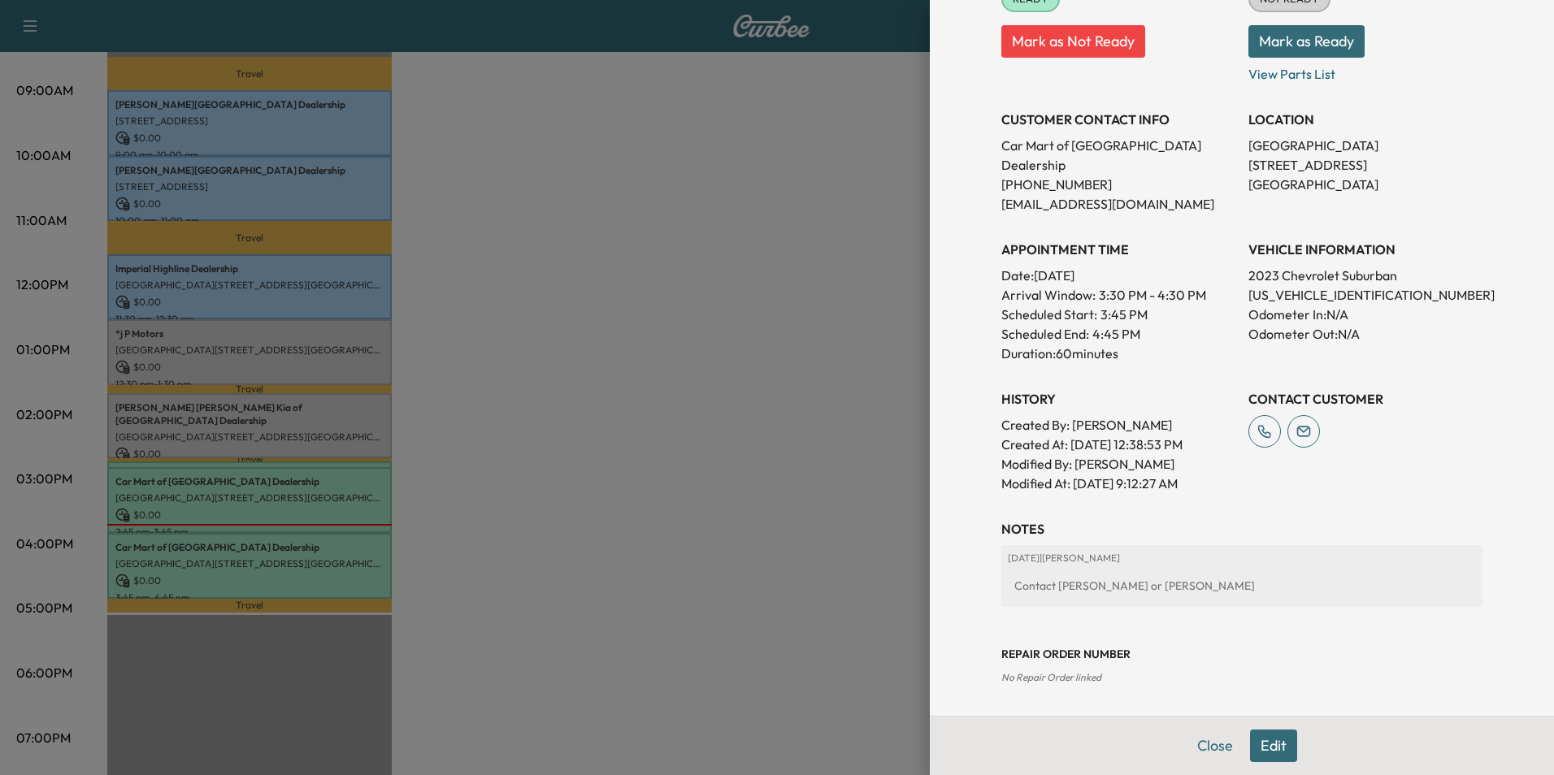
click at [538, 378] on div at bounding box center [777, 387] width 1554 height 775
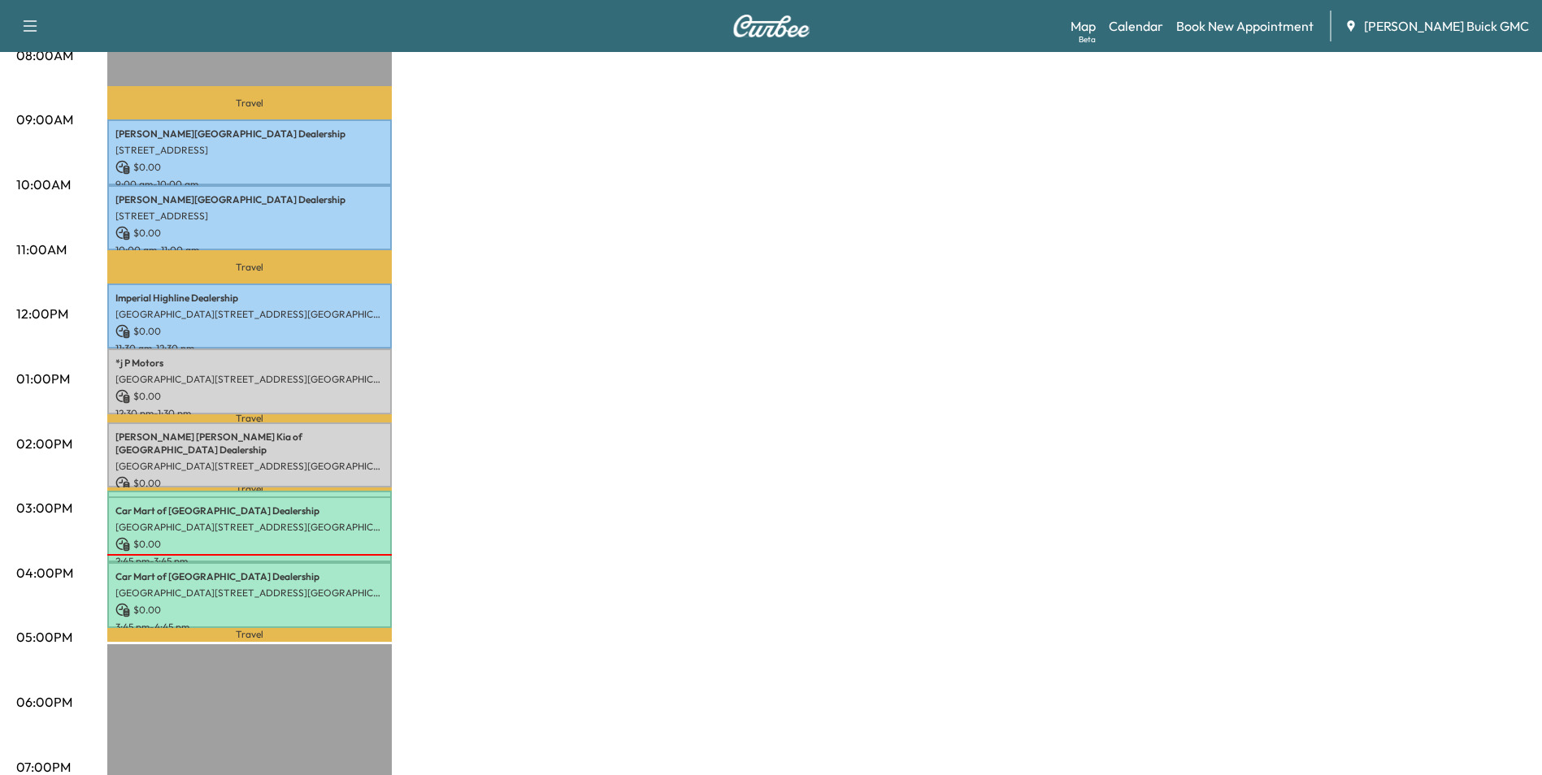
scroll to position [488, 0]
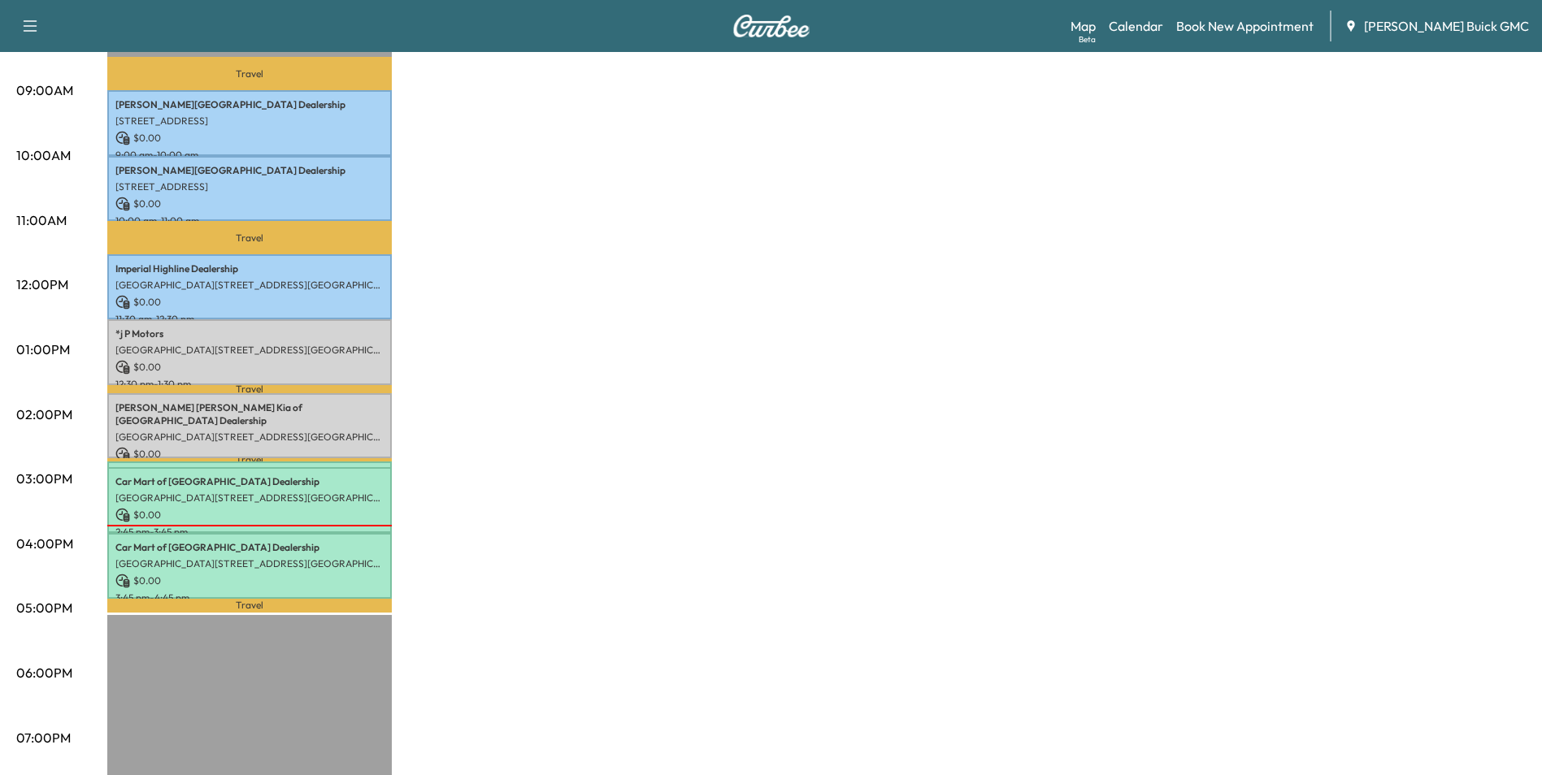
click at [684, 341] on div "MobileService+ $ 0.00 Revenue 7 hr 5 min Work Time 1 hr 23 min Transit Time Tra…" at bounding box center [816, 333] width 1418 height 1219
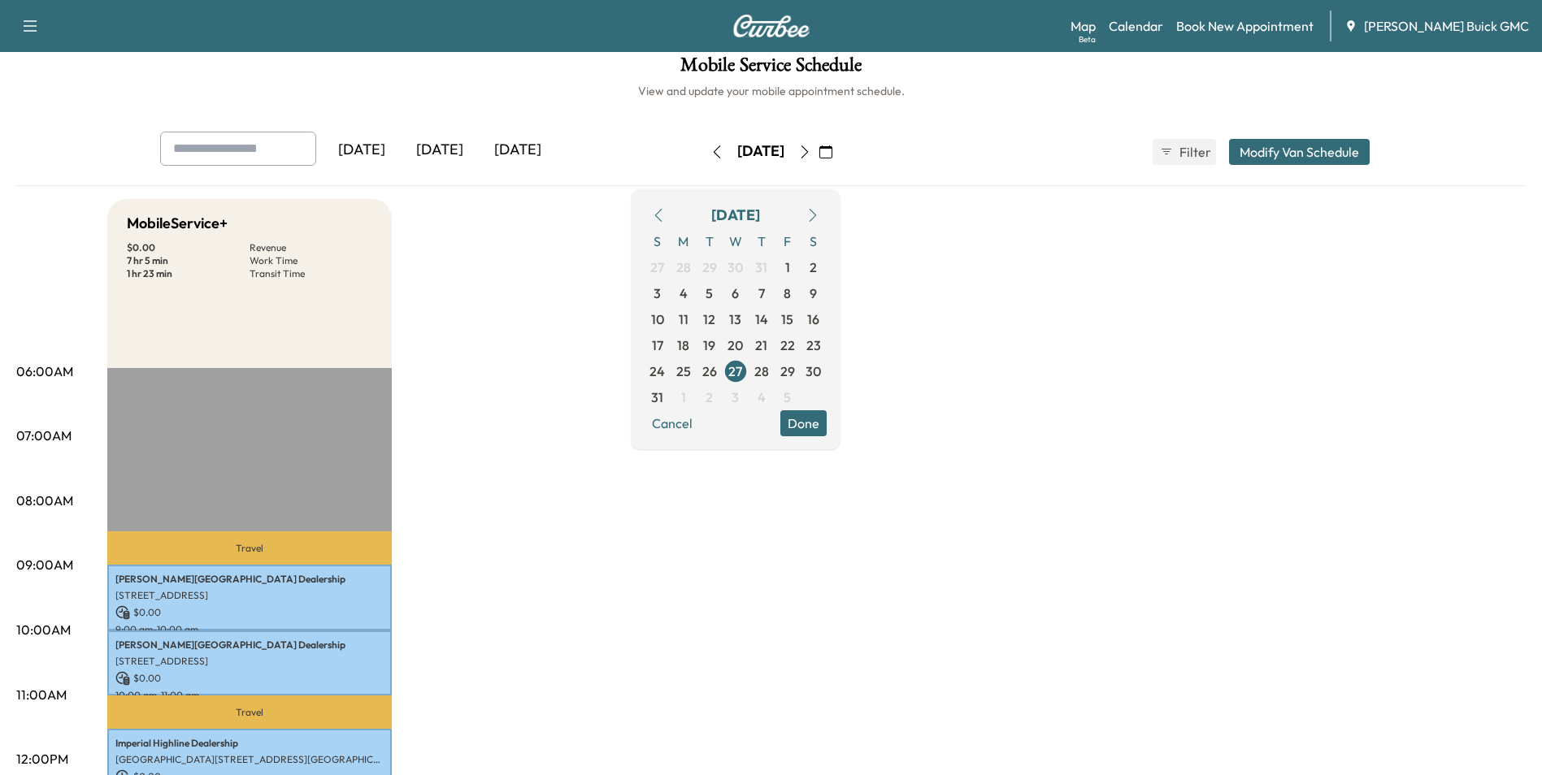
scroll to position [0, 0]
